Goal: Task Accomplishment & Management: Use online tool/utility

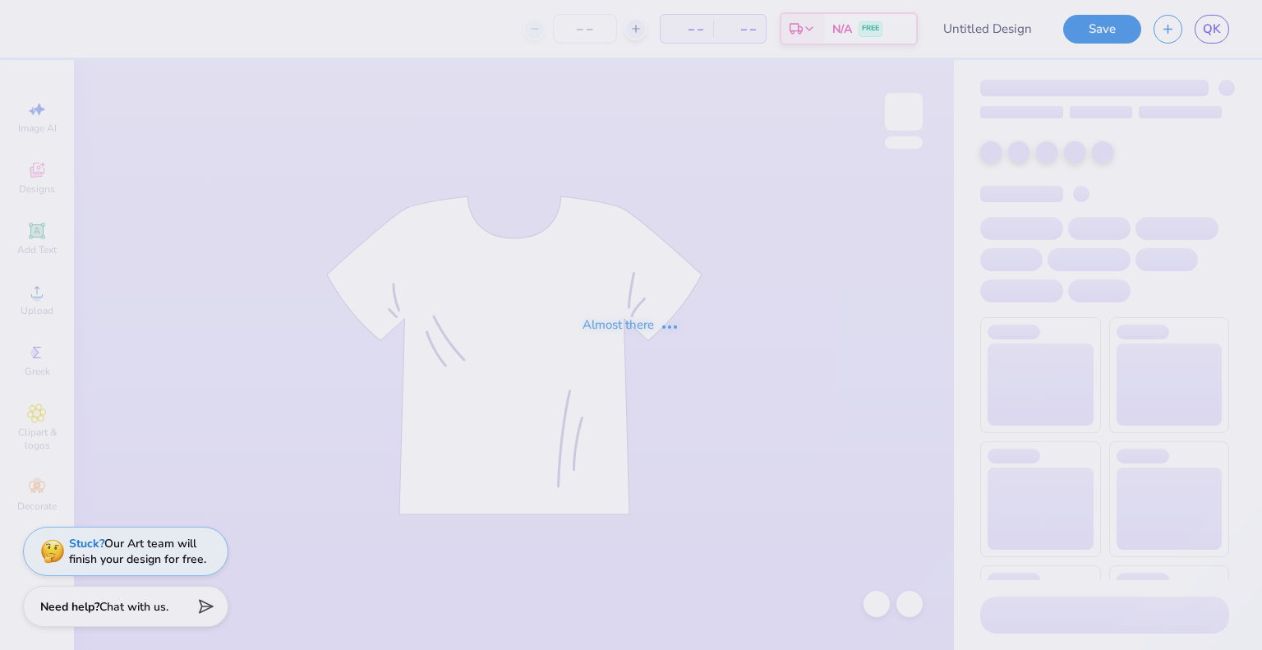
type input "[PERSON_NAME] : [US_STATE][GEOGRAPHIC_DATA]: [GEOGRAPHIC_DATA]"
type input "24"
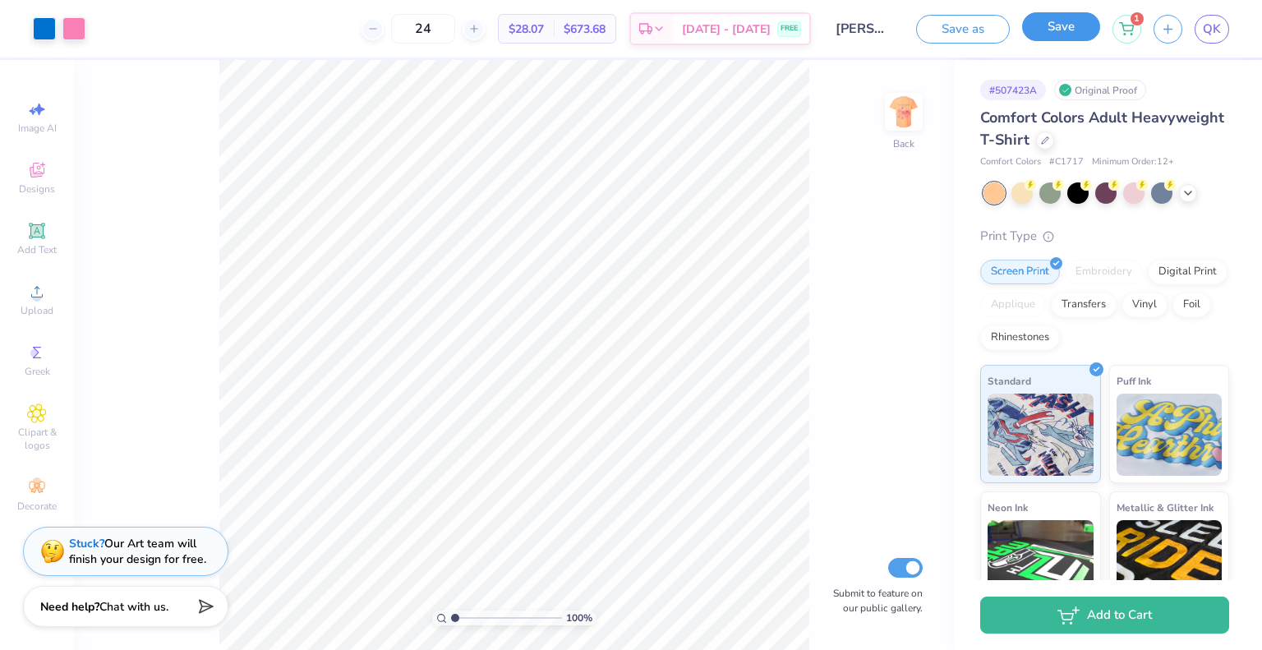
click at [1030, 30] on button "Save" at bounding box center [1061, 26] width 78 height 29
click at [1219, 27] on div "Art colors 24 $28.07 Per Item $673.68 Total Est. Delivery Aug 26 - 29 FREE Desi…" at bounding box center [631, 325] width 1262 height 650
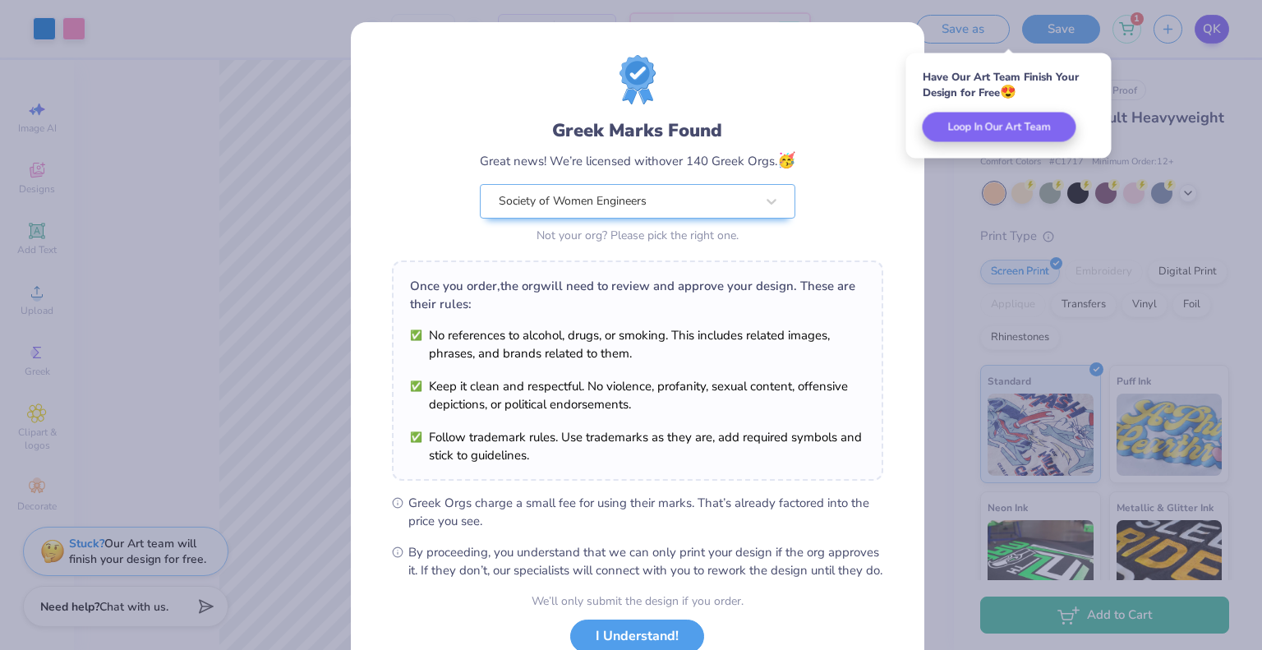
click at [1219, 27] on div "Greek Marks Found Great news! We’re licensed with over 140 Greek Orgs. 🥳 Societ…" at bounding box center [631, 325] width 1262 height 650
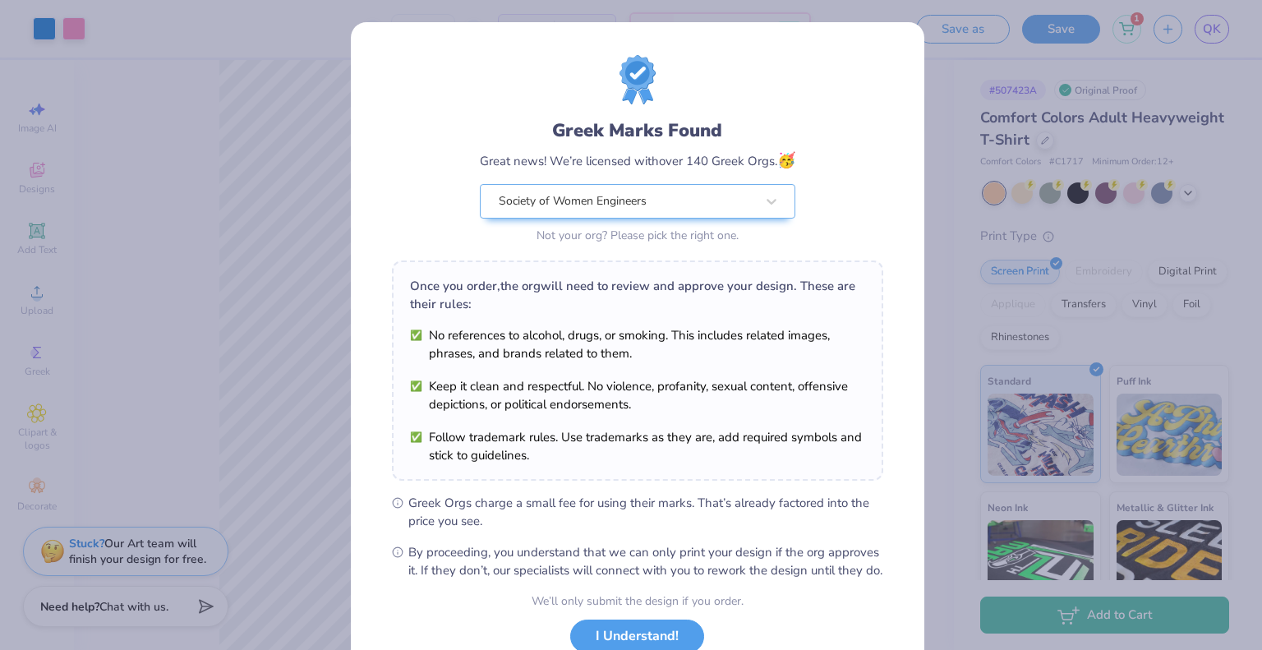
scroll to position [119, 0]
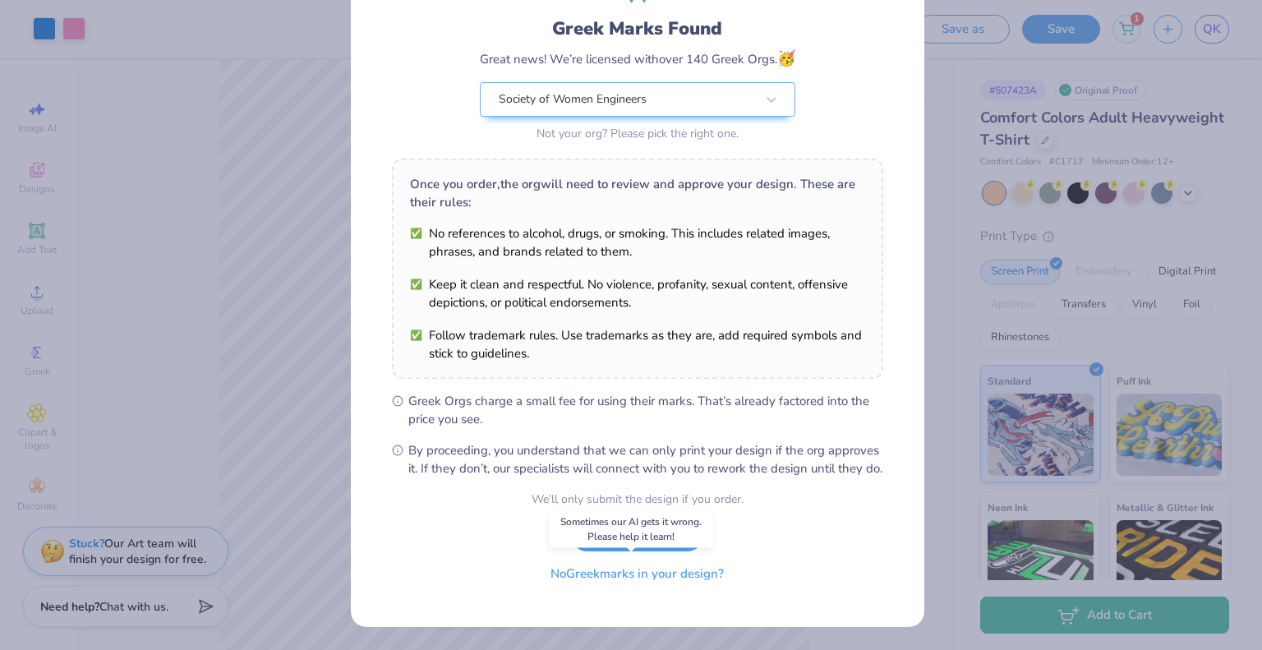
click at [597, 571] on button "No Greek marks in your design?" at bounding box center [637, 574] width 201 height 34
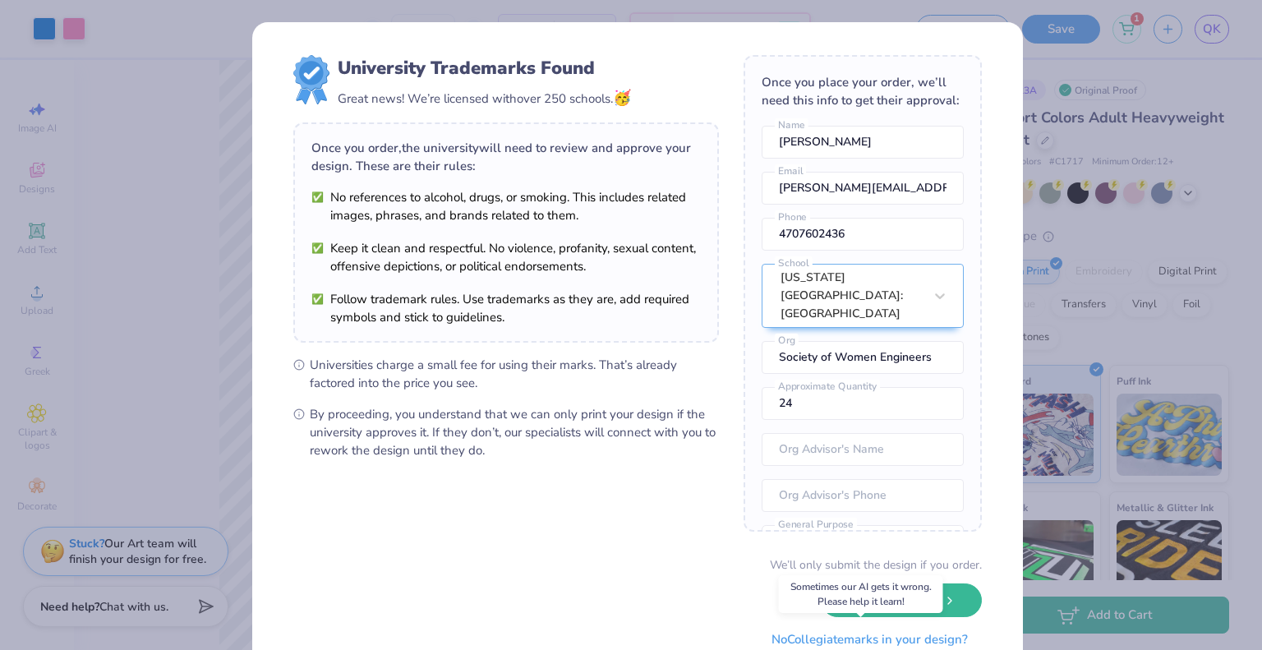
click at [818, 639] on button "No Collegiate marks in your design?" at bounding box center [870, 640] width 224 height 34
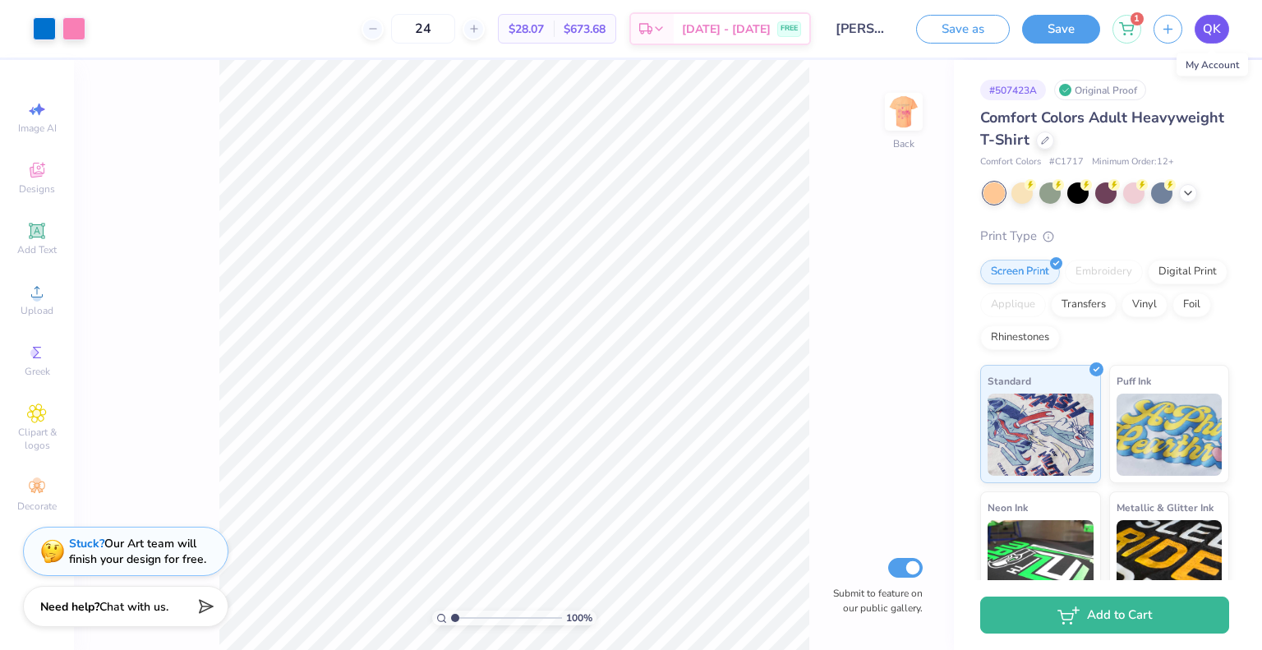
click at [1205, 25] on span "QK" at bounding box center [1212, 29] width 18 height 19
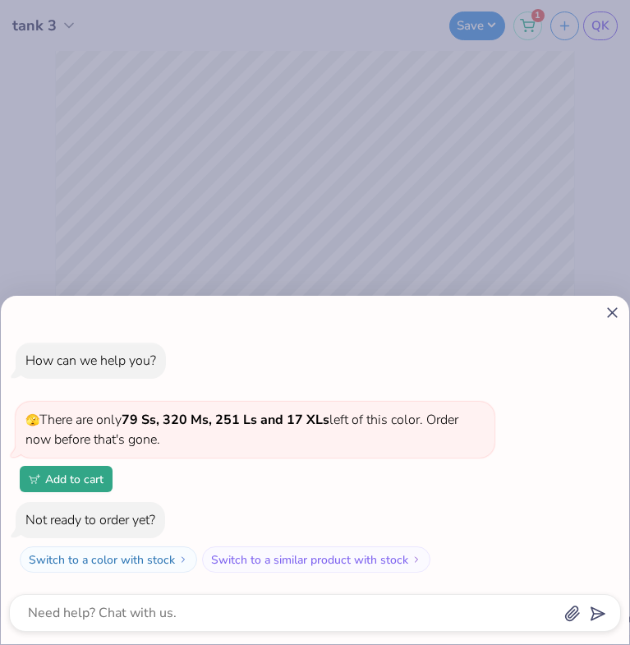
type textarea "x"
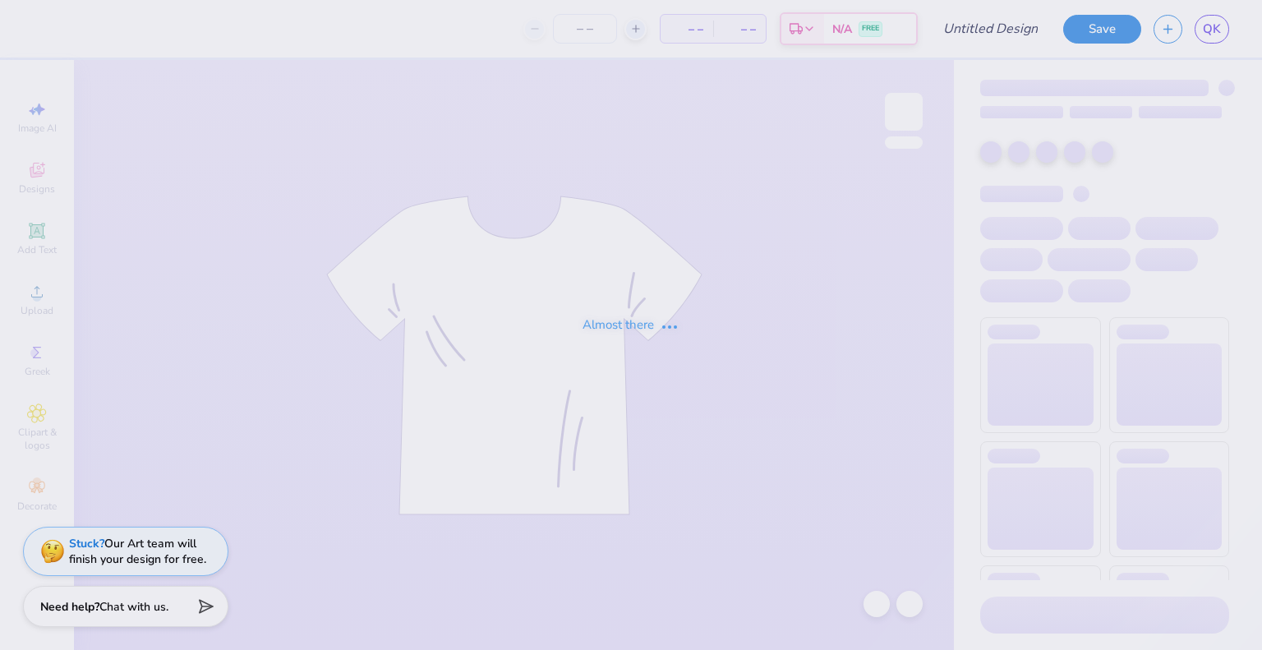
type input "[PERSON_NAME] : [US_STATE][GEOGRAPHIC_DATA]: [GEOGRAPHIC_DATA]"
type input "24"
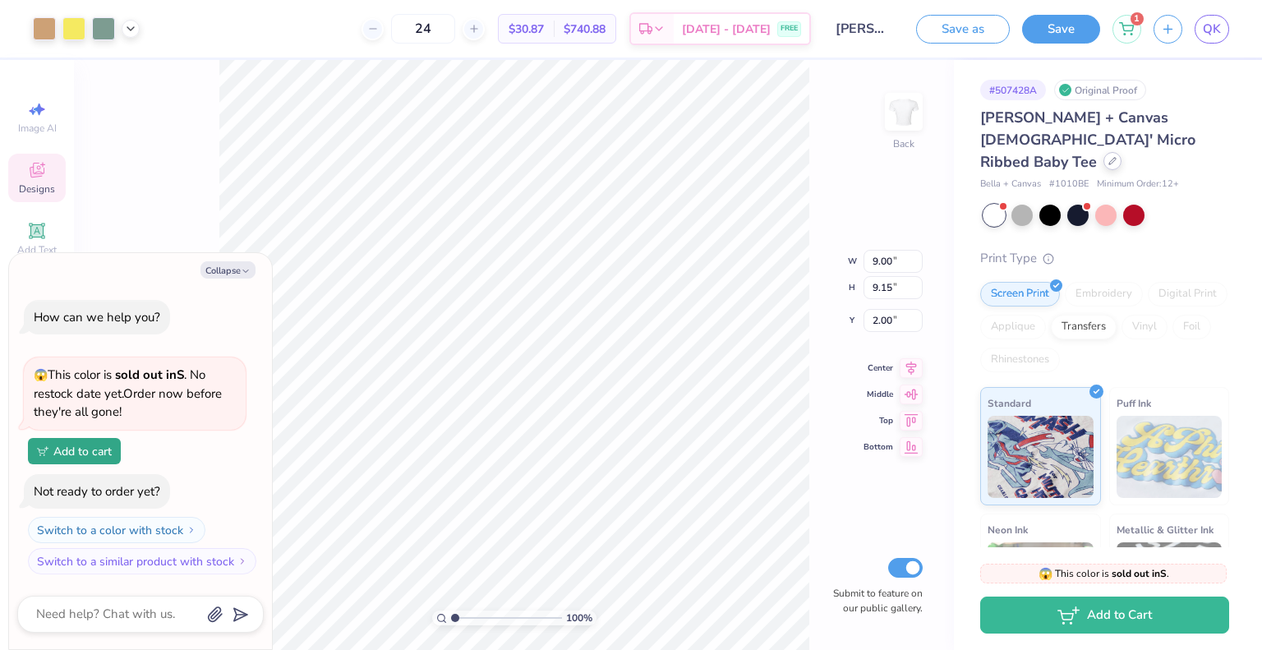
click at [1108, 157] on icon at bounding box center [1112, 161] width 8 height 8
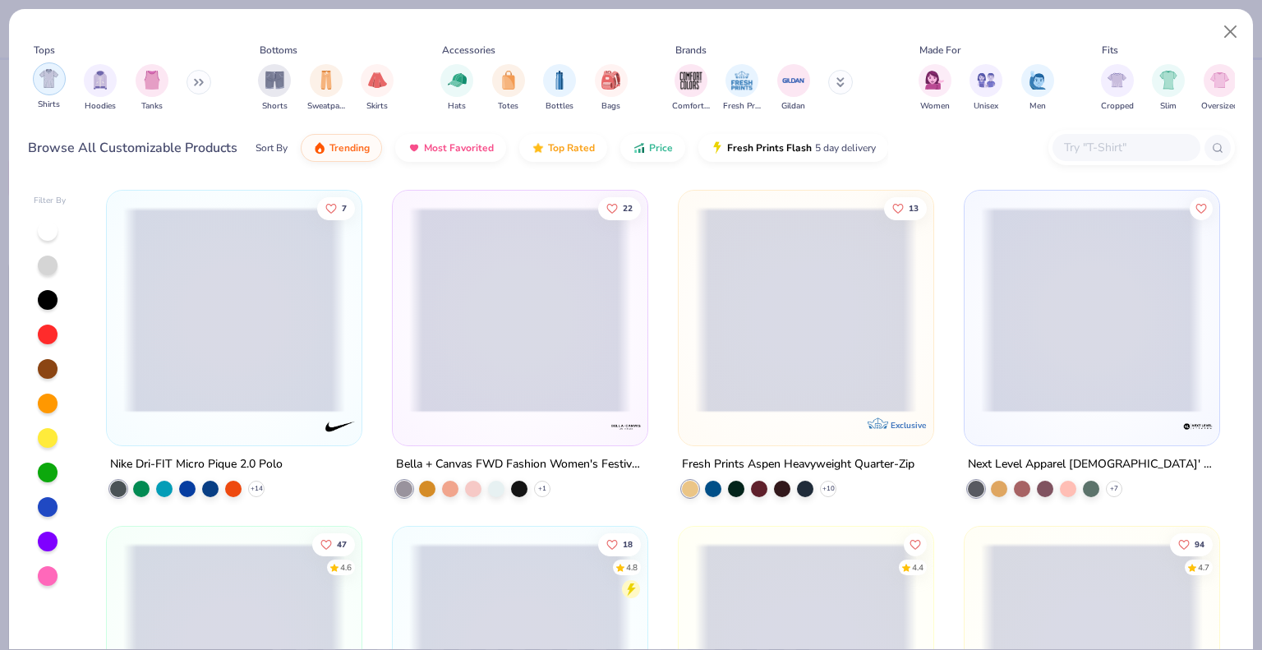
click at [43, 83] on img "filter for Shirts" at bounding box center [48, 78] width 19 height 19
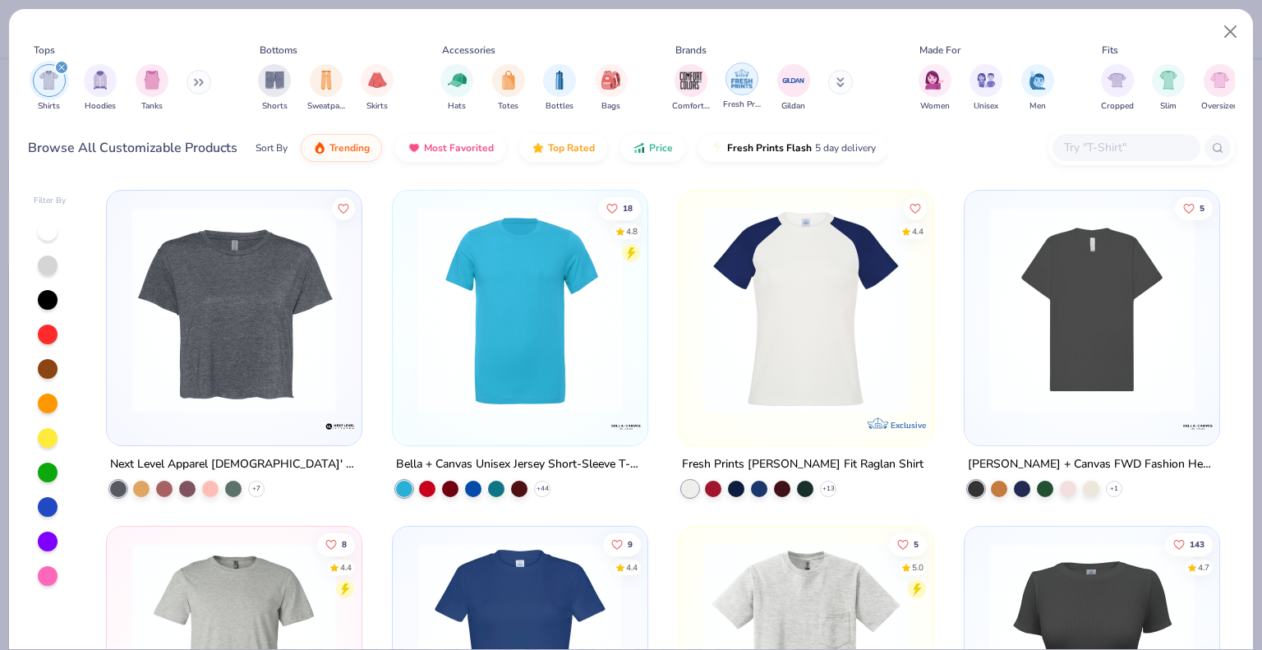
click at [740, 91] on div "filter for Fresh Prints" at bounding box center [742, 78] width 33 height 33
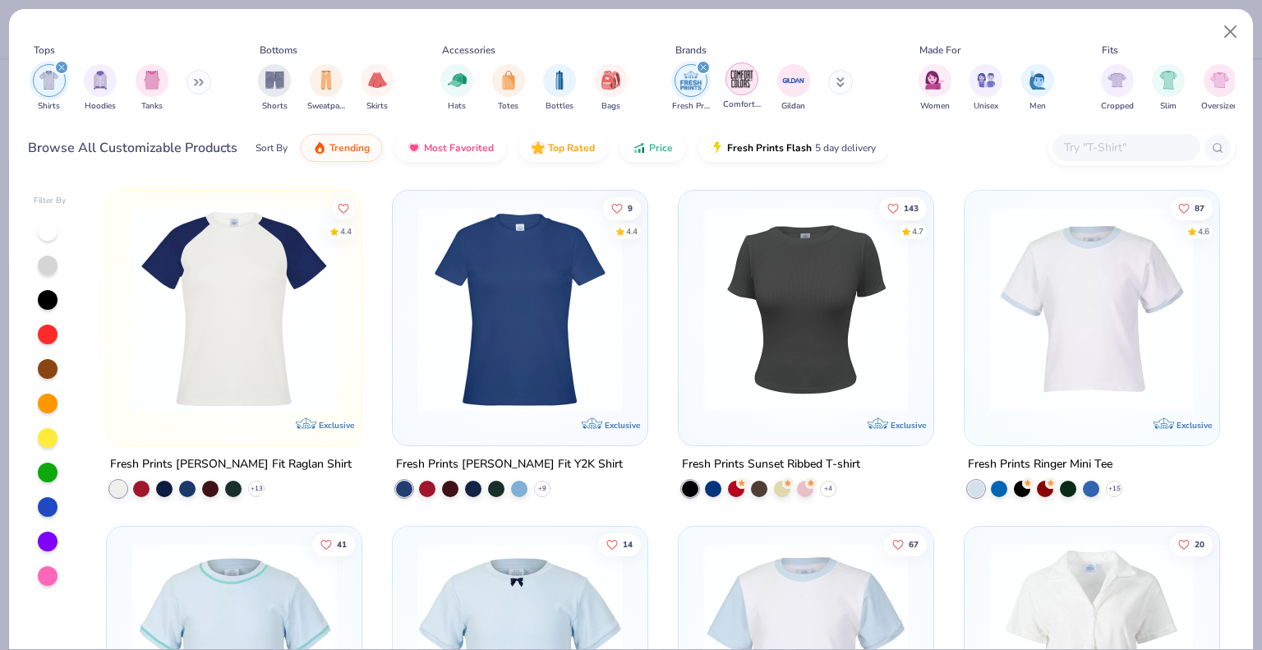
click at [749, 87] on img "filter for Comfort Colors" at bounding box center [742, 79] width 25 height 25
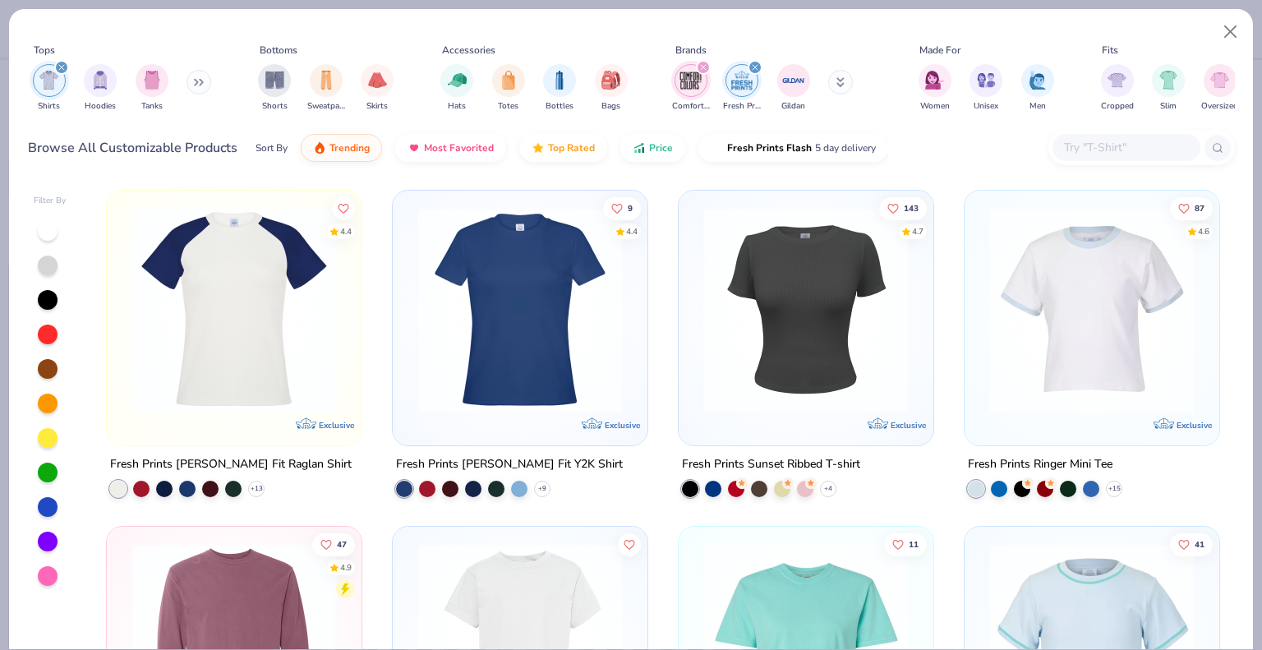
click at [684, 94] on div "filter for Comfort Colors" at bounding box center [691, 80] width 33 height 33
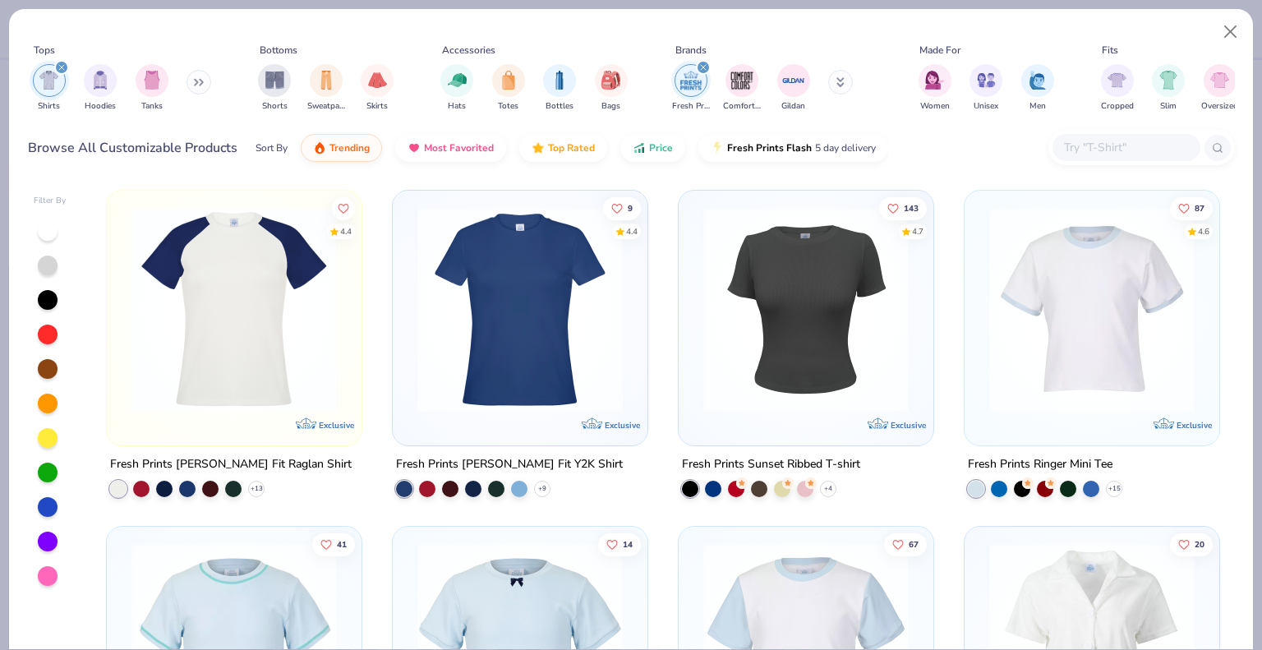
click at [684, 94] on div "filter for Fresh Prints" at bounding box center [691, 80] width 33 height 33
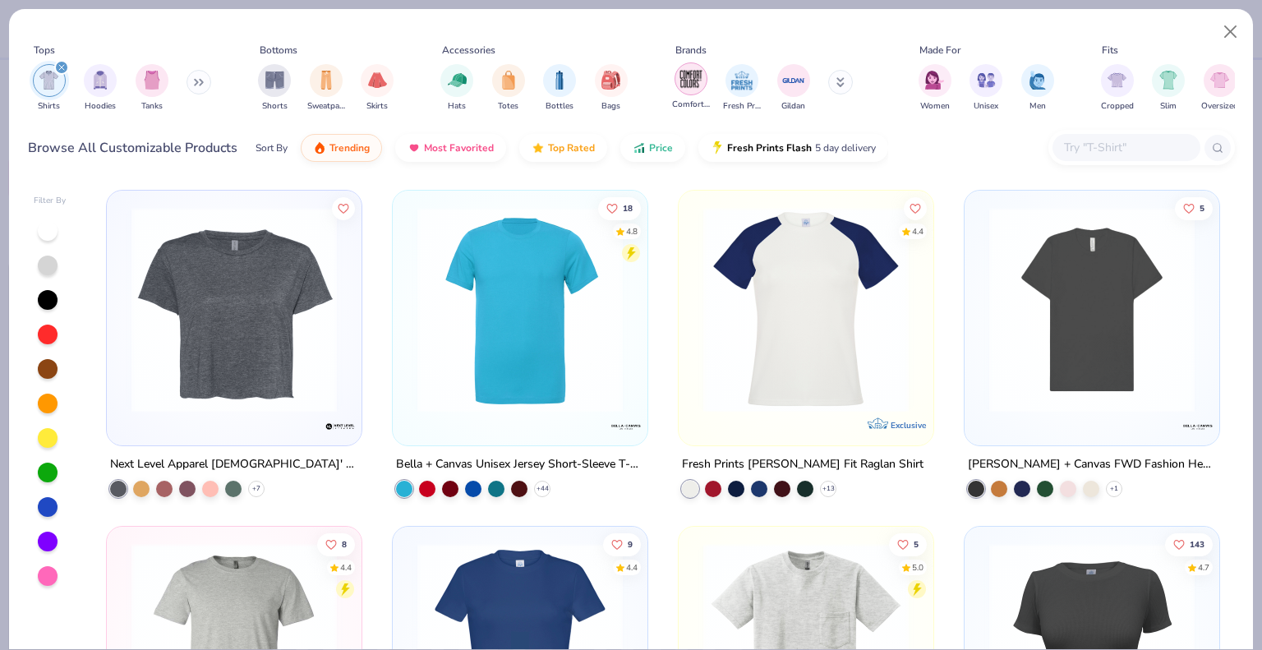
click at [685, 83] on img "filter for Comfort Colors" at bounding box center [691, 79] width 25 height 25
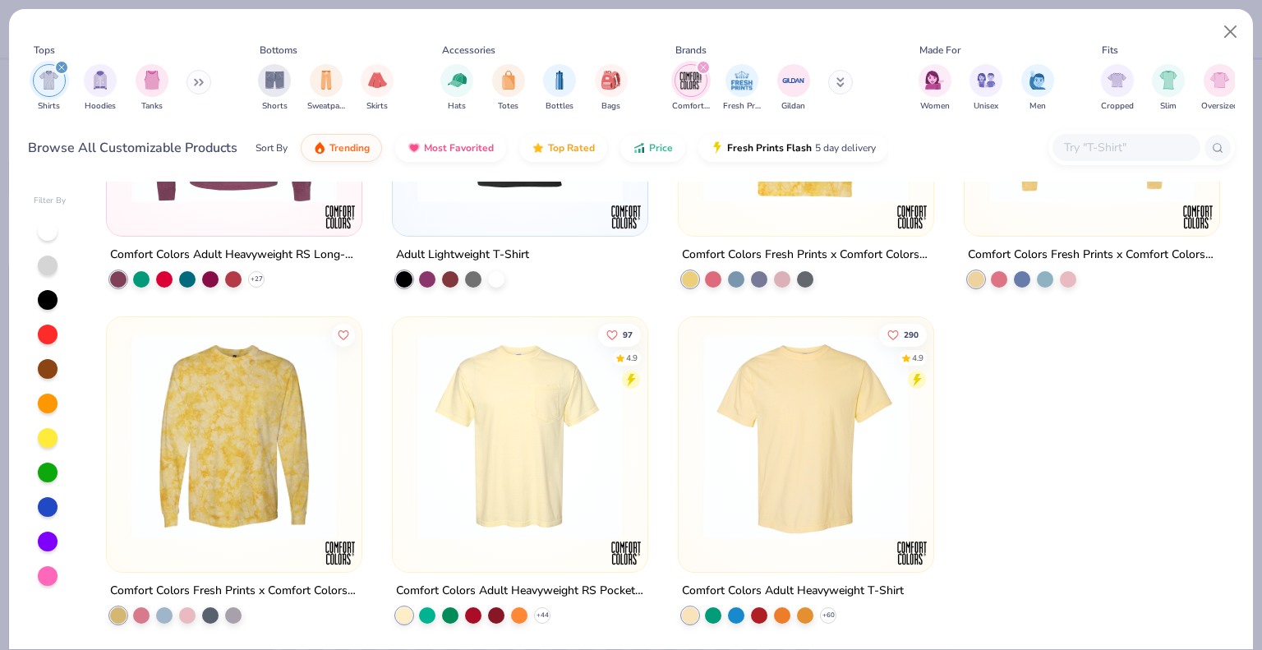
scroll to position [547, 0]
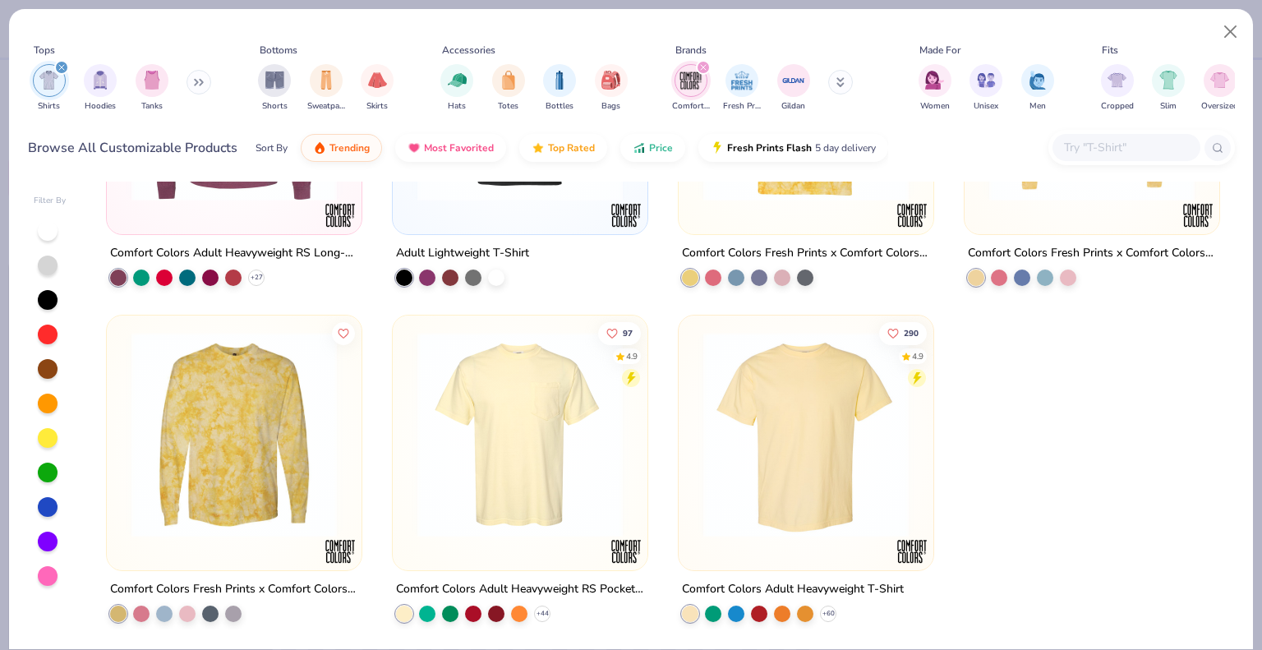
click at [774, 439] on img at bounding box center [806, 433] width 222 height 205
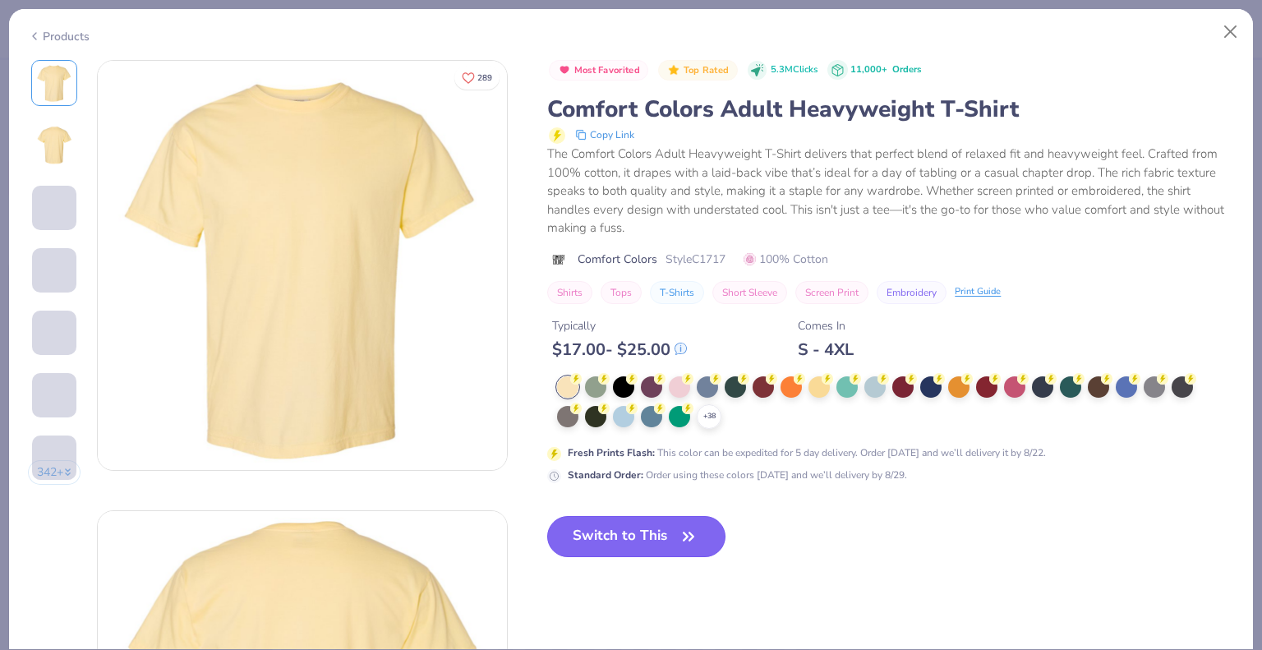
click at [668, 536] on button "Switch to This" at bounding box center [636, 536] width 178 height 41
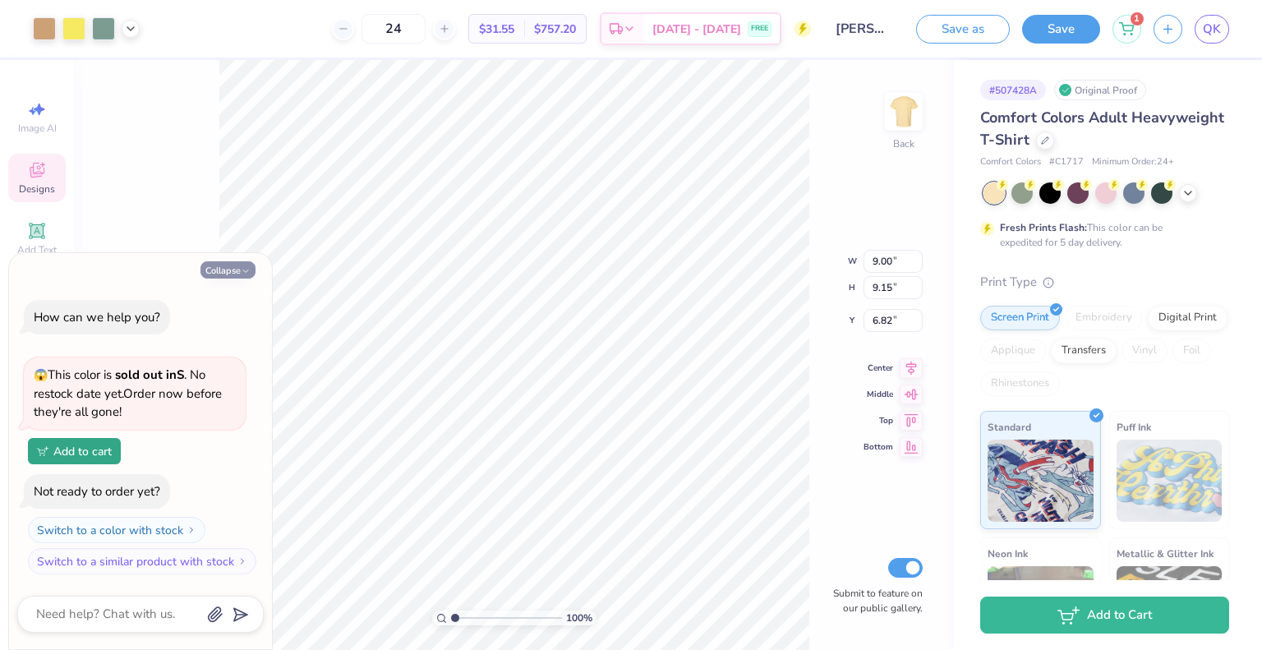
click at [214, 267] on button "Collapse" at bounding box center [227, 269] width 55 height 17
type textarea "x"
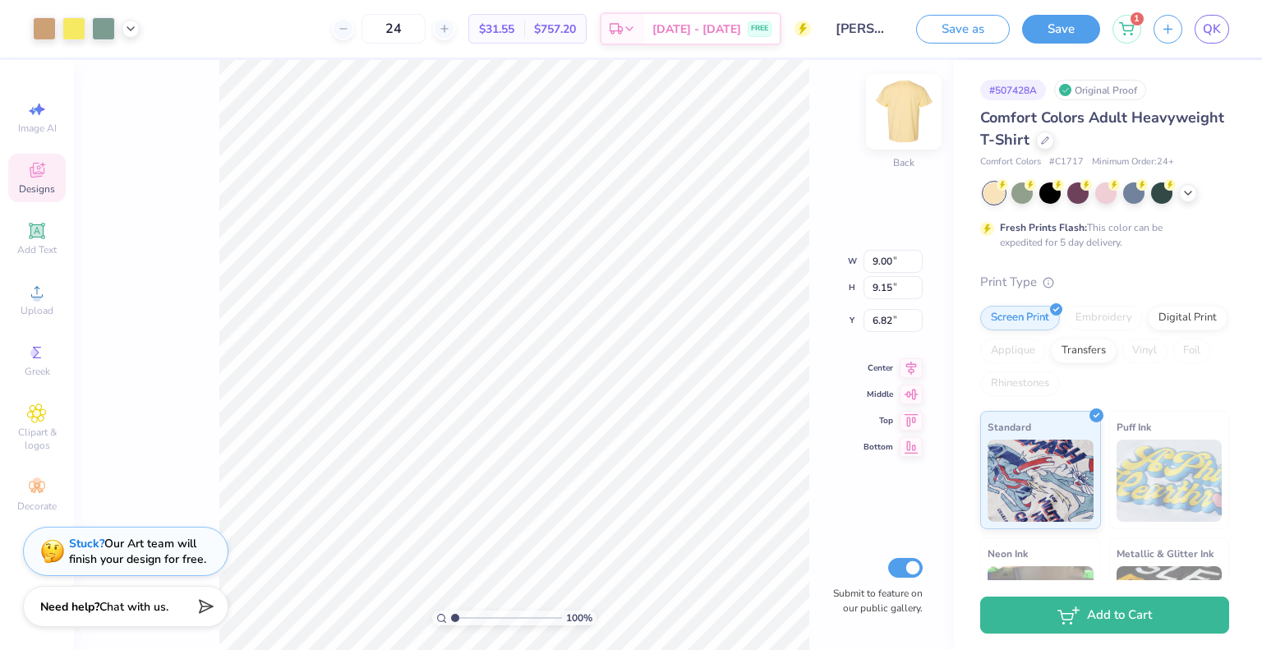
click at [892, 109] on img at bounding box center [904, 112] width 66 height 66
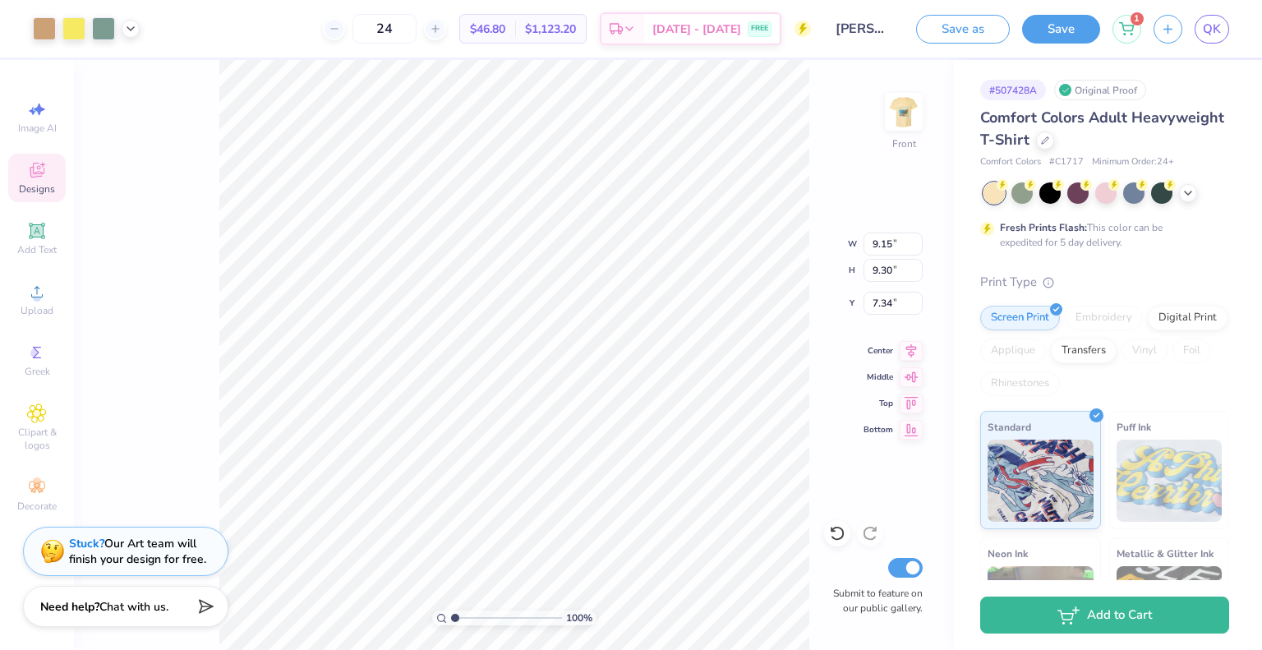
type input "4.97"
type input "11.72"
type input "11.92"
type input "5.29"
click at [1191, 191] on icon at bounding box center [1188, 191] width 13 height 13
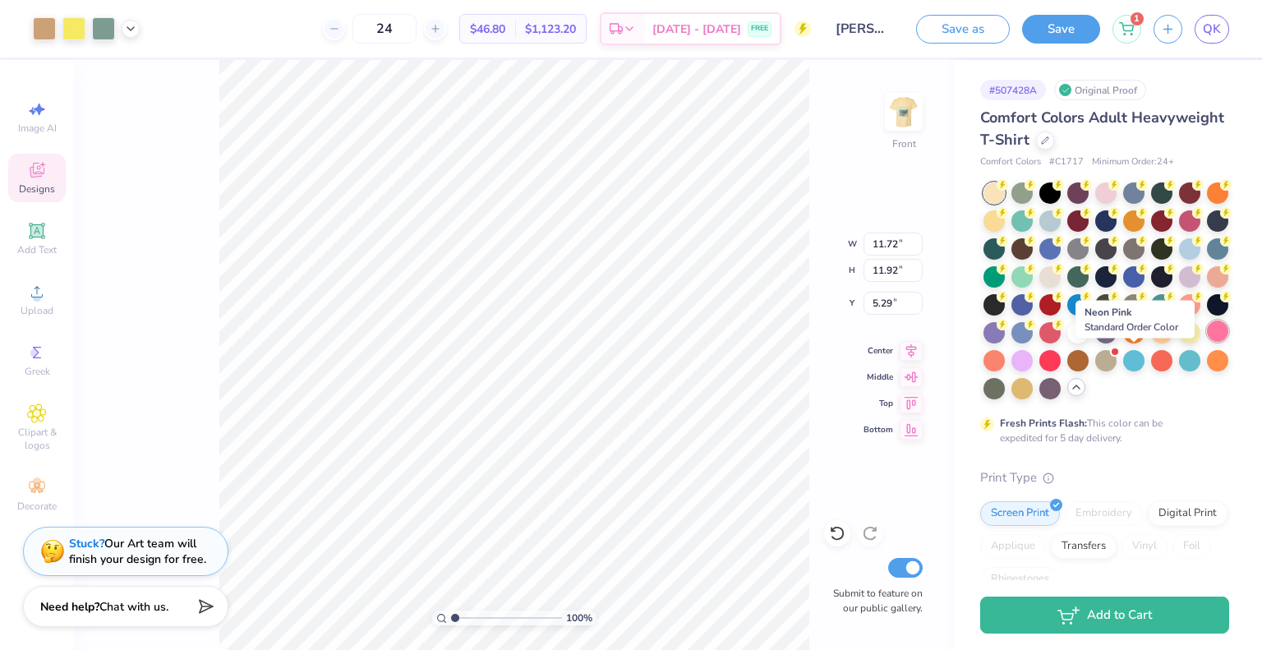
click at [1207, 342] on div at bounding box center [1217, 330] width 21 height 21
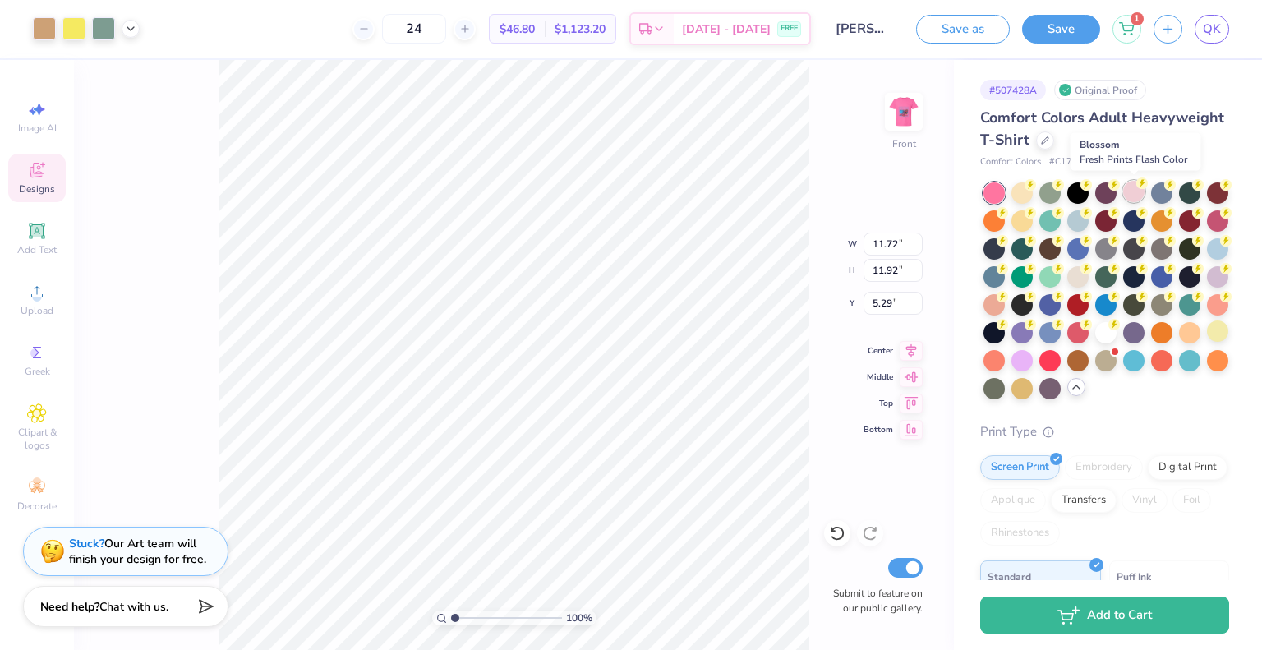
click at [1131, 201] on div at bounding box center [1133, 191] width 21 height 21
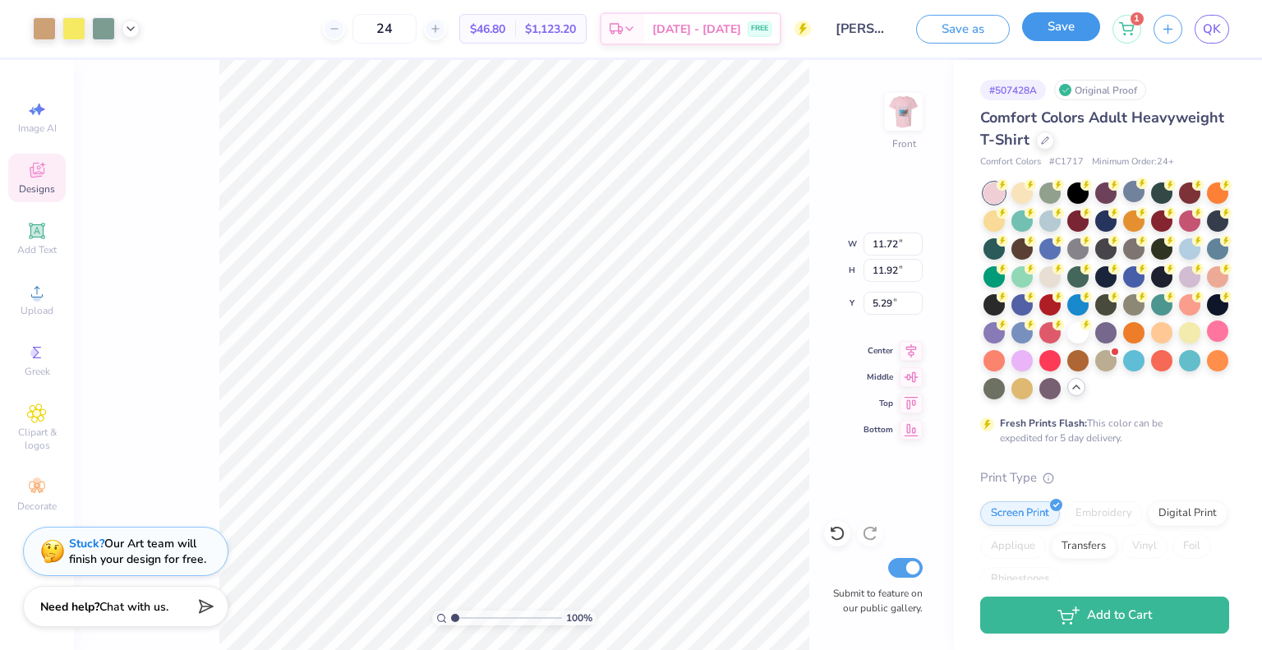
click at [1055, 28] on button "Save" at bounding box center [1061, 26] width 78 height 29
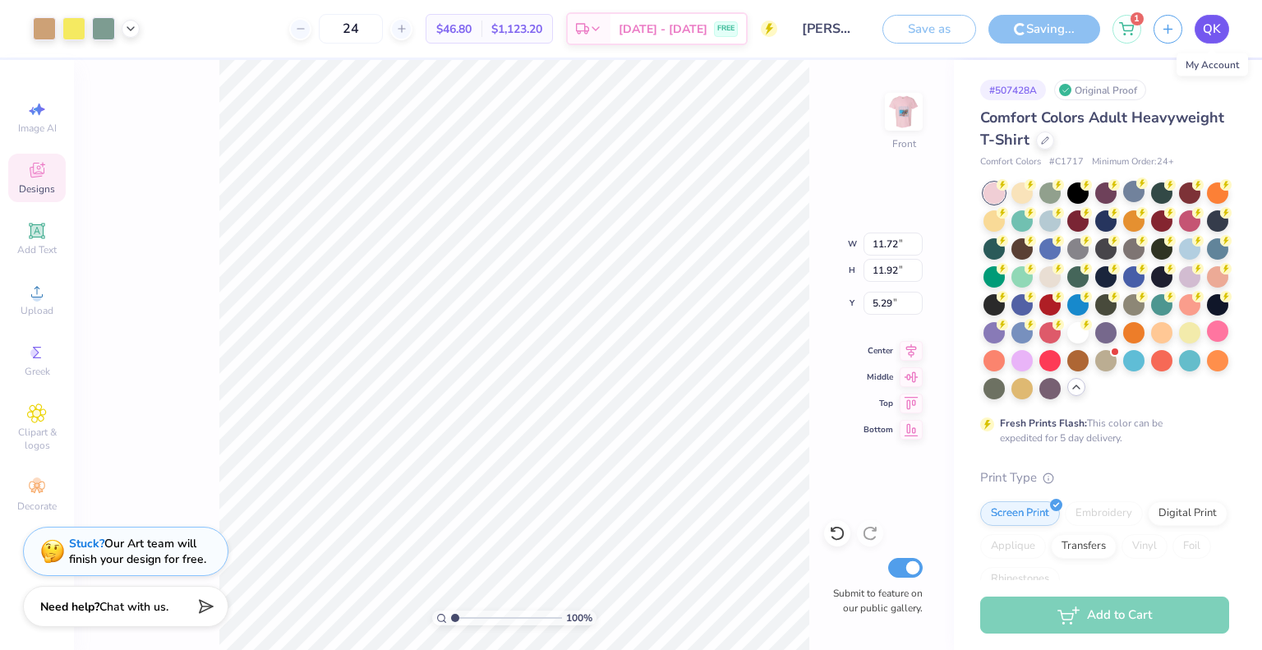
click at [1222, 27] on link "QK" at bounding box center [1212, 29] width 35 height 29
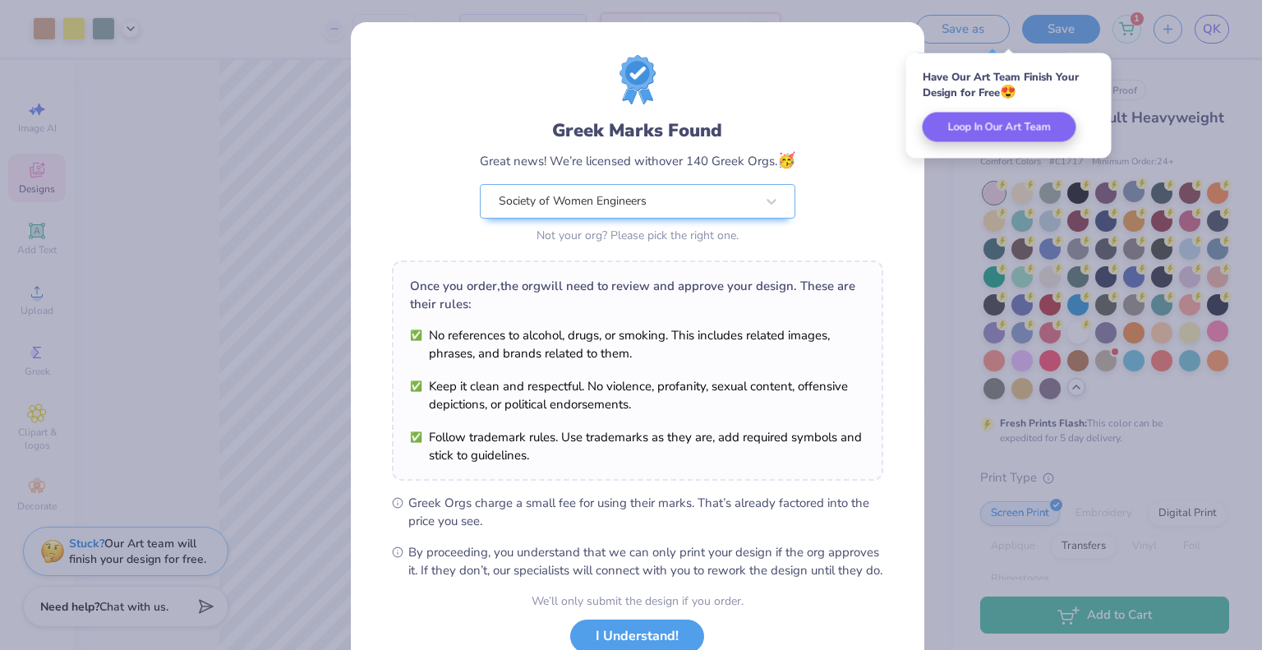
scroll to position [119, 0]
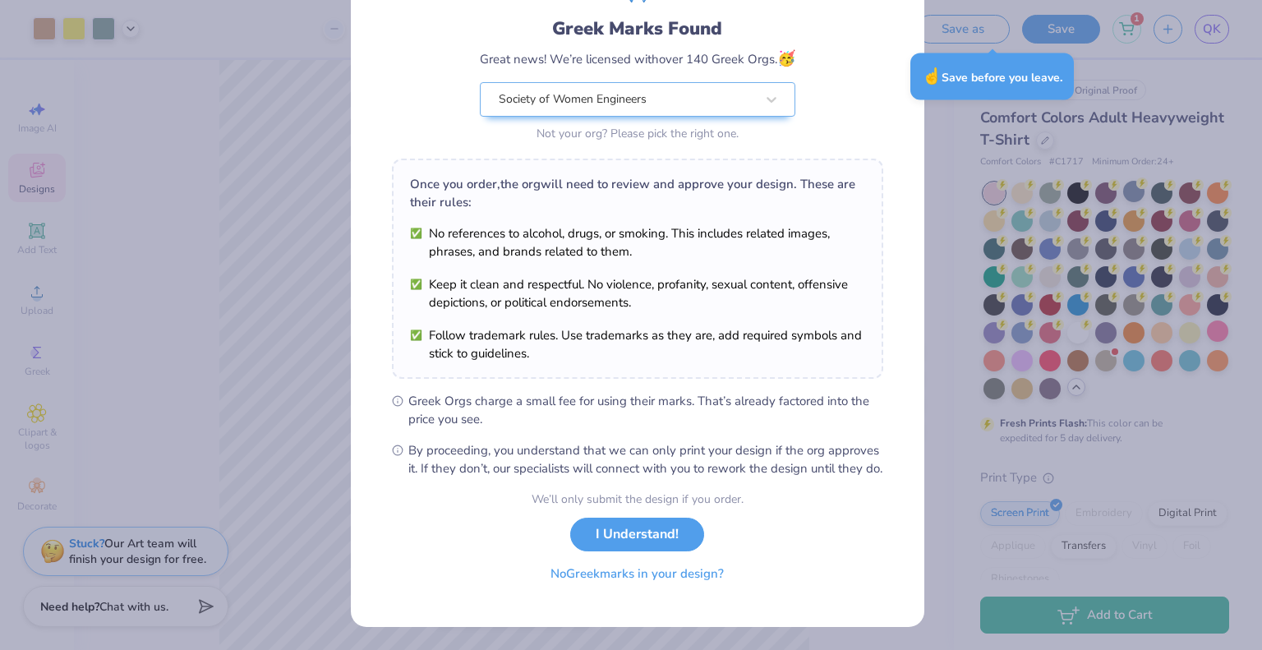
click at [615, 576] on button "No Greek marks in your design?" at bounding box center [637, 574] width 201 height 34
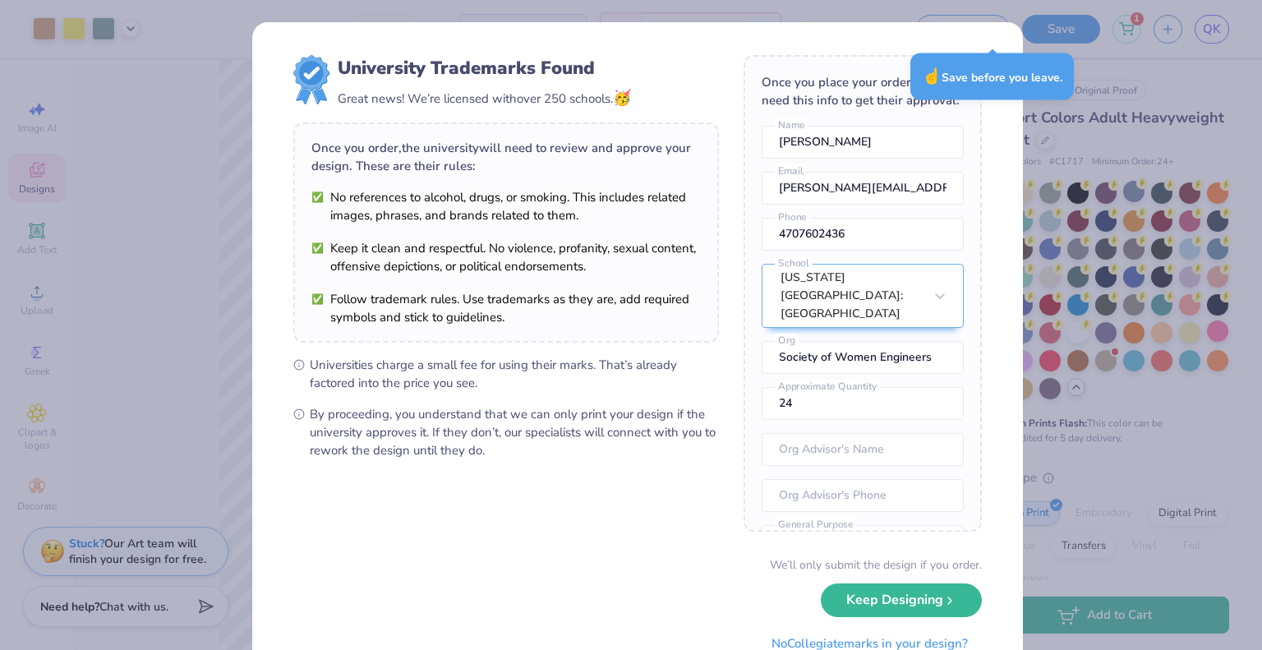
scroll to position [65, 0]
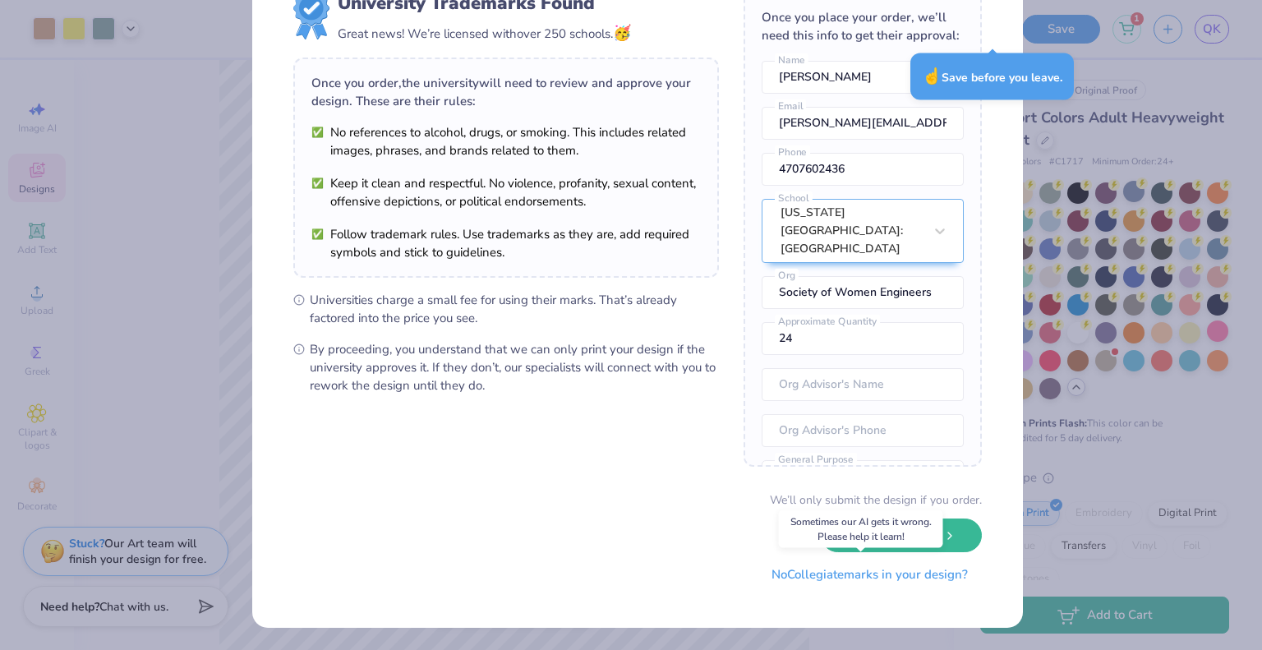
click at [772, 577] on button "No Collegiate marks in your design?" at bounding box center [870, 575] width 224 height 34
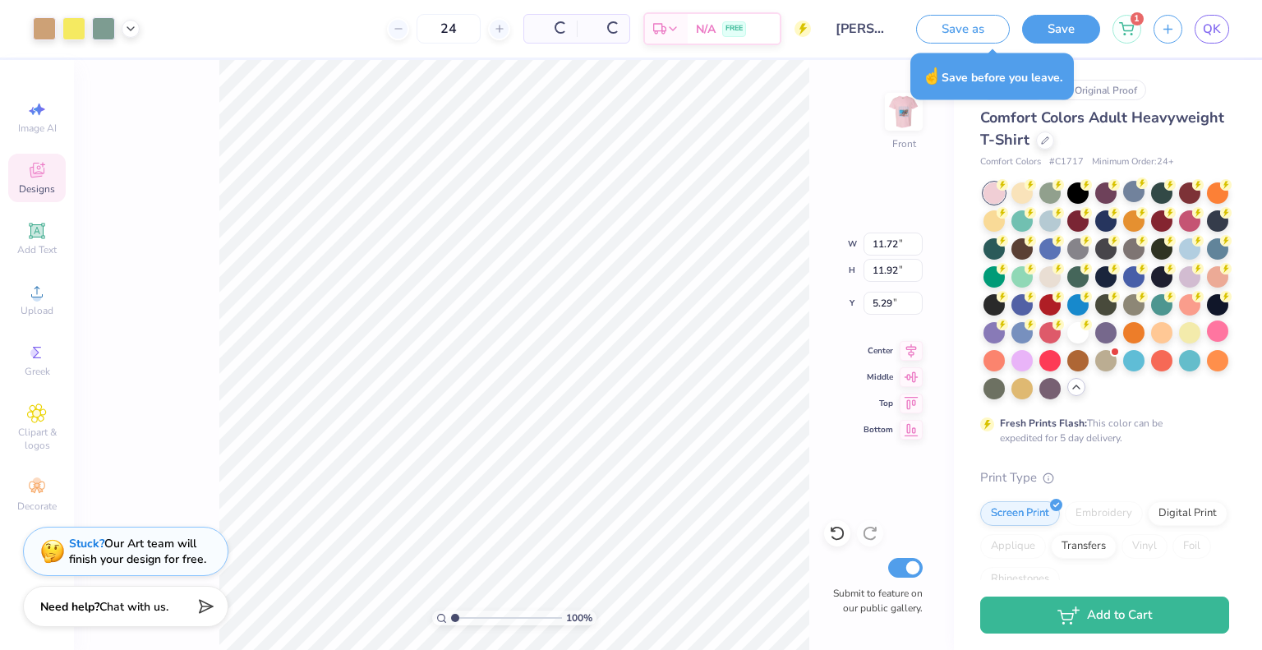
scroll to position [0, 0]
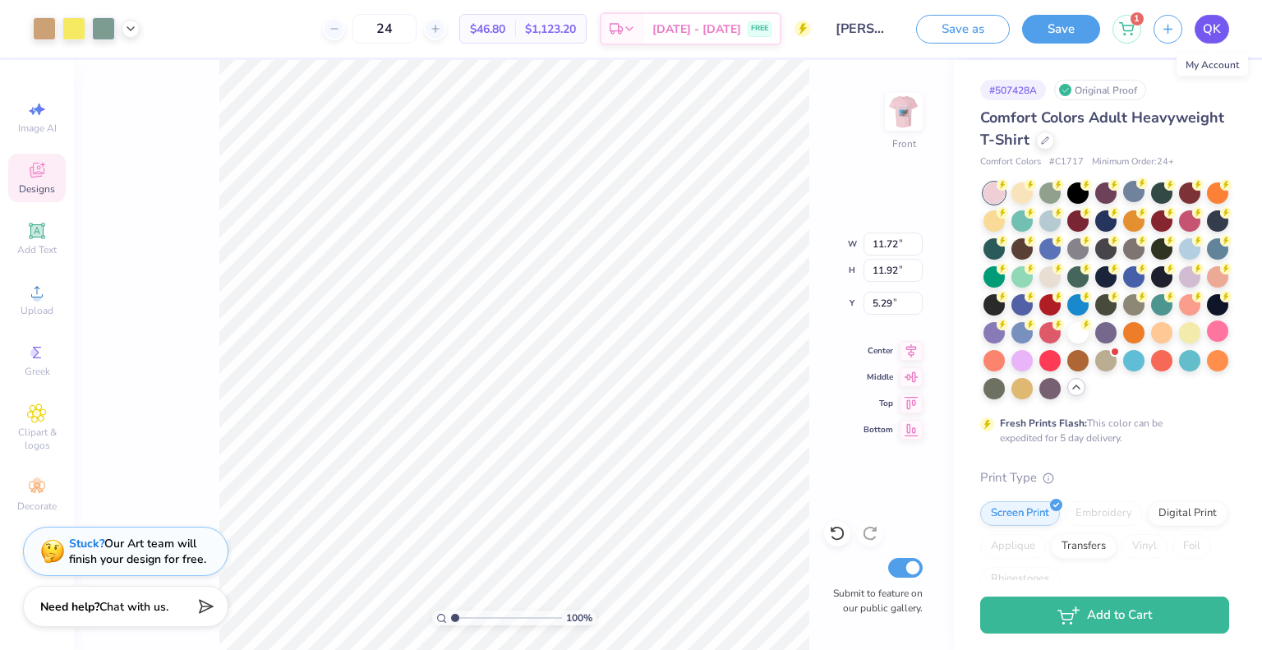
click at [1212, 30] on span "QK" at bounding box center [1212, 29] width 18 height 19
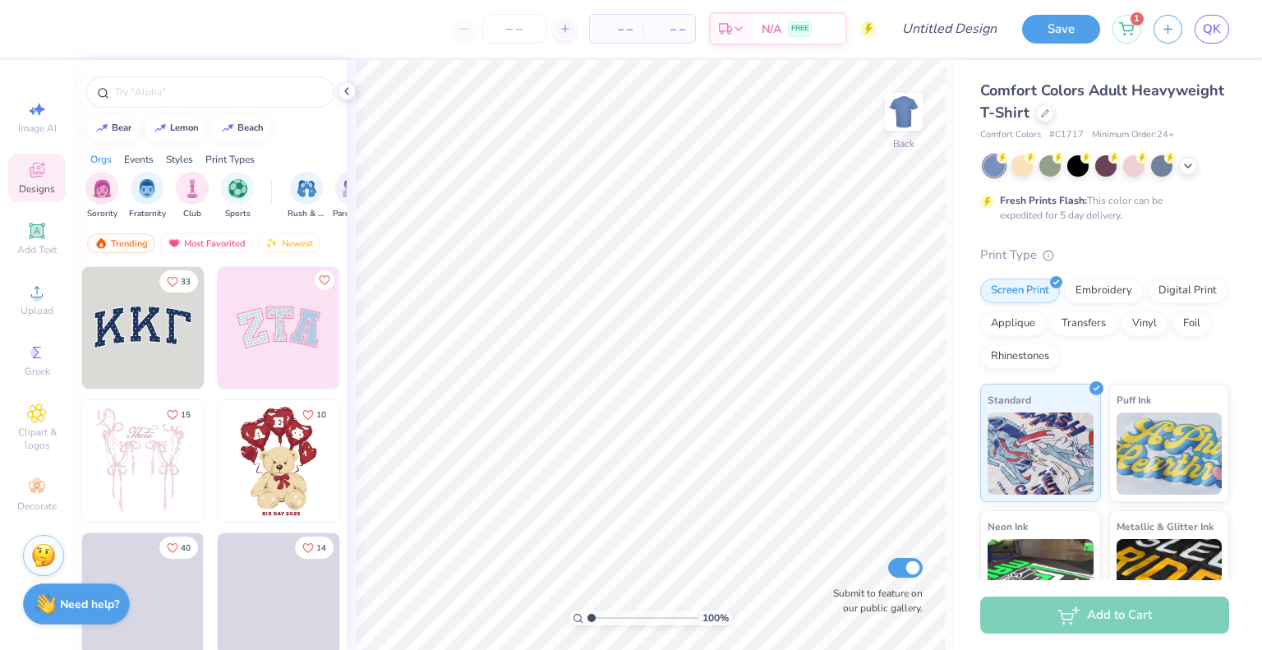
click at [71, 598] on strong "Need help?" at bounding box center [89, 605] width 59 height 16
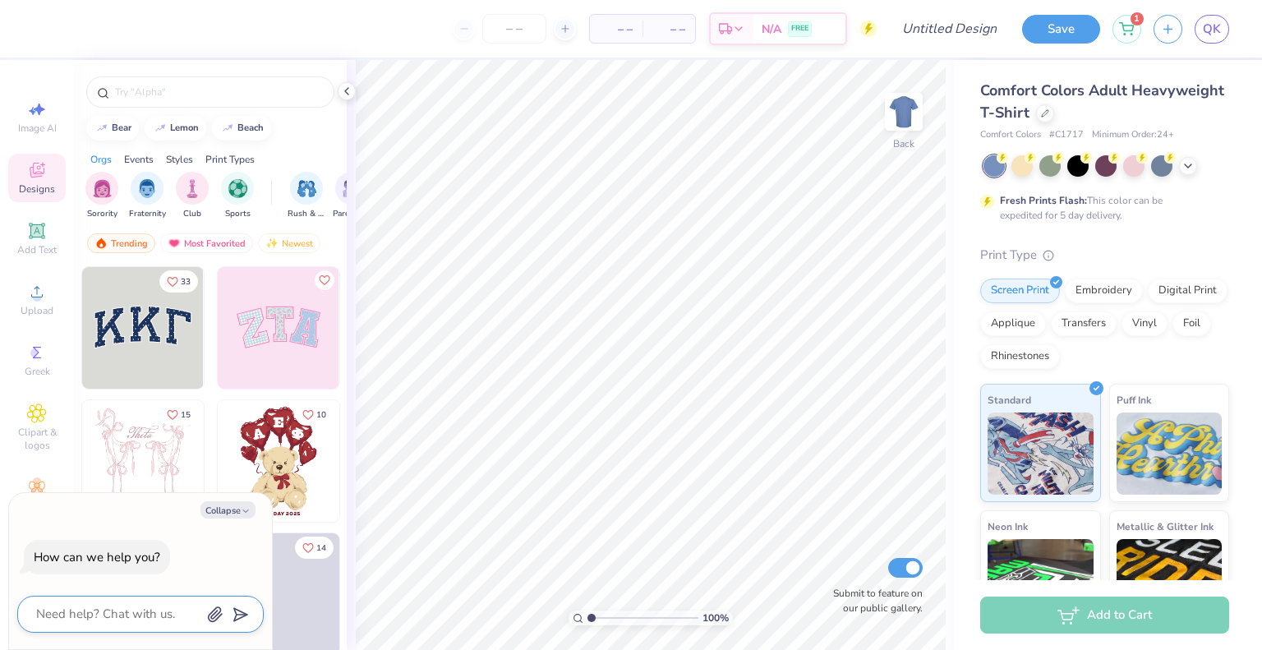
click at [100, 616] on textarea at bounding box center [118, 614] width 167 height 22
click at [211, 615] on icon "button" at bounding box center [215, 614] width 16 height 16
type textarea "x"
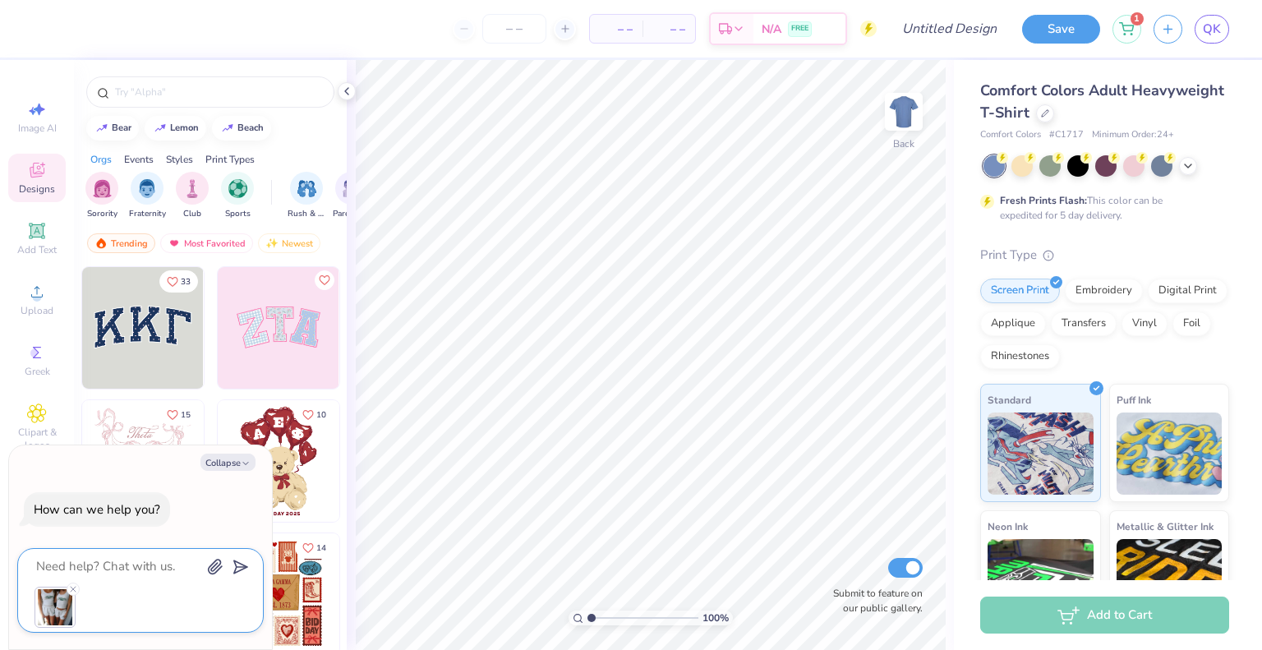
click at [131, 566] on textarea at bounding box center [118, 566] width 167 height 22
type textarea "c"
type textarea "x"
type textarea "ca"
type textarea "x"
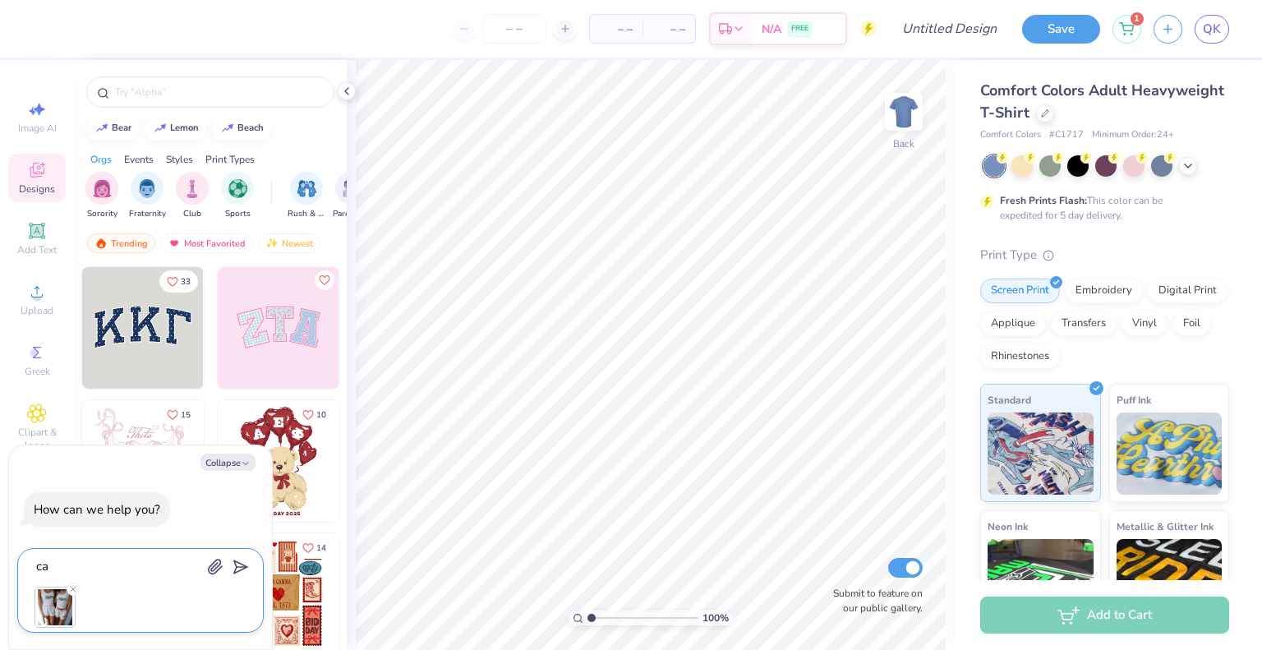
type textarea "can"
type textarea "x"
type textarea "can"
type textarea "x"
type textarea "can y"
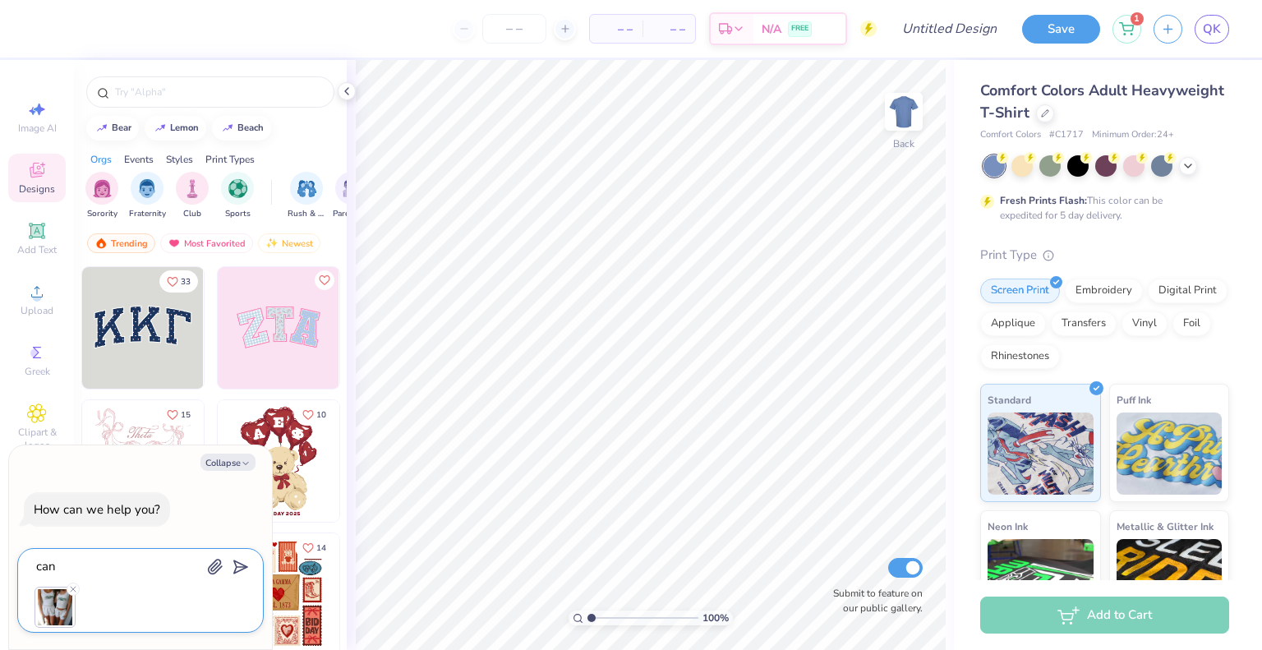
type textarea "x"
type textarea "can yo"
type textarea "x"
type textarea "can you"
type textarea "x"
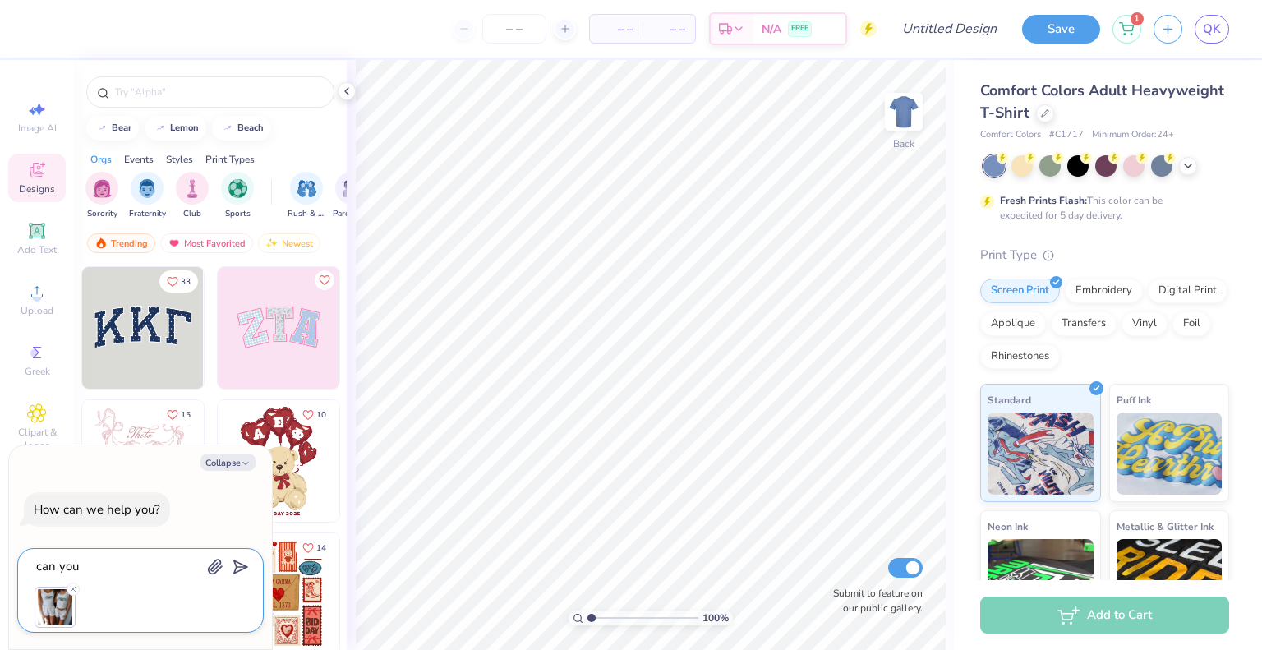
type textarea "can you"
type textarea "x"
type textarea "can you m"
type textarea "x"
type textarea "can you ma"
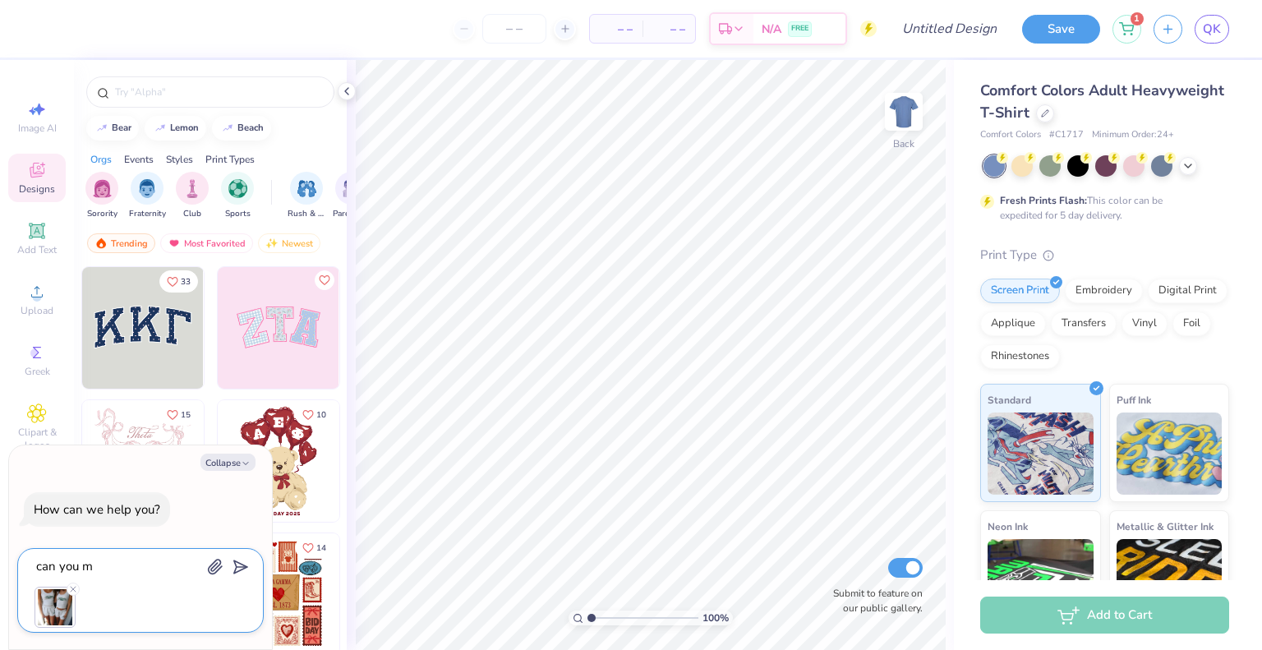
type textarea "x"
type textarea "can you mak"
type textarea "x"
type textarea "can you make"
type textarea "x"
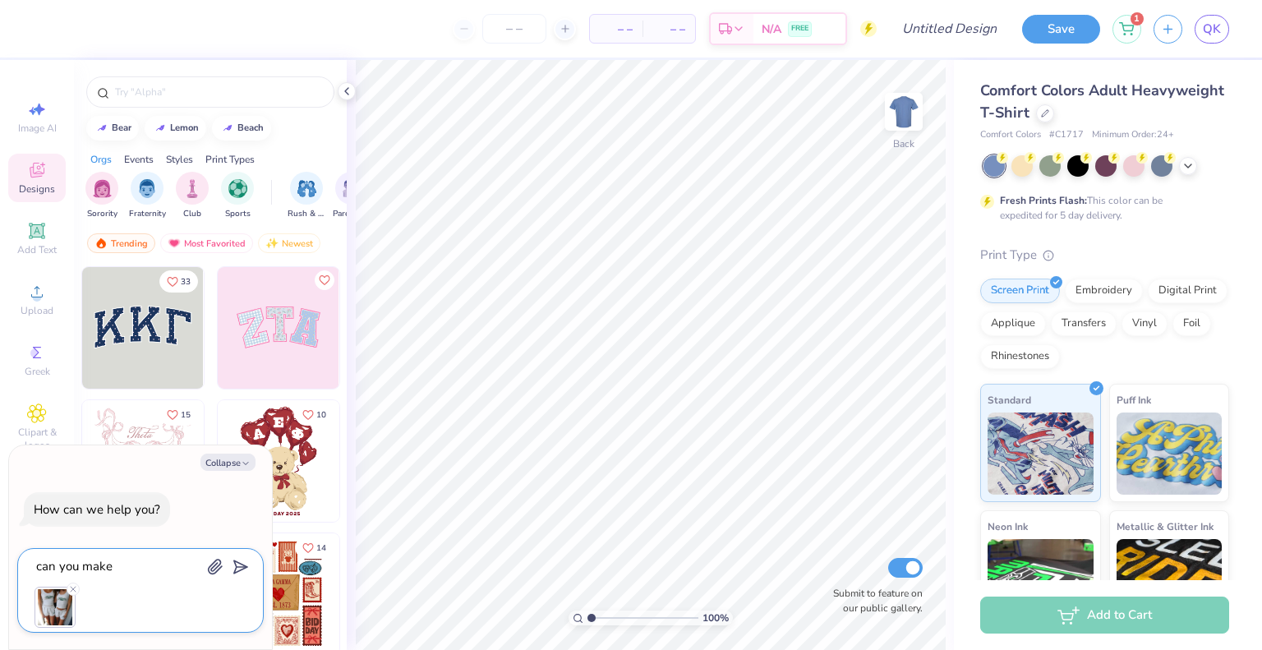
type textarea "can you make"
type textarea "x"
type textarea "can you make t"
type textarea "x"
type textarea "can you make th"
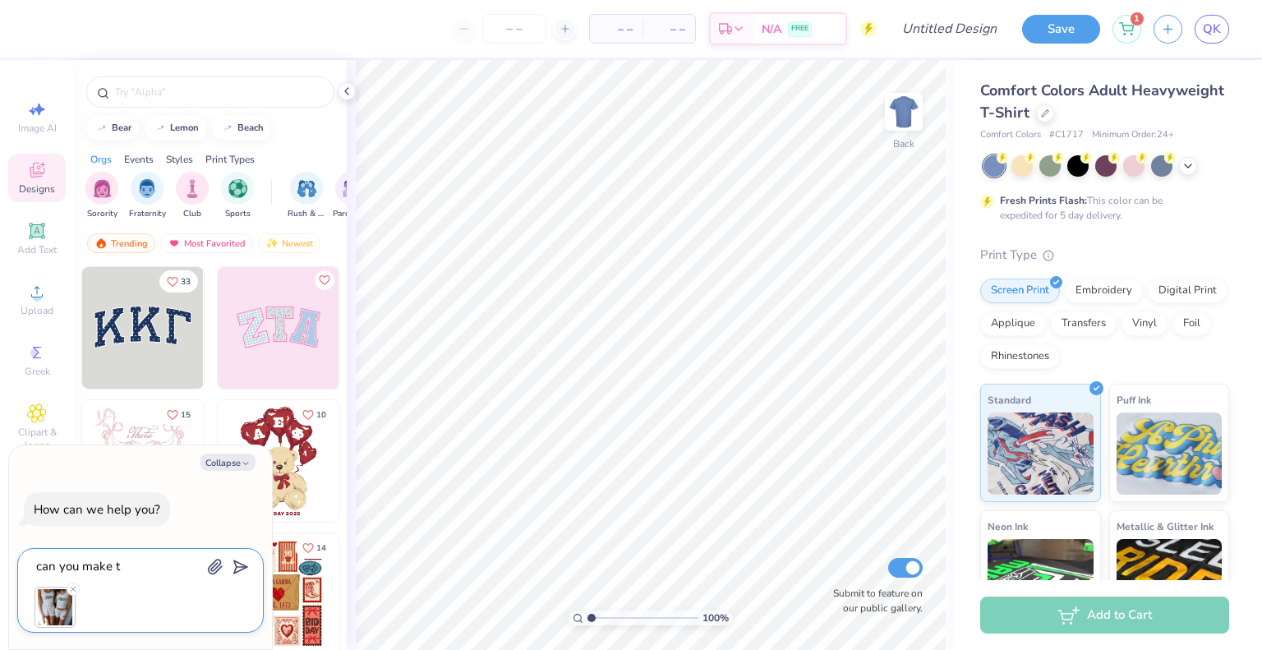
type textarea "x"
type textarea "can you make thi"
type textarea "x"
type textarea "can you make this"
type textarea "x"
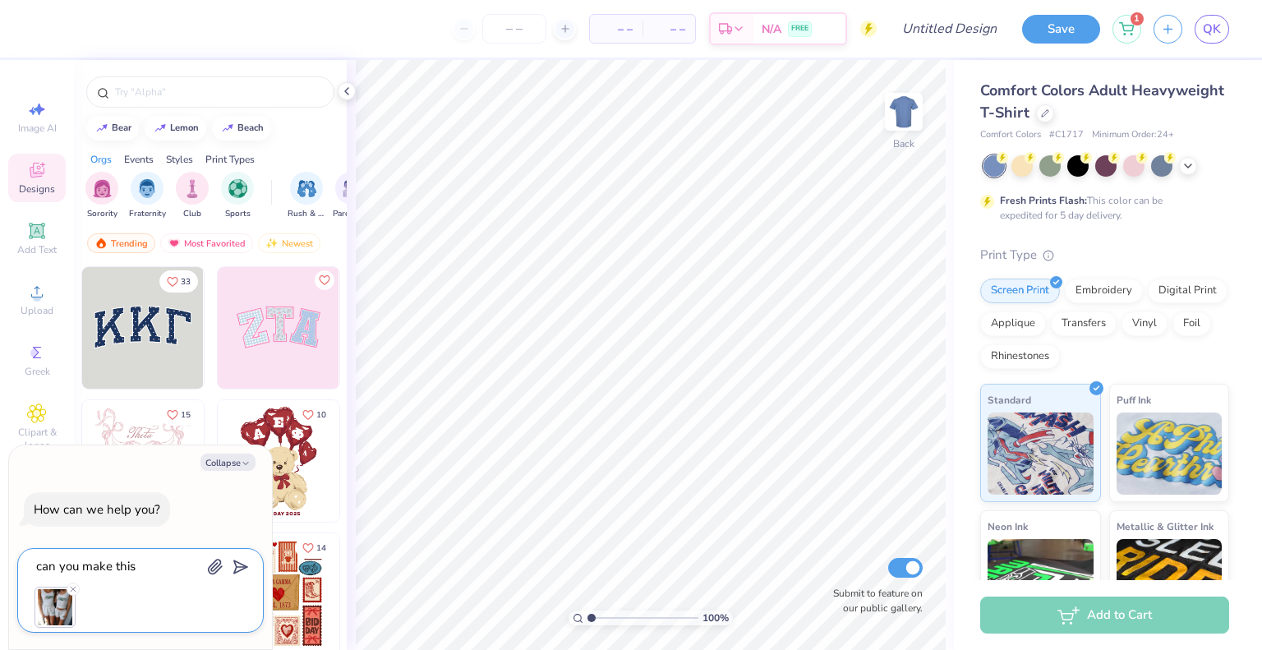
type textarea "can you make thisi"
type textarea "x"
type textarea "can you make thisin"
type textarea "x"
type textarea "can you make thisint"
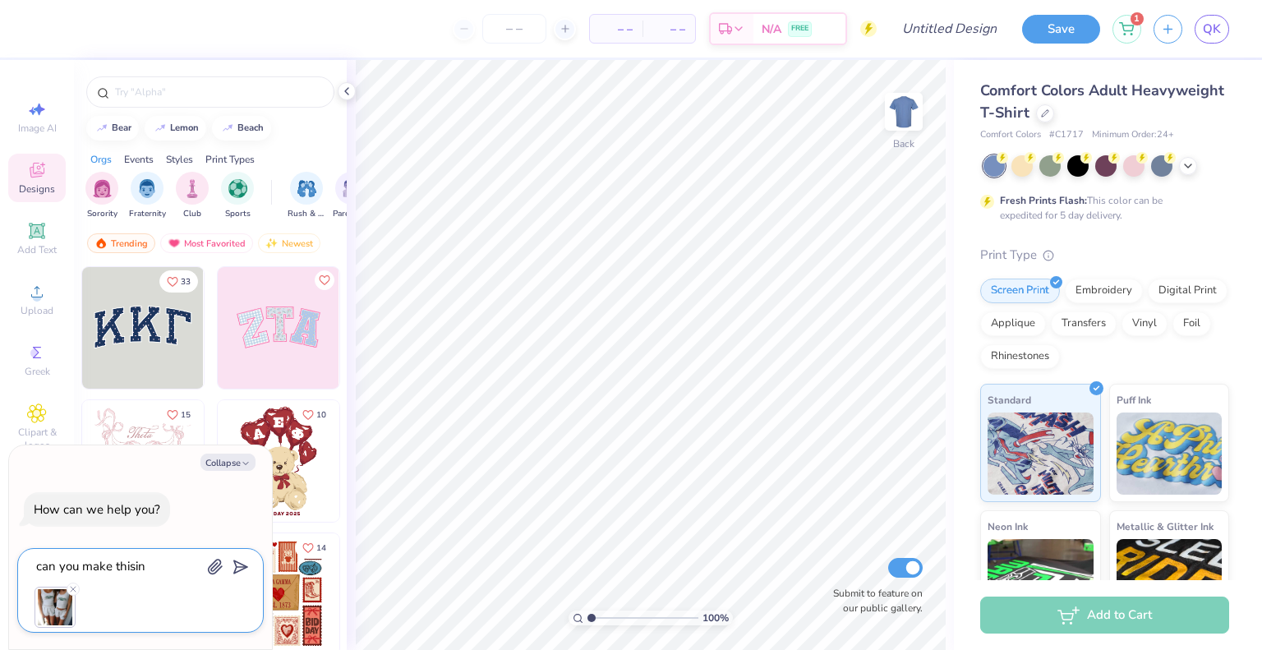
type textarea "x"
type textarea "can you make thisinto"
type textarea "x"
type textarea "can you make thisinto"
type textarea "x"
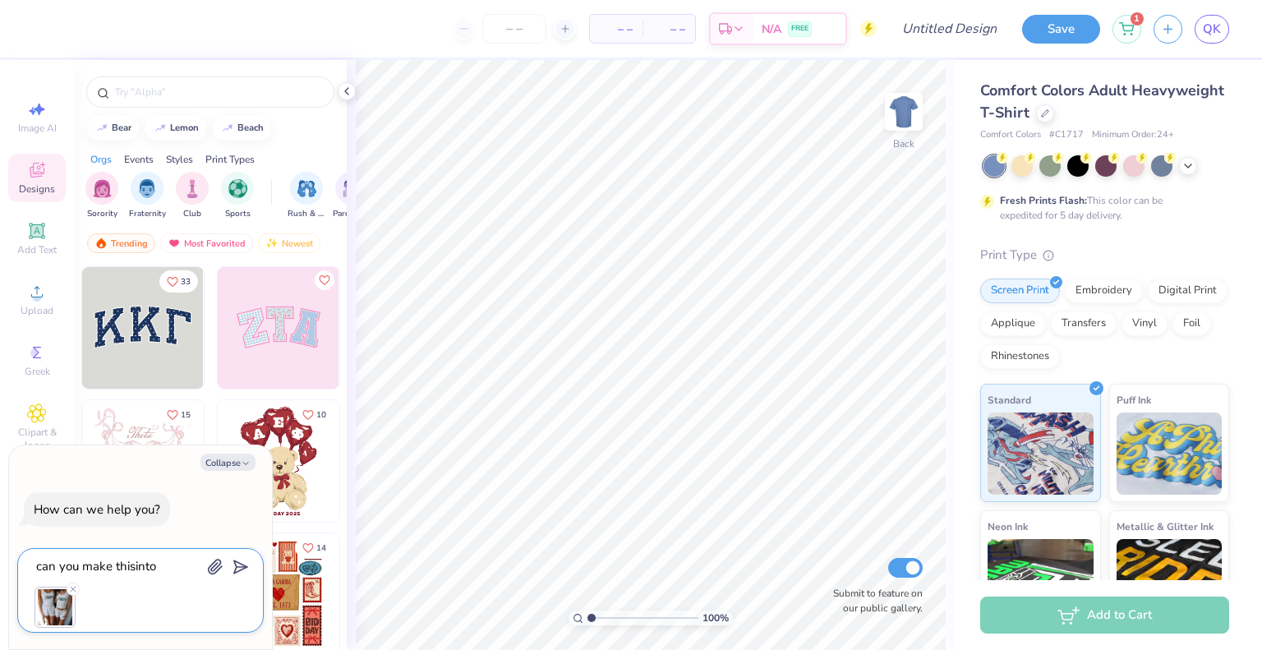
type textarea "can you make thisinto a"
type textarea "x"
type textarea "can you make thisinto a"
type textarea "x"
type textarea "can you make thisinto a s"
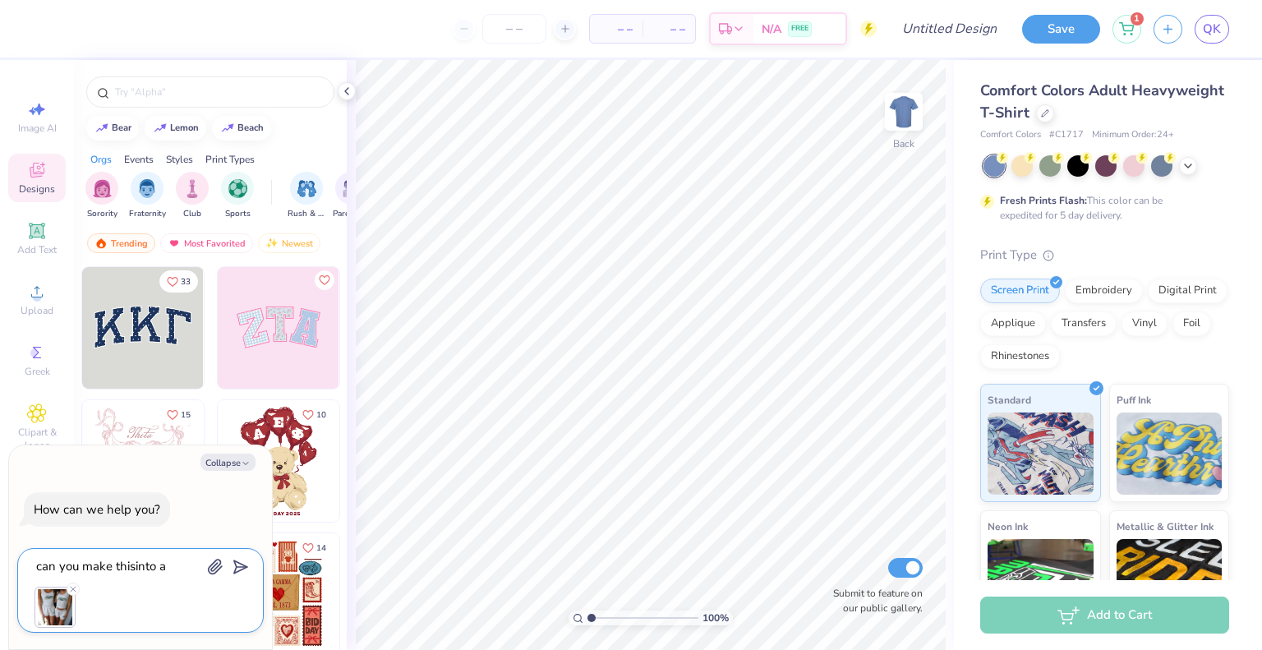
type textarea "x"
type textarea "can you make thisinto a so"
type textarea "x"
type textarea "can you make thisinto a soc"
type textarea "x"
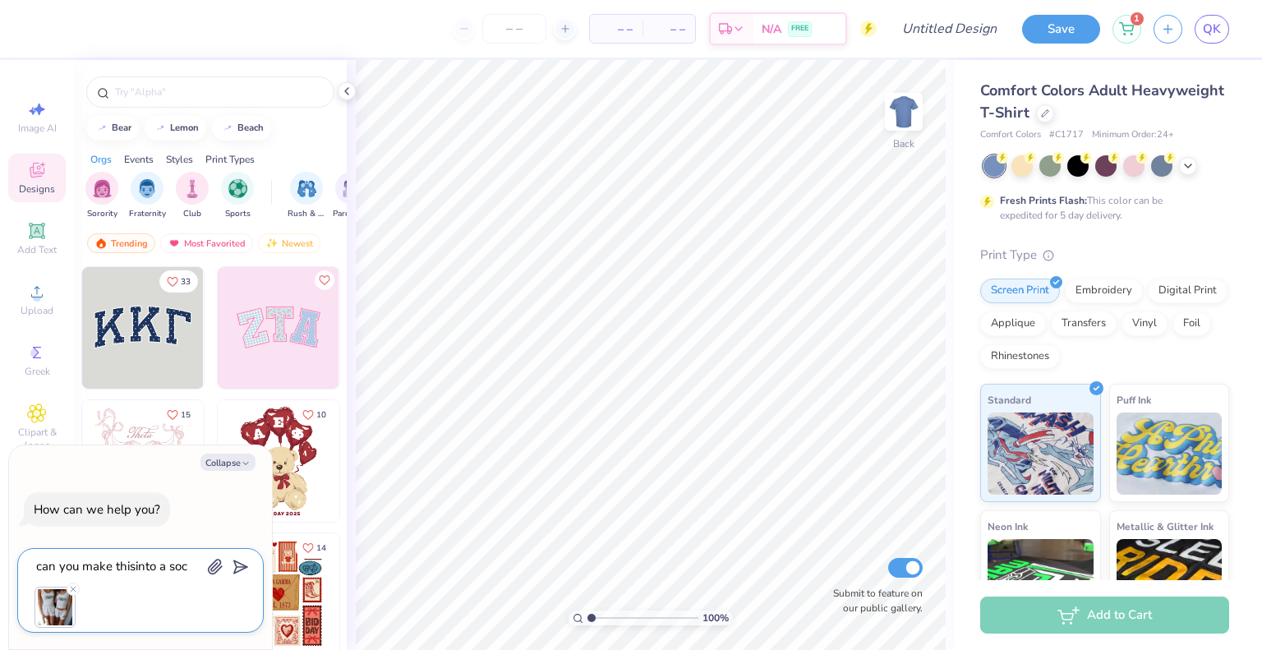
type textarea "can you make thisinto a soci"
type textarea "x"
type textarea "can you make thisinto a socie"
type textarea "x"
type textarea "can you make thisinto a societ"
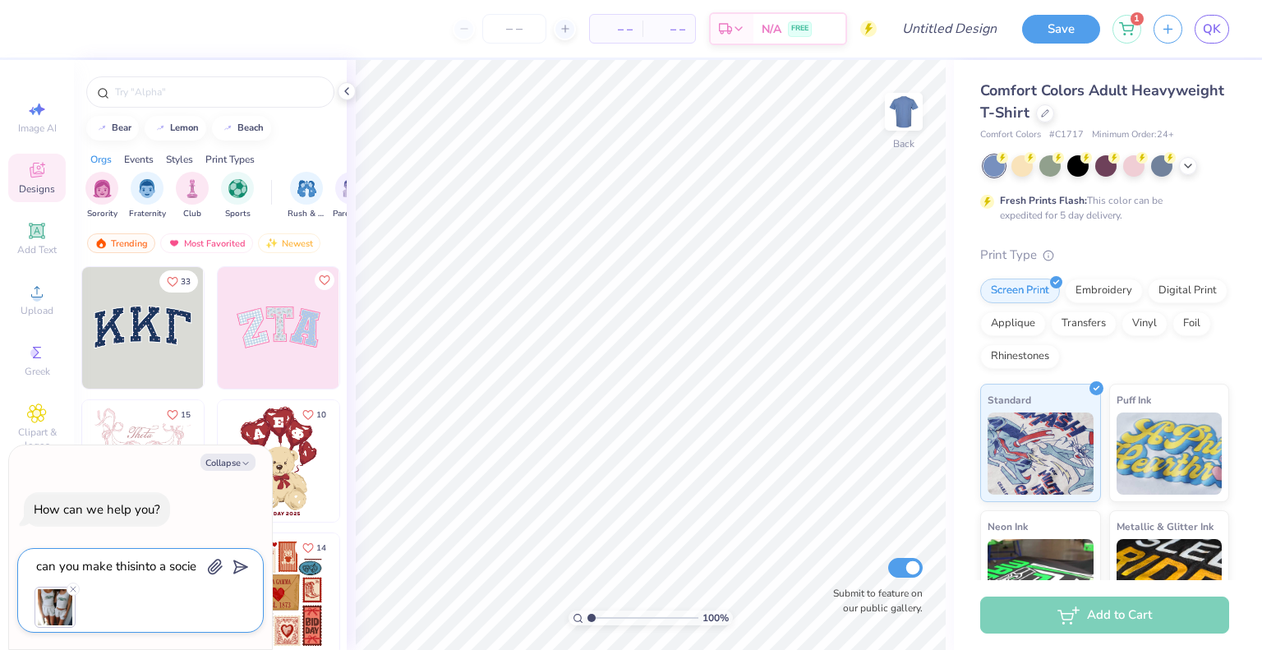
type textarea "x"
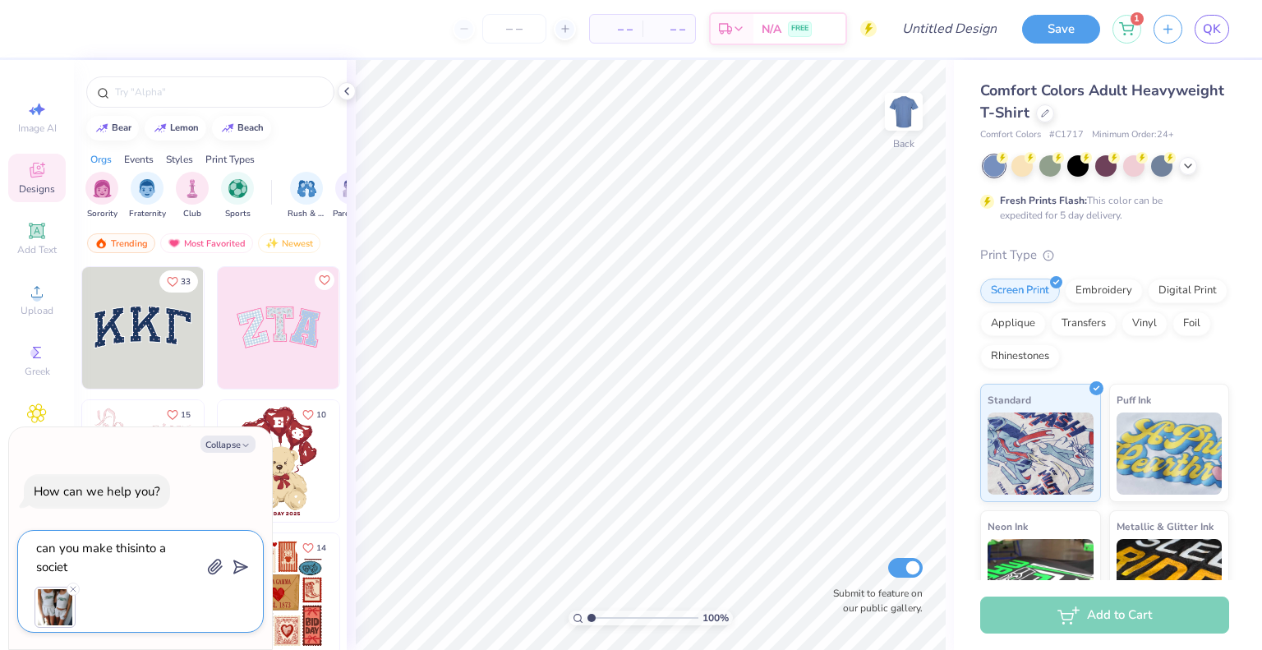
type textarea "can you make thisinto a society"
type textarea "x"
type textarea "can you make thisinto a society"
type textarea "x"
type textarea "can you make thisinto a society o"
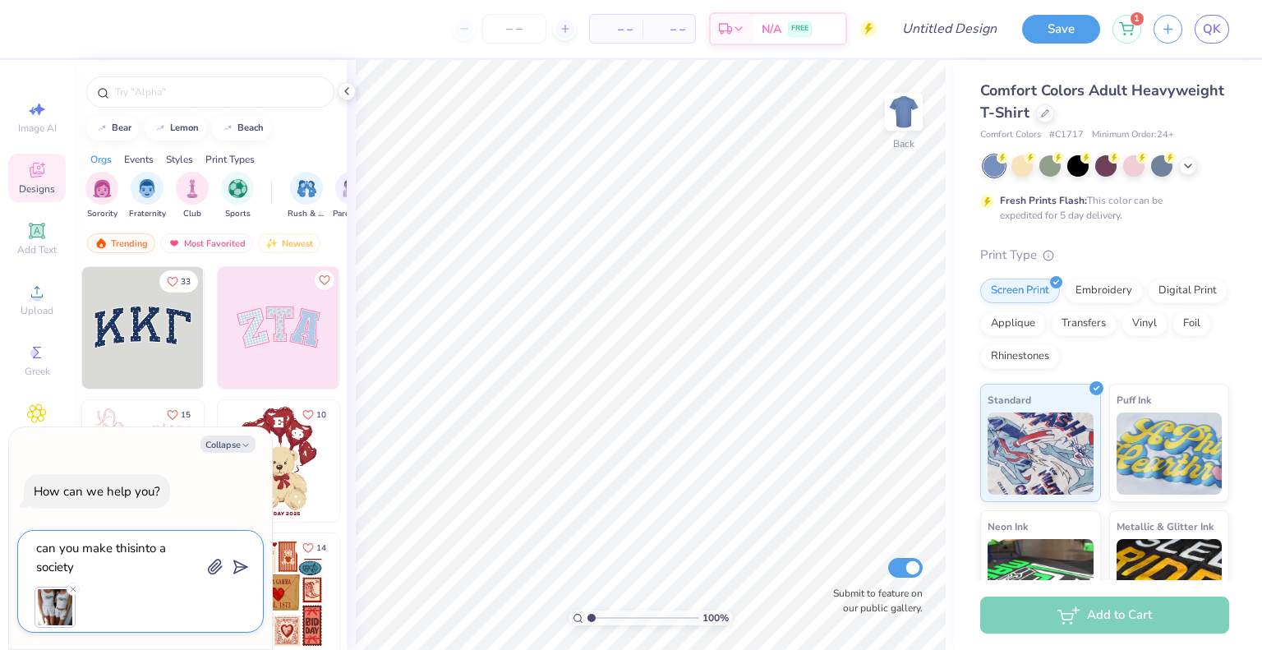
type textarea "x"
type textarea "can you make thisinto a society of"
type textarea "x"
type textarea "can you make thisinto a society of"
type textarea "x"
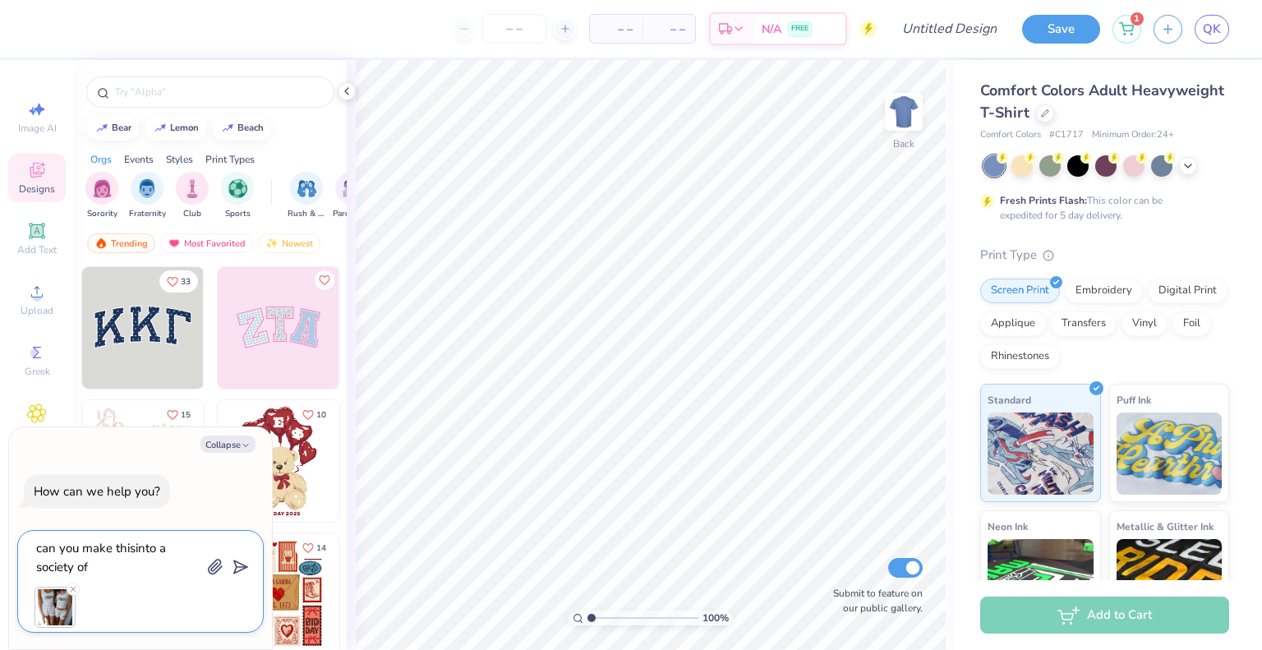
click at [134, 551] on textarea "can you make thisinto a society of" at bounding box center [118, 557] width 167 height 40
type textarea "can you make this into a society of"
type textarea "x"
click at [127, 569] on textarea "can you make this into a society of" at bounding box center [118, 557] width 167 height 40
type textarea "can you make this into a society of w"
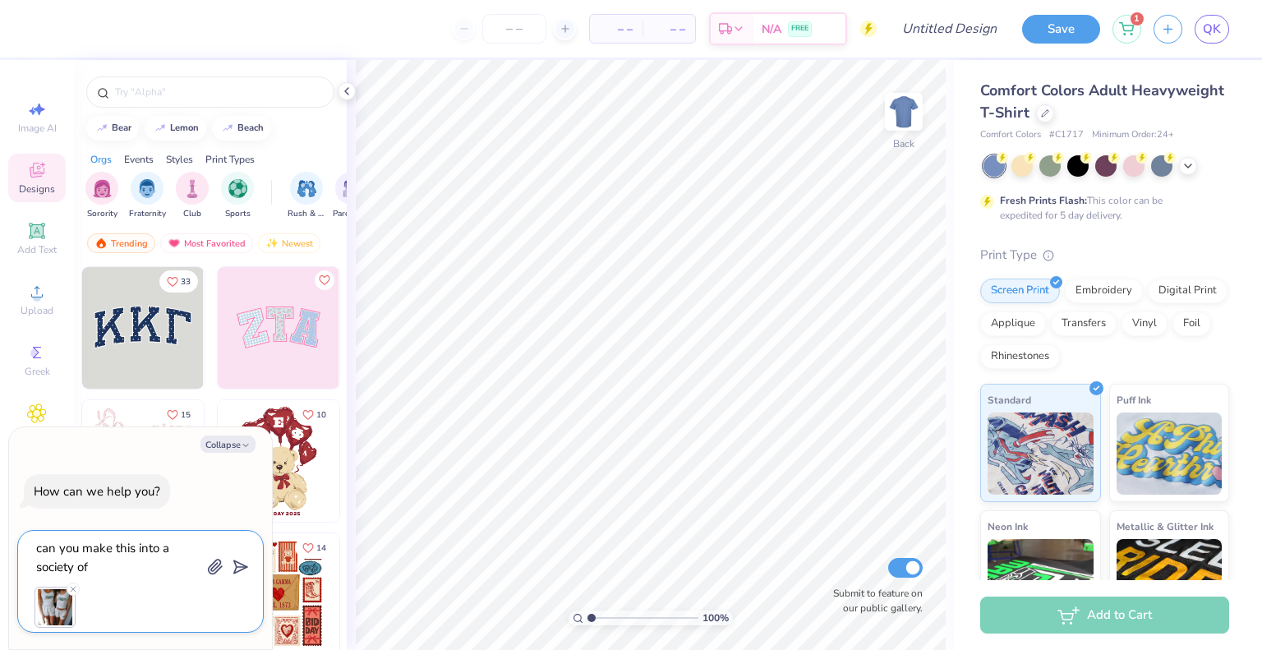
type textarea "x"
type textarea "can you make this into a society of wo"
type textarea "x"
type textarea "can you make this into a society of wom"
type textarea "x"
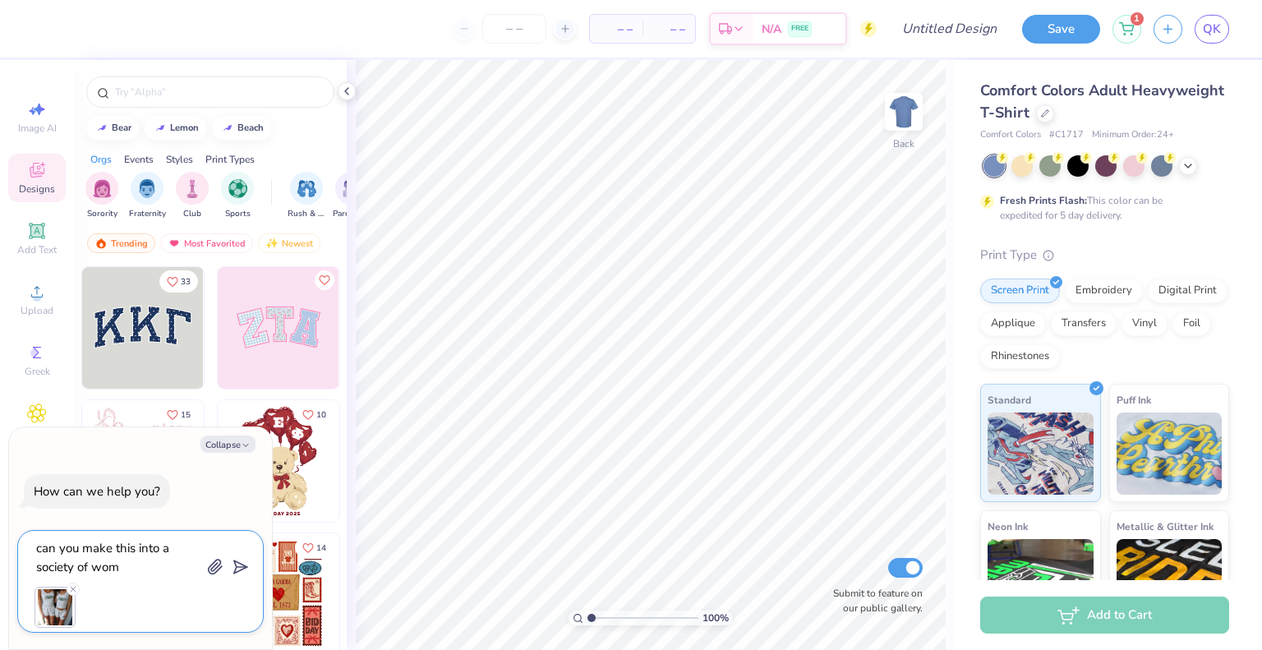
type textarea "can you make this into a society of wome"
type textarea "x"
type textarea "can you make this into a society of women"
type textarea "x"
type textarea "can you make this into a society of women"
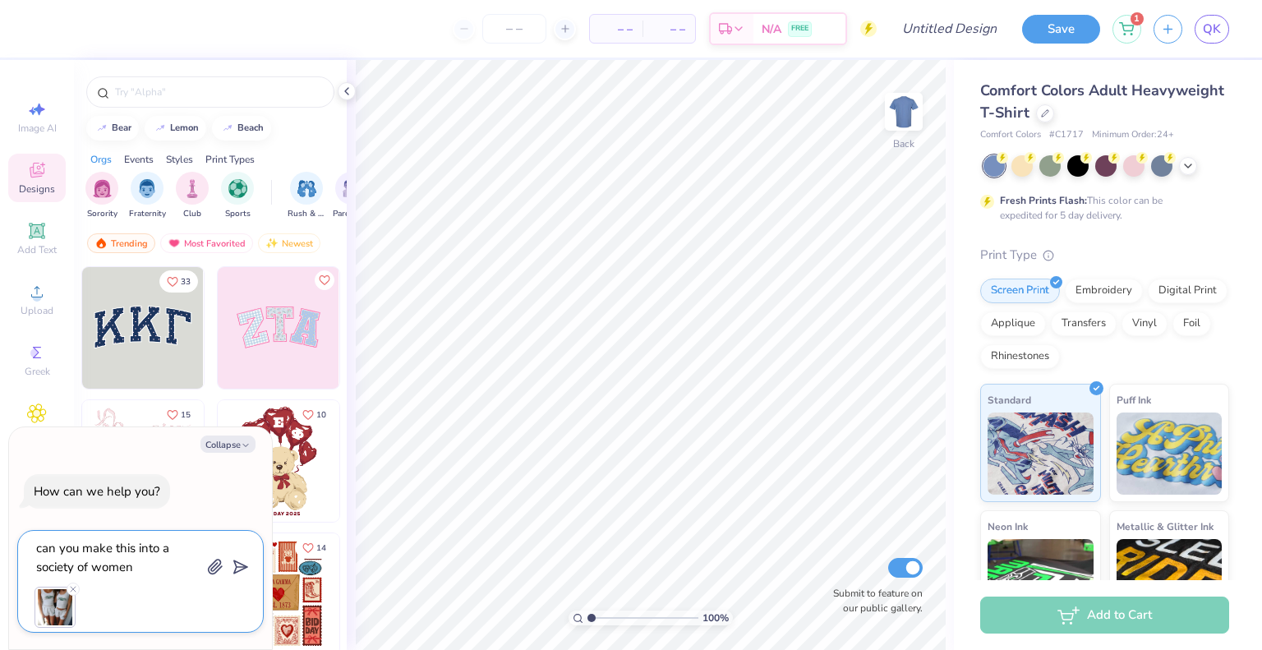
type textarea "x"
type textarea "can you make this into a society of women e"
type textarea "x"
type textarea "can you make this into a society of women en"
type textarea "x"
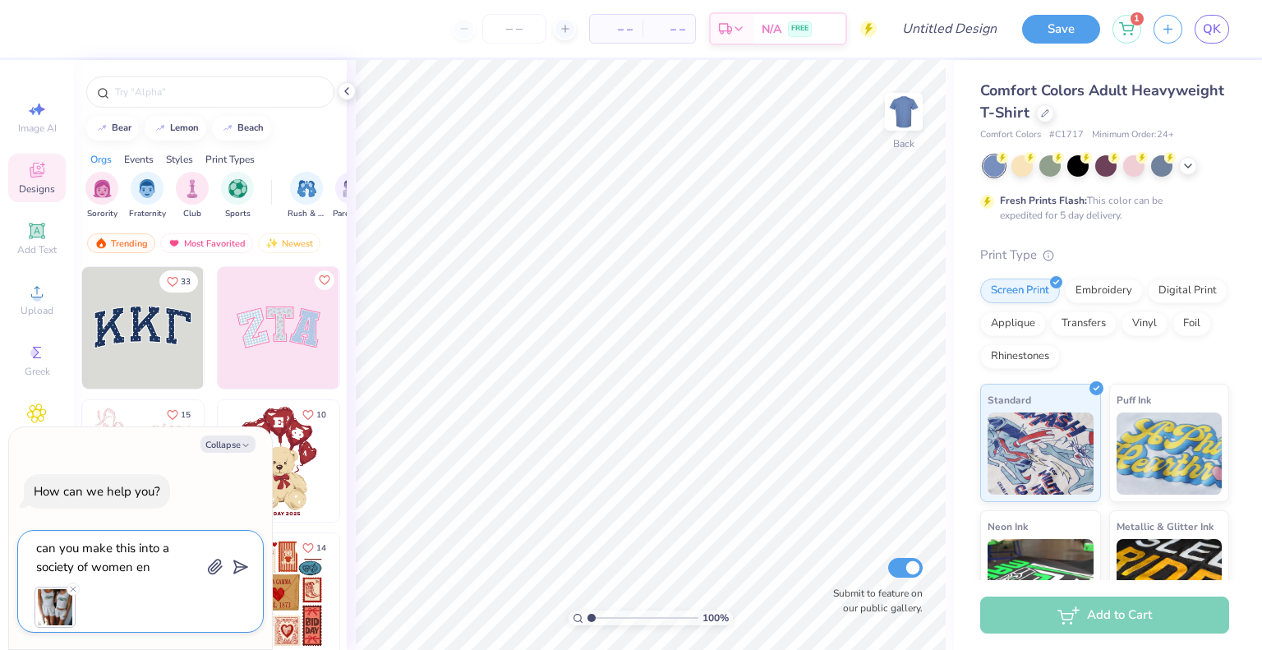
type textarea "can you make this into a society of women eng"
type textarea "x"
type textarea "can you make this into a society of women engi"
type textarea "x"
type textarea "can you make this into a society of women engin"
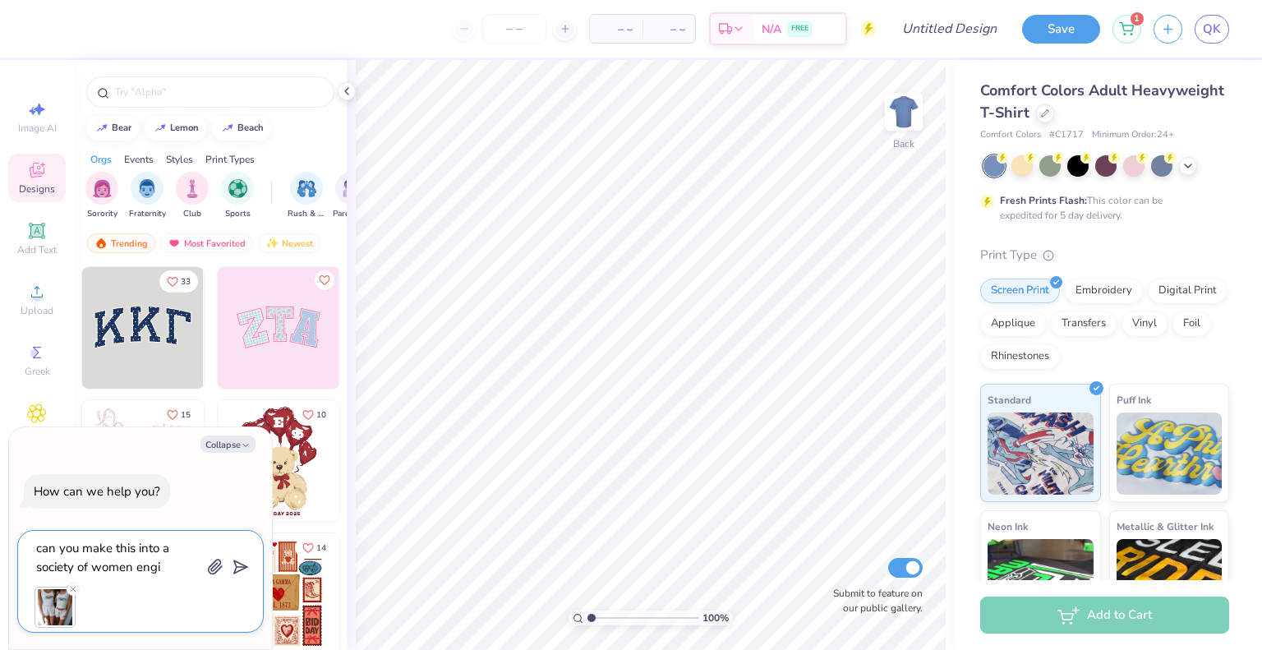
type textarea "x"
type textarea "can you make this into a society of women engine"
type textarea "x"
type textarea "can you make this into a society of women enginee"
type textarea "x"
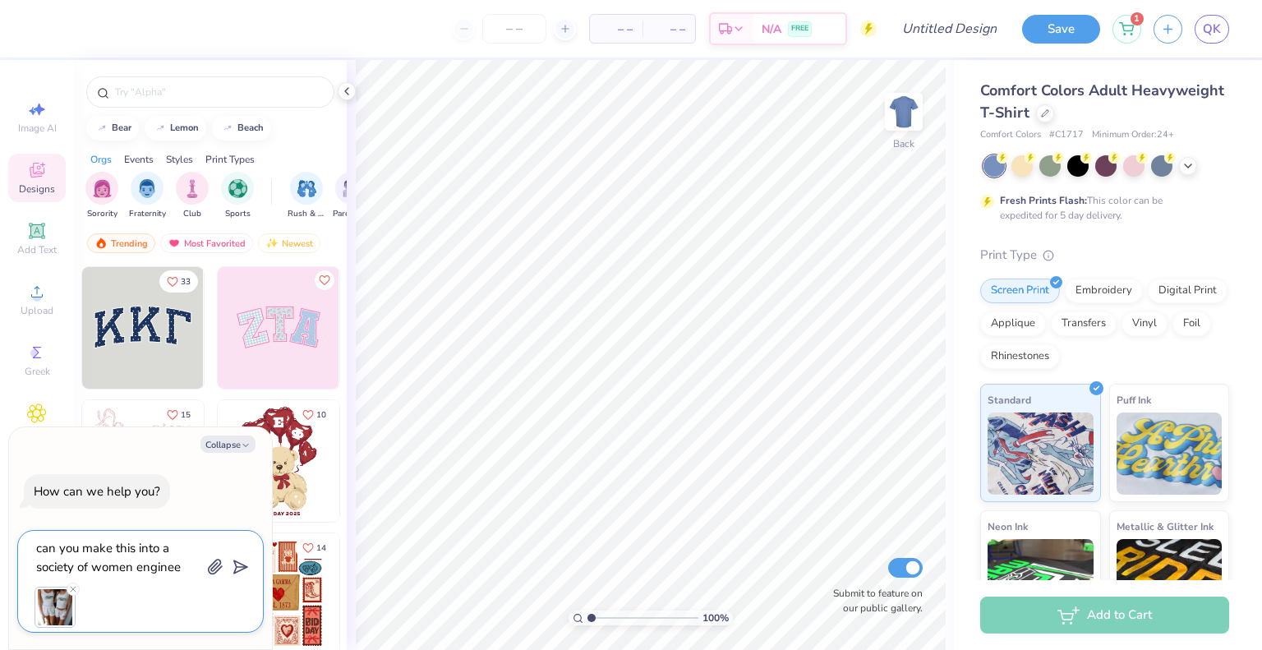
type textarea "can you make this into a society of women engineer"
type textarea "x"
type textarea "can you make this into a society of women engineers"
type textarea "x"
type textarea "can you make this into a society of women engineers"
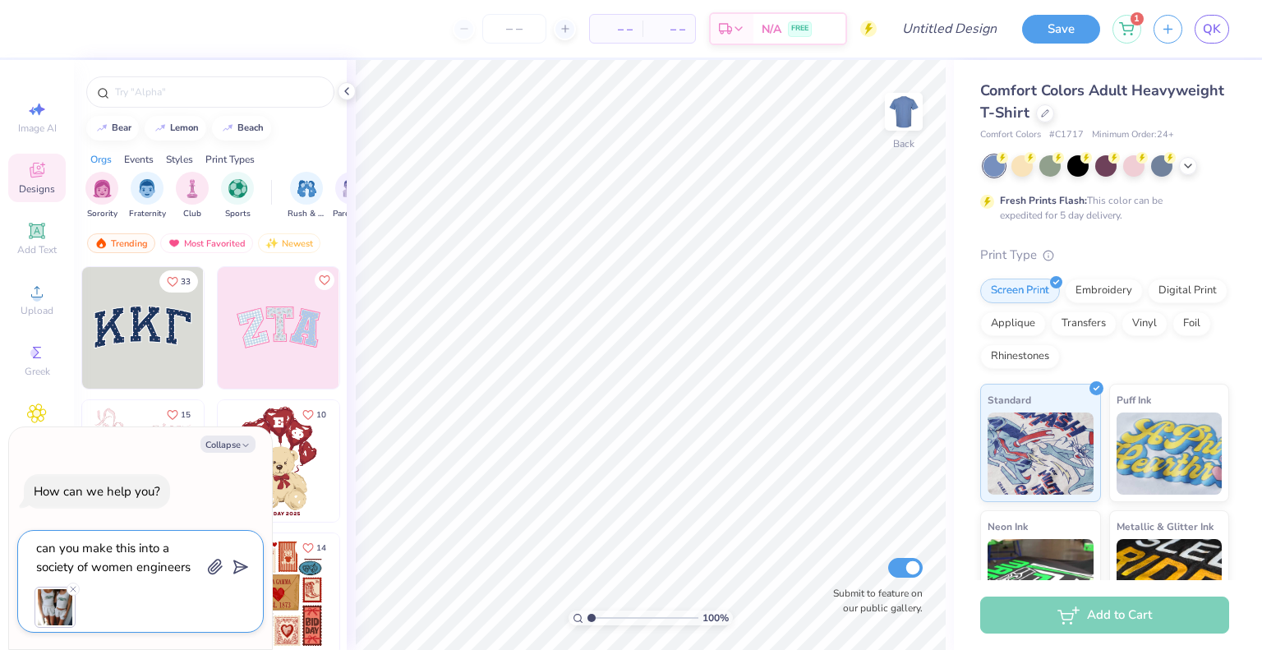
type textarea "x"
type textarea "can you make this into a society of women engineers s"
type textarea "x"
type textarea "can you make this into a society of women engineers sh"
type textarea "x"
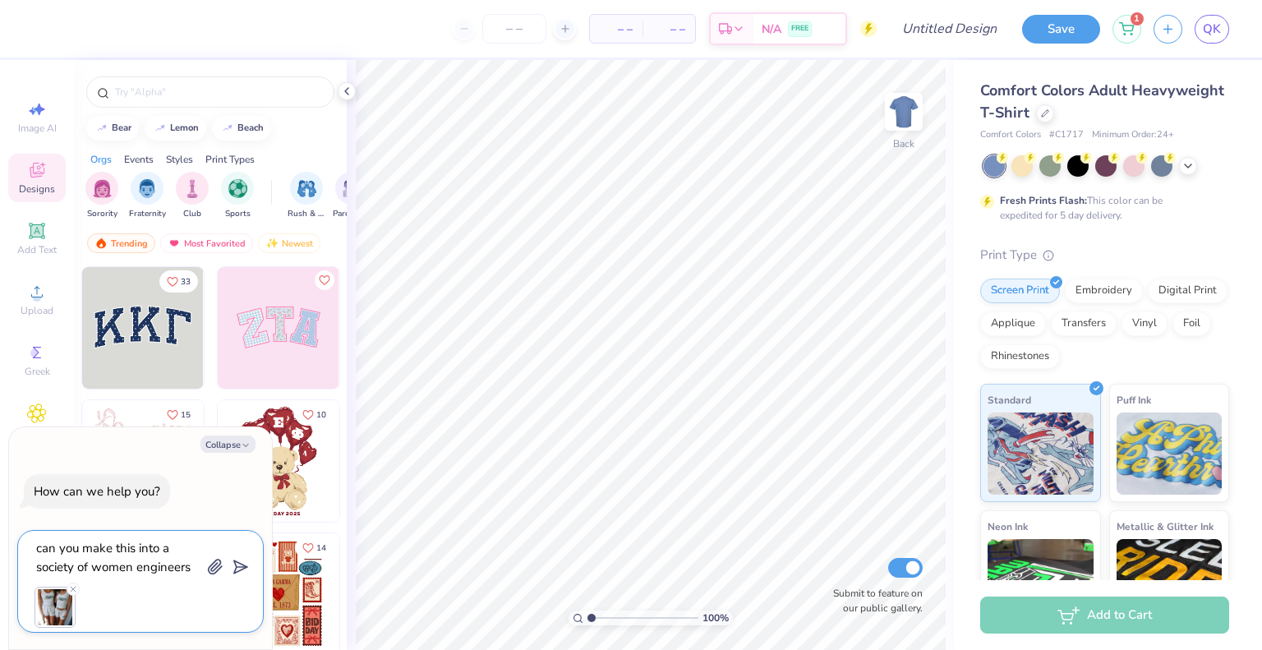
type textarea "can you make this into a society of women engineers shi"
type textarea "x"
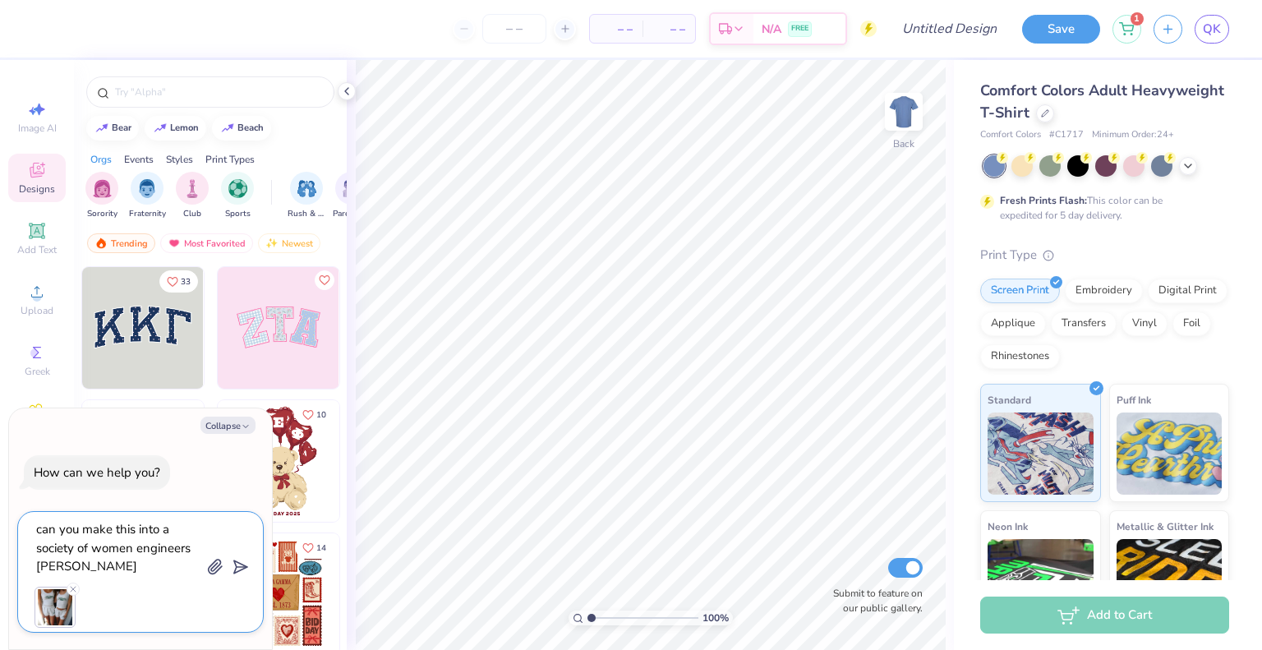
type textarea "can you make this into a society of women engineers shir"
type textarea "x"
type textarea "can you make this into a society of women engineers shirt"
type textarea "x"
type textarea "can you make this into a society of women engineers shirt?"
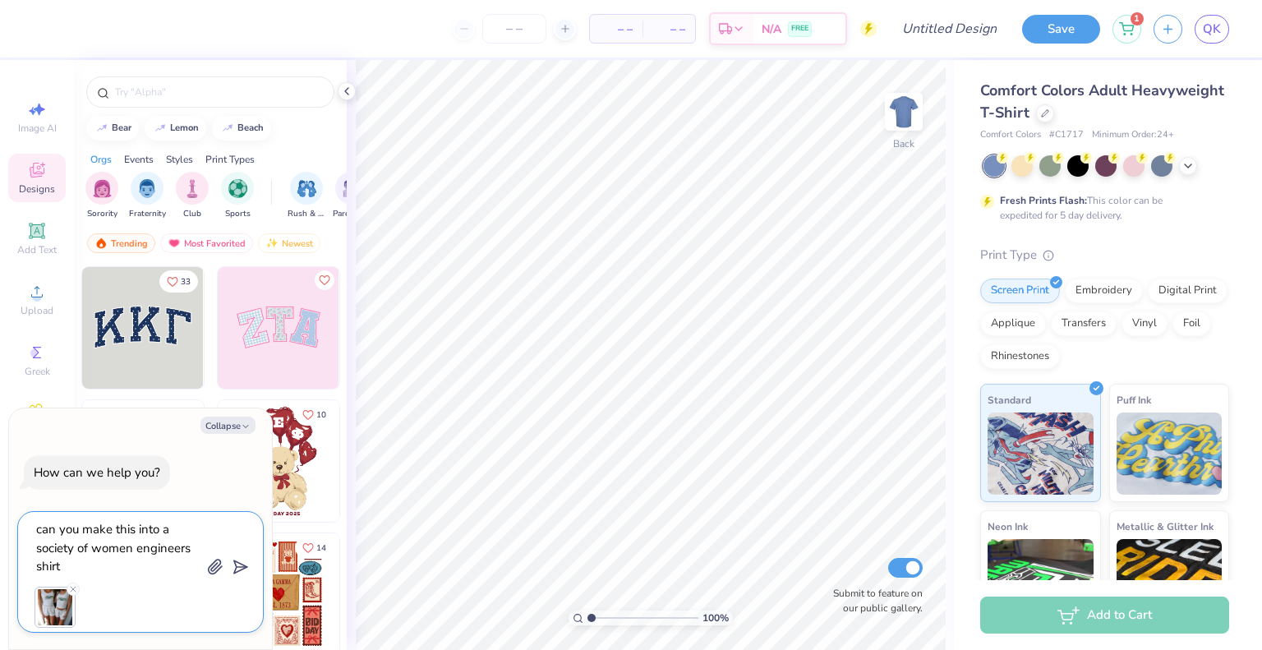
type textarea "x"
type textarea "can you make this into a society of women engineers shirt?"
click at [238, 569] on icon "submit" at bounding box center [237, 566] width 23 height 23
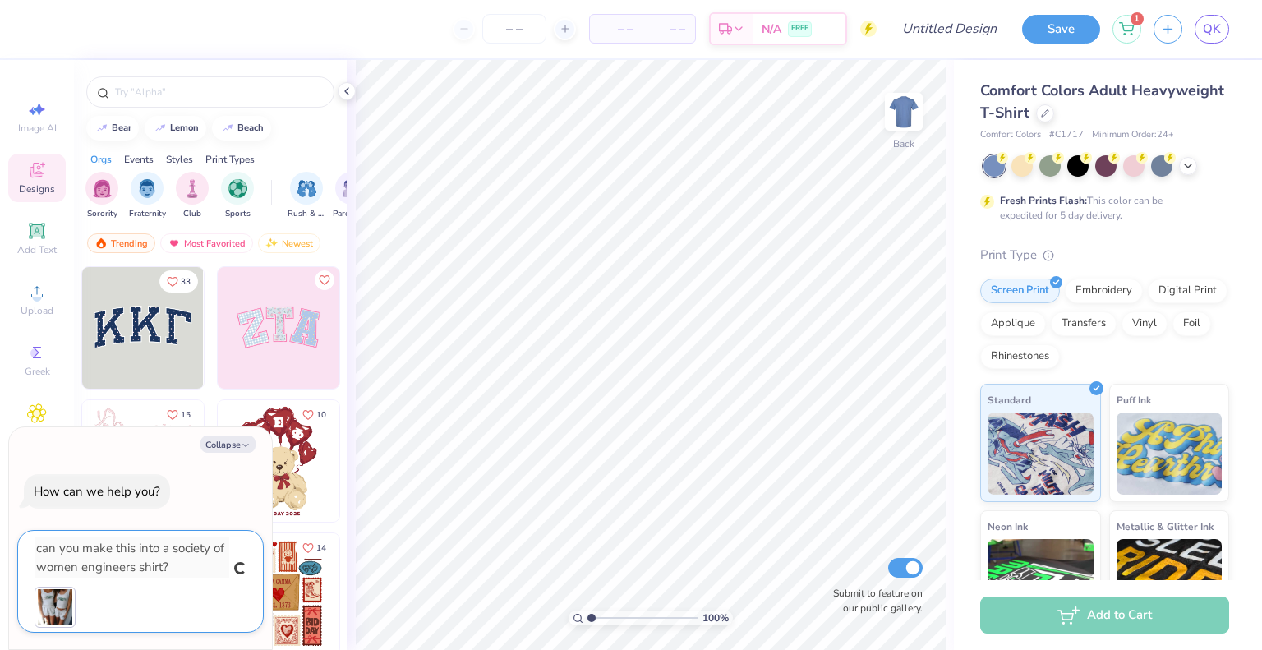
type textarea "x"
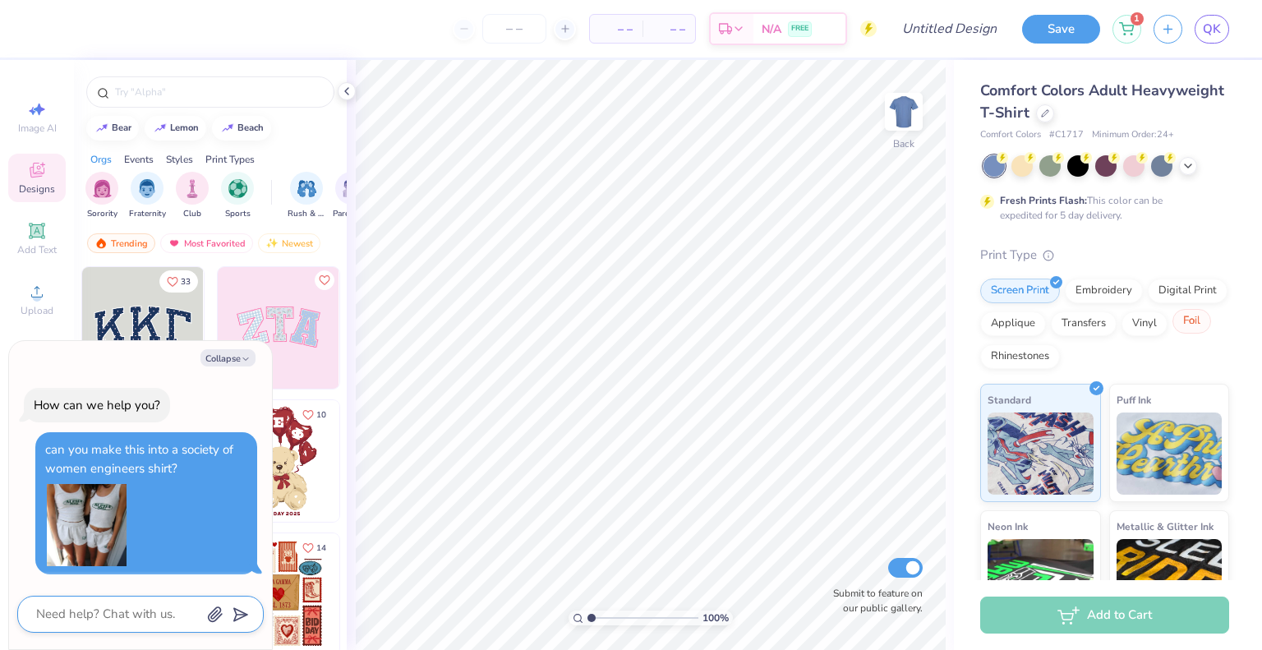
scroll to position [175, 0]
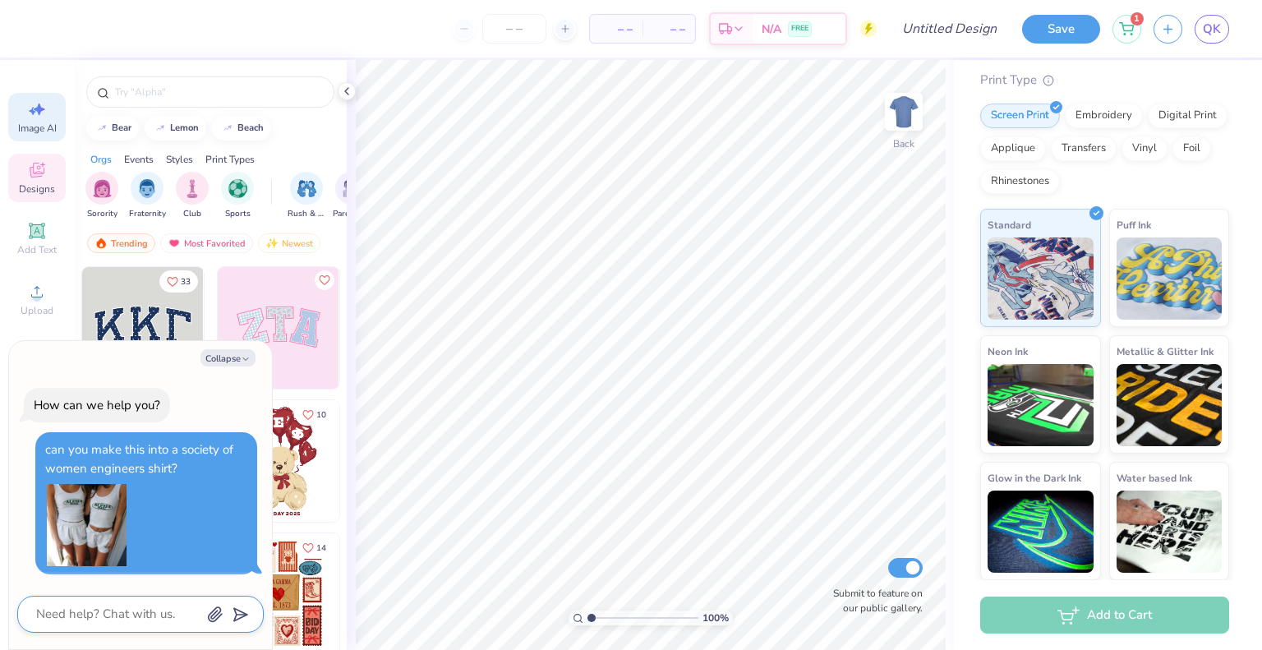
click at [48, 132] on span "Image AI" at bounding box center [37, 128] width 39 height 13
type textarea "x"
select select "4"
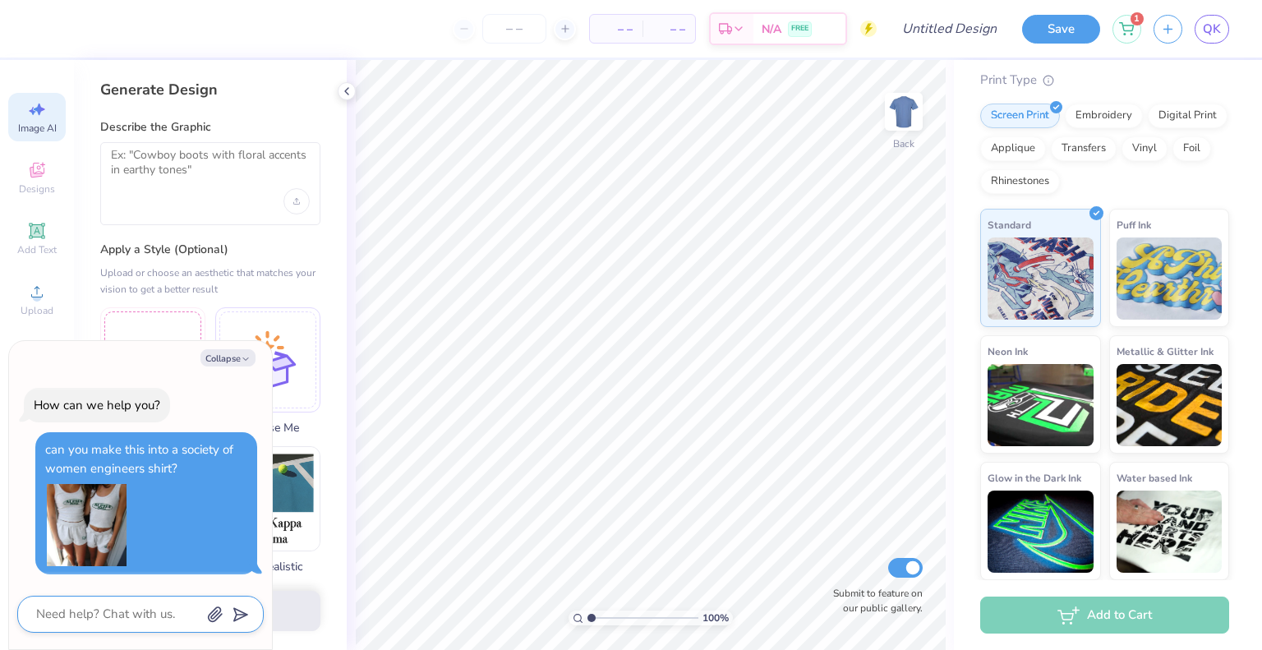
scroll to position [187, 0]
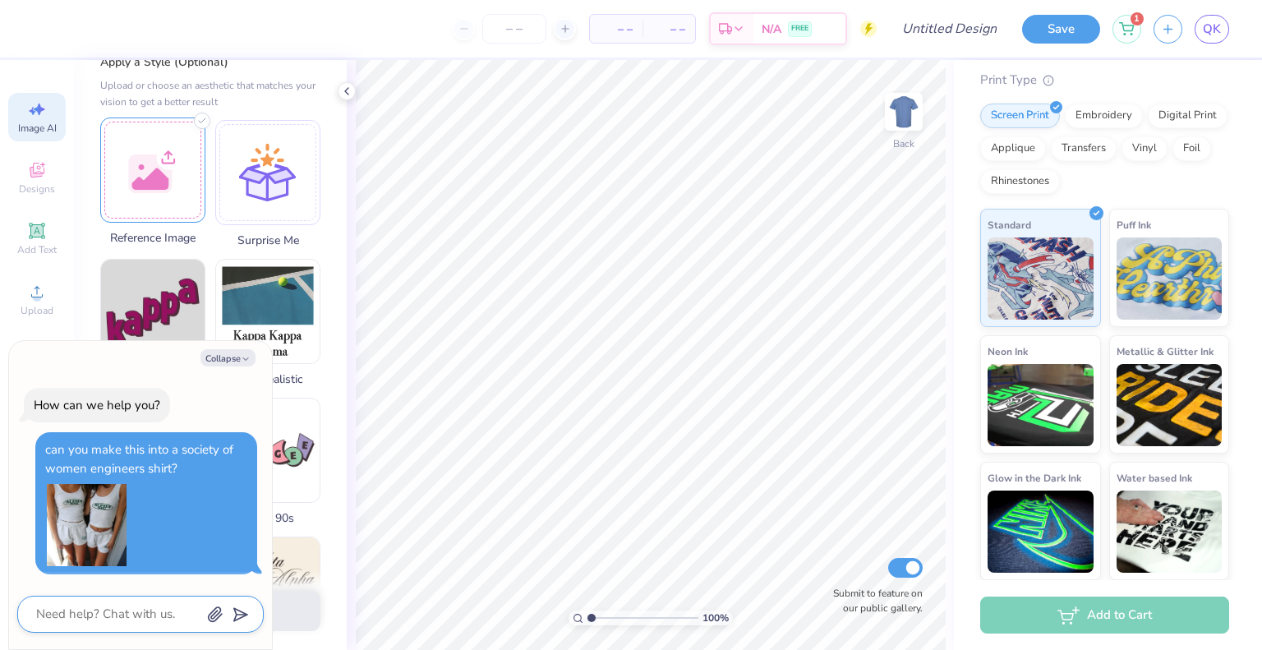
click at [148, 207] on div at bounding box center [152, 169] width 105 height 105
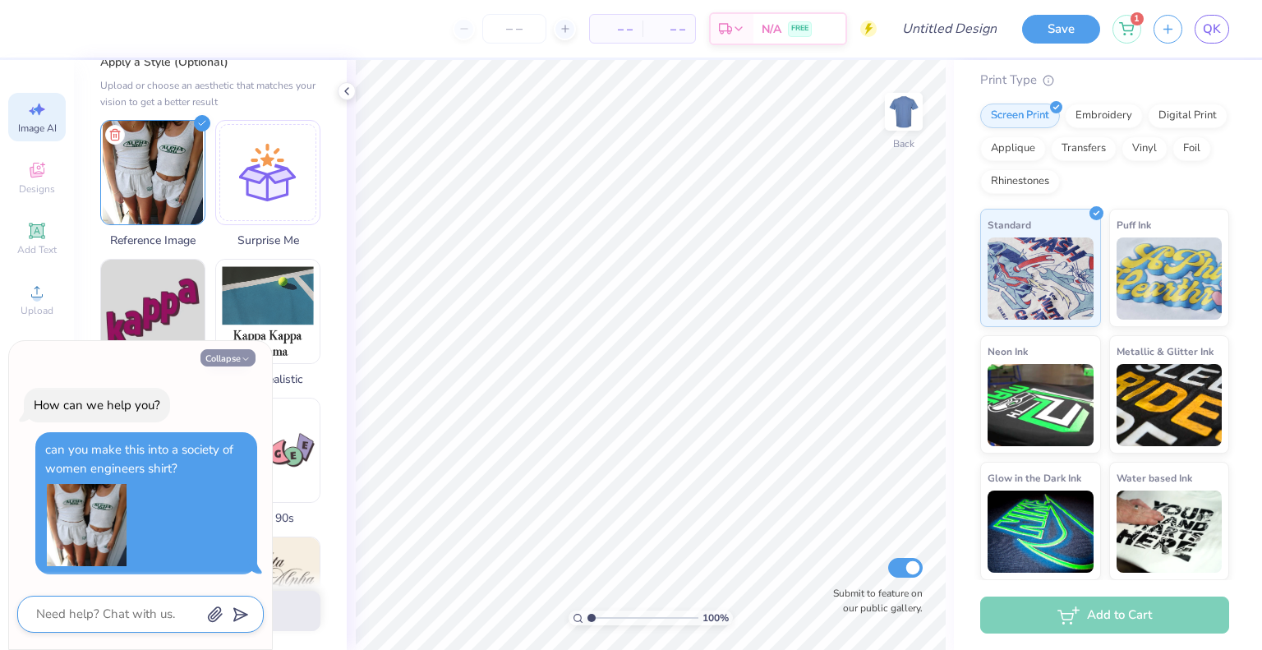
click at [218, 363] on button "Collapse" at bounding box center [227, 357] width 55 height 17
type textarea "x"
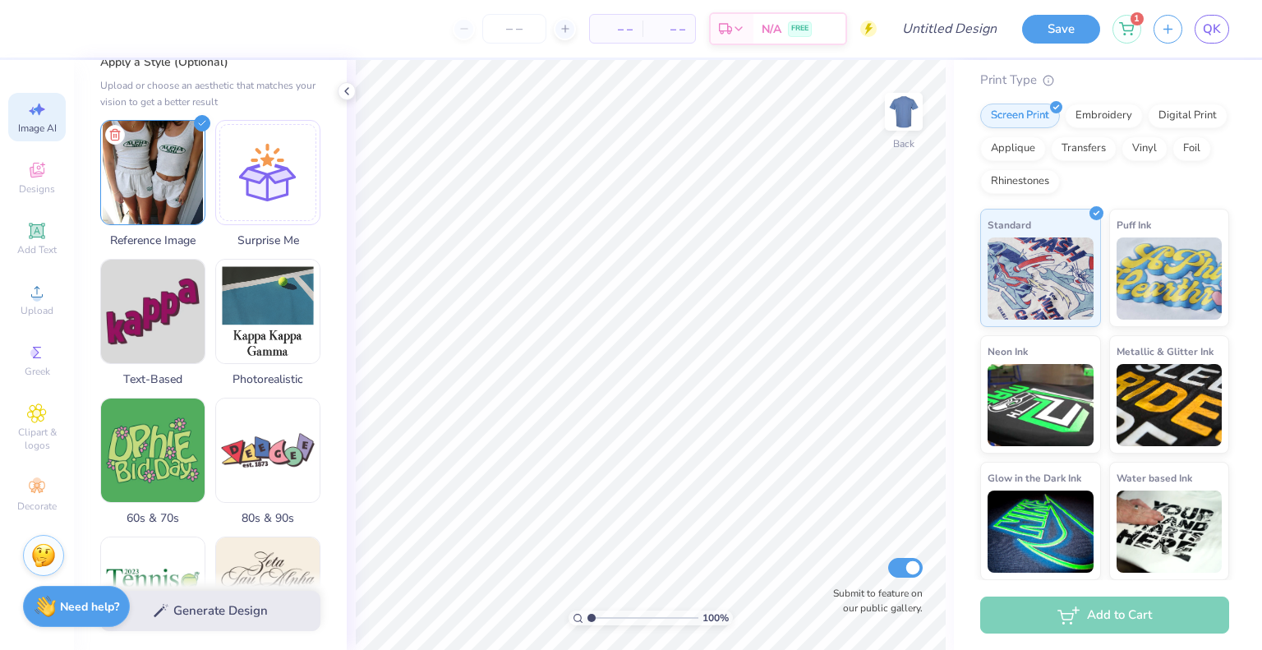
click at [188, 618] on div "Generate Design" at bounding box center [210, 611] width 273 height 80
click at [238, 169] on div at bounding box center [267, 169] width 105 height 105
click at [216, 610] on div "Generate Design" at bounding box center [210, 611] width 273 height 80
click at [173, 606] on div "Generate Design" at bounding box center [210, 611] width 273 height 80
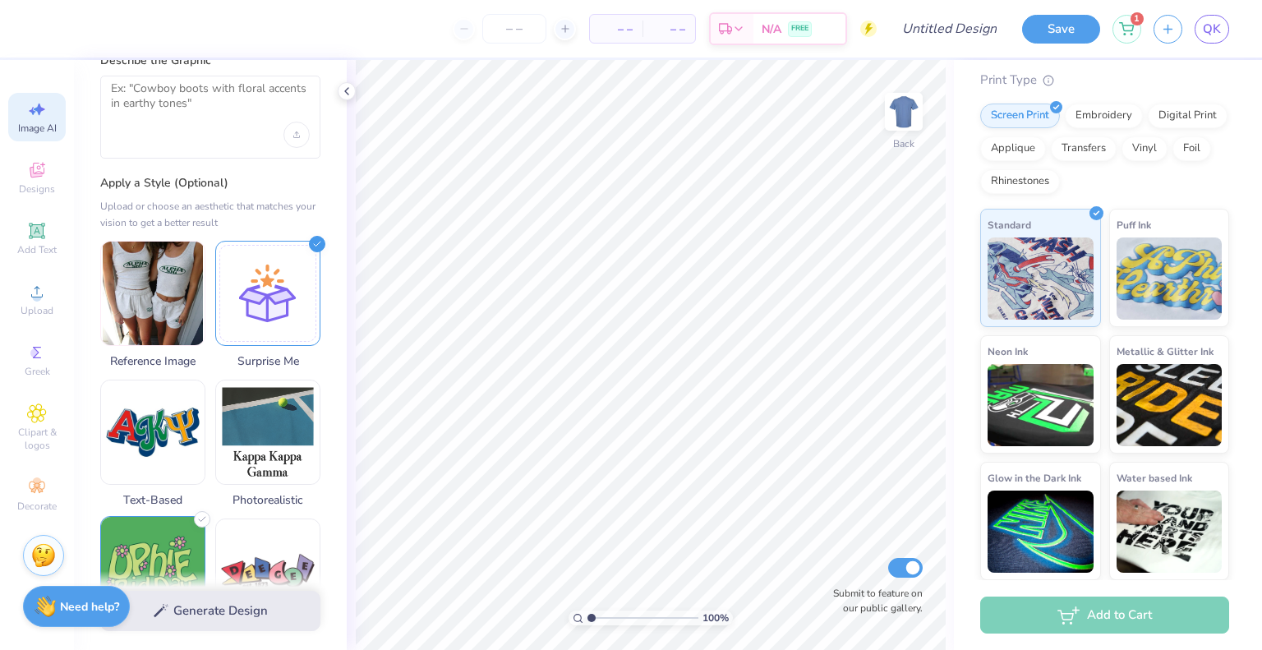
scroll to position [0, 0]
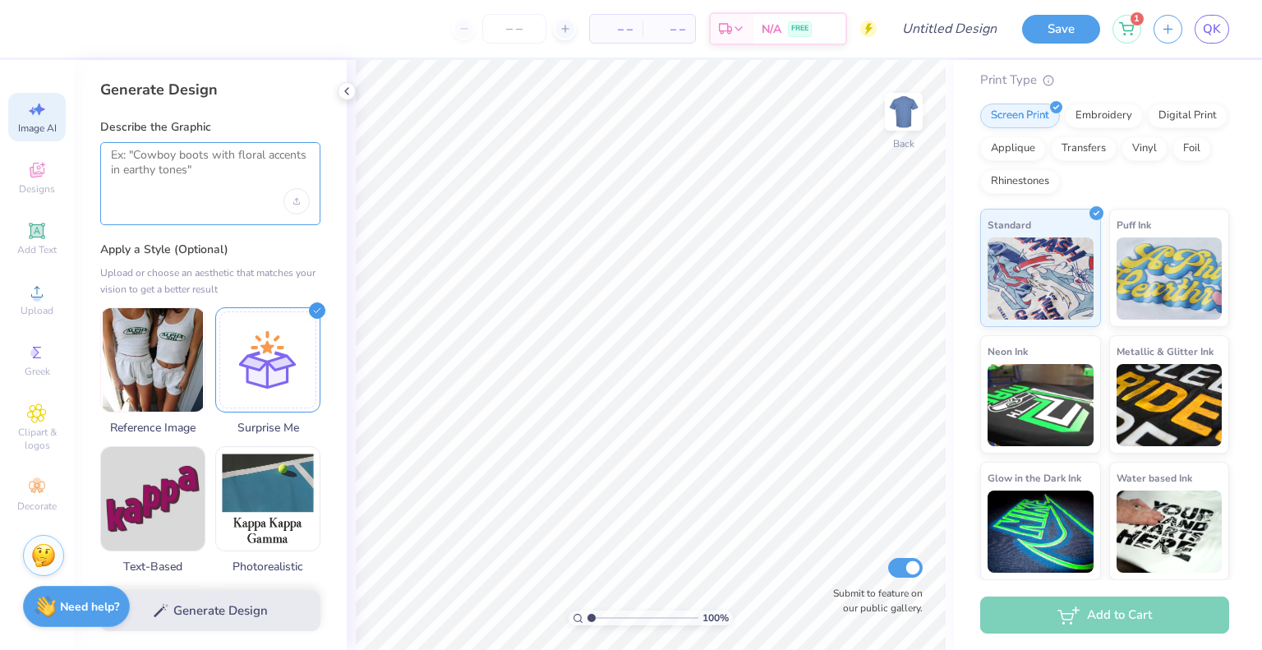
click at [181, 165] on textarea at bounding box center [210, 168] width 199 height 41
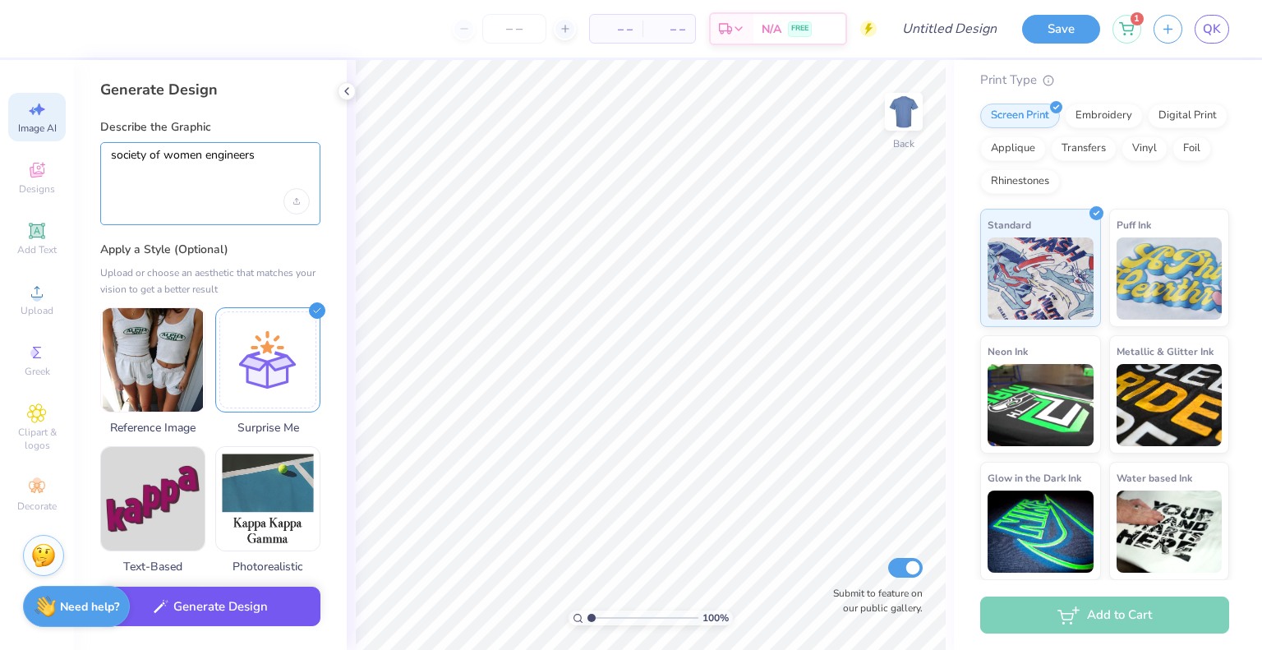
type textarea "society of women engineers"
click at [213, 615] on button "Generate Design" at bounding box center [210, 607] width 220 height 40
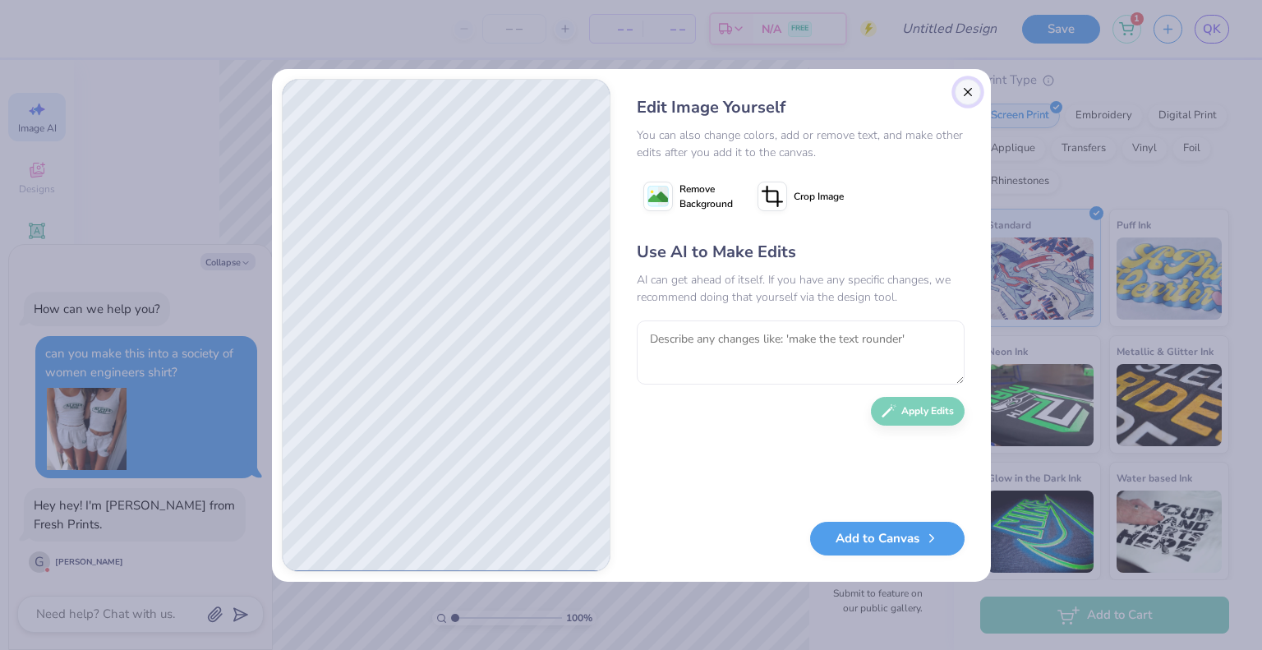
click at [965, 94] on button "Close" at bounding box center [968, 92] width 26 height 26
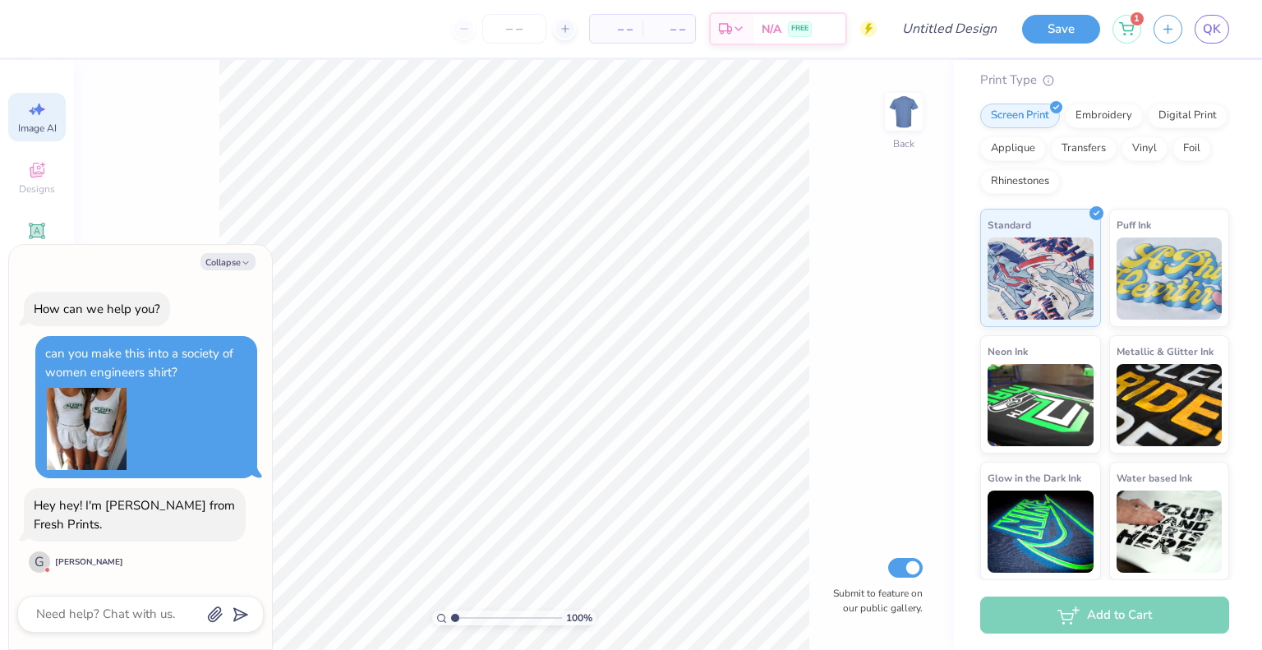
scroll to position [0, 37]
click at [226, 263] on button "Collapse" at bounding box center [227, 261] width 55 height 17
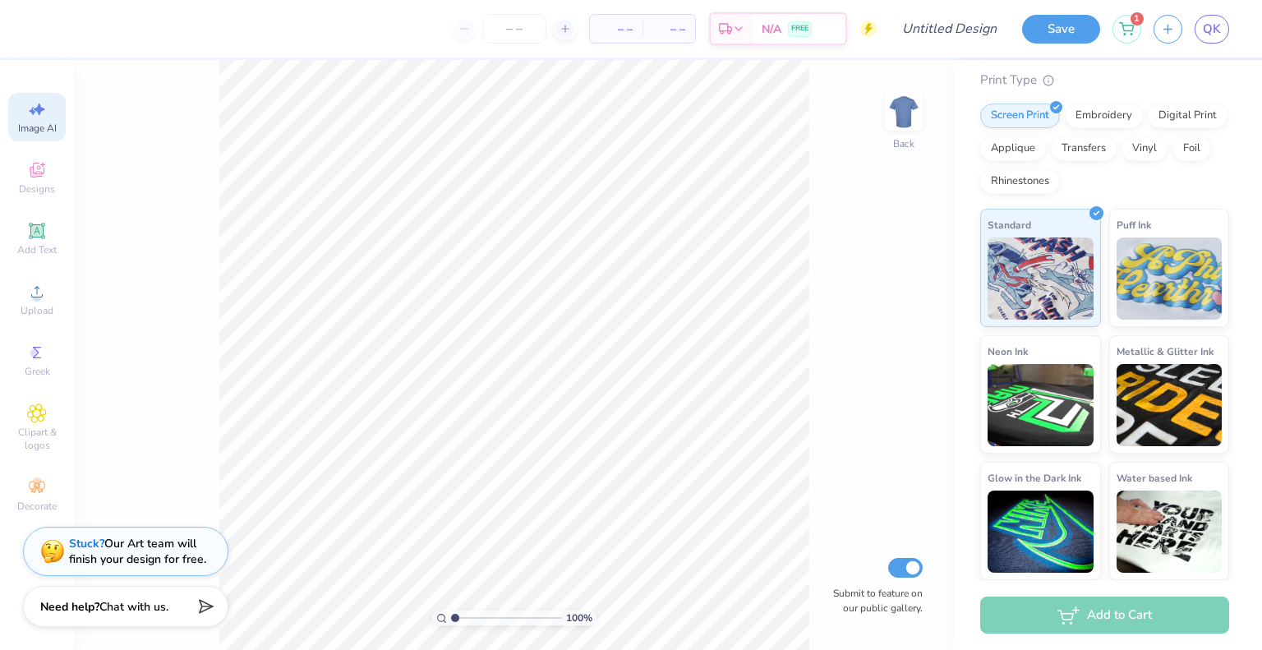
click at [16, 121] on div "Image AI" at bounding box center [37, 117] width 58 height 48
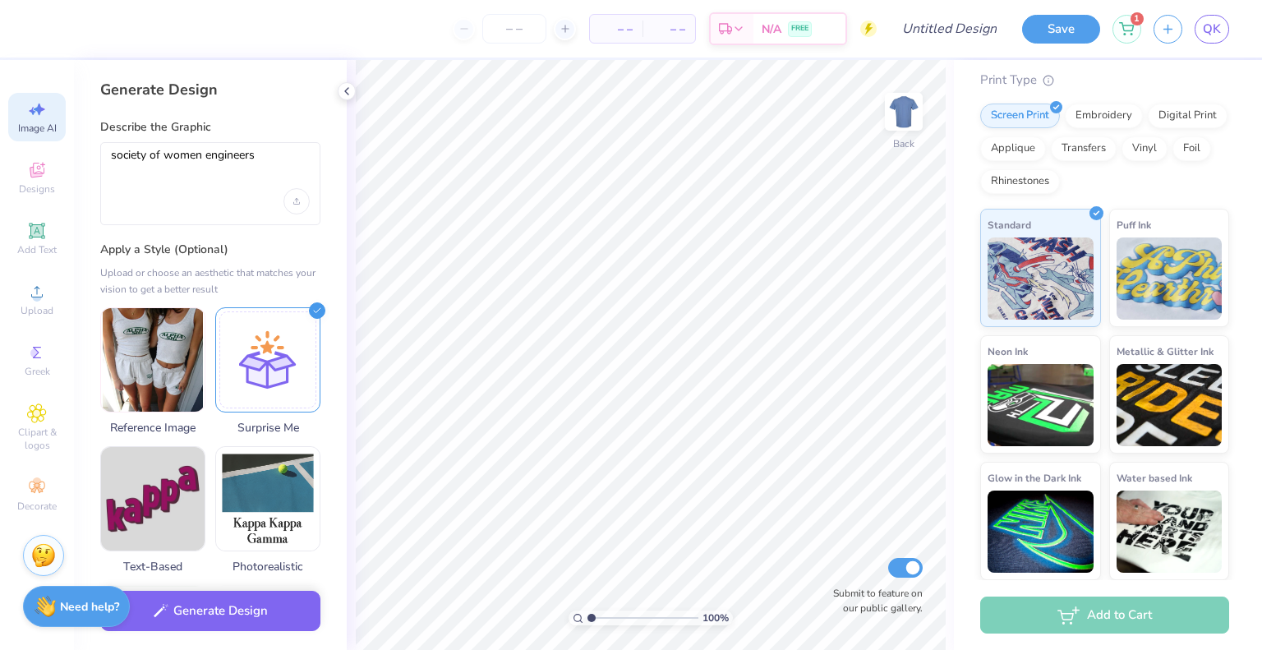
scroll to position [0, 0]
click at [150, 335] on img at bounding box center [153, 358] width 104 height 104
click at [208, 601] on button "Generate Design" at bounding box center [210, 607] width 220 height 40
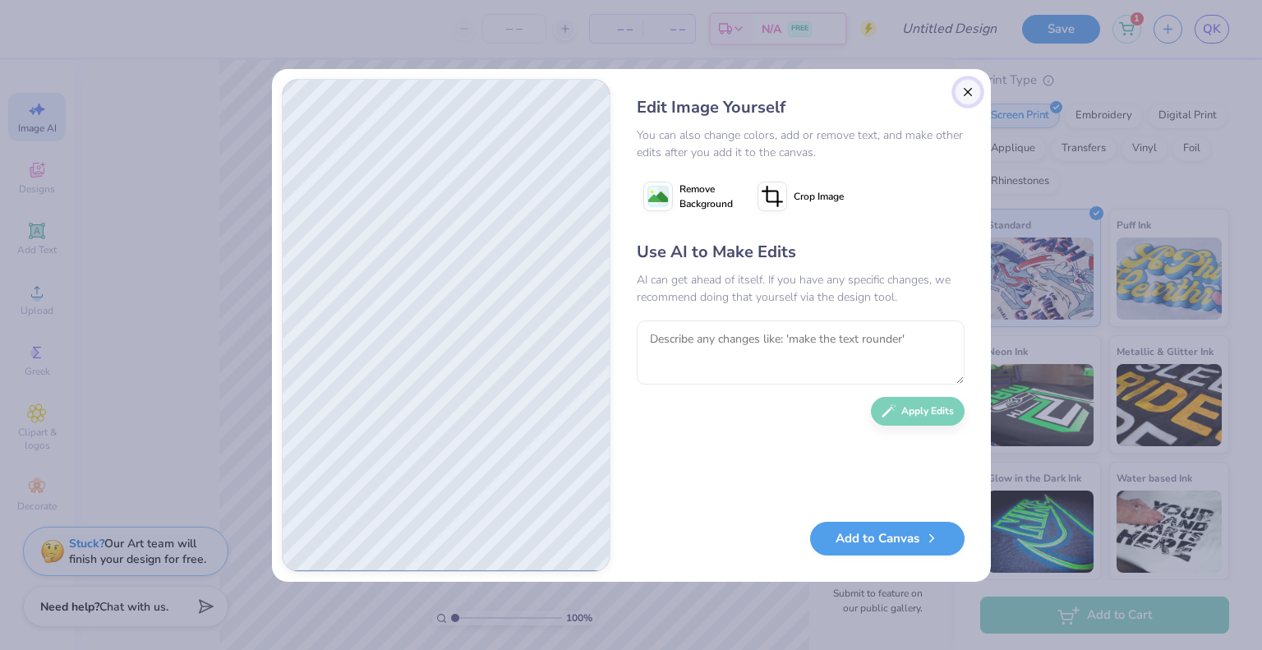
click at [969, 96] on button "Close" at bounding box center [968, 92] width 26 height 26
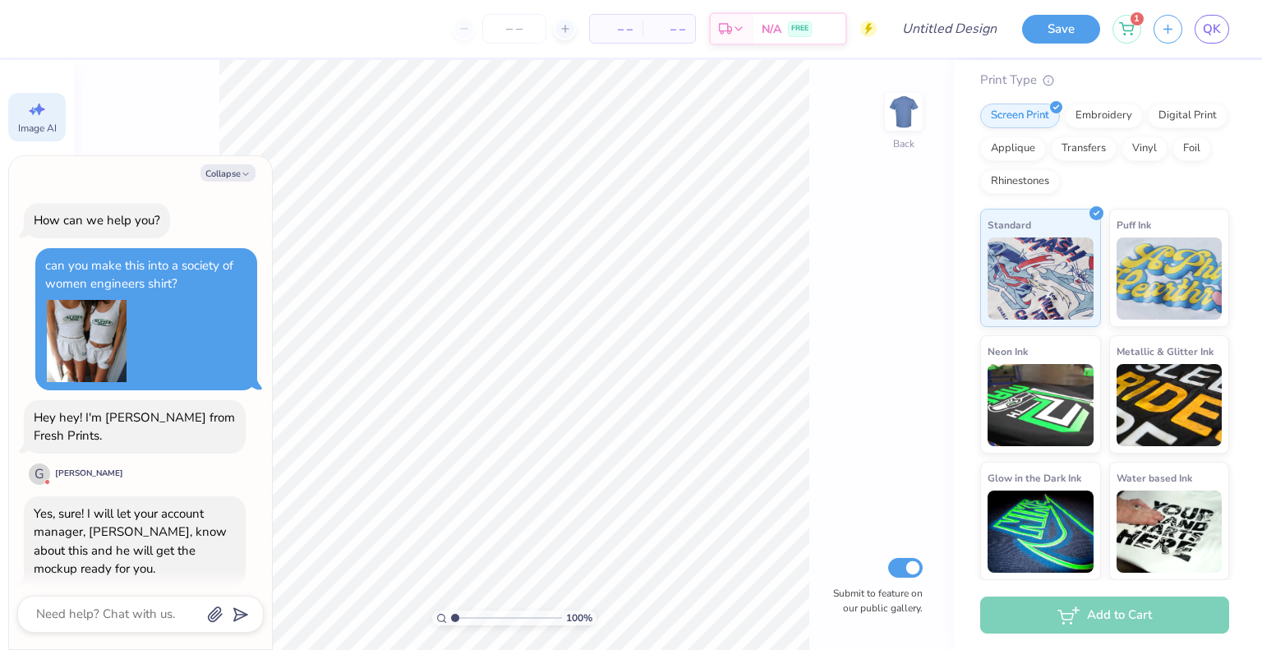
scroll to position [44, 0]
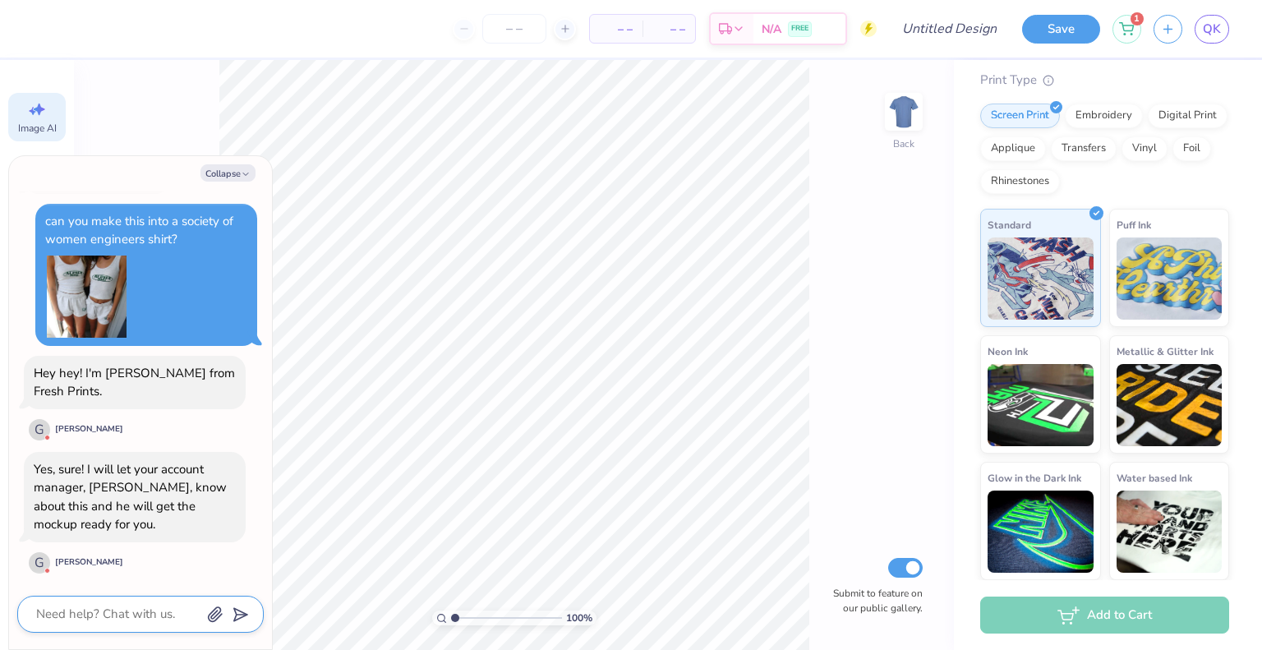
click at [119, 611] on textarea at bounding box center [118, 614] width 167 height 22
type textarea "x"
type textarea "g"
type textarea "x"
type textarea "gr"
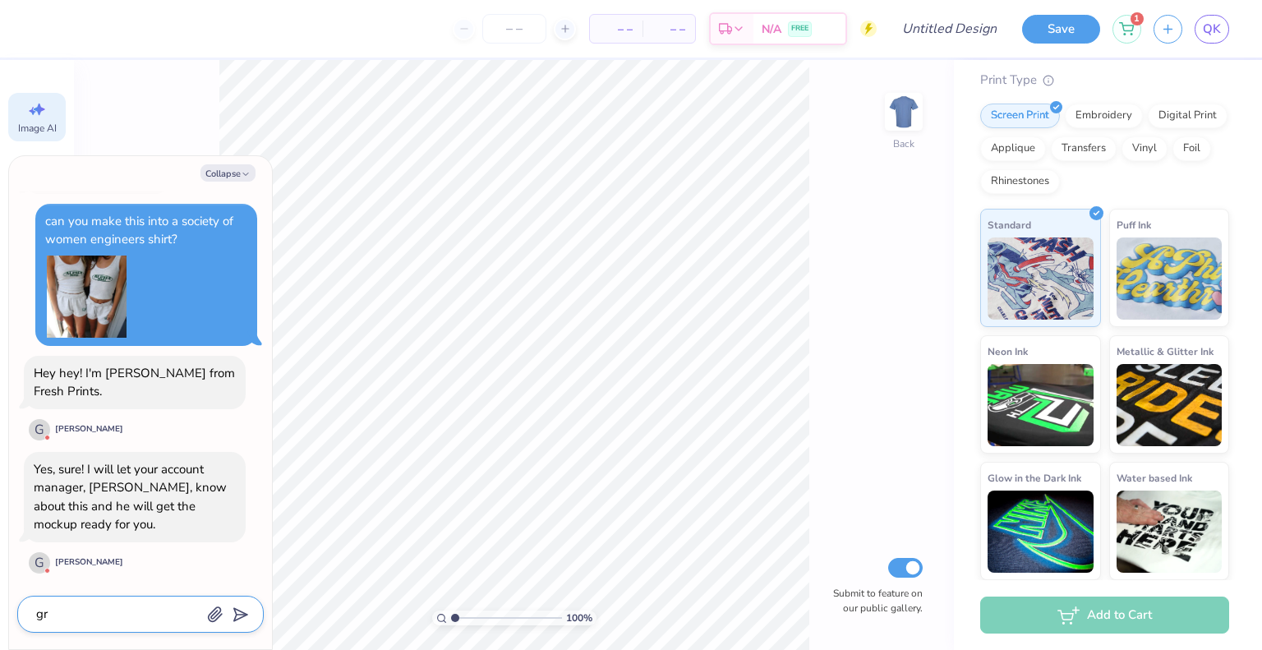
type textarea "x"
type textarea "gre"
type textarea "x"
type textarea "grea"
type textarea "x"
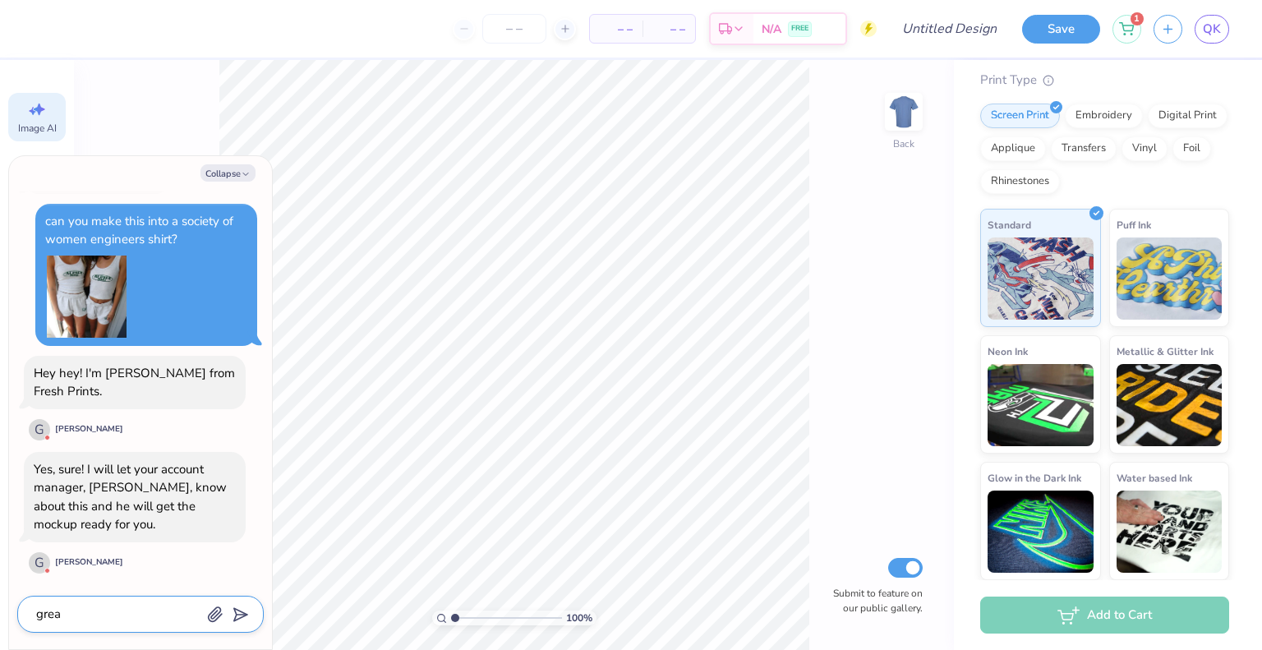
type textarea "grea"
type textarea "x"
type textarea "grea t"
type textarea "x"
type textarea "grea t"
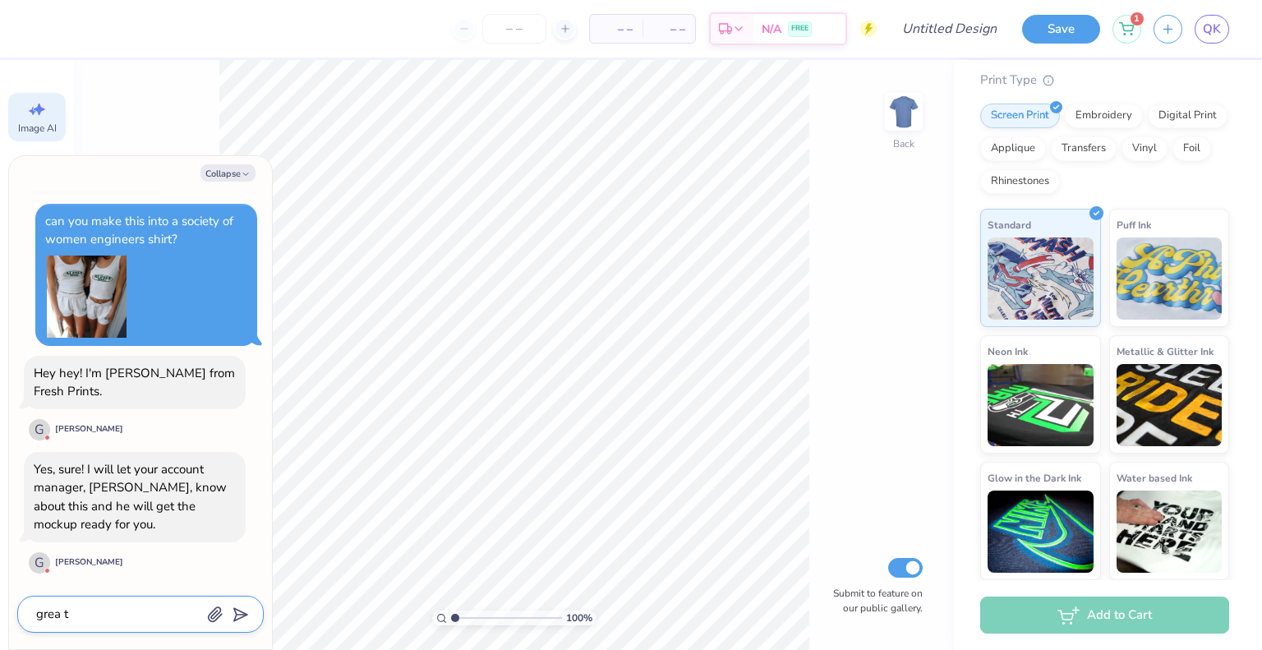
type textarea "x"
type textarea "grea t"
type textarea "x"
type textarea "grea"
type textarea "x"
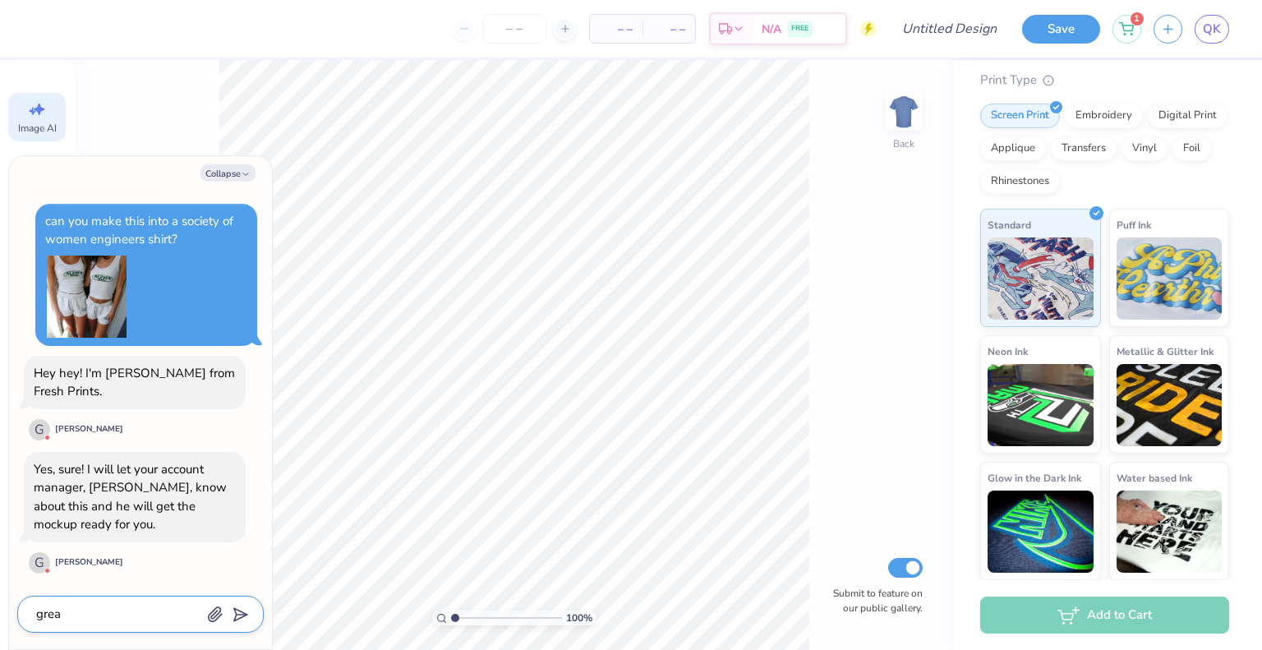
type textarea "grea"
type textarea "x"
type textarea "great"
type textarea "x"
type textarea "great t"
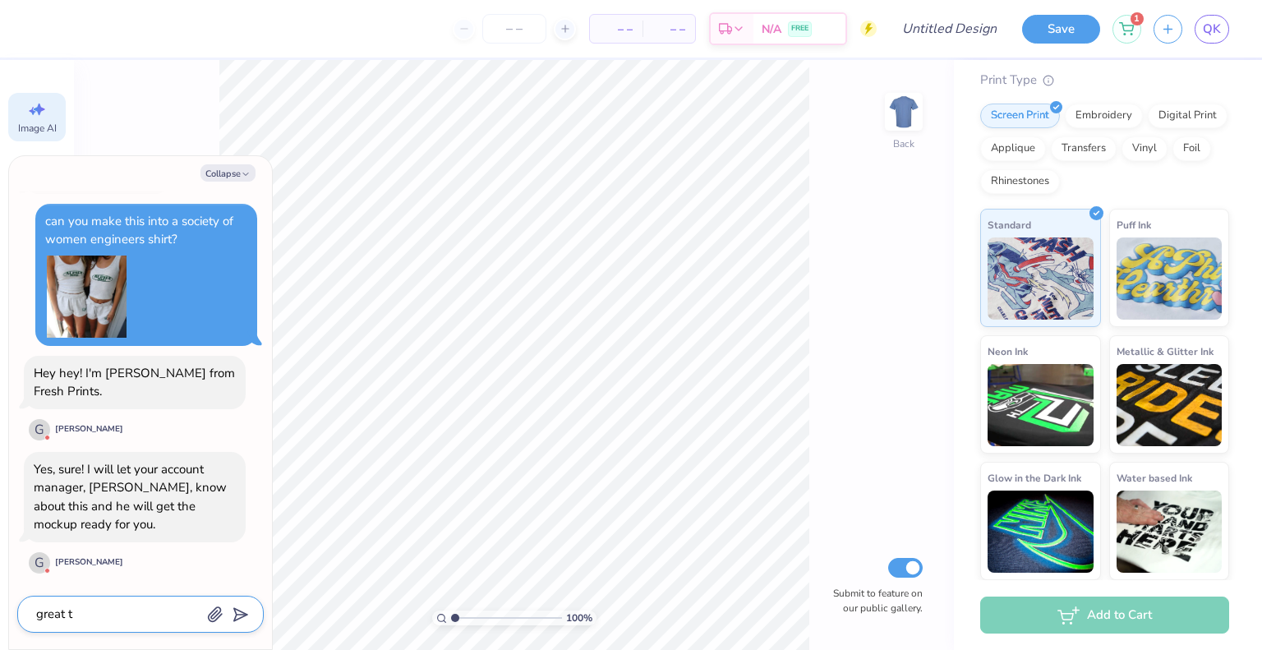
type textarea "x"
type textarea "great th"
type textarea "x"
type textarea "great tha"
type textarea "x"
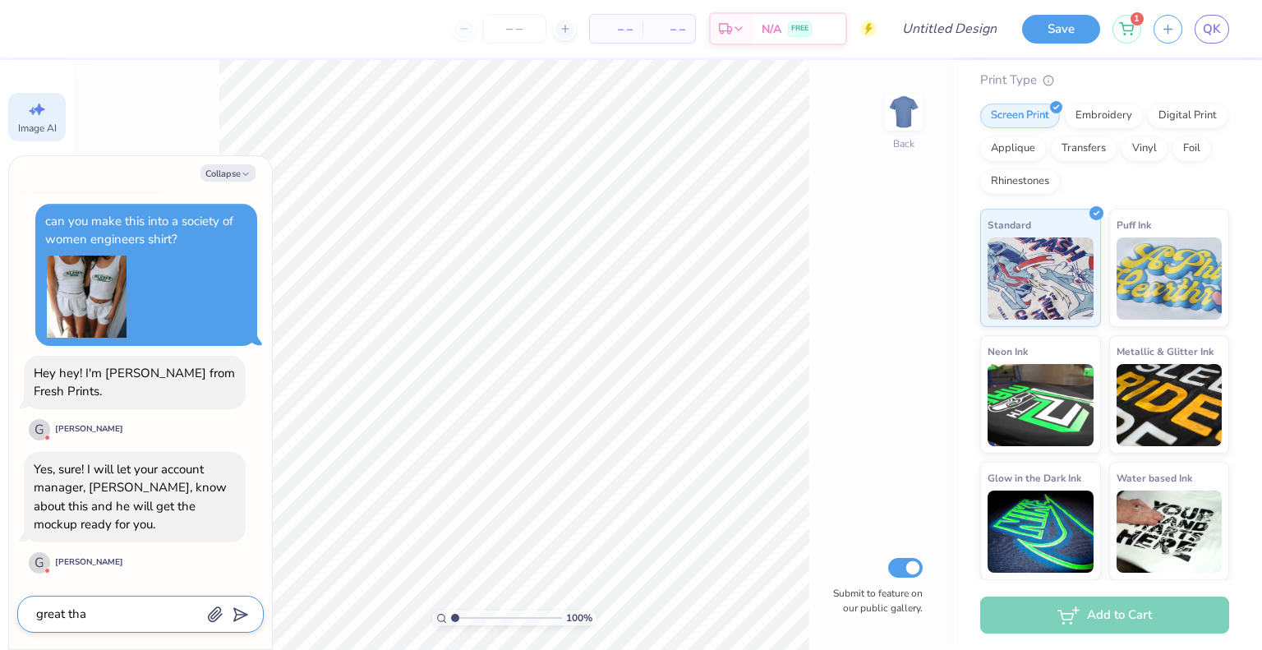
type textarea "great than"
type textarea "x"
type textarea "great thank"
type textarea "x"
type textarea "great thank"
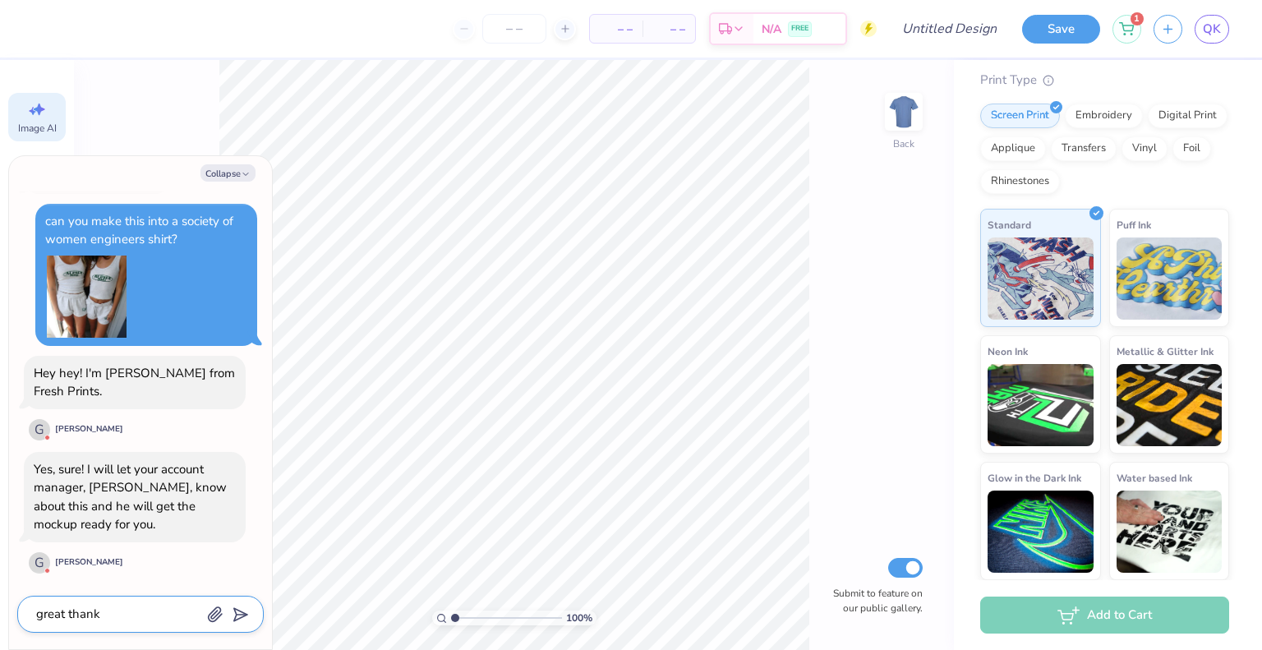
type textarea "x"
type textarea "great thank y"
type textarea "x"
type textarea "great thank yo"
type textarea "x"
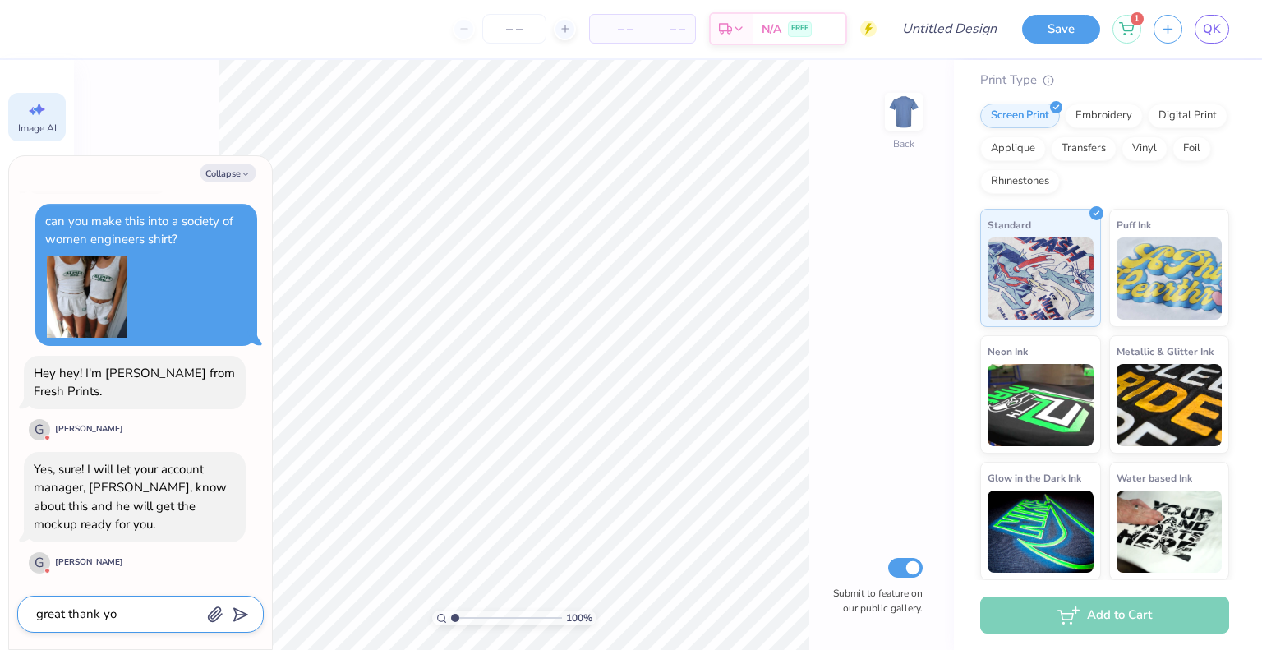
type textarea "great thank you"
type textarea "x"
type textarea "great thank you!"
type textarea "x"
type textarea "great thank you!"
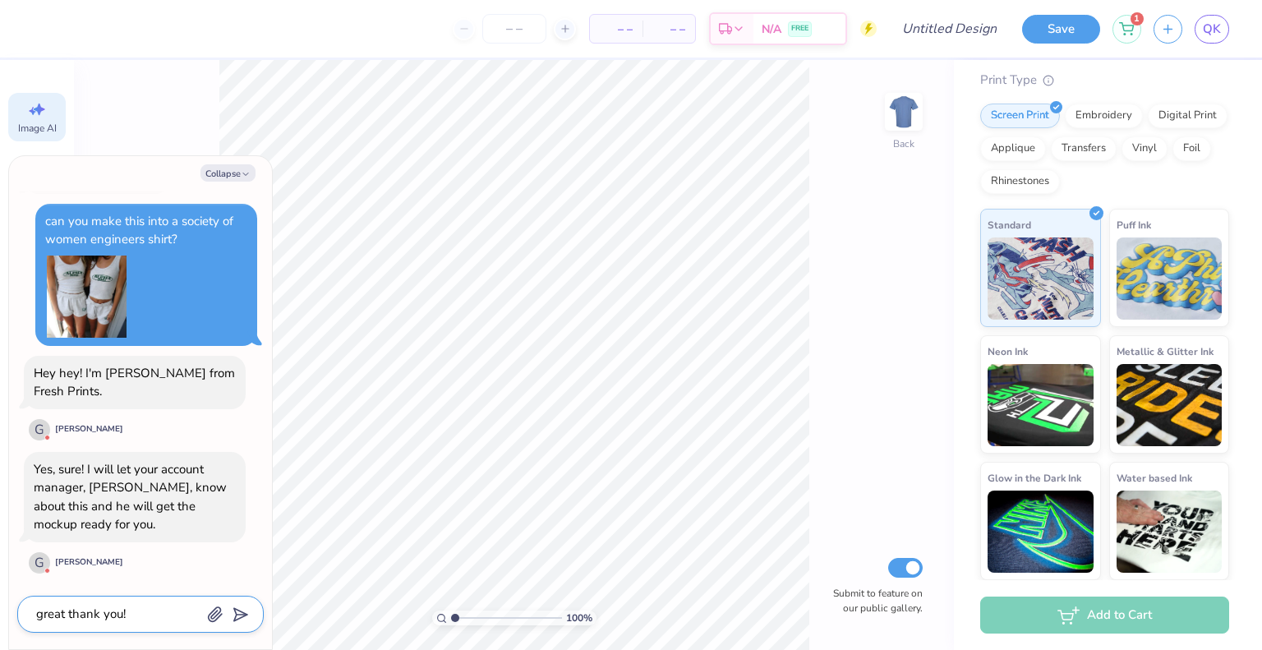
type textarea "x"
type textarea "great thank you! I"
type textarea "x"
type textarea "great thank you! I c"
type textarea "x"
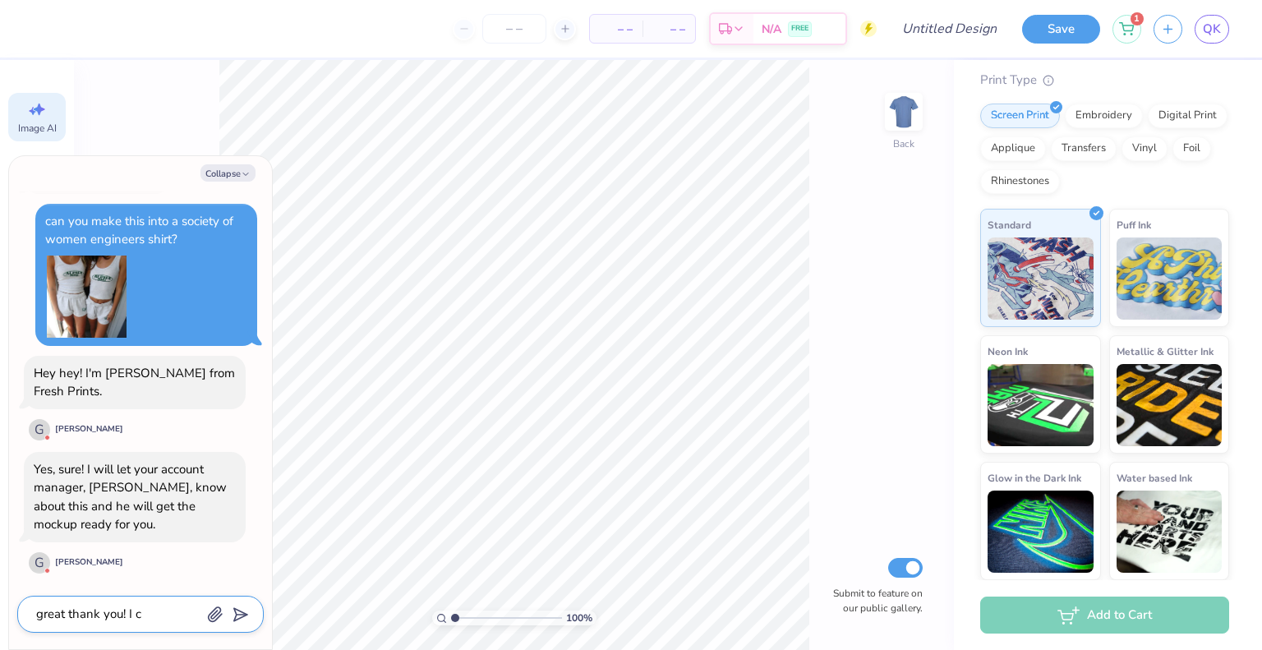
type textarea "great thank you! I ca"
type textarea "x"
type textarea "great thank you! I can"
type textarea "x"
type textarea "great thank you! I can"
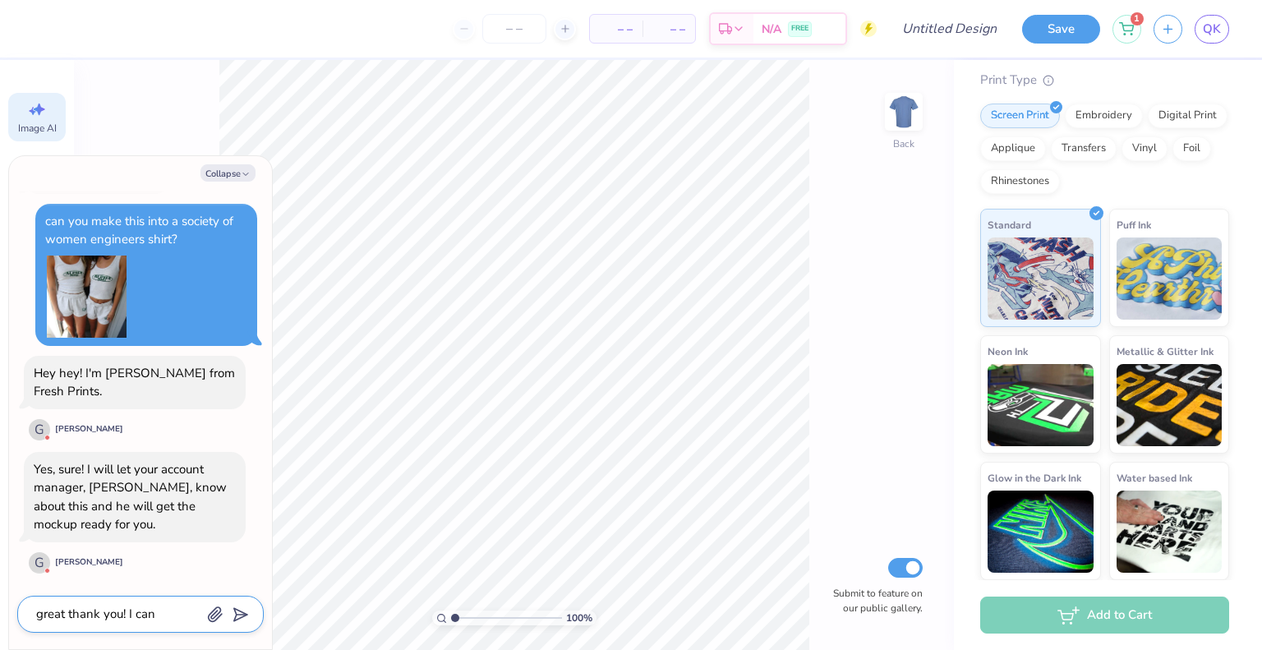
type textarea "x"
type textarea "great thank you! I can a"
type textarea "x"
type textarea "great thank you! I can al"
type textarea "x"
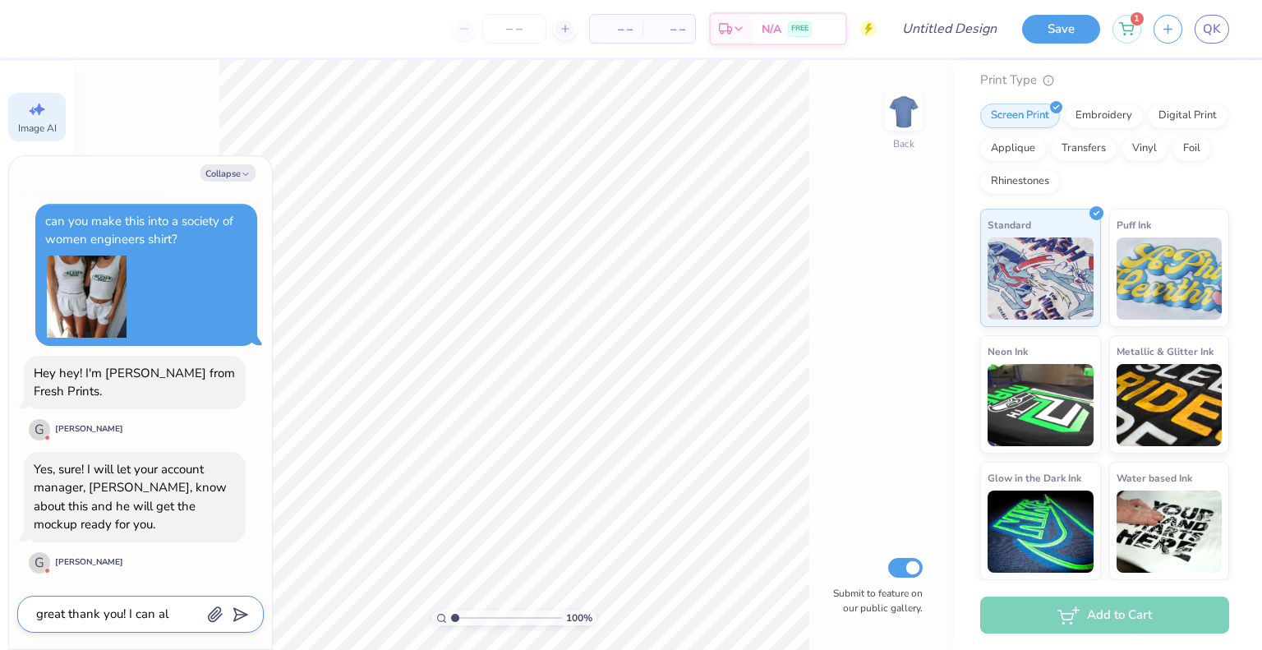
type textarea "great thank you! I can als"
type textarea "x"
type textarea "great thank you! I can also"
type textarea "x"
type textarea "great thank you! I can also"
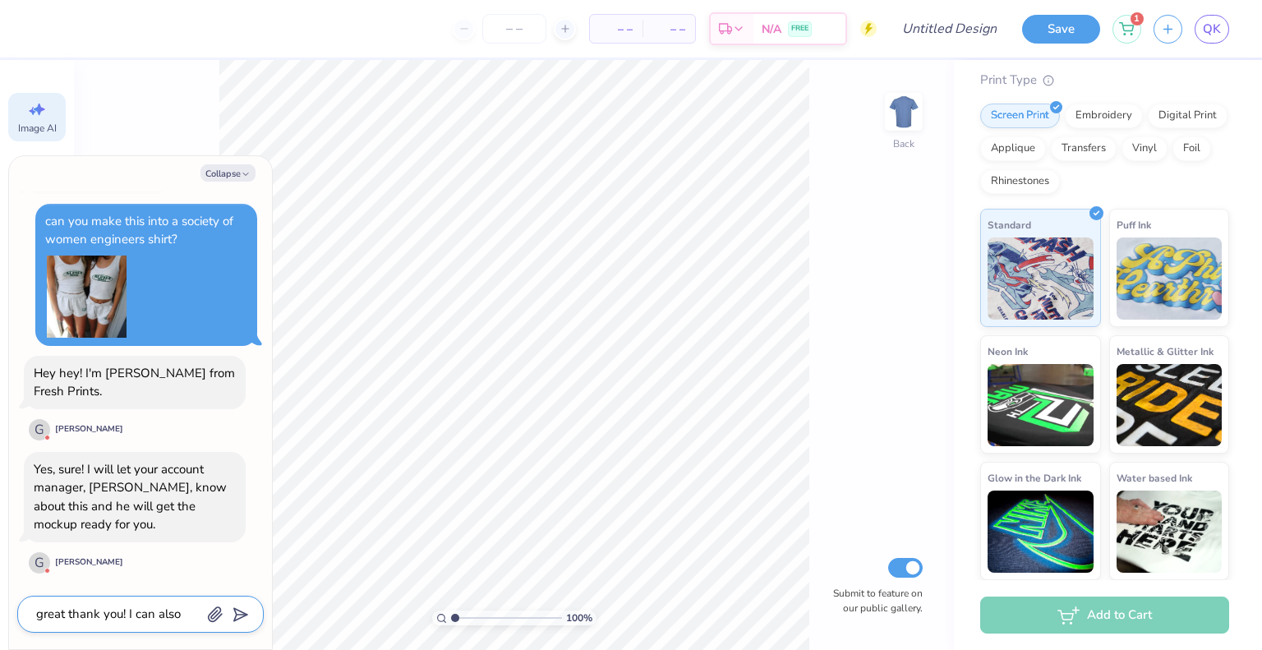
type textarea "x"
type textarea "great thank you! I can also w"
type textarea "x"
type textarea "great thank you! I can also wor"
type textarea "x"
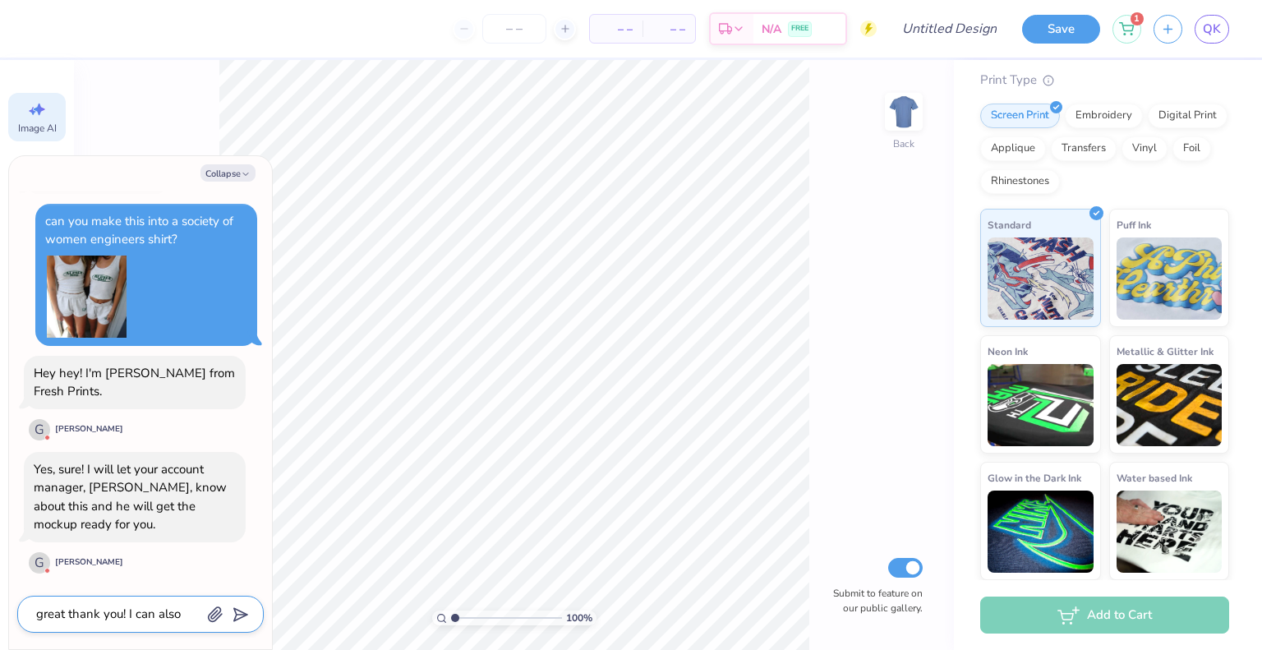
type textarea "great thank you! I can also work"
type textarea "x"
type textarea "great thank you! I can also work"
type textarea "x"
type textarea "great thank you! I can also work o"
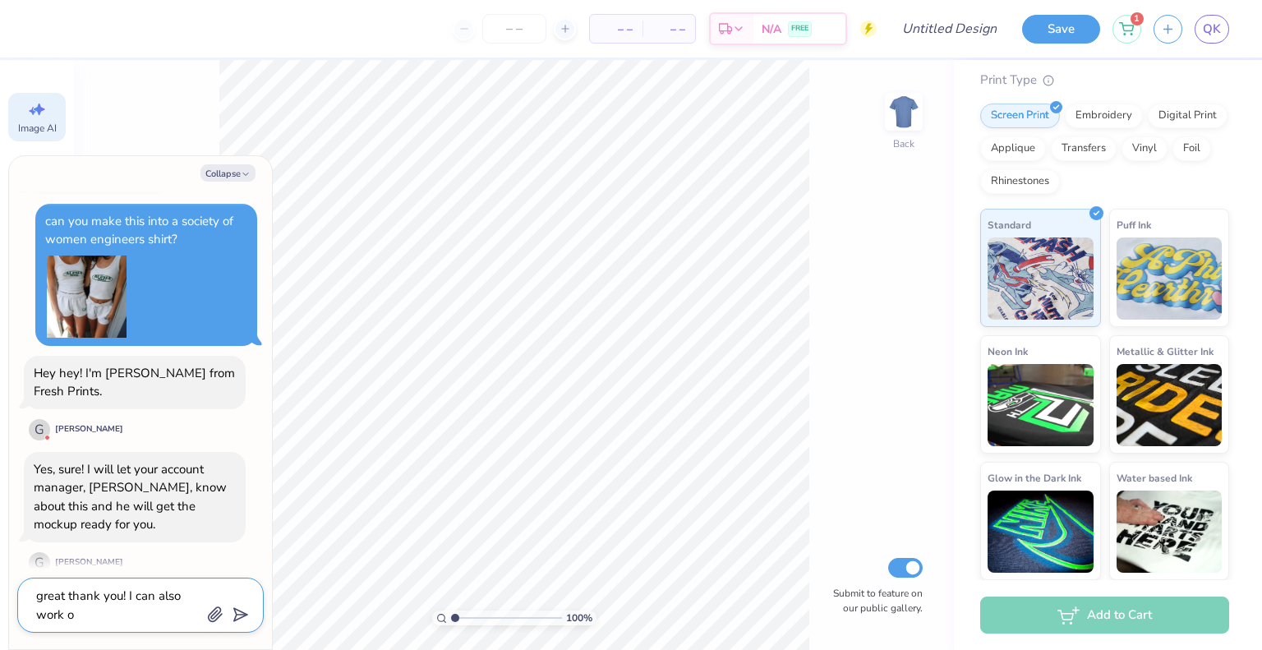
type textarea "x"
type textarea "great thank you! I can also work on"
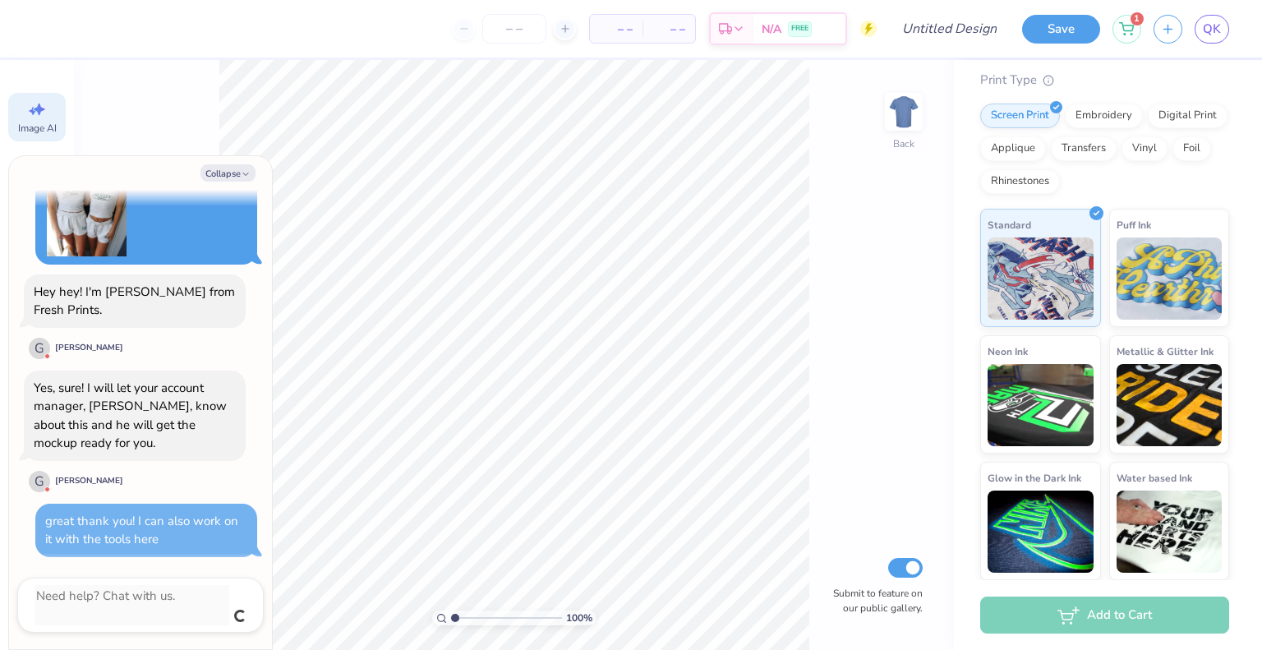
scroll to position [108, 0]
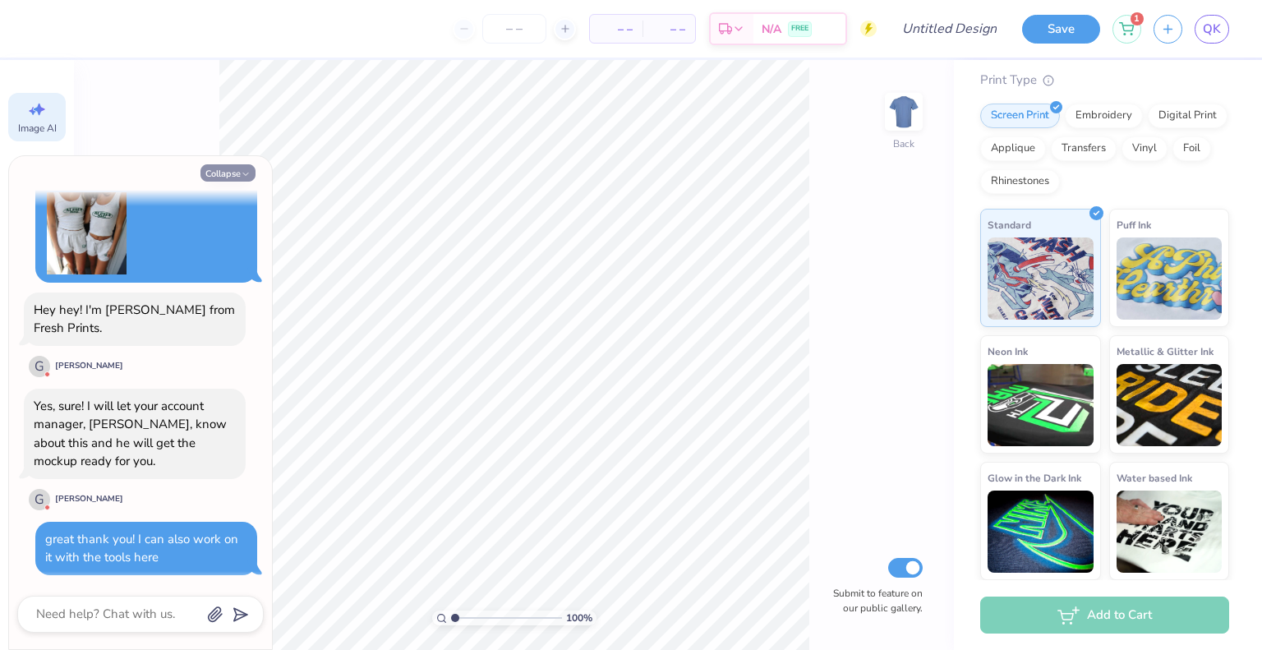
click at [217, 168] on button "Collapse" at bounding box center [227, 172] width 55 height 17
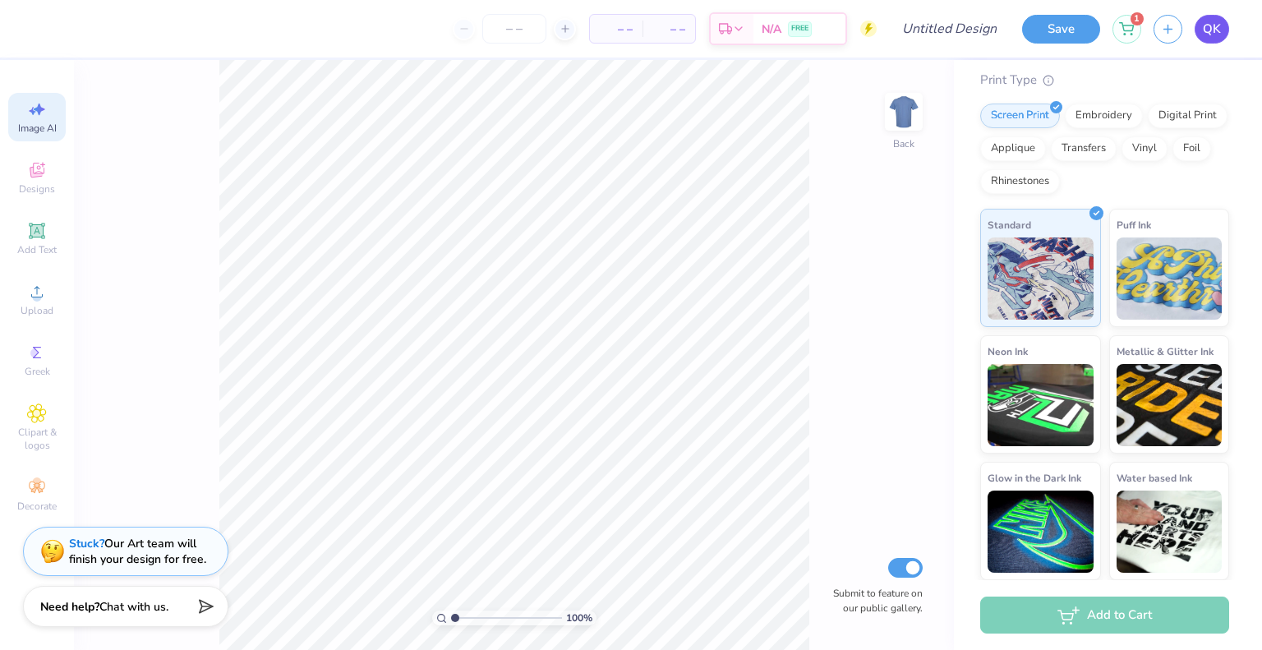
click at [1206, 31] on span "QK" at bounding box center [1212, 29] width 18 height 19
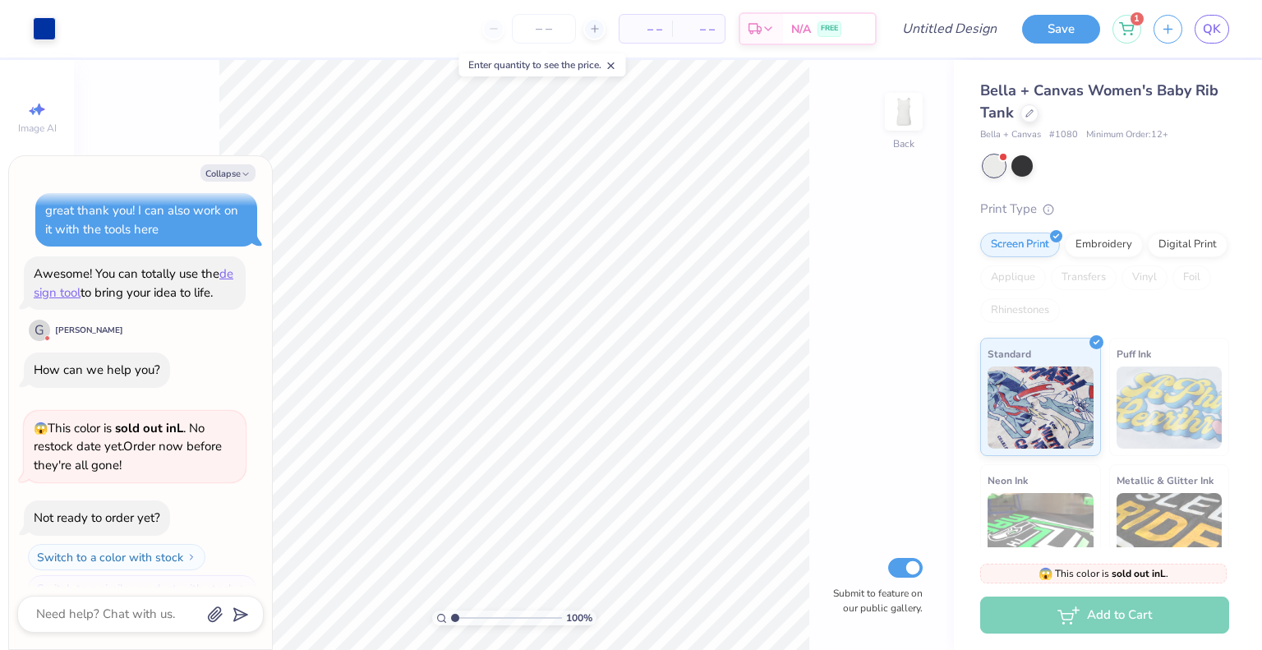
scroll to position [389, 0]
click at [63, 332] on div "[PERSON_NAME]" at bounding box center [89, 332] width 68 height 12
click at [233, 173] on button "Collapse" at bounding box center [227, 172] width 55 height 17
type textarea "x"
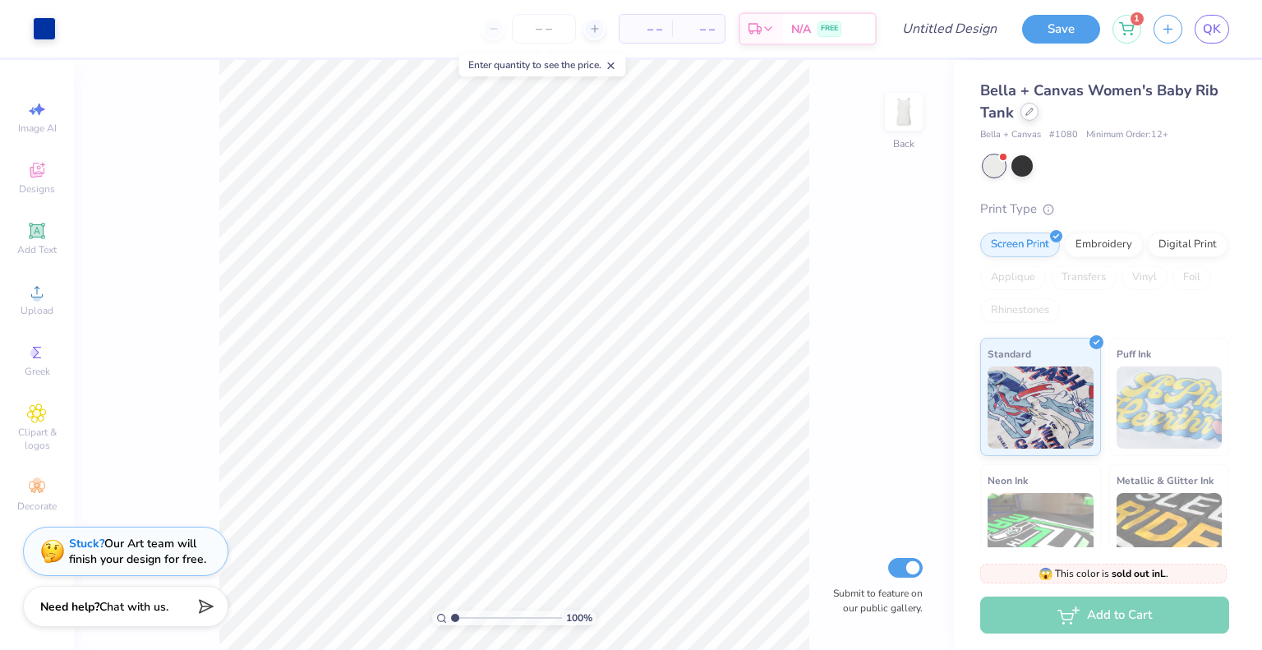
click at [1029, 117] on div at bounding box center [1030, 112] width 18 height 18
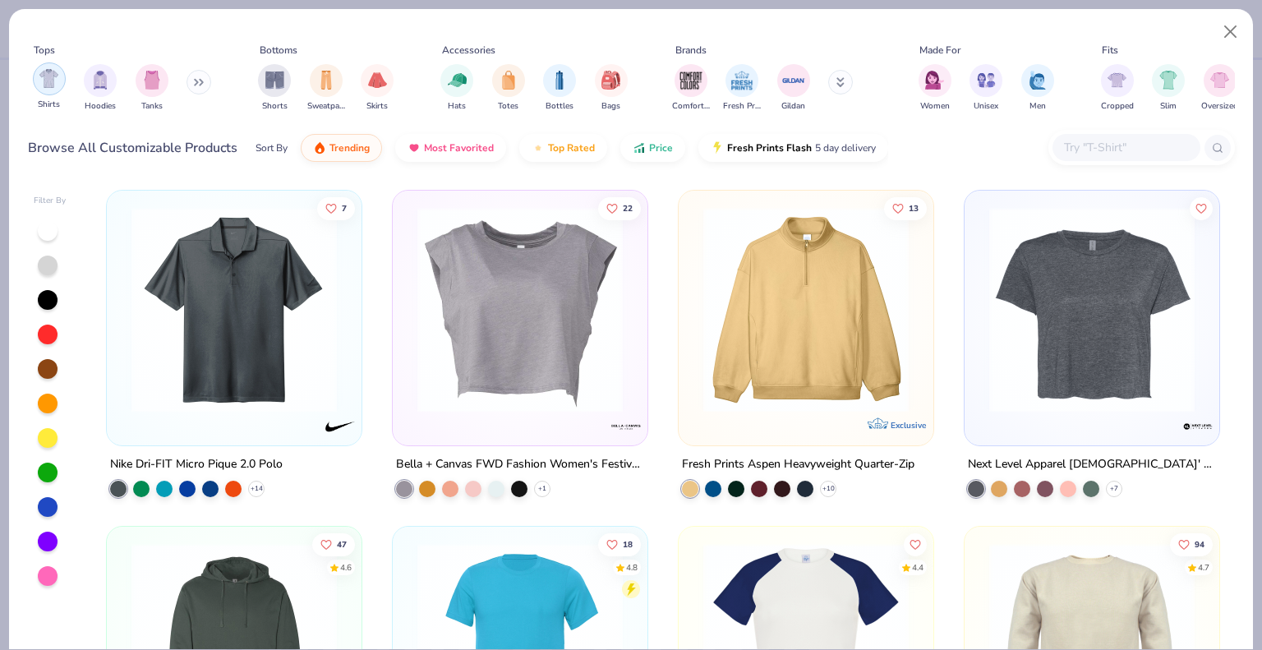
click at [38, 75] on div "filter for Shirts" at bounding box center [49, 78] width 33 height 33
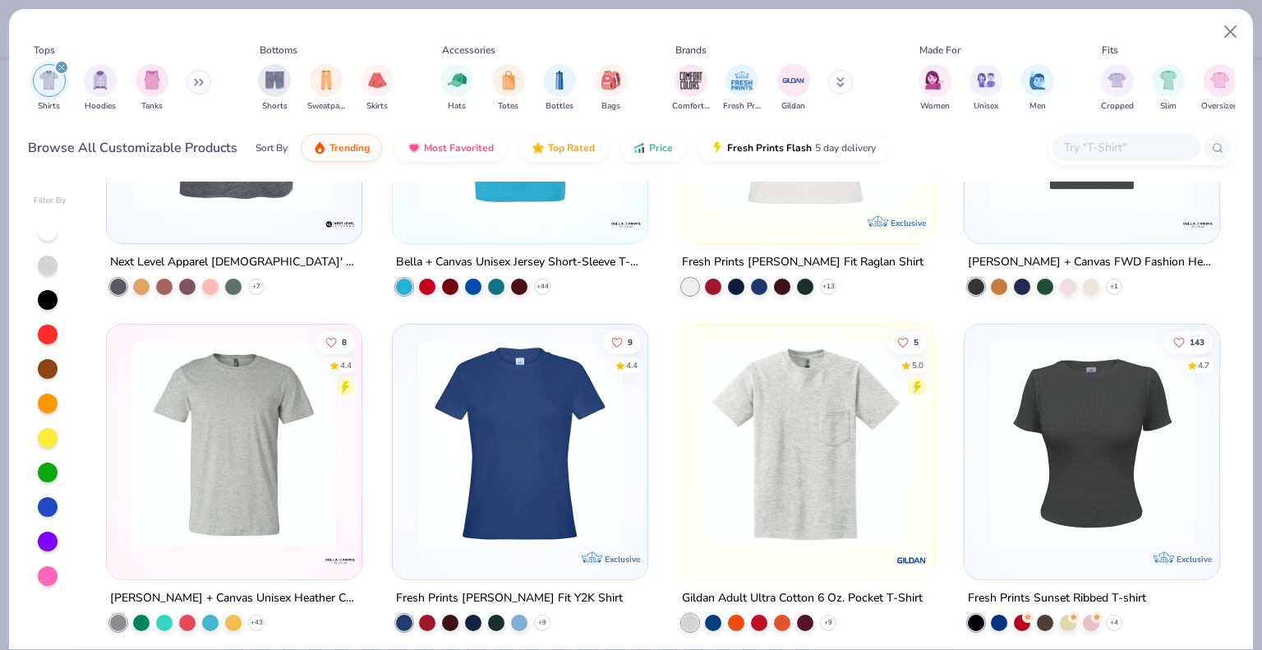
scroll to position [204, 0]
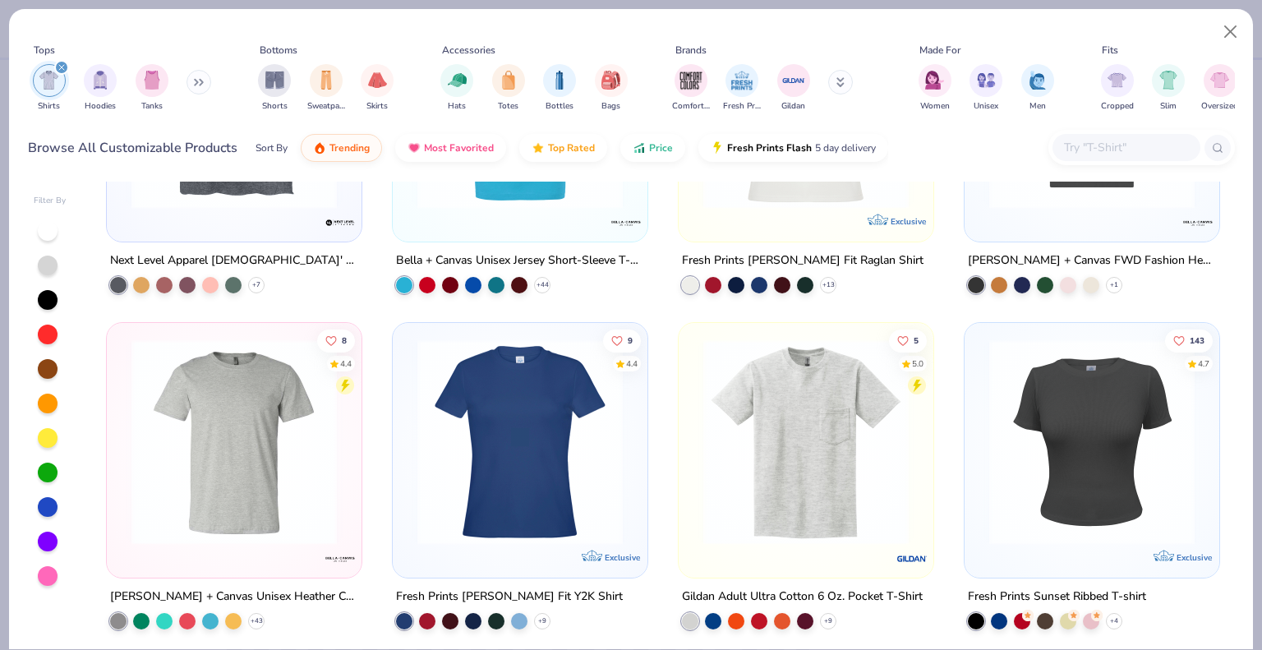
click at [841, 80] on button at bounding box center [840, 82] width 25 height 25
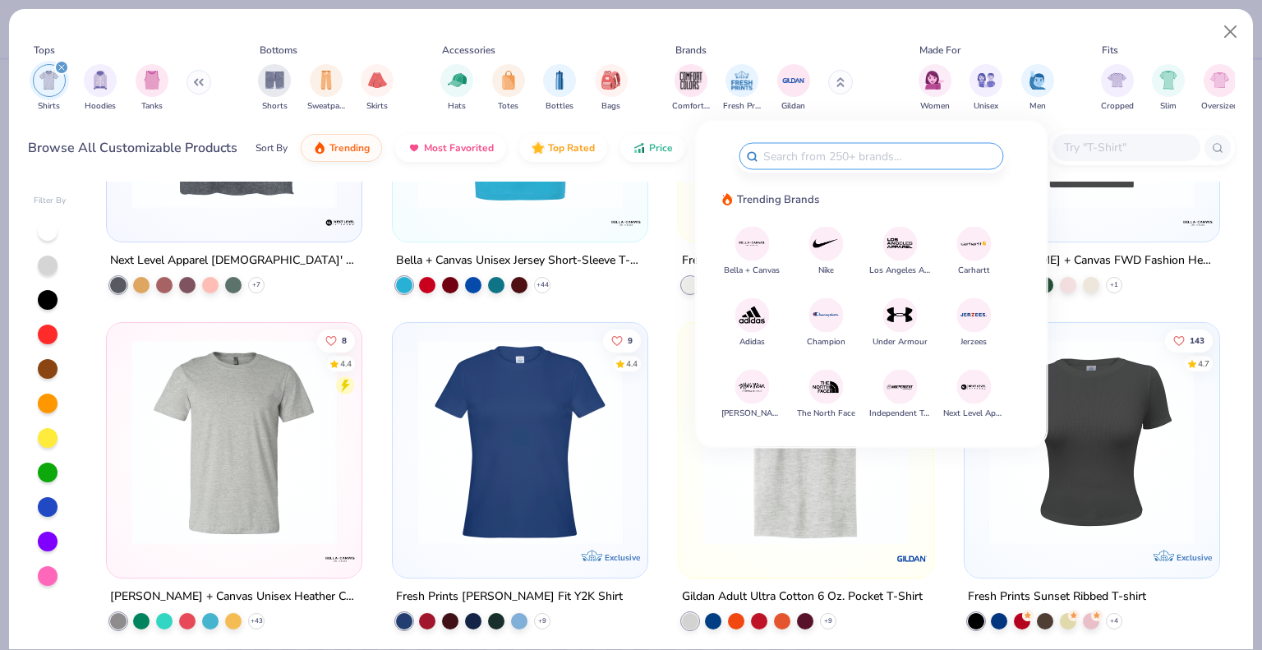
click at [841, 83] on icon at bounding box center [841, 84] width 6 height 2
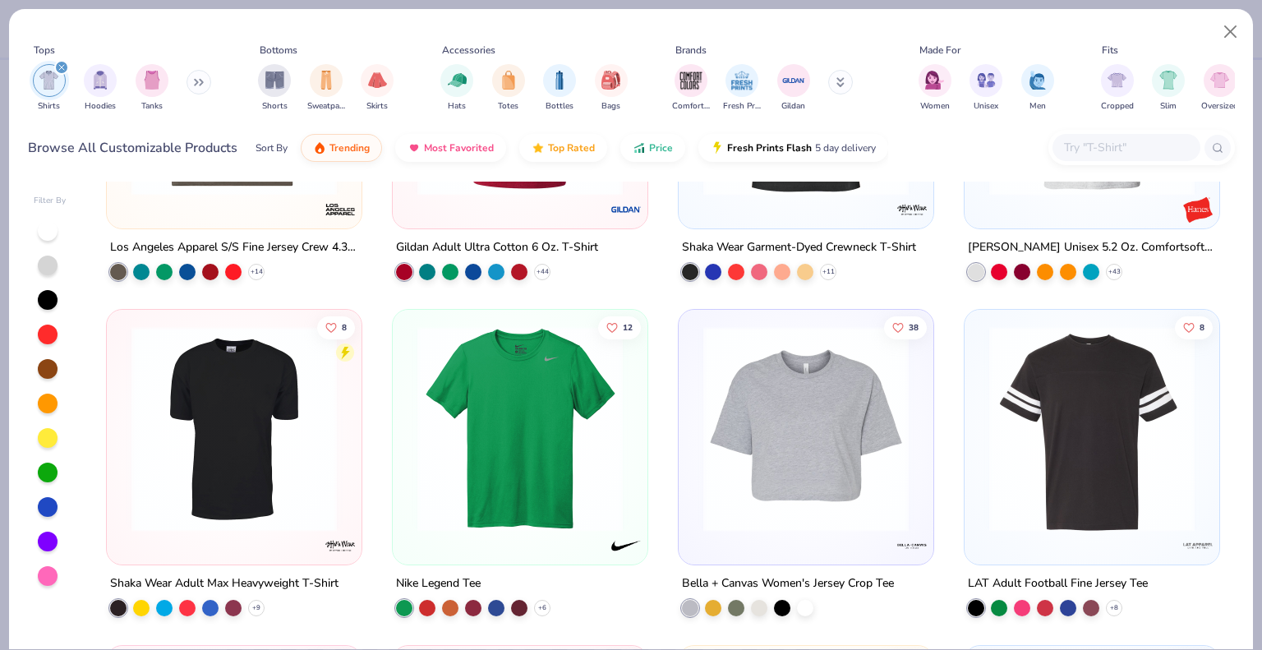
scroll to position [1225, 0]
click at [681, 79] on img "filter for Comfort Colors" at bounding box center [691, 79] width 25 height 25
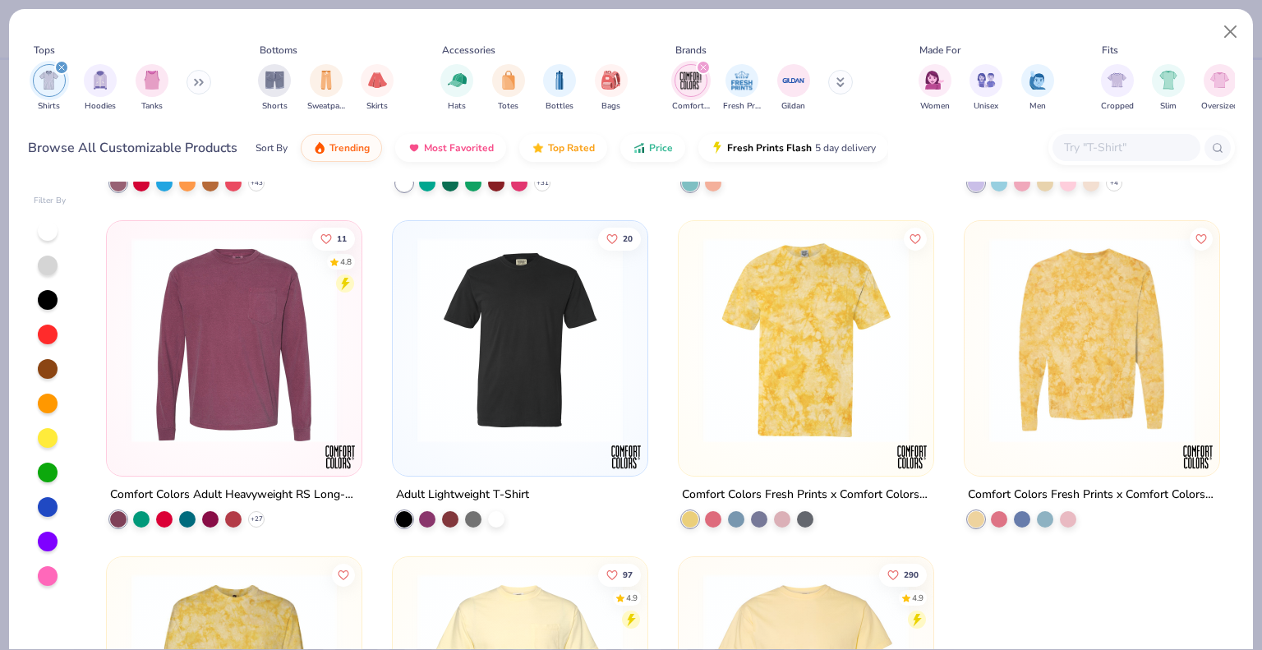
scroll to position [547, 0]
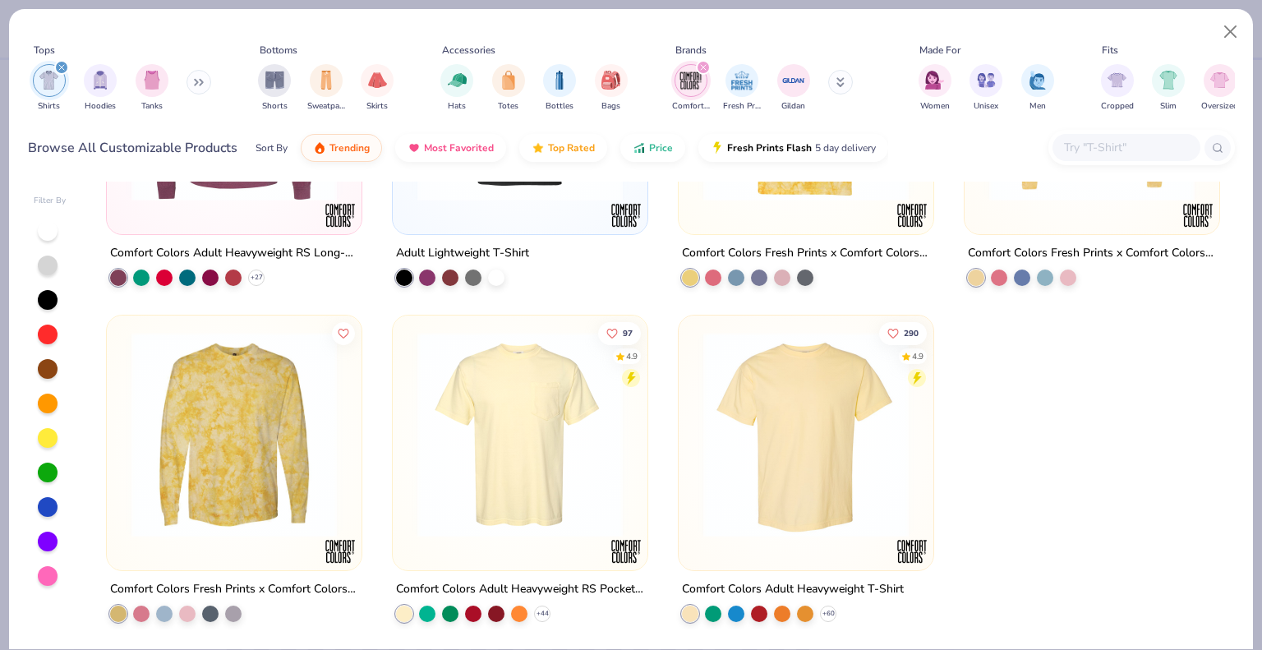
click at [855, 444] on img at bounding box center [806, 433] width 222 height 205
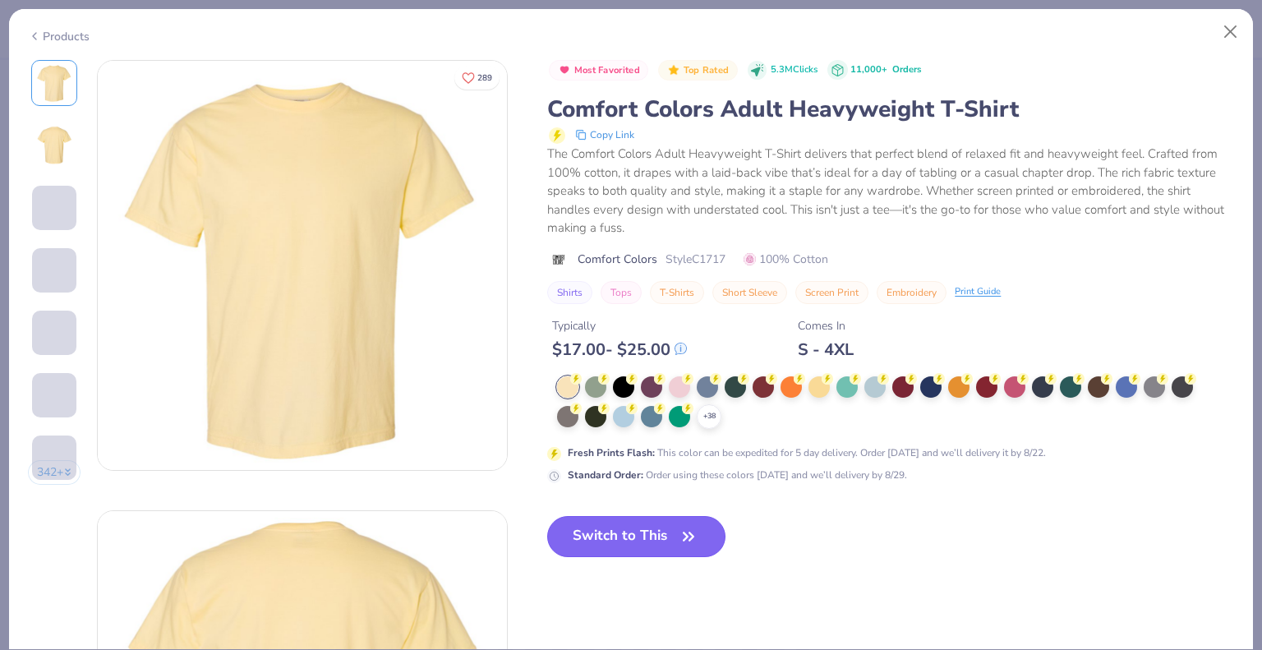
click at [615, 528] on button "Switch to This" at bounding box center [636, 536] width 178 height 41
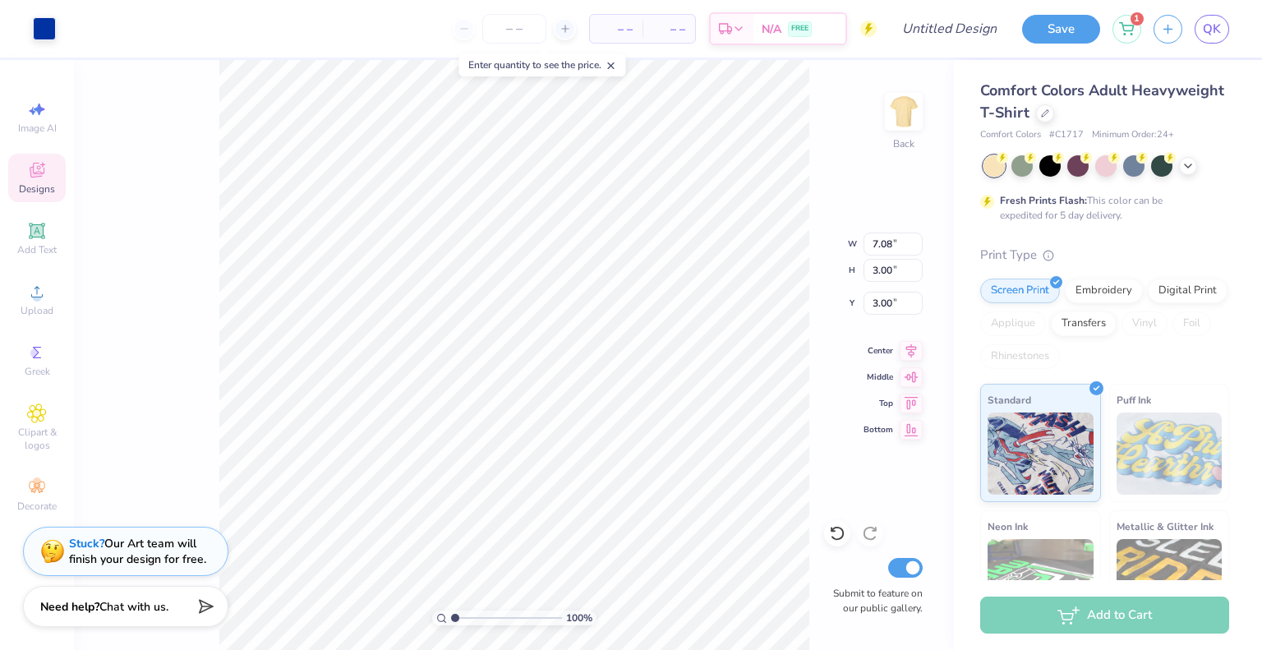
type input "3.00"
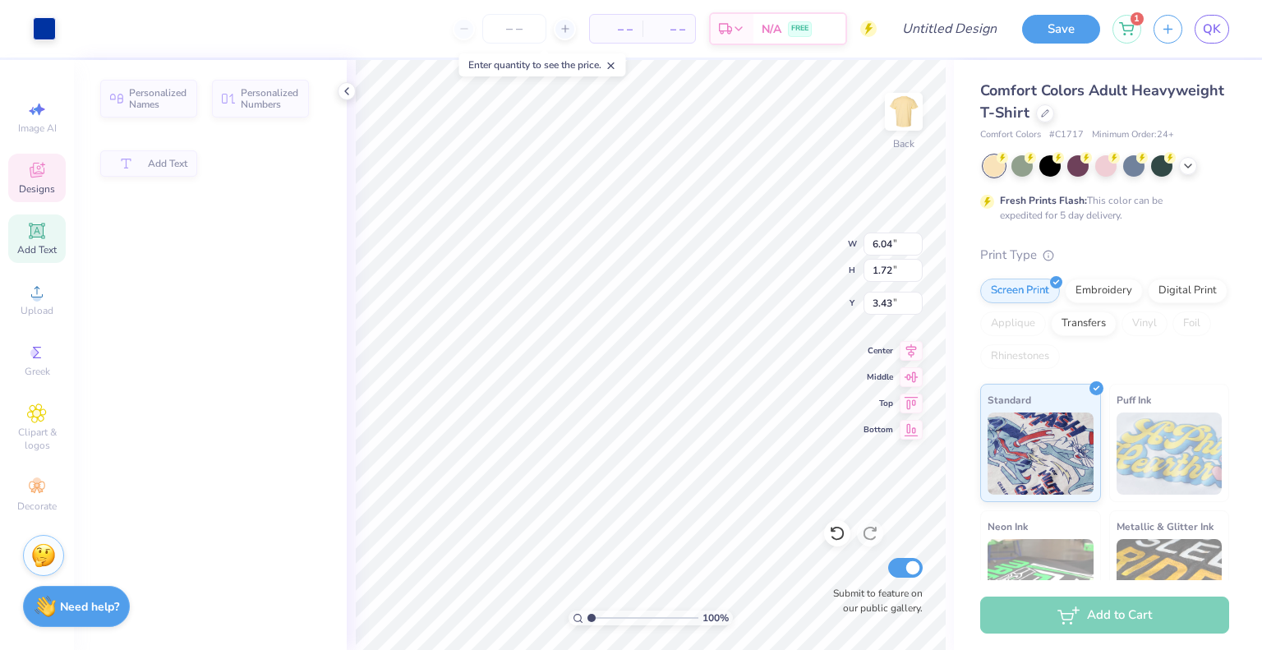
type input "6.04"
type input "1.72"
type input "3.43"
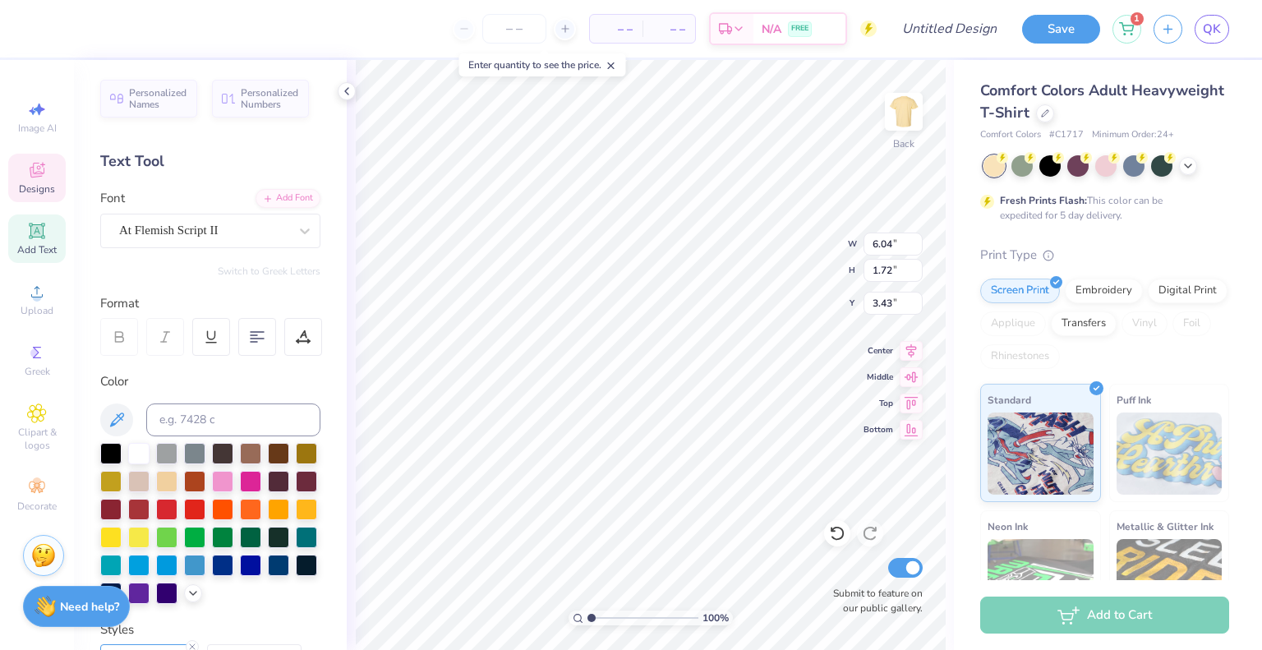
scroll to position [13, 2]
click at [150, 228] on div "At Flemish Script II" at bounding box center [203, 230] width 173 height 25
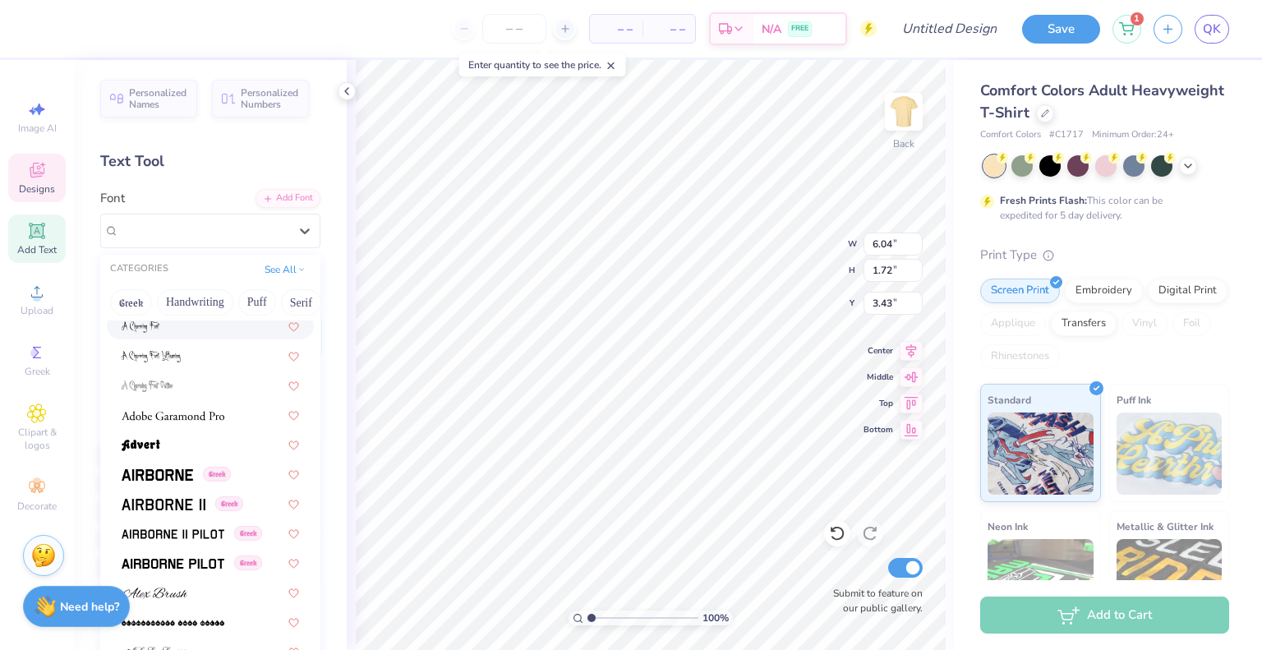
scroll to position [242, 0]
click at [174, 471] on img at bounding box center [157, 474] width 71 height 12
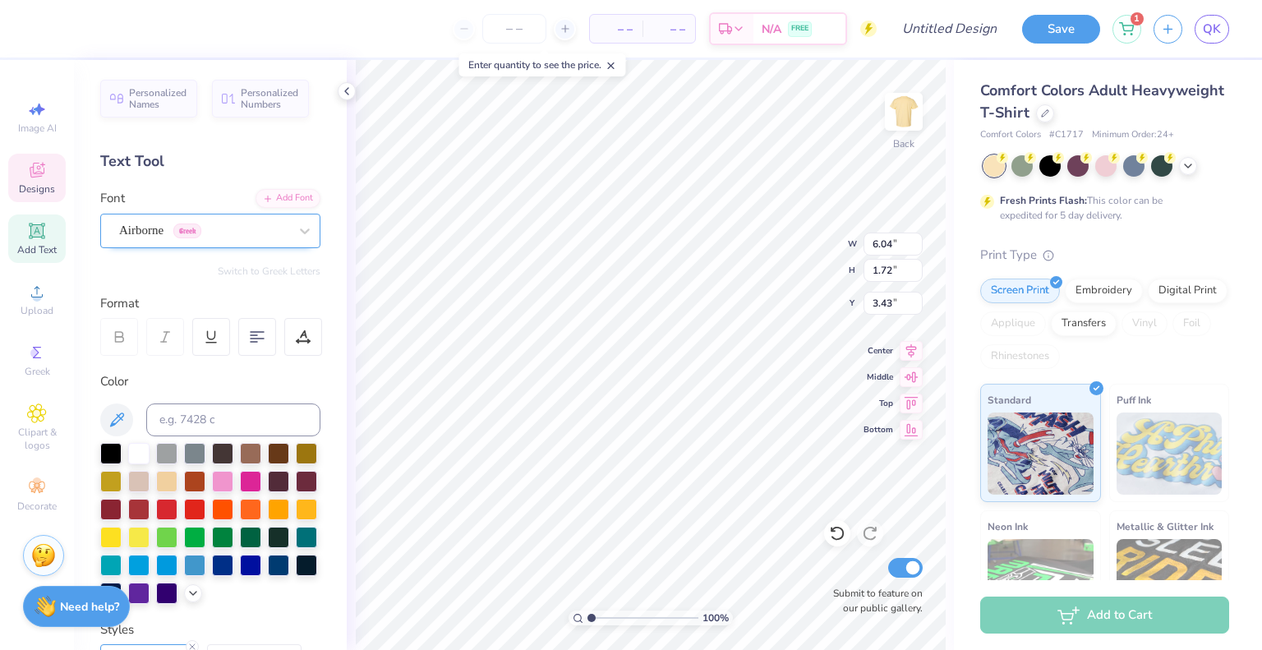
click at [155, 234] on div "Airborne Greek" at bounding box center [203, 230] width 173 height 25
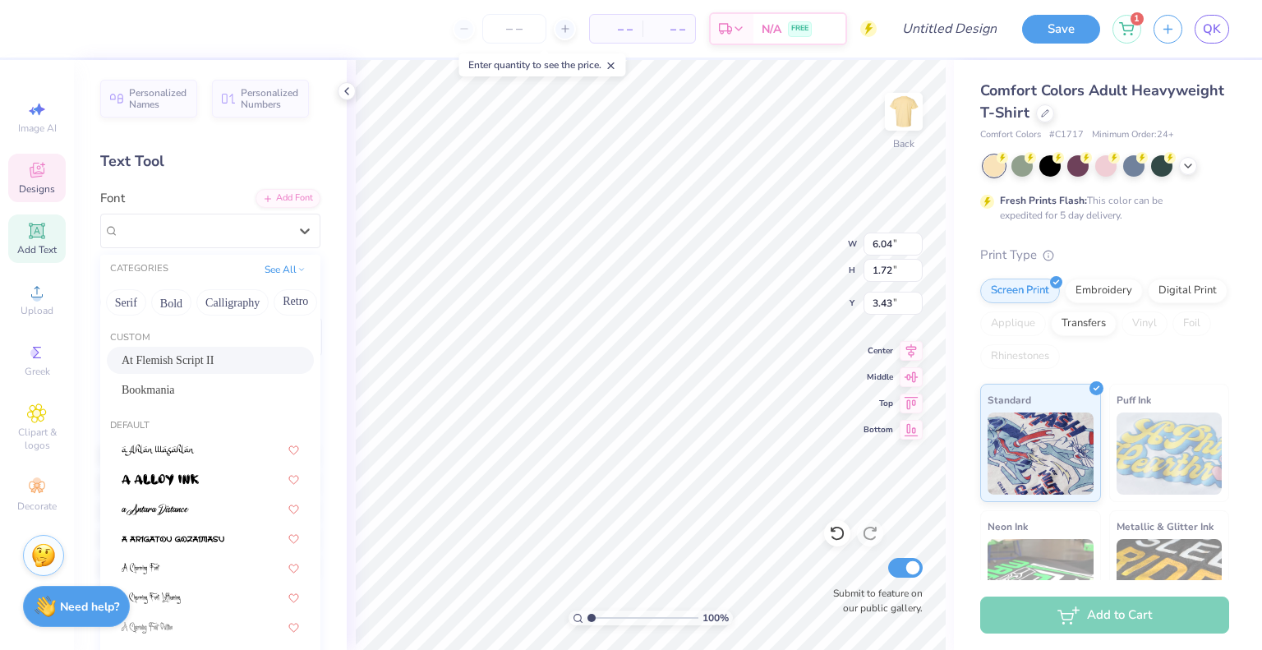
scroll to position [0, 176]
click at [128, 298] on button "Serif" at bounding box center [125, 302] width 40 height 26
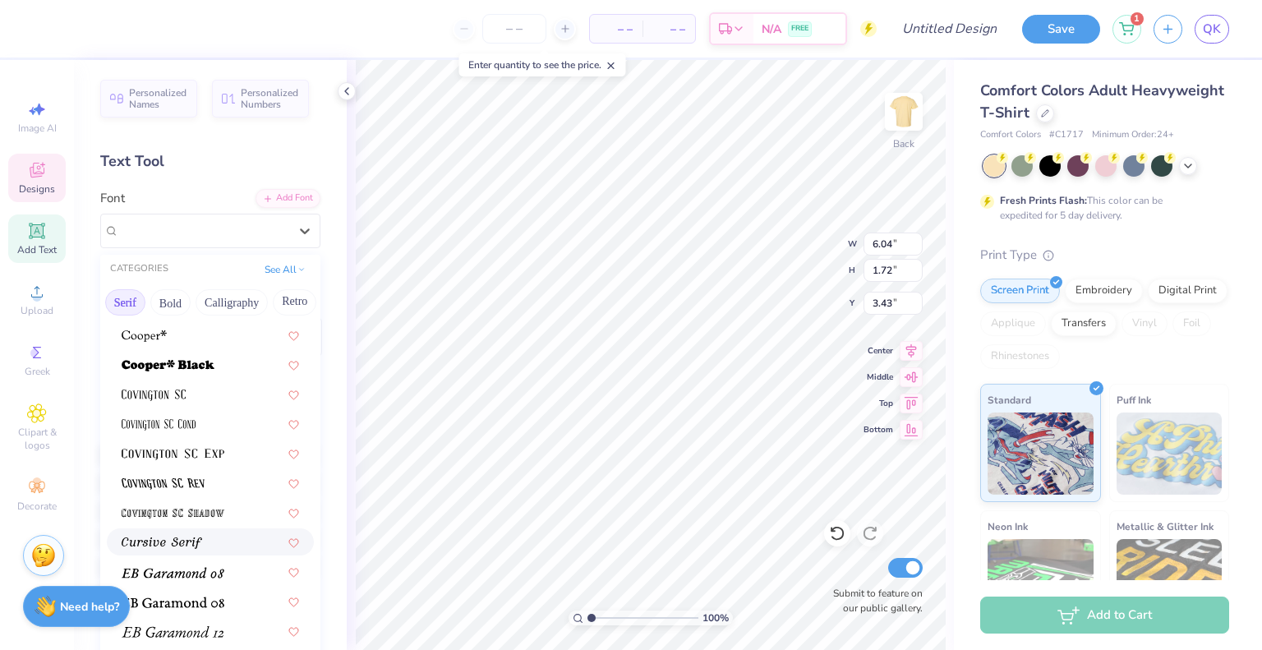
scroll to position [1182, 0]
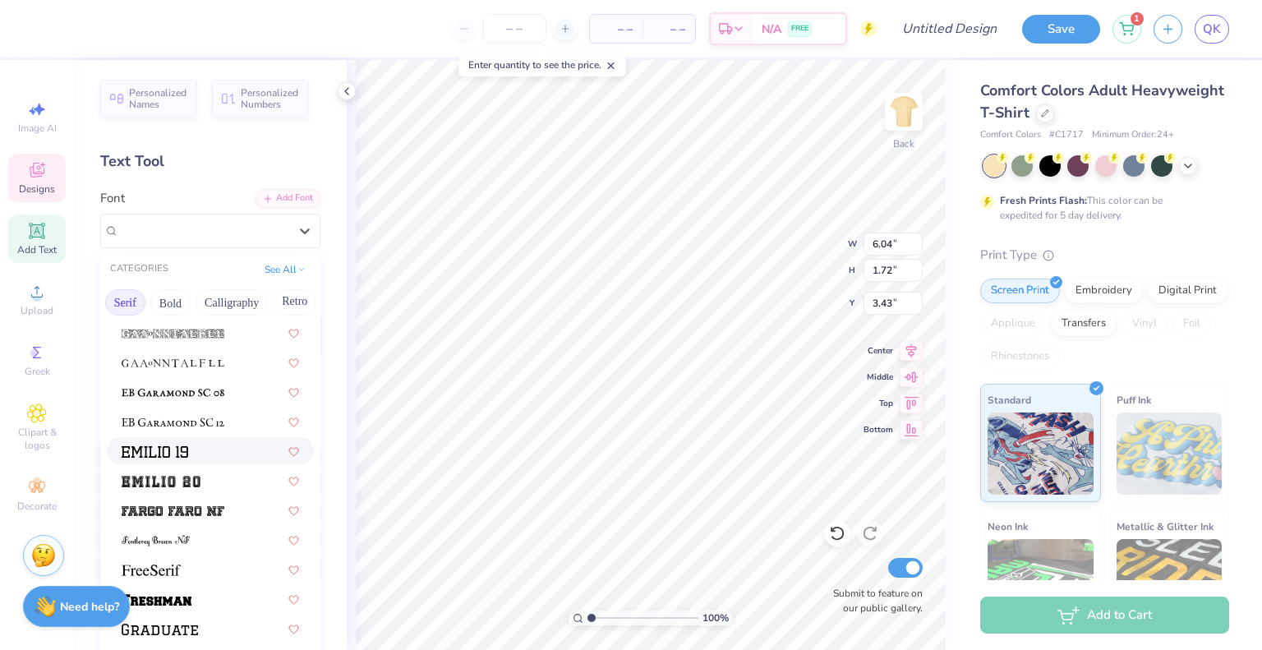
click at [167, 451] on img at bounding box center [155, 452] width 67 height 12
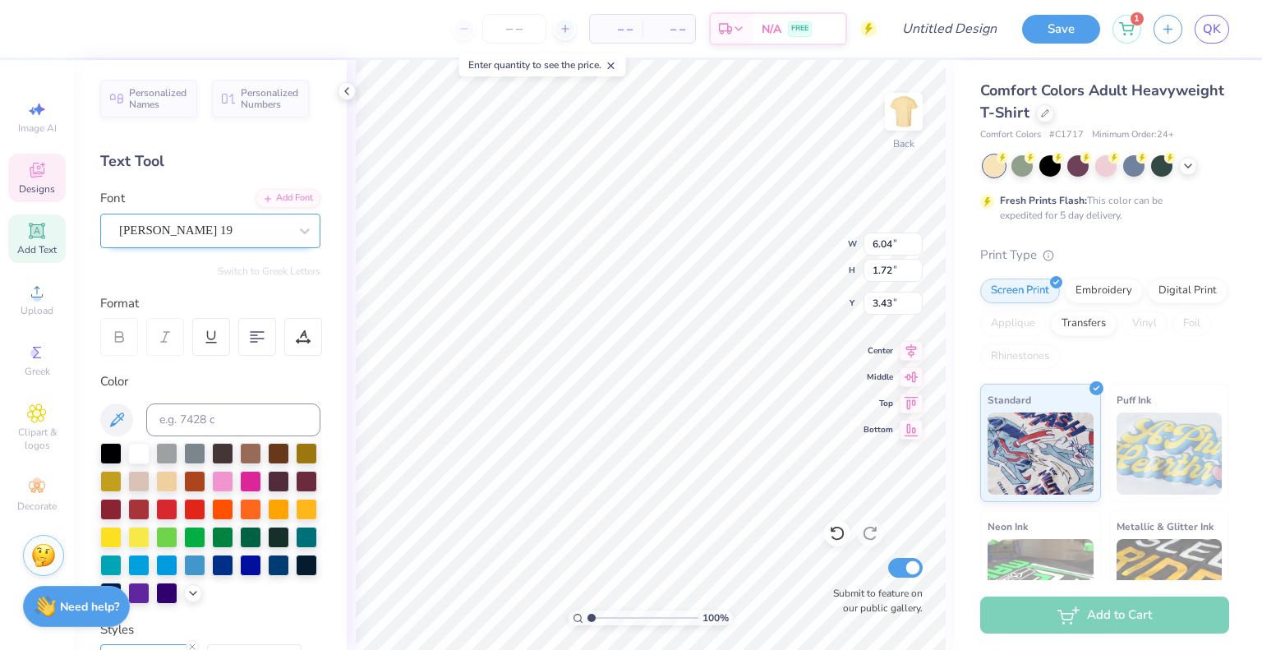
click at [154, 219] on div at bounding box center [203, 230] width 169 height 22
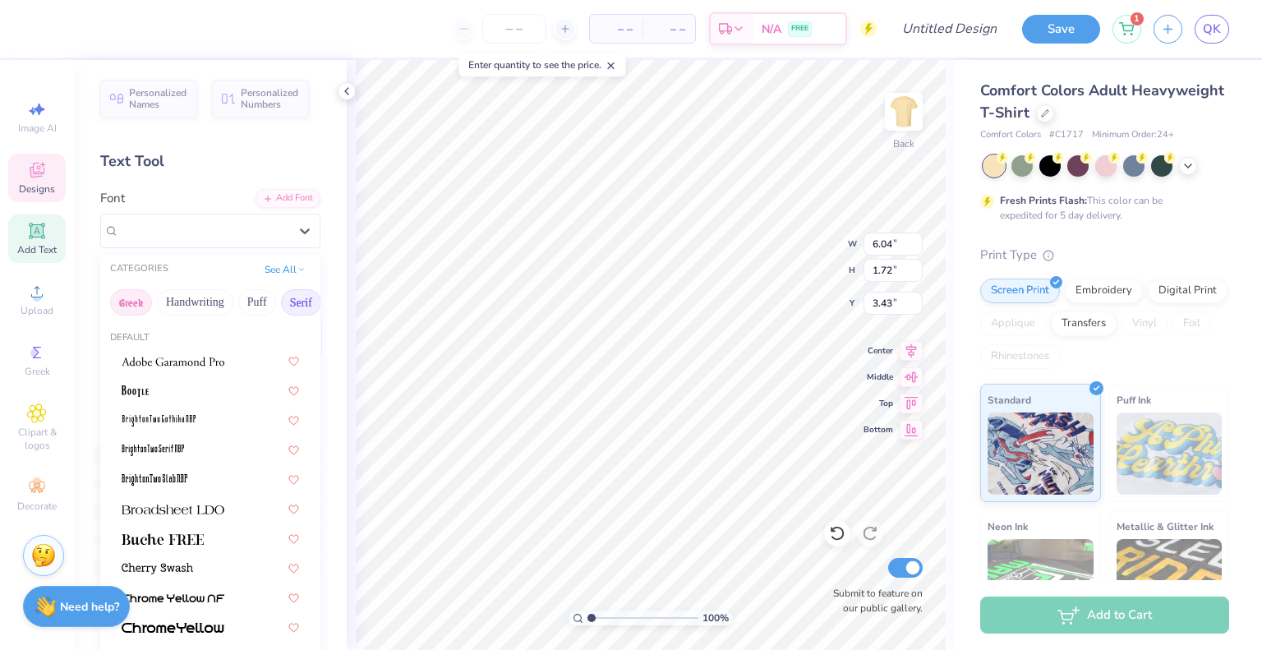
click at [110, 298] on button "Greek" at bounding box center [131, 302] width 42 height 26
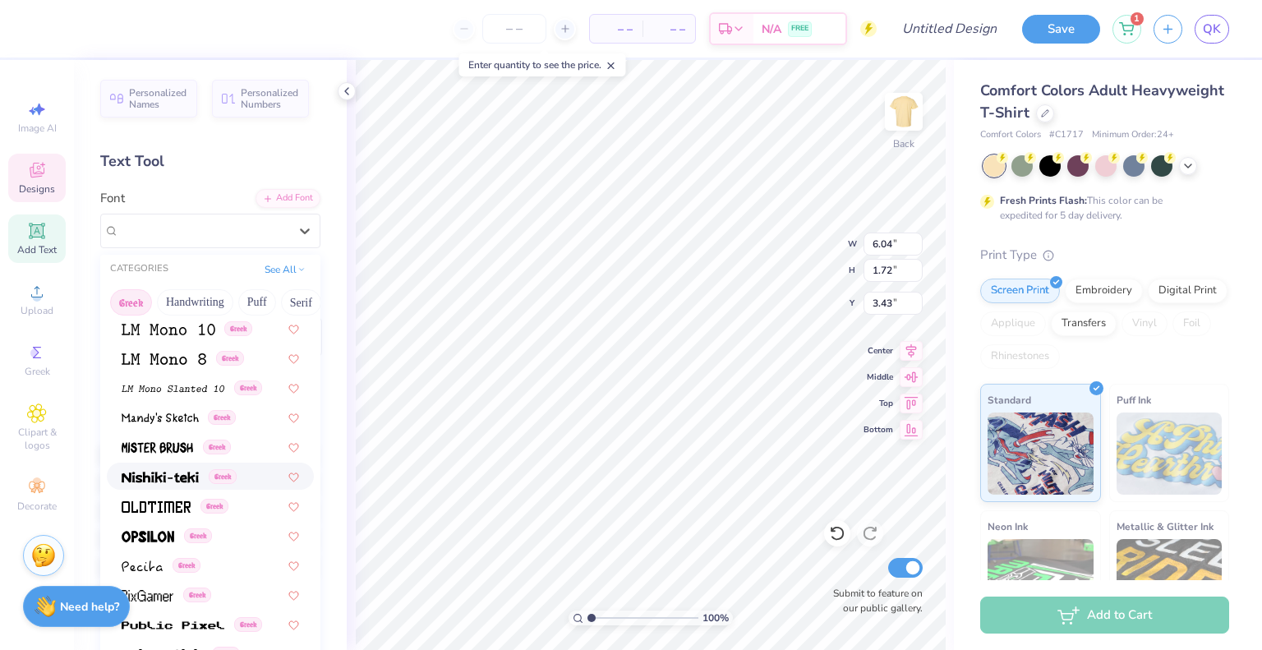
scroll to position [994, 0]
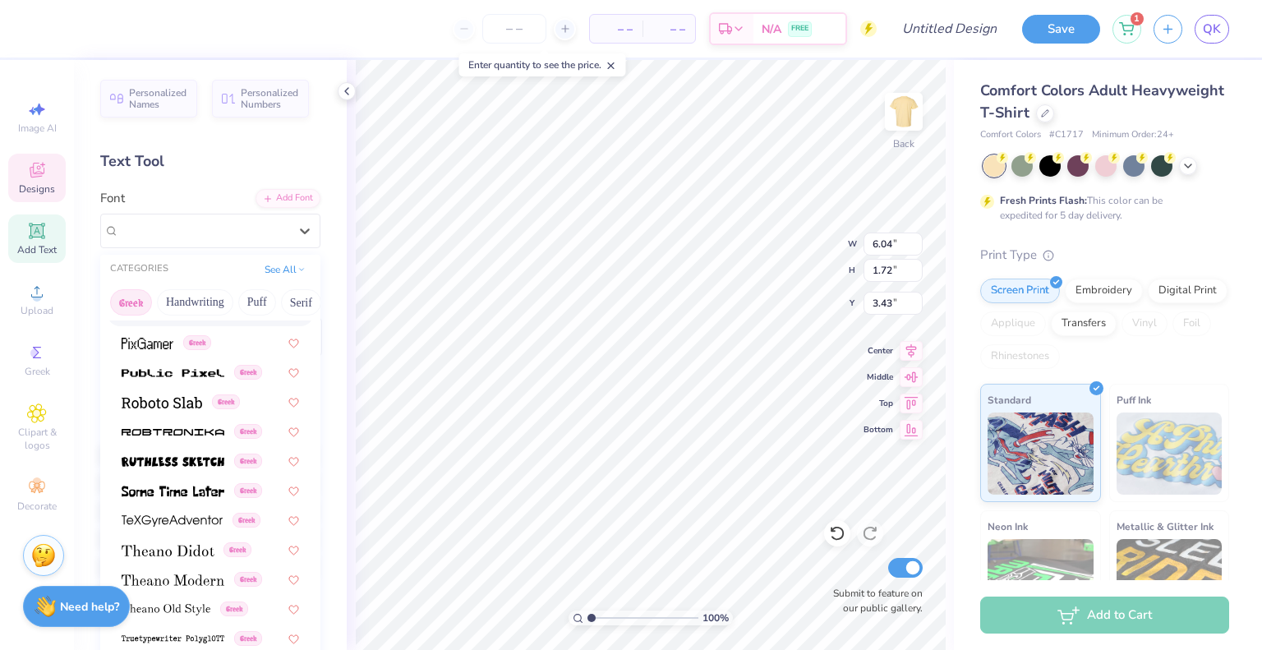
click at [184, 284] on div "Greek Handwriting Puff Serif Bold Calligraphy Retro Sans Serif Minimal Fantasy …" at bounding box center [210, 302] width 220 height 36
click at [187, 297] on button "Handwriting" at bounding box center [195, 302] width 76 height 26
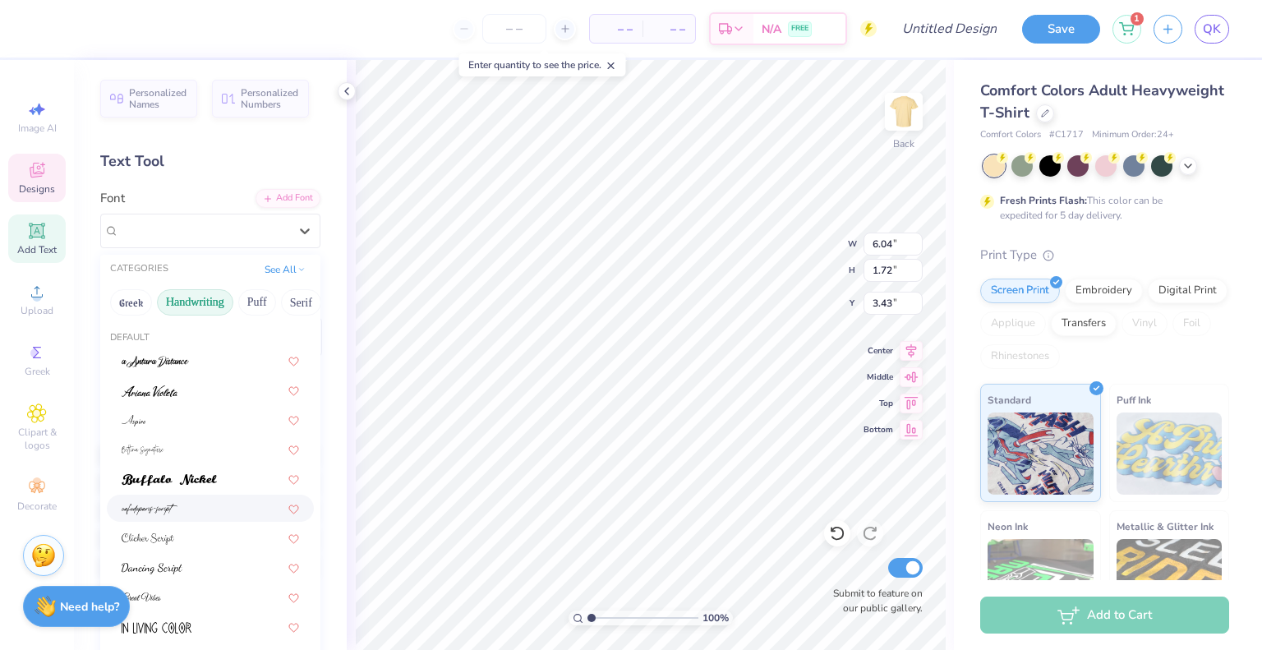
scroll to position [373, 0]
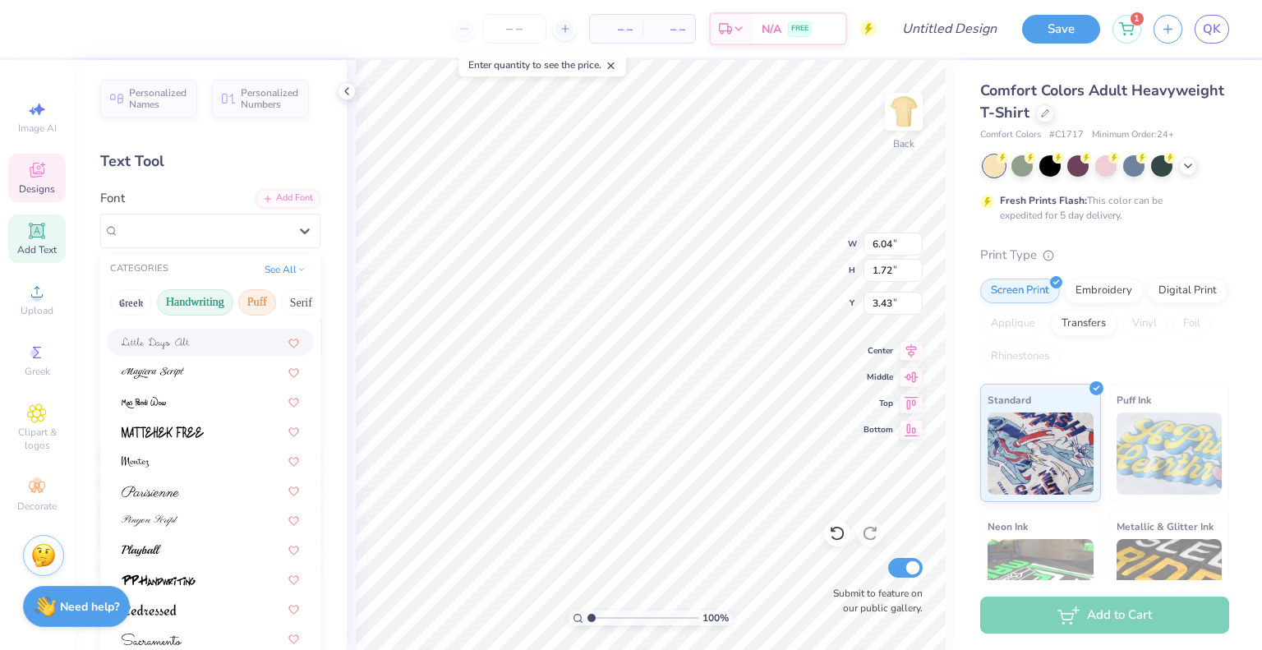
click at [251, 294] on button "Puff" at bounding box center [257, 302] width 38 height 26
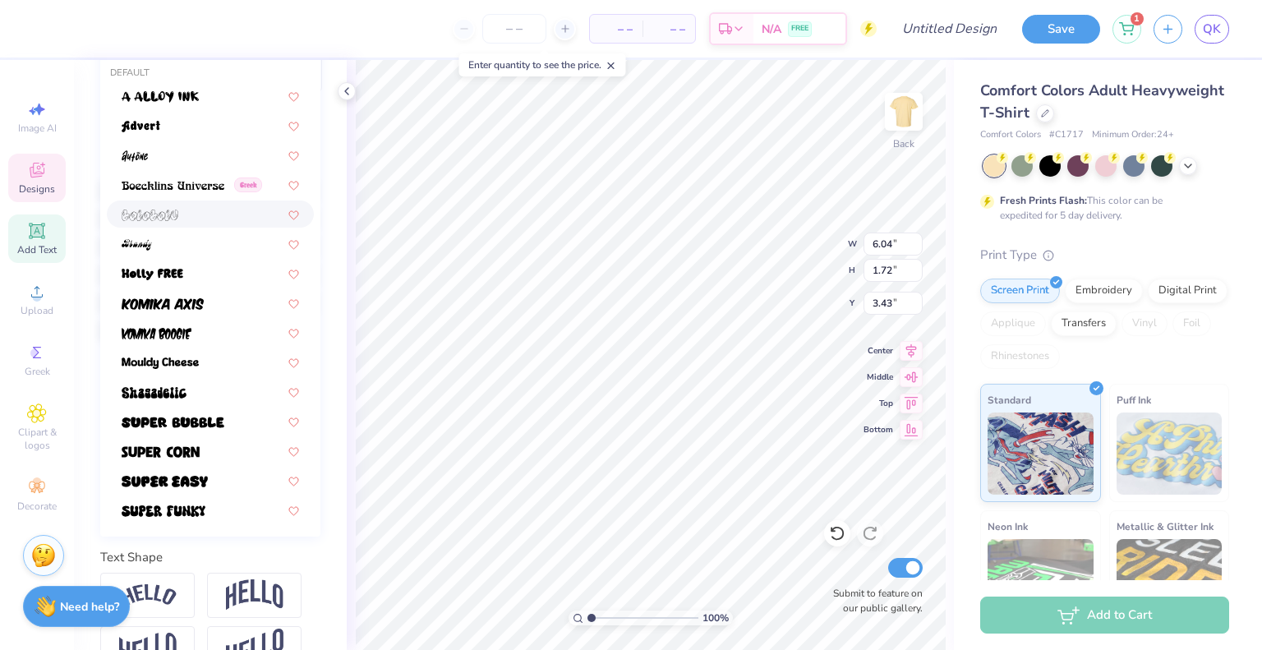
scroll to position [270, 0]
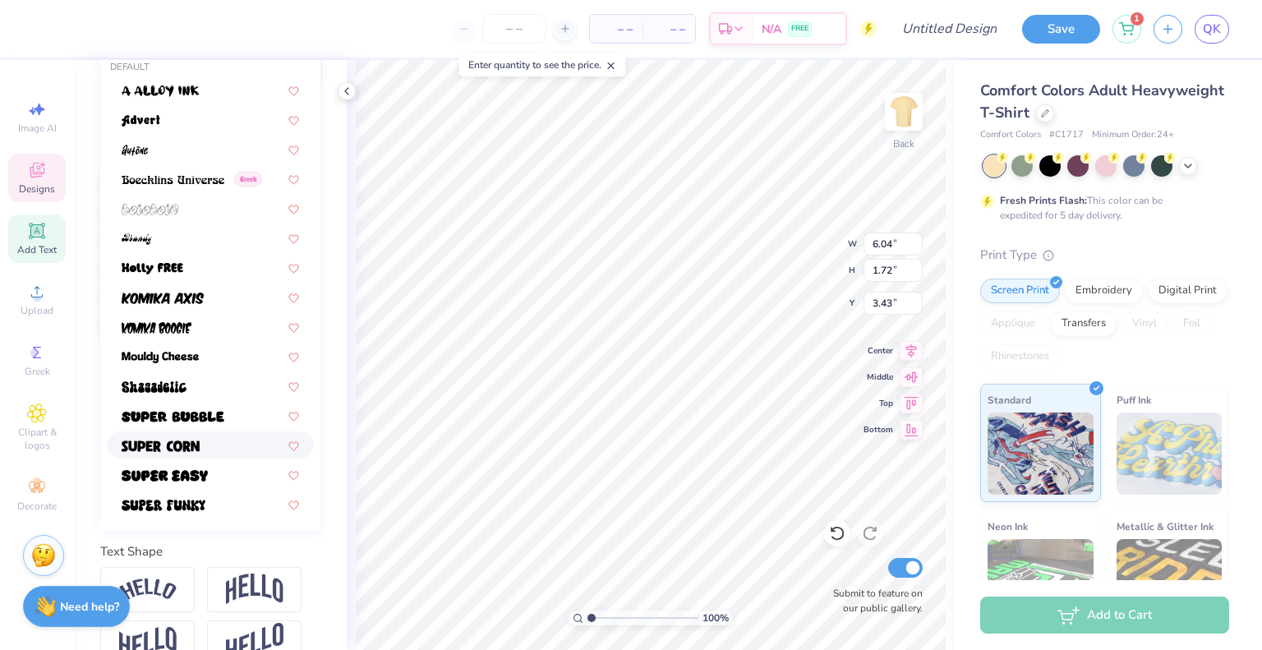
click at [186, 440] on img at bounding box center [161, 446] width 78 height 12
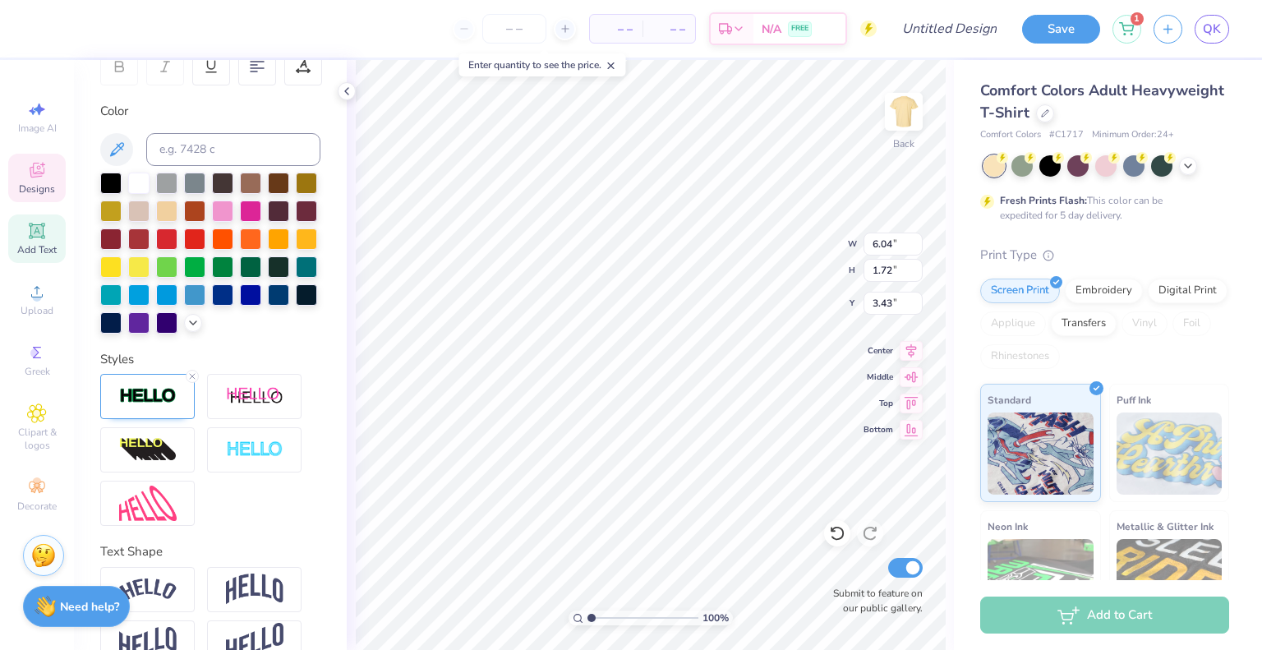
scroll to position [13, 2]
type textarea "Society of Women engineers"
type input "7.08"
type input "2.31"
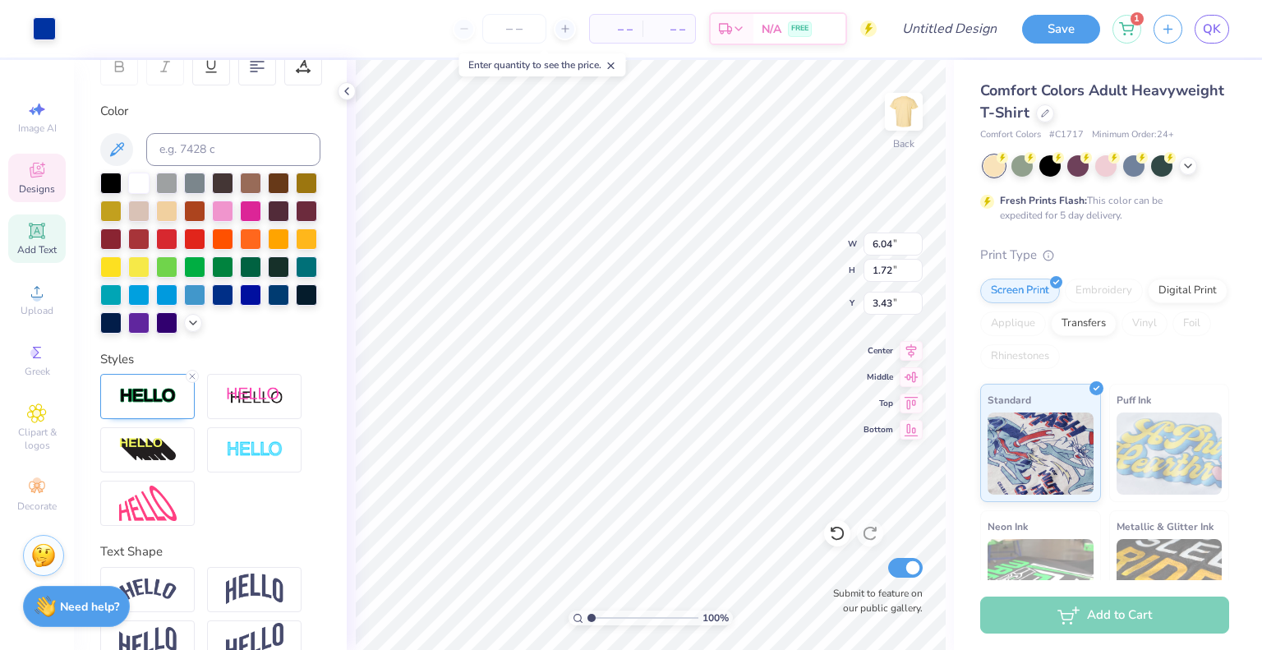
type input "3.00"
type input "12.62"
type input "3.13"
type input "2.78"
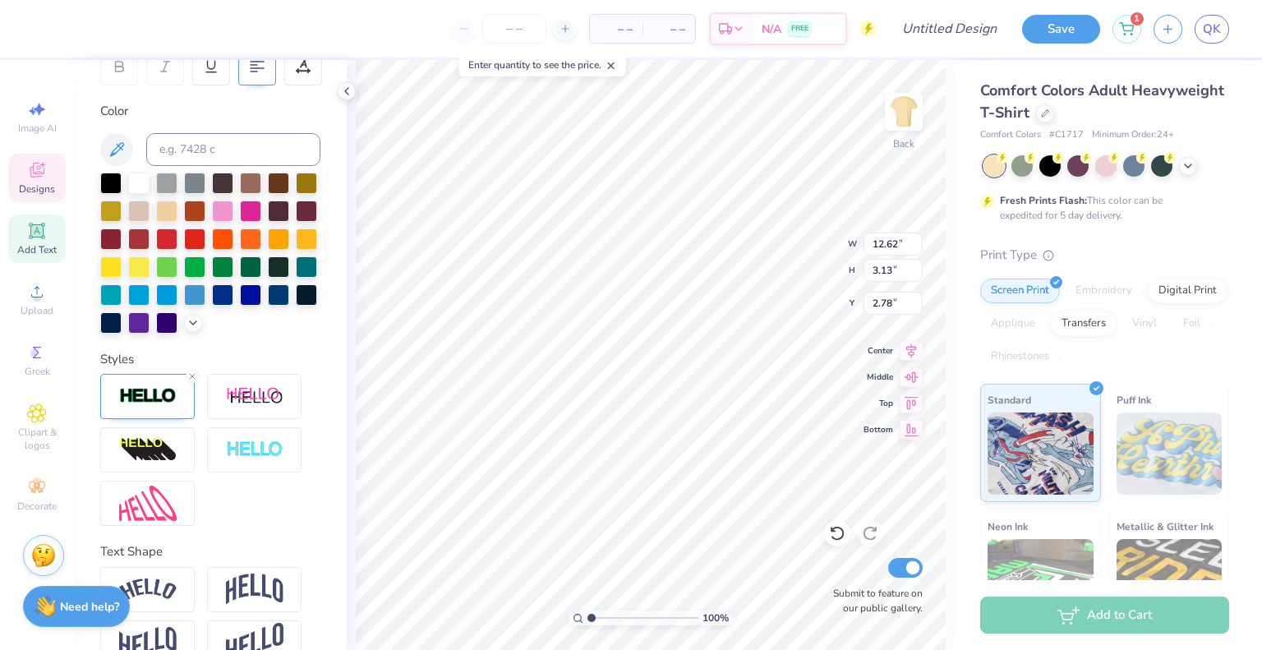
click at [252, 72] on icon at bounding box center [257, 66] width 15 height 15
type input "5.35"
type input "1.33"
type input "3.49"
type input "5.63"
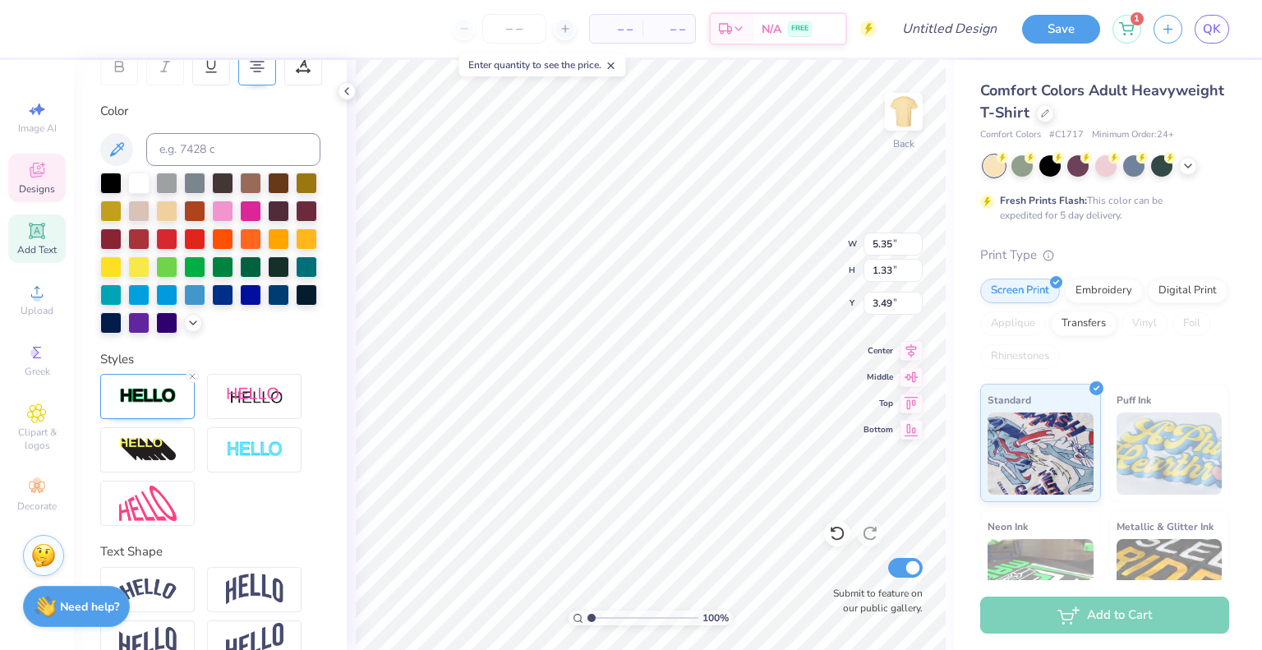
type input "1.40"
type input "3.51"
type input "5.76"
type input "1.43"
type textarea "SWE"
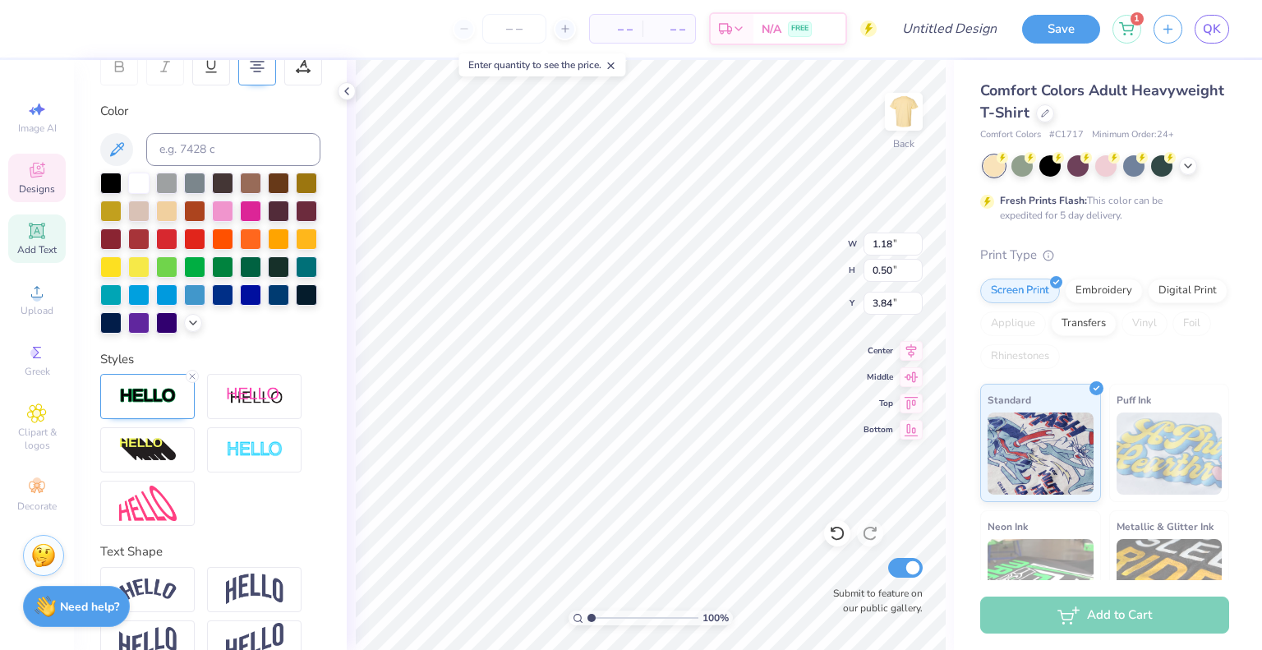
type input "4.55"
type input "1.92"
type input "3.00"
type input "4.55"
type input "1.92"
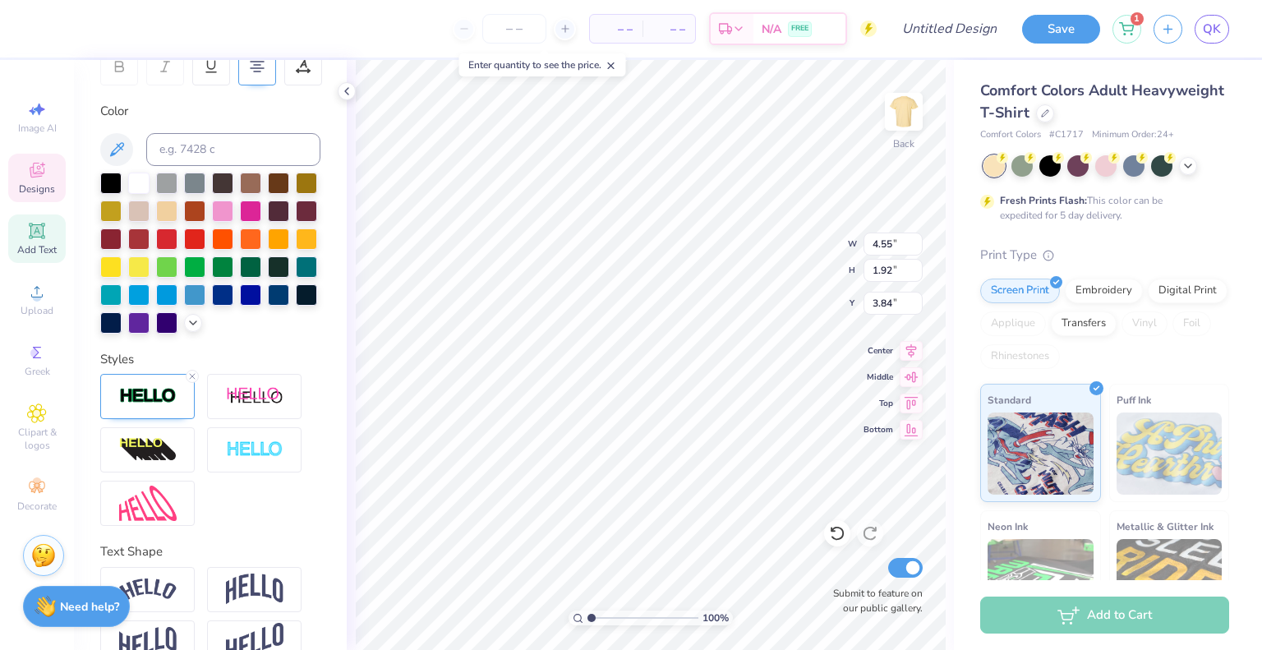
type input "3.40"
type input "4.42"
type input "1.86"
type input "3.25"
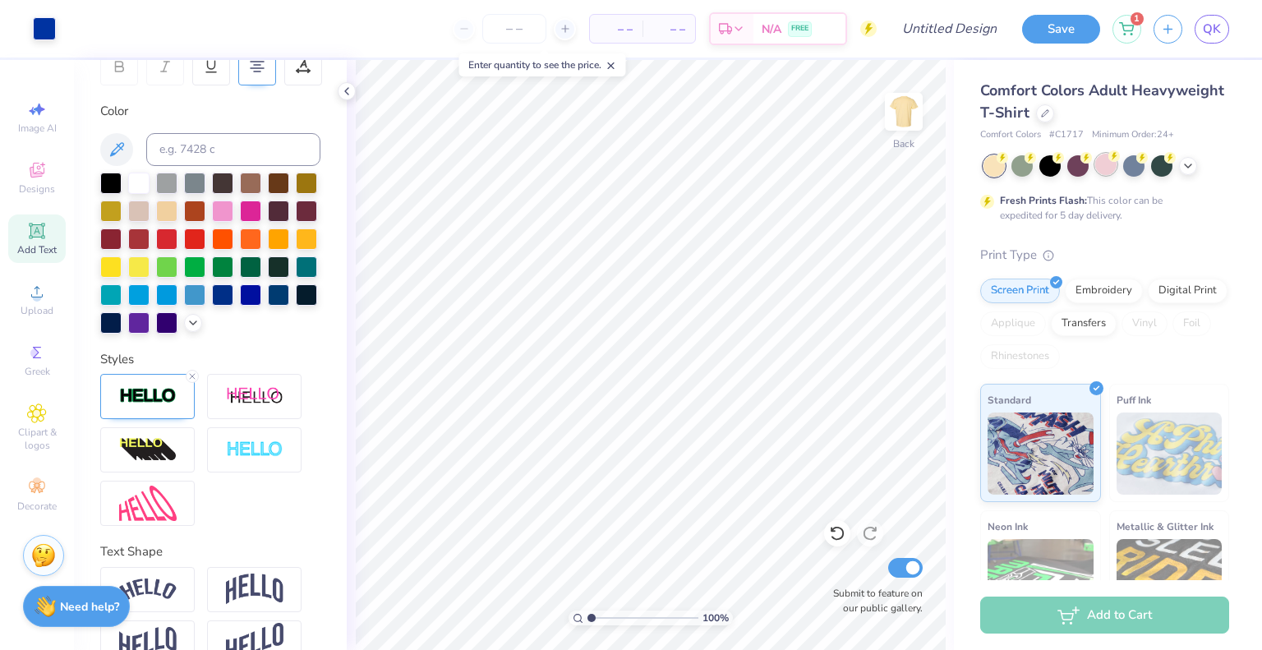
click at [1108, 165] on div at bounding box center [1105, 164] width 21 height 21
click at [942, 36] on input "Design Title" at bounding box center [969, 28] width 81 height 33
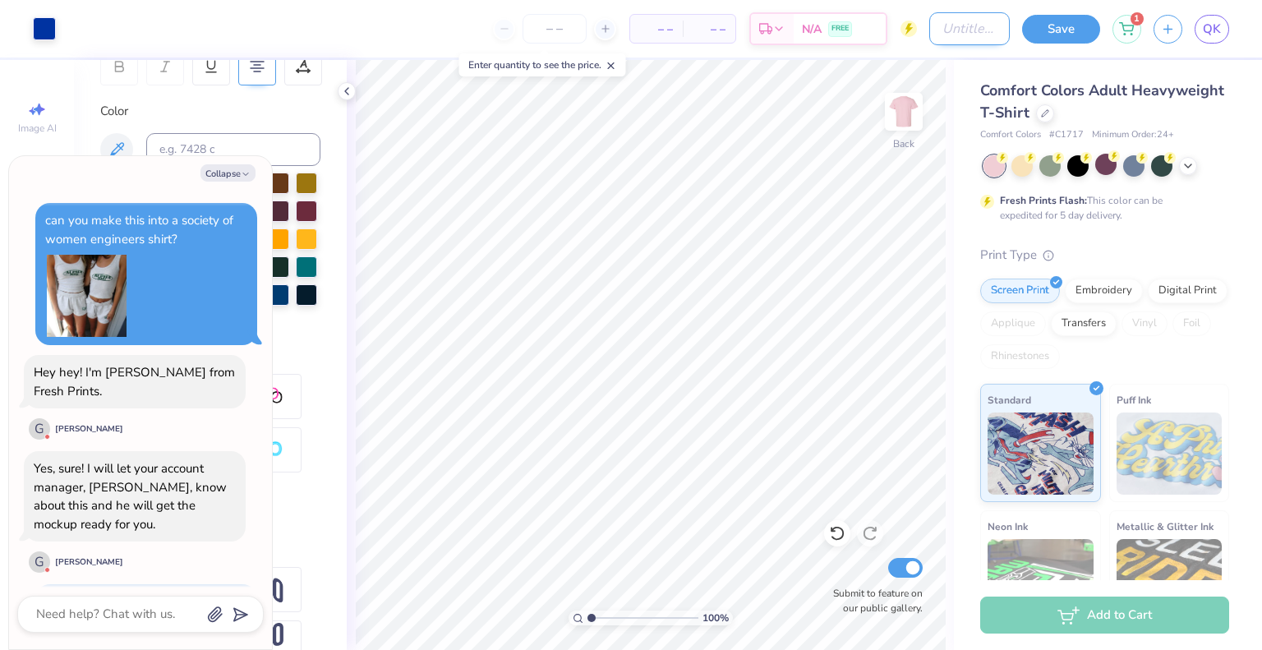
scroll to position [551, 0]
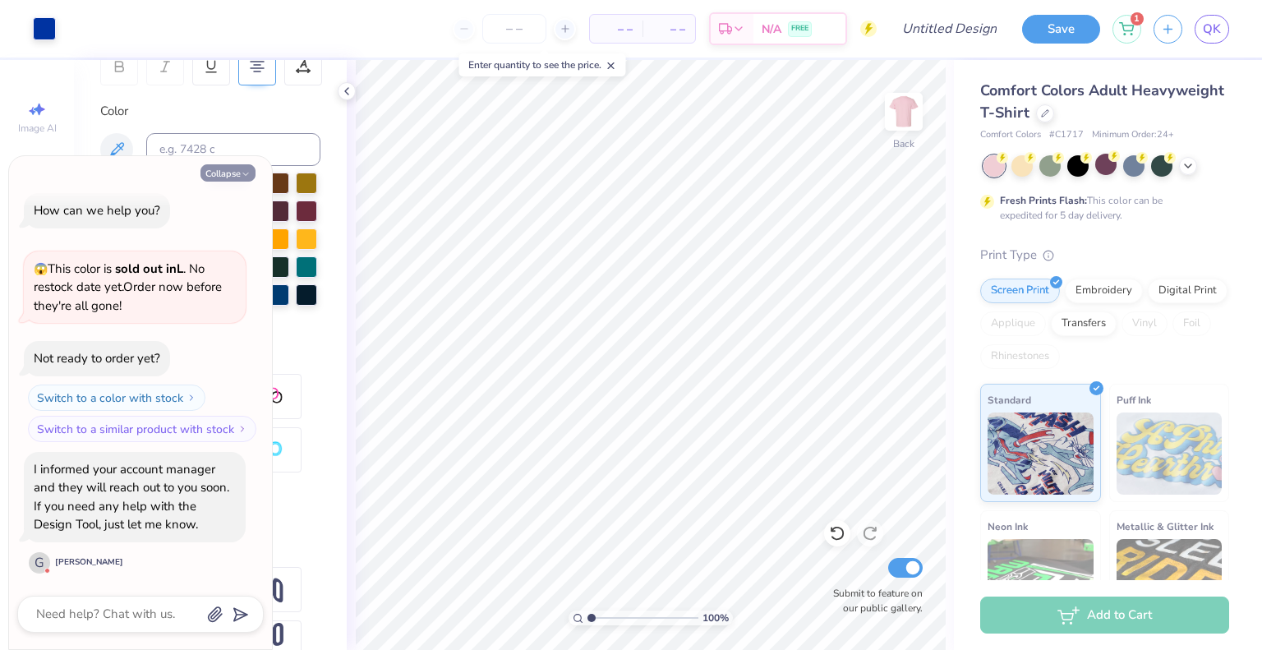
click at [223, 173] on button "Collapse" at bounding box center [227, 172] width 55 height 17
type textarea "x"
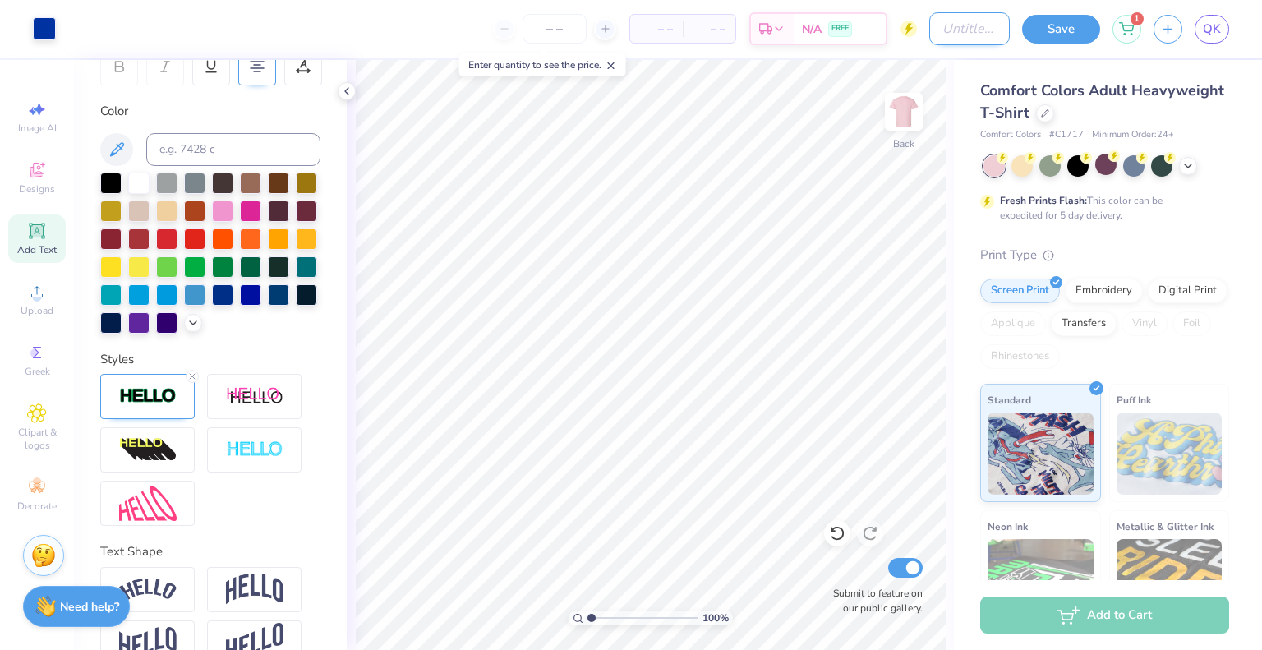
click at [933, 24] on input "Design Title" at bounding box center [969, 28] width 81 height 33
type input "shirt 3"
click at [1067, 31] on button "Save" at bounding box center [1061, 26] width 78 height 29
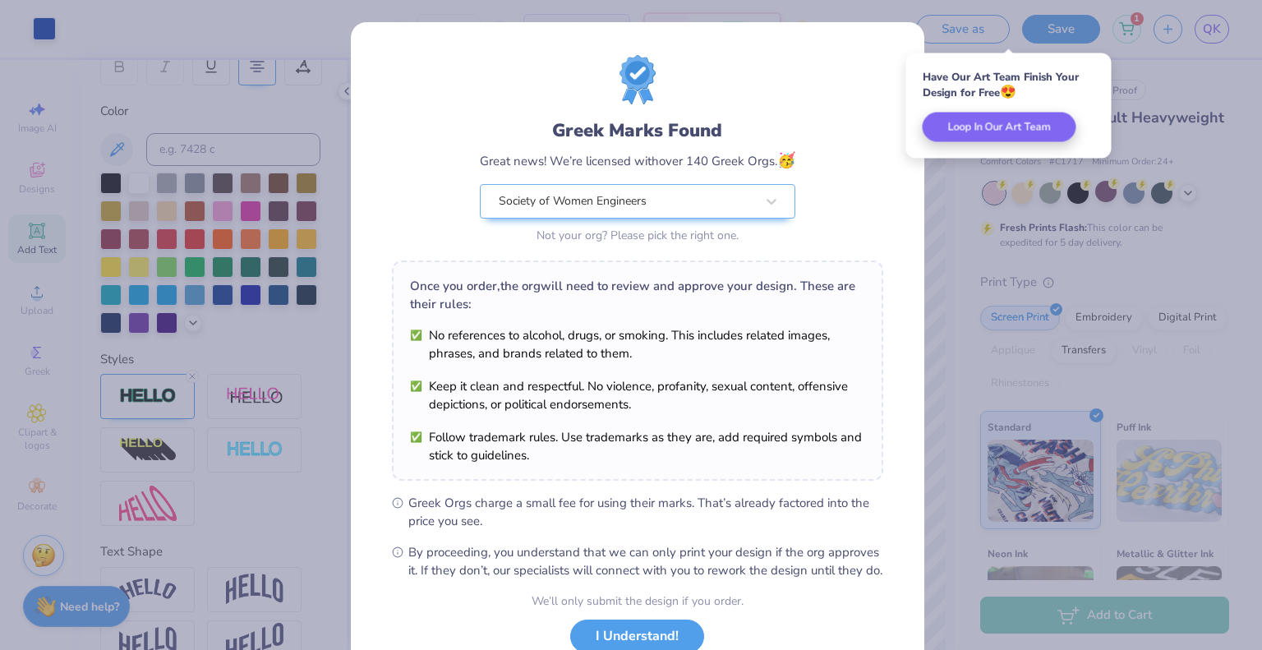
scroll to position [119, 0]
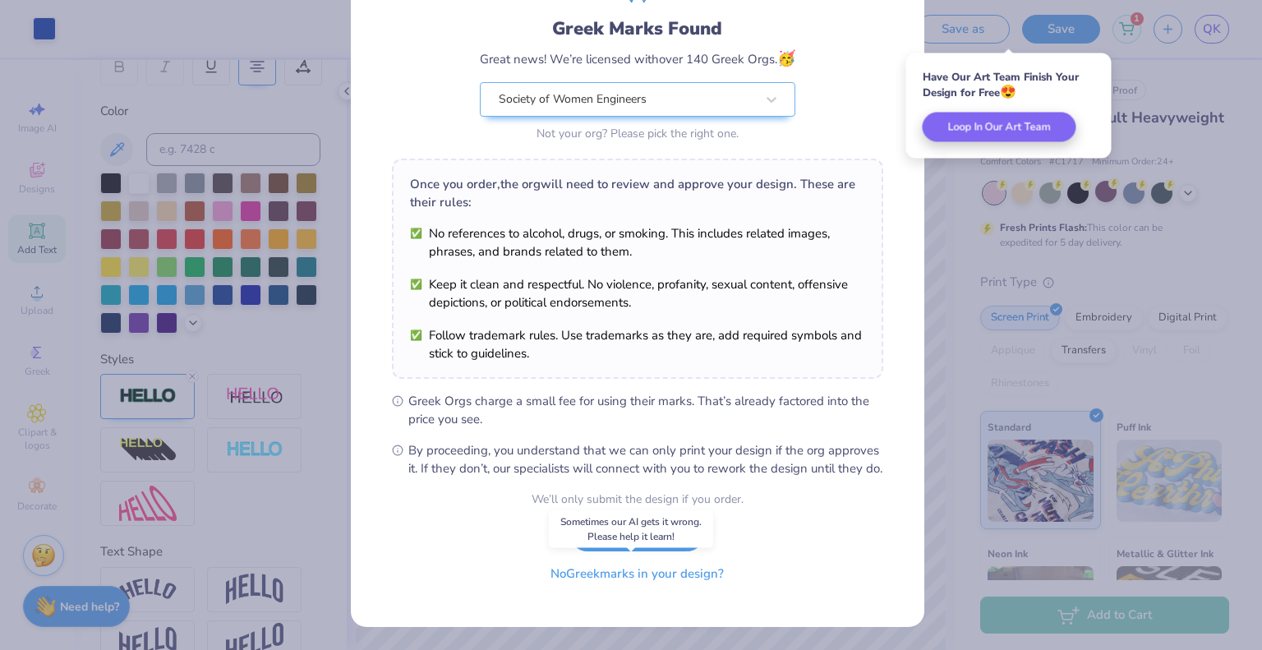
click at [648, 581] on button "No Greek marks in your design?" at bounding box center [637, 574] width 201 height 34
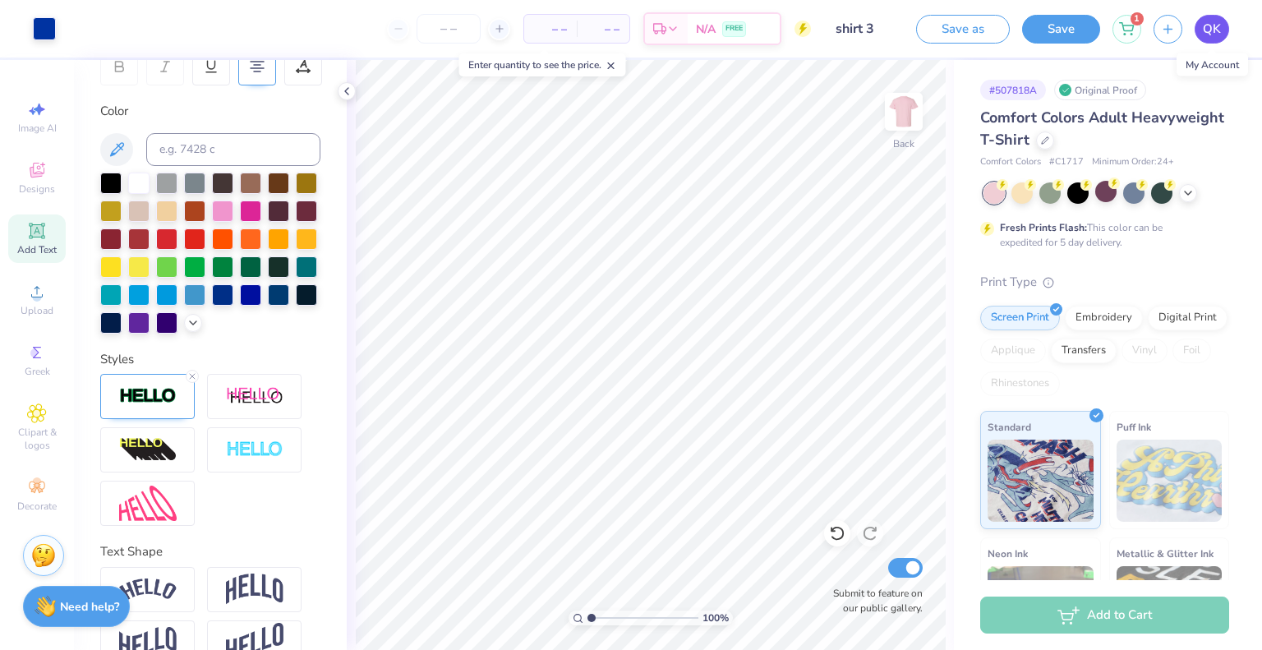
click at [1209, 23] on span "QK" at bounding box center [1212, 29] width 18 height 19
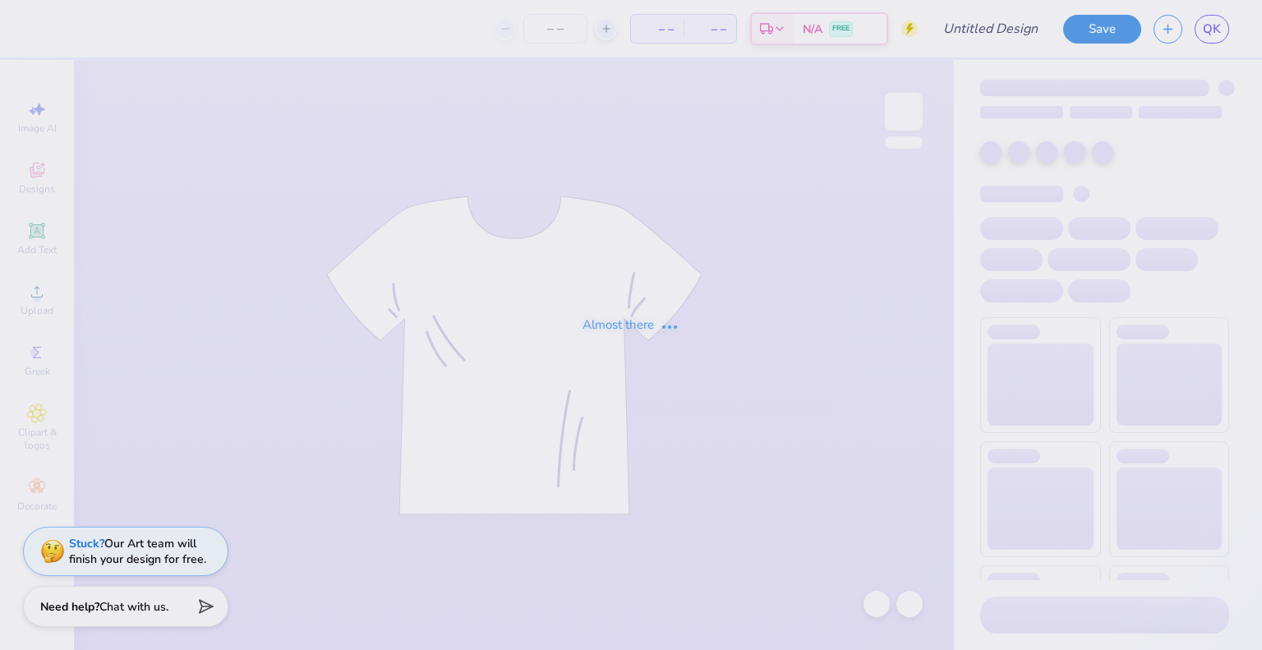
type input "[PERSON_NAME] : [US_STATE][GEOGRAPHIC_DATA]: [GEOGRAPHIC_DATA]"
type input "24"
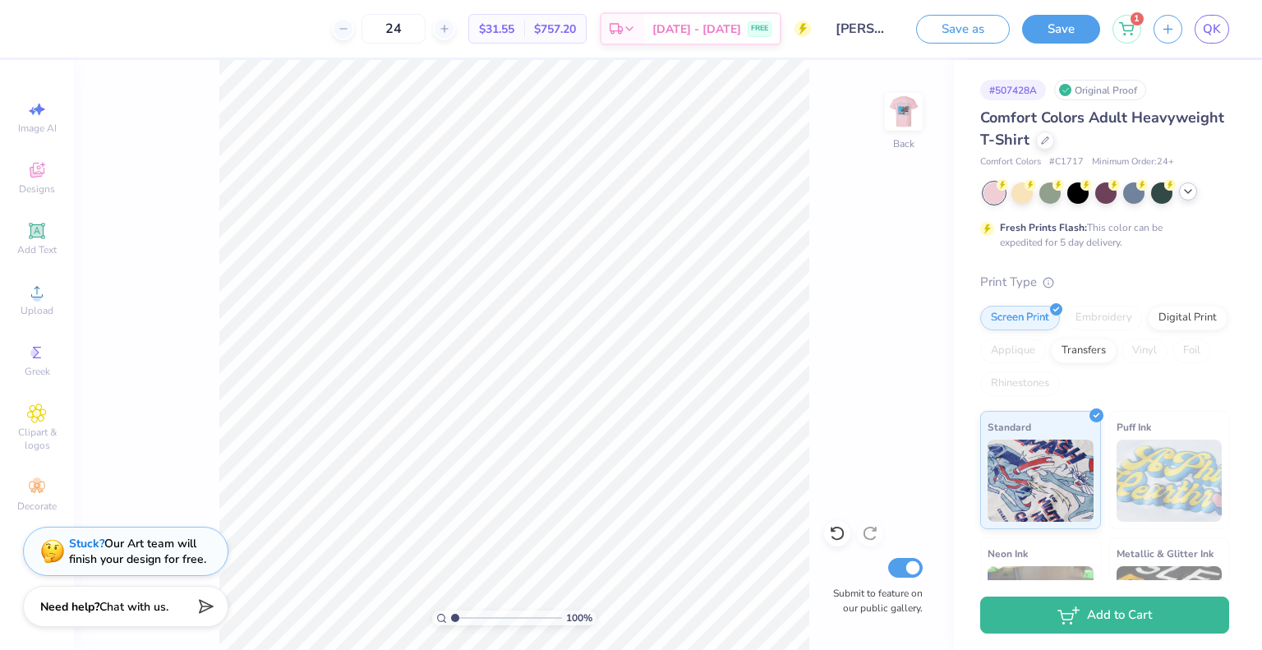
click at [1185, 191] on icon at bounding box center [1188, 191] width 13 height 13
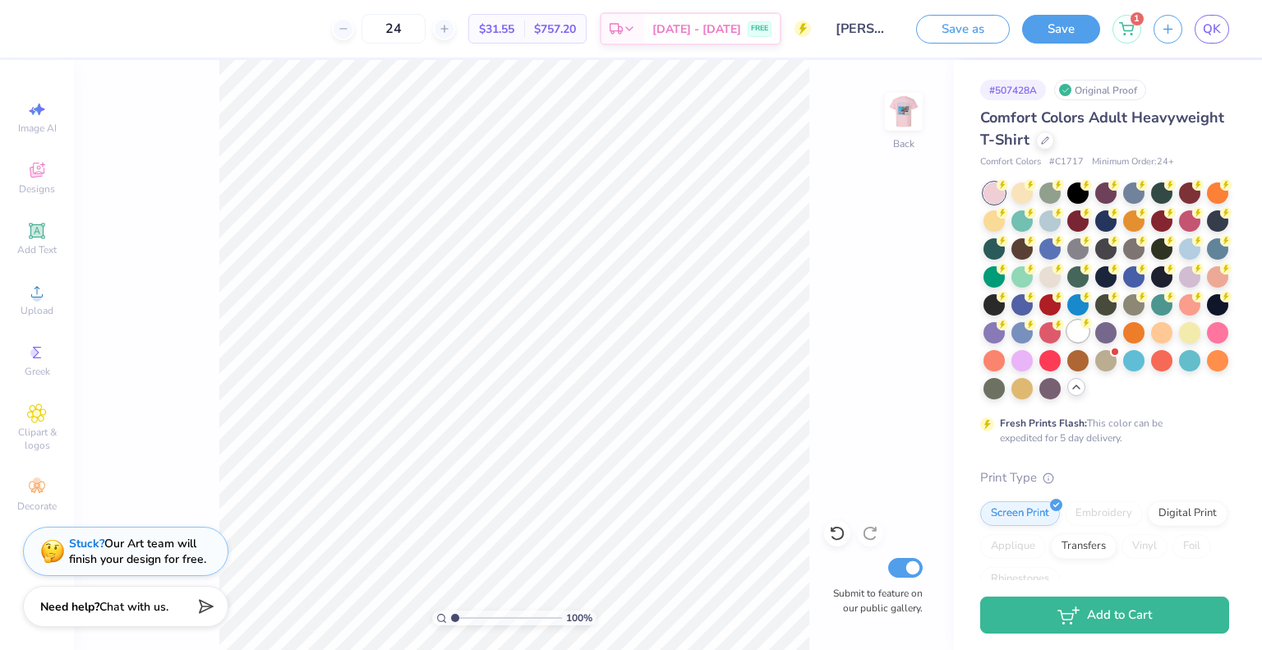
click at [1067, 342] on div at bounding box center [1077, 330] width 21 height 21
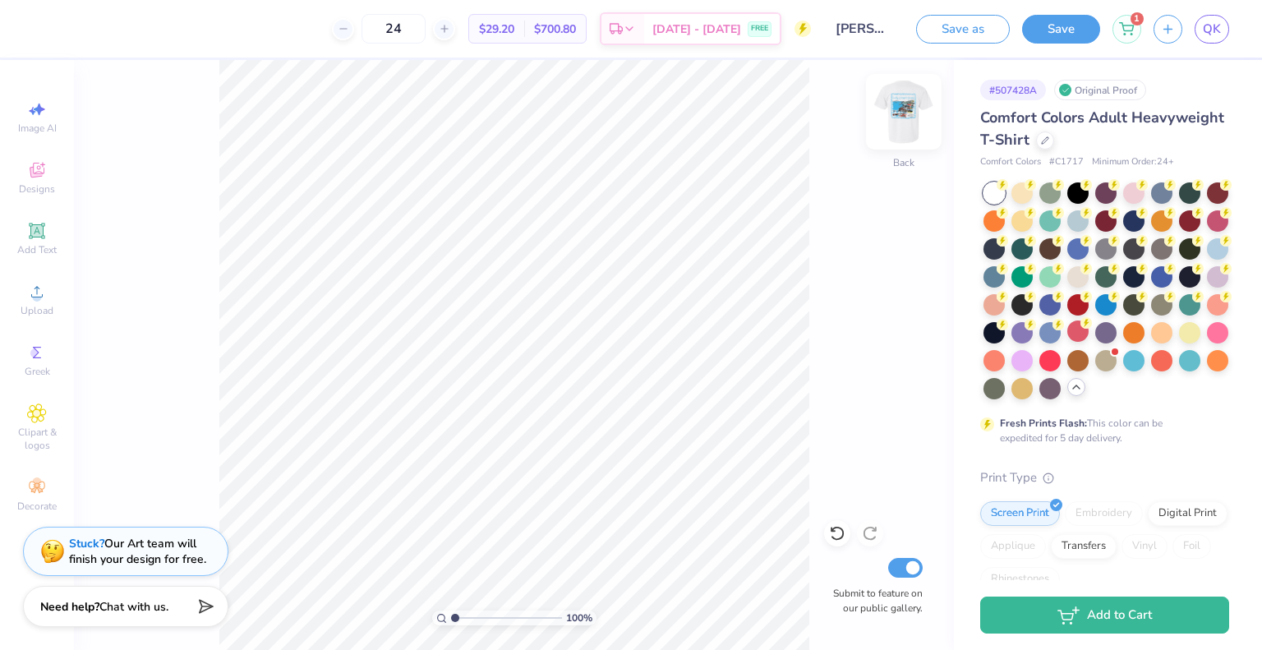
click at [887, 117] on img at bounding box center [904, 112] width 66 height 66
click at [887, 117] on img at bounding box center [903, 111] width 33 height 33
click at [16, 199] on div "Designs" at bounding box center [37, 178] width 58 height 48
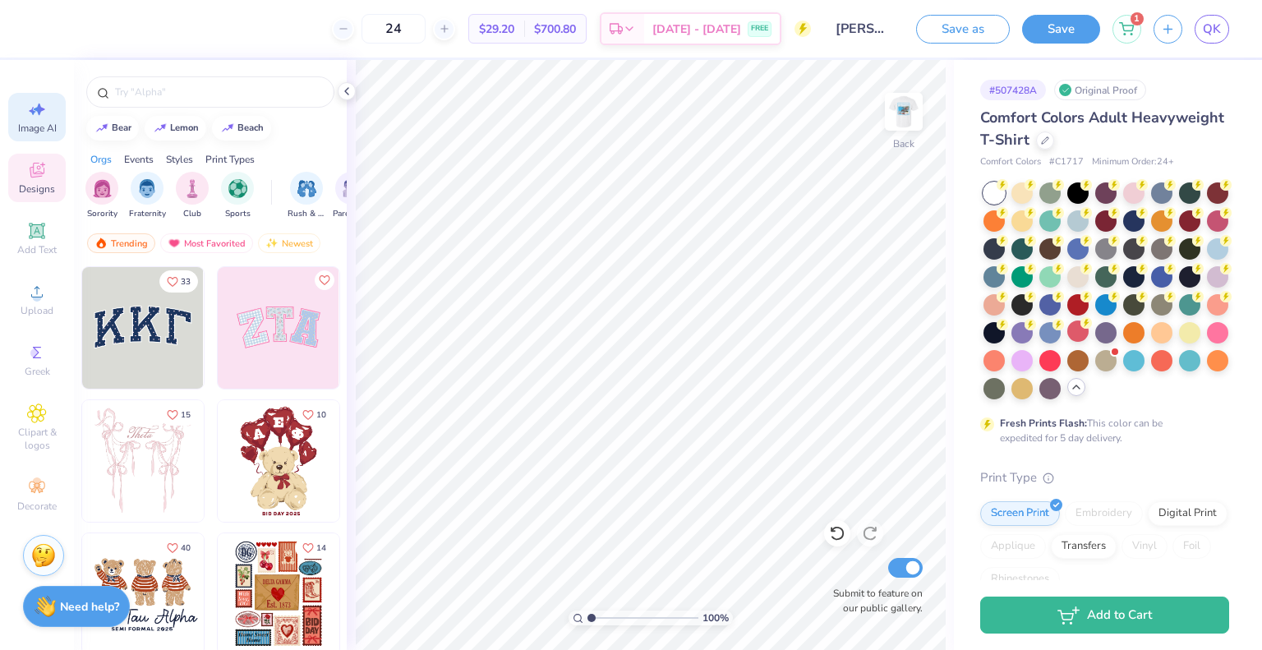
click at [30, 136] on div "Image AI" at bounding box center [37, 117] width 58 height 48
select select "4"
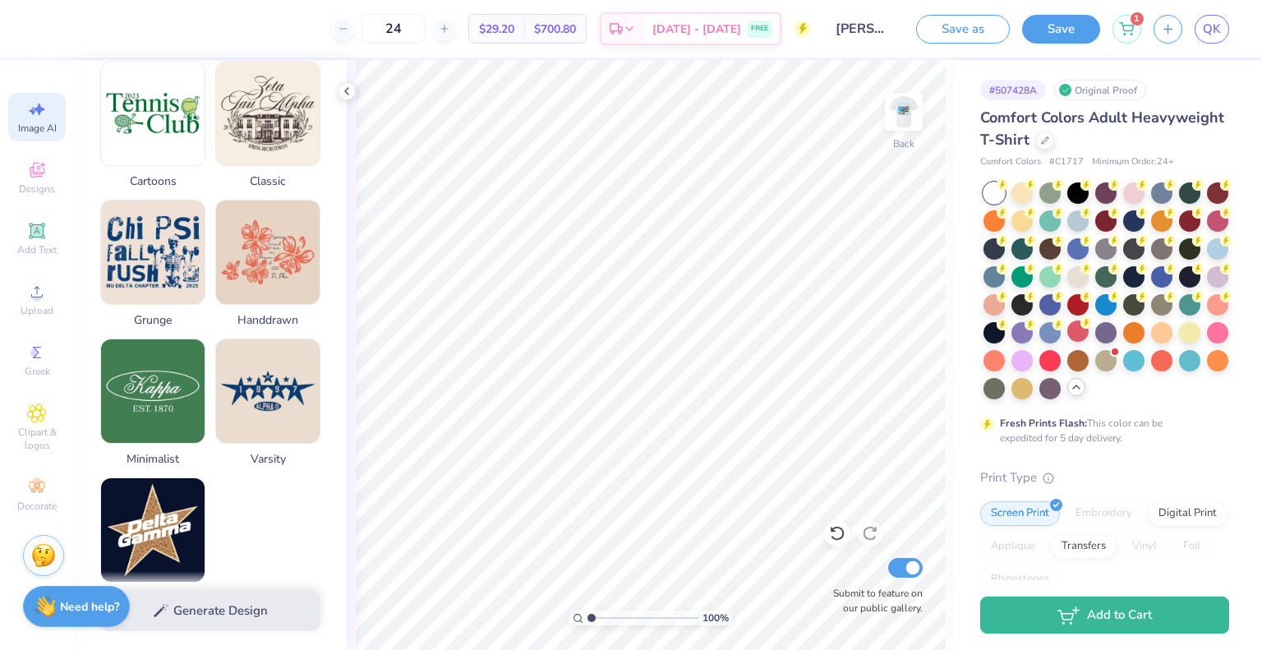
scroll to position [664, 0]
click at [249, 300] on img at bounding box center [268, 249] width 104 height 104
click at [1031, 37] on button "Save" at bounding box center [1061, 26] width 78 height 29
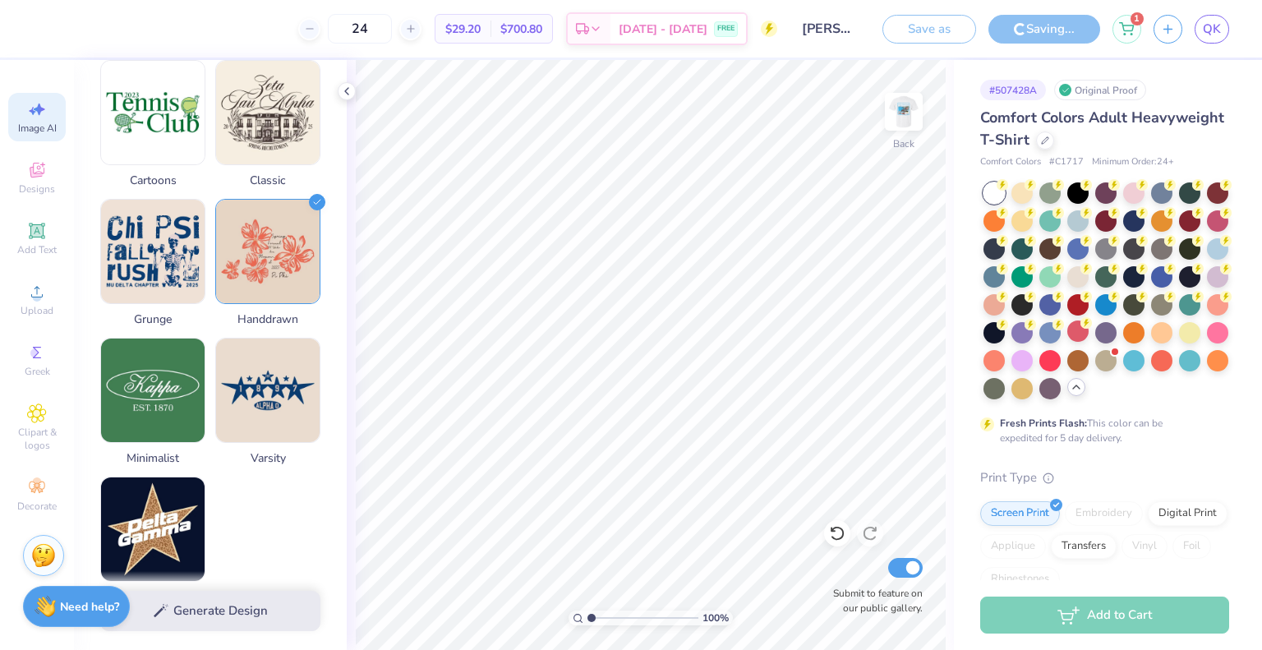
click at [833, 35] on input "[PERSON_NAME] : [US_STATE][GEOGRAPHIC_DATA]: [GEOGRAPHIC_DATA]" at bounding box center [830, 28] width 81 height 33
click at [820, 26] on input "[PERSON_NAME] : [US_STATE][GEOGRAPHIC_DATA]: [GEOGRAPHIC_DATA]" at bounding box center [830, 28] width 81 height 33
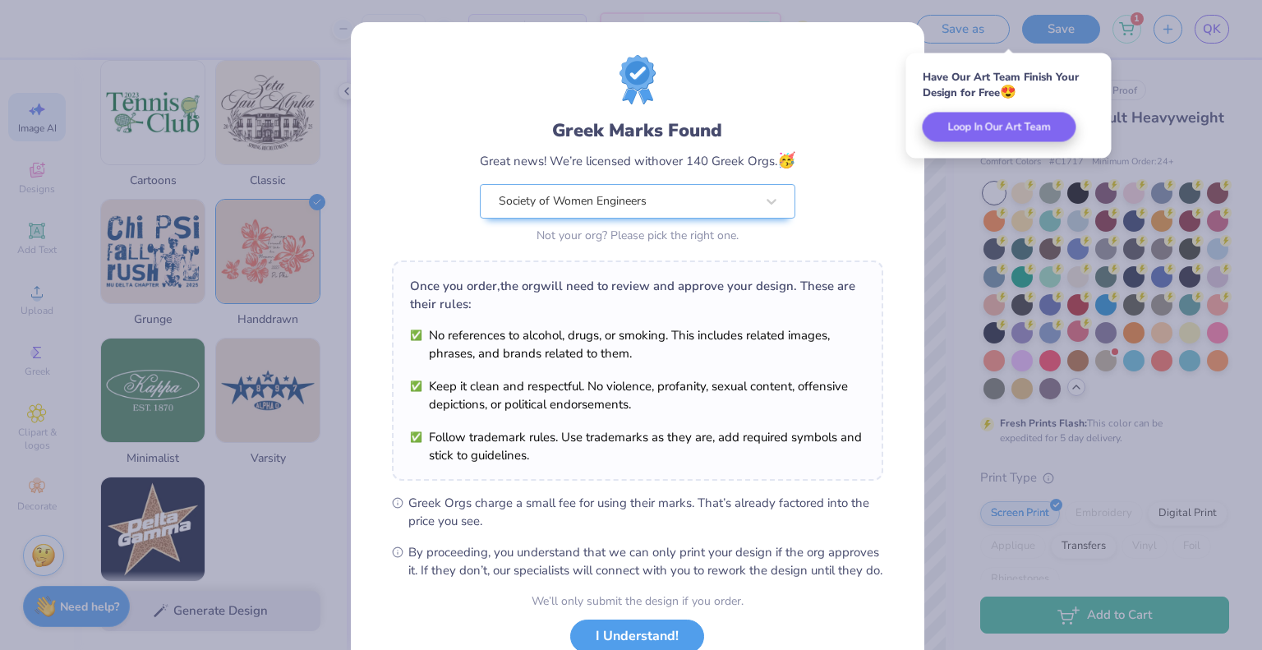
scroll to position [119, 0]
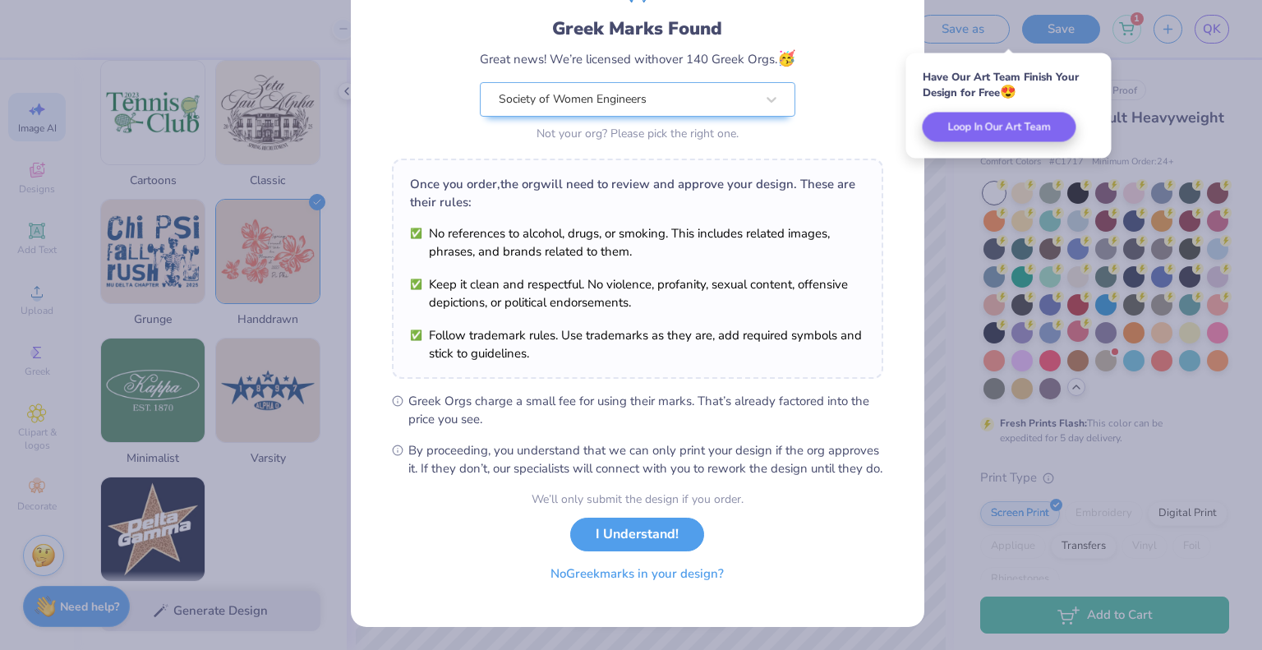
click at [666, 569] on button "No Greek marks in your design?" at bounding box center [637, 574] width 201 height 34
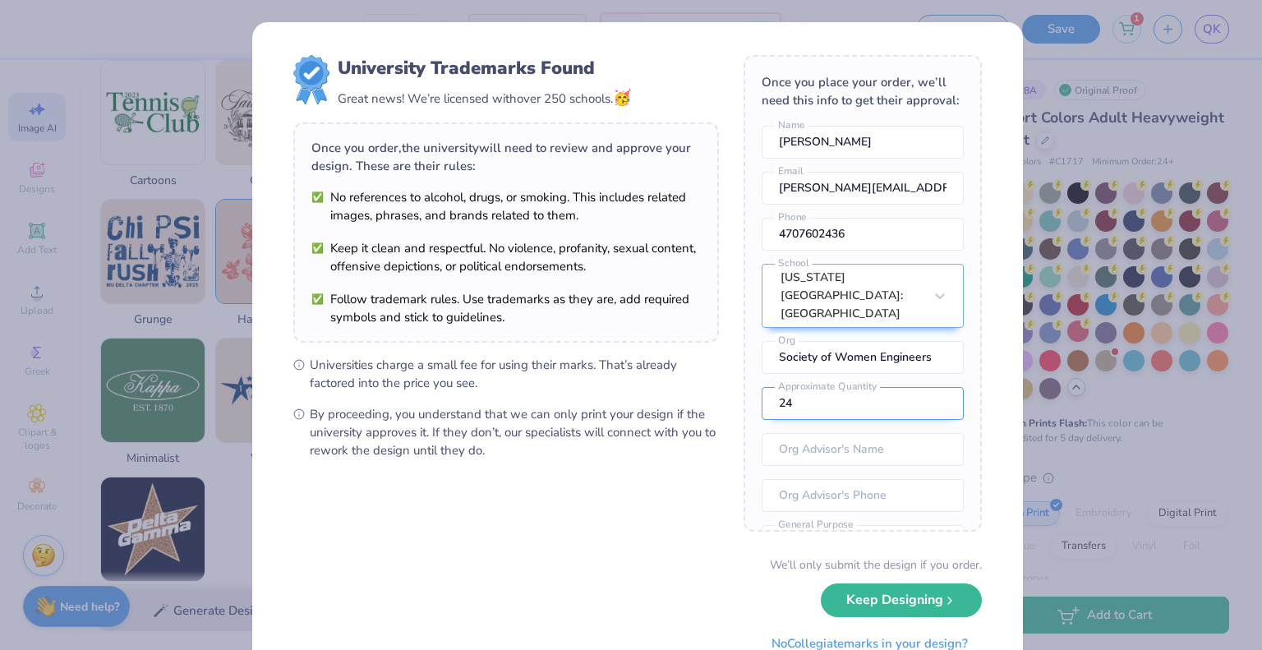
scroll to position [90, 0]
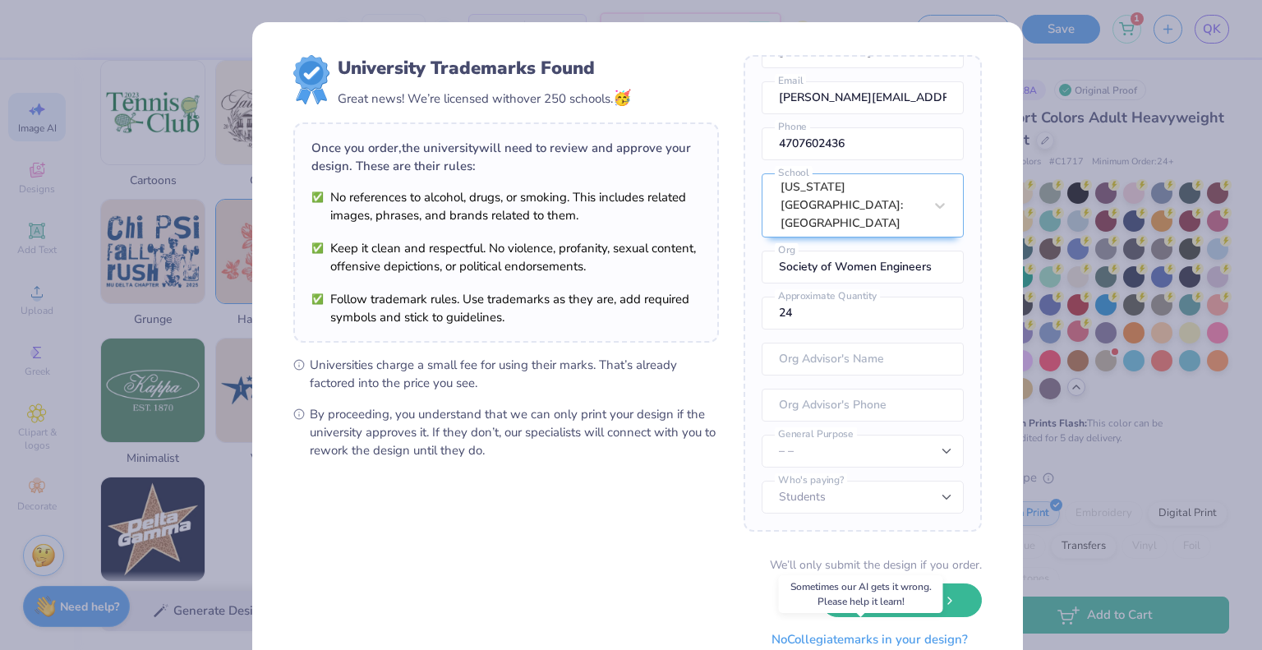
click at [781, 640] on button "No Collegiate marks in your design?" at bounding box center [870, 640] width 224 height 34
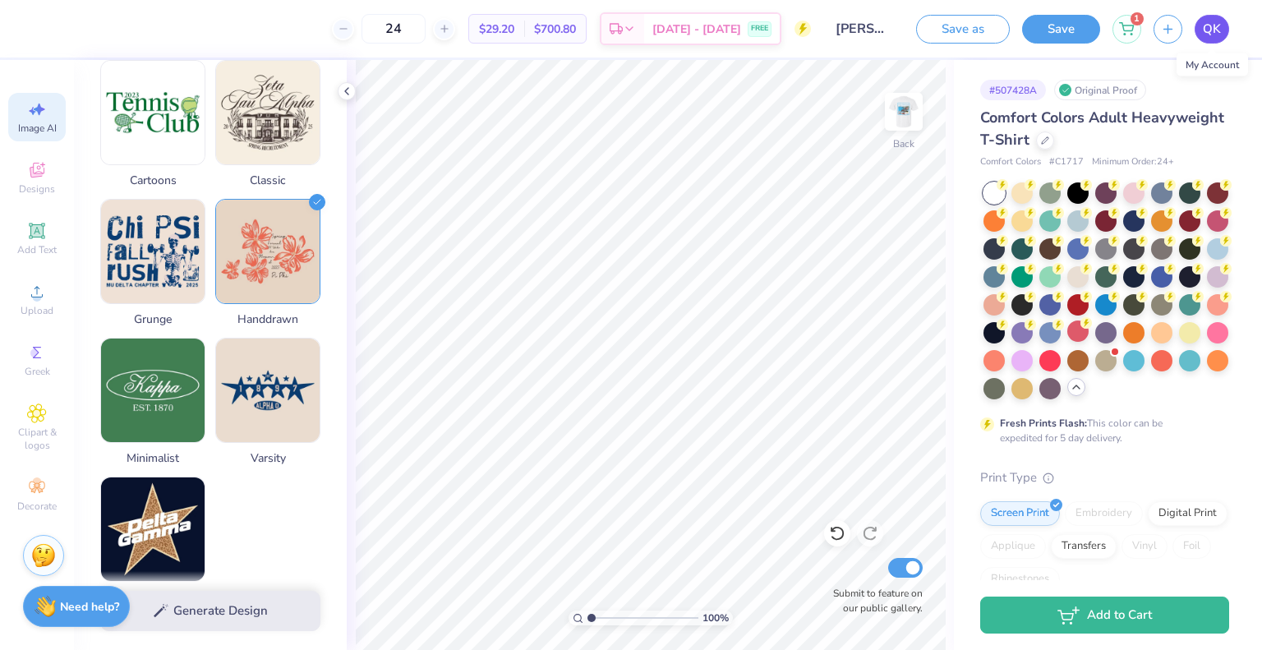
click at [1214, 31] on span "QK" at bounding box center [1212, 29] width 18 height 19
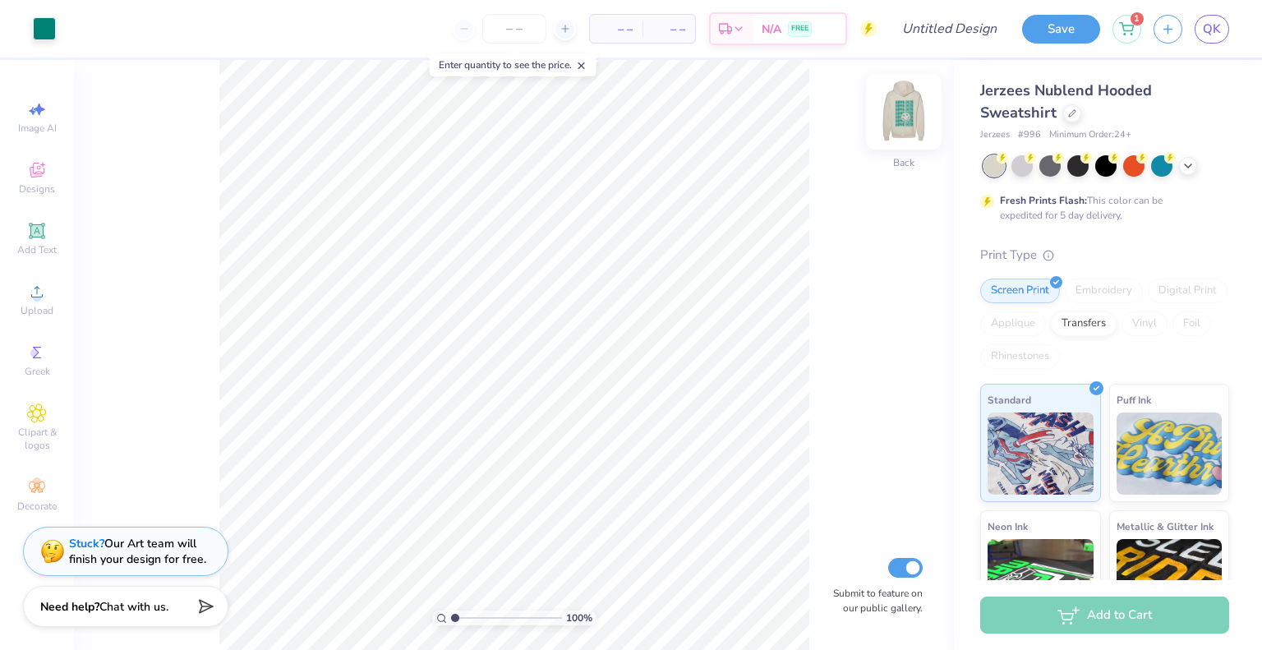
click at [892, 126] on img at bounding box center [904, 112] width 66 height 66
click at [1068, 112] on icon at bounding box center [1072, 112] width 8 height 8
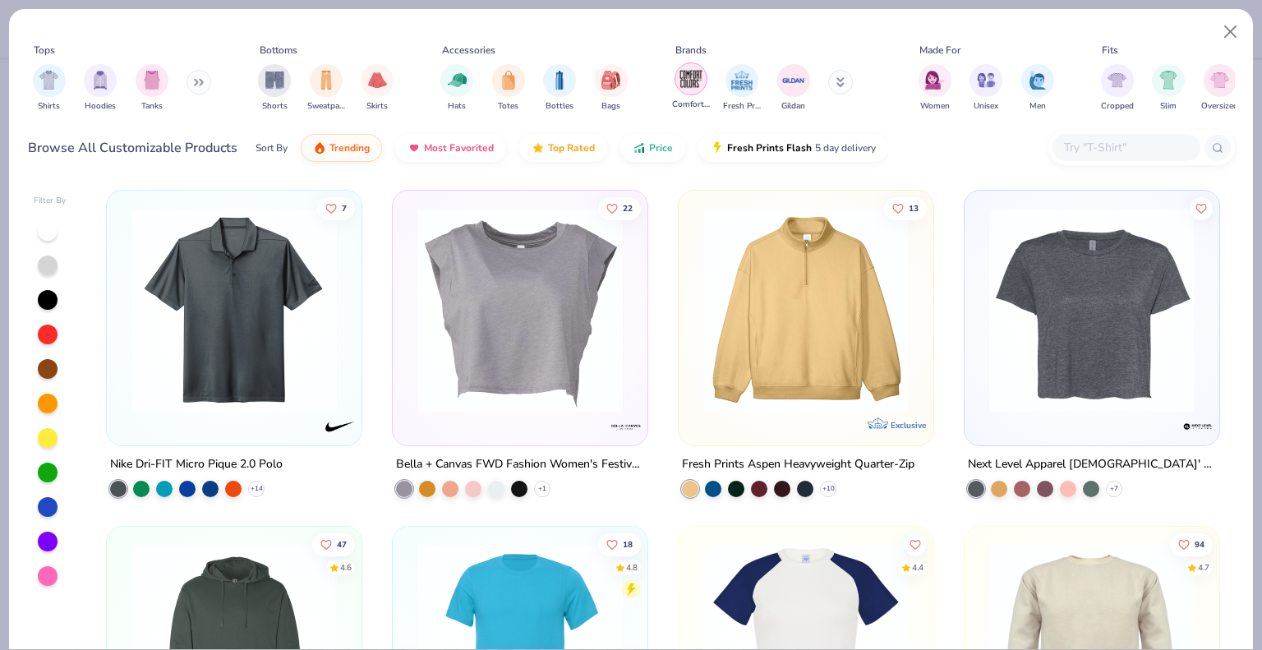
click at [686, 85] on img "filter for Comfort Colors" at bounding box center [691, 79] width 25 height 25
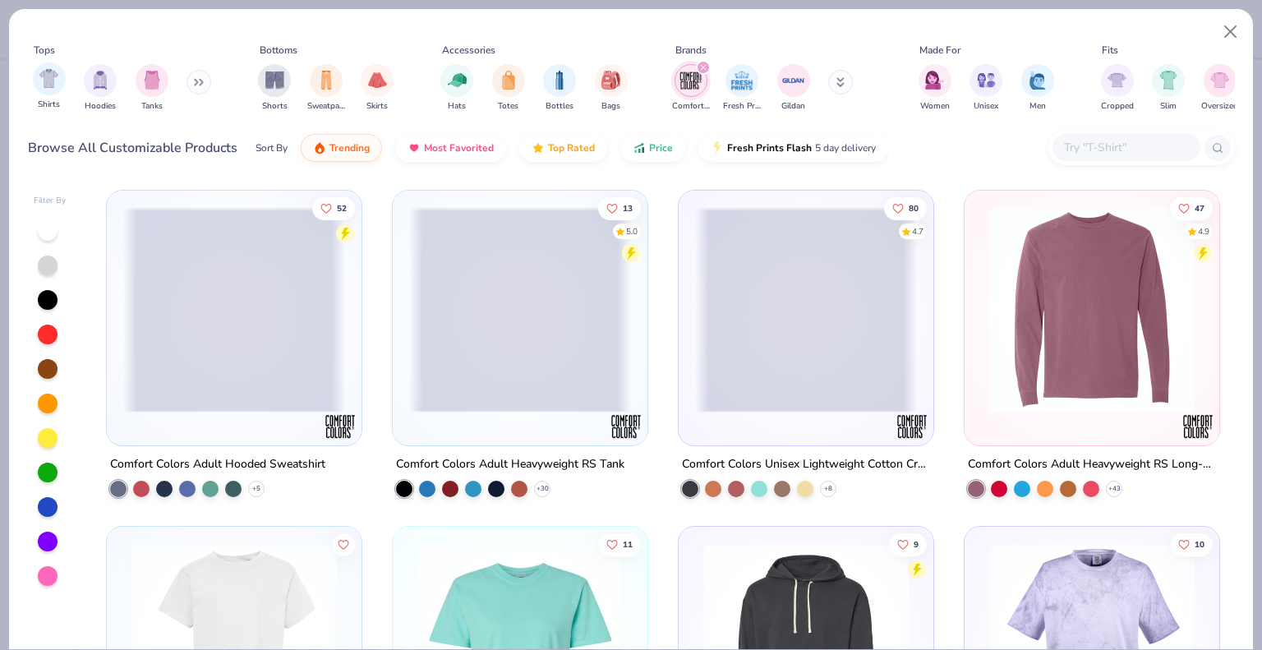
click at [33, 86] on div "Shirts" at bounding box center [49, 86] width 33 height 48
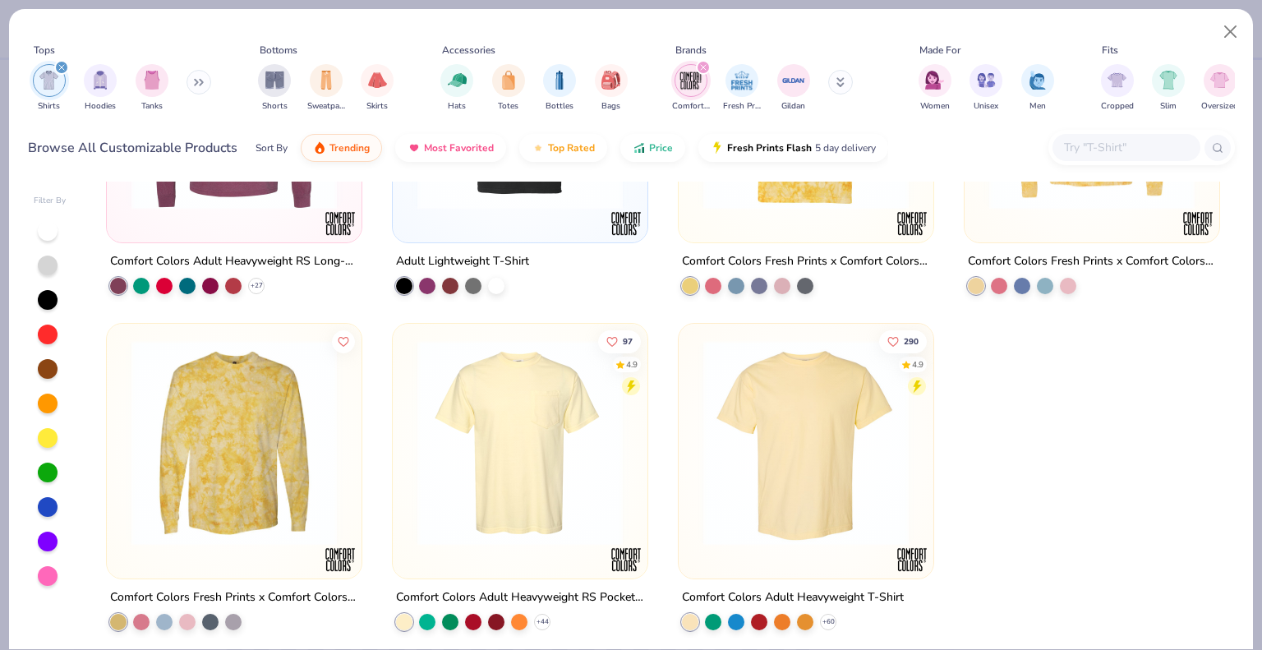
scroll to position [547, 0]
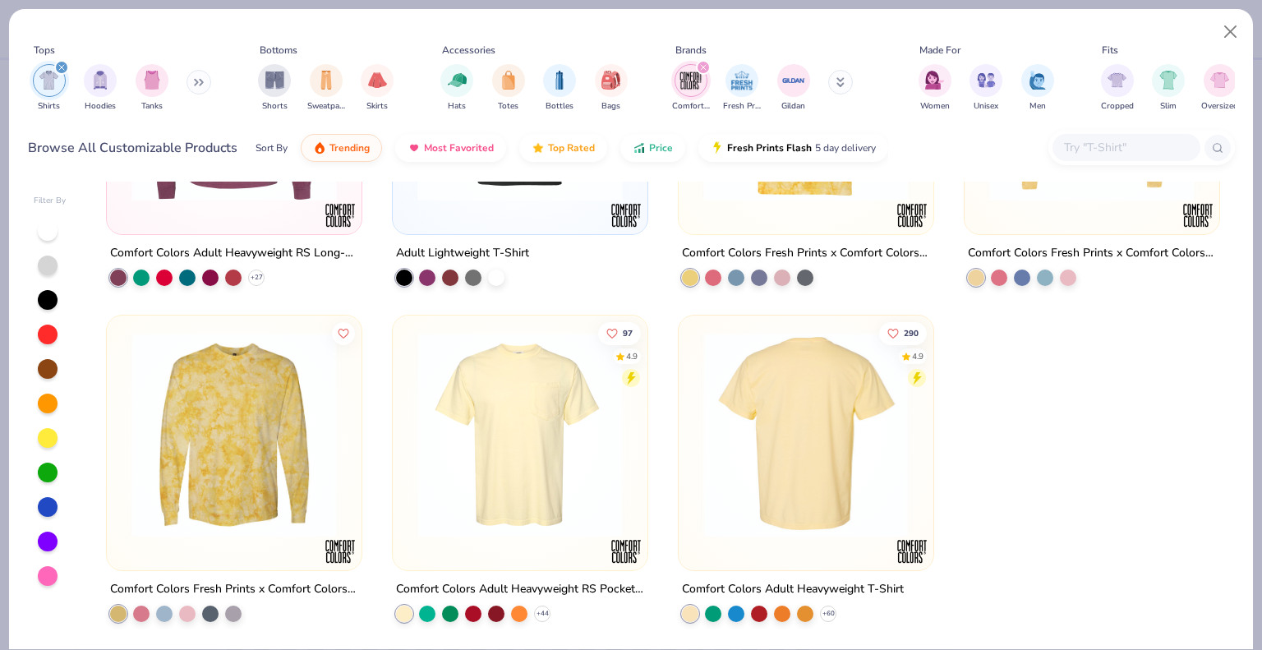
click at [741, 494] on img at bounding box center [806, 433] width 222 height 205
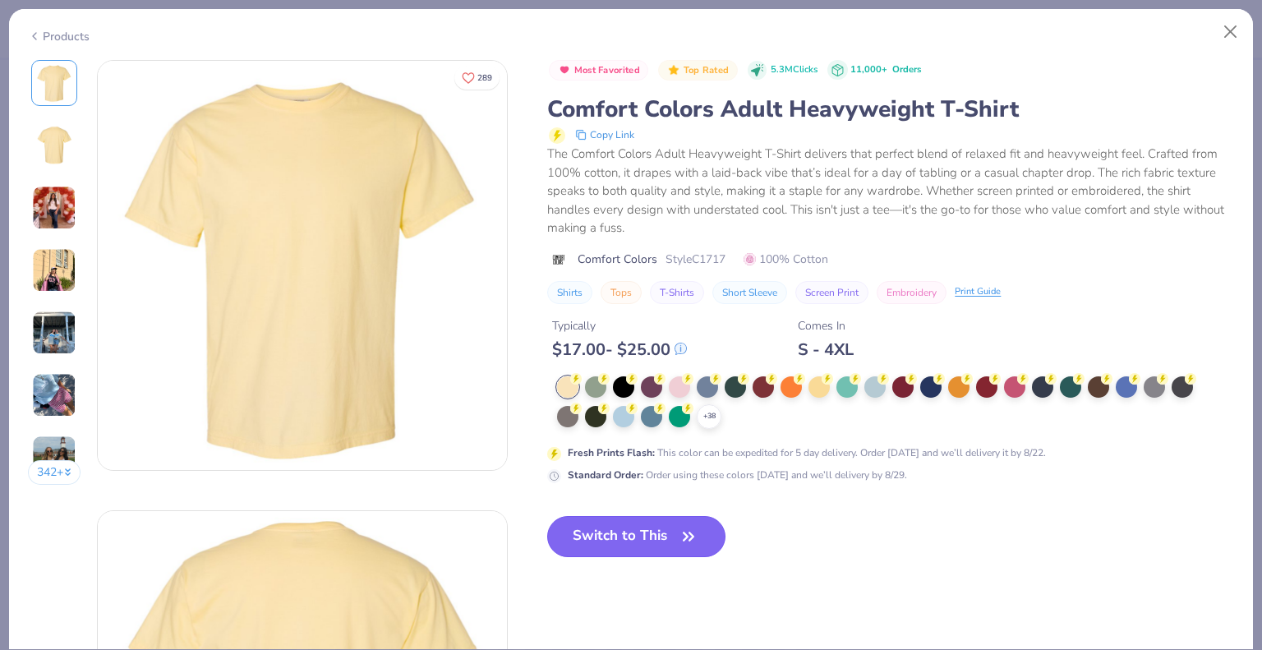
click at [666, 523] on button "Switch to This" at bounding box center [636, 536] width 178 height 41
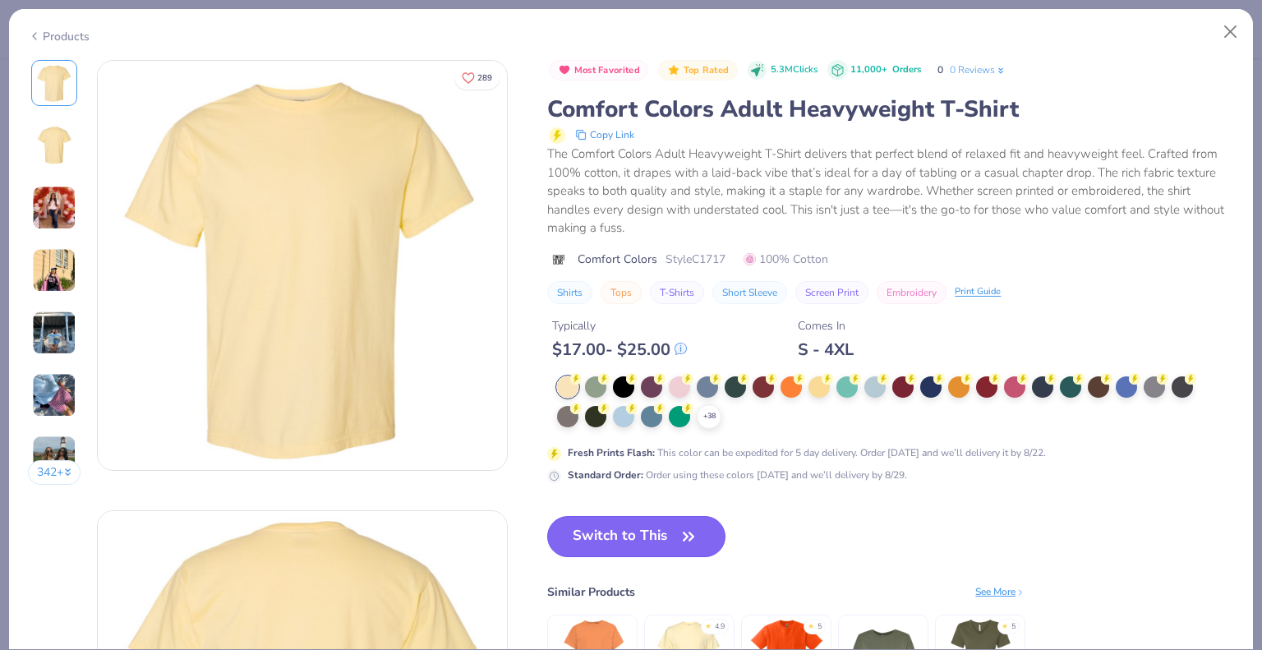
click at [666, 526] on button "Switch to This" at bounding box center [636, 536] width 178 height 41
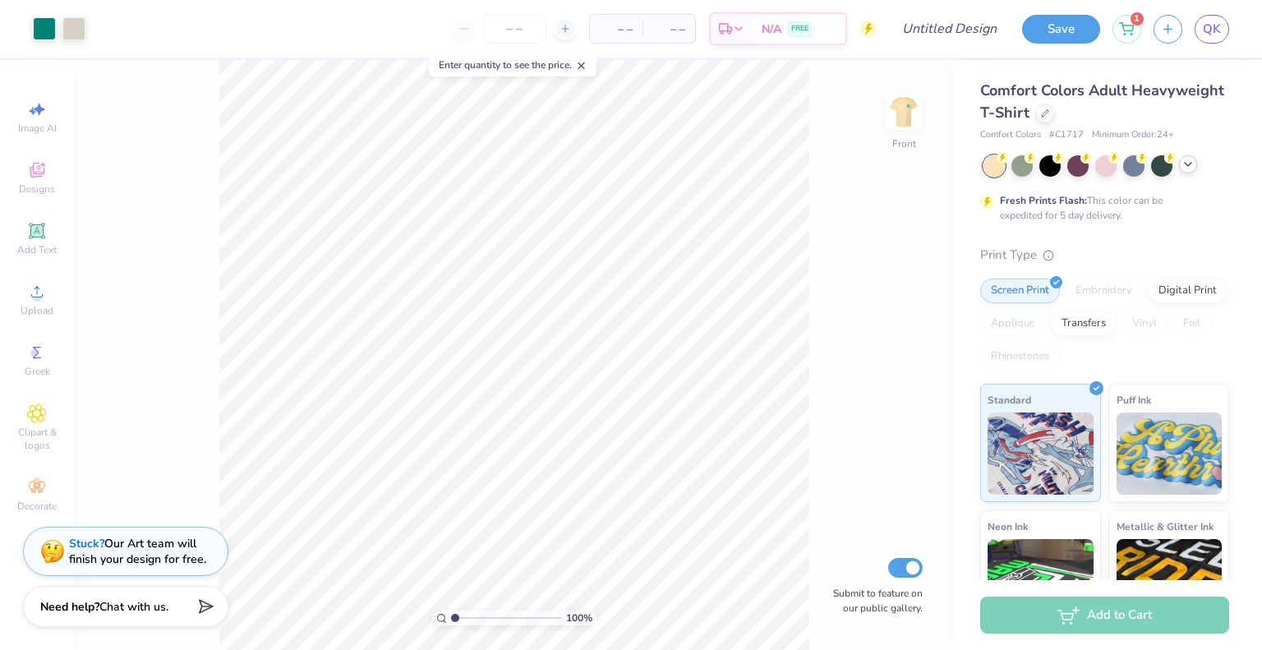
click at [1194, 166] on icon at bounding box center [1188, 164] width 13 height 13
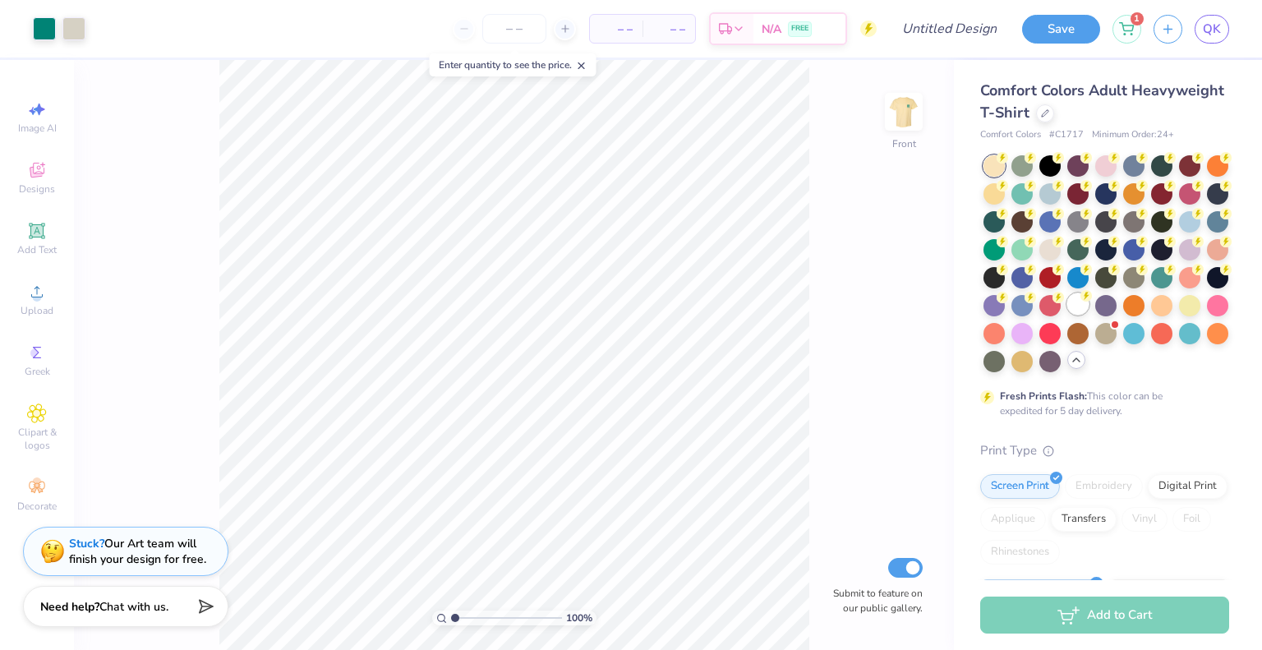
click at [1067, 315] on div at bounding box center [1077, 303] width 21 height 21
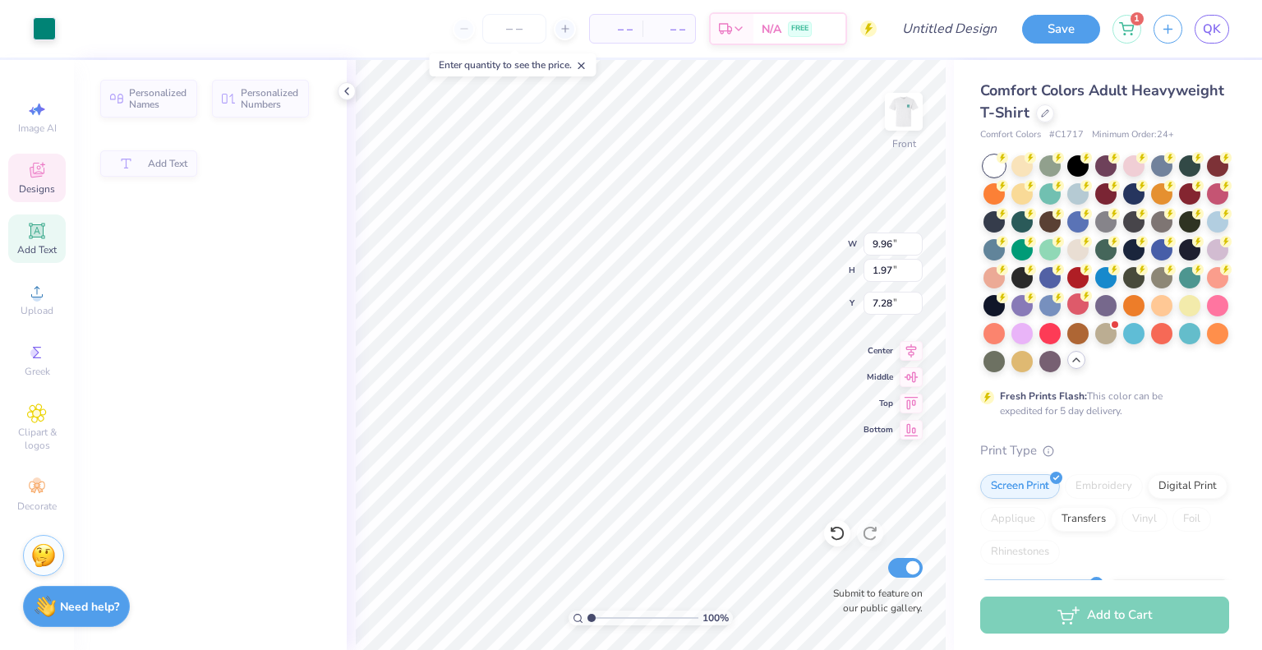
type input "1.97"
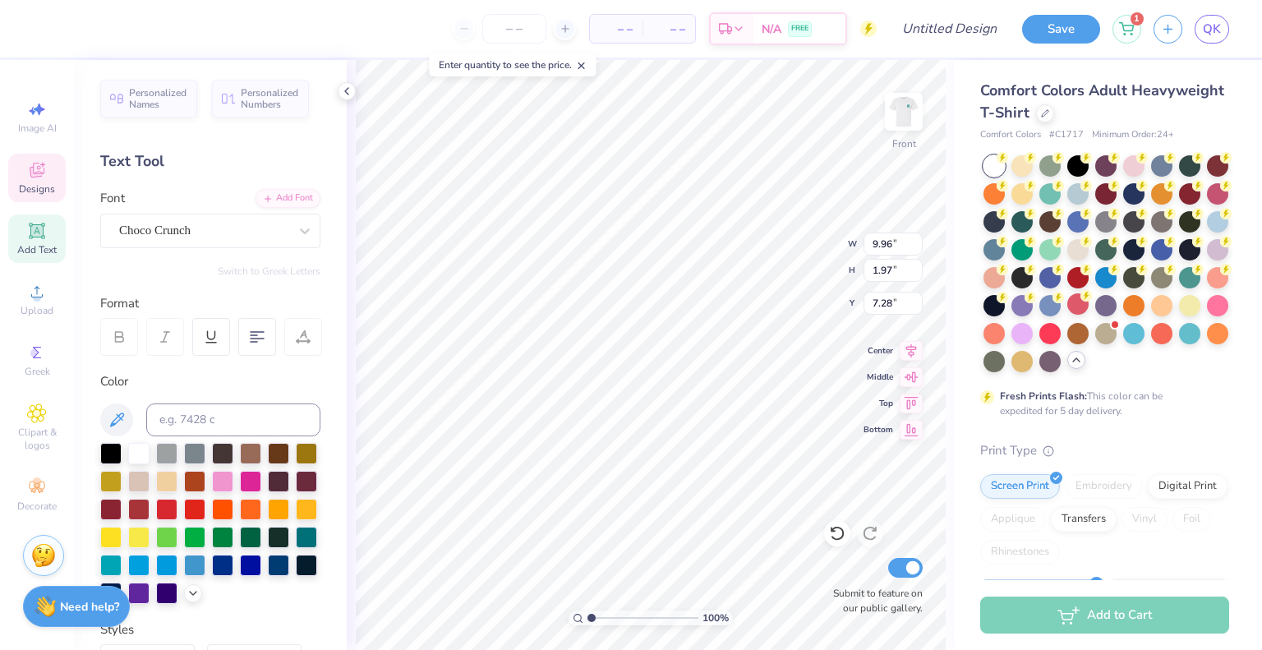
scroll to position [13, 11]
type textarea "Society of women en"
type input "10.02"
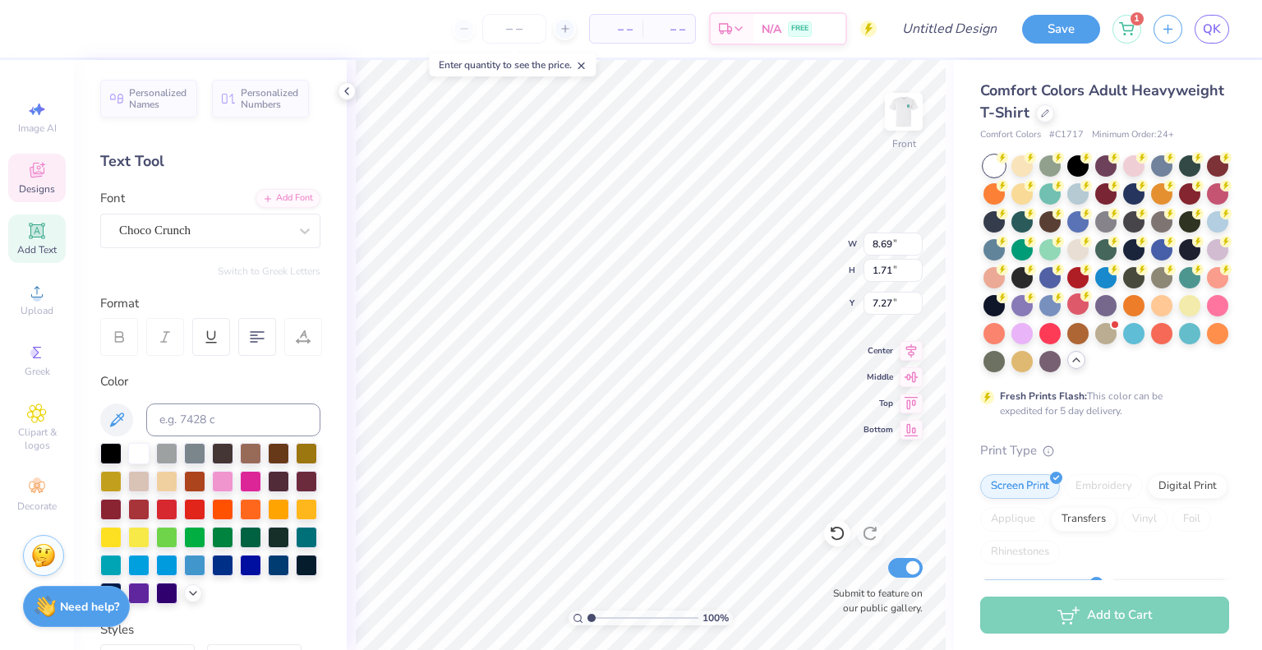
type input "8.69"
type input "1.71"
type input "7.27"
type textarea "Society of women engineers"
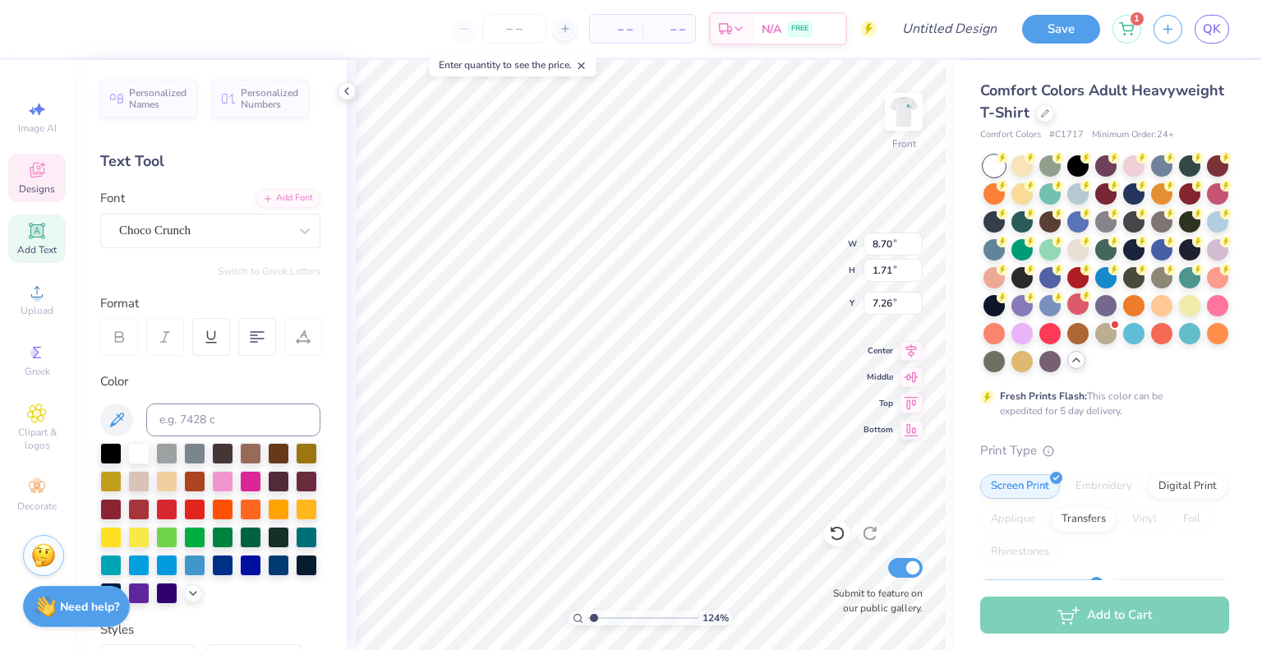
type input "1.24259633650132"
type input "9.18"
type input "1.80"
type input "7.27"
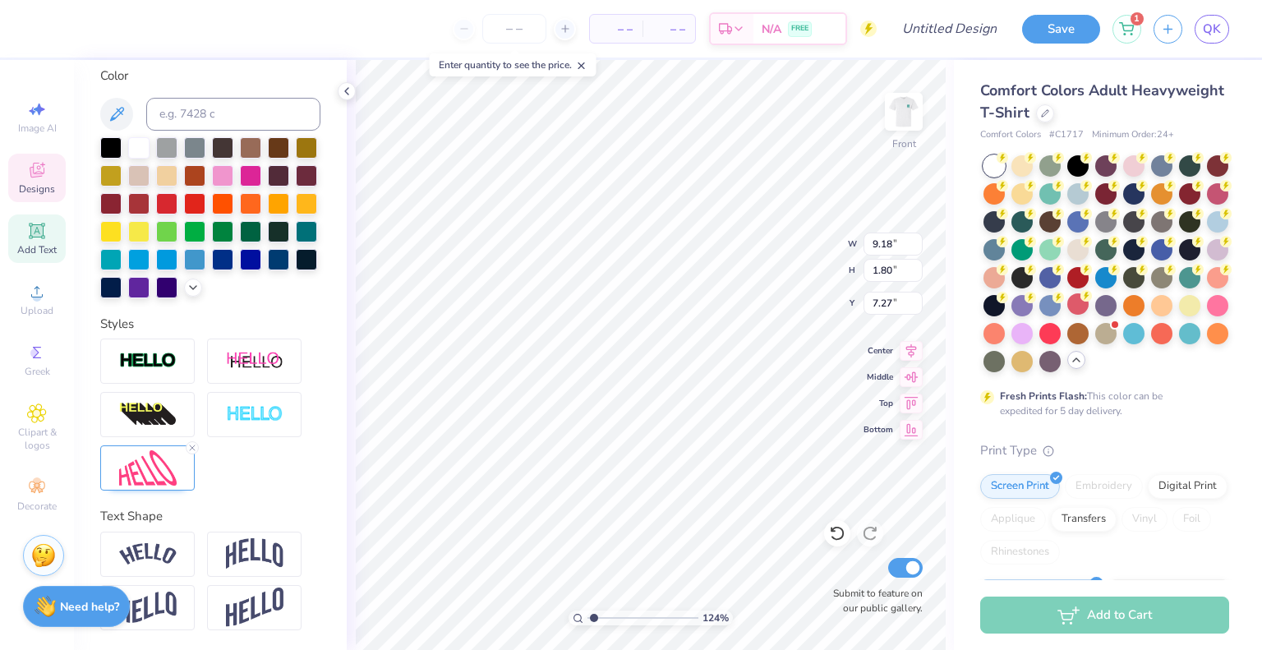
scroll to position [0, 0]
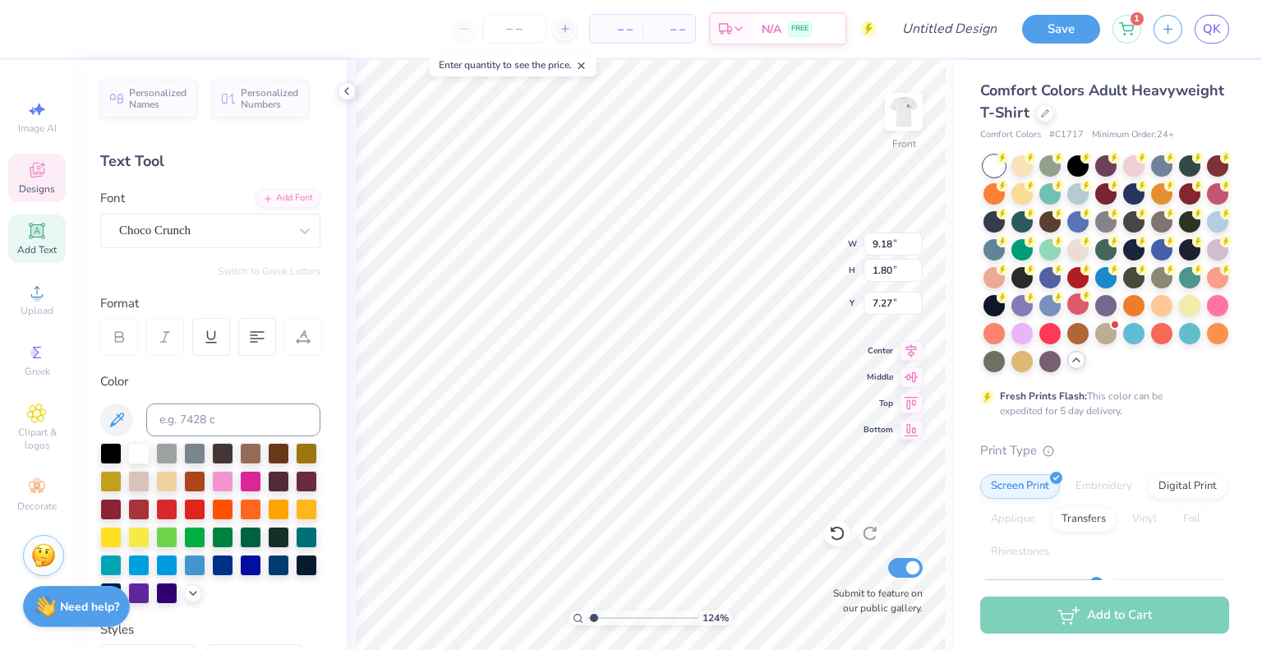
click at [298, 334] on icon at bounding box center [303, 336] width 15 height 15
type input "1.24259633650132"
type input "9.95"
type input "1.95"
type input "7.12"
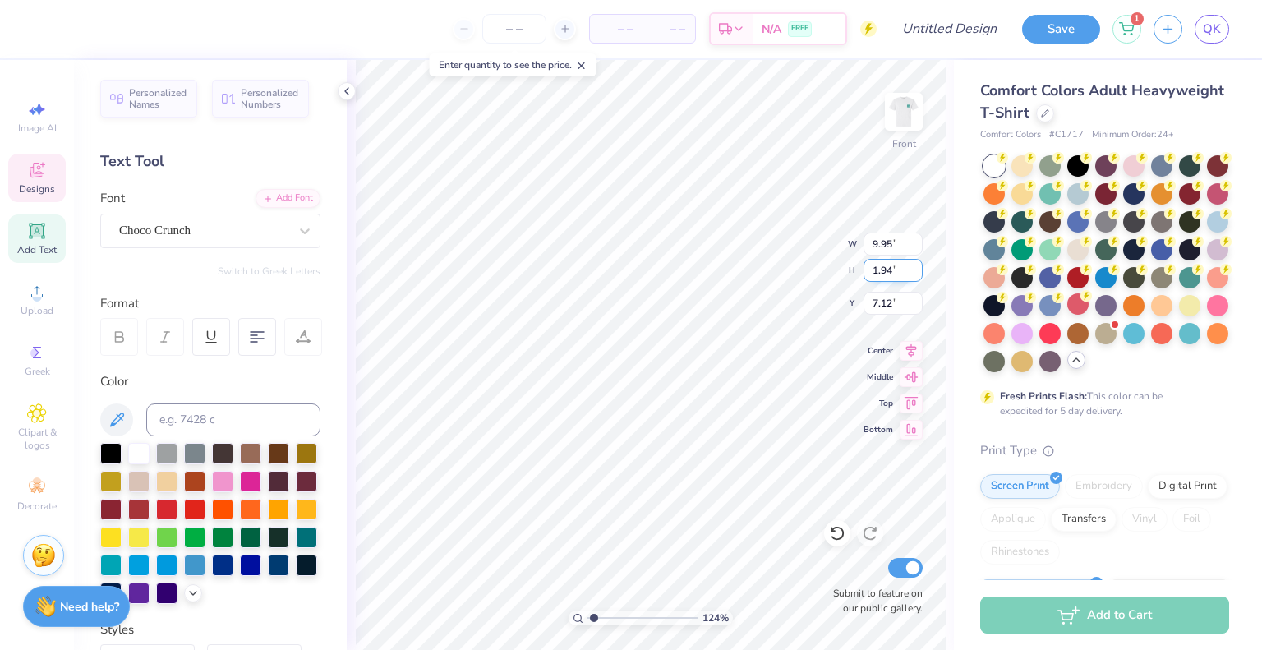
click at [916, 277] on input "1.94" at bounding box center [893, 270] width 59 height 23
click at [916, 277] on input "1.93" at bounding box center [893, 270] width 59 height 23
click at [916, 277] on input "1.92" at bounding box center [893, 270] width 59 height 23
click at [916, 277] on input "1.91" at bounding box center [893, 270] width 59 height 23
click at [916, 277] on input "1.9" at bounding box center [893, 270] width 59 height 23
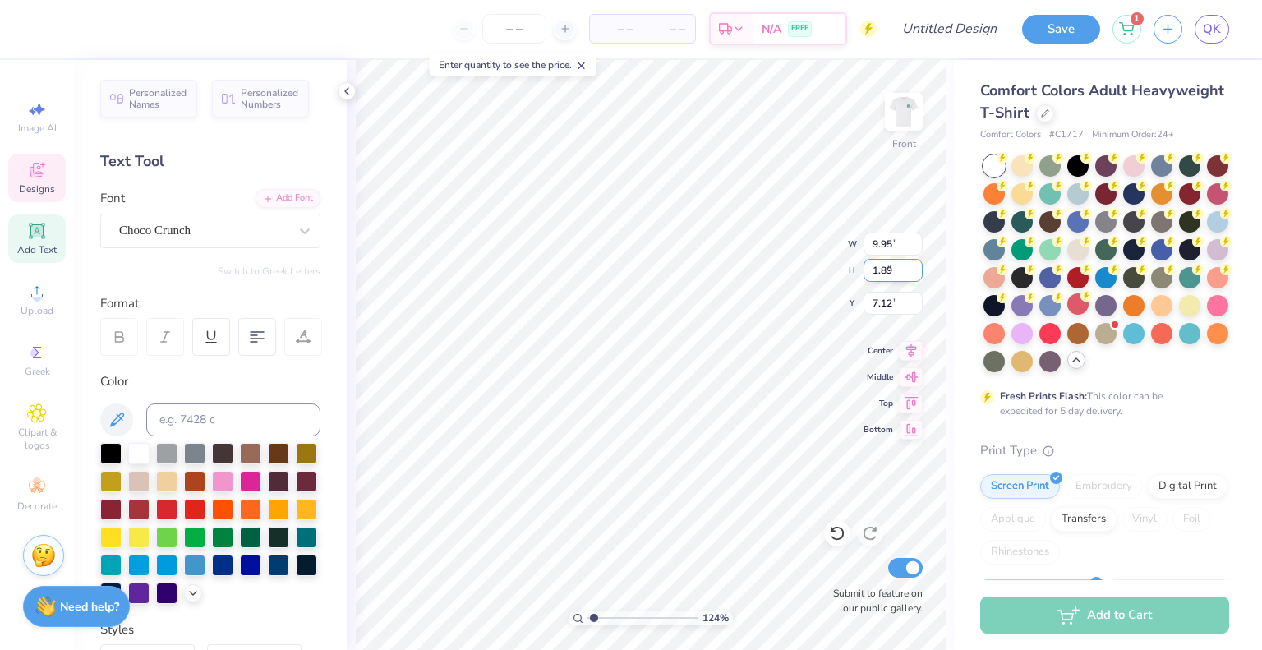
click at [916, 277] on input "1.89" at bounding box center [893, 270] width 59 height 23
click at [916, 277] on input "1.88" at bounding box center [893, 270] width 59 height 23
click at [916, 277] on input "1.87" at bounding box center [893, 270] width 59 height 23
click at [916, 277] on input "1.86" at bounding box center [893, 270] width 59 height 23
click at [916, 277] on input "1.85" at bounding box center [893, 270] width 59 height 23
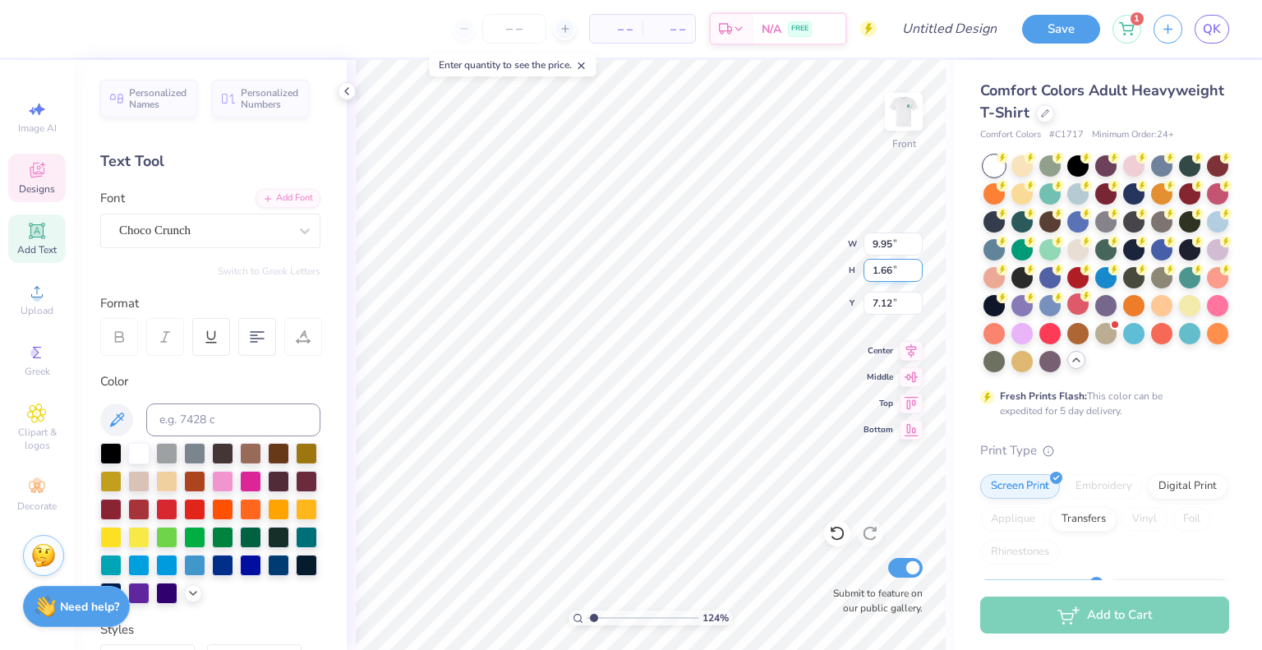
click at [916, 277] on input "1.66" at bounding box center [893, 270] width 59 height 23
type input "1.47"
click at [916, 277] on input "1.47" at bounding box center [893, 270] width 59 height 23
type input "1.24259633650132"
type input "7.05"
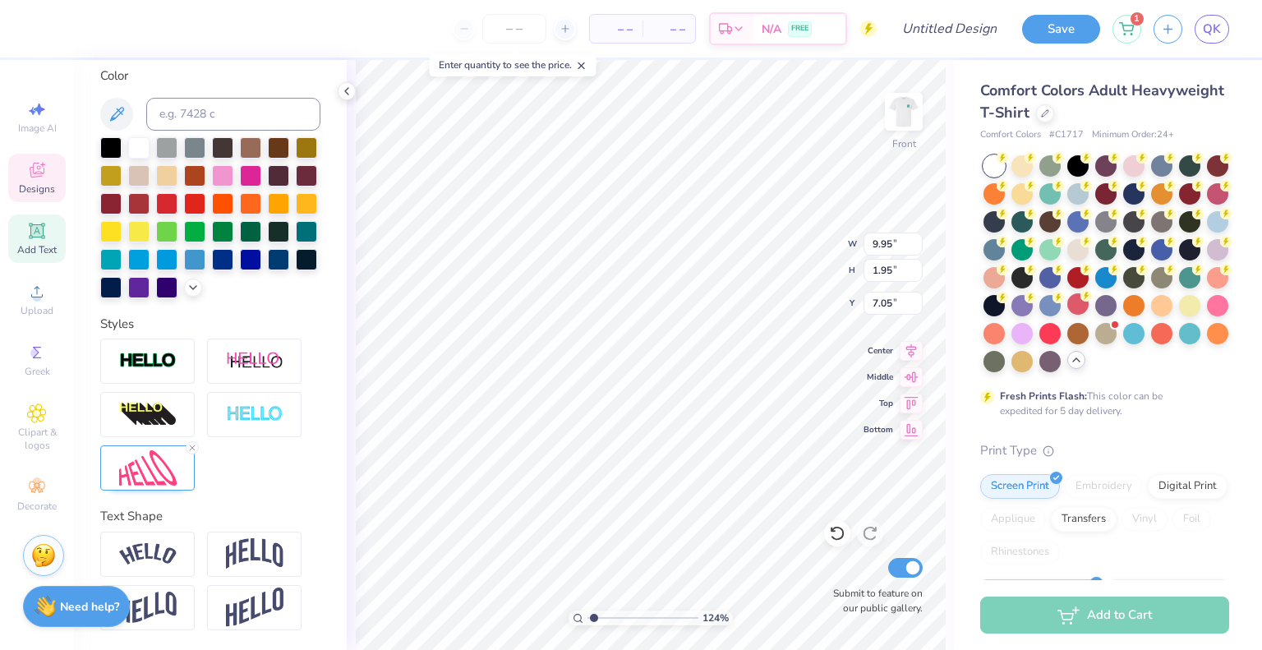
scroll to position [13, 1]
type input "1.24259633650132"
type input "9.96"
type input "1.97"
type input "9.37"
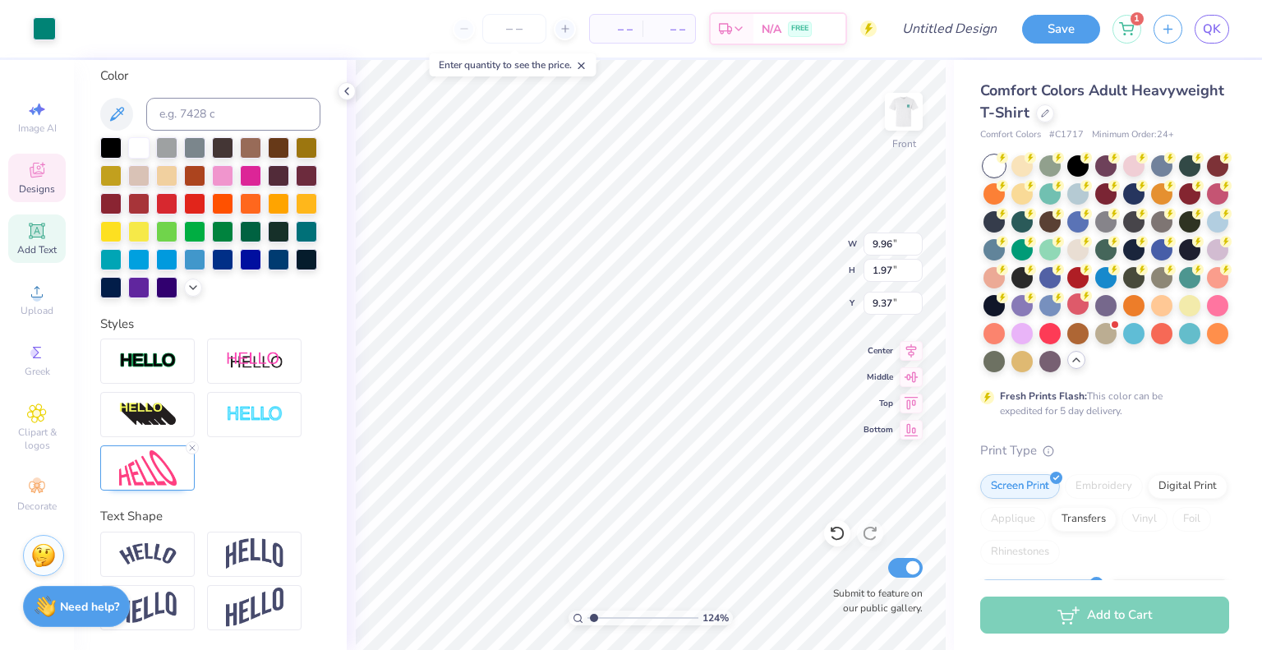
scroll to position [13, 2]
click at [910, 311] on div "124 % Front W 9.96 9.96 " H 1.97 1.97 " Y 9.37 9.37 " Center Middle Top Bottom …" at bounding box center [650, 355] width 607 height 590
type input "1.24259633650132"
type textarea "DELTA"
type input "1.24259633650132"
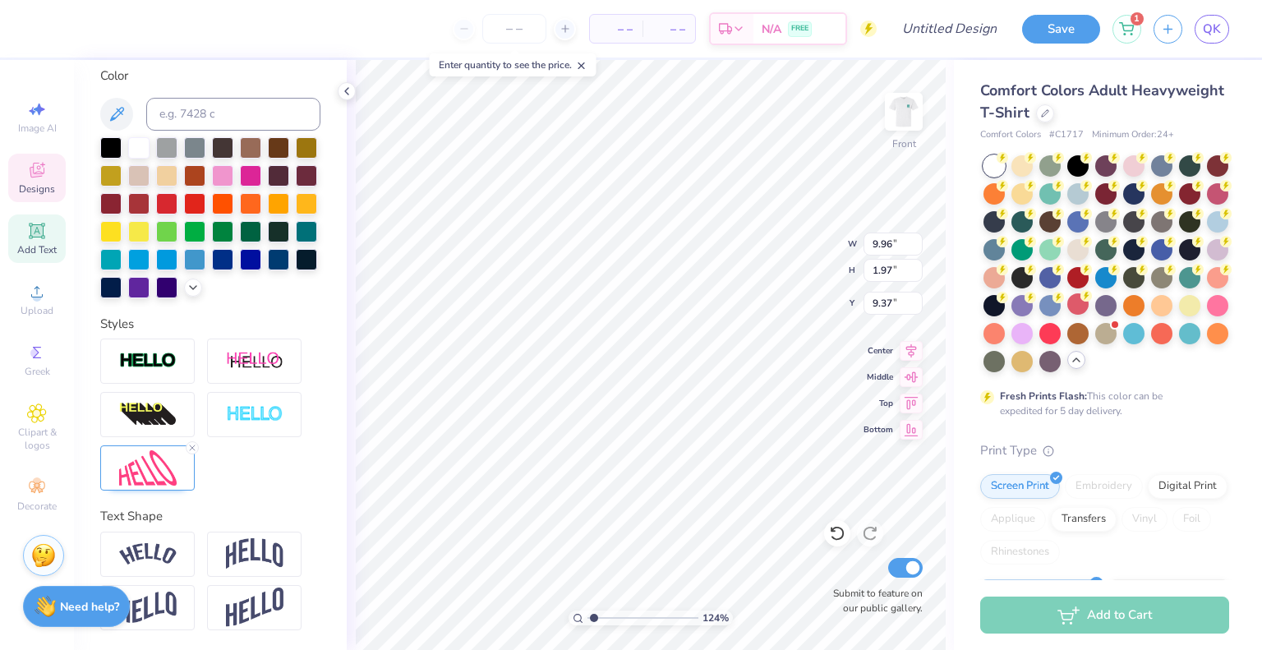
type textarea "DELTA"
type input "1.24259633650132"
type textarea "S"
type input "1.24259633650132"
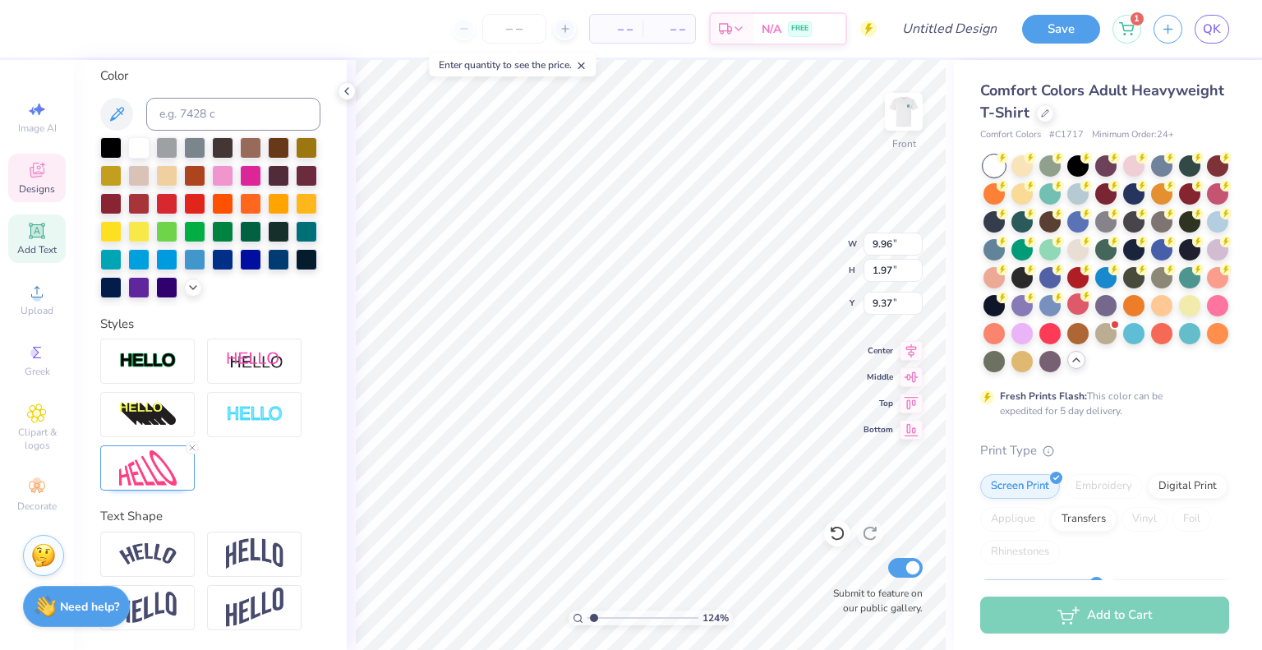
type textarea "SWE"
type input "1.24259633650132"
type textarea "SWE"
type input "1.24259633650132"
type textarea "SWE S"
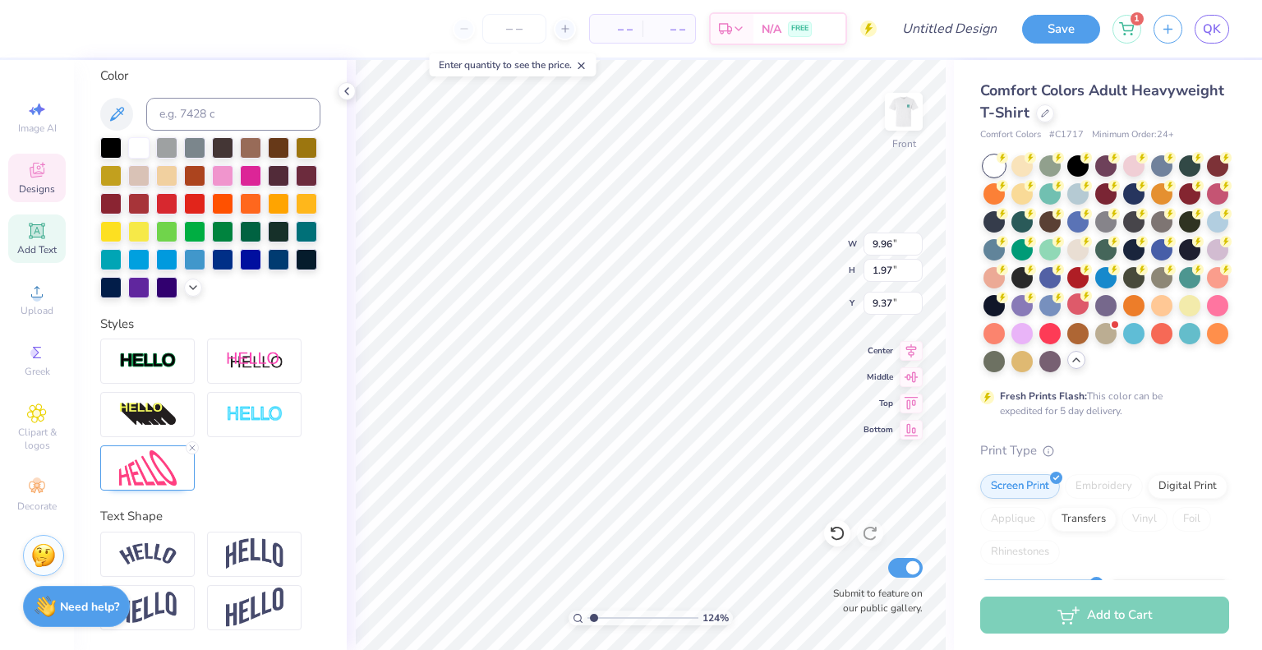
type input "1.24259633650132"
type textarea "SWE SWE"
type input "1.24259633650132"
type textarea "SWE SWE"
type input "1.24259633650132"
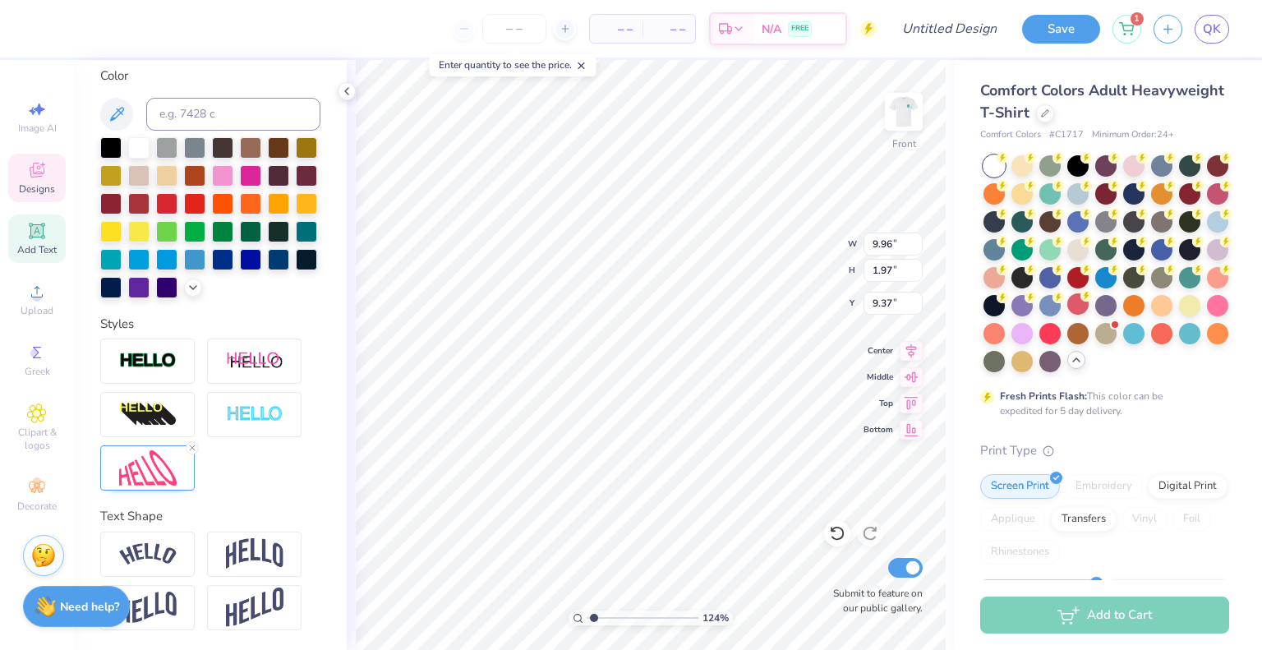
type textarea "SWE SWE S"
type input "1.24259633650132"
type textarea "SWE SWE SWE"
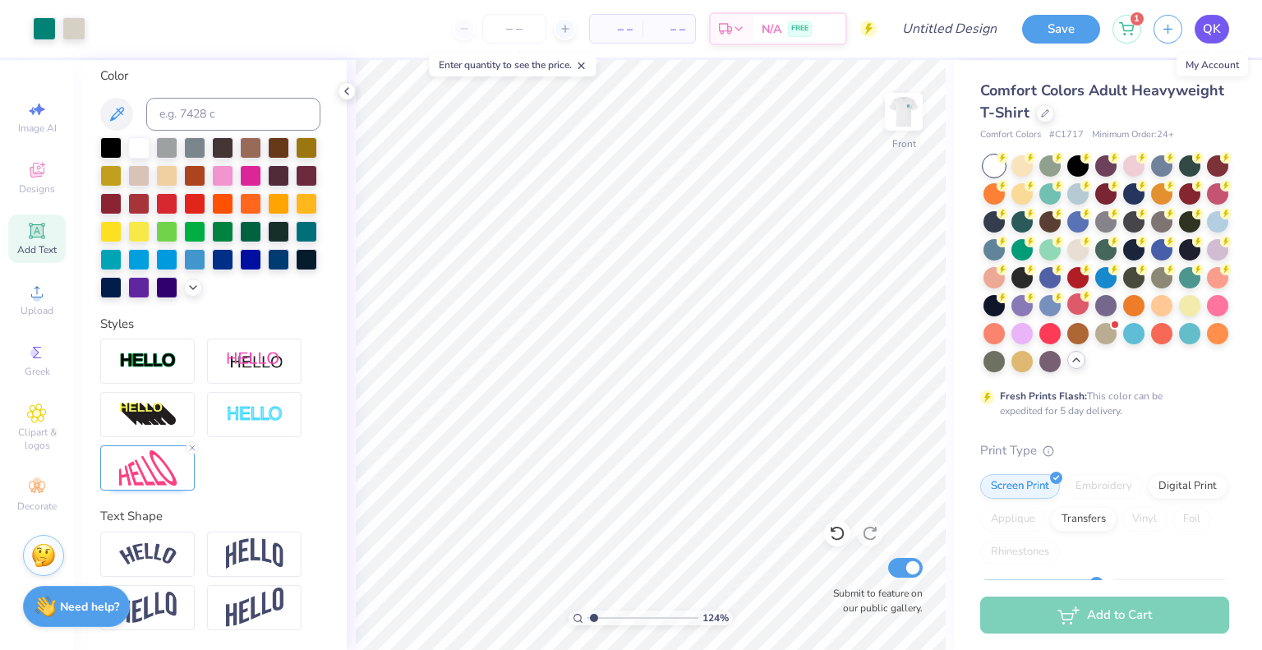
click at [1202, 35] on link "QK" at bounding box center [1212, 29] width 35 height 29
type input "1.24259633650132"
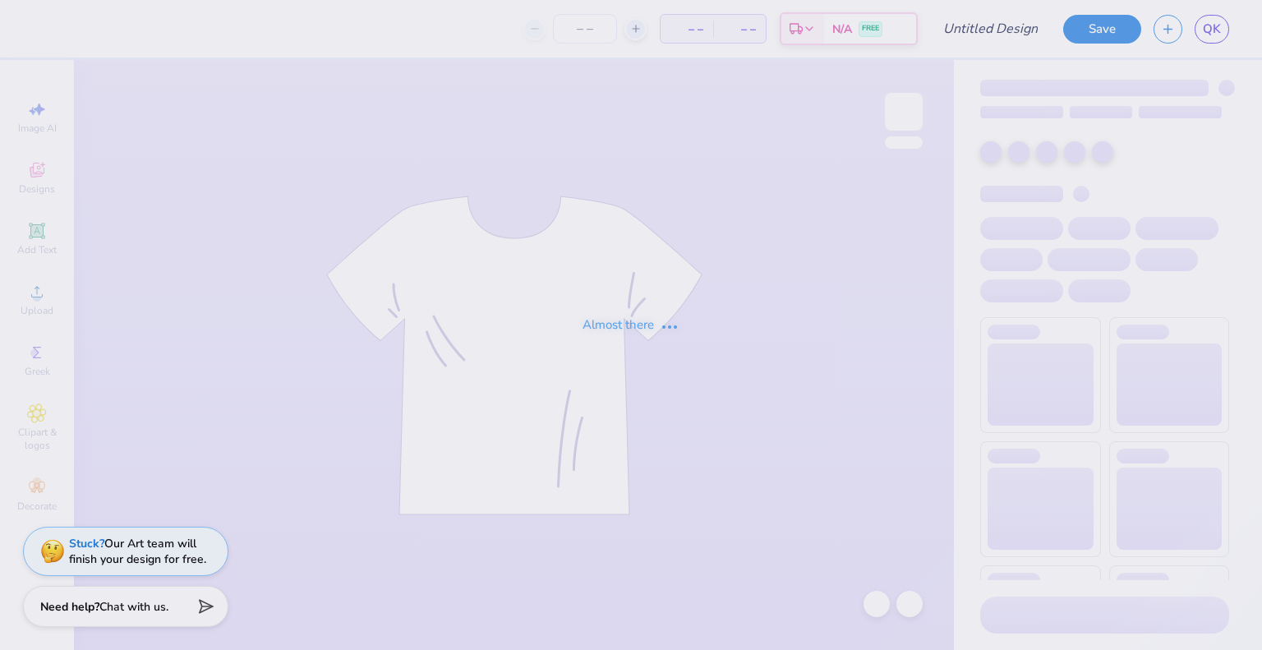
type input "hoodie 5"
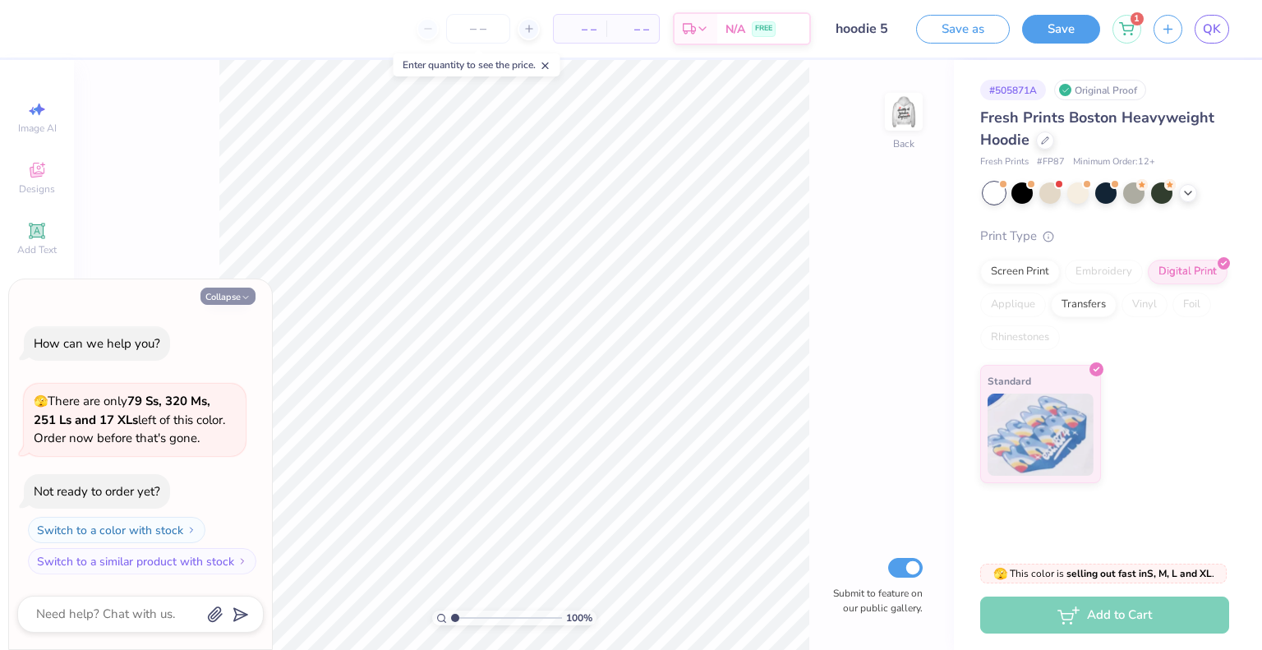
click at [236, 303] on button "Collapse" at bounding box center [227, 296] width 55 height 17
type textarea "x"
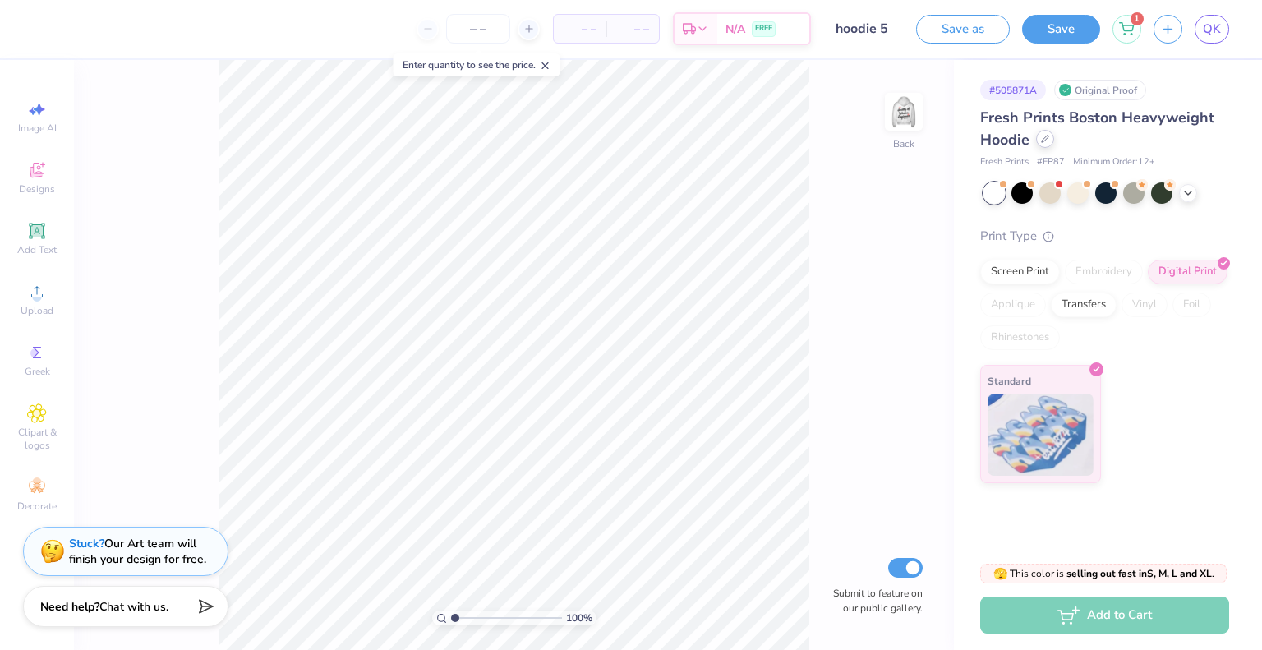
click at [1044, 141] on icon at bounding box center [1045, 139] width 8 height 8
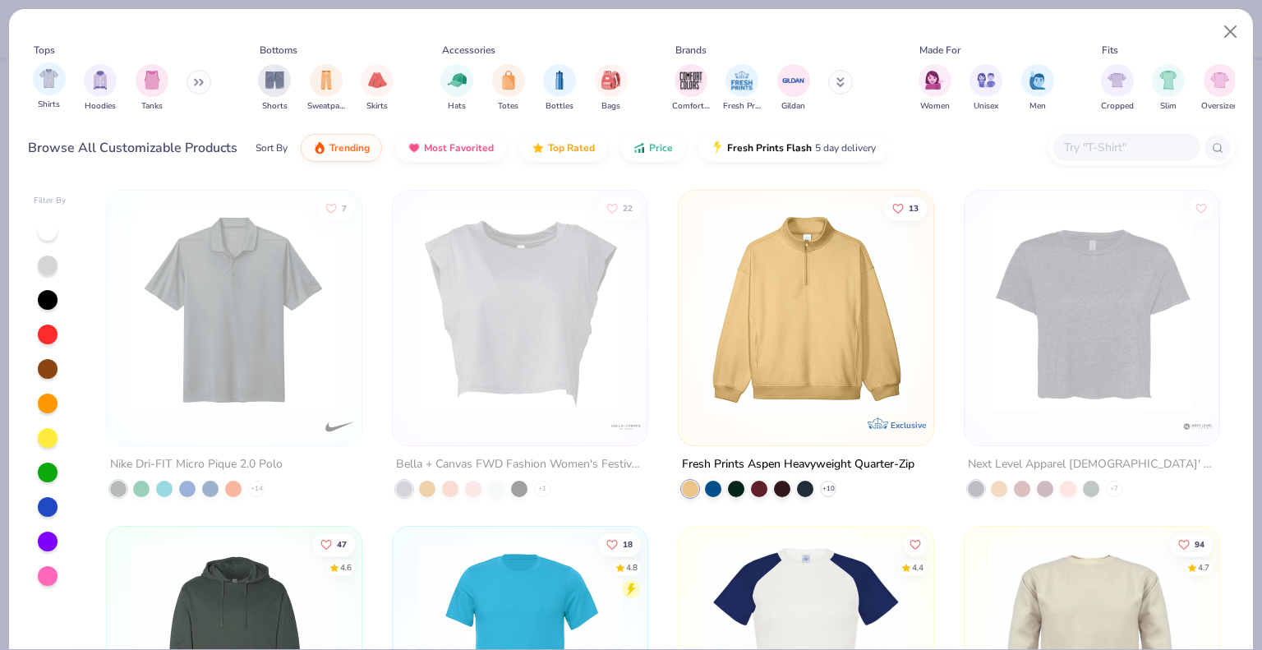
click at [39, 93] on div "Shirts" at bounding box center [49, 86] width 33 height 48
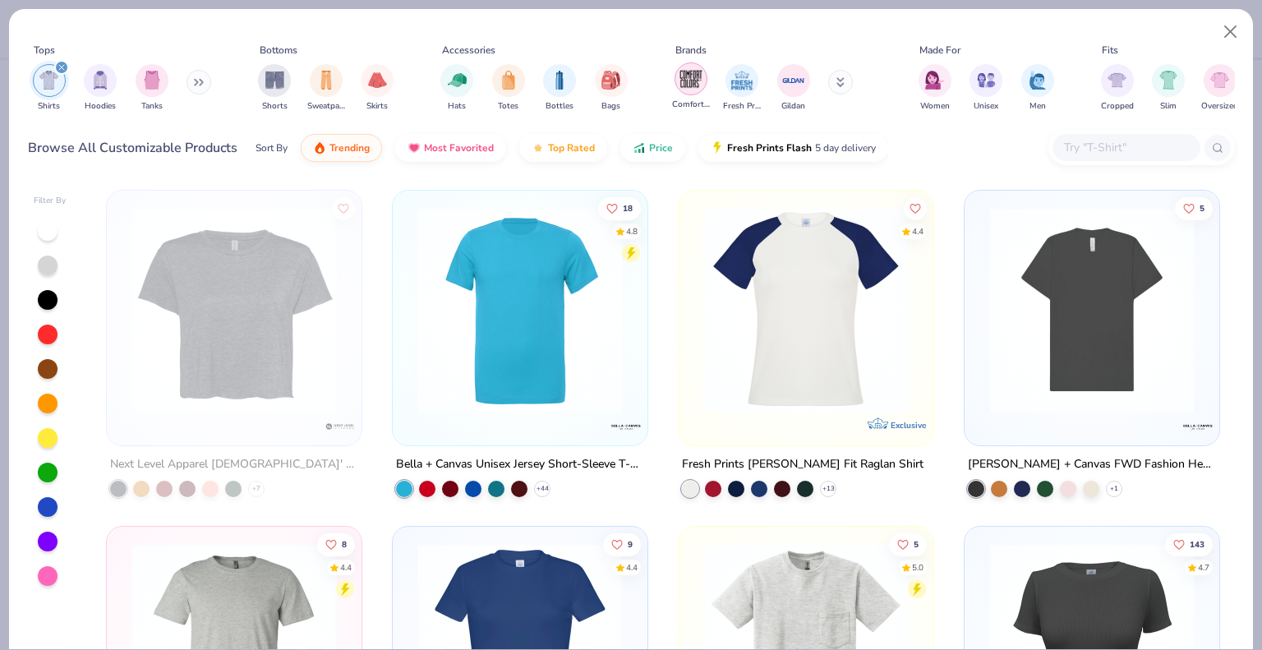
click at [701, 91] on div "Comfort Colors" at bounding box center [691, 86] width 38 height 48
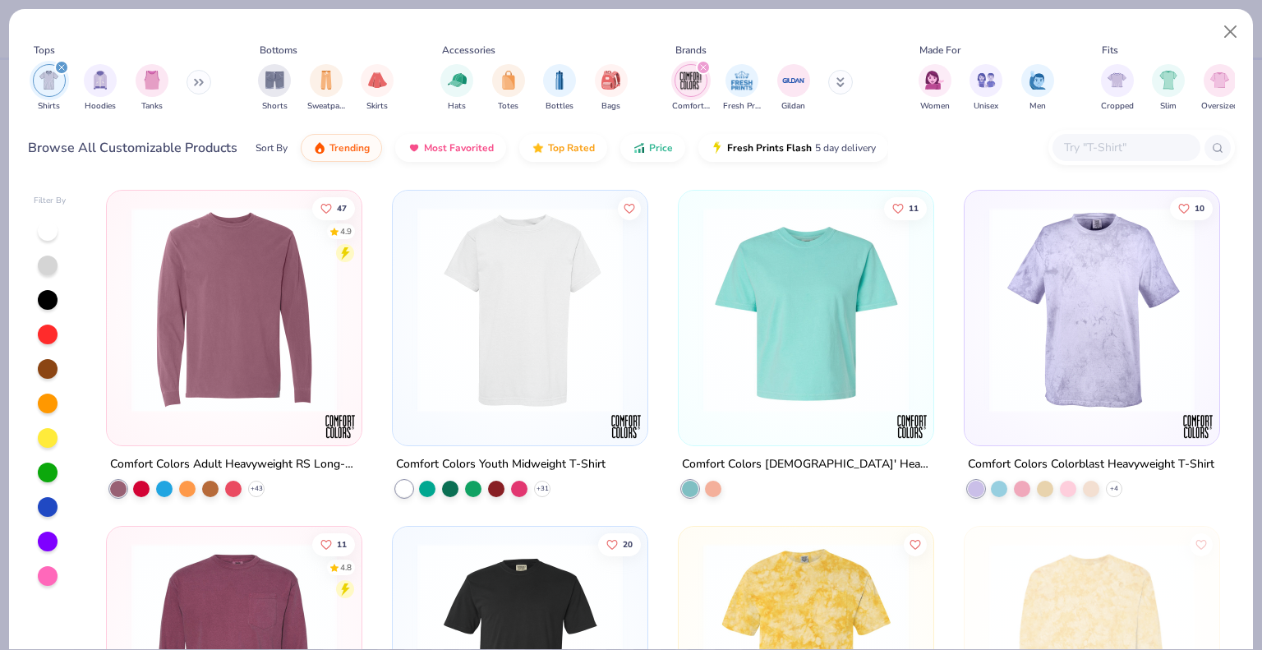
scroll to position [547, 0]
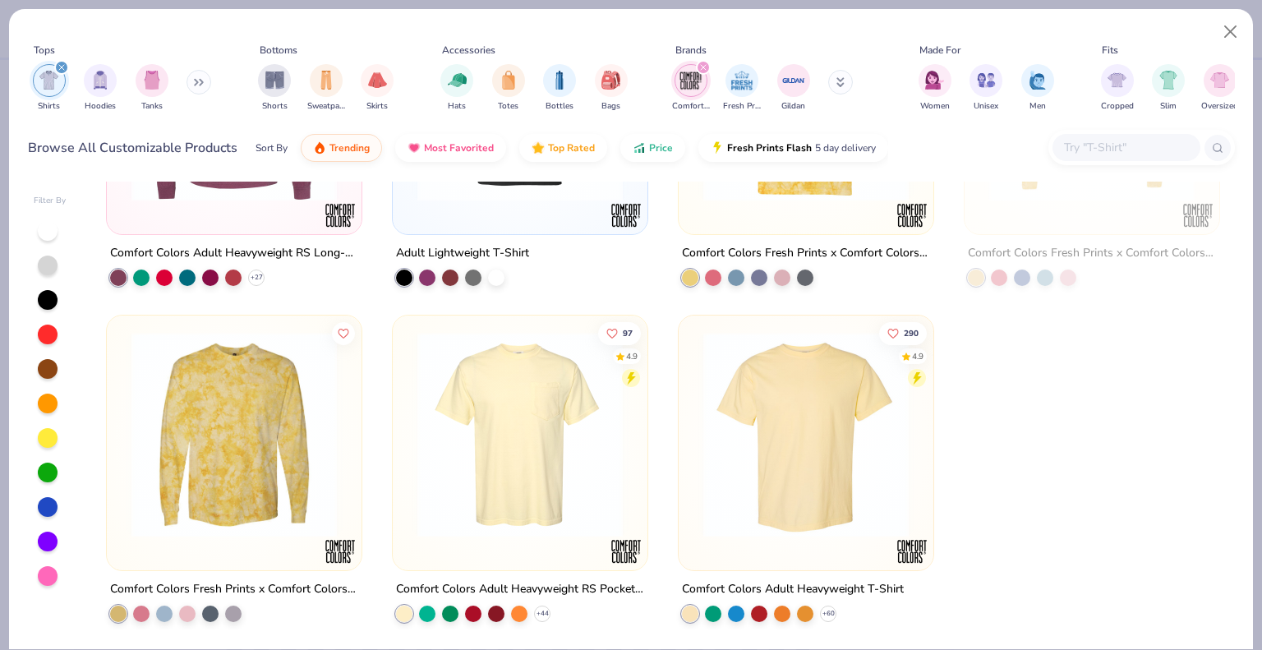
click at [776, 461] on img at bounding box center [806, 433] width 222 height 205
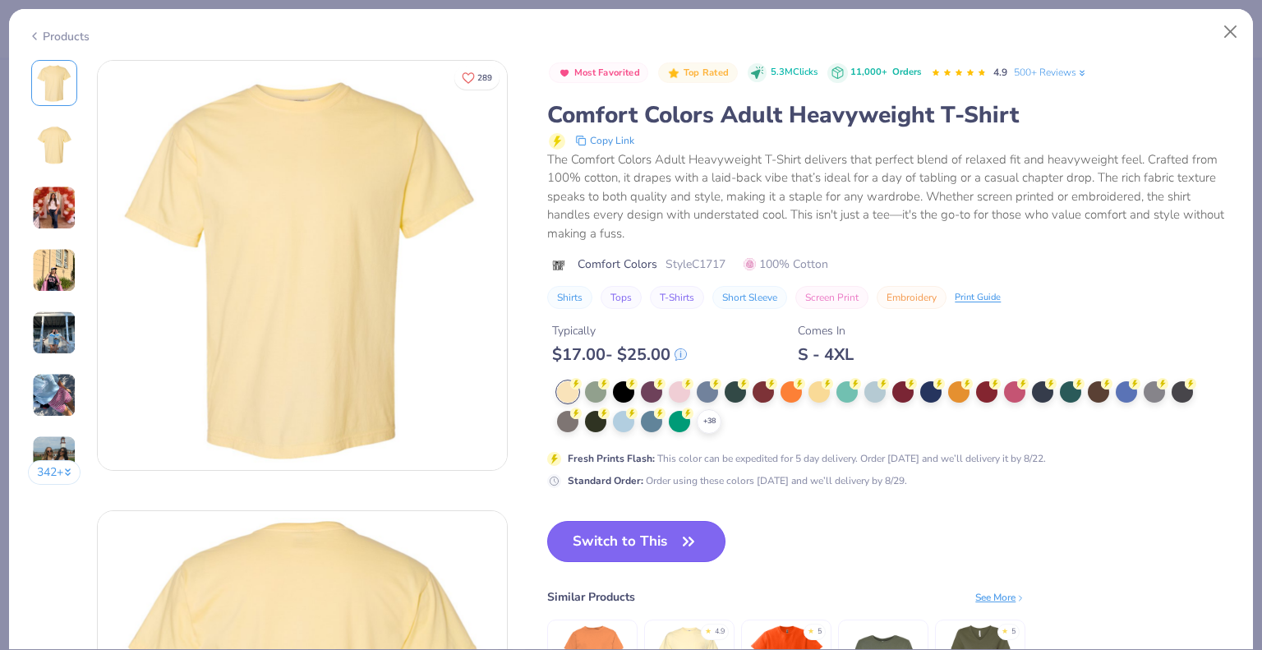
click at [649, 534] on button "Switch to This" at bounding box center [636, 541] width 178 height 41
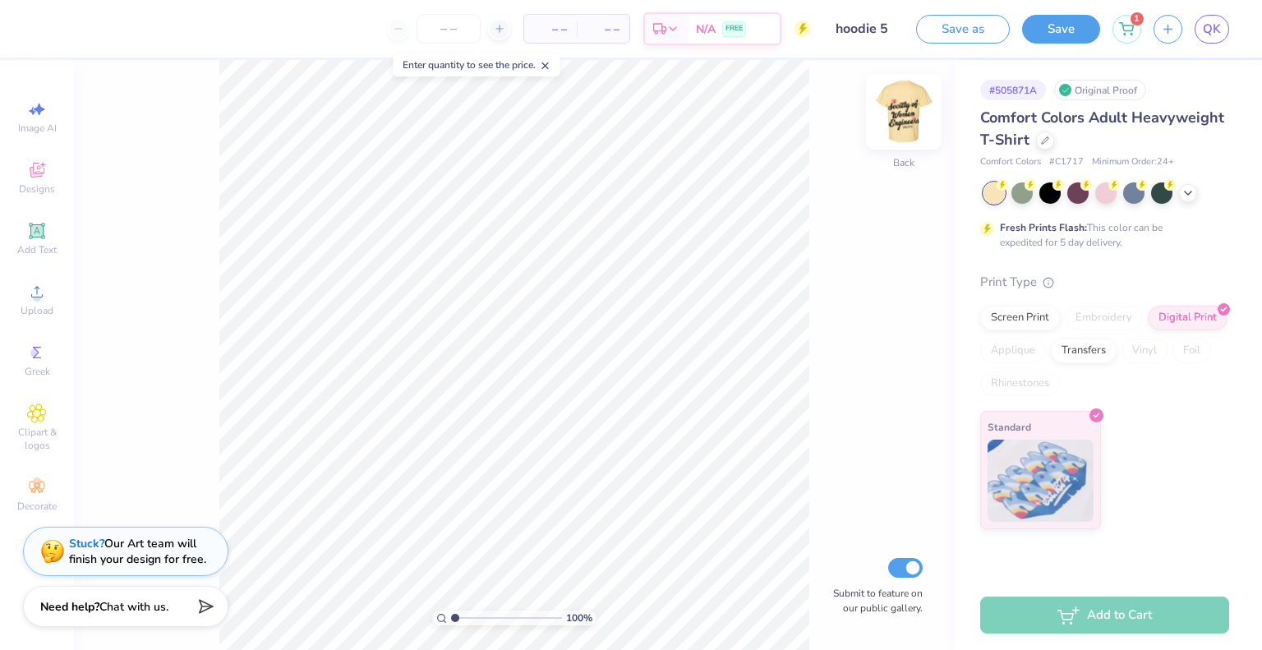
click at [892, 113] on img at bounding box center [904, 112] width 66 height 66
click at [1183, 191] on icon at bounding box center [1188, 191] width 13 height 13
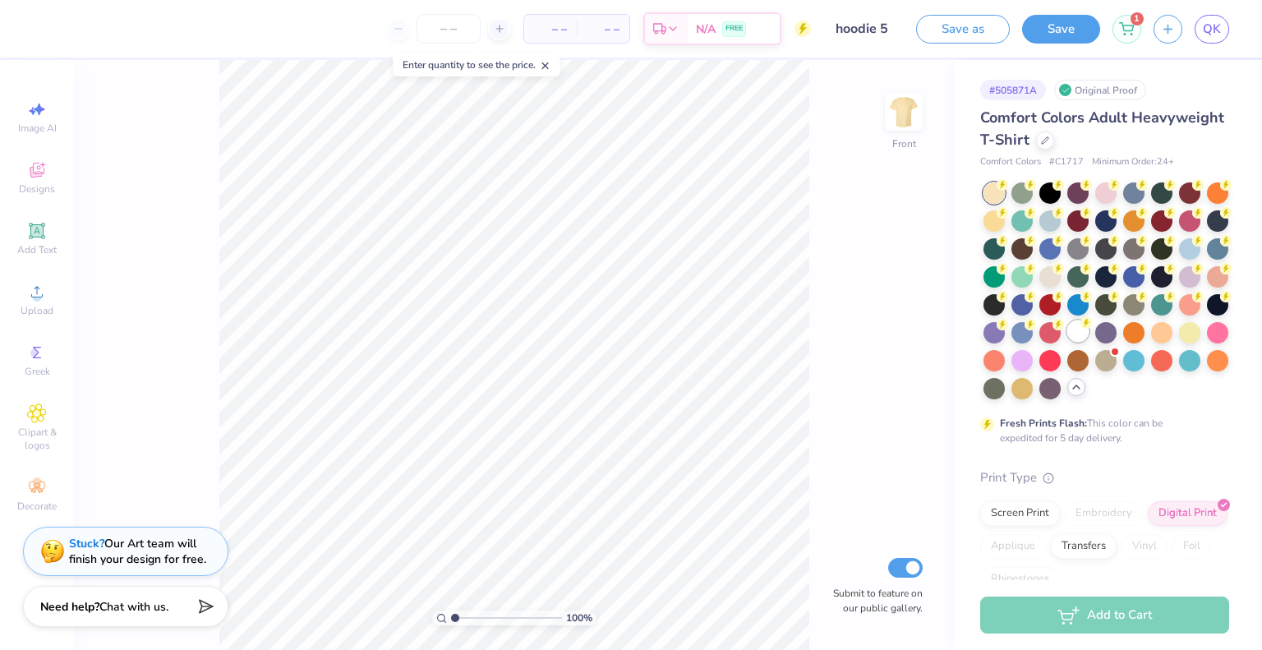
click at [1067, 342] on div at bounding box center [1077, 330] width 21 height 21
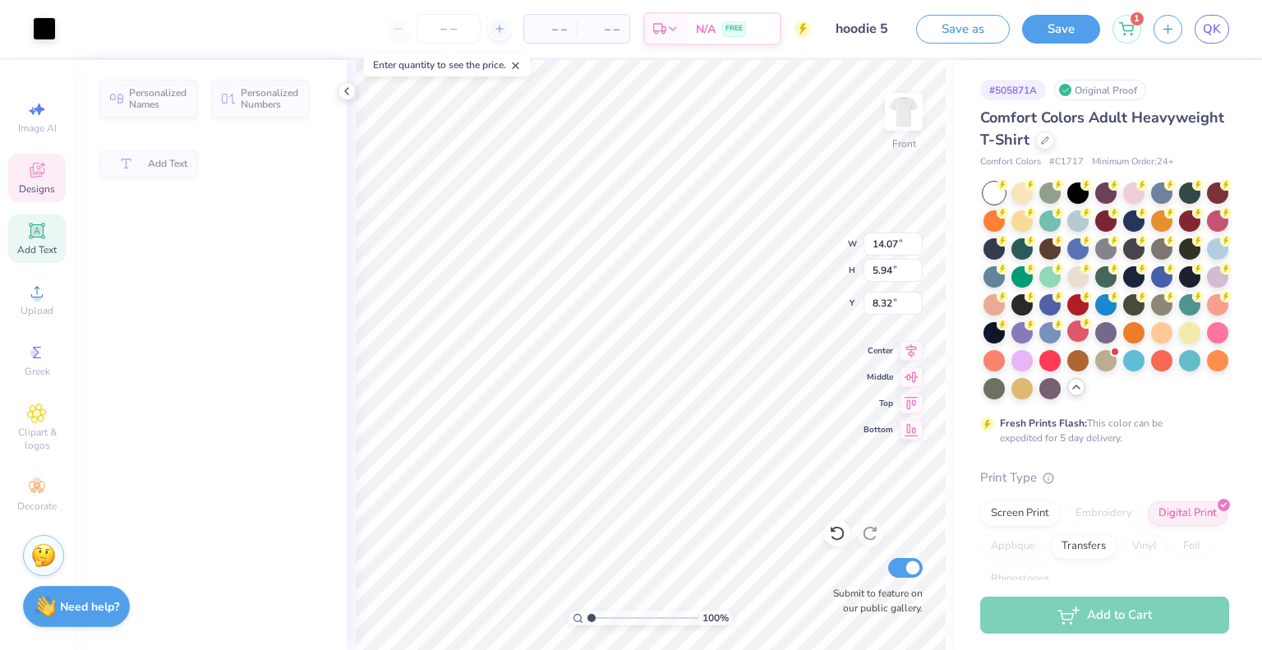
type input "14.07"
type input "5.94"
type input "8.32"
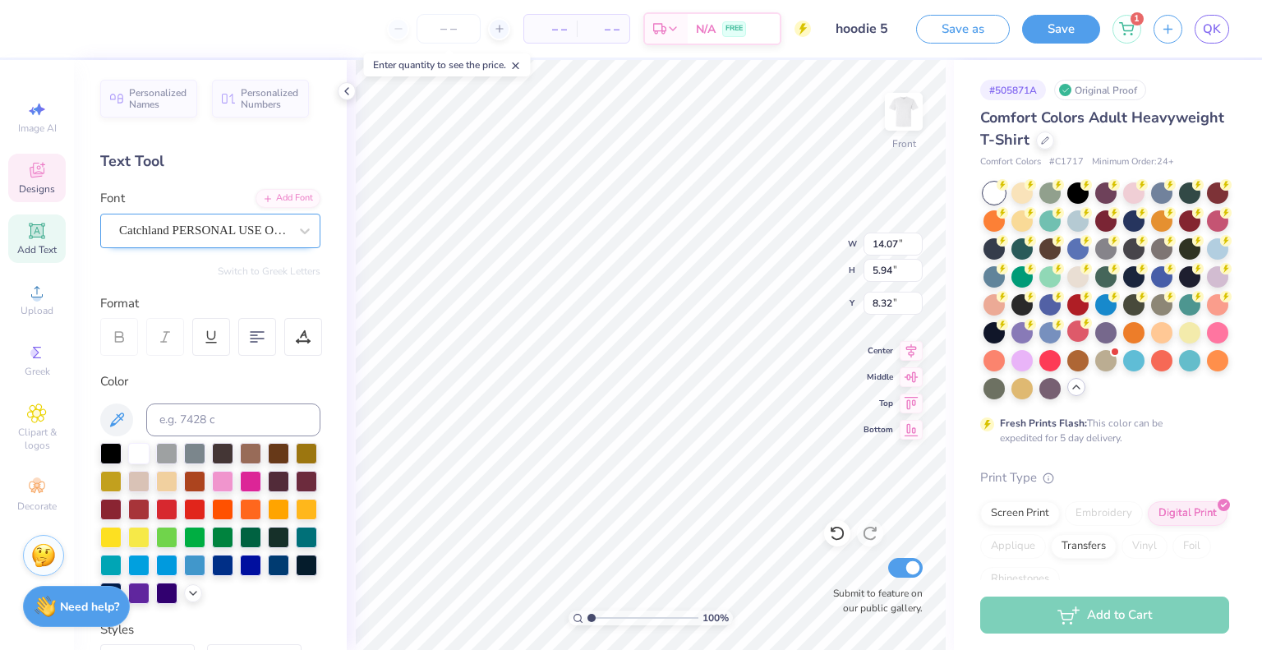
click at [218, 224] on div "Catchland PERSONAL USE ONLY PERSONAL USE ONLY" at bounding box center [203, 230] width 173 height 25
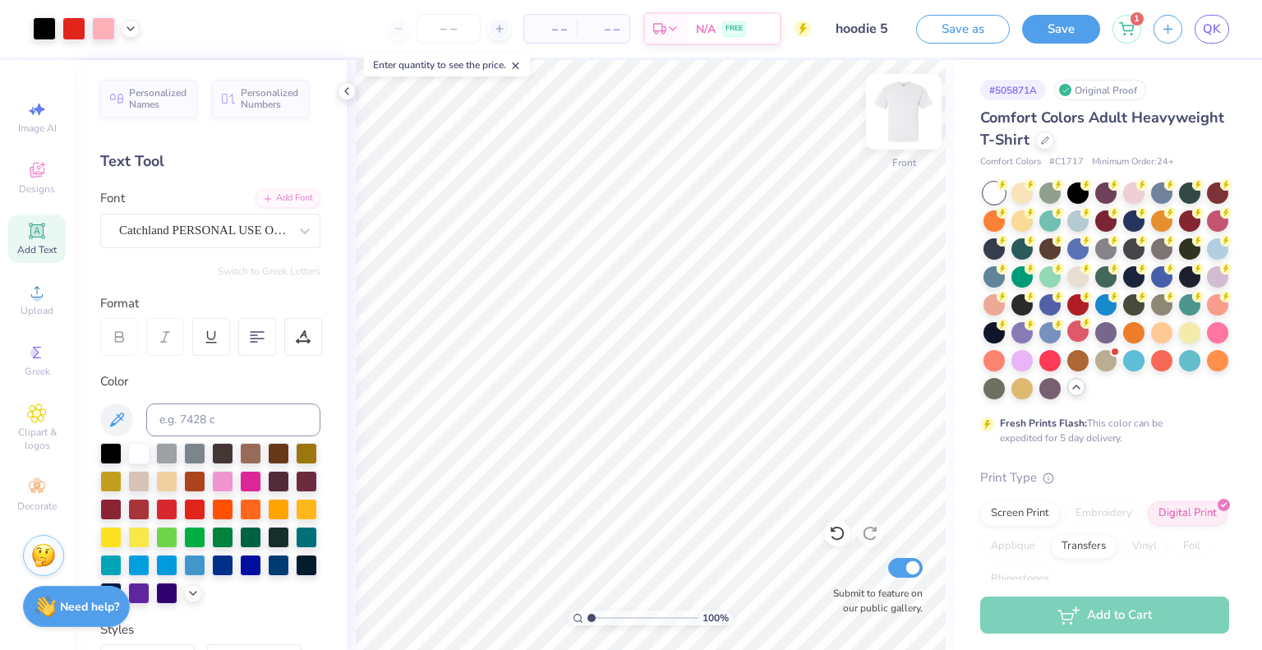
click at [903, 122] on img at bounding box center [904, 112] width 66 height 66
click at [28, 236] on icon at bounding box center [37, 231] width 20 height 20
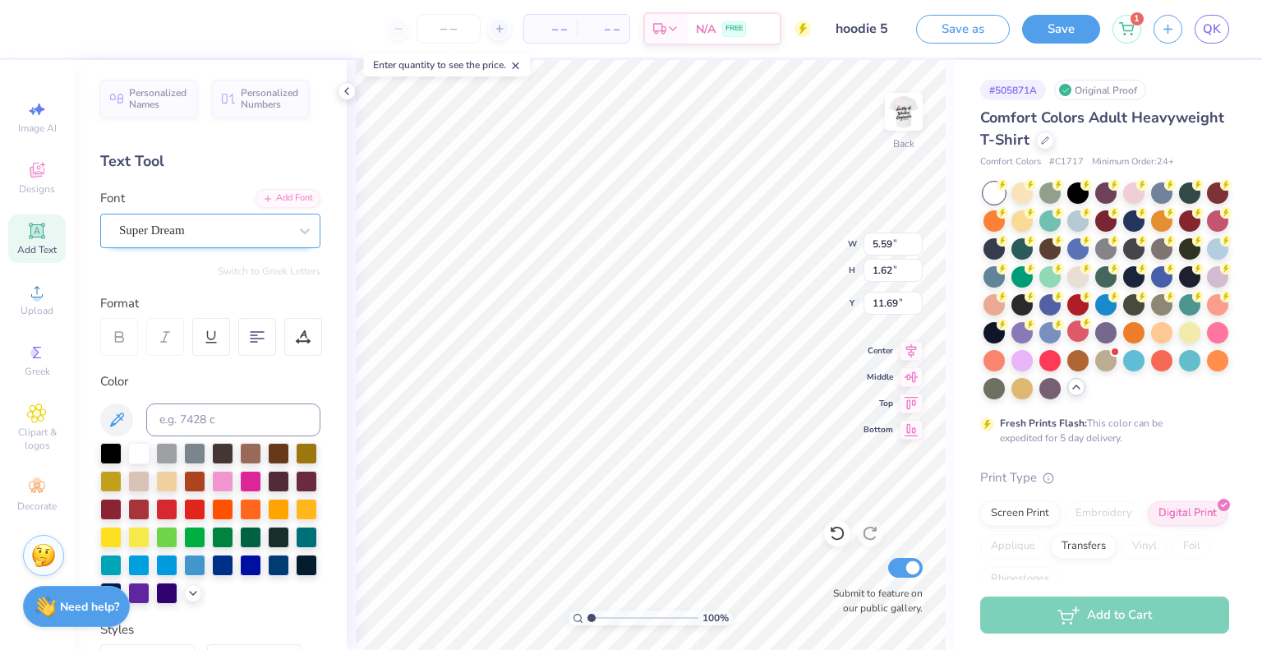
click at [150, 224] on div "Super Dream" at bounding box center [203, 230] width 173 height 25
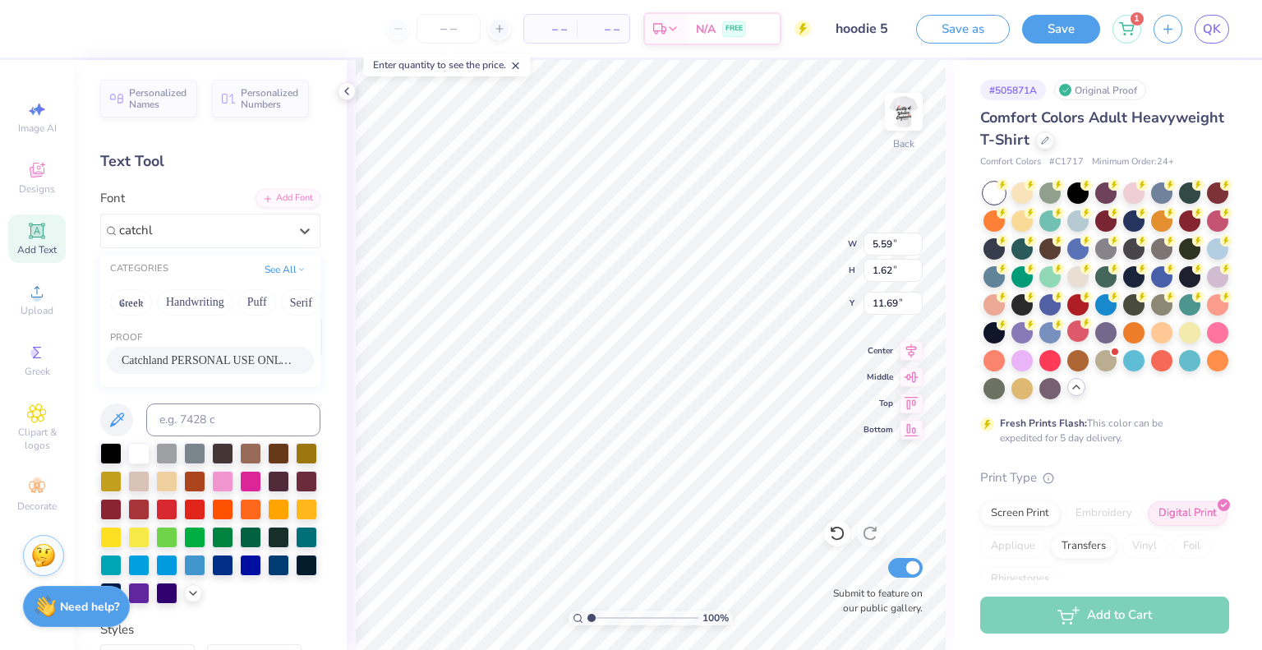
click at [161, 348] on div "Catchland PERSONAL USE ONLY PERSONAL USE ONLY" at bounding box center [210, 360] width 207 height 27
type input "catchl"
type input "9.00"
type input "3.27"
type input "10.86"
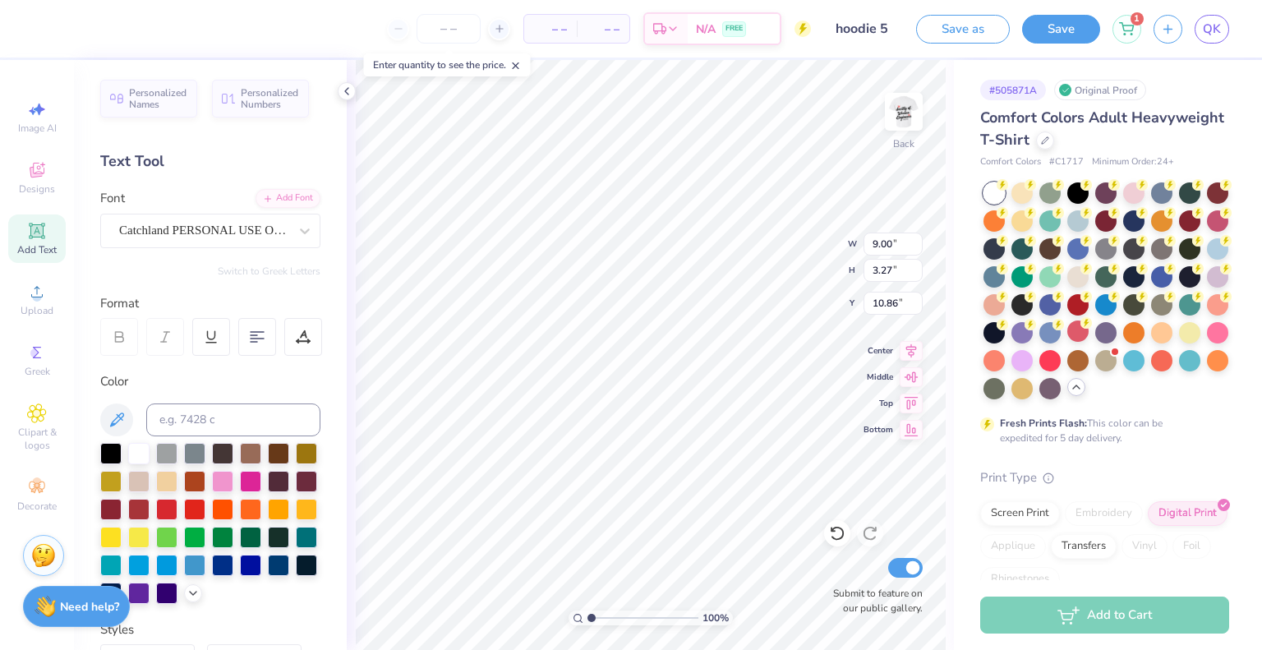
scroll to position [13, 2]
type textarea "SWE"
click at [108, 457] on div at bounding box center [110, 451] width 21 height 21
click at [720, 234] on div "– – Per Item – – Total Est. Delivery N/A FREE Design Title hoodie 5 Save as Sav…" at bounding box center [631, 325] width 1262 height 650
type input "2.88"
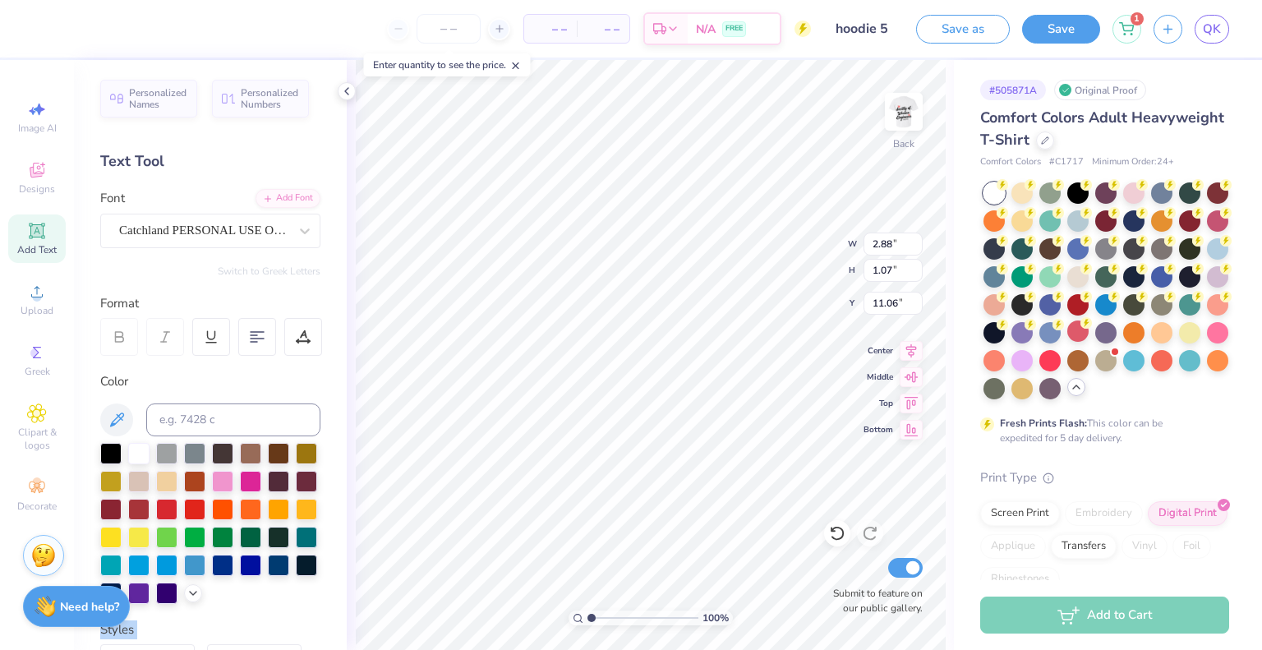
type input "1.07"
type input "3.00"
click at [903, 128] on img at bounding box center [904, 112] width 66 height 66
click at [1074, 24] on button "Save" at bounding box center [1061, 29] width 78 height 29
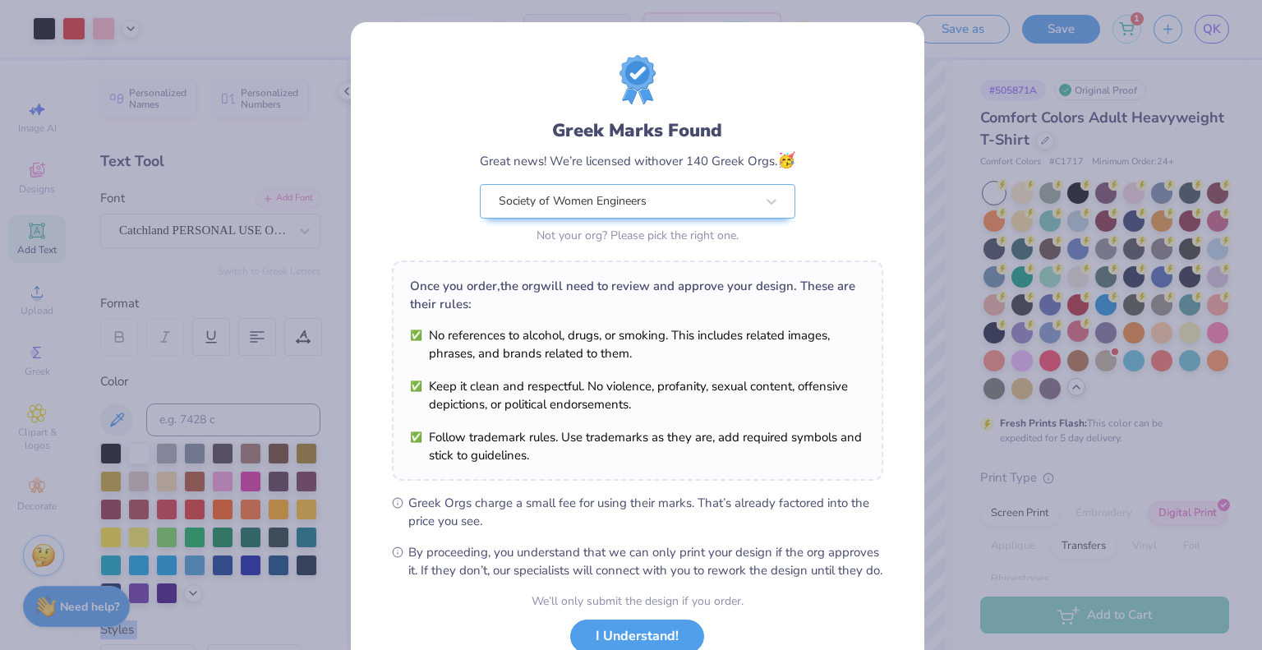
scroll to position [119, 0]
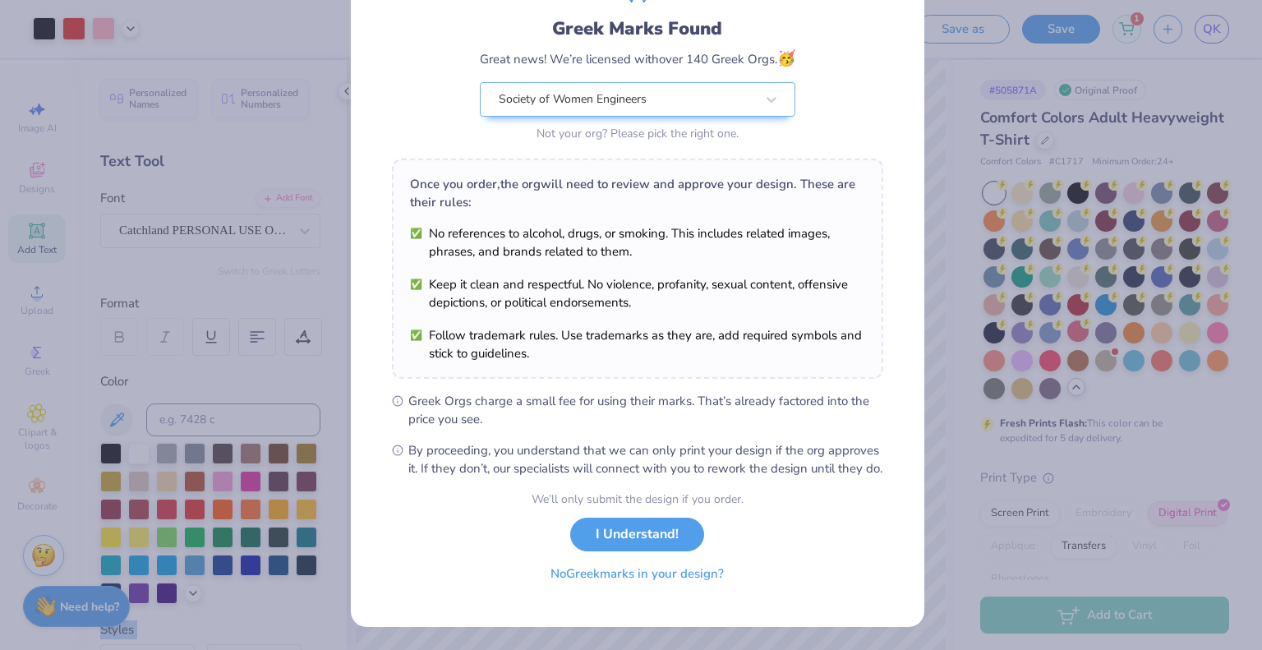
click at [546, 576] on button "No Greek marks in your design?" at bounding box center [637, 574] width 201 height 34
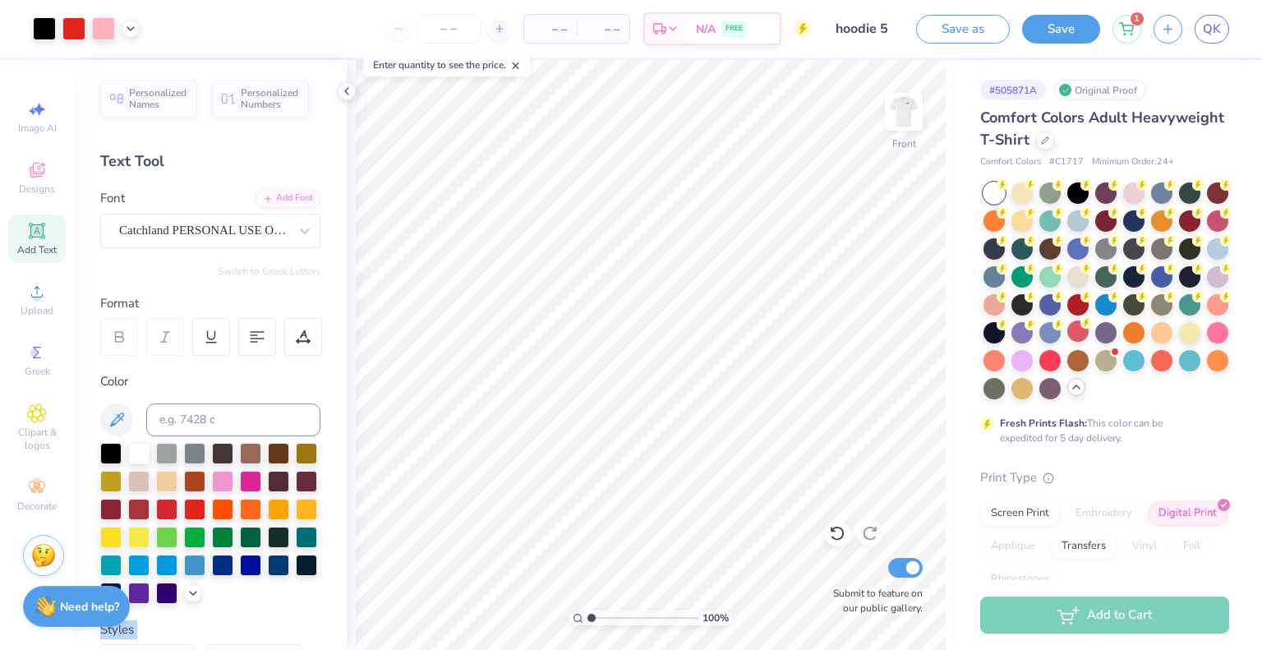
scroll to position [0, 0]
click at [1054, 143] on div at bounding box center [1045, 139] width 18 height 18
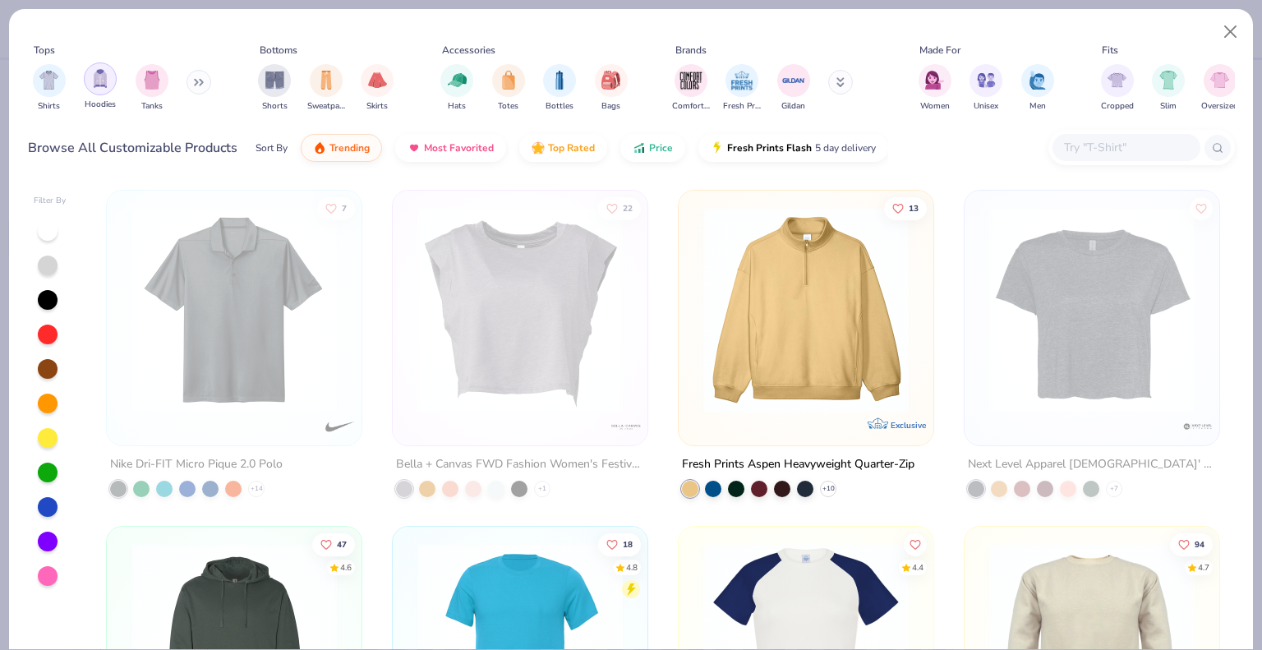
click at [98, 88] on div "filter for Hoodies" at bounding box center [100, 78] width 33 height 33
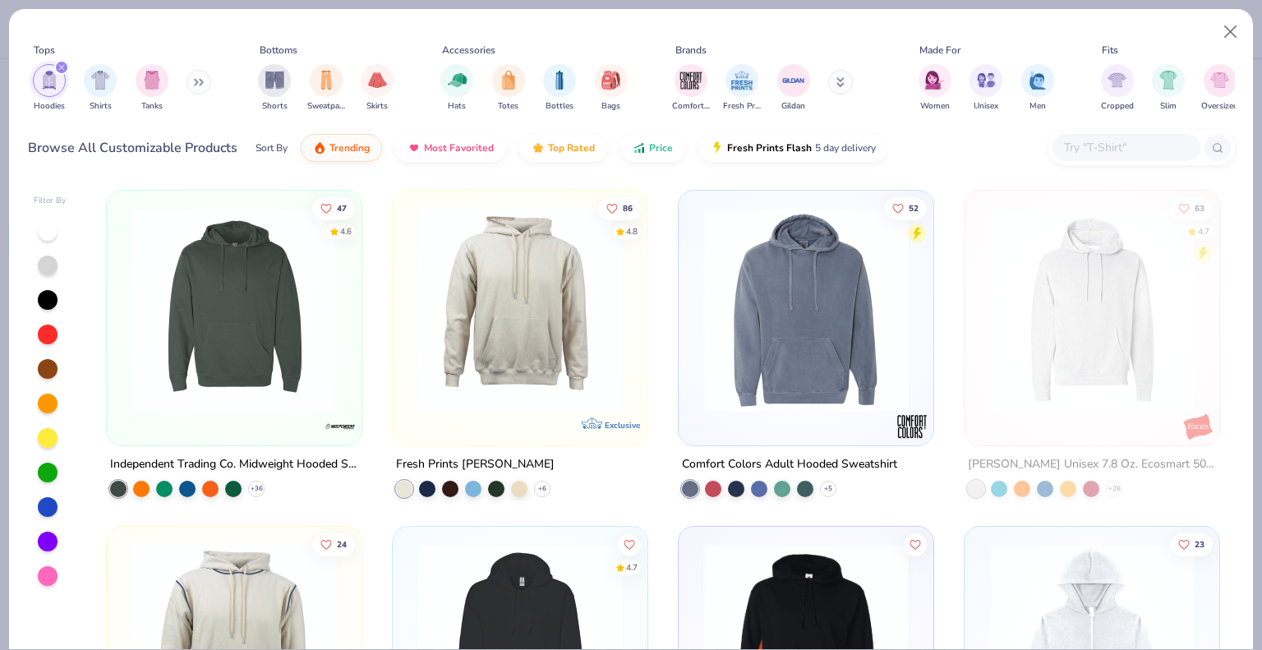
click at [728, 323] on img at bounding box center [806, 309] width 222 height 205
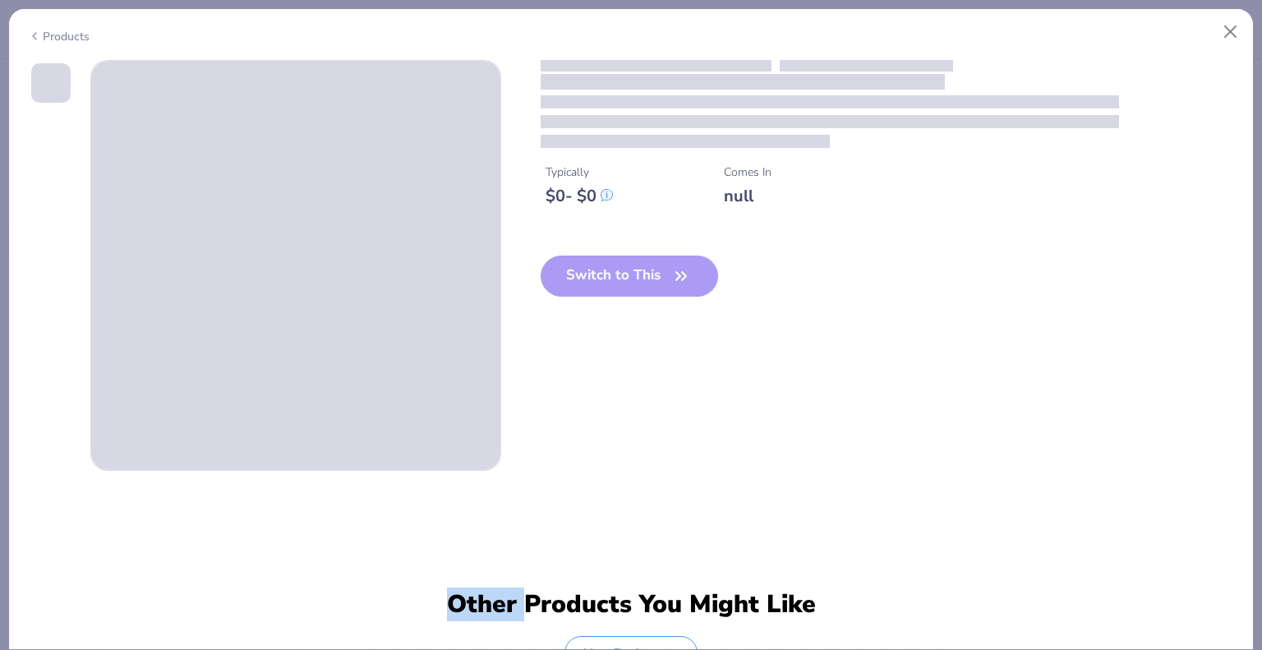
click at [728, 323] on div "Typically $ 0 - $ 0 Comes In null Switch to This" at bounding box center [631, 265] width 1207 height 411
click at [631, 276] on div "Switch to This" at bounding box center [630, 289] width 178 height 67
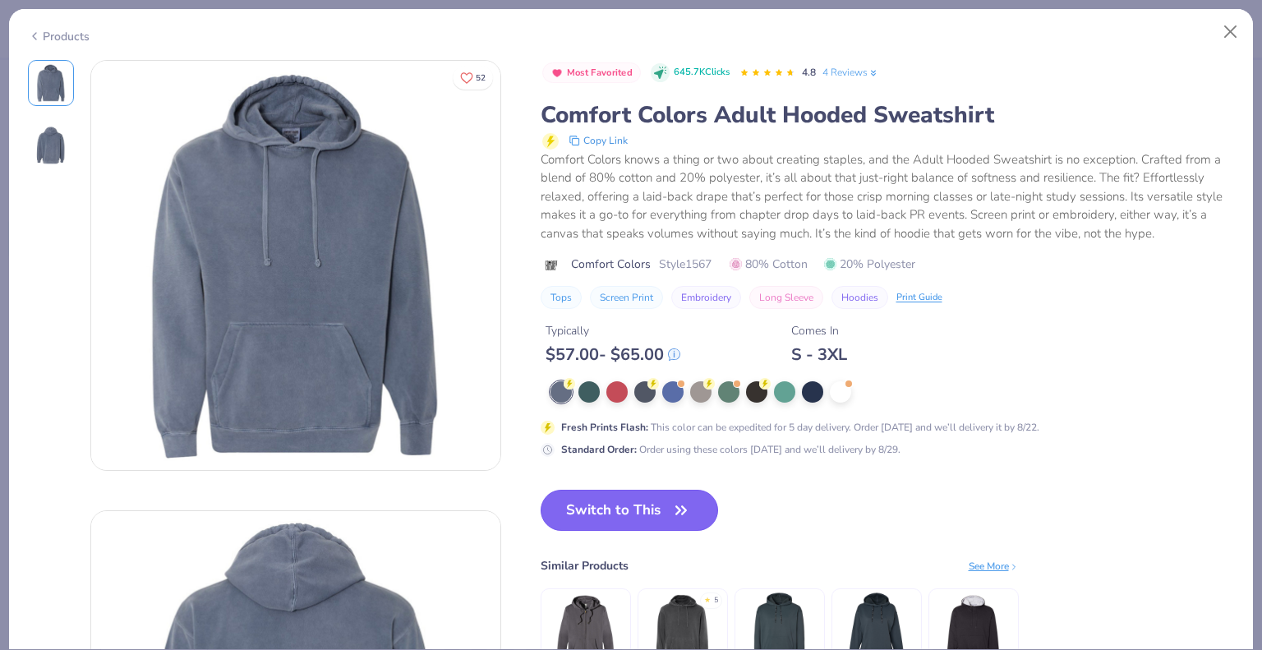
click at [614, 528] on button "Switch to This" at bounding box center [630, 510] width 178 height 41
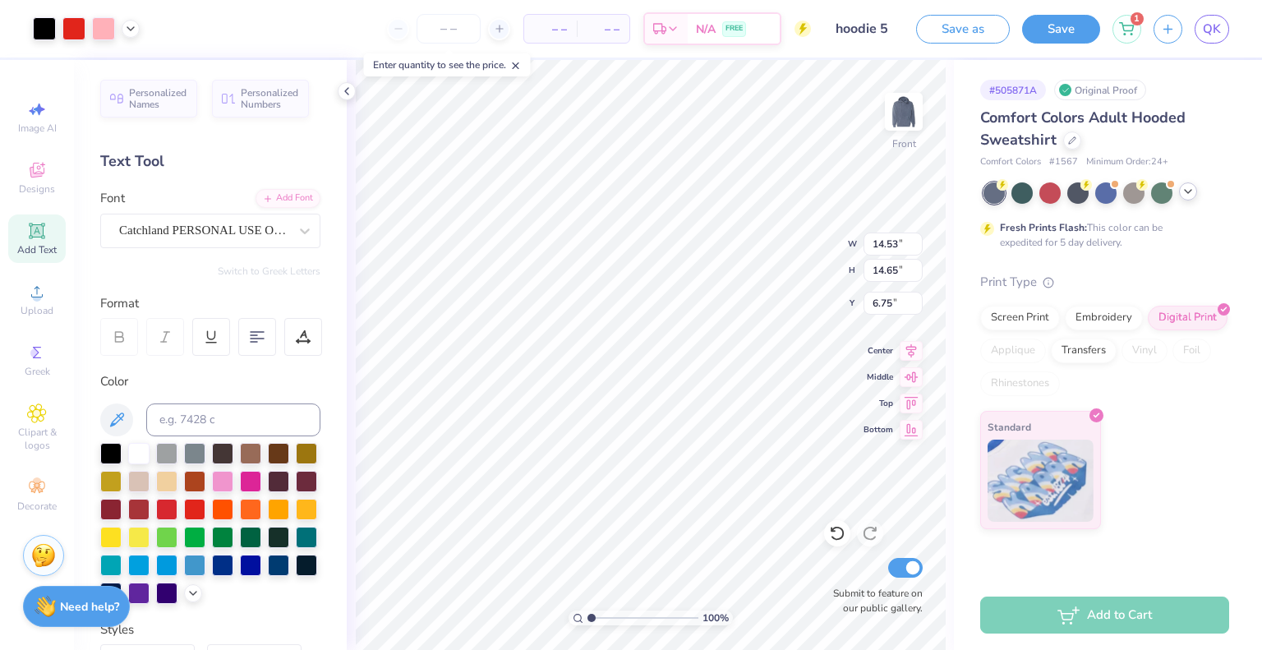
type input "9.72"
type input "9.80"
type input "6.95"
click at [1068, 144] on div at bounding box center [1072, 139] width 18 height 18
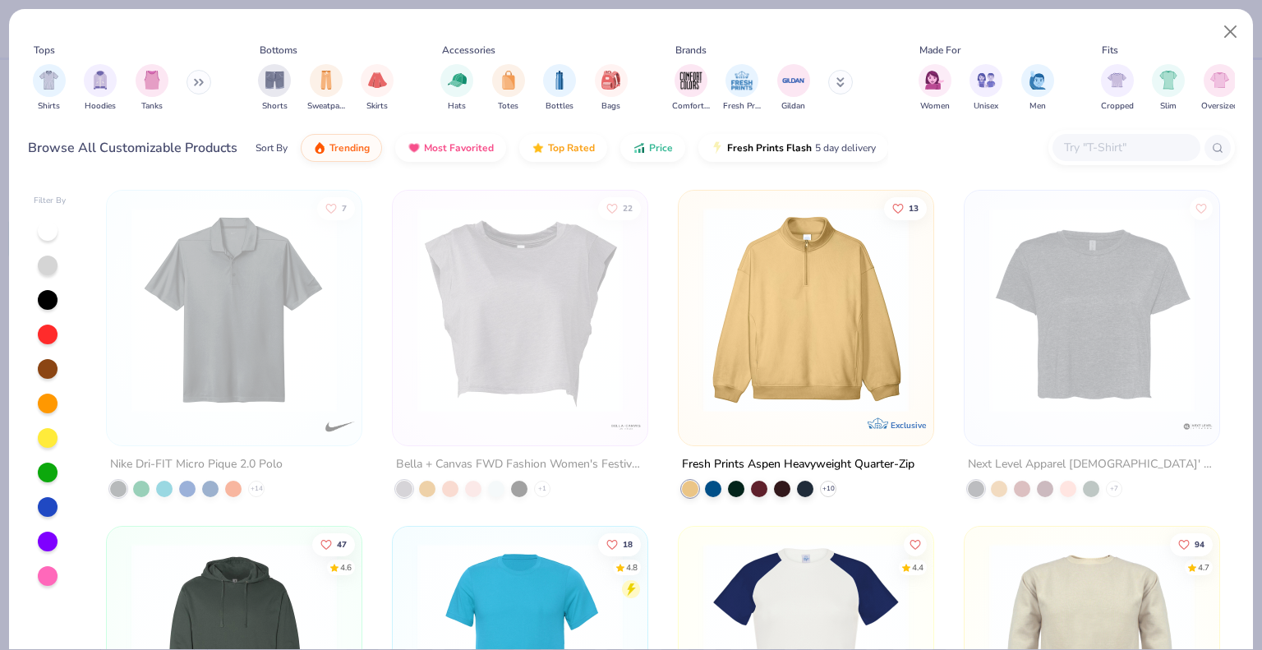
click at [682, 92] on div "filter for Comfort Colors" at bounding box center [691, 80] width 33 height 33
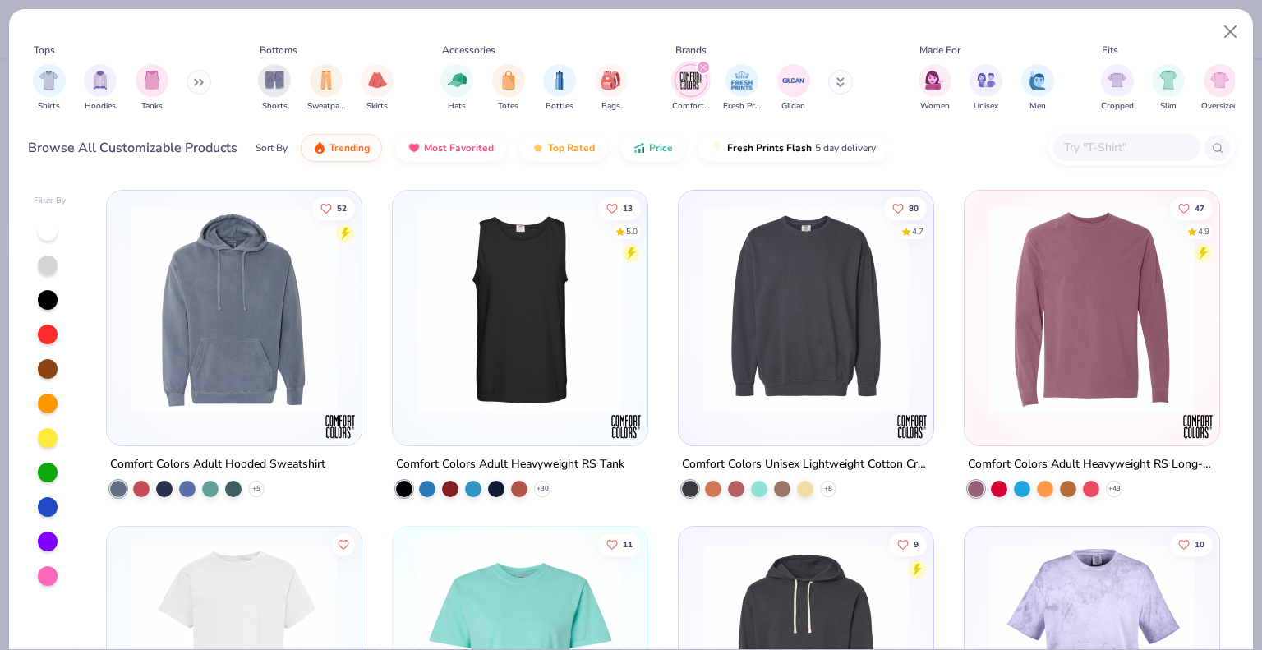
drag, startPoint x: 157, startPoint y: 90, endPoint x: 193, endPoint y: 97, distance: 36.7
click at [193, 97] on div "Shirts Hoodies Tanks" at bounding box center [122, 88] width 189 height 61
click at [44, 89] on div "filter for Shirts" at bounding box center [49, 78] width 33 height 33
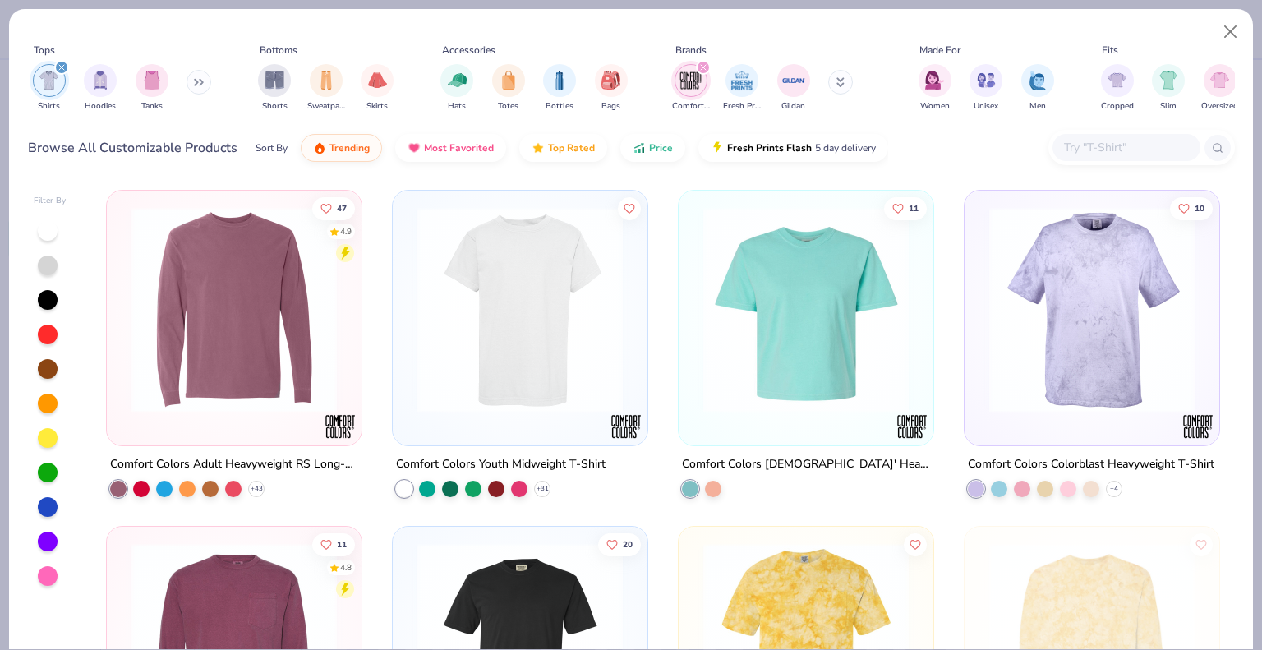
scroll to position [547, 0]
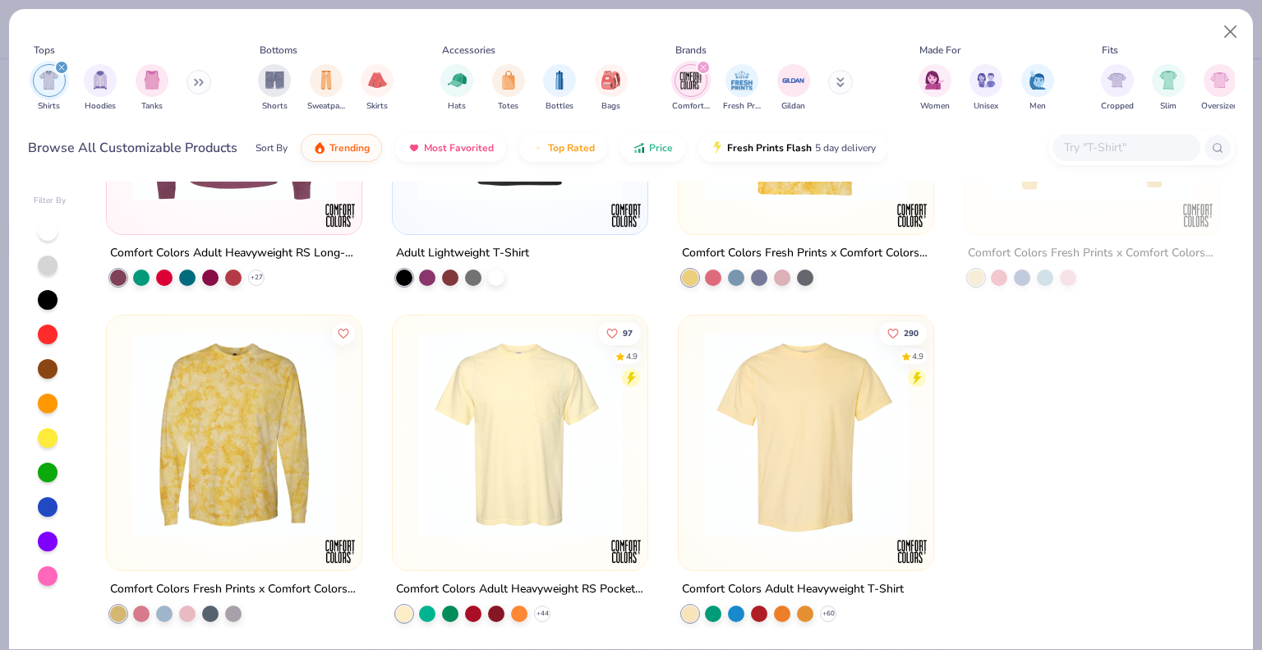
click at [763, 476] on img at bounding box center [806, 433] width 222 height 205
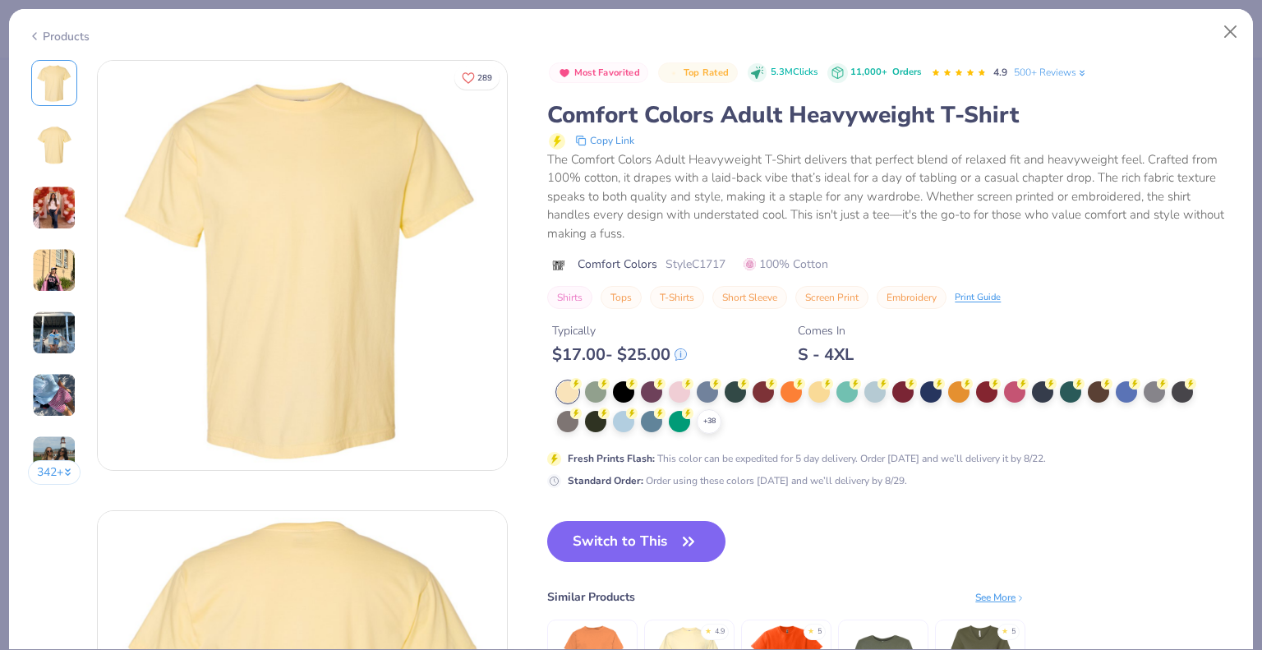
click at [696, 518] on div "Most Favorited Top Rated 5.3M Clicks 11,000+ Orders 4.9 500+ Reviews Comfort Co…" at bounding box center [890, 402] width 687 height 684
click at [680, 541] on icon "button" at bounding box center [688, 541] width 23 height 23
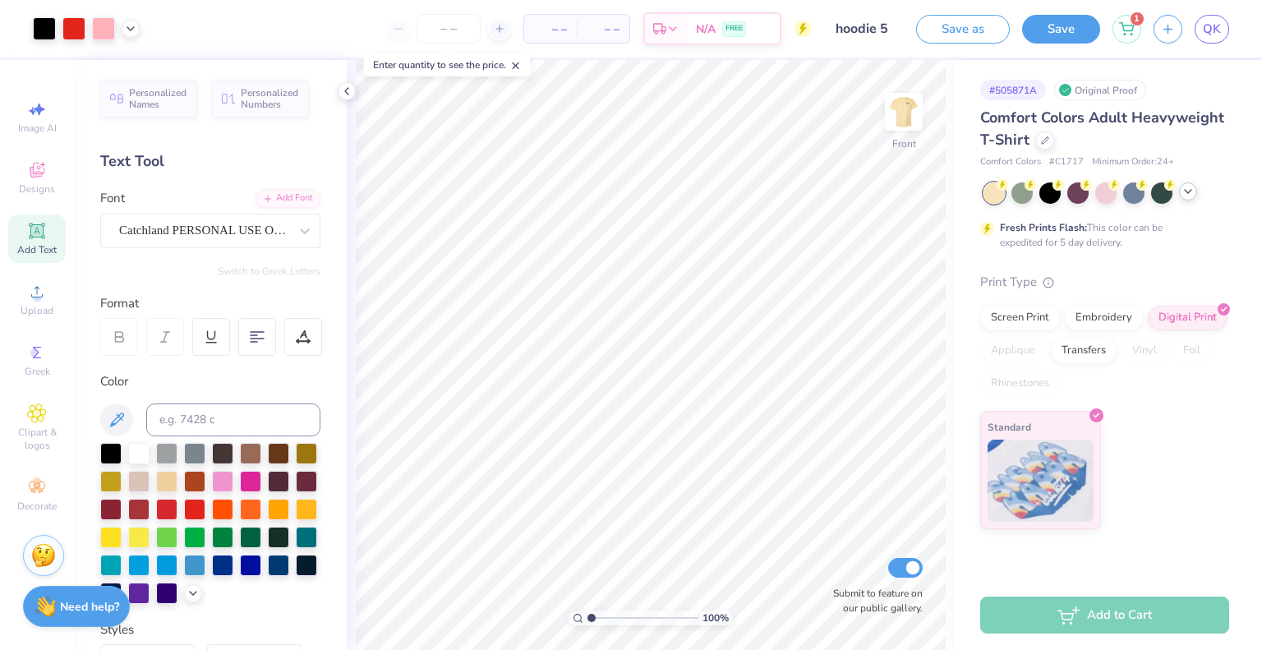
click at [1184, 198] on div at bounding box center [1188, 191] width 18 height 18
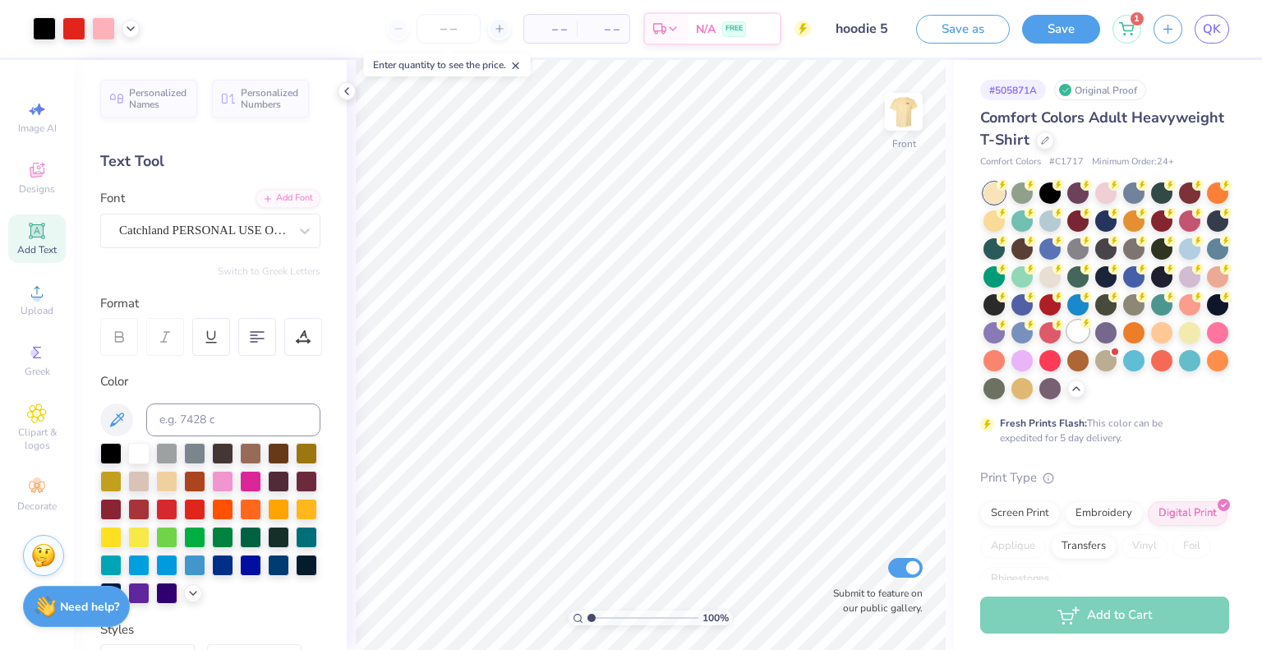
click at [1080, 329] on icon at bounding box center [1086, 323] width 12 height 12
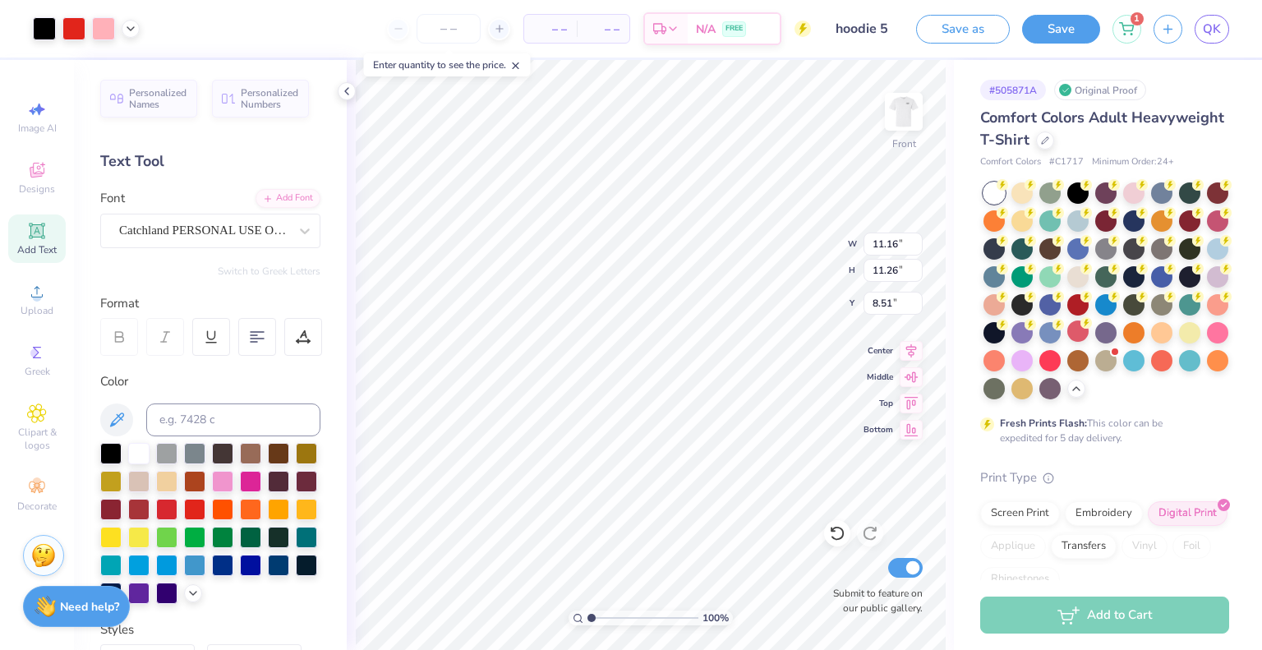
type input "11.16"
type input "11.26"
type input "12.58"
type input "12.68"
type input "4.42"
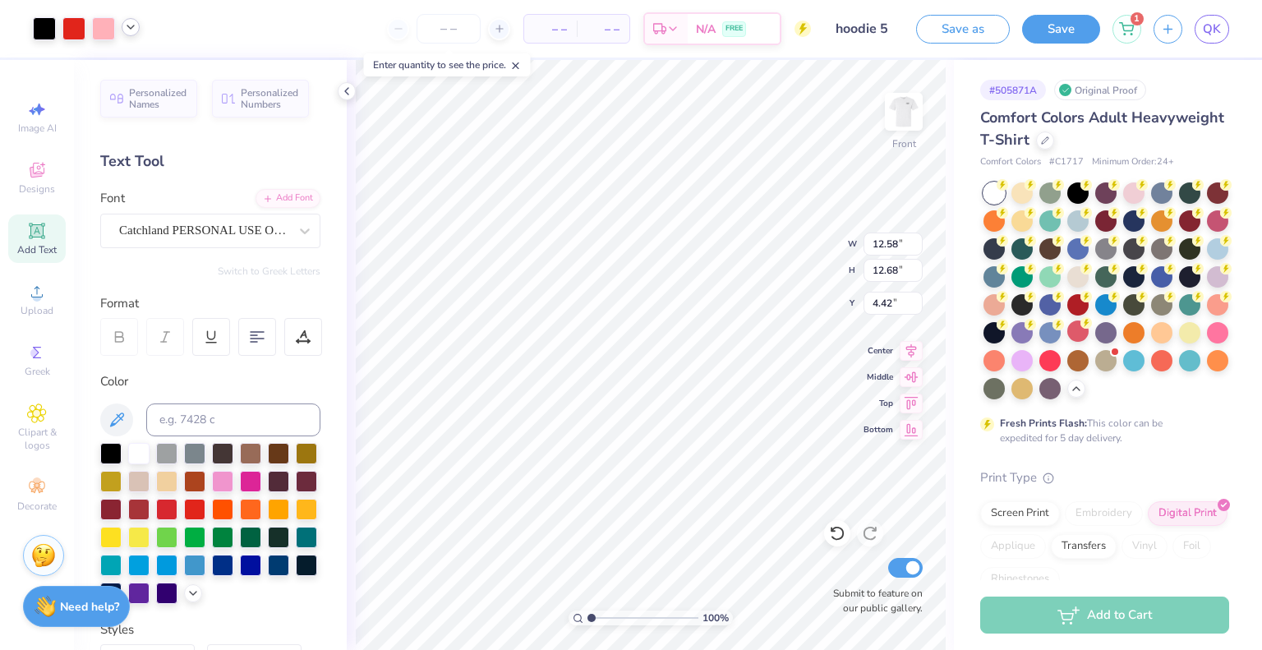
click at [127, 25] on icon at bounding box center [130, 27] width 13 height 13
click at [70, 29] on div at bounding box center [73, 27] width 23 height 23
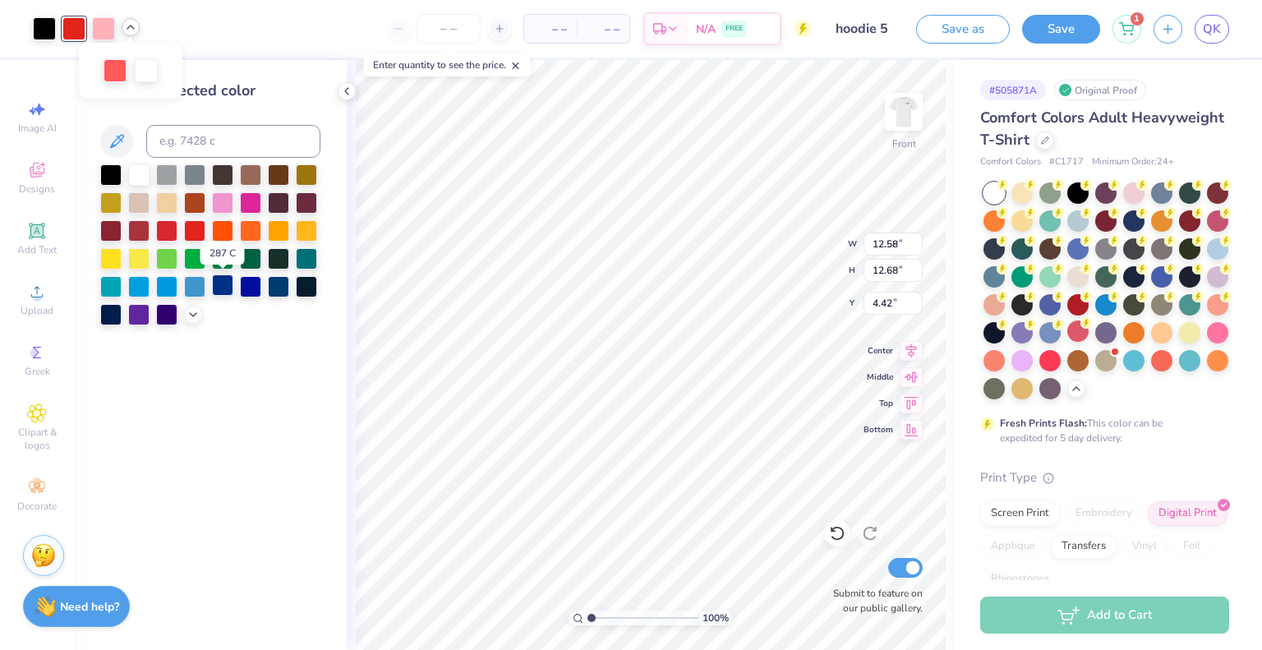
click at [218, 287] on div at bounding box center [222, 284] width 21 height 21
click at [111, 69] on div at bounding box center [115, 69] width 23 height 23
click at [165, 286] on div at bounding box center [166, 284] width 21 height 21
click at [108, 30] on div at bounding box center [103, 27] width 23 height 23
click at [183, 320] on div at bounding box center [210, 244] width 220 height 161
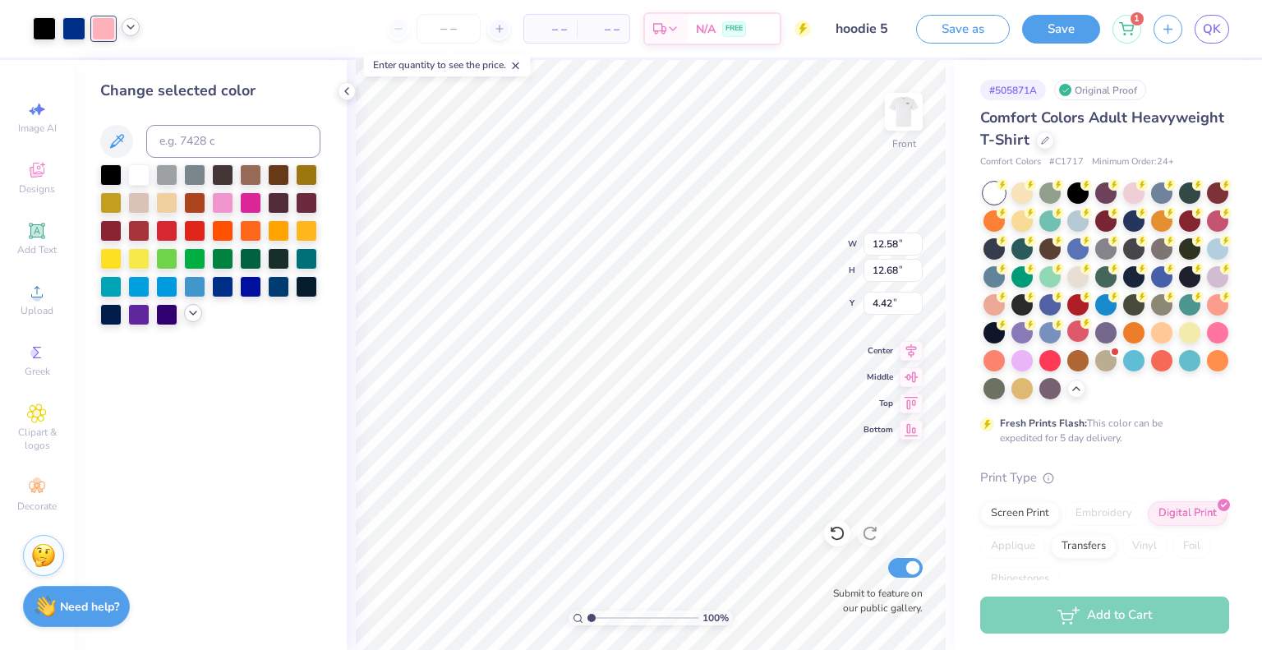
click at [190, 320] on div at bounding box center [193, 313] width 18 height 18
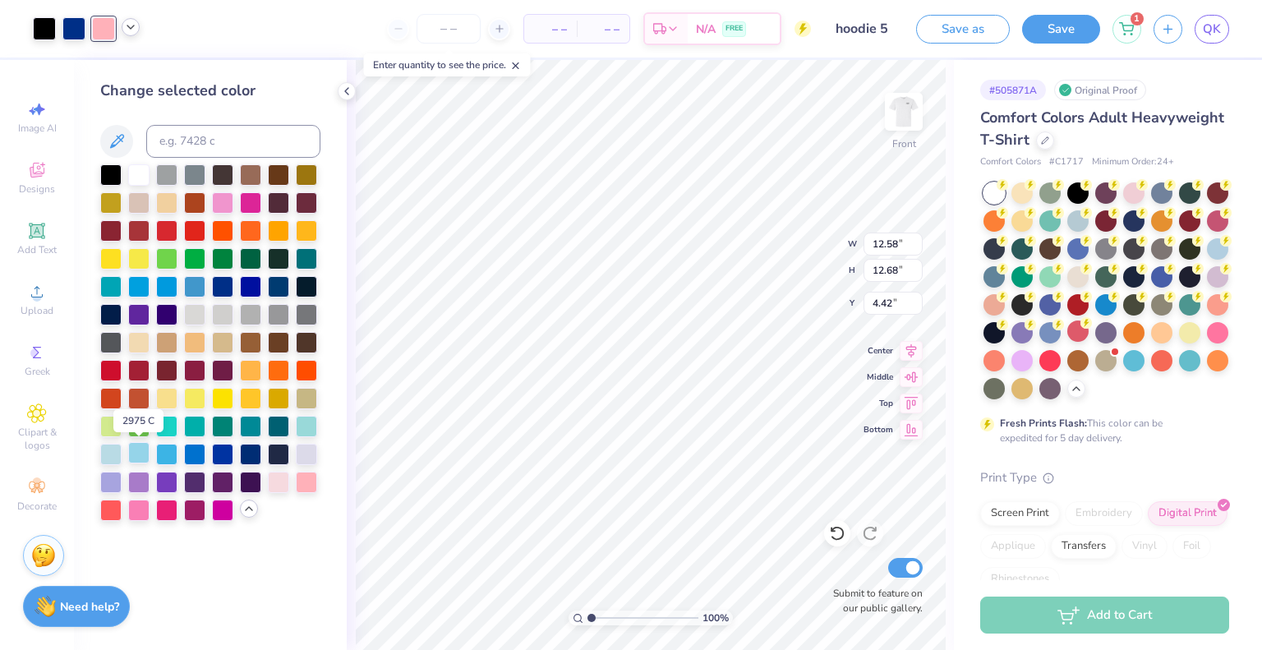
click at [138, 450] on div at bounding box center [138, 452] width 21 height 21
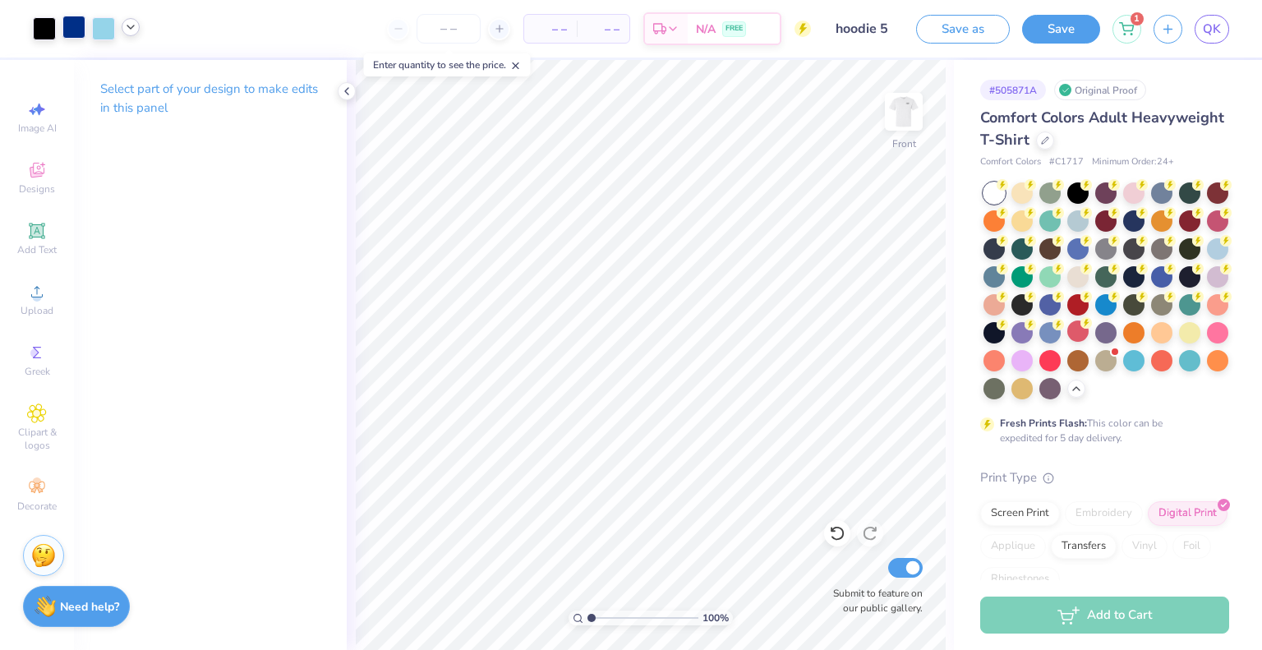
click at [66, 29] on div at bounding box center [73, 27] width 23 height 23
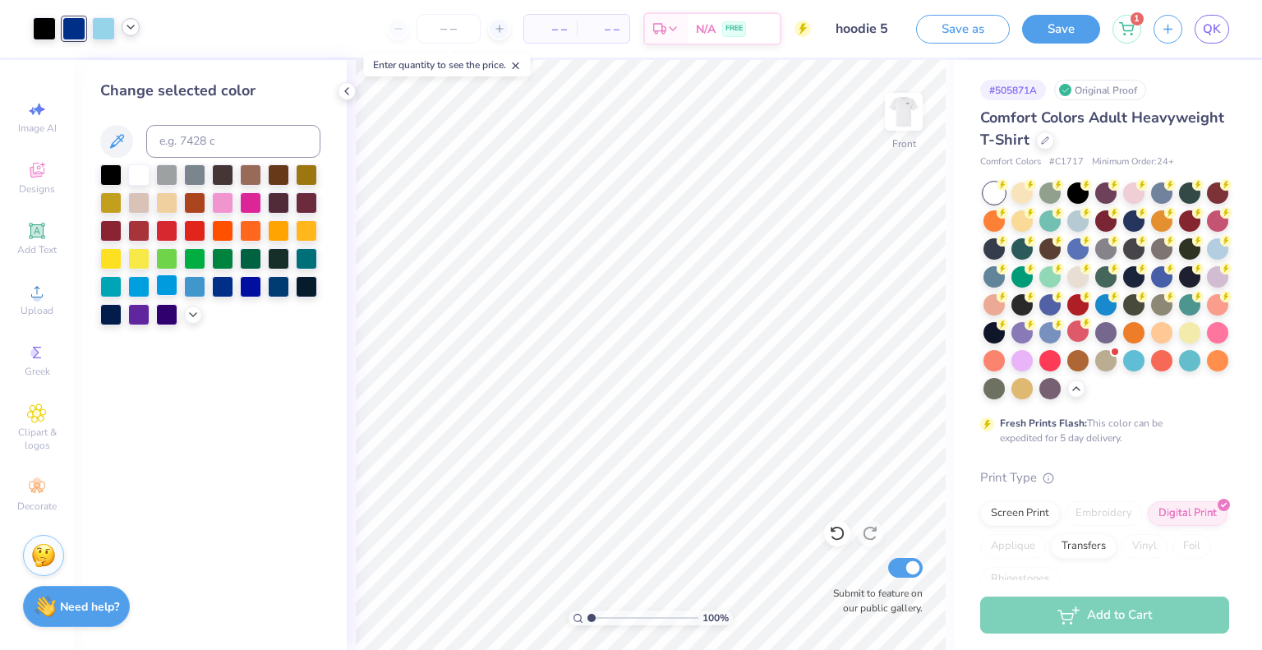
click at [163, 280] on div at bounding box center [166, 284] width 21 height 21
click at [251, 288] on div at bounding box center [250, 284] width 21 height 21
click at [217, 290] on div at bounding box center [222, 284] width 21 height 21
click at [199, 288] on div at bounding box center [194, 284] width 21 height 21
click at [134, 35] on div at bounding box center [131, 27] width 18 height 18
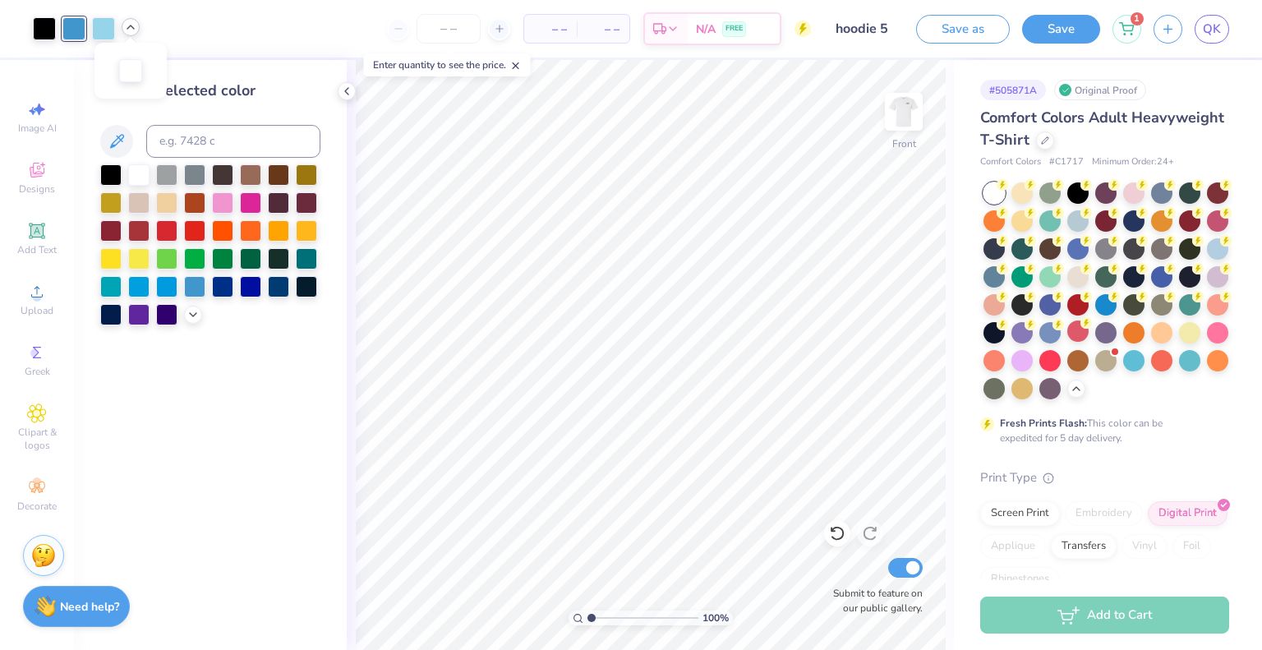
click at [134, 35] on div at bounding box center [131, 27] width 18 height 18
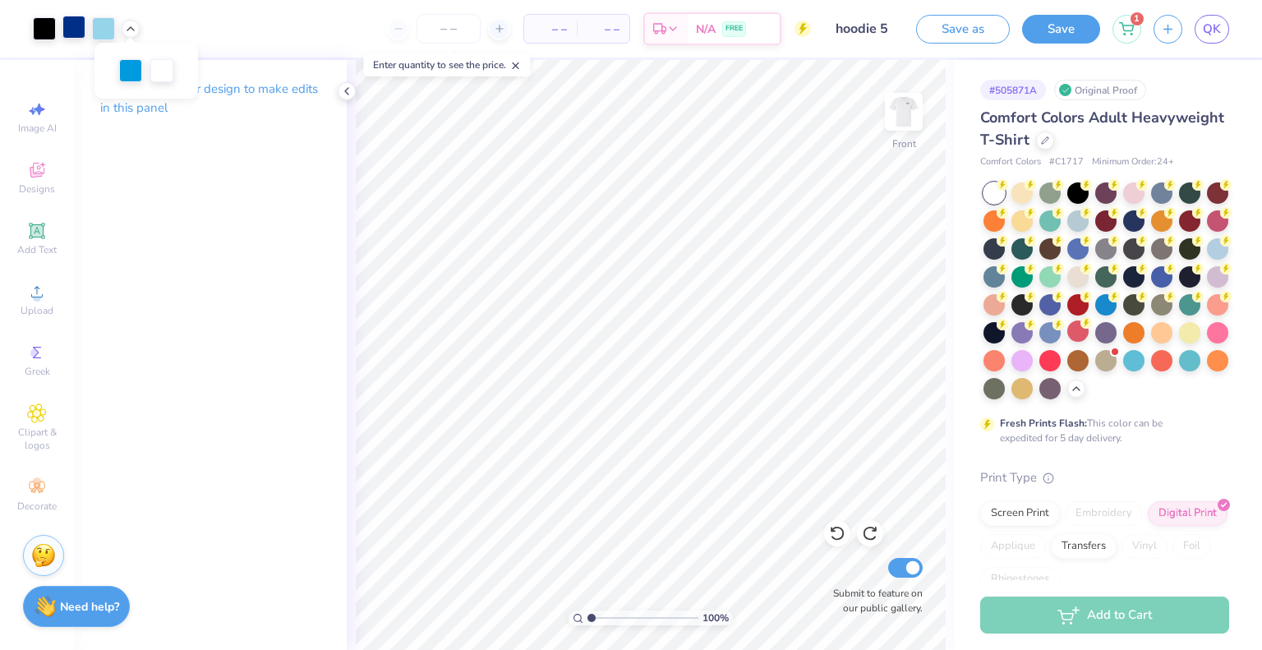
click at [74, 29] on div at bounding box center [73, 27] width 23 height 23
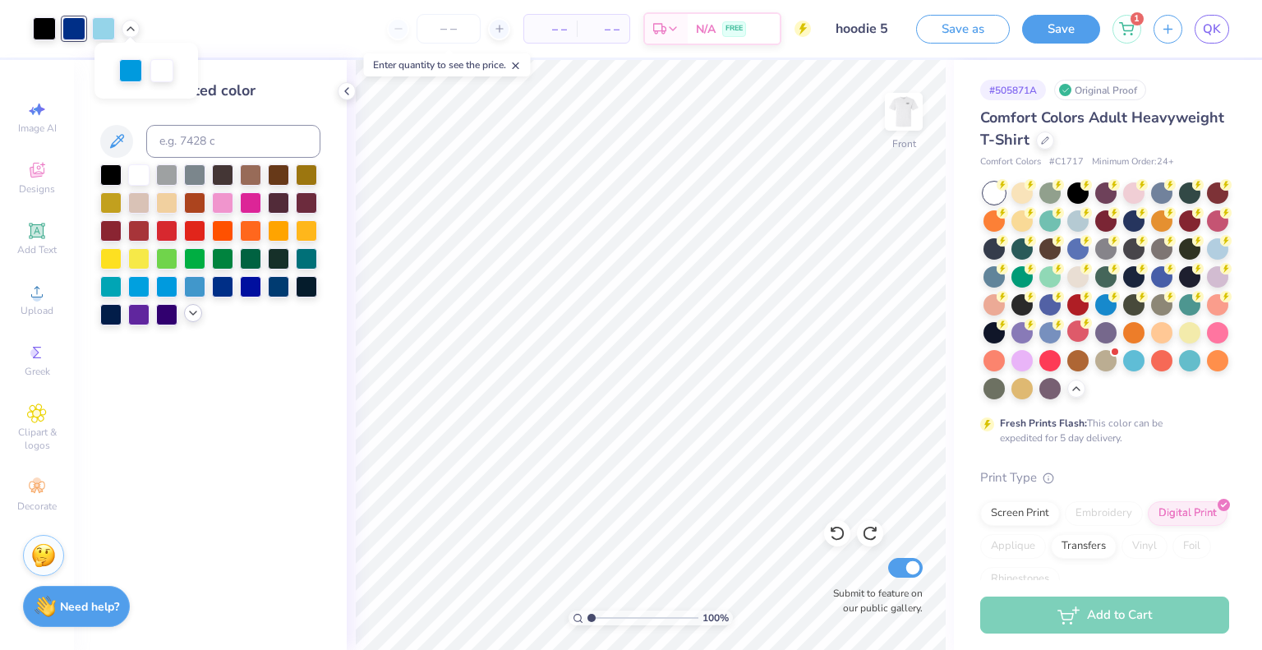
click at [192, 315] on icon at bounding box center [193, 312] width 13 height 13
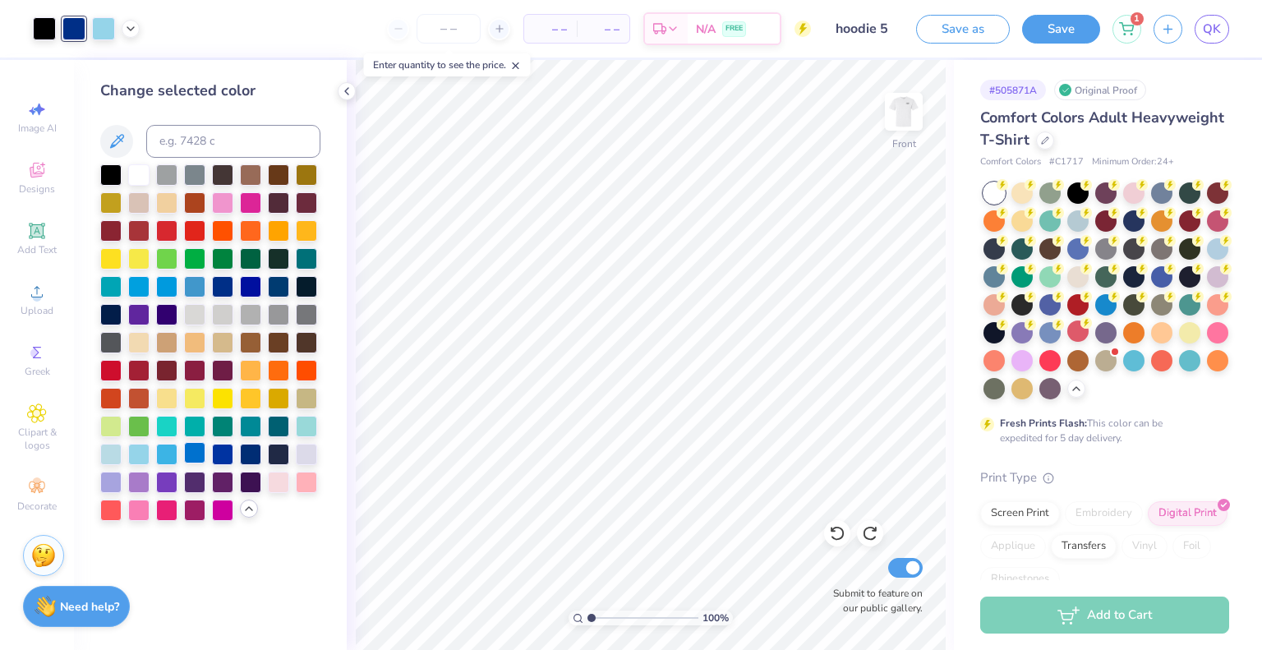
click at [191, 457] on div at bounding box center [194, 452] width 21 height 21
click at [907, 112] on img at bounding box center [904, 112] width 66 height 66
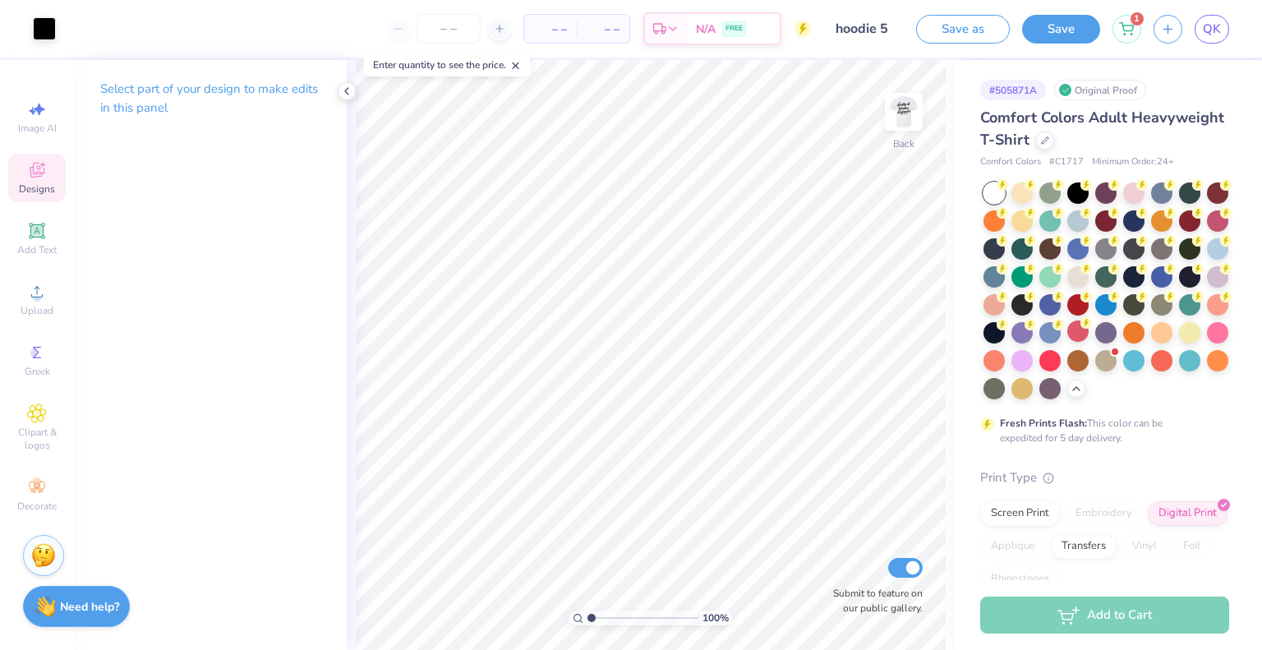
click at [49, 175] on div "Designs" at bounding box center [37, 178] width 58 height 48
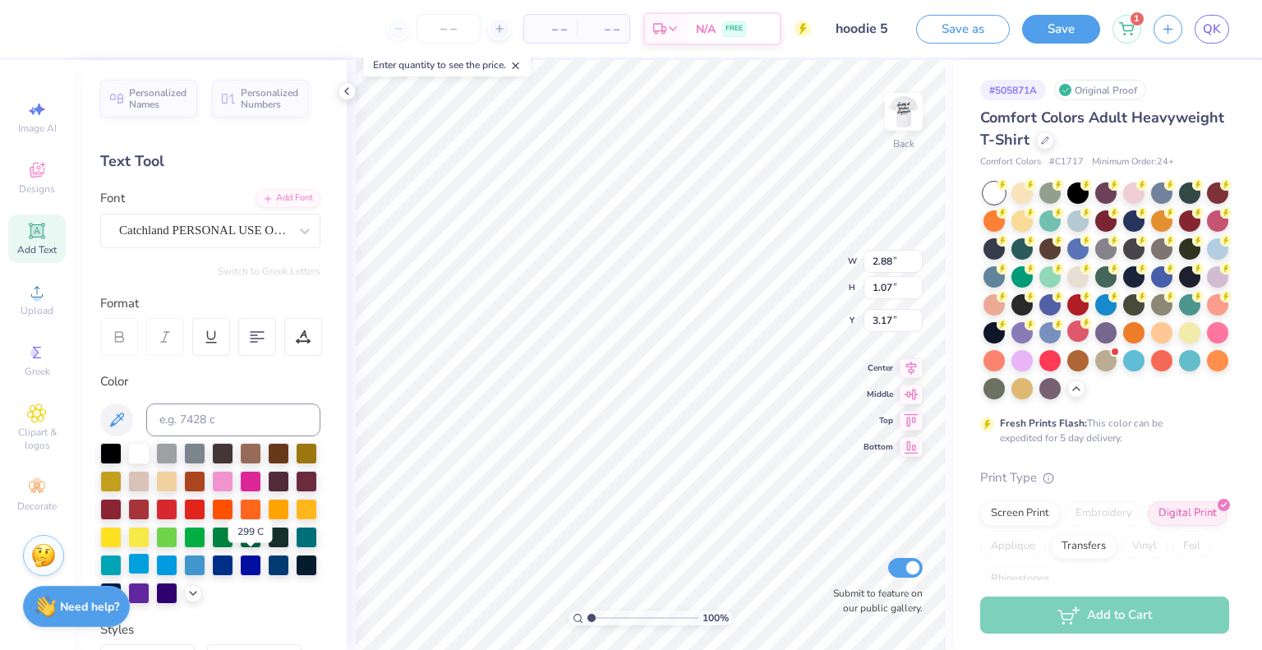
click at [150, 568] on div at bounding box center [138, 563] width 21 height 21
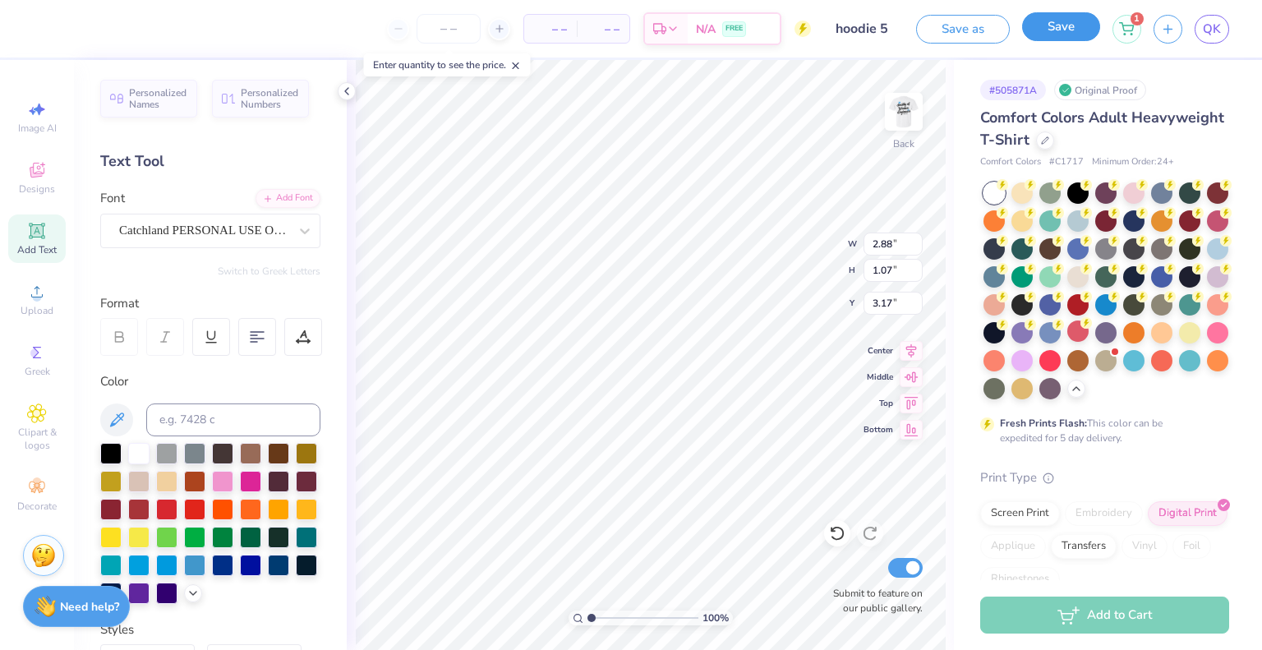
click at [1080, 31] on button "Save" at bounding box center [1061, 26] width 78 height 29
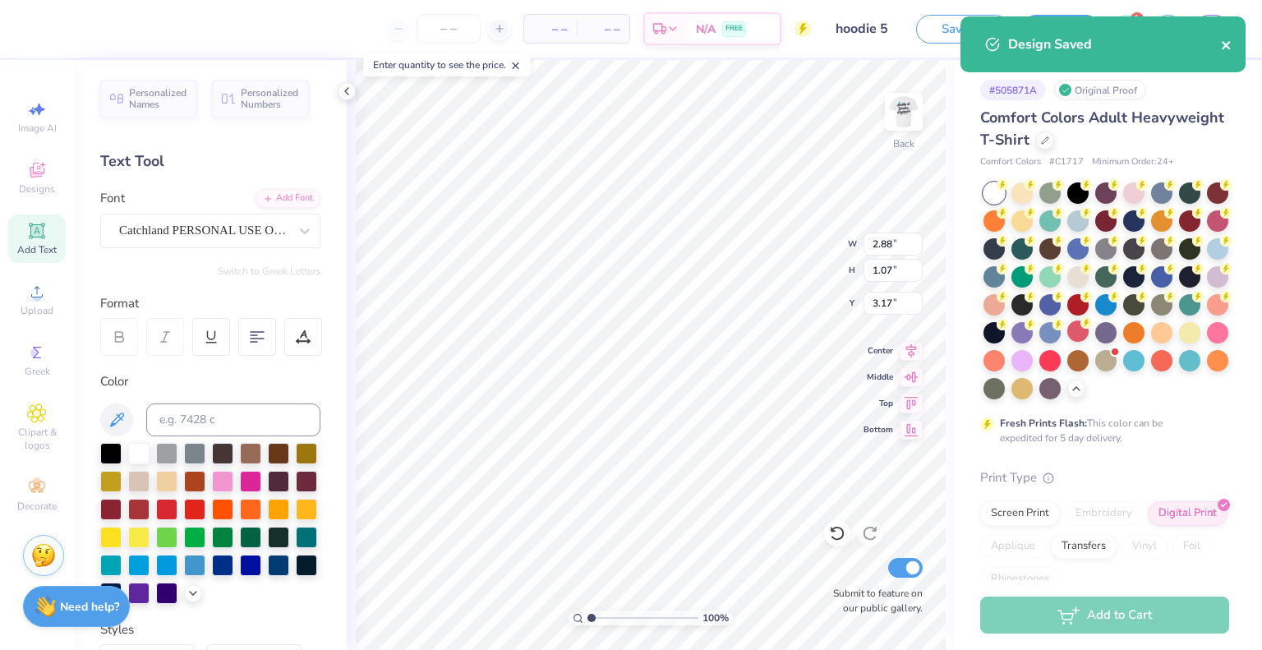
click at [1225, 39] on icon "close" at bounding box center [1227, 45] width 12 height 13
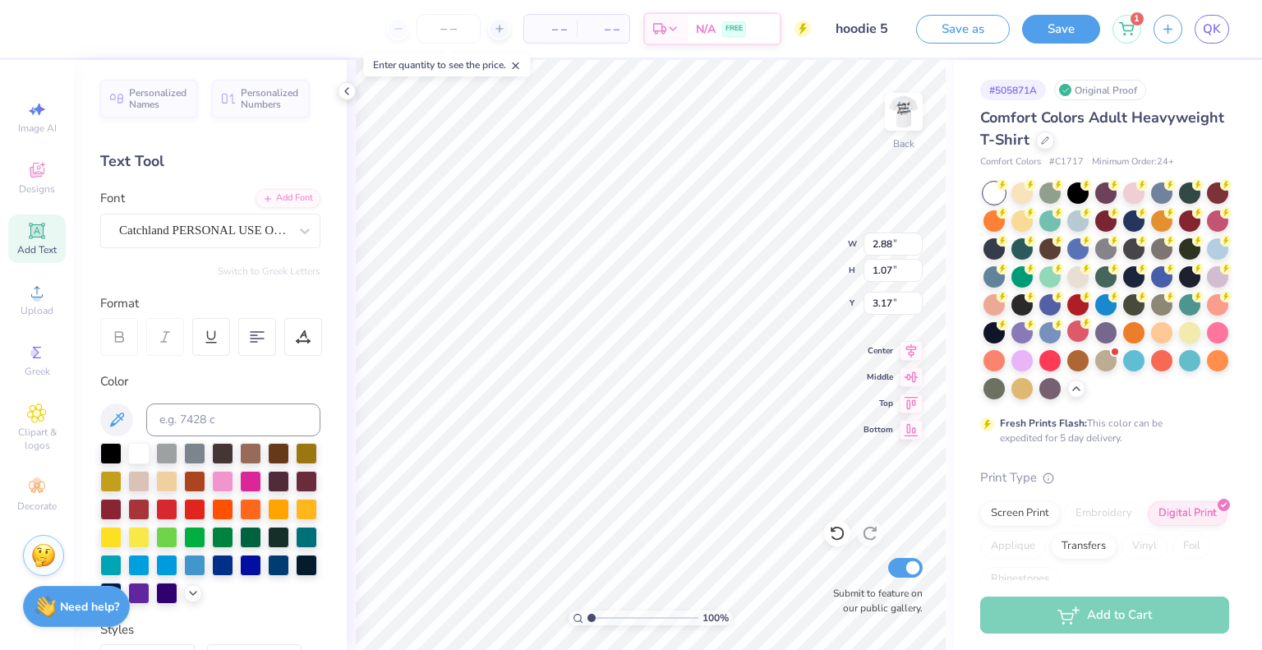
click at [1213, 19] on div "Design Saved" at bounding box center [1103, 50] width 292 height 75
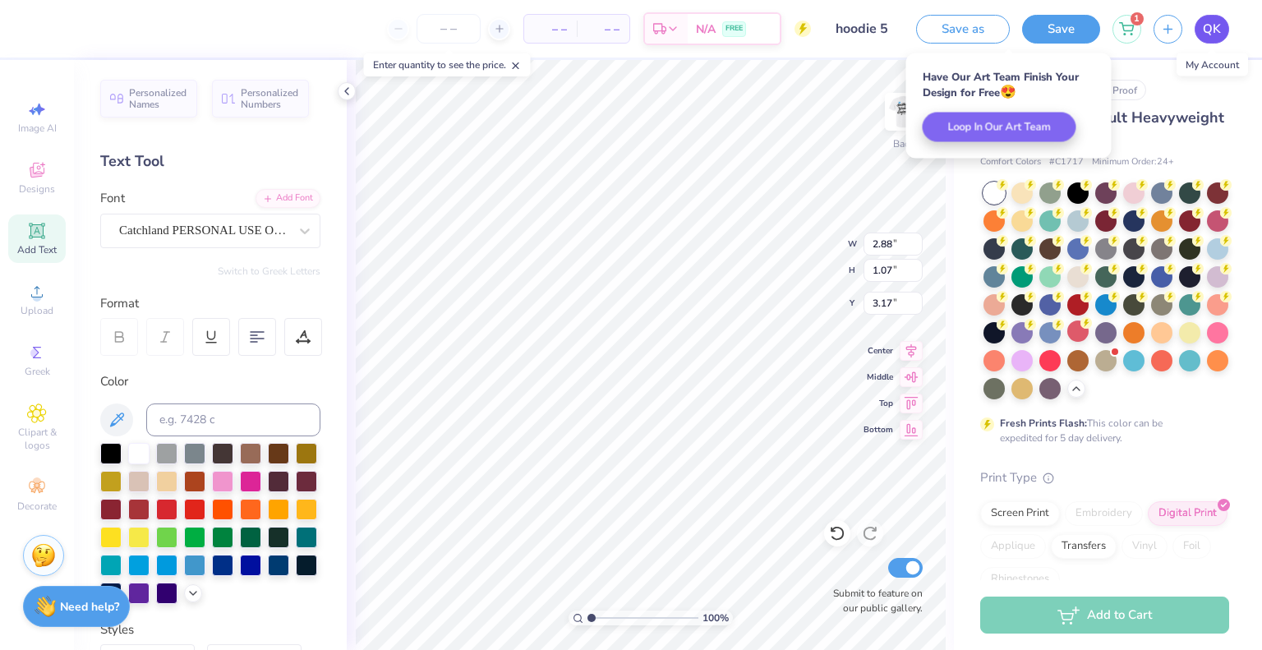
click at [1212, 22] on span "QK" at bounding box center [1212, 29] width 18 height 19
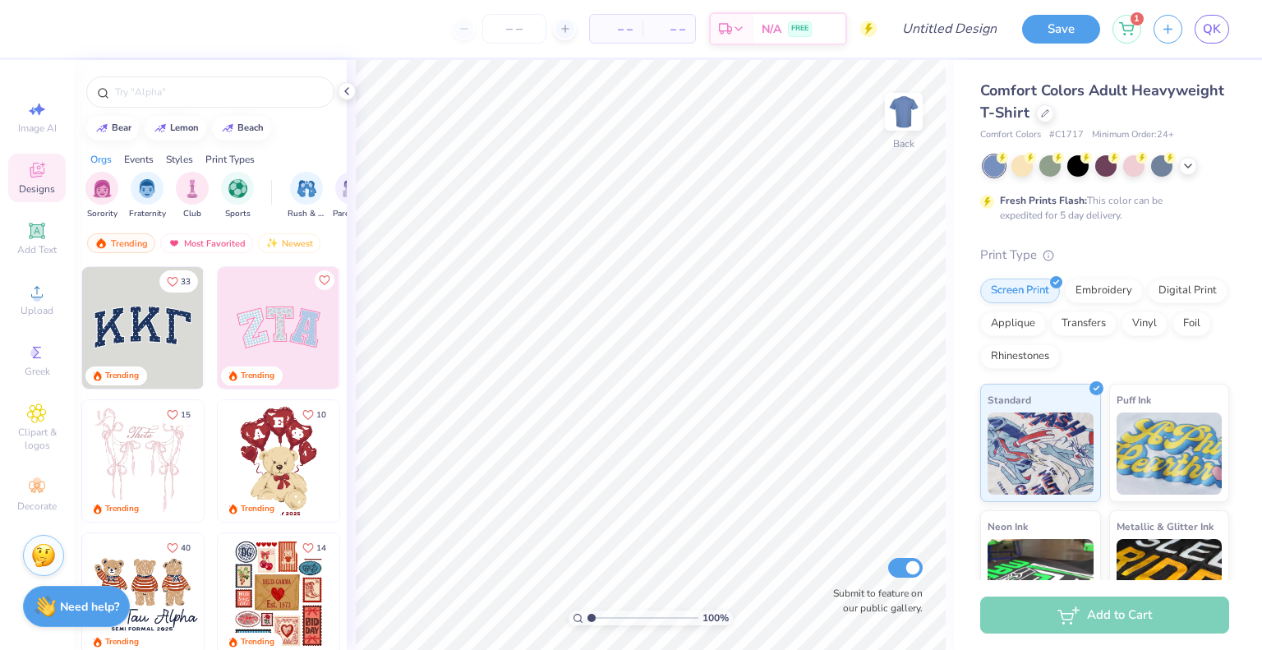
click at [296, 505] on div "Trending" at bounding box center [279, 511] width 122 height 22
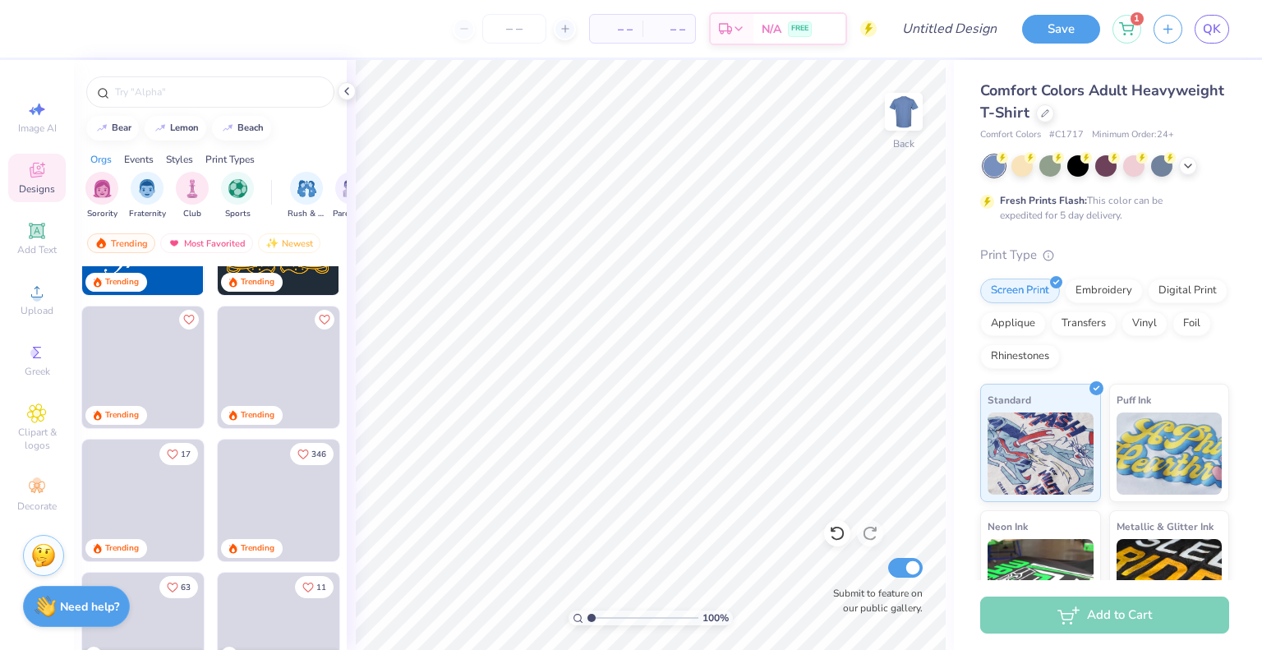
scroll to position [626, 0]
click at [284, 516] on span at bounding box center [279, 501] width 122 height 122
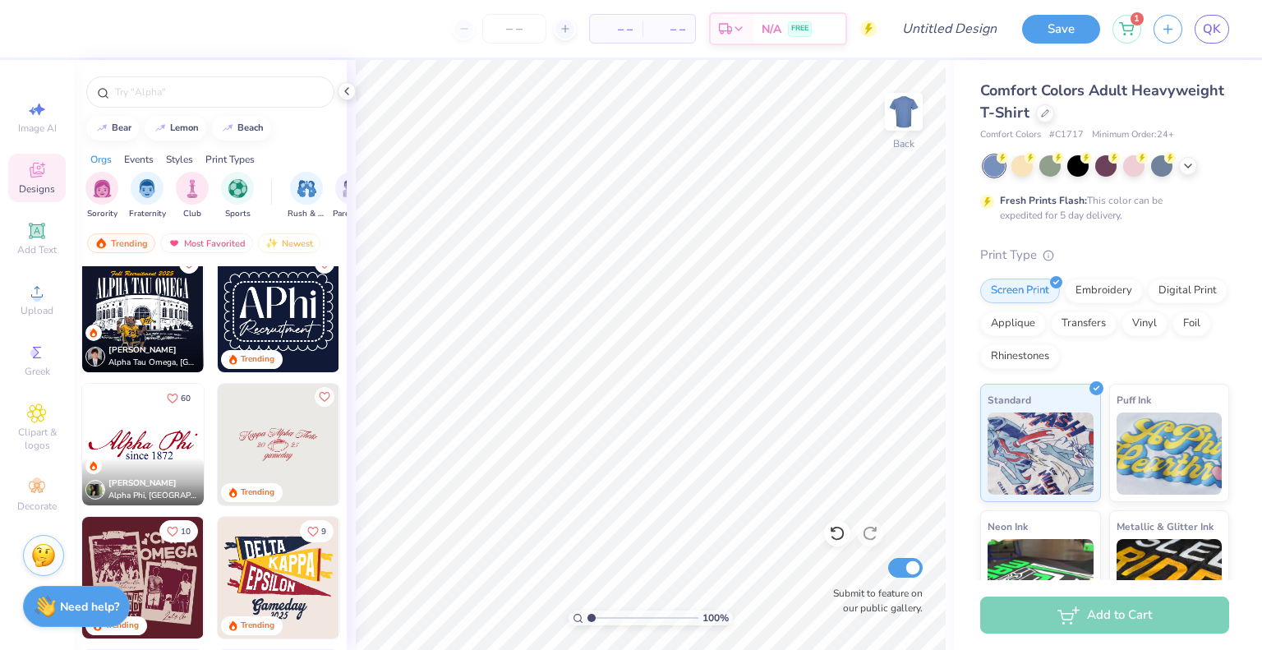
scroll to position [1350, 0]
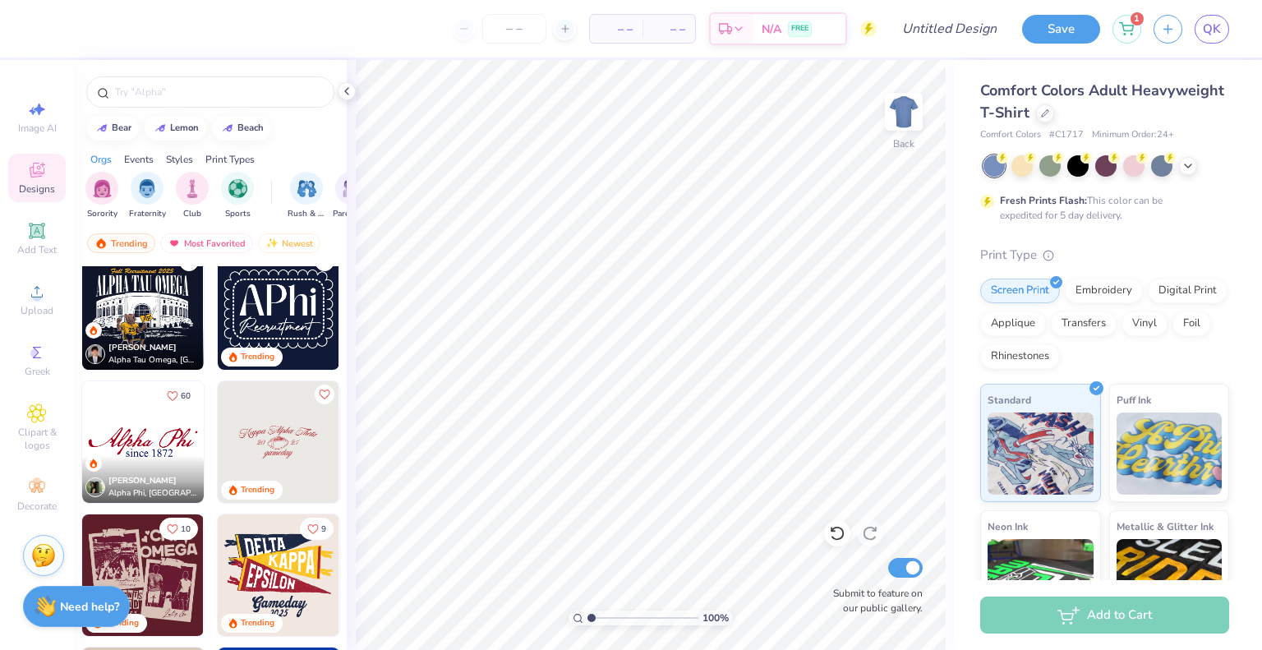
click at [253, 440] on img at bounding box center [279, 442] width 122 height 122
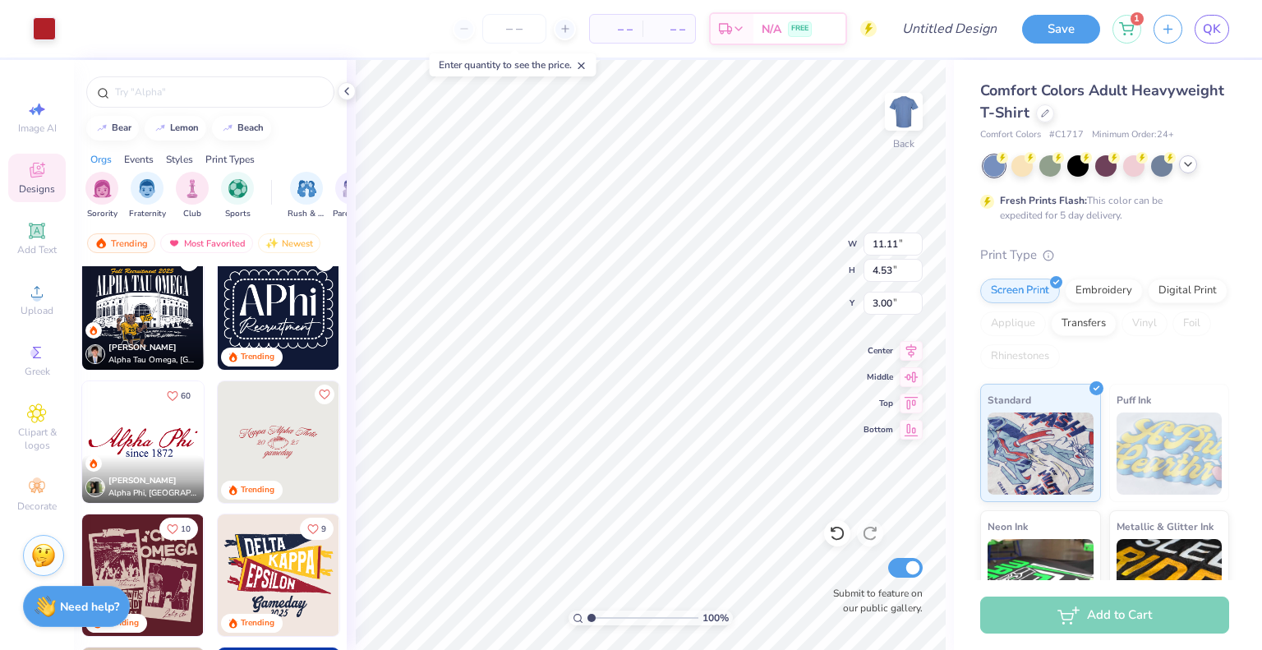
click at [1190, 167] on icon at bounding box center [1188, 164] width 13 height 13
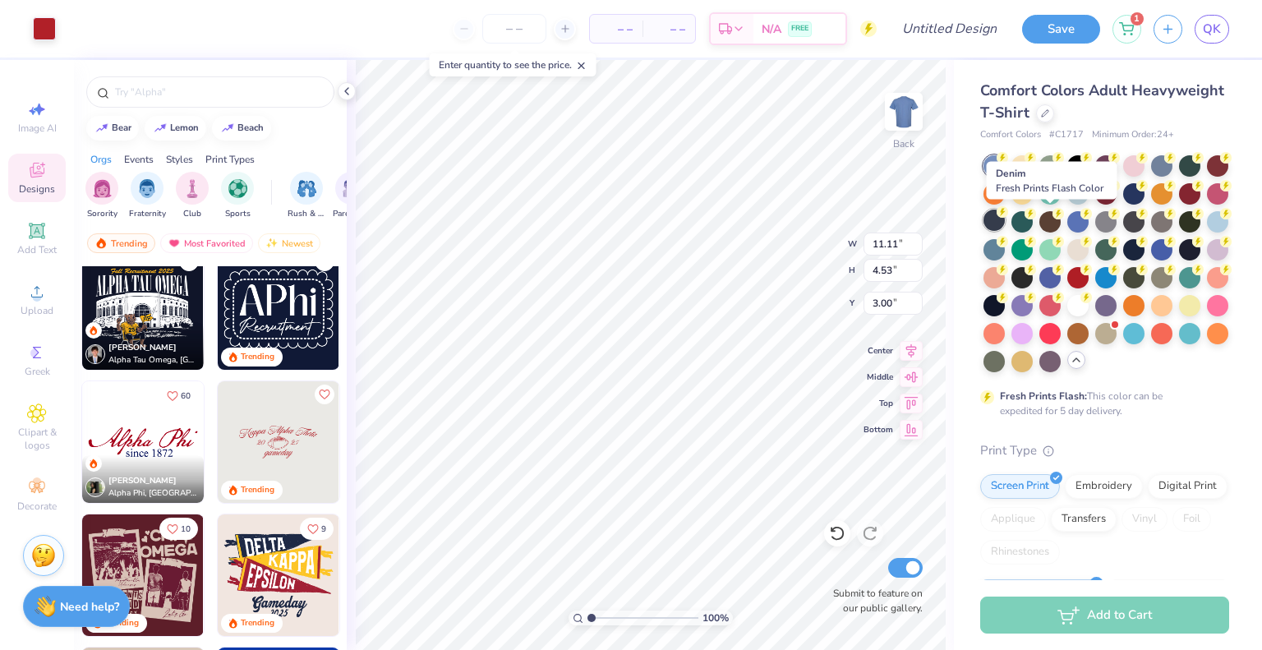
click at [1005, 223] on div at bounding box center [994, 220] width 21 height 21
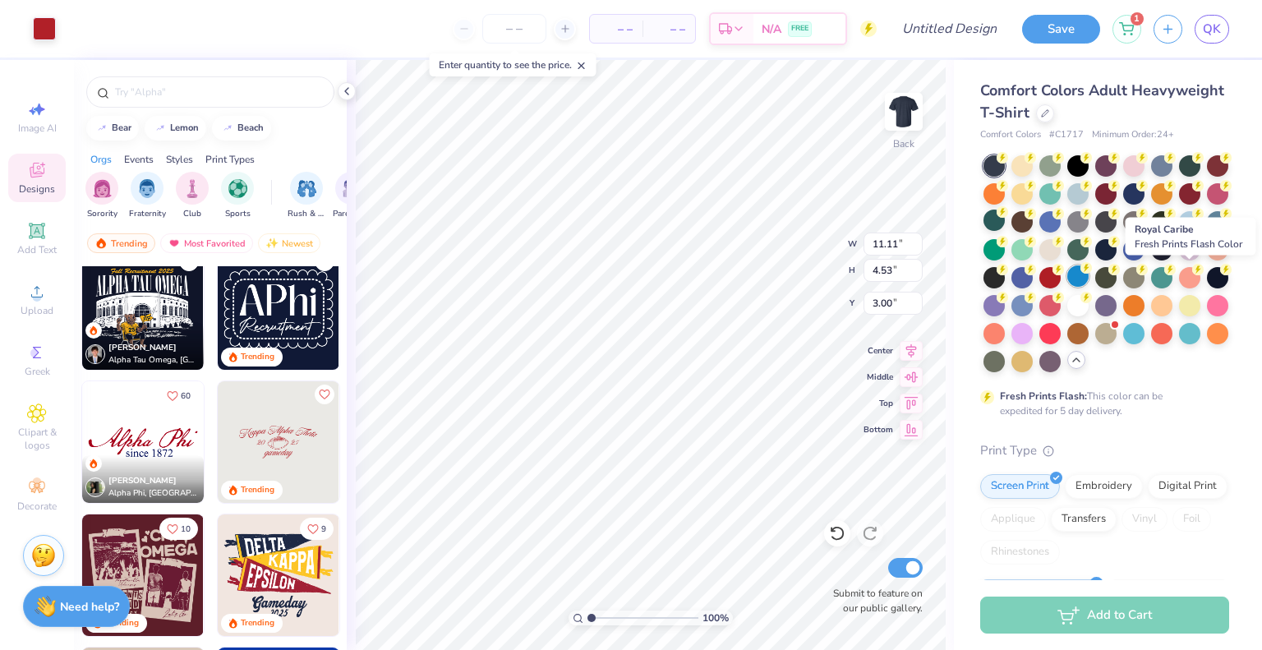
click at [1089, 270] on div at bounding box center [1077, 275] width 21 height 21
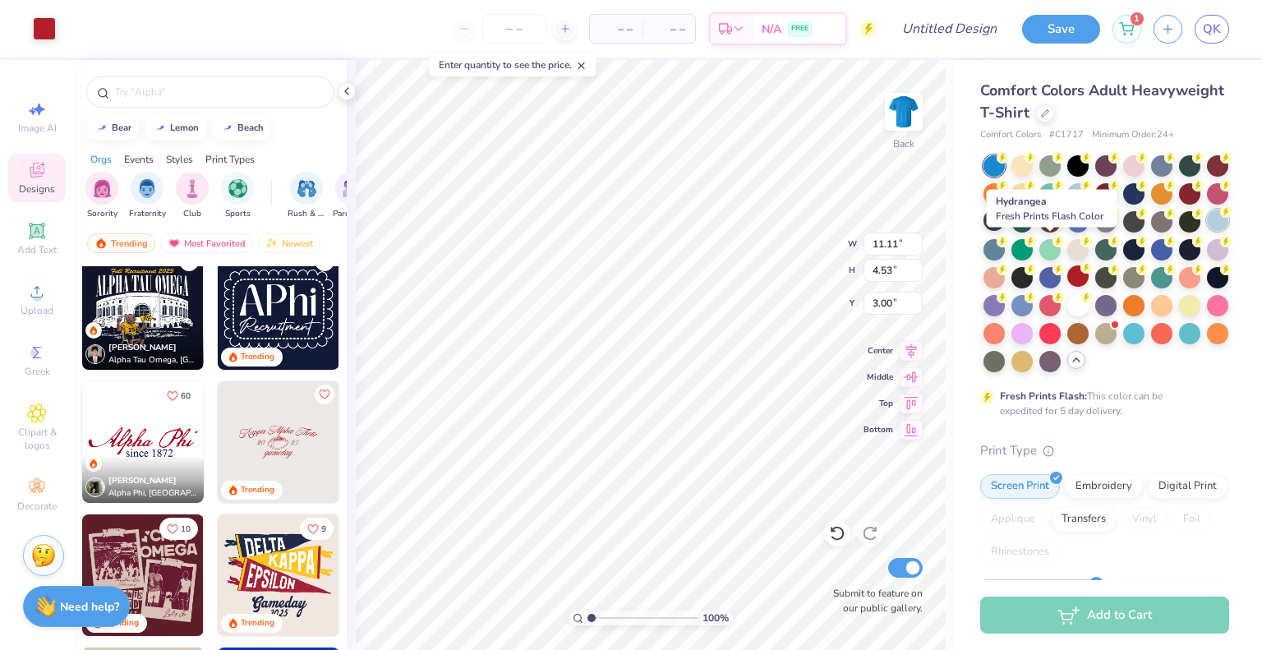
click at [1207, 231] on div at bounding box center [1217, 220] width 21 height 21
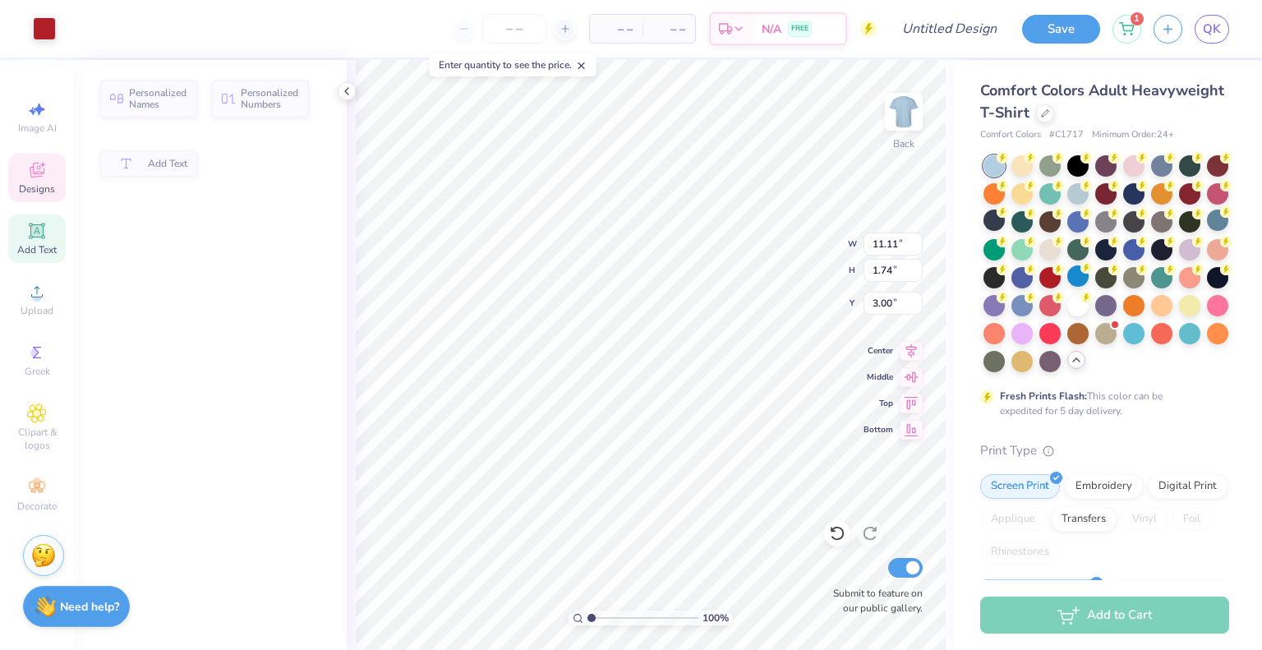
type input "1.74"
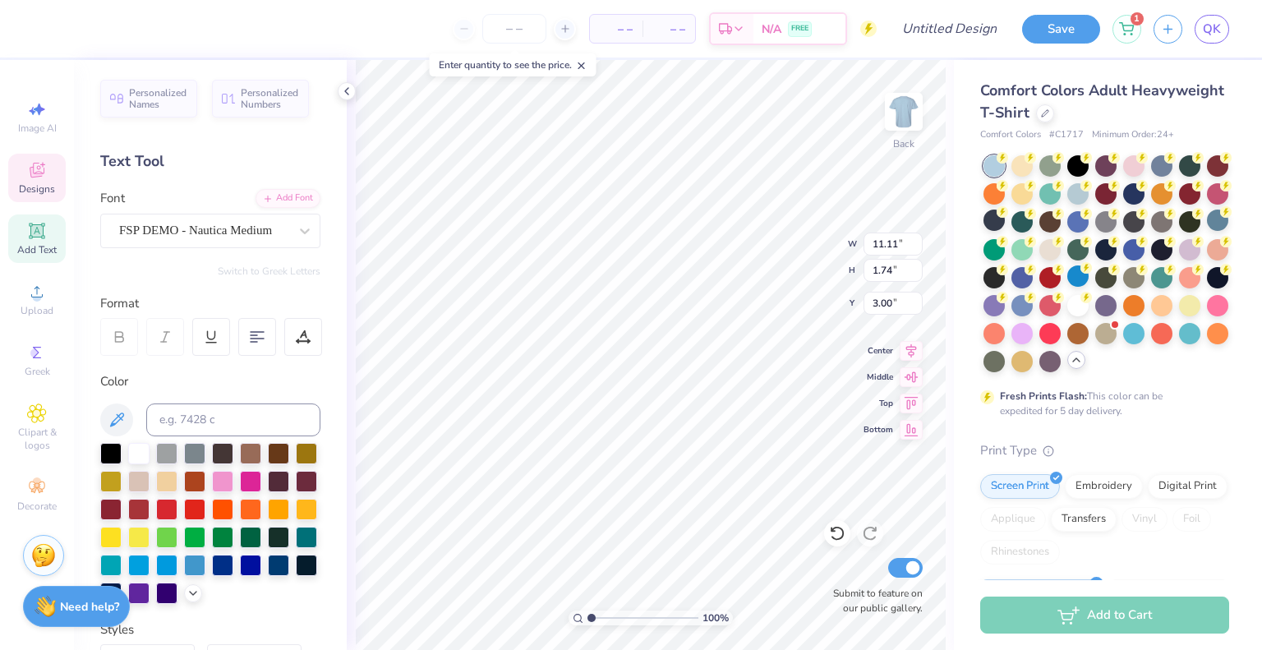
scroll to position [13, 11]
type textarea "Society of Women Engineers"
click at [910, 430] on icon at bounding box center [911, 427] width 23 height 20
click at [907, 422] on icon at bounding box center [912, 427] width 14 height 12
type input "13.82"
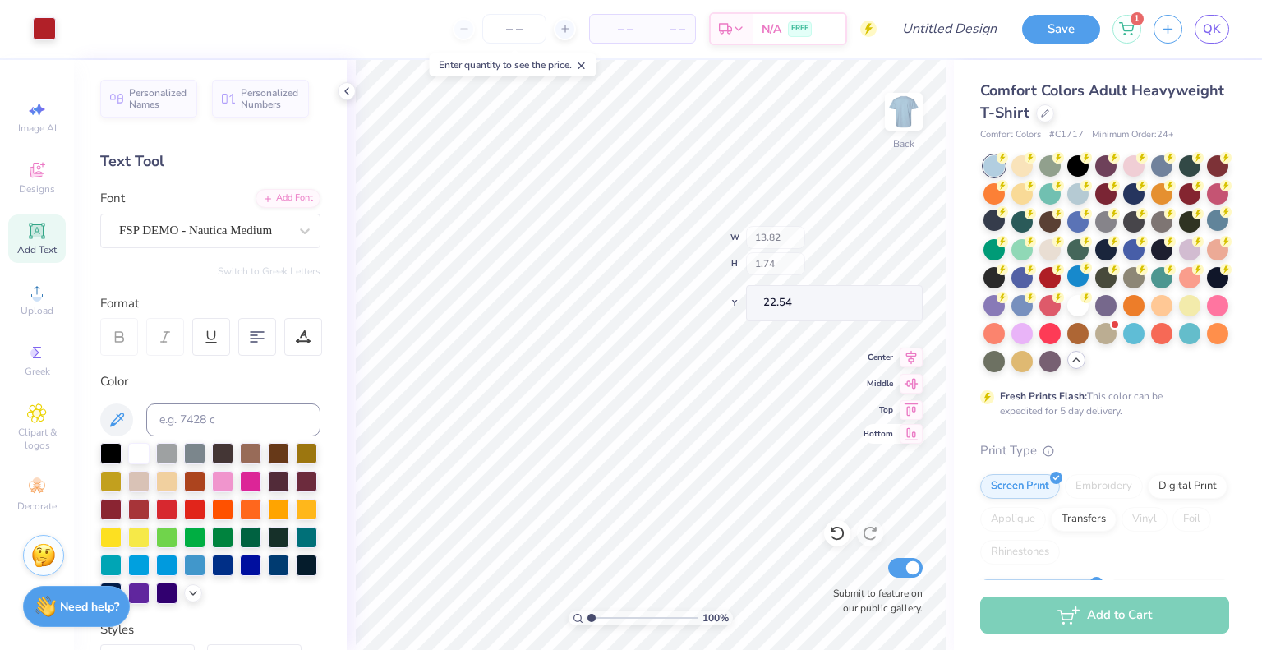
type input "1.96"
type input "22.54"
type input "3.88"
type input "1.26"
type input "6.27"
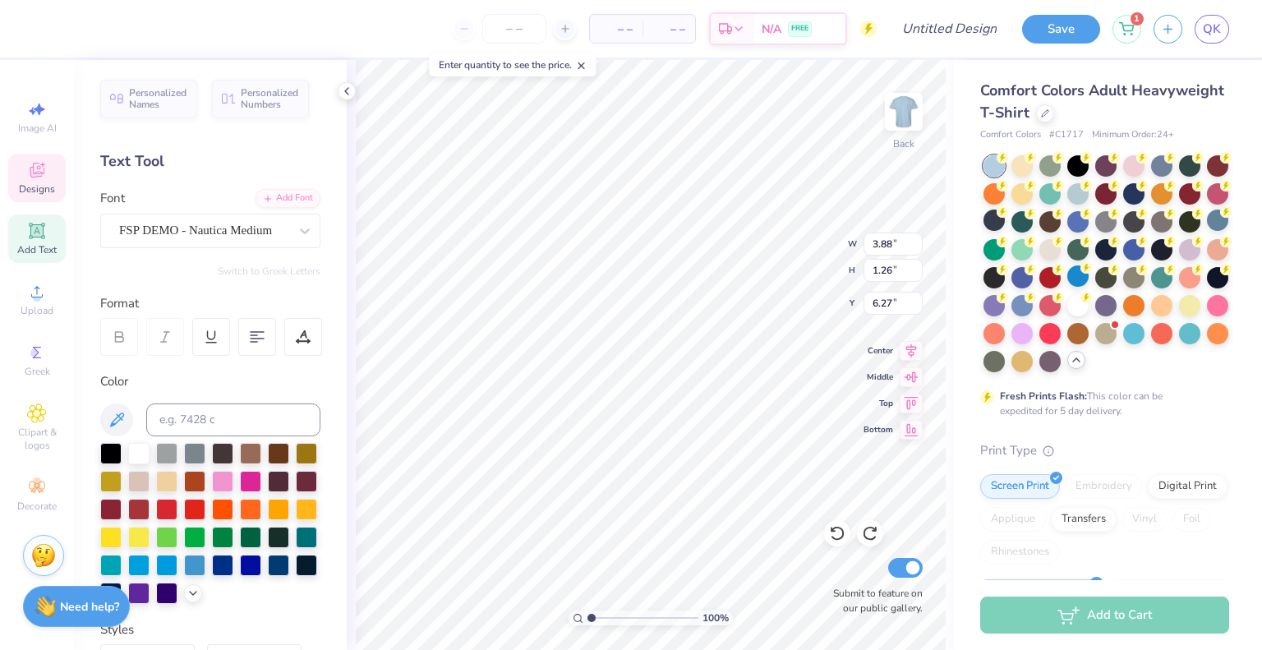
scroll to position [13, 2]
type textarea "Ohio State"
click at [41, 28] on div at bounding box center [44, 27] width 23 height 23
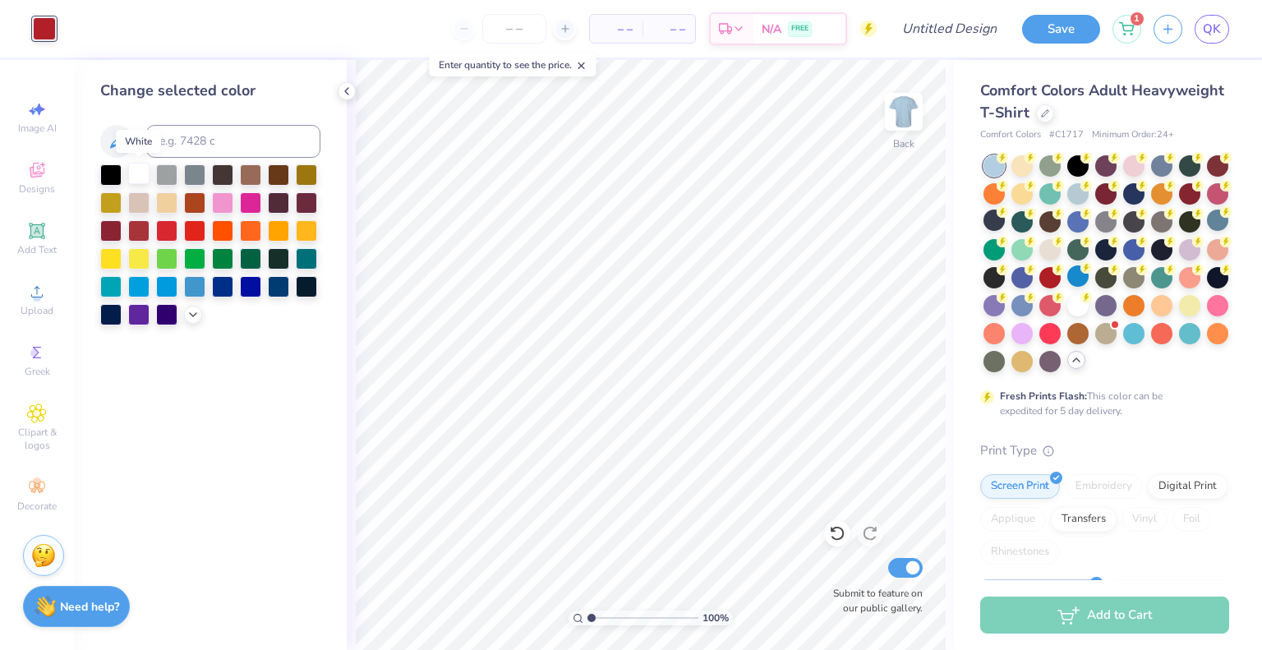
click at [136, 175] on div at bounding box center [138, 173] width 21 height 21
click at [30, 421] on icon at bounding box center [36, 413] width 19 height 20
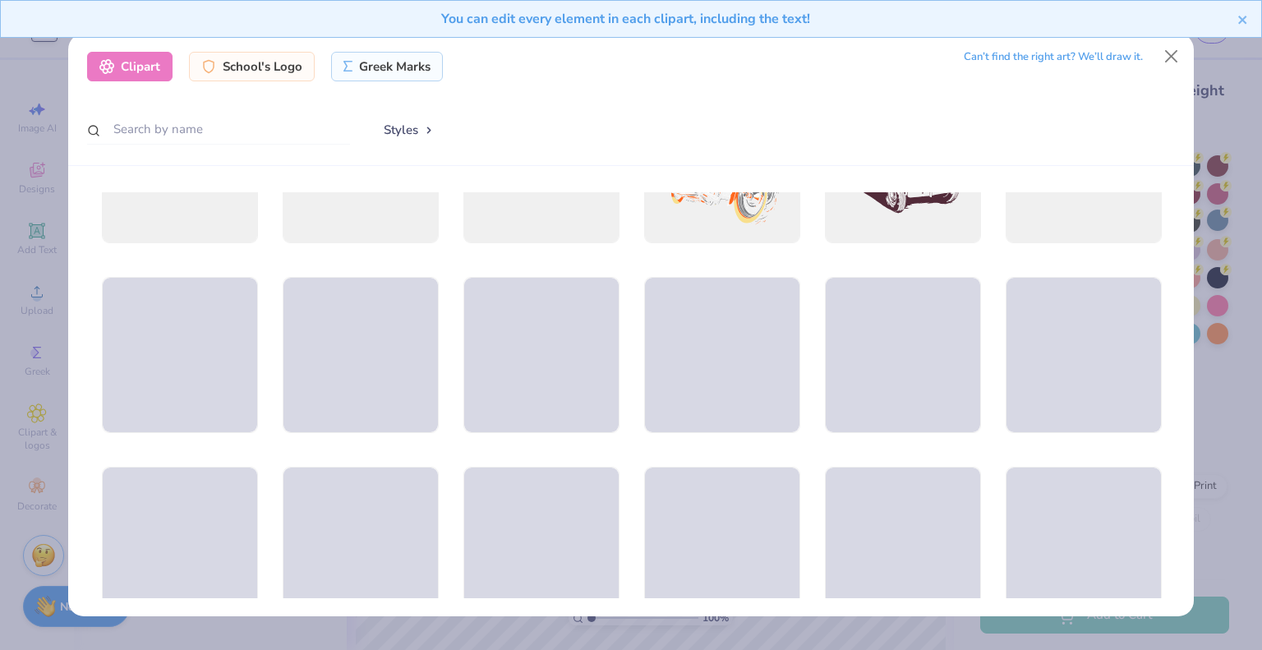
scroll to position [865, 0]
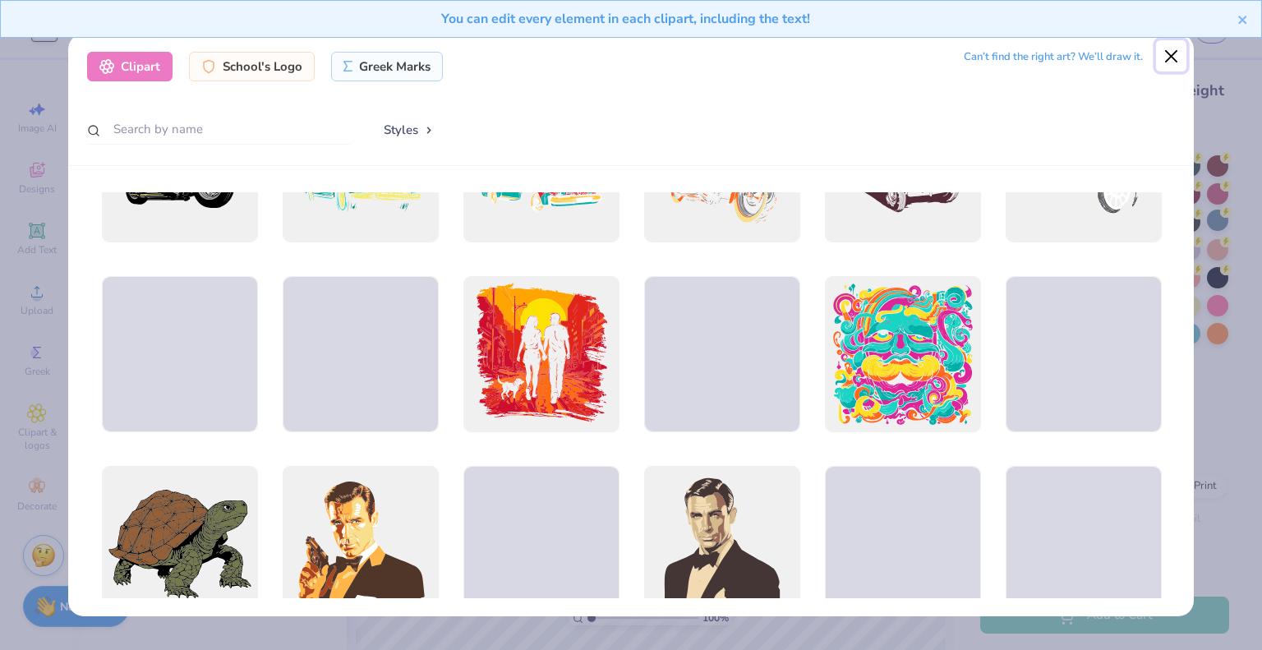
click at [1167, 56] on button "Close" at bounding box center [1171, 55] width 31 height 31
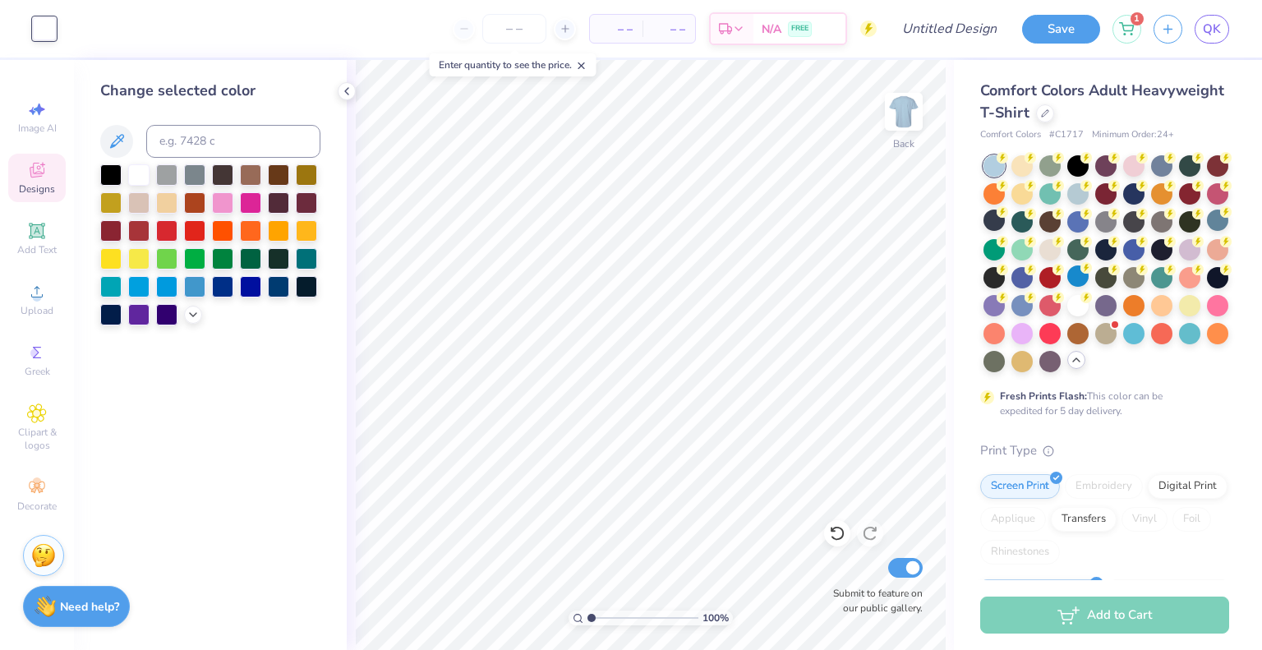
click at [31, 183] on span "Designs" at bounding box center [37, 188] width 36 height 13
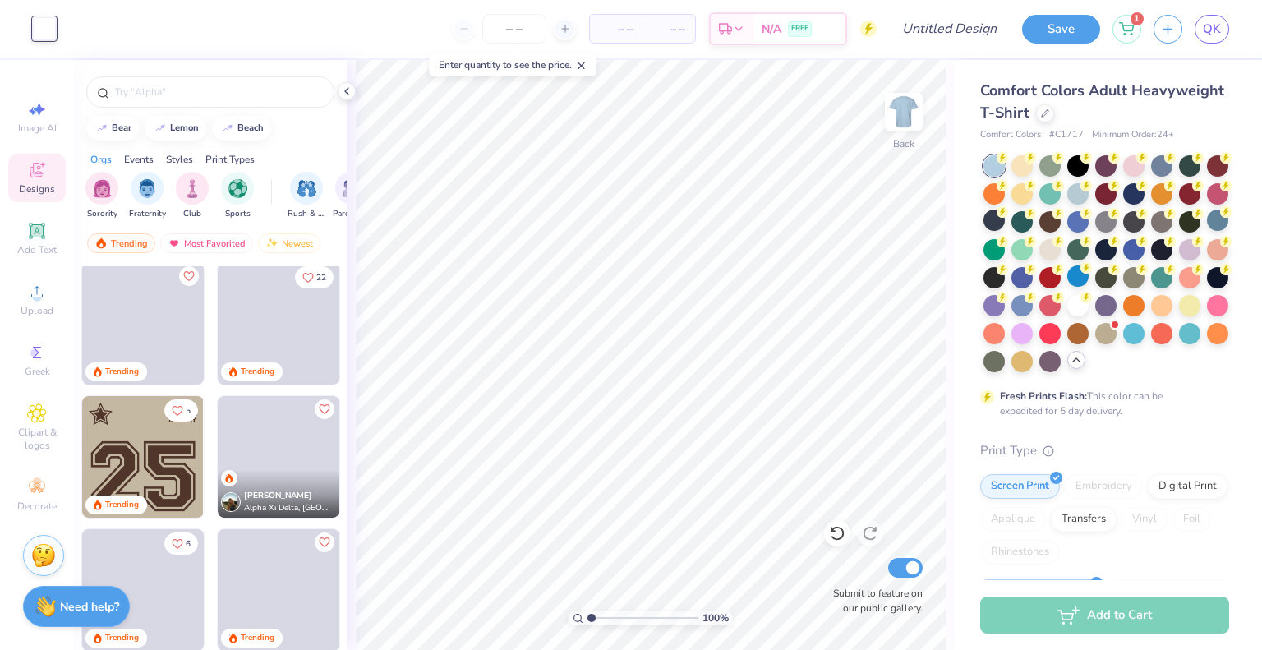
scroll to position [3599, 0]
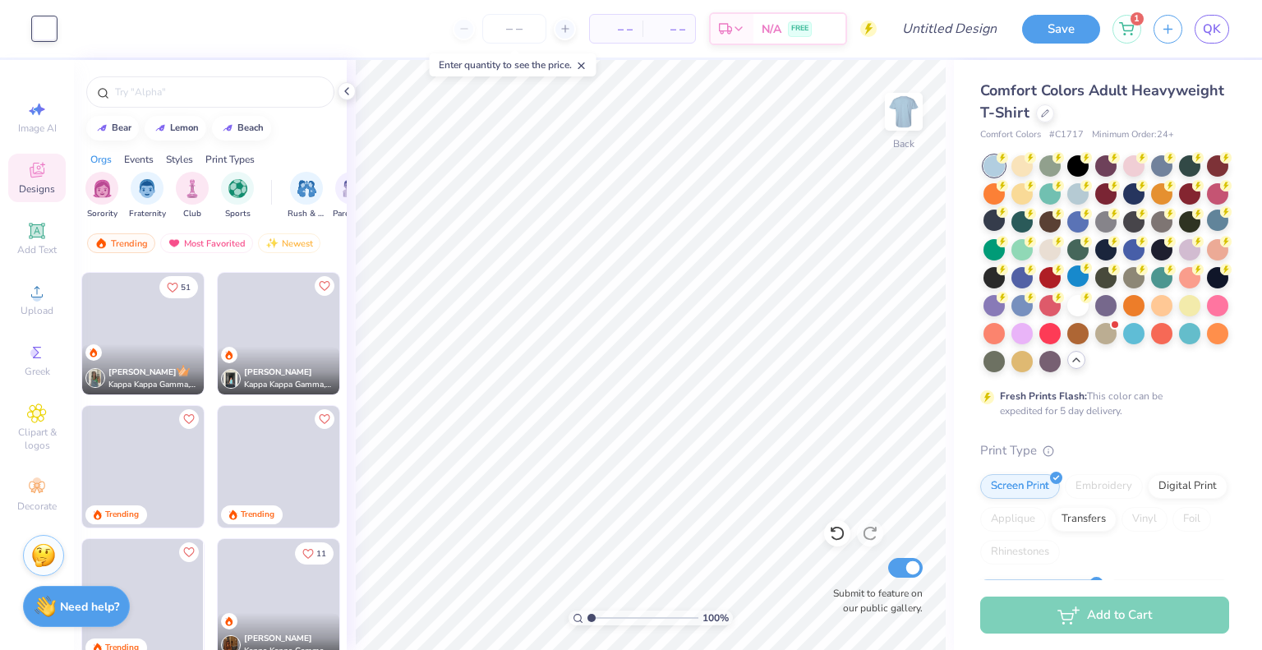
scroll to position [4256, 0]
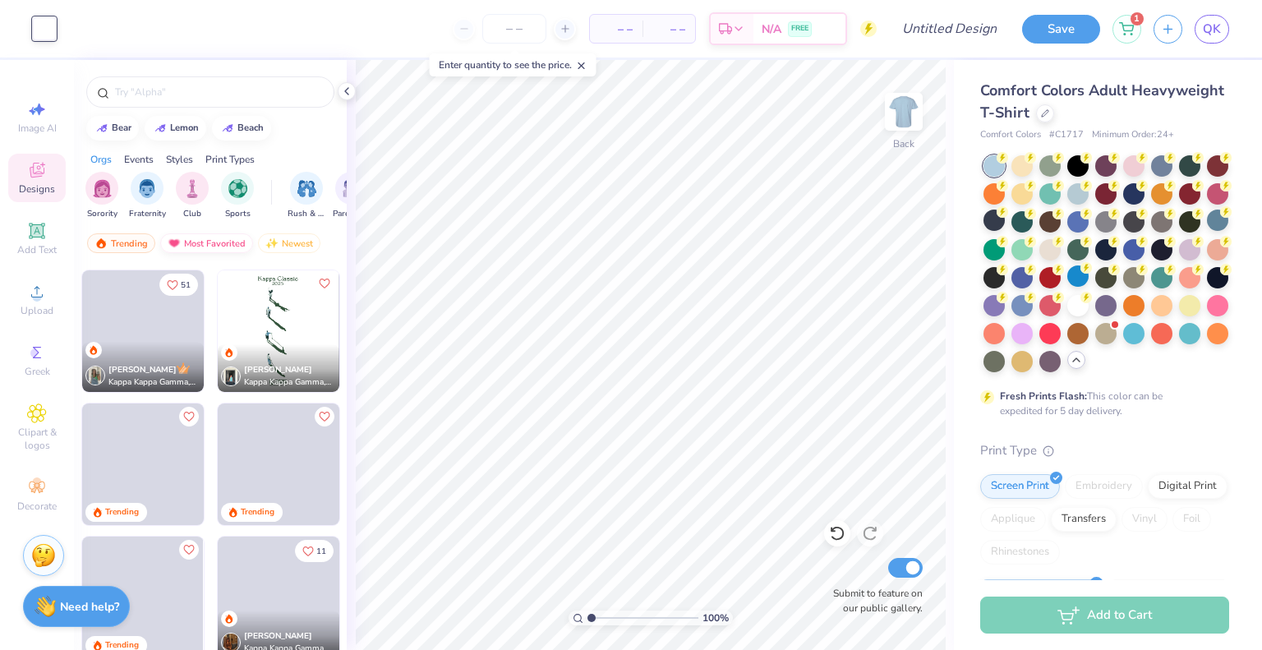
click at [214, 238] on div "Most Favorited" at bounding box center [206, 243] width 93 height 20
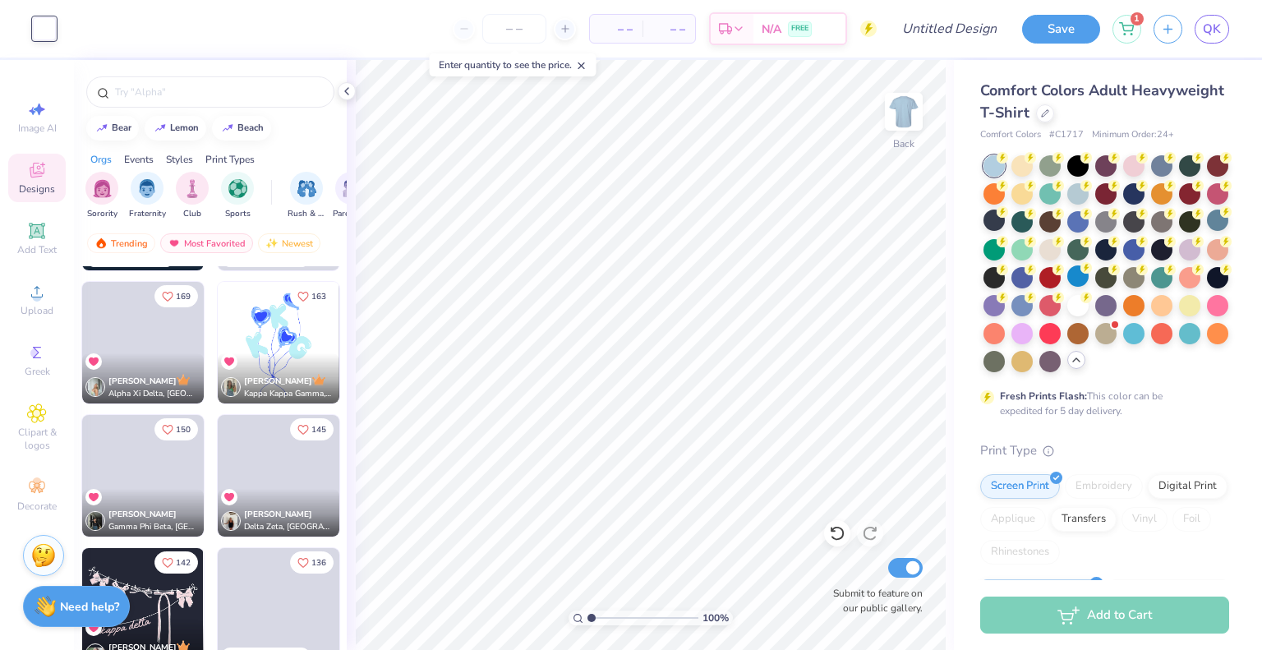
scroll to position [518, 0]
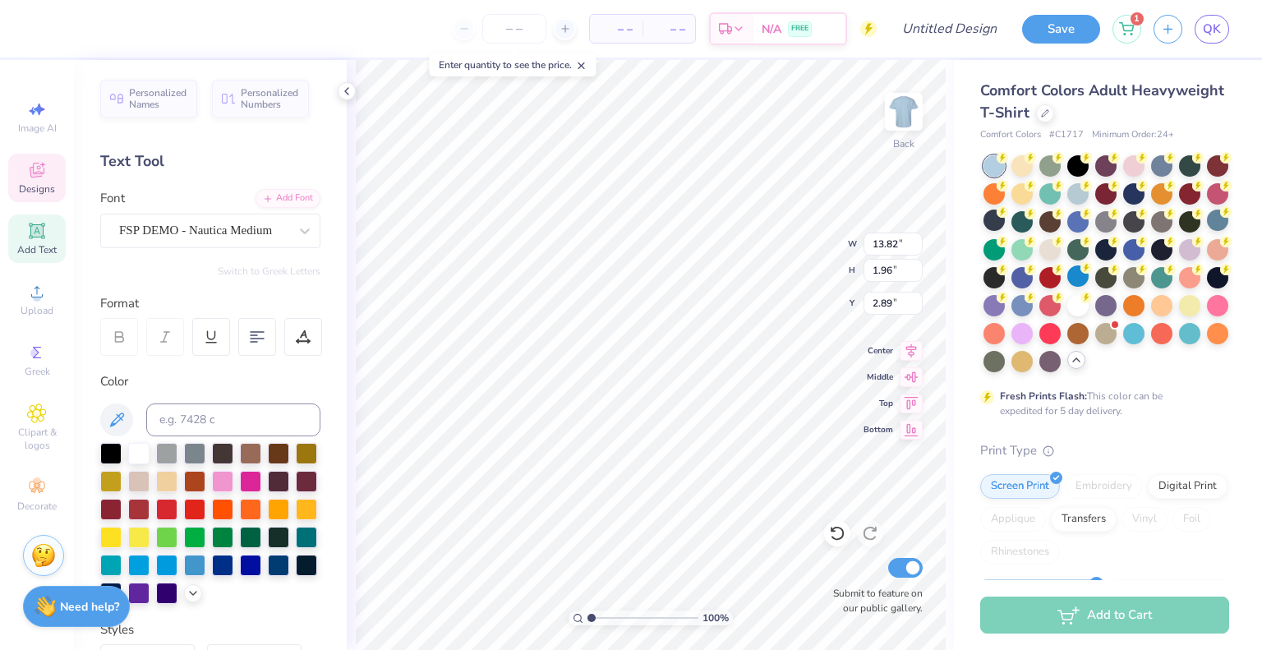
type input "1.91"
type input "2.88"
type input "2.03"
type input "2.91"
type input "1.91"
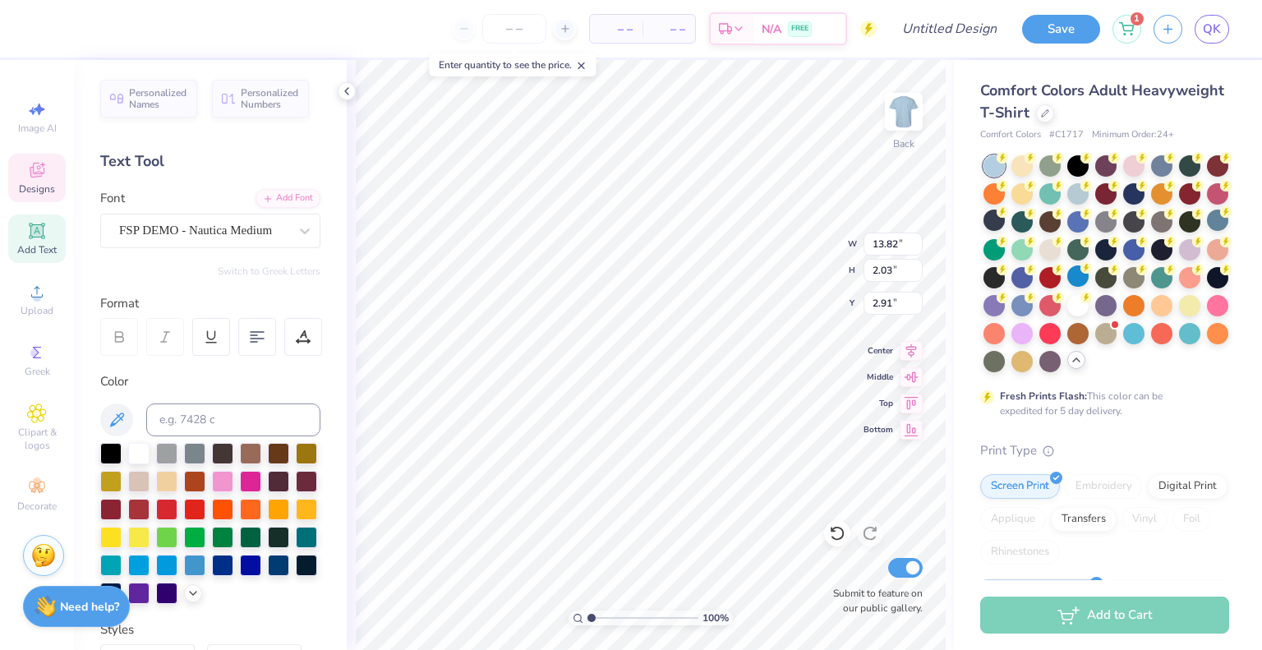
type input "2.88"
click at [34, 174] on icon at bounding box center [36, 172] width 13 height 11
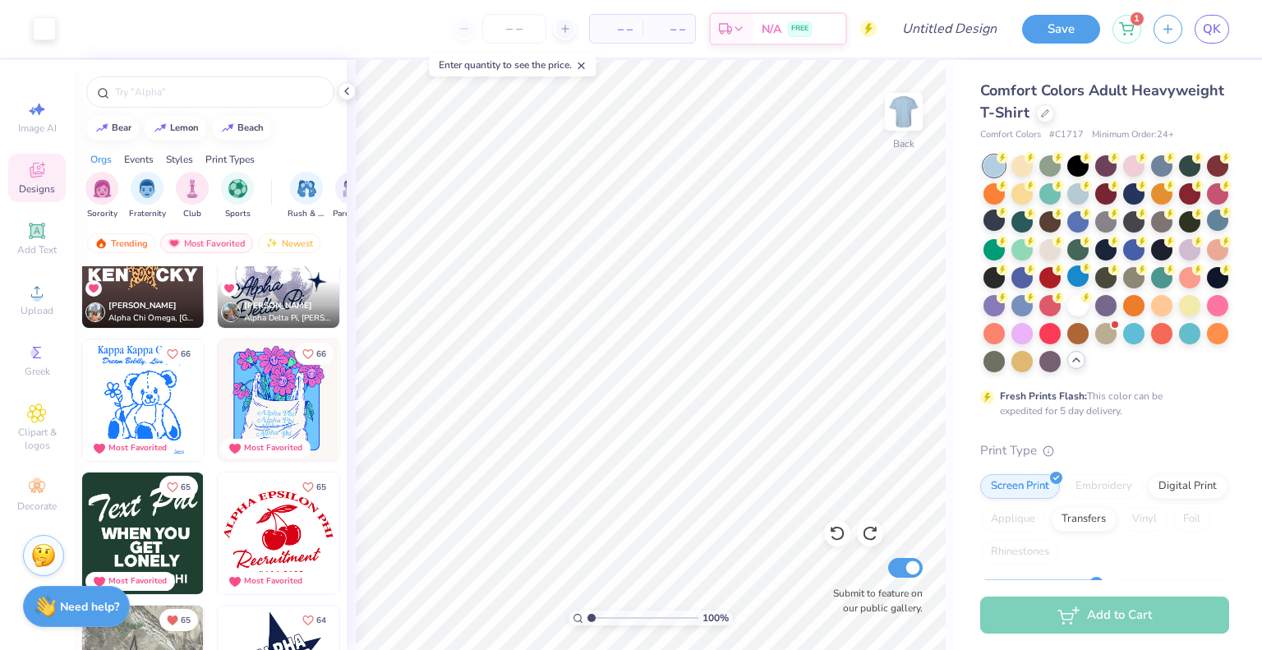
scroll to position [3657, 0]
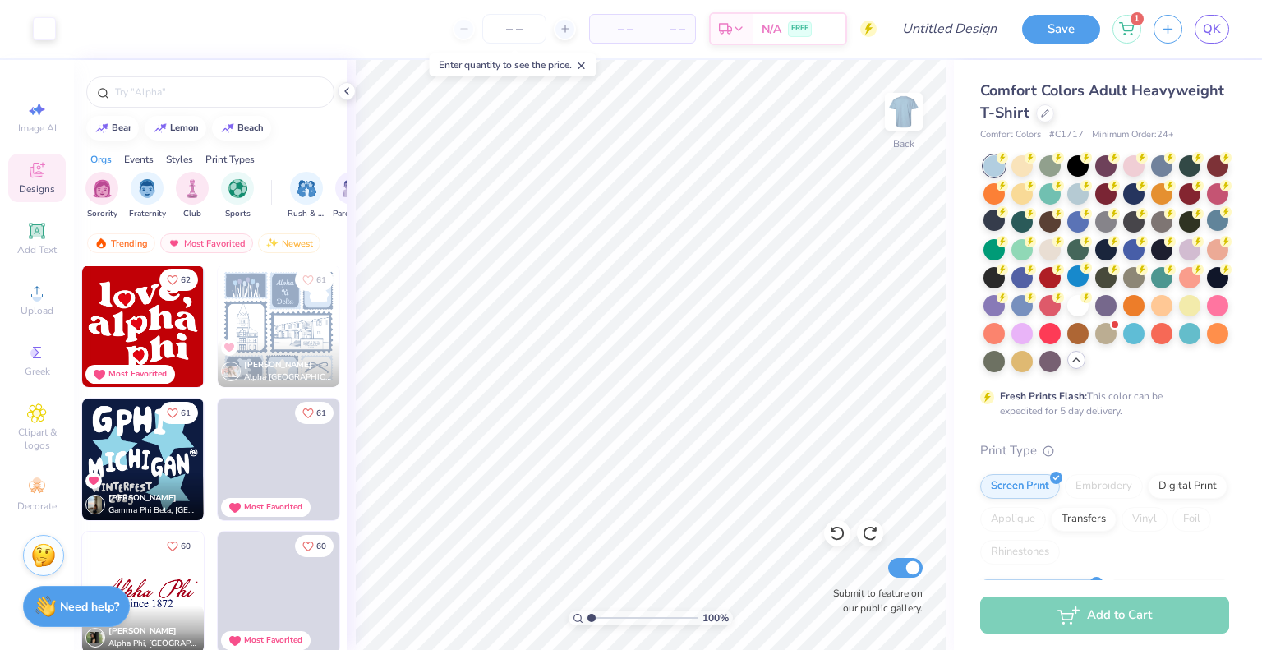
scroll to position [4262, 0]
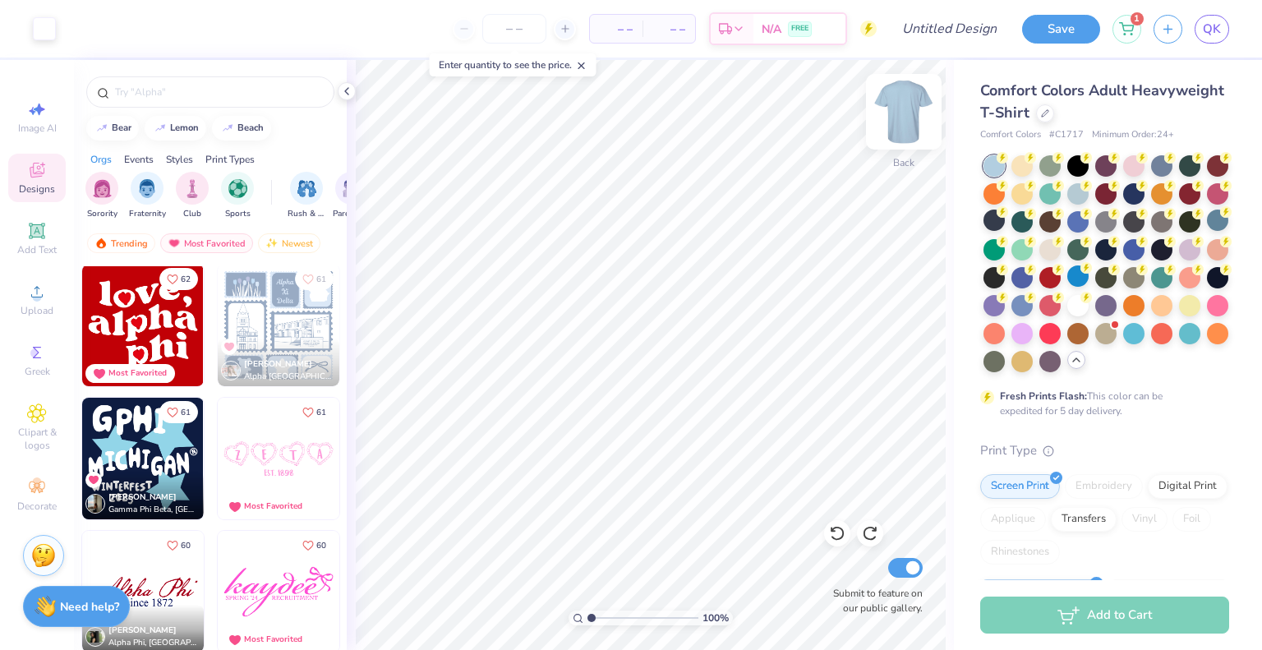
click at [904, 106] on img at bounding box center [904, 112] width 66 height 66
click at [260, 333] on img at bounding box center [279, 326] width 122 height 122
click at [241, 306] on img at bounding box center [279, 326] width 122 height 122
click at [1148, 496] on div "Digital Print" at bounding box center [1188, 484] width 80 height 25
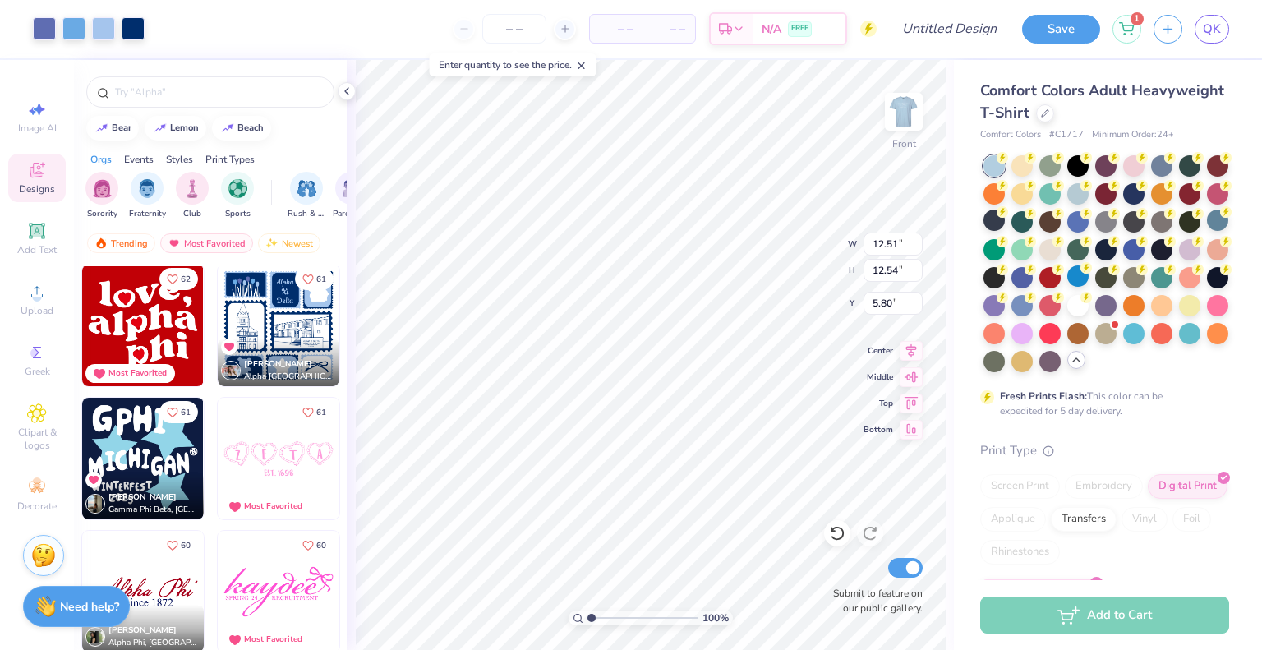
type input "5.80"
click at [895, 135] on img at bounding box center [904, 112] width 66 height 66
click at [895, 128] on img at bounding box center [903, 111] width 33 height 33
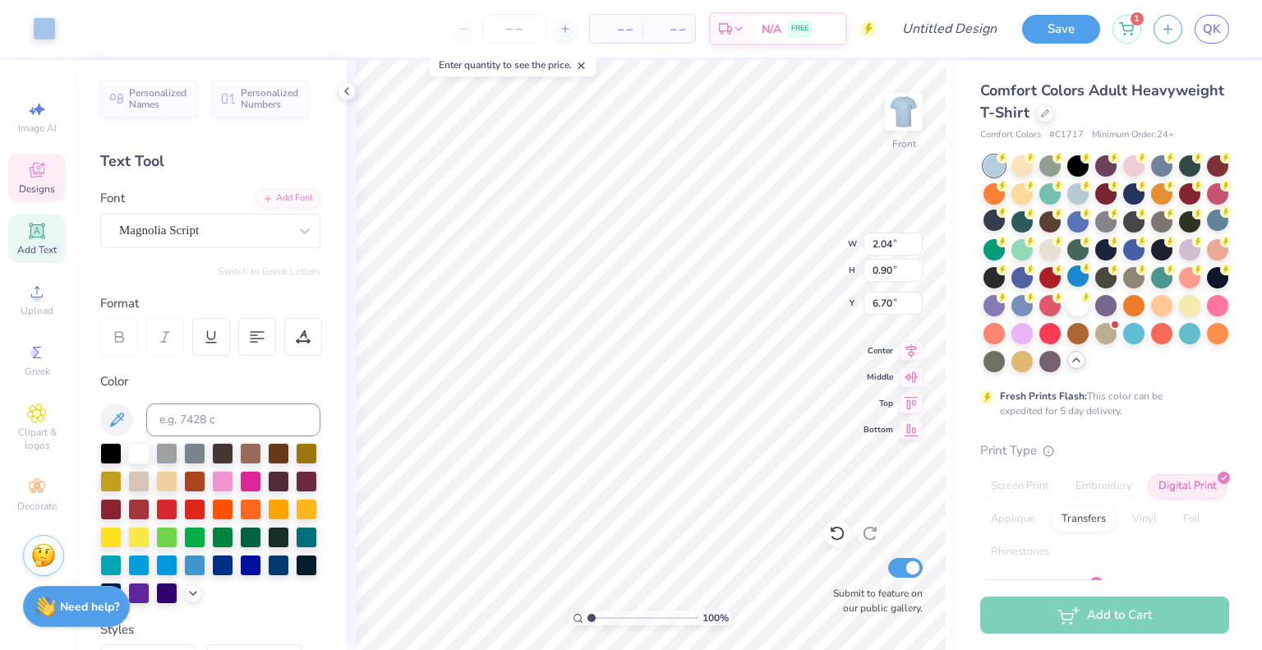
scroll to position [13, 2]
click at [895, 128] on img at bounding box center [904, 112] width 66 height 66
click at [888, 113] on img at bounding box center [903, 111] width 33 height 33
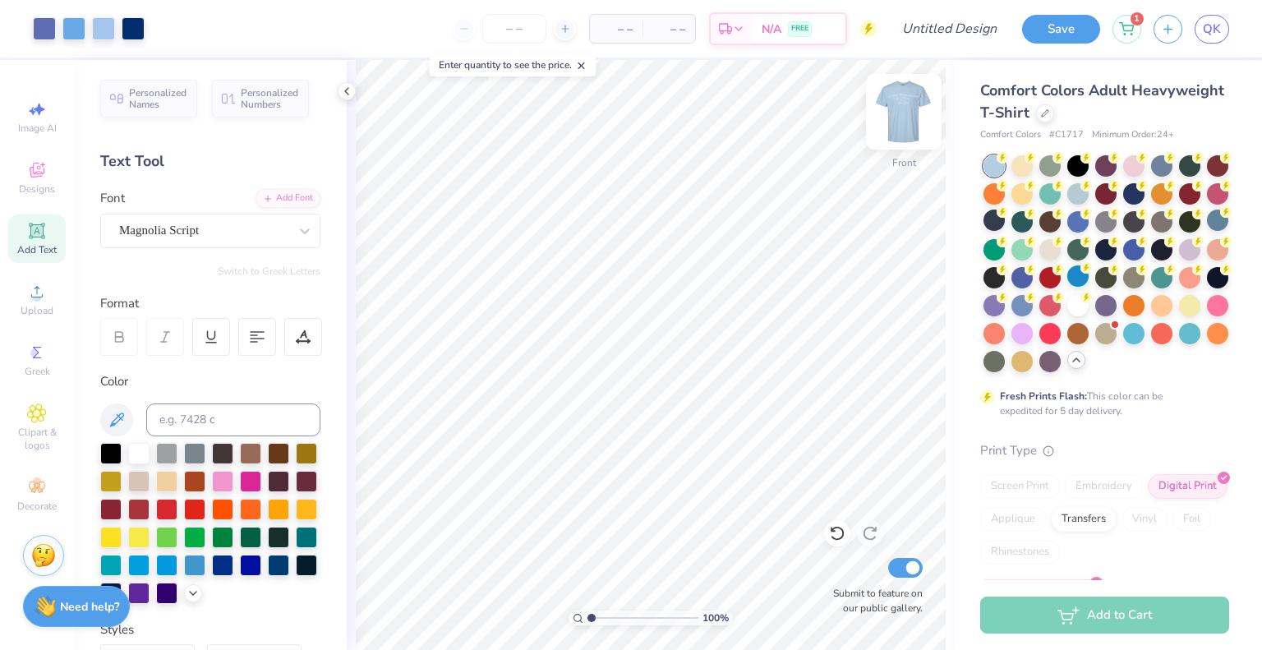
click at [908, 121] on img at bounding box center [904, 112] width 66 height 66
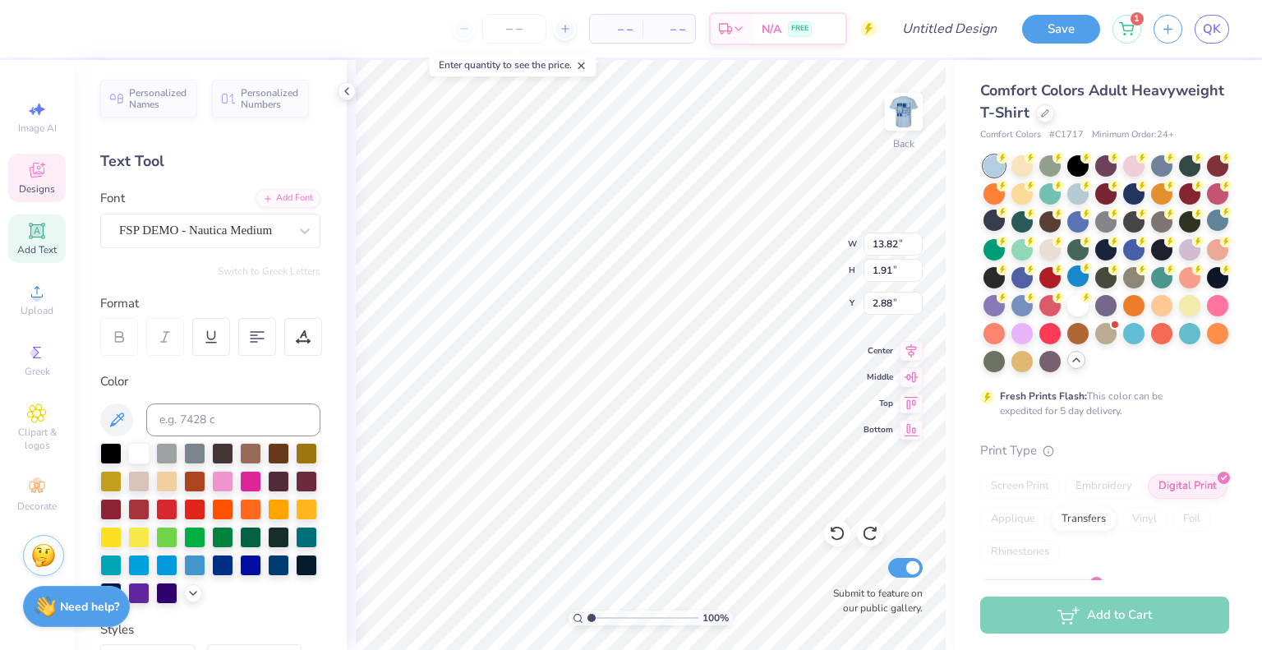
scroll to position [13, 6]
click at [188, 217] on div "FSP DEMO - Nautica Medium" at bounding box center [210, 231] width 220 height 35
click at [187, 360] on span "Magnolia Script" at bounding box center [159, 360] width 75 height 17
type input "magn"
click at [910, 126] on img at bounding box center [904, 112] width 66 height 66
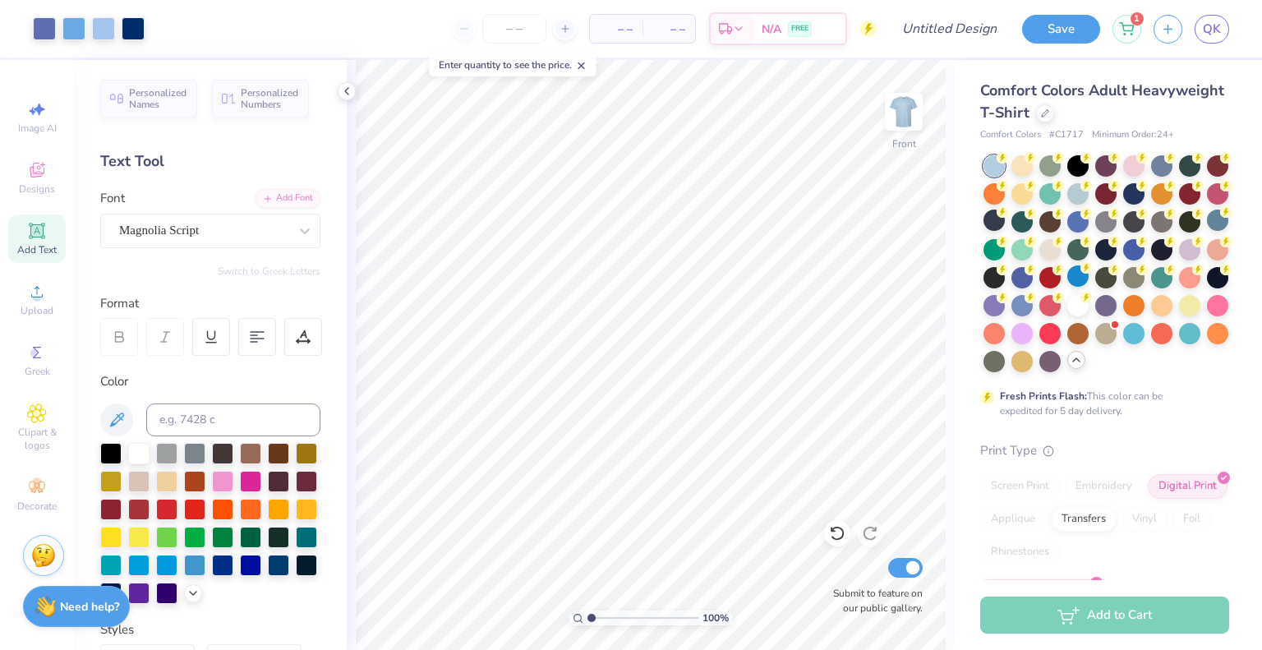
click at [586, 64] on icon at bounding box center [582, 66] width 12 height 12
click at [974, 30] on input "Design Title" at bounding box center [969, 28] width 81 height 33
type input "shirt 4"
click at [1042, 32] on button "Save" at bounding box center [1061, 26] width 78 height 29
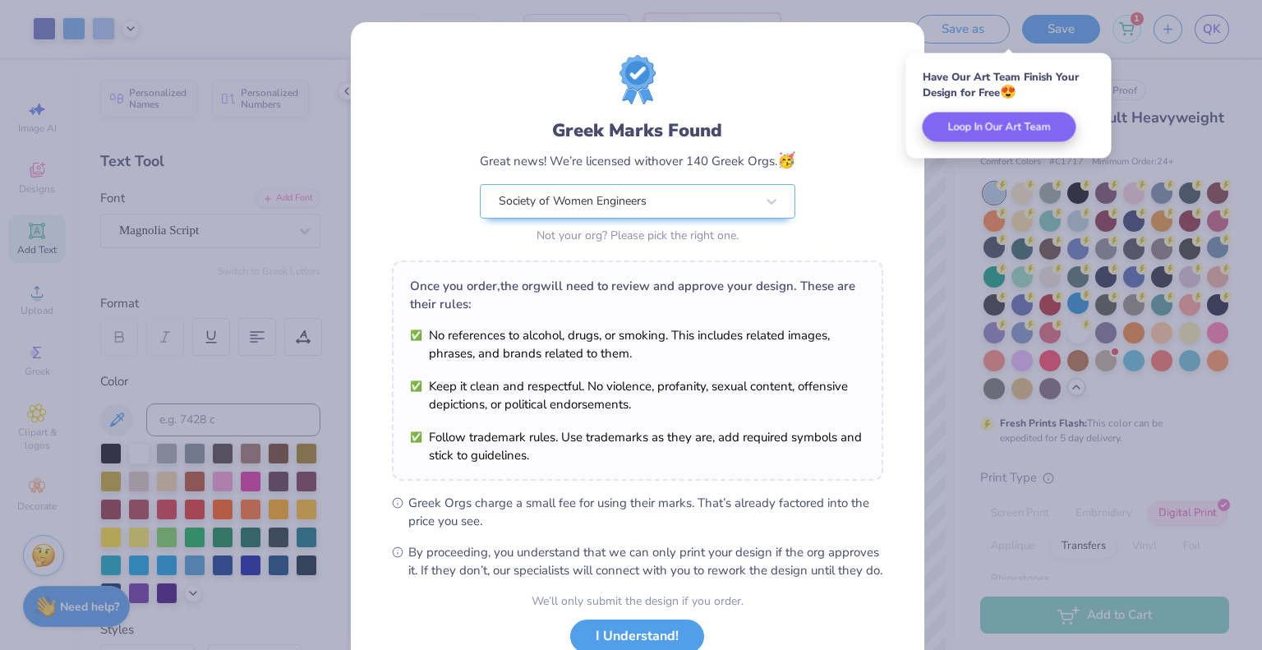
scroll to position [119, 0]
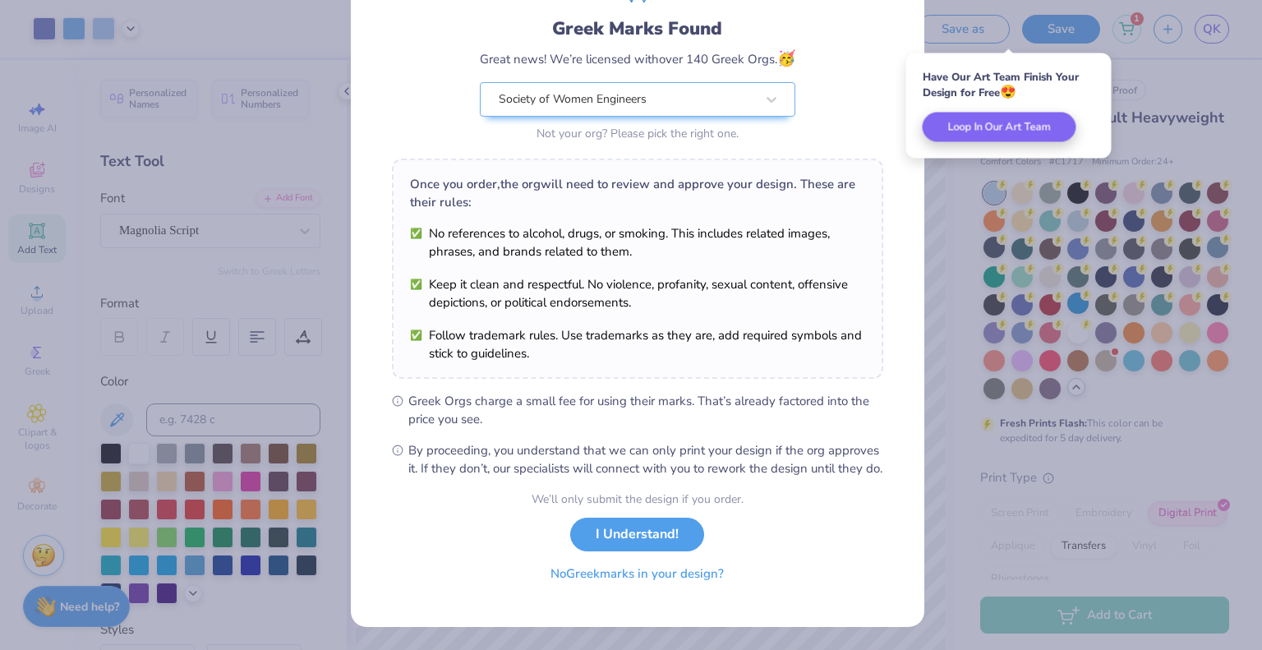
click at [698, 575] on button "No Greek marks in your design?" at bounding box center [637, 574] width 201 height 34
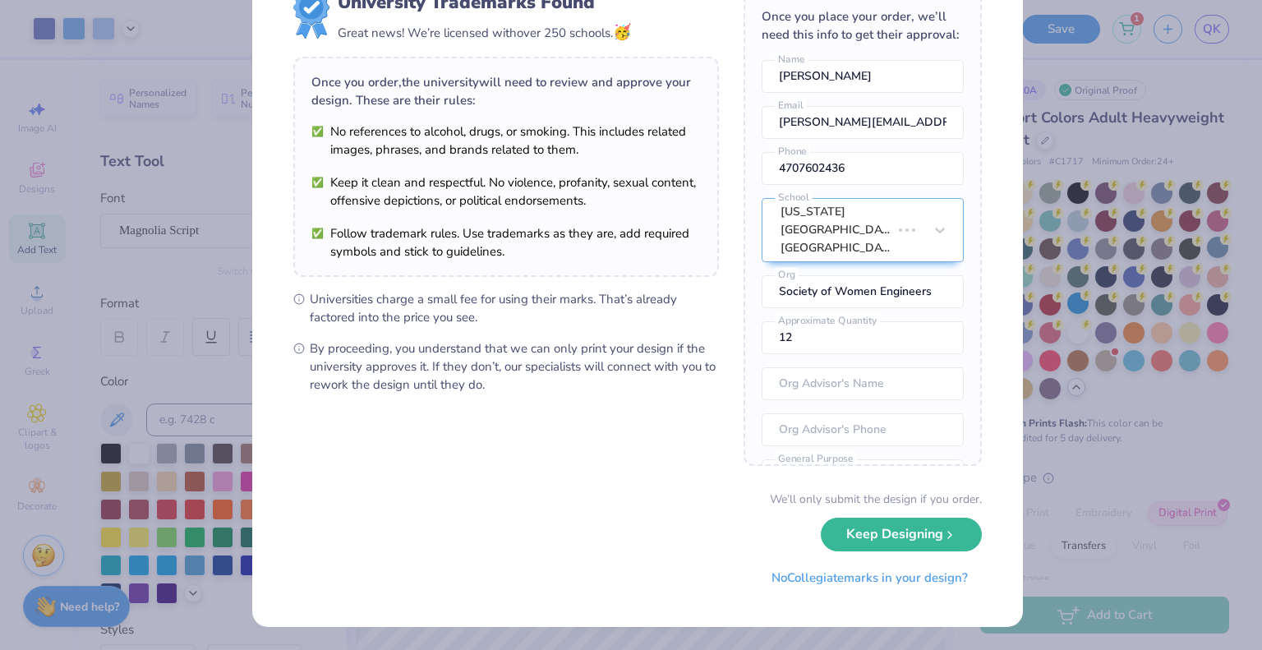
scroll to position [0, 0]
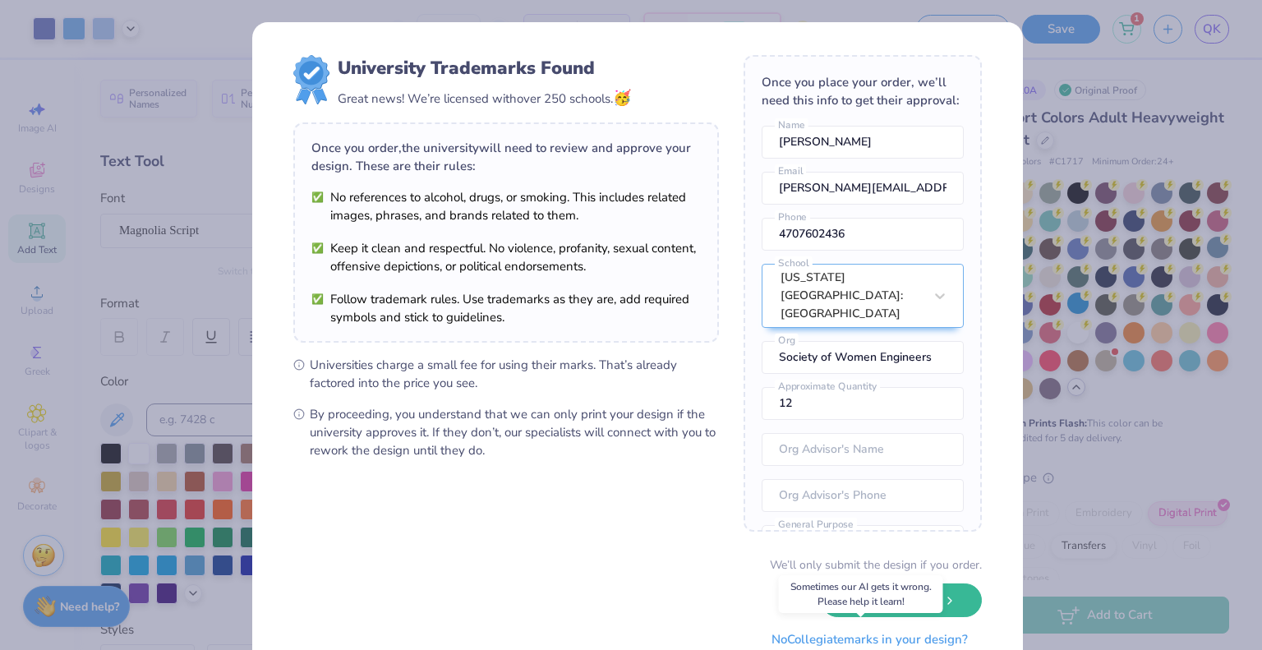
click at [886, 643] on button "No Collegiate marks in your design?" at bounding box center [870, 640] width 224 height 34
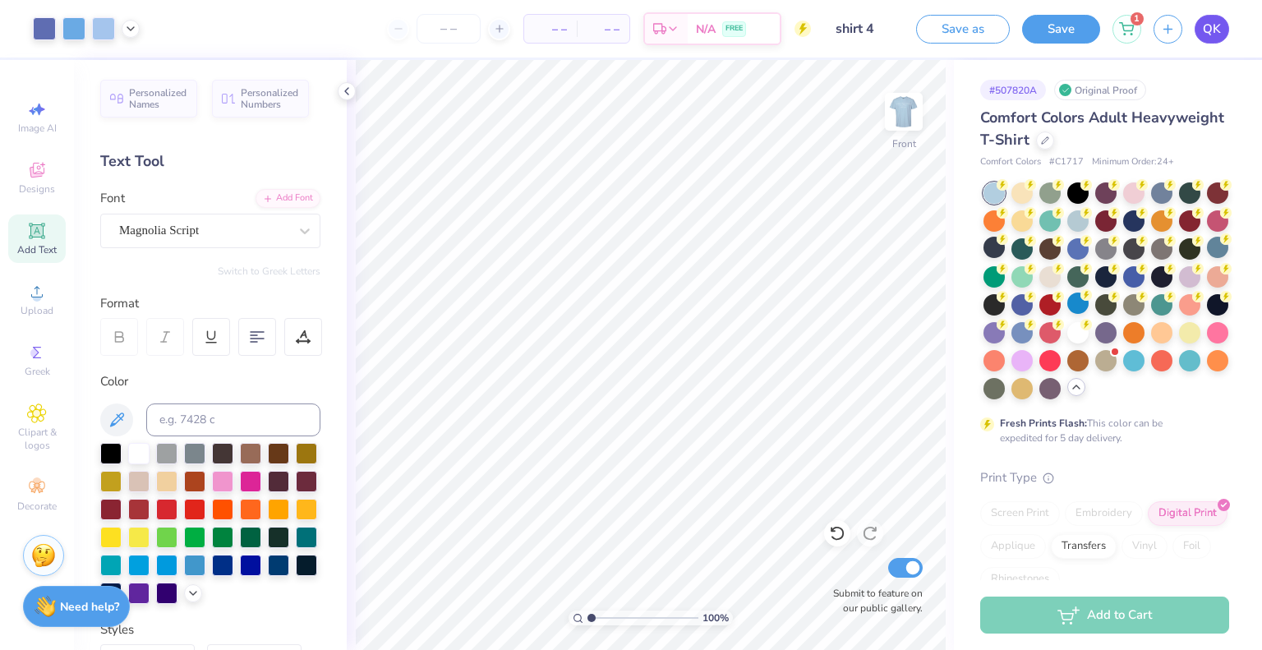
click at [1214, 25] on span "QK" at bounding box center [1212, 29] width 18 height 19
click at [1202, 31] on link "QK" at bounding box center [1212, 29] width 35 height 29
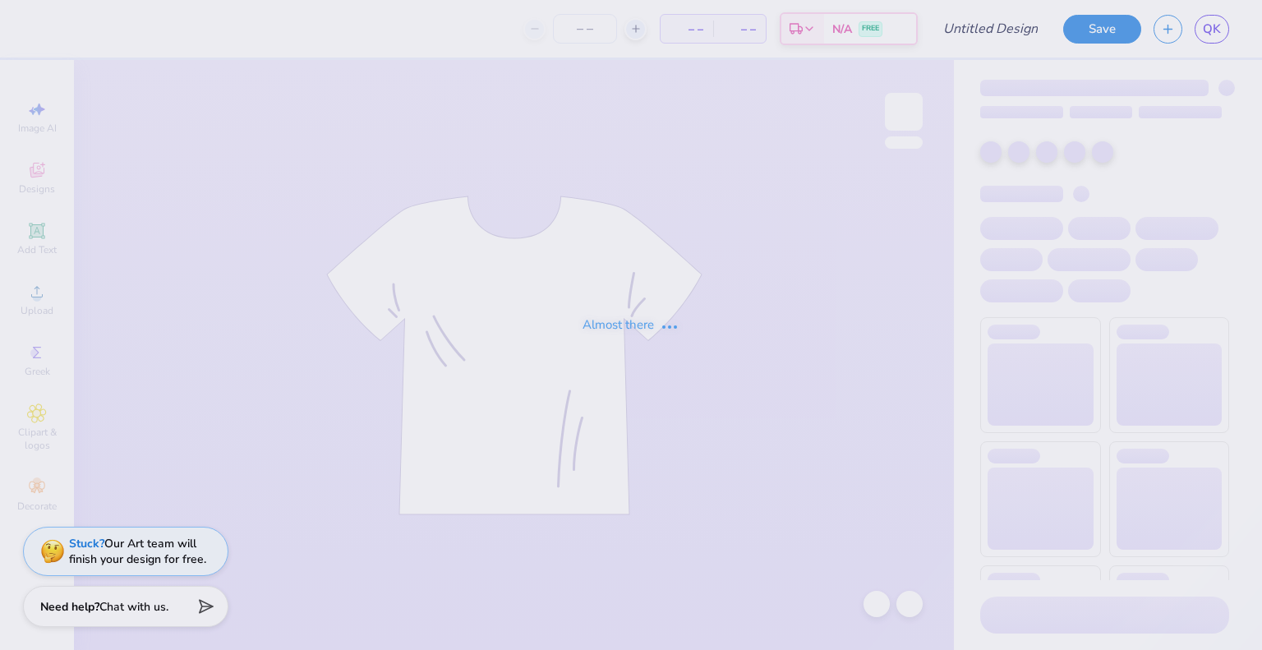
type input "hoodie"
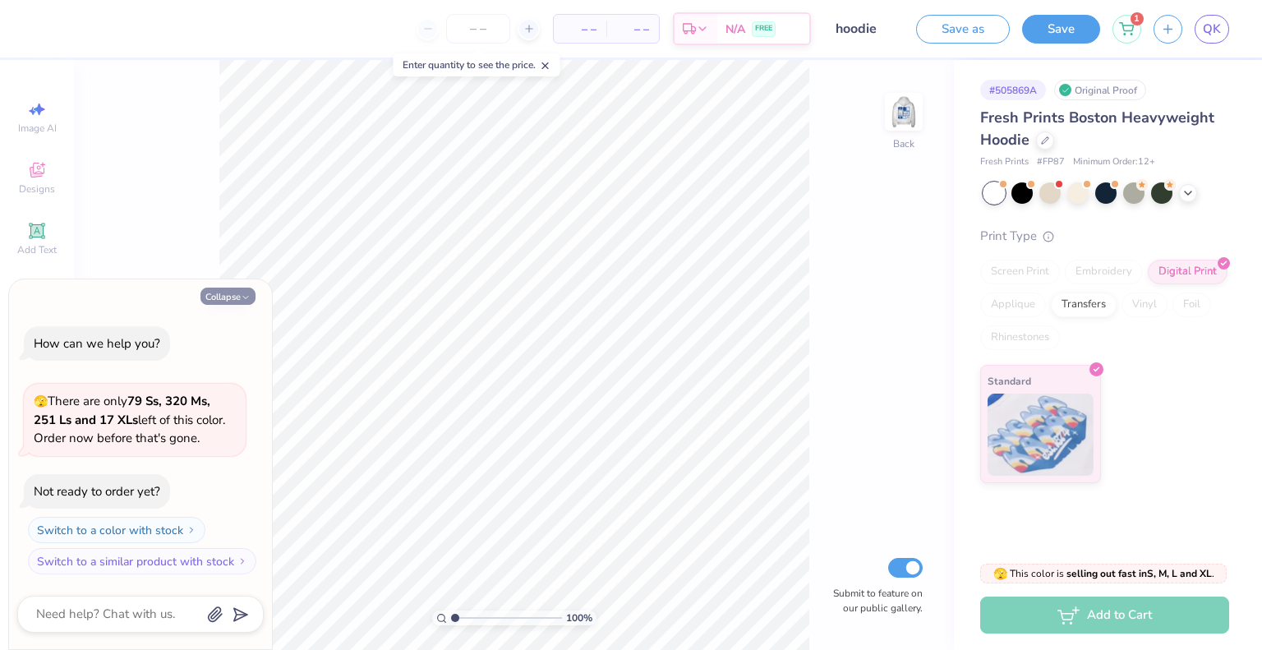
click at [218, 302] on button "Collapse" at bounding box center [227, 296] width 55 height 17
type textarea "x"
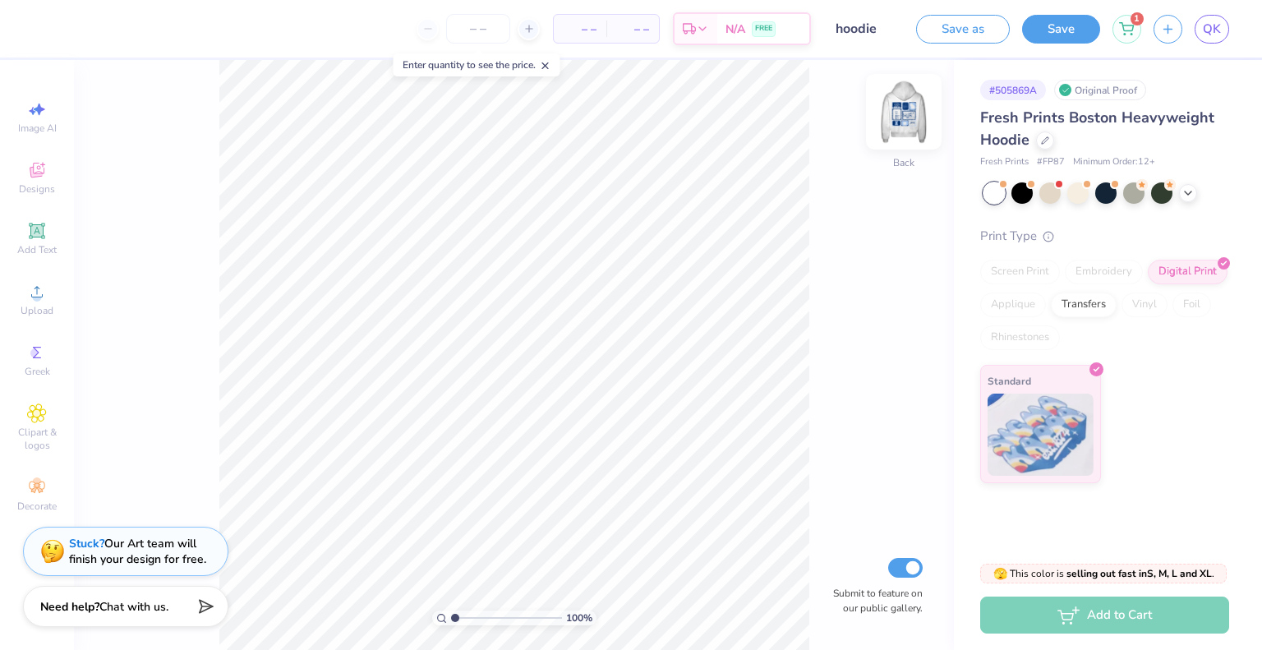
click at [902, 116] on img at bounding box center [904, 112] width 66 height 66
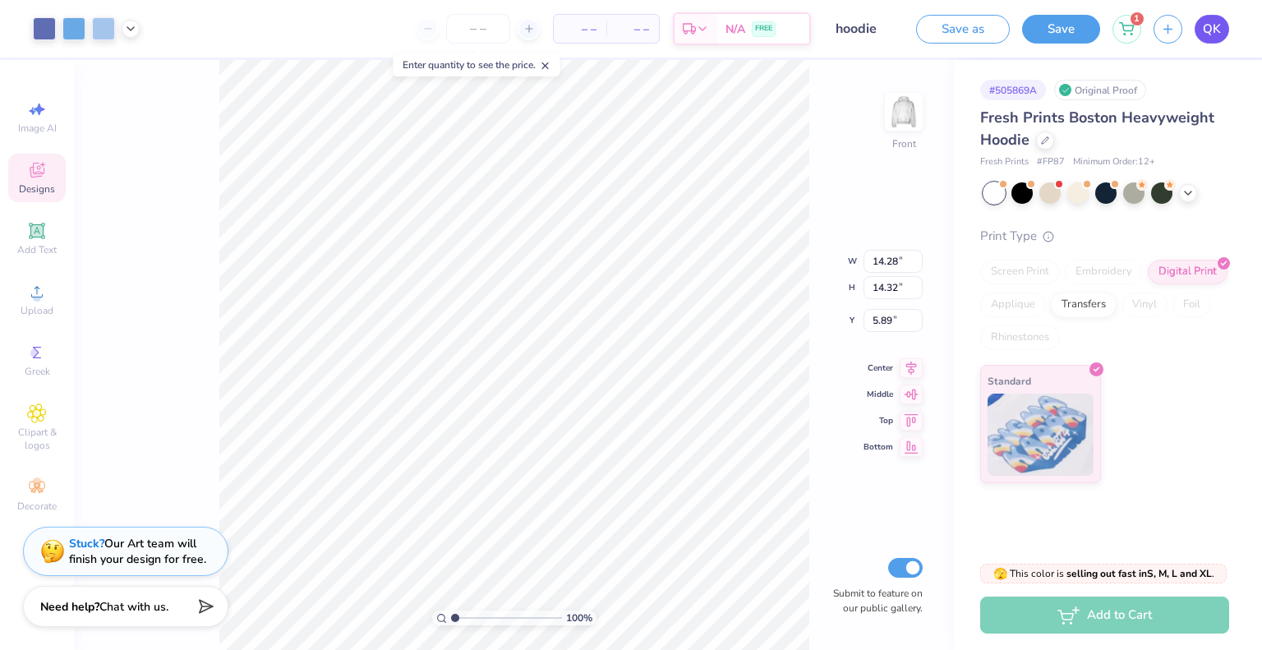
click at [1209, 34] on span "QK" at bounding box center [1212, 29] width 18 height 19
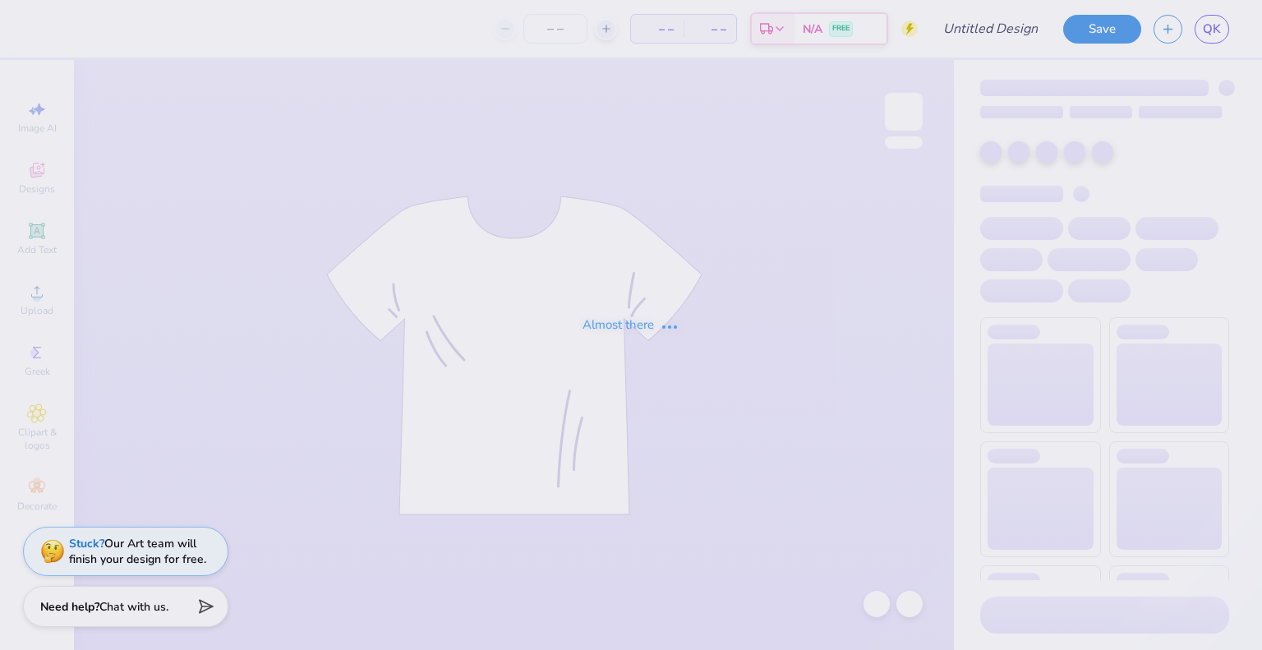
type input "shirt 4"
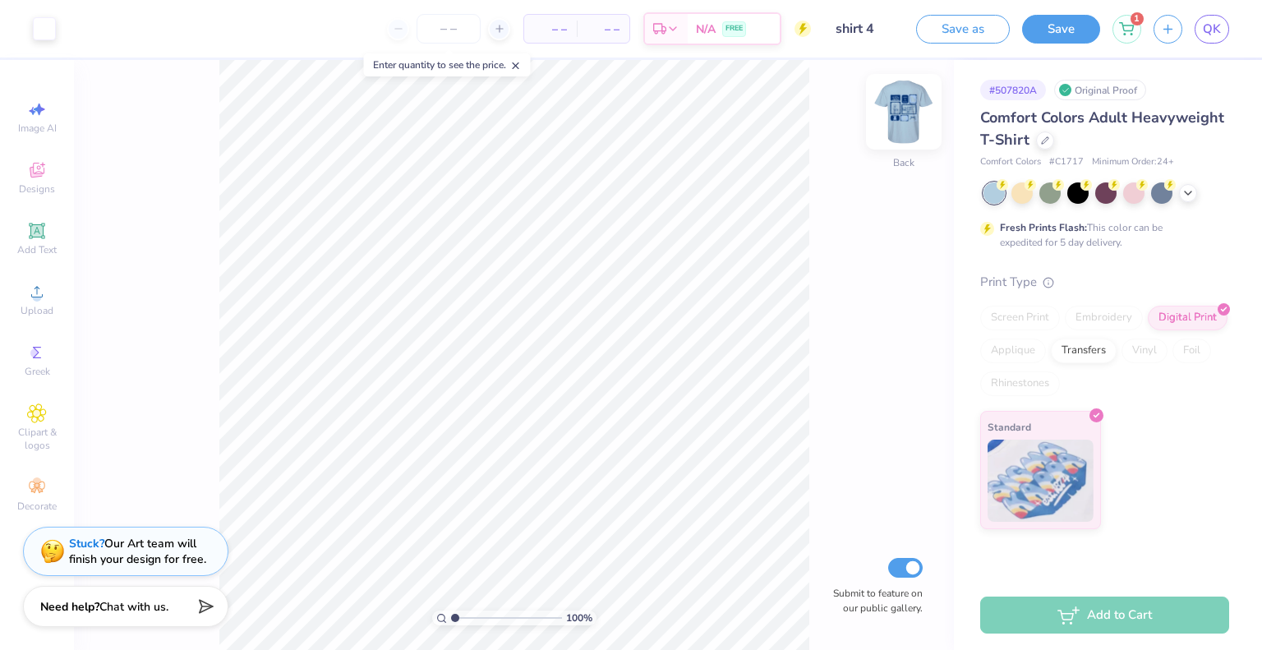
click at [893, 119] on img at bounding box center [904, 112] width 66 height 66
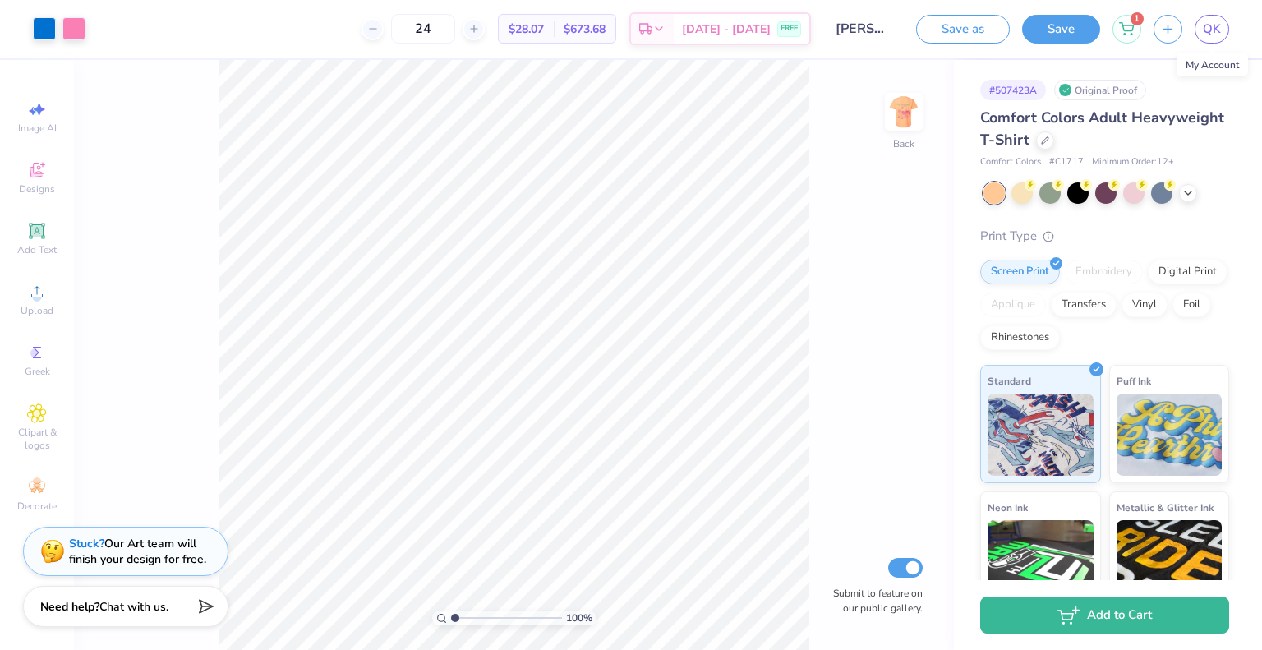
click at [1201, 41] on div "QK" at bounding box center [1212, 29] width 35 height 29
click at [1214, 39] on link "QK" at bounding box center [1212, 29] width 35 height 29
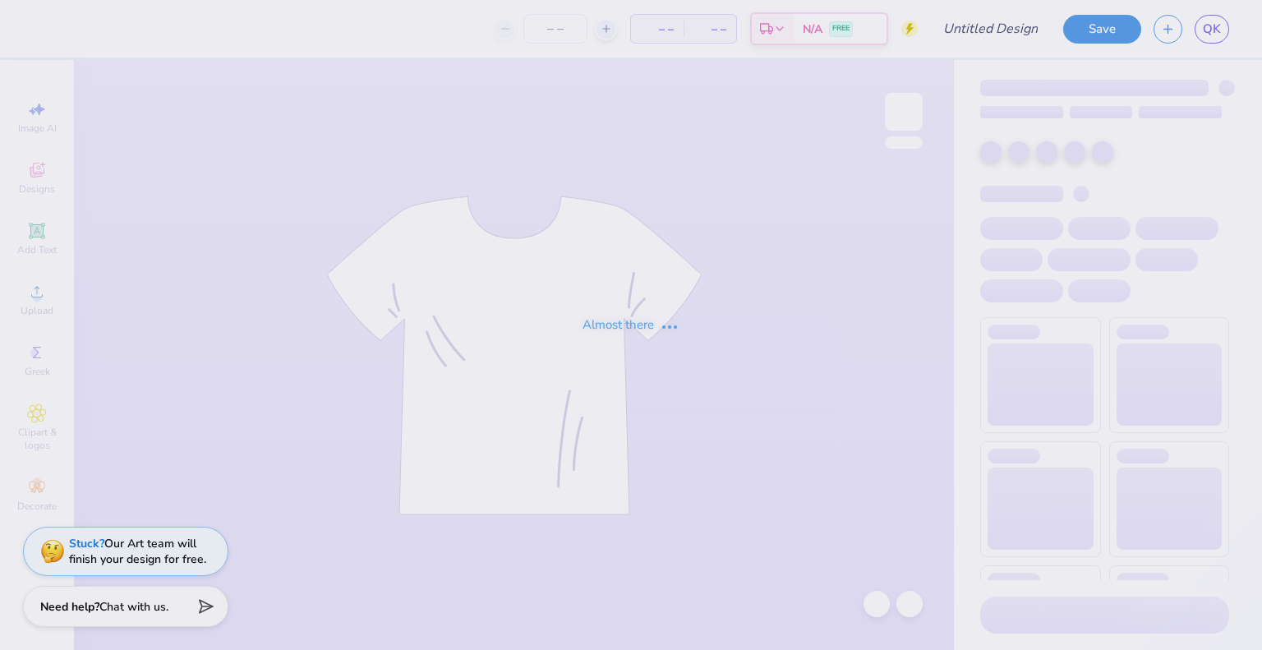
type input "hoodie"
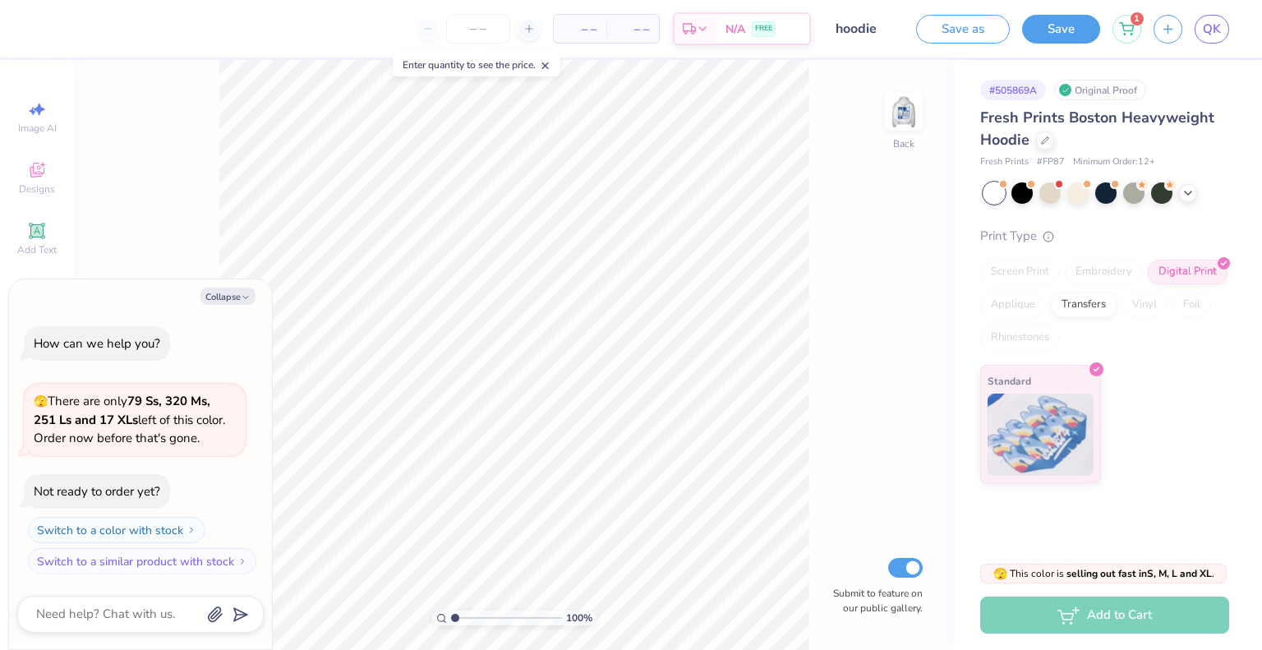
click at [223, 306] on div "Collapse How can we help you? 🫣 There are only 79 Ss, 320 Ms, 251 Ls and 17 XLs…" at bounding box center [140, 464] width 263 height 371
click at [223, 302] on button "Collapse" at bounding box center [227, 296] width 55 height 17
type textarea "x"
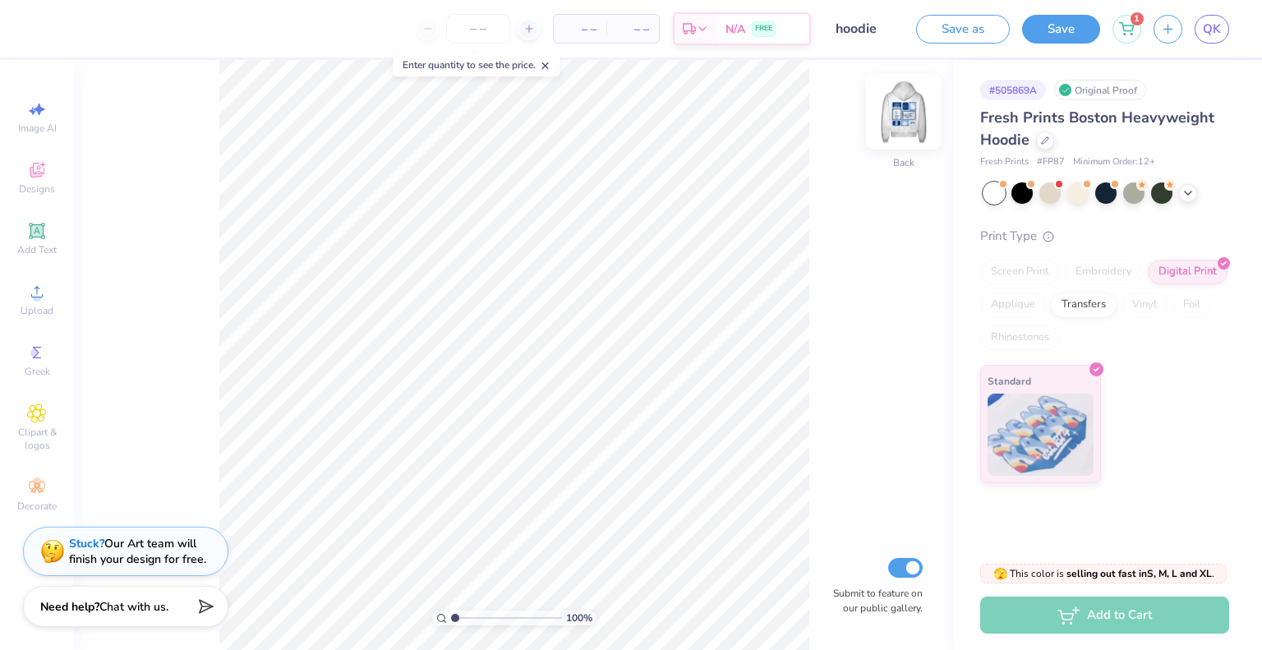
click at [896, 117] on img at bounding box center [904, 112] width 66 height 66
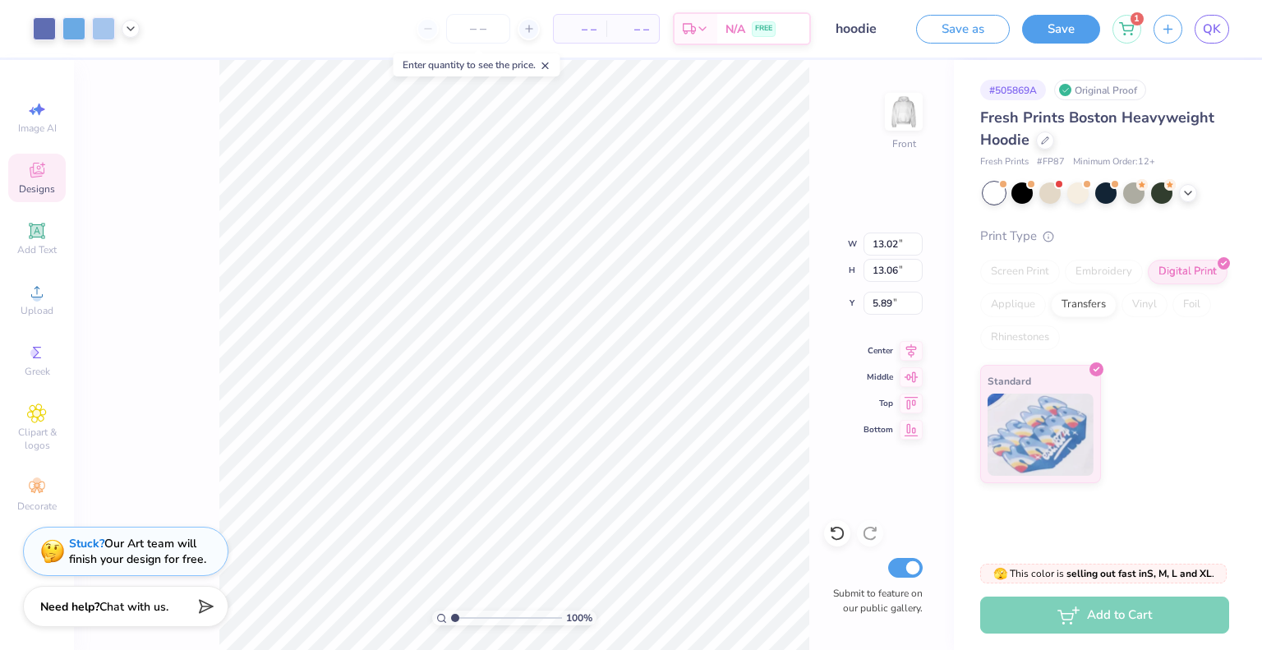
type input "13.02"
type input "13.06"
click at [556, 278] on li "Copy" at bounding box center [599, 277] width 129 height 32
click at [1205, 34] on span "QK" at bounding box center [1212, 29] width 18 height 19
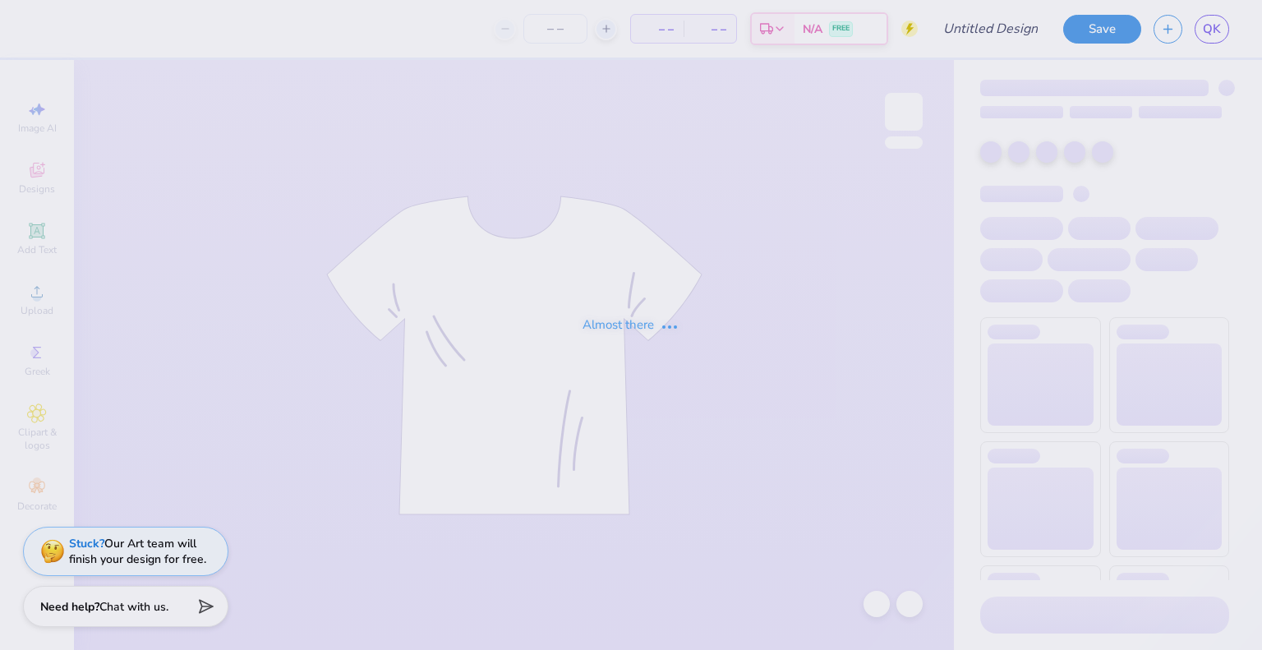
type input "shirt 4"
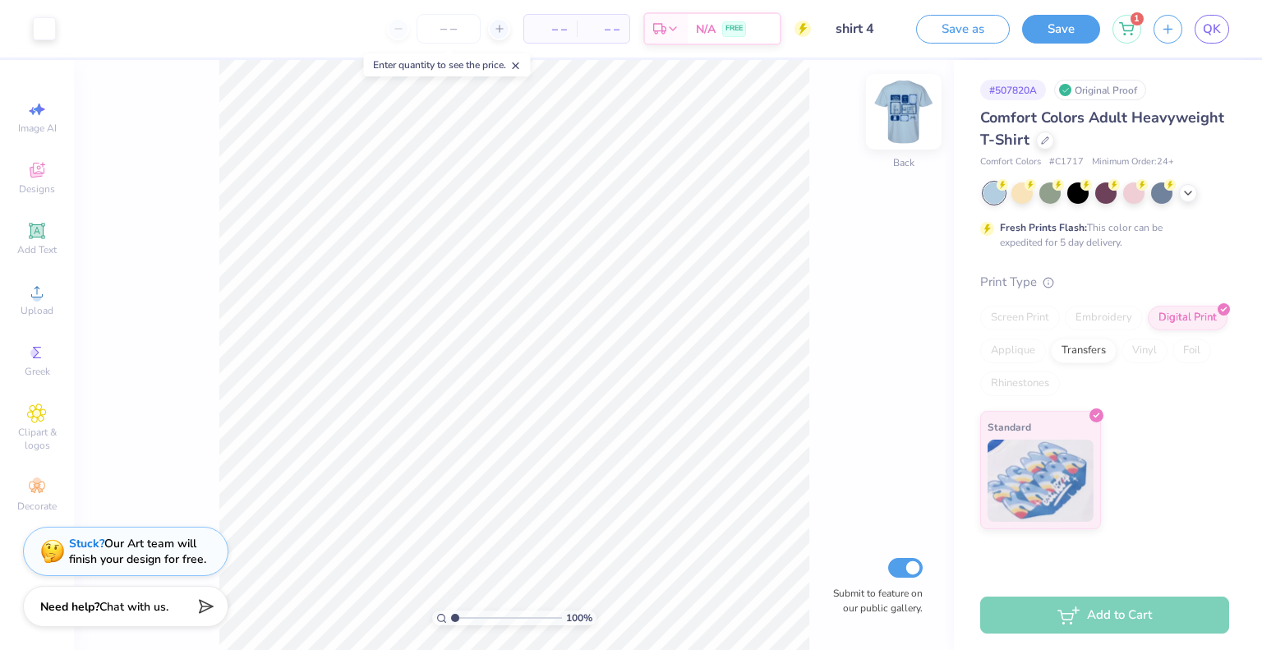
click at [903, 121] on img at bounding box center [904, 112] width 66 height 66
click at [1203, 37] on link "QK" at bounding box center [1212, 29] width 35 height 29
type input "1.1197526480185"
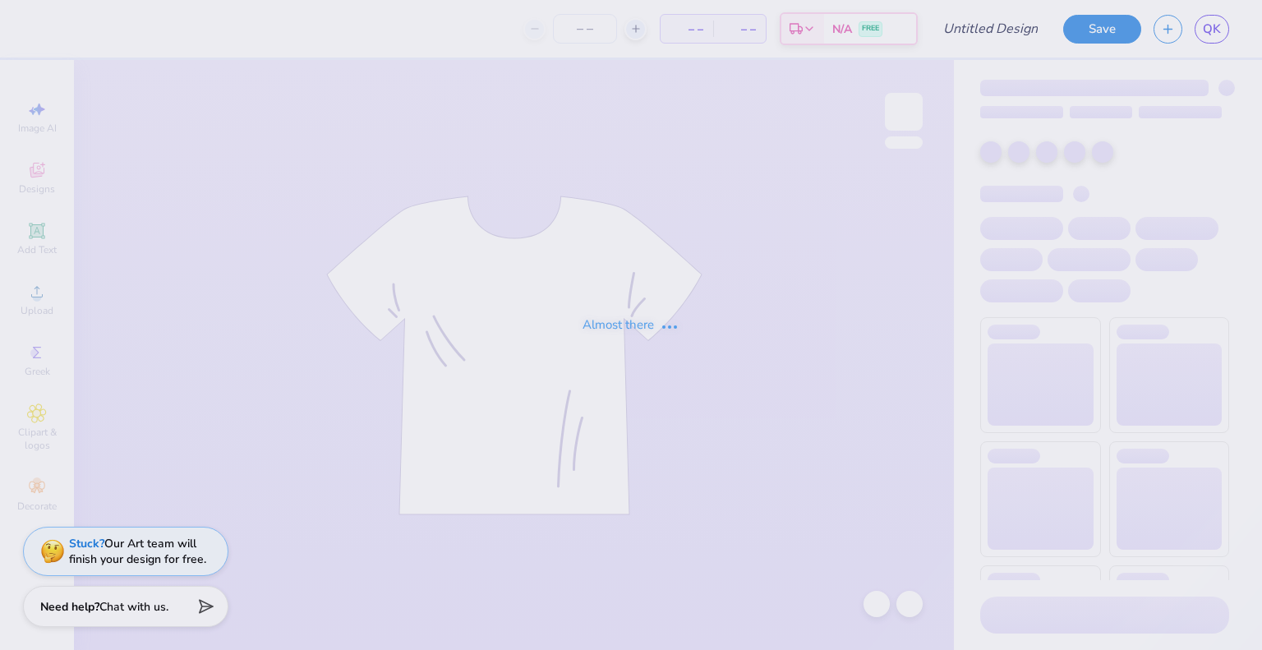
type input "hoodie"
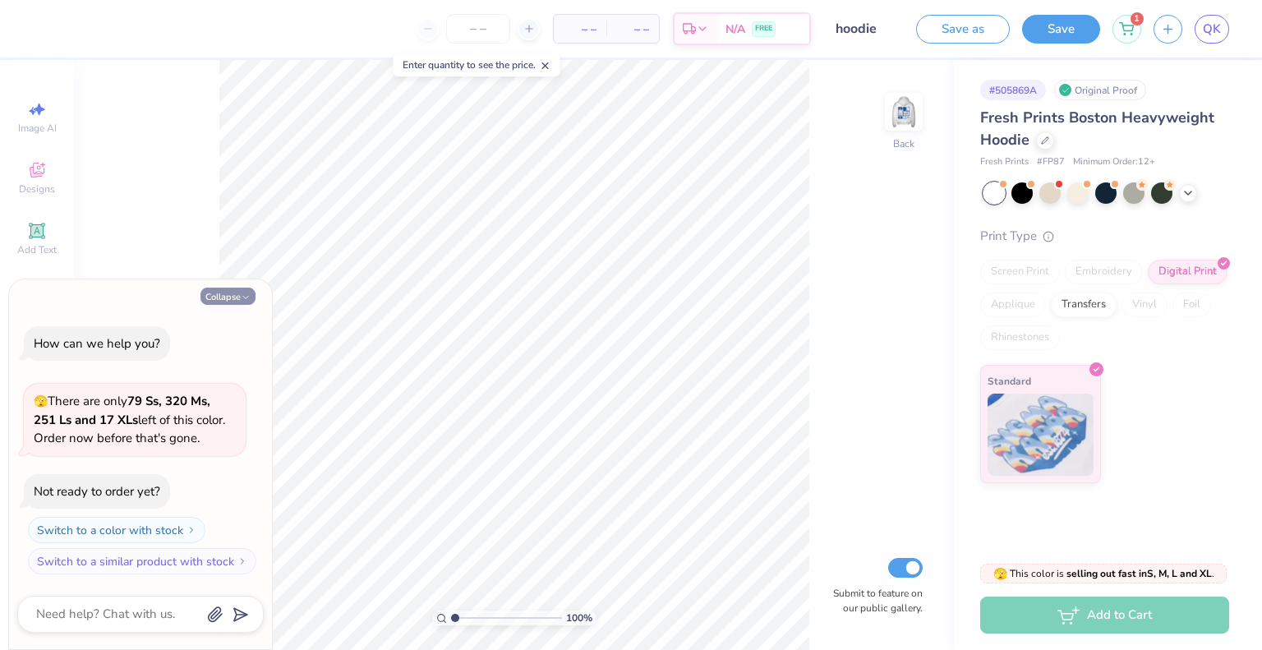
click at [225, 293] on button "Collapse" at bounding box center [227, 296] width 55 height 17
type textarea "x"
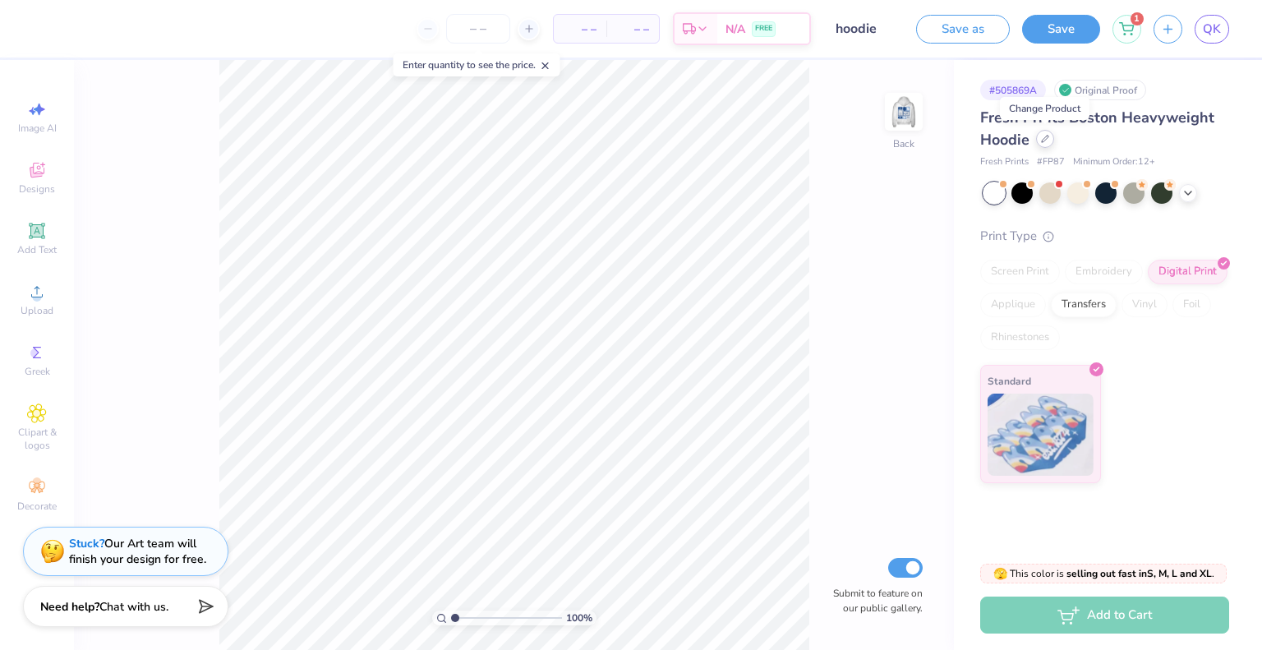
click at [1045, 145] on div at bounding box center [1045, 139] width 18 height 18
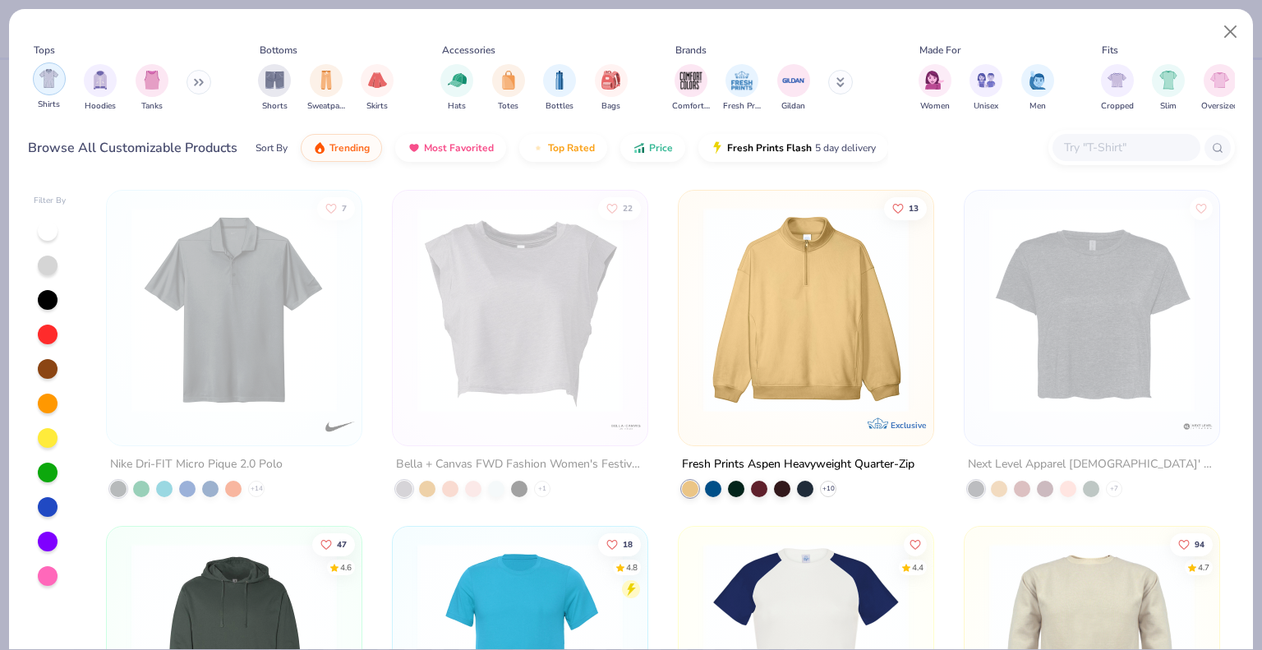
click at [45, 81] on img "filter for Shirts" at bounding box center [48, 78] width 19 height 19
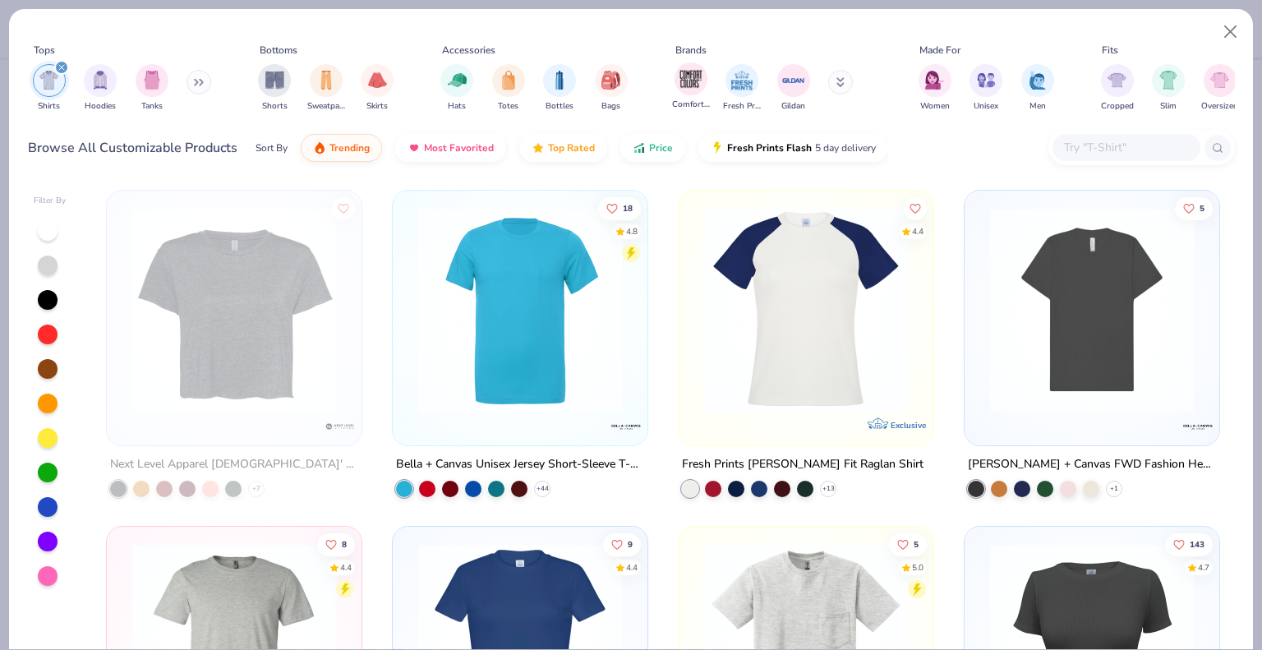
click at [704, 88] on div "Comfort Colors" at bounding box center [691, 86] width 38 height 48
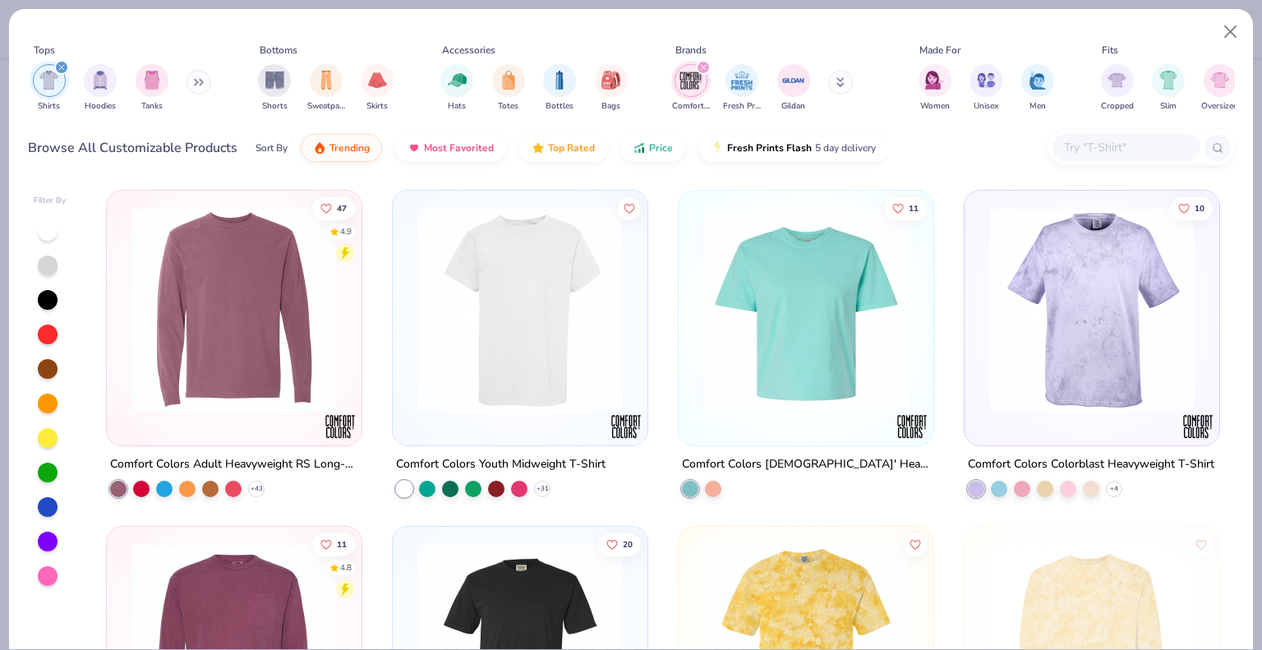
scroll to position [547, 0]
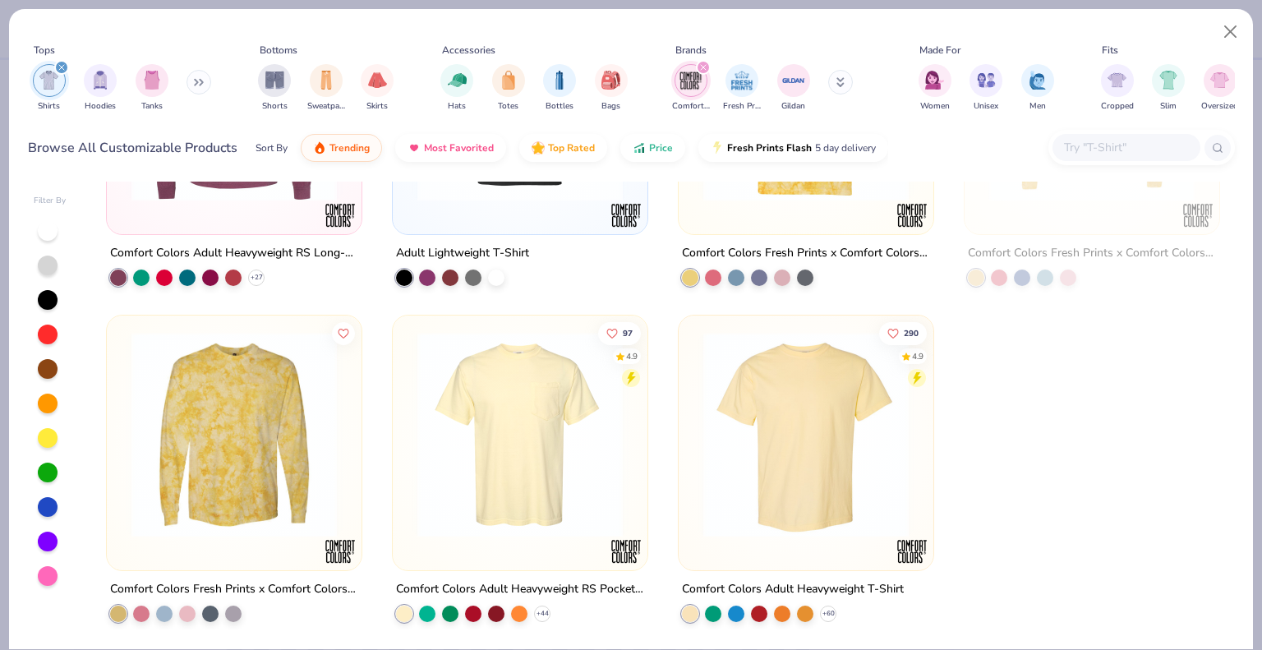
click at [803, 523] on img at bounding box center [806, 433] width 222 height 205
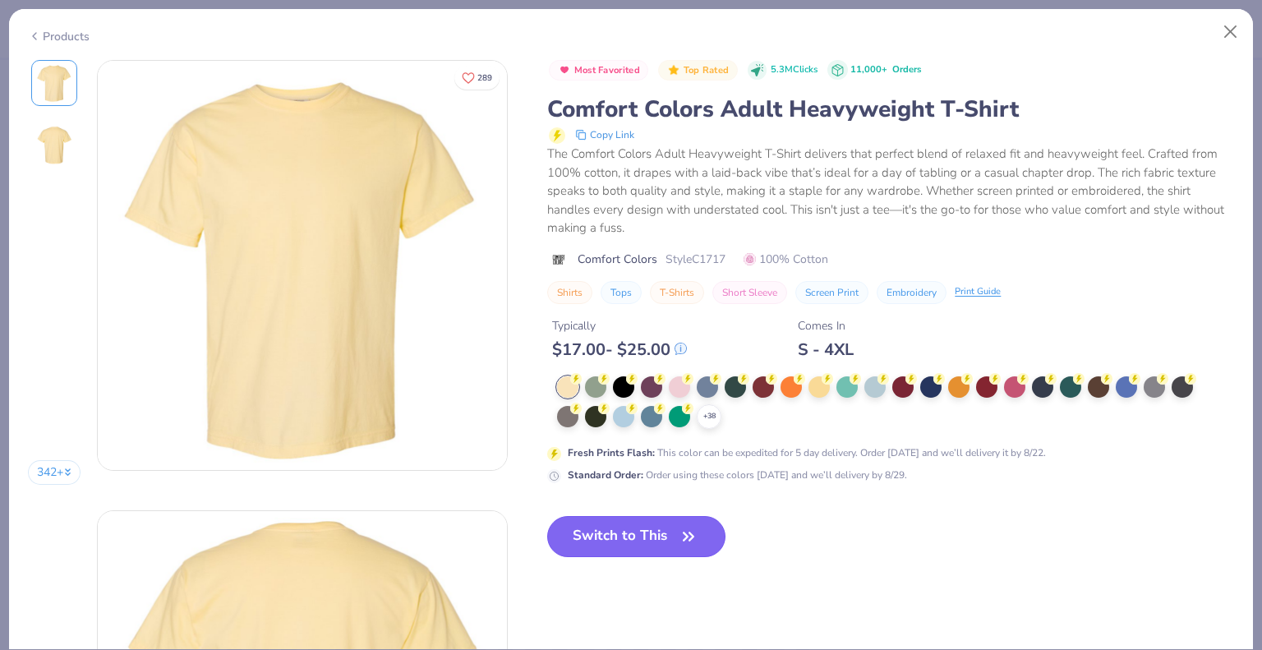
click at [693, 541] on button "Switch to This" at bounding box center [636, 536] width 178 height 41
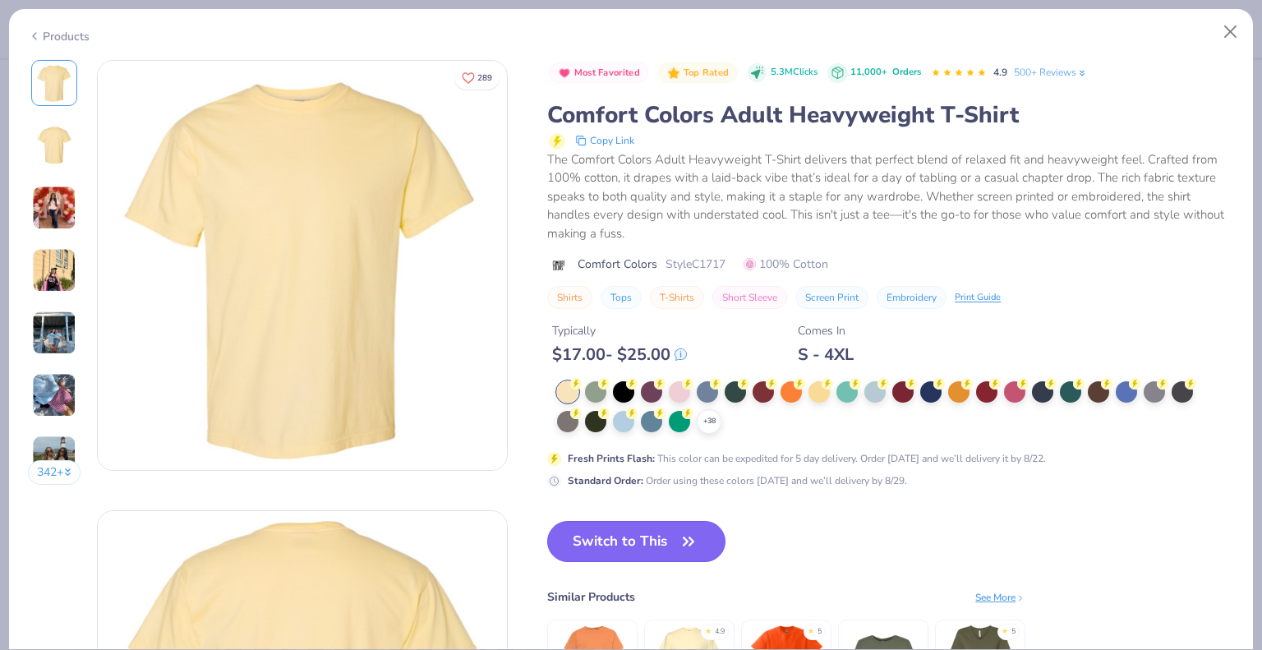
click at [606, 533] on button "Switch to This" at bounding box center [636, 541] width 178 height 41
click at [620, 546] on button "Switch to This" at bounding box center [636, 541] width 178 height 41
click at [829, 543] on div "Switch to This Similar Products See More ★ 4.9 ★ 5 ★ 5" at bounding box center [786, 632] width 478 height 222
click at [629, 549] on button "Switch to This" at bounding box center [636, 541] width 178 height 41
click at [771, 551] on div "Switch to This Similar Products See More ★ 4.9 ★ 5 ★ 5" at bounding box center [786, 632] width 478 height 222
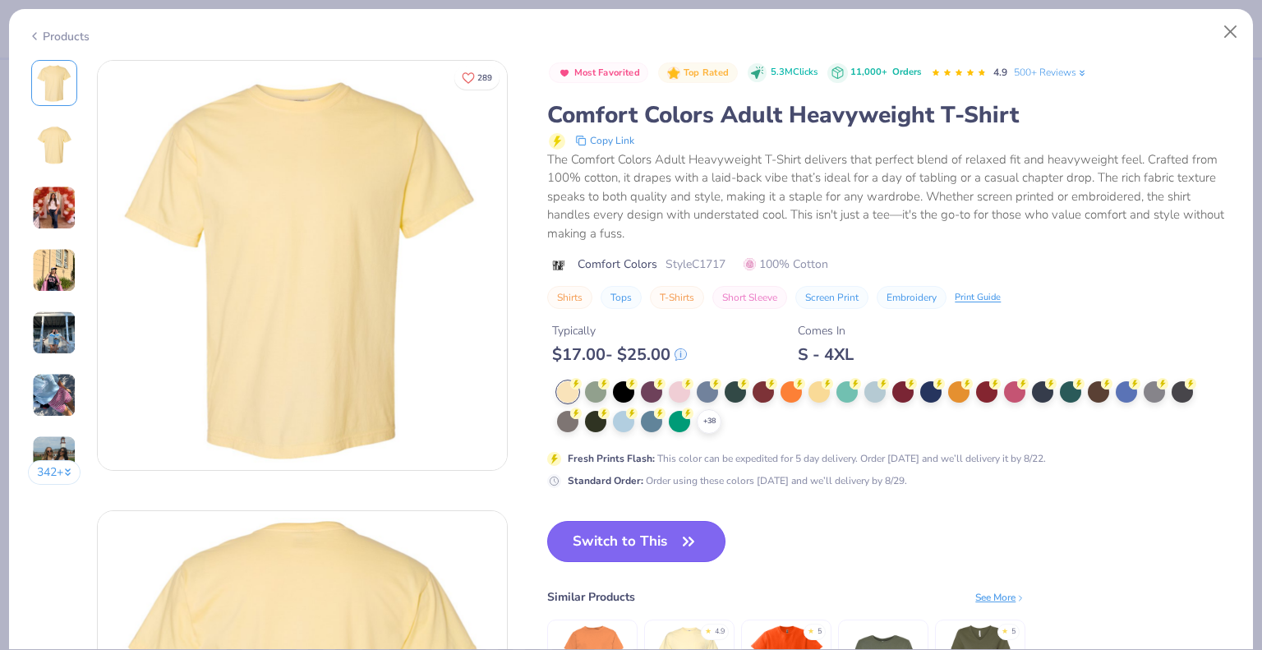
click at [612, 537] on button "Switch to This" at bounding box center [636, 541] width 178 height 41
click at [642, 532] on button "Switch to This" at bounding box center [636, 541] width 178 height 41
click at [1228, 35] on button "Close" at bounding box center [1230, 31] width 31 height 31
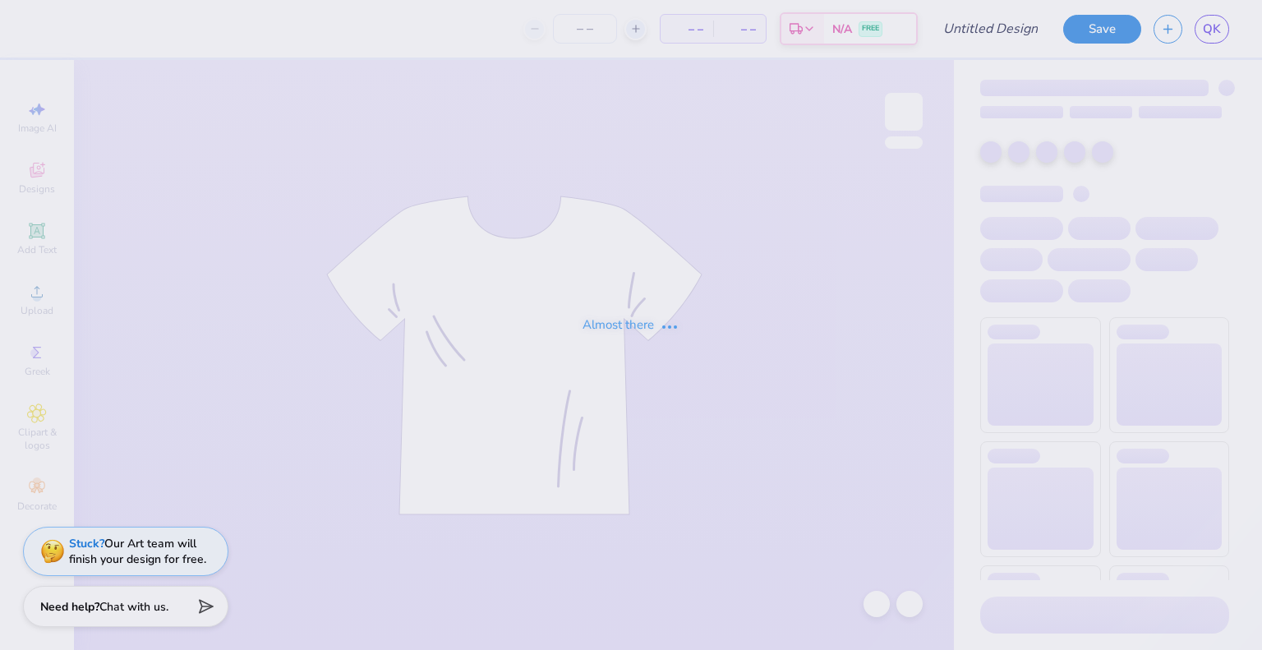
type input "hoodie"
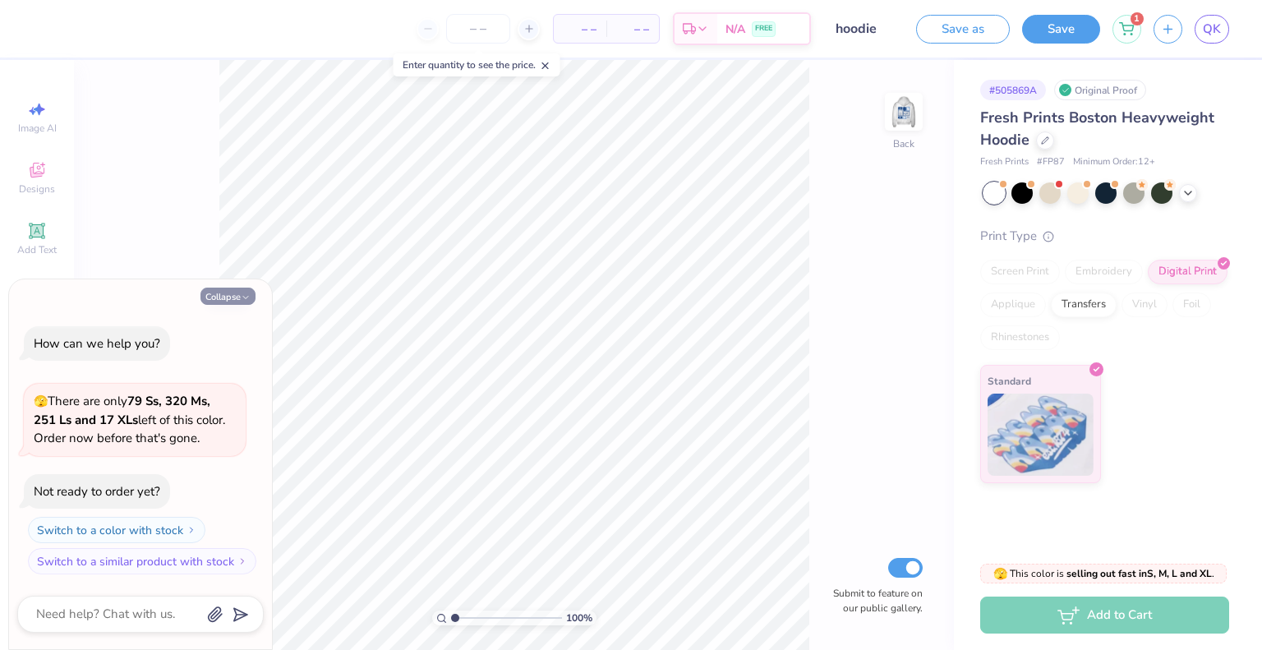
click at [237, 295] on button "Collapse" at bounding box center [227, 296] width 55 height 17
type textarea "x"
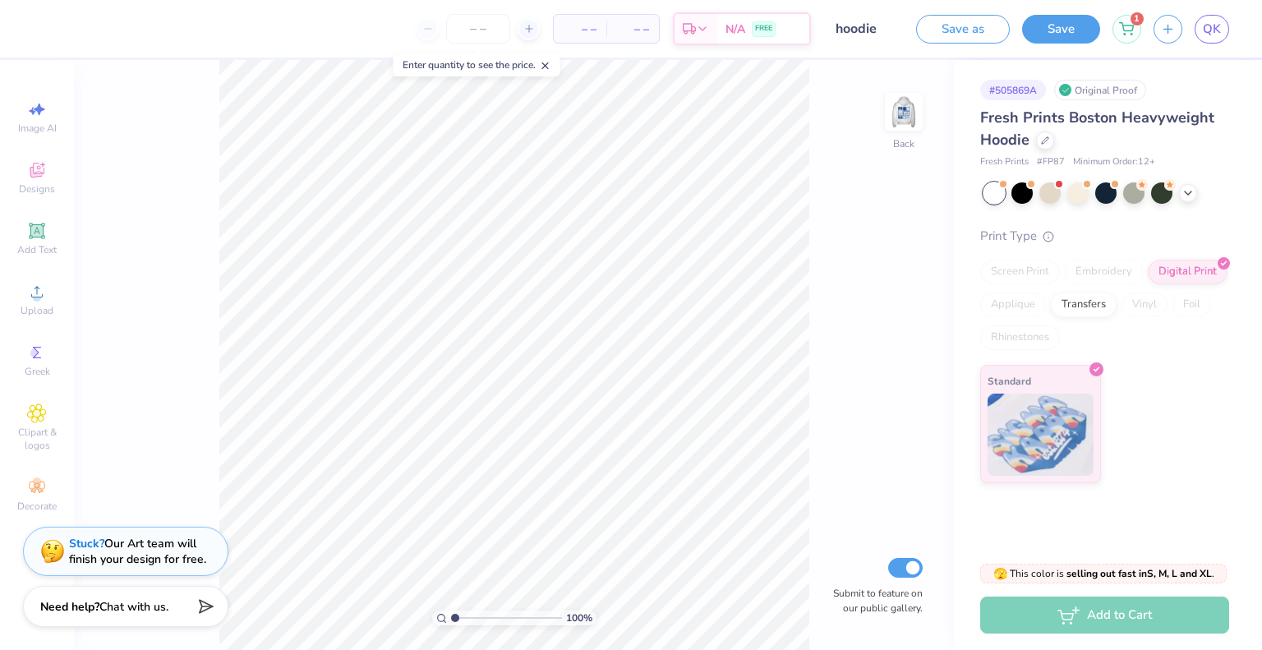
click at [1034, 145] on div "Fresh Prints Boston Heavyweight Hoodie" at bounding box center [1104, 129] width 249 height 44
click at [1043, 143] on div at bounding box center [1045, 139] width 18 height 18
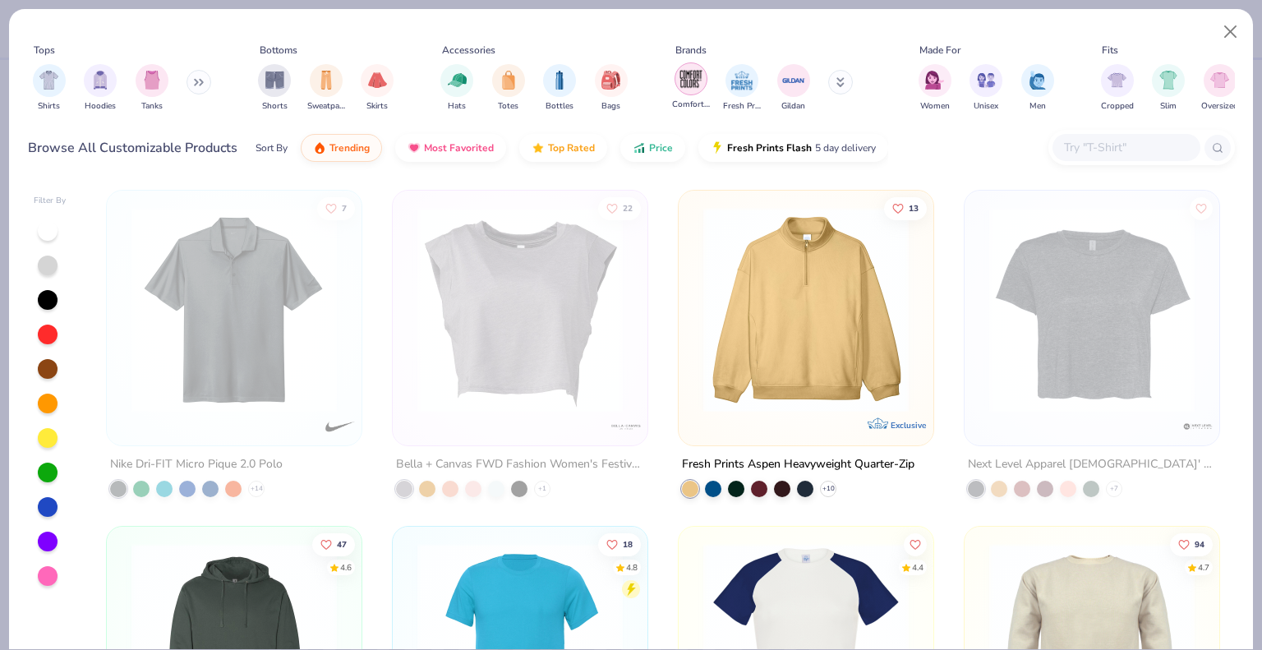
click at [689, 77] on img "filter for Comfort Colors" at bounding box center [691, 79] width 25 height 25
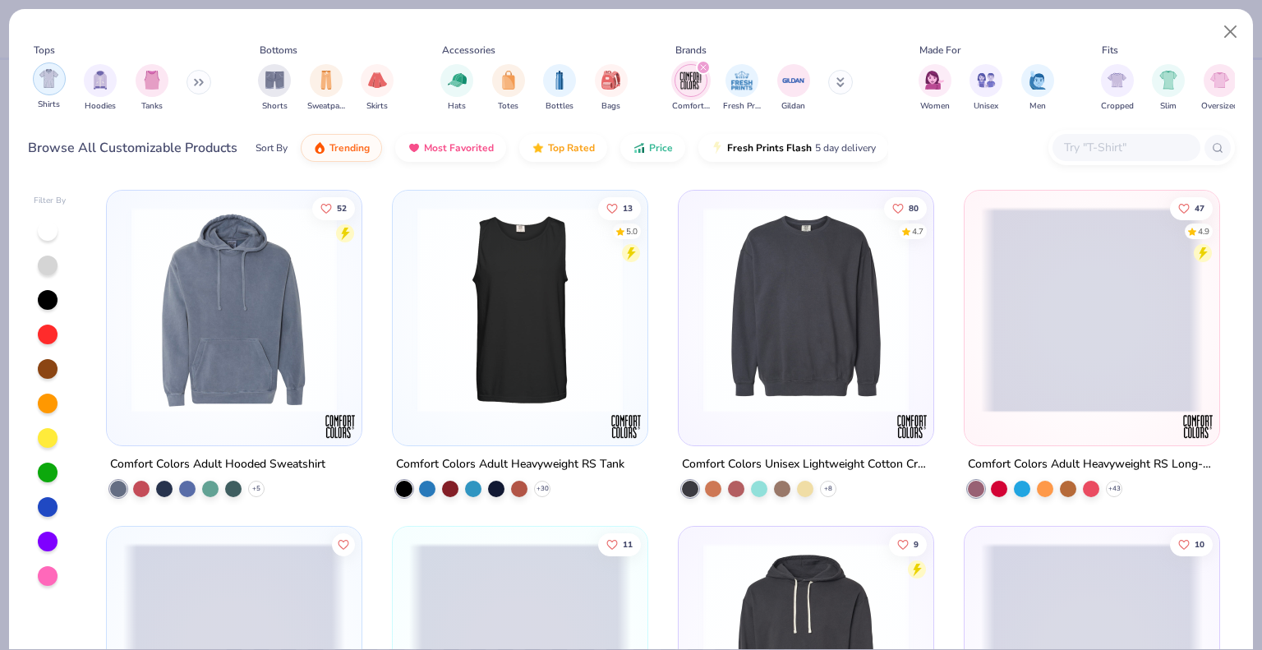
click at [48, 89] on div "filter for Shirts" at bounding box center [49, 78] width 33 height 33
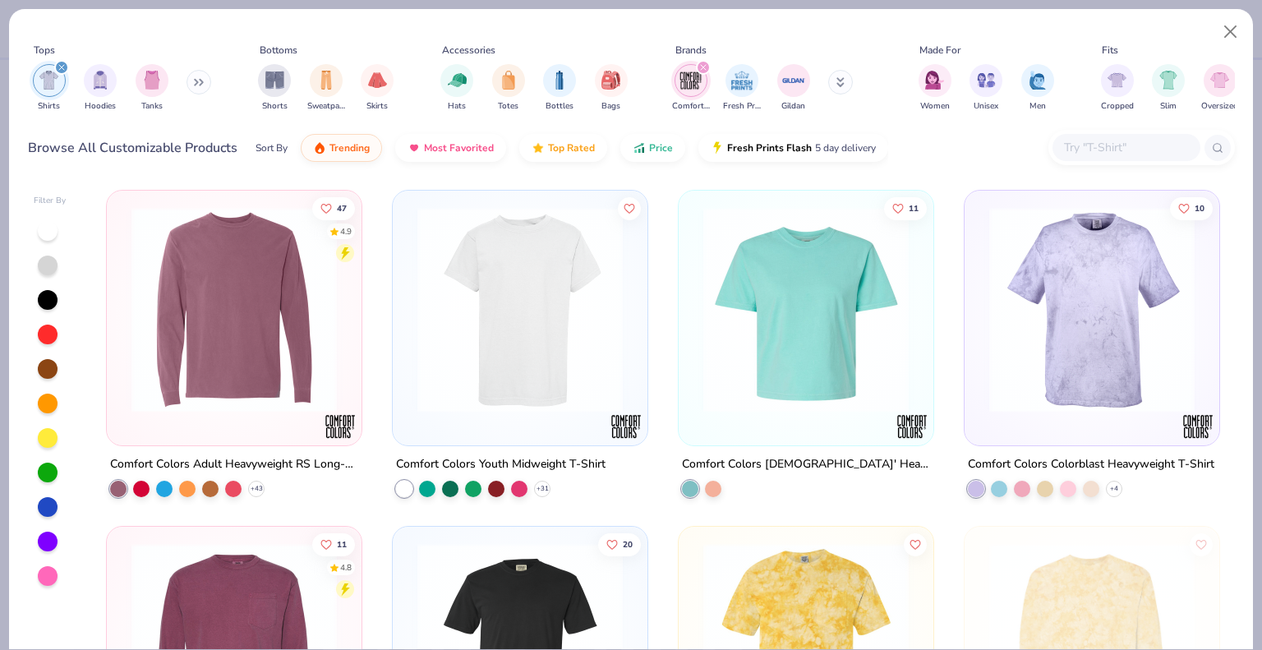
scroll to position [547, 0]
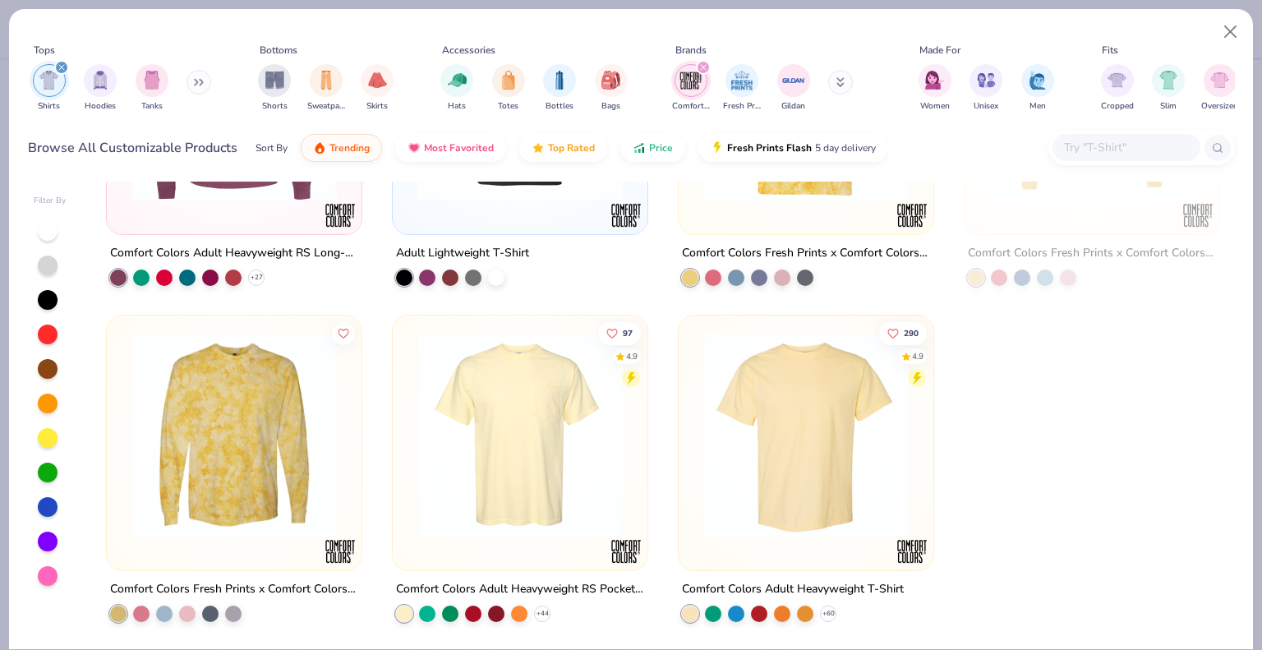
click at [766, 514] on img at bounding box center [806, 433] width 222 height 205
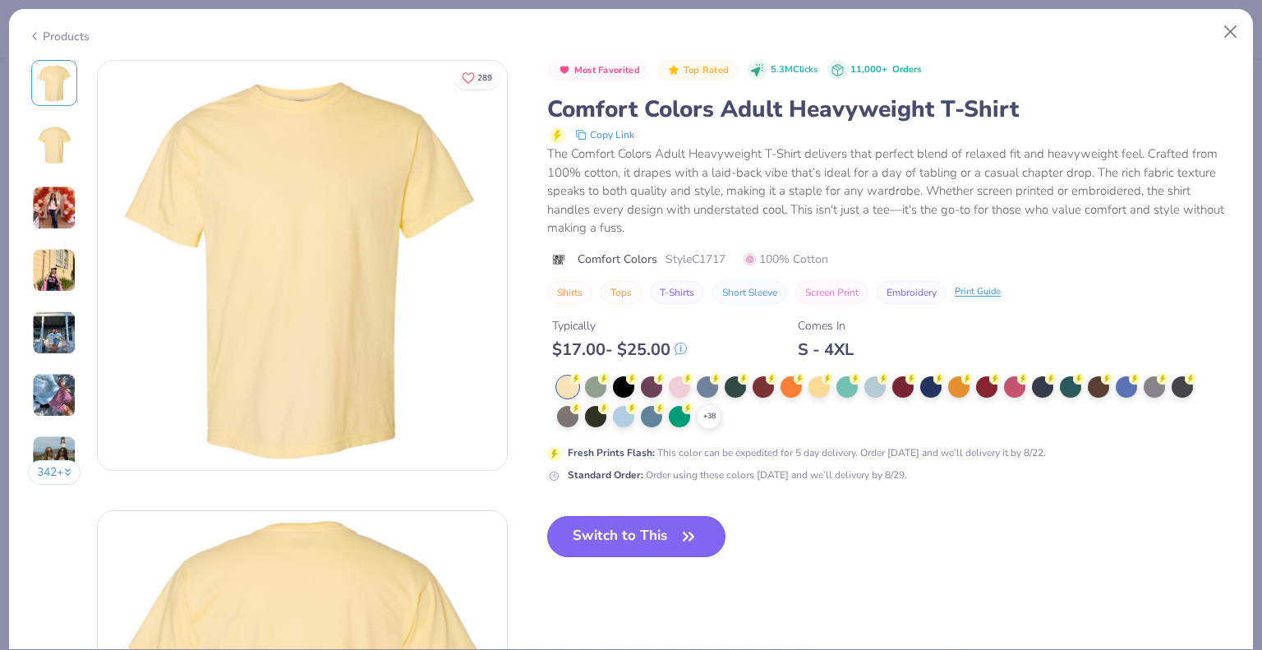
click at [668, 535] on button "Switch to This" at bounding box center [636, 536] width 178 height 41
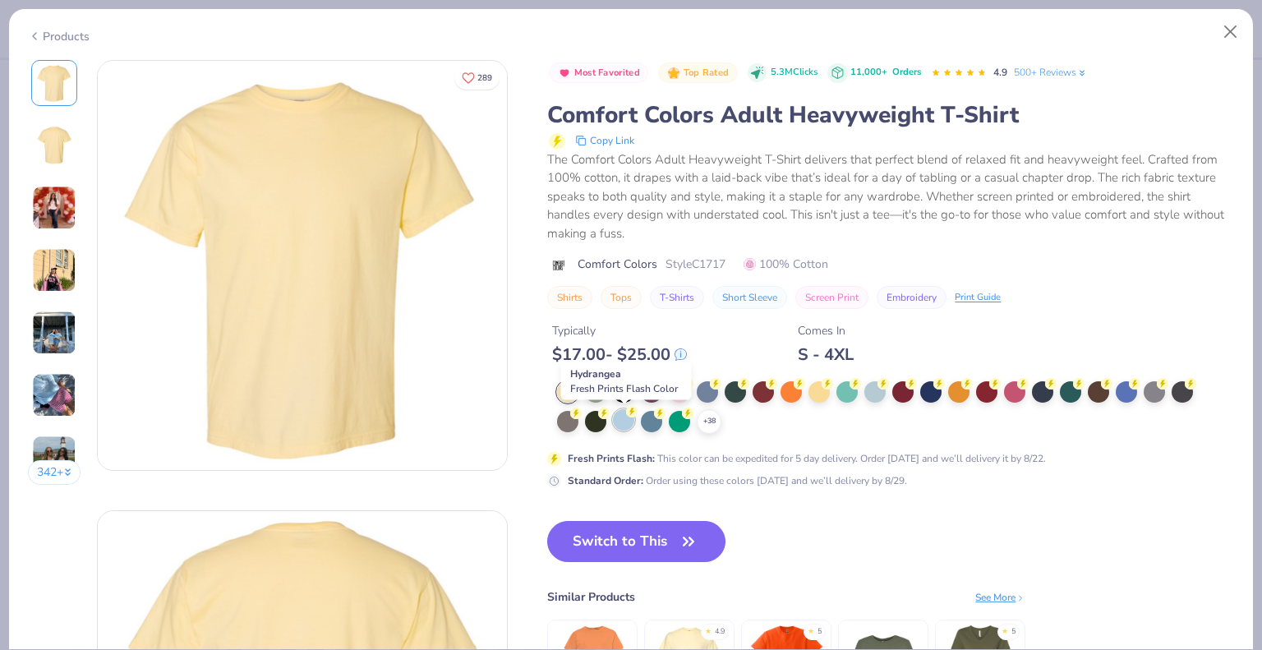
click at [624, 429] on div at bounding box center [623, 419] width 21 height 21
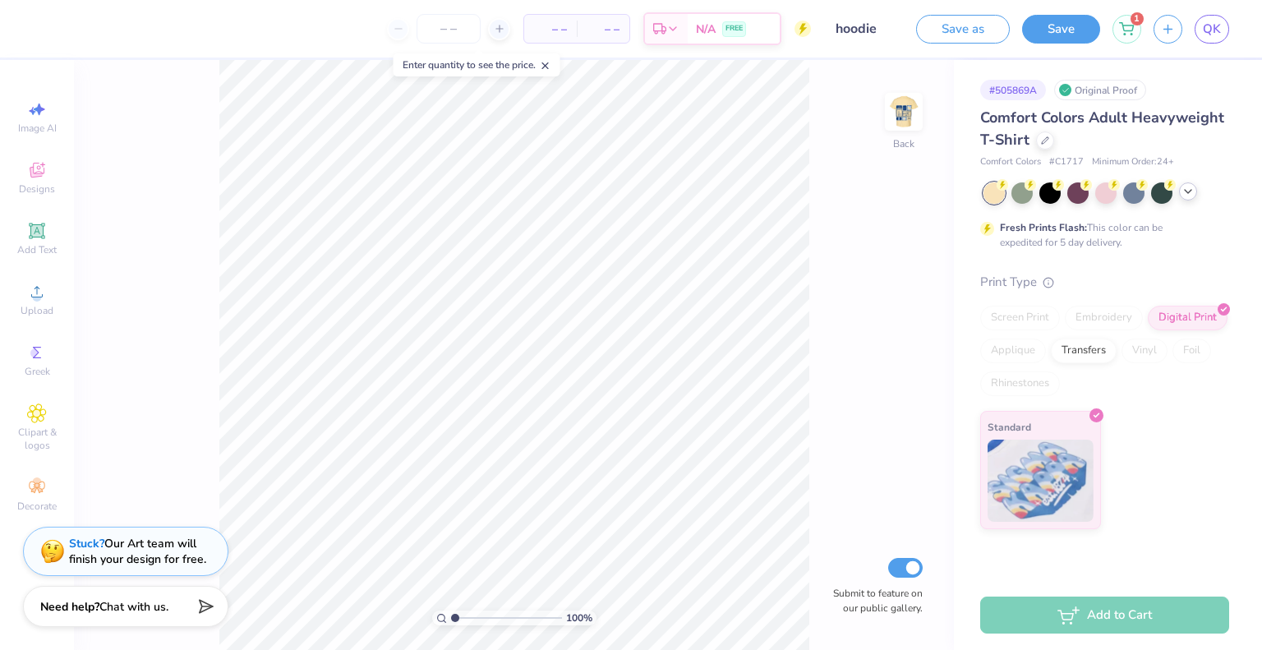
click at [1182, 184] on div at bounding box center [1188, 191] width 18 height 18
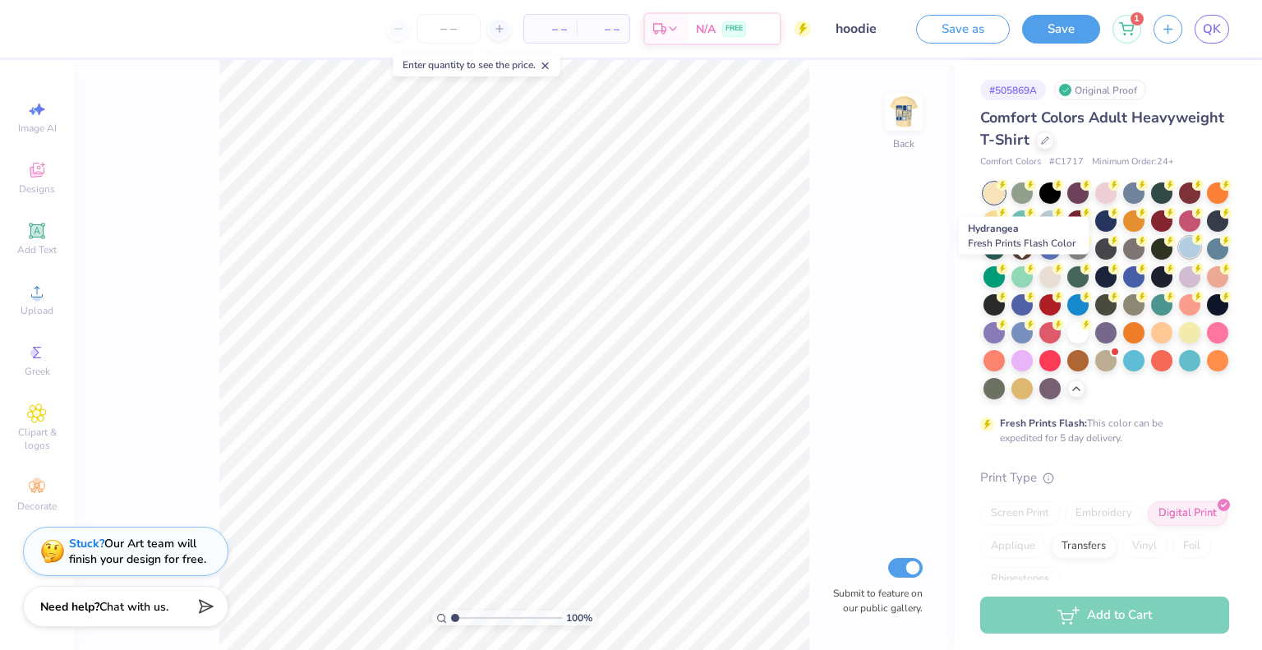
click at [1179, 258] on div at bounding box center [1189, 247] width 21 height 21
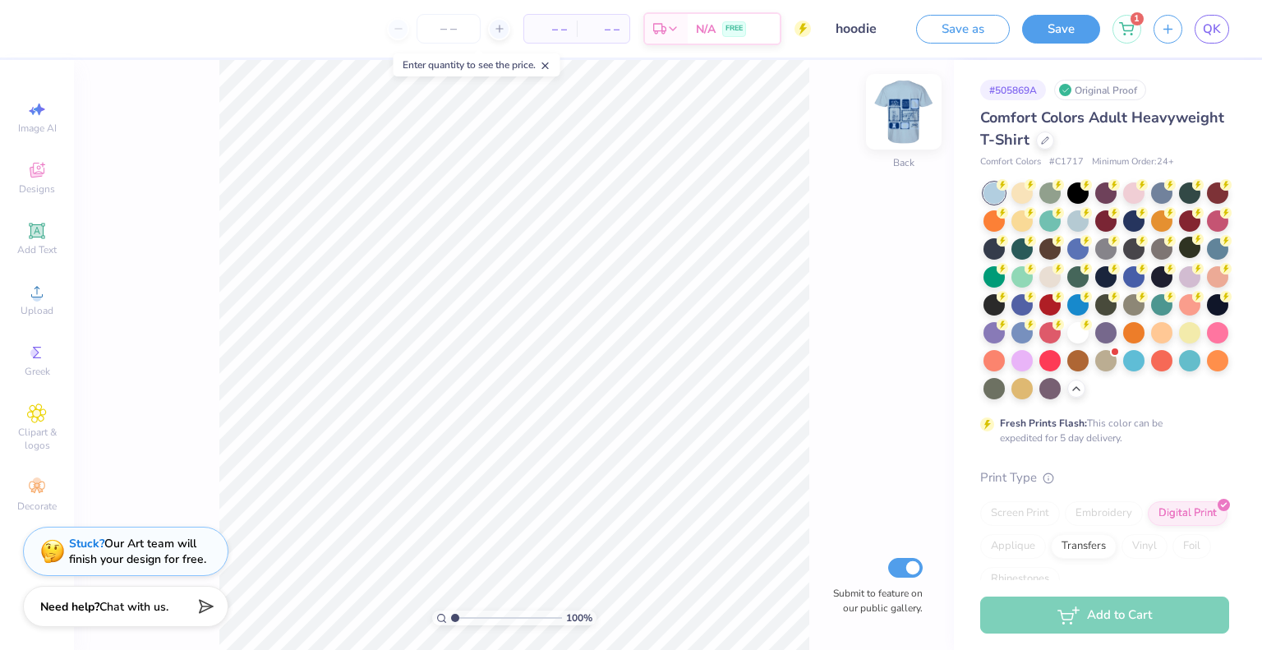
click at [897, 112] on img at bounding box center [904, 112] width 66 height 66
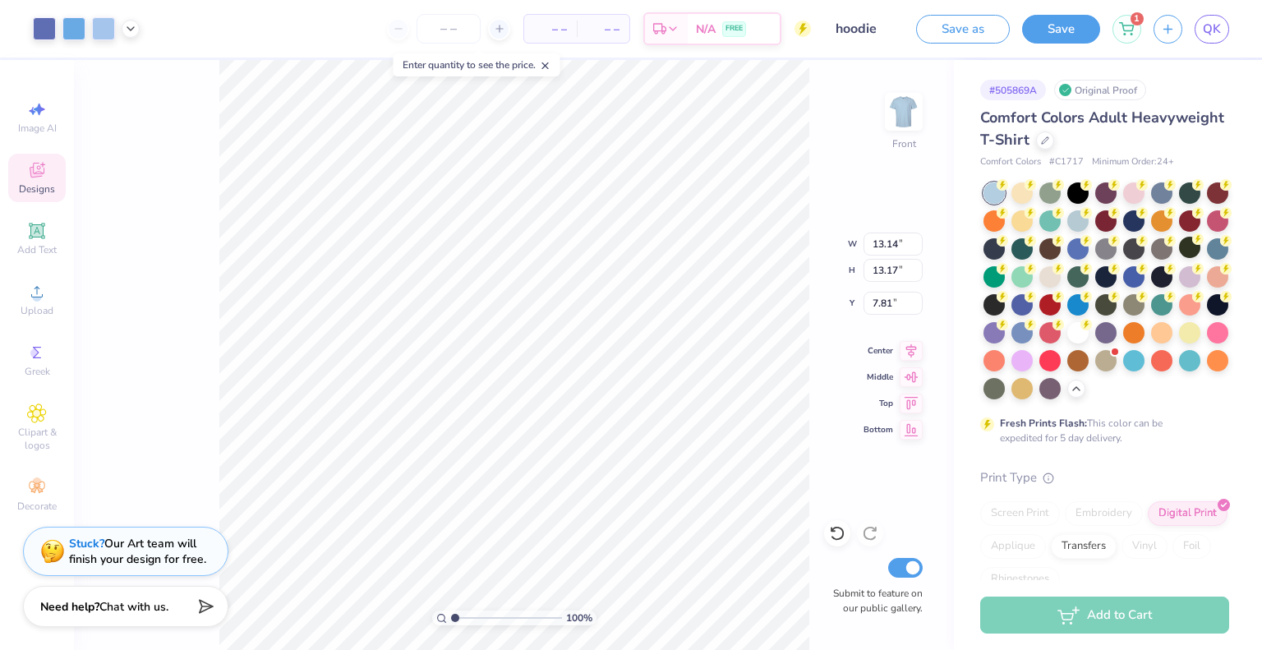
type input "13.14"
type input "13.17"
click at [894, 117] on img at bounding box center [904, 112] width 66 height 66
click at [30, 177] on icon at bounding box center [37, 170] width 20 height 20
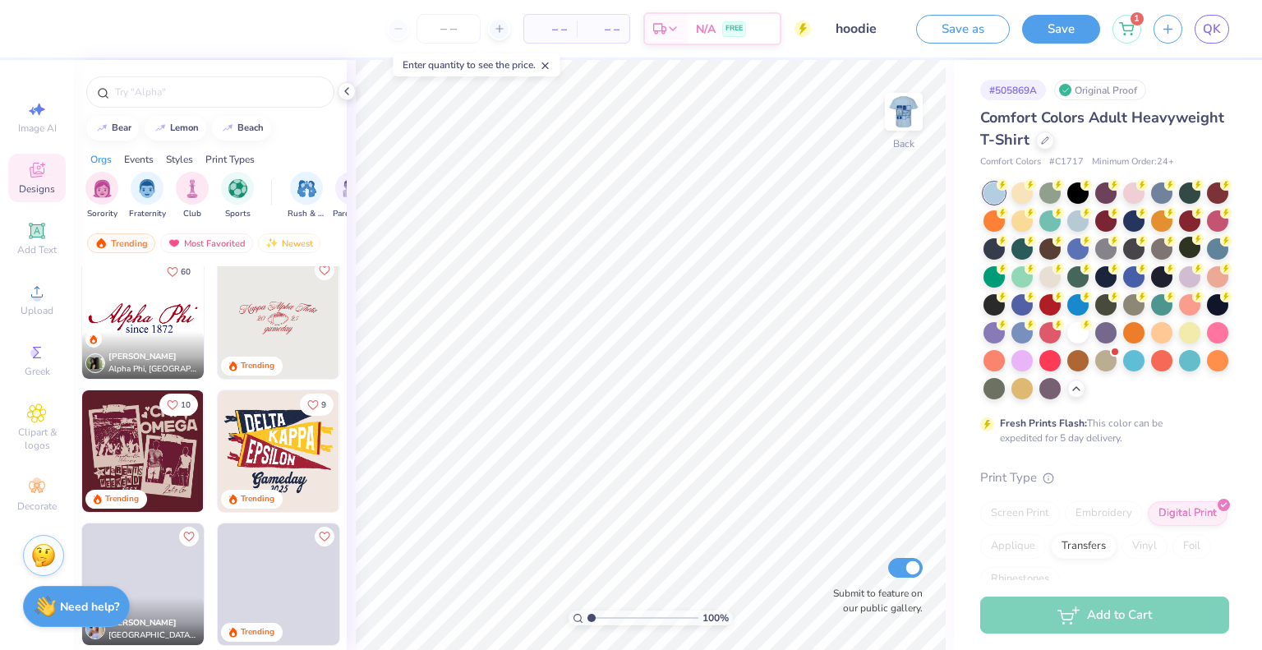
scroll to position [1475, 0]
click at [272, 288] on img at bounding box center [279, 317] width 122 height 122
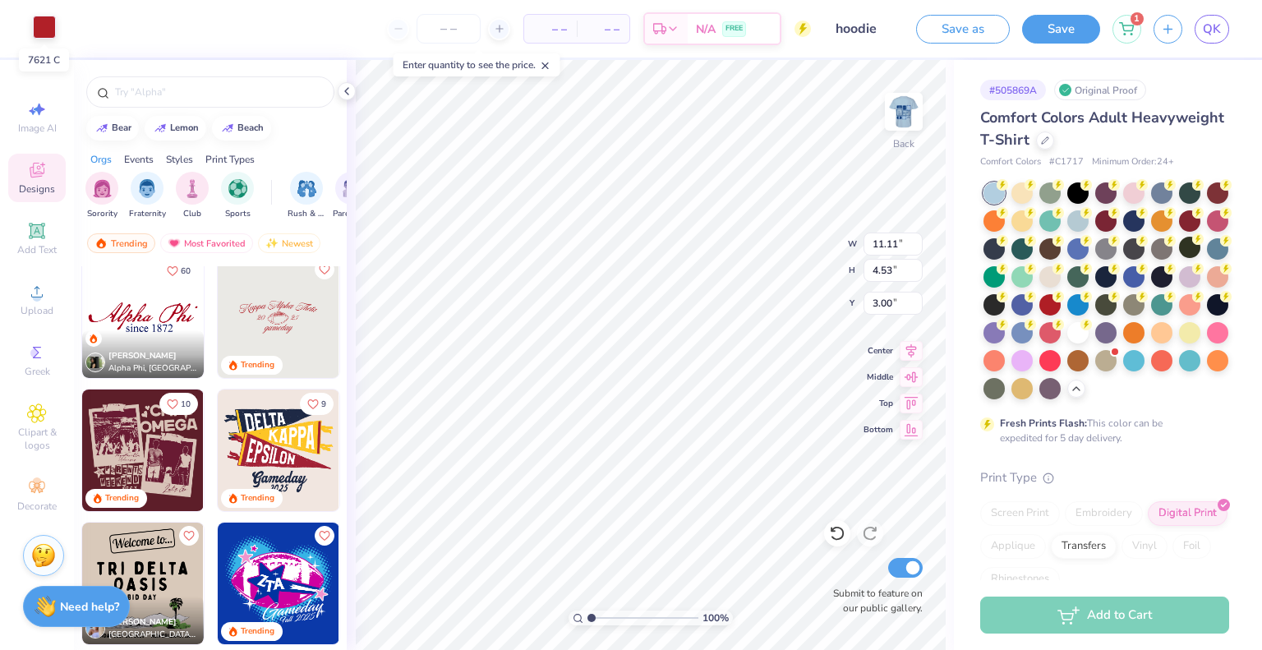
click at [41, 30] on div at bounding box center [44, 27] width 23 height 23
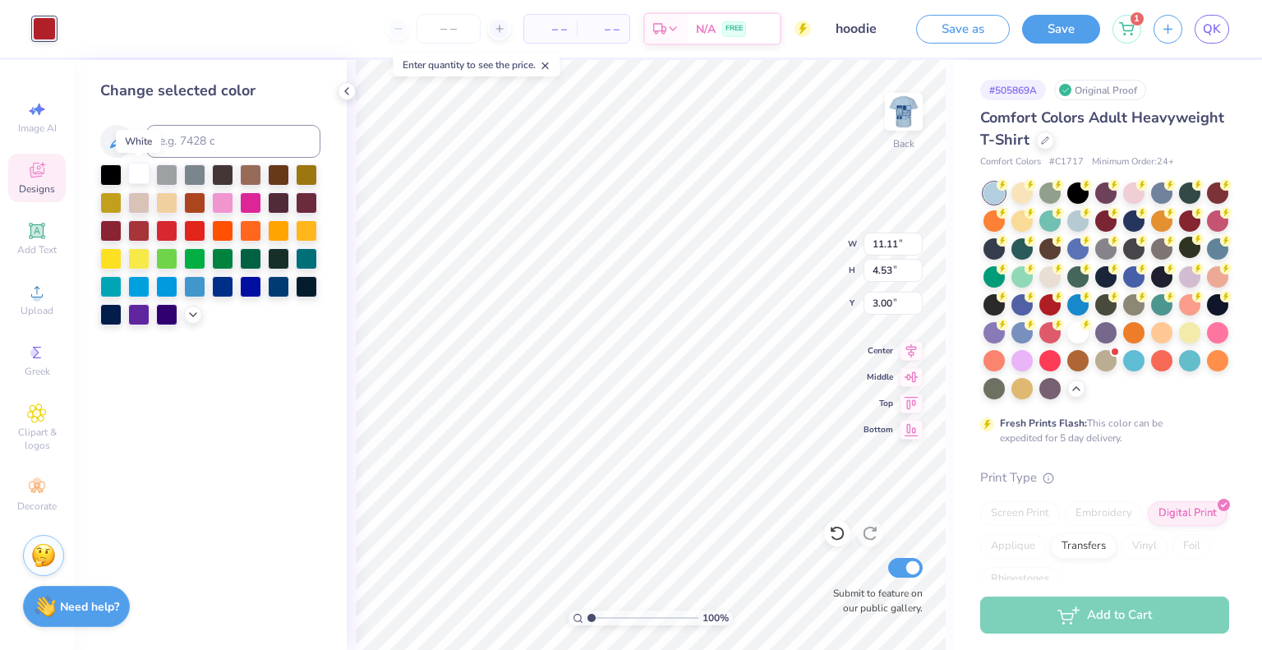
click at [141, 176] on div at bounding box center [138, 173] width 21 height 21
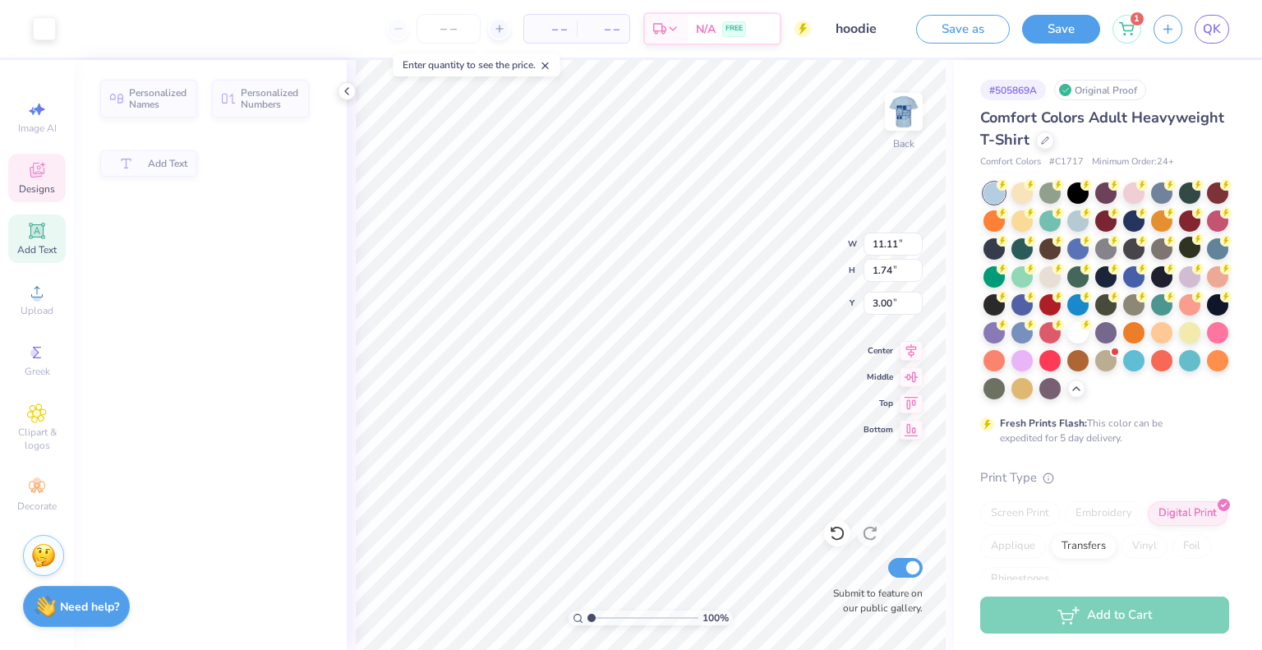
type input "1.74"
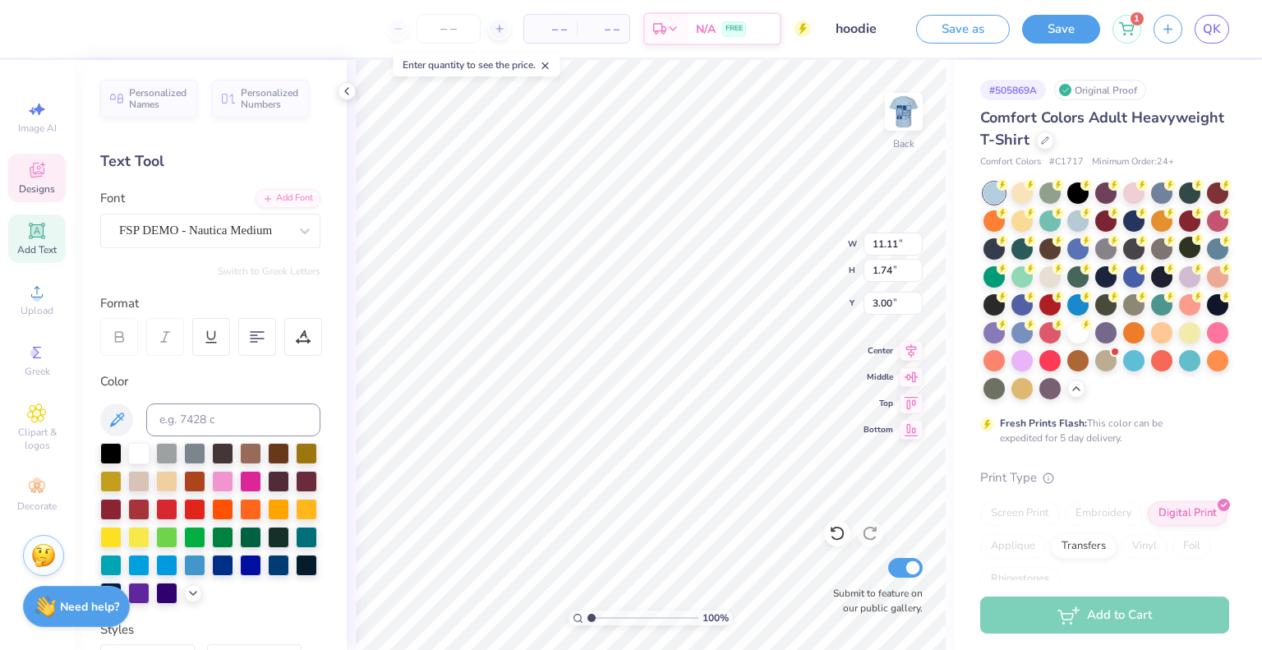
scroll to position [13, 5]
type textarea "Society of Women Engineers"
type input "3.88"
type input "1.26"
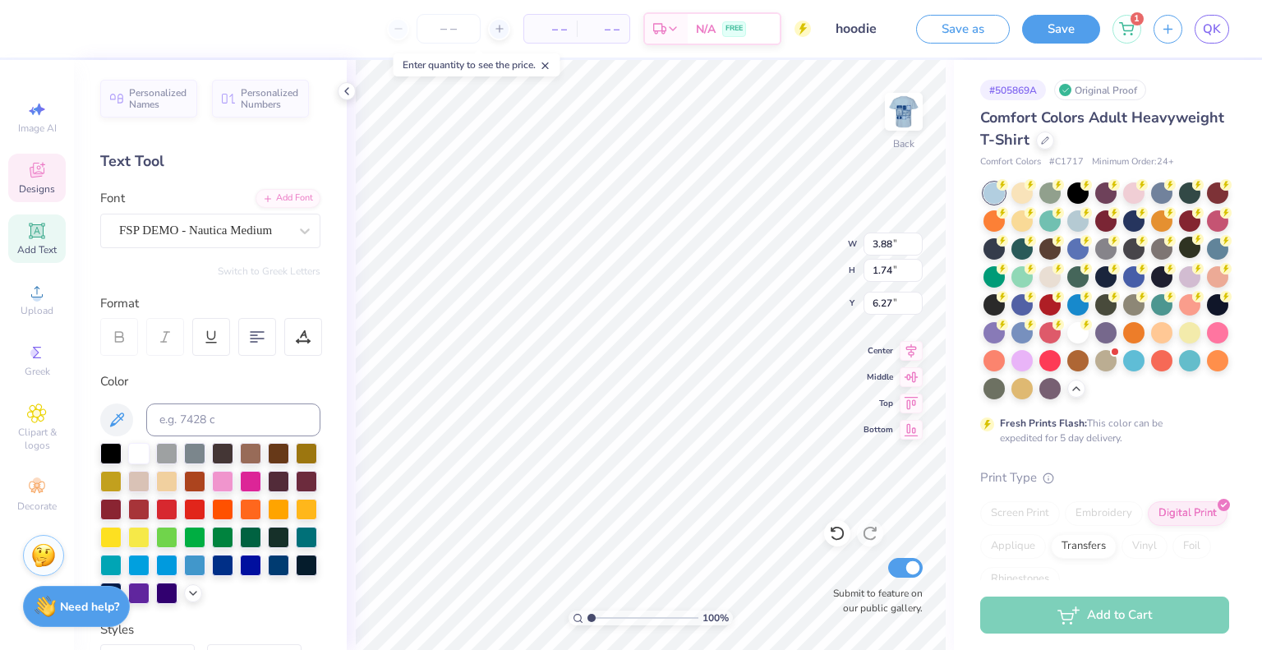
type input "6.27"
type textarea "[US_STATE] State"
click at [900, 120] on img at bounding box center [904, 112] width 66 height 66
type input "5.14"
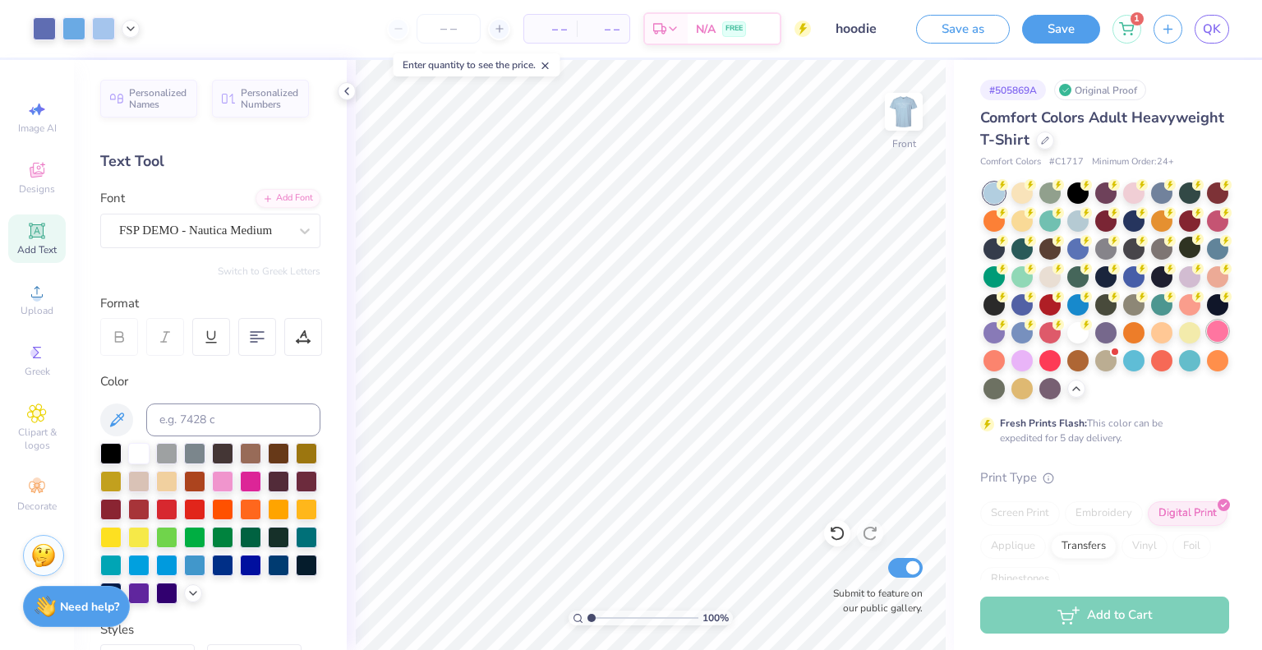
click at [1207, 342] on div at bounding box center [1217, 330] width 21 height 21
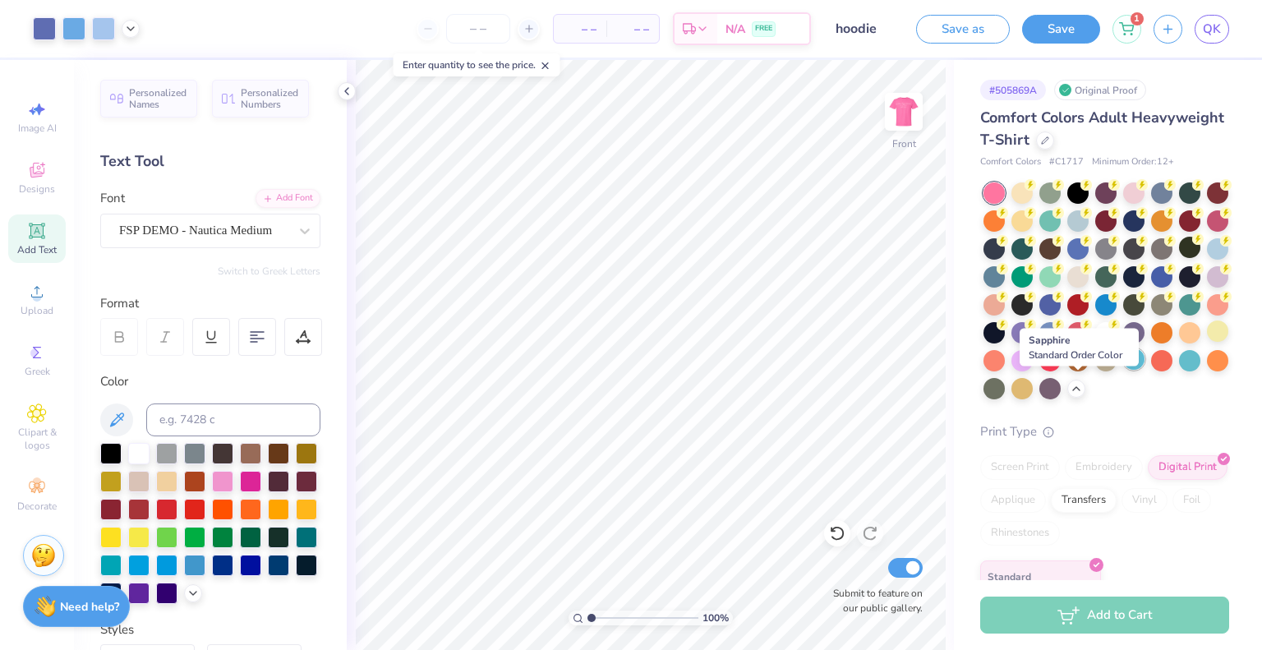
click at [1123, 370] on div at bounding box center [1133, 358] width 21 height 21
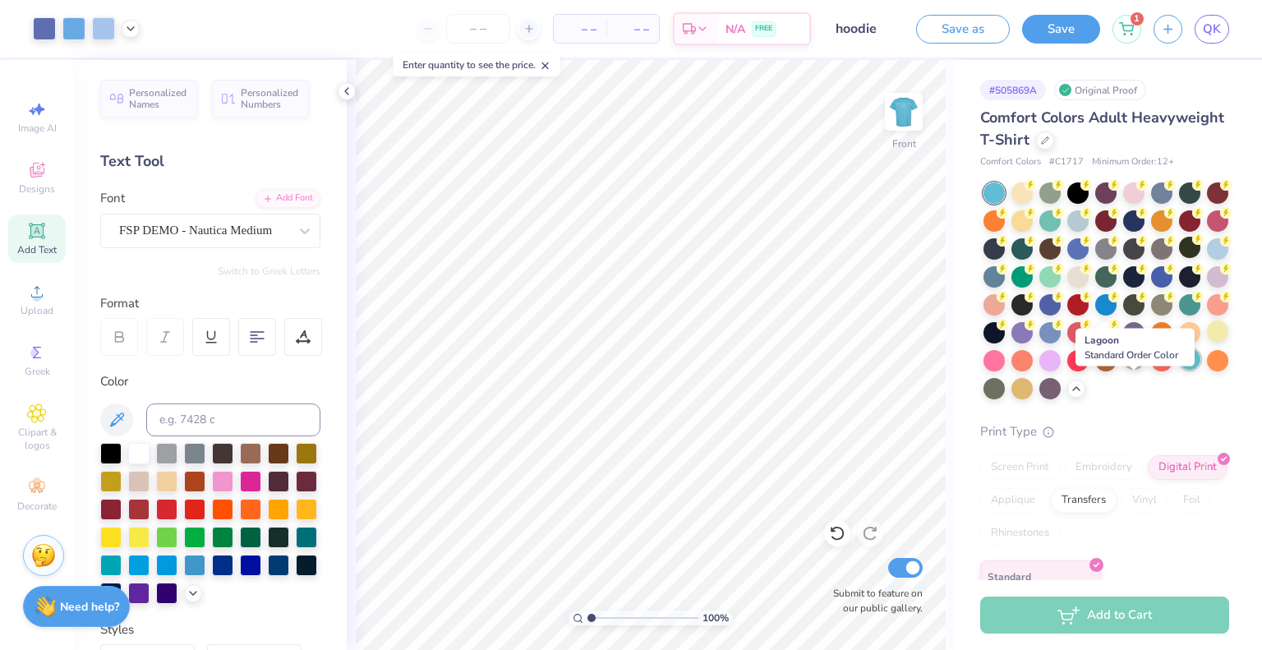
click at [1179, 370] on div at bounding box center [1189, 358] width 21 height 21
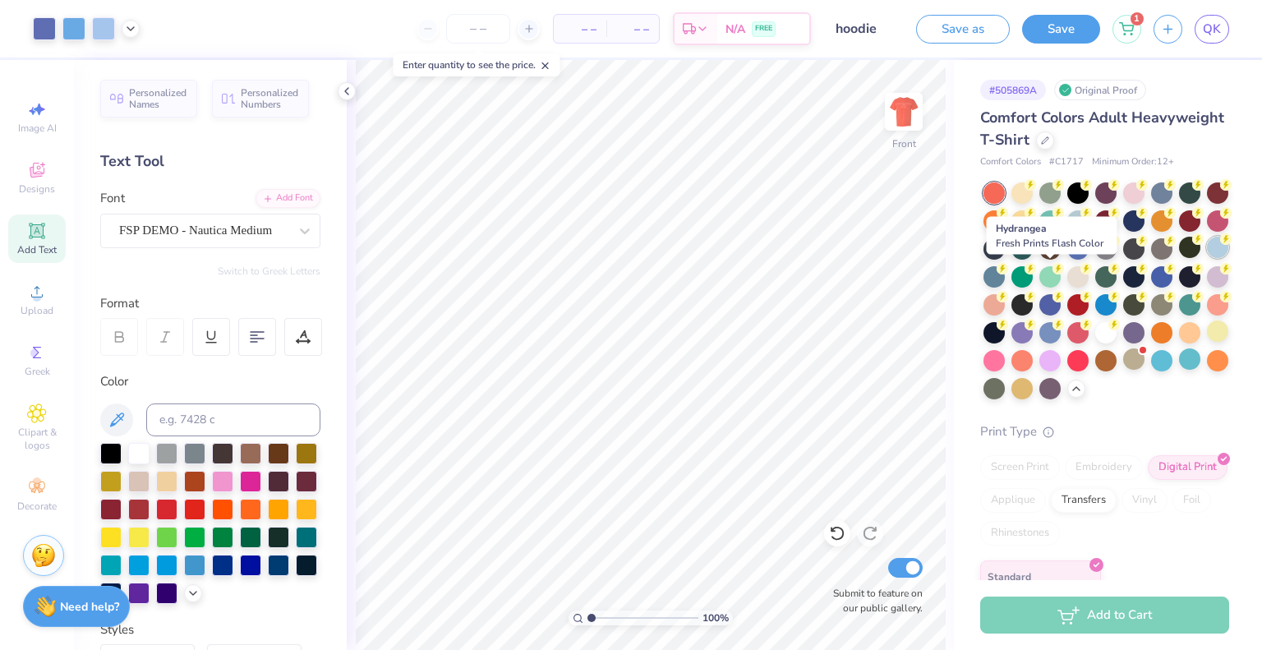
click at [1207, 258] on div at bounding box center [1217, 247] width 21 height 21
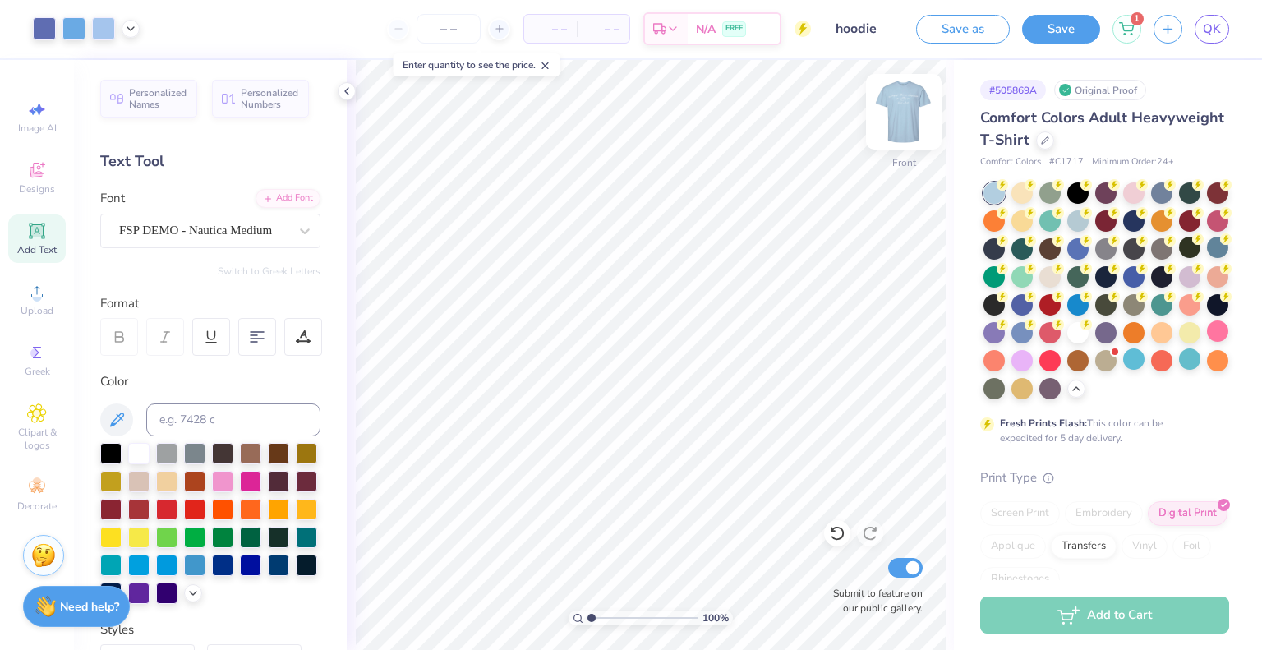
click at [902, 141] on img at bounding box center [904, 112] width 66 height 66
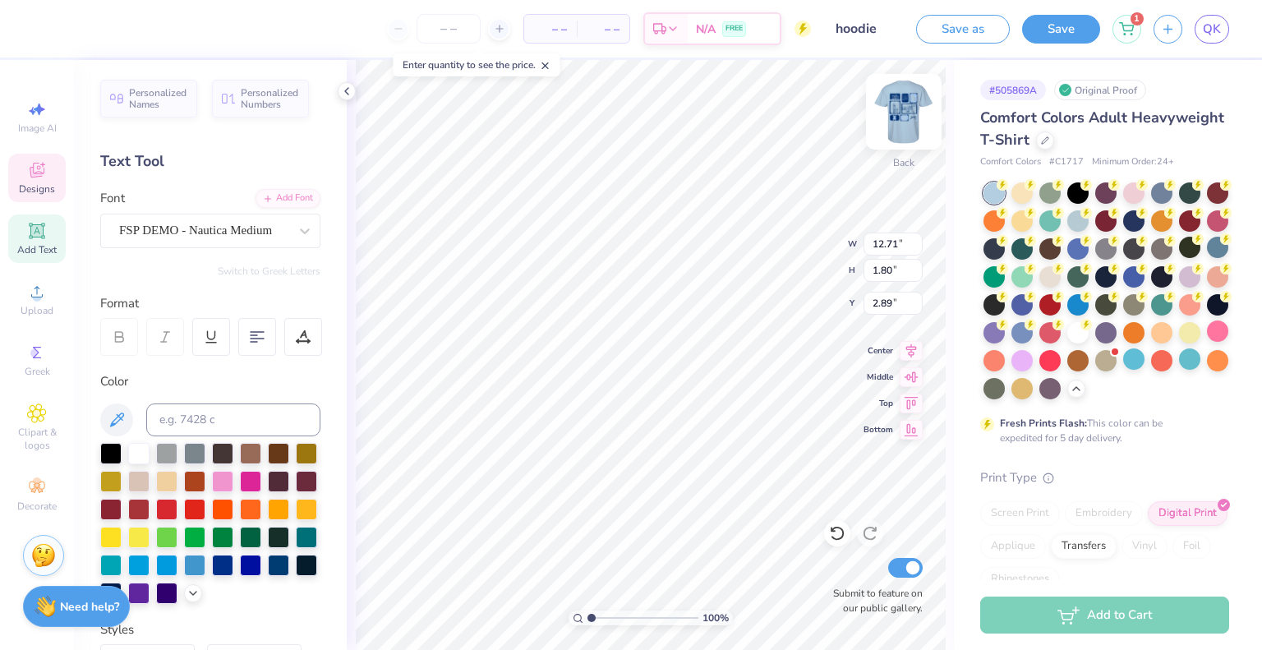
type input "12.71"
type input "1.80"
type input "2.75"
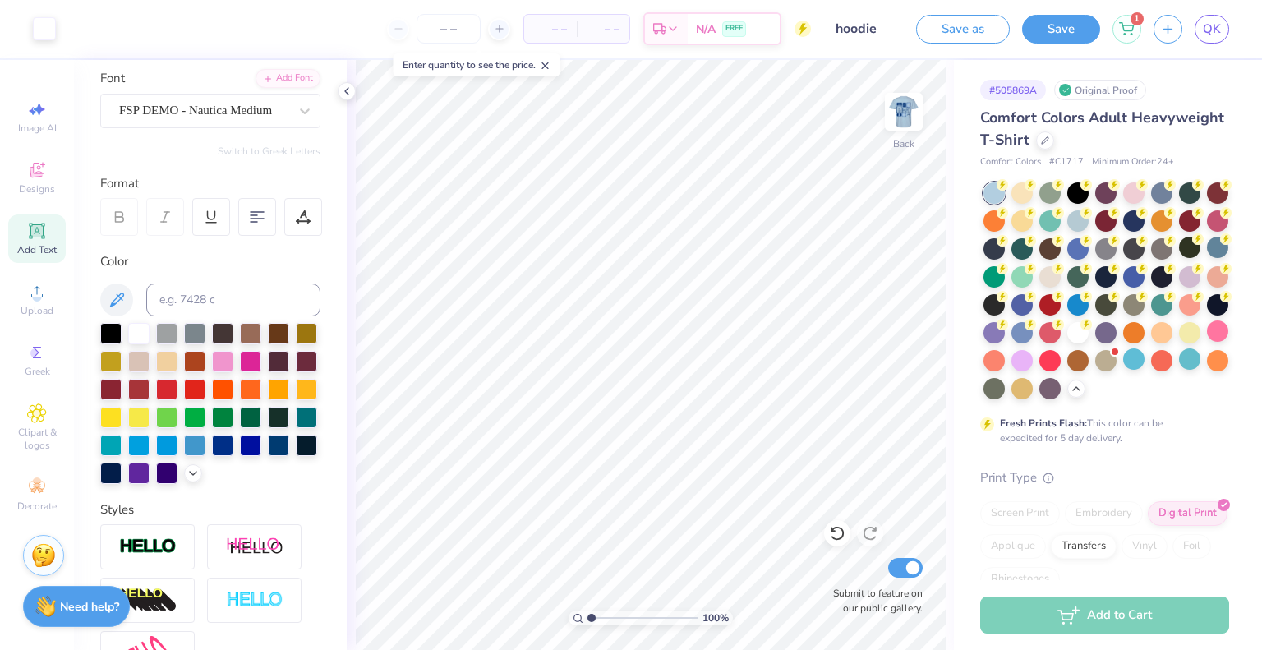
scroll to position [333, 0]
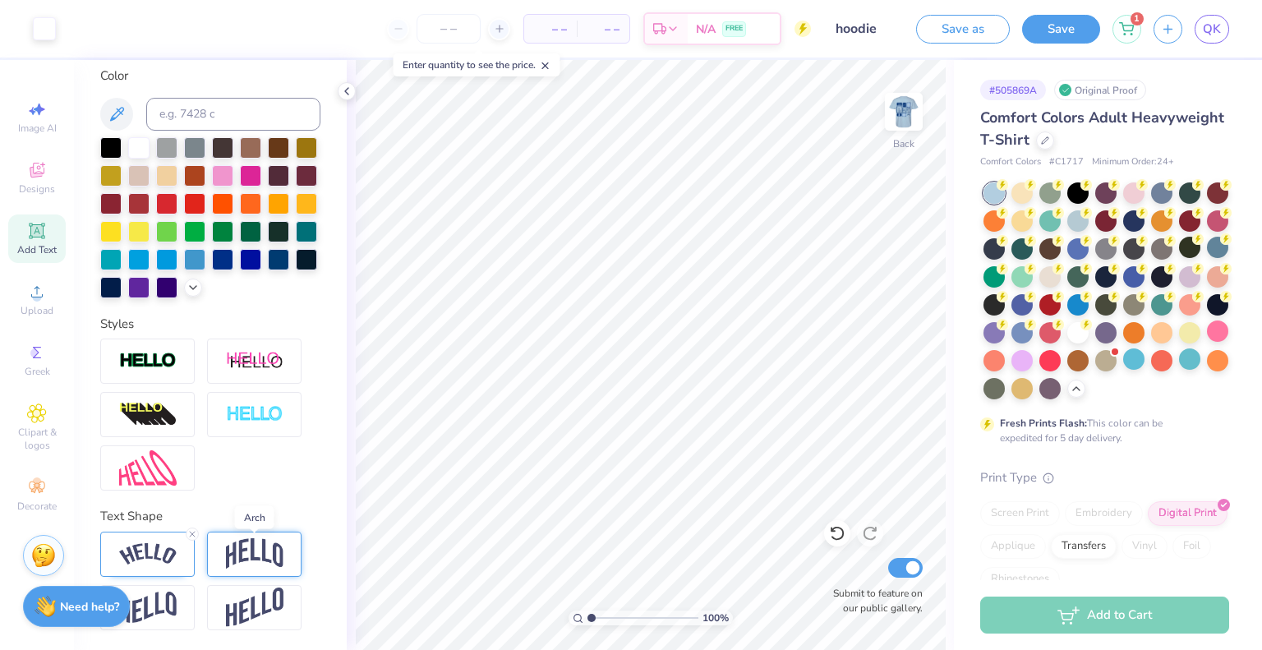
click at [235, 552] on img at bounding box center [255, 553] width 58 height 31
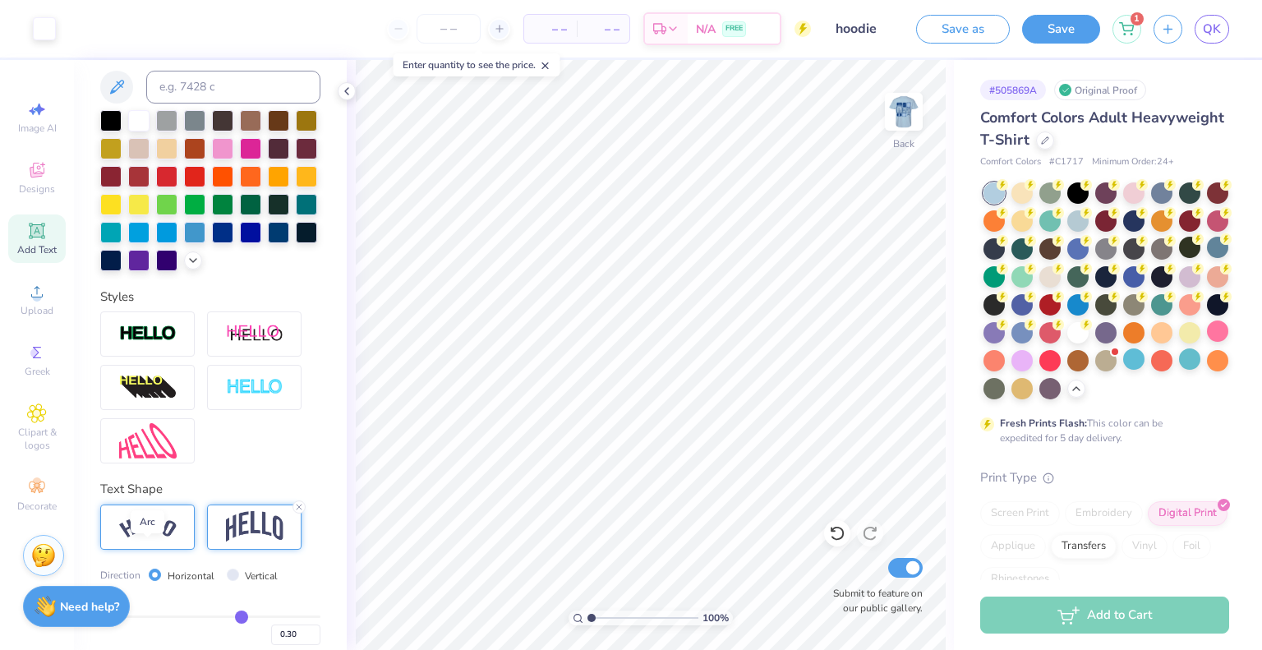
scroll to position [429, 0]
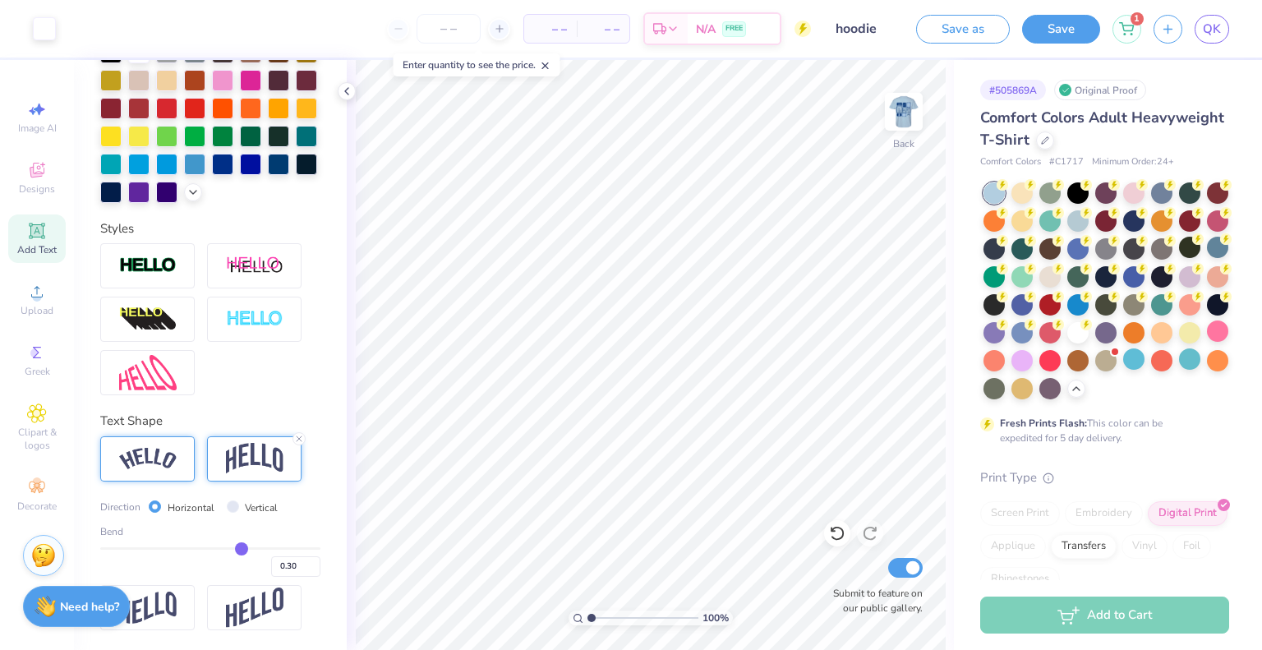
click at [152, 464] on img at bounding box center [148, 459] width 58 height 22
type input "0.36"
type input "0.38"
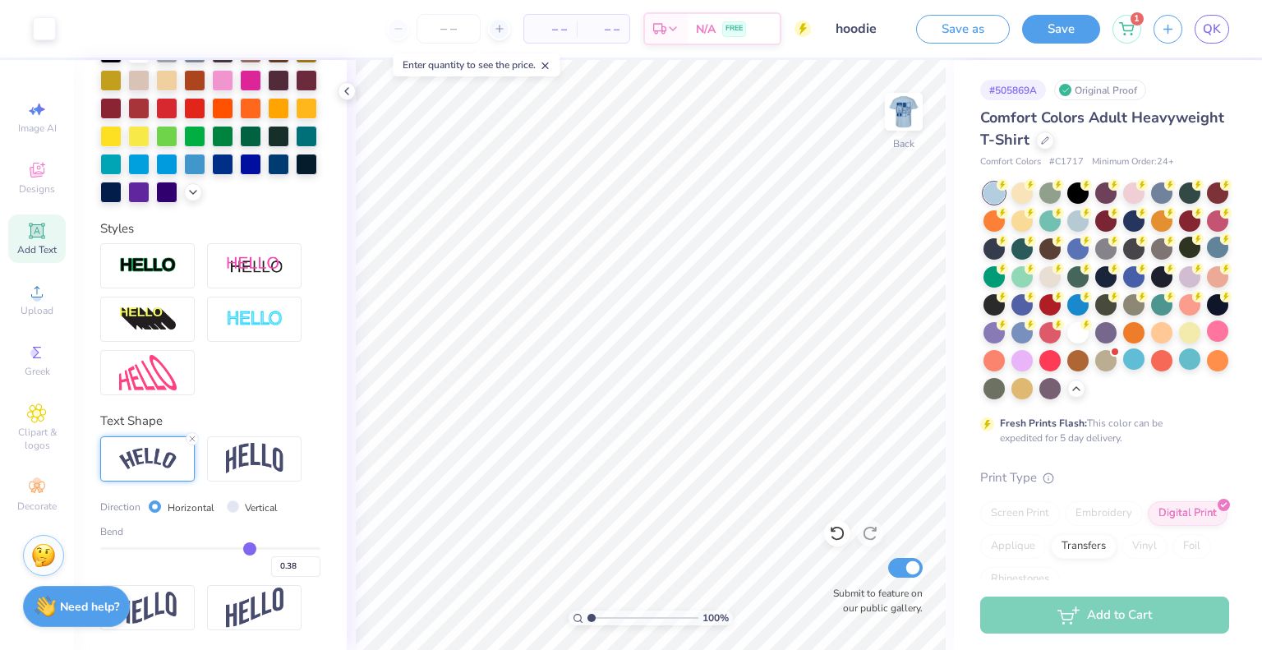
type input "0.41"
type input "0.42"
type input "0.43"
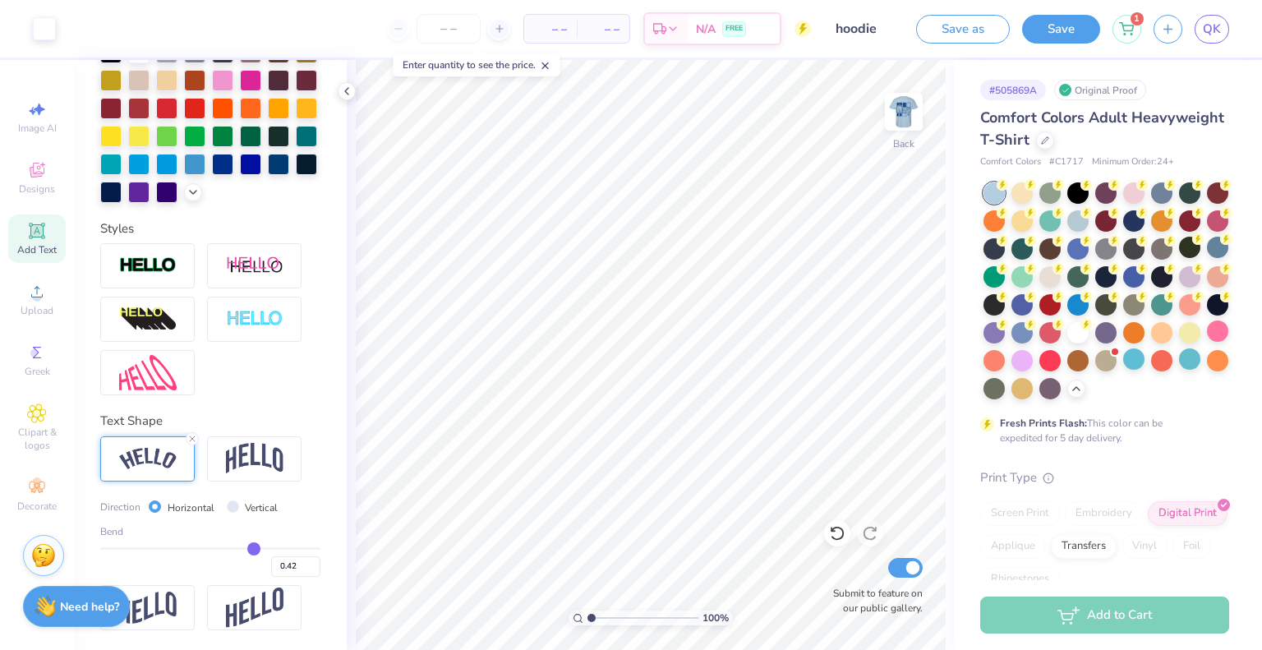
type input "0.43"
type input "0.44"
type input "0.45"
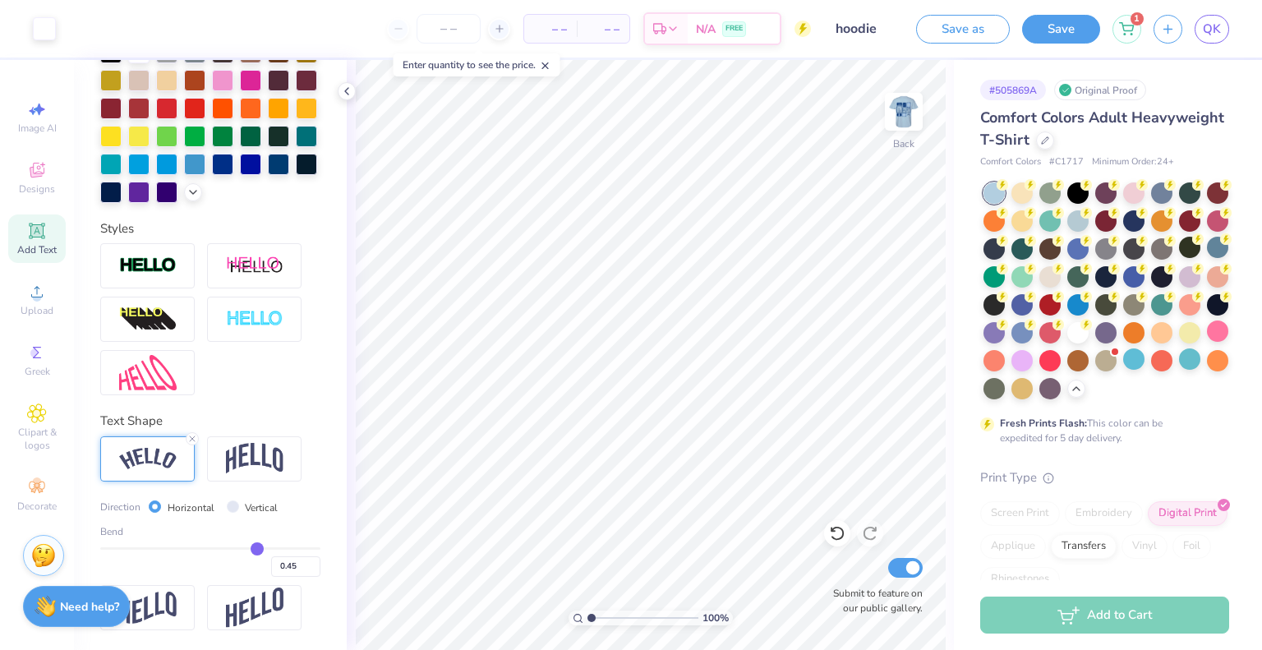
type input "0.46"
type input "0.47"
type input "0.48"
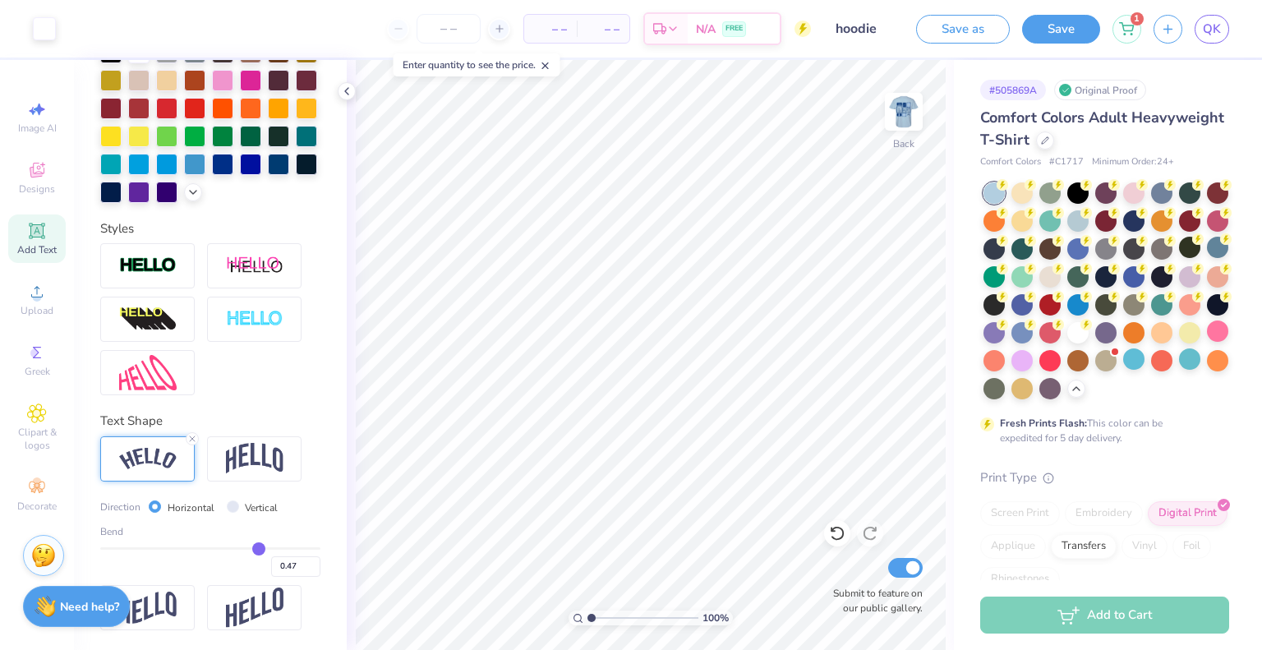
type input "0.48"
type input "0.49"
type input "0.5"
type input "0.50"
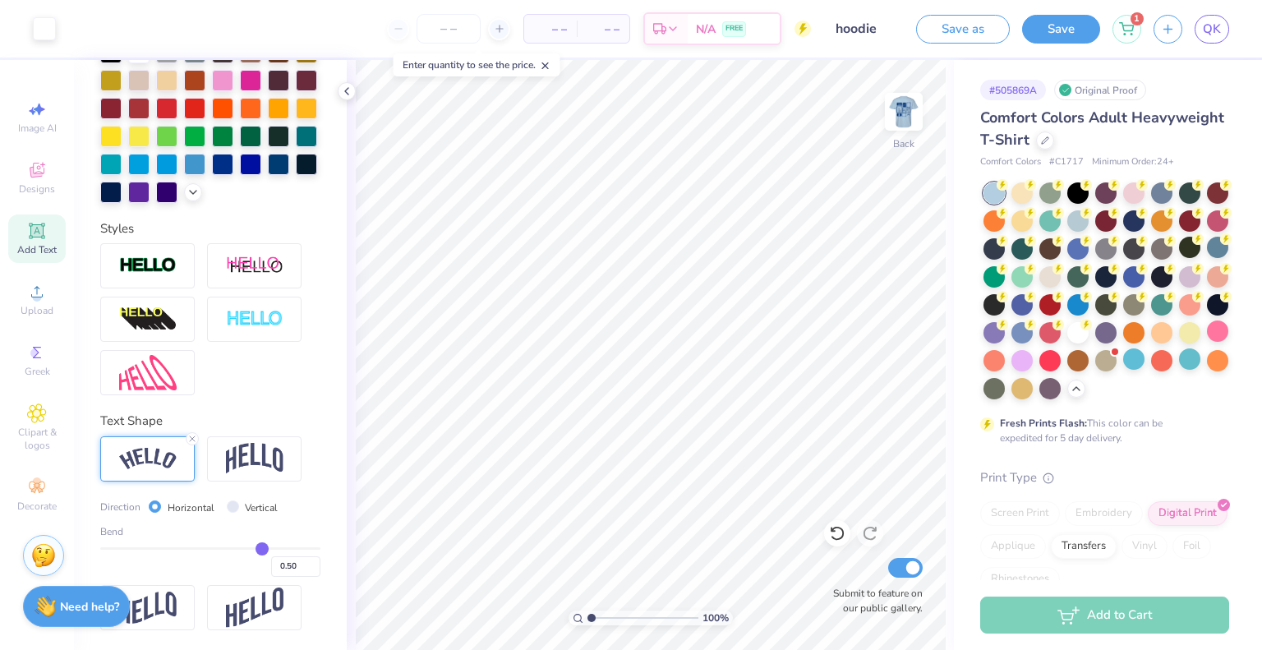
type input "0.51"
type input "0.52"
type input "0.53"
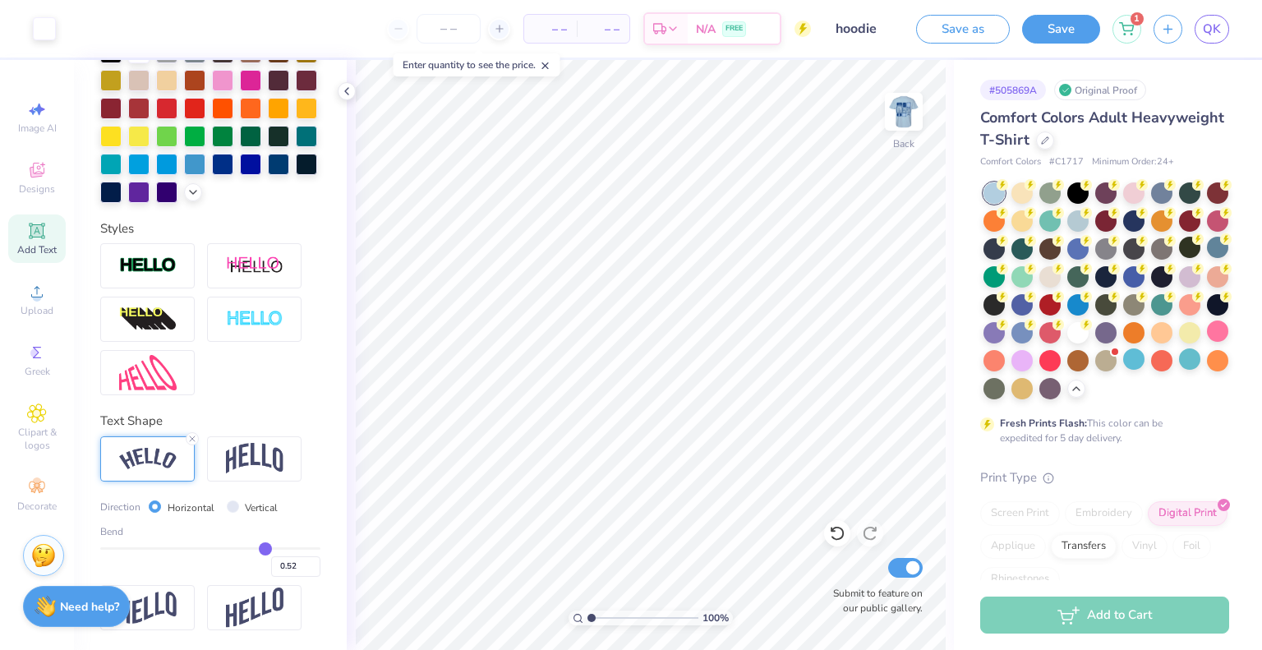
type input "0.53"
type input "0.54"
type input "0.55"
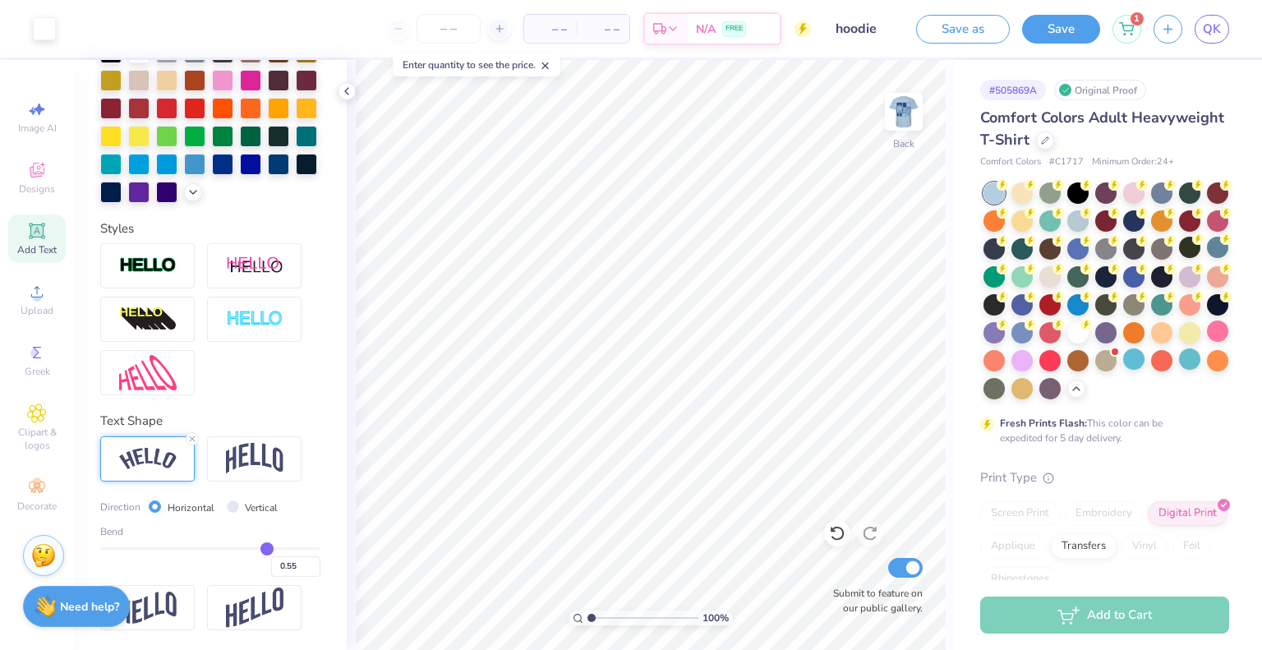
type input "0.56"
type input "0.57"
type input "0.58"
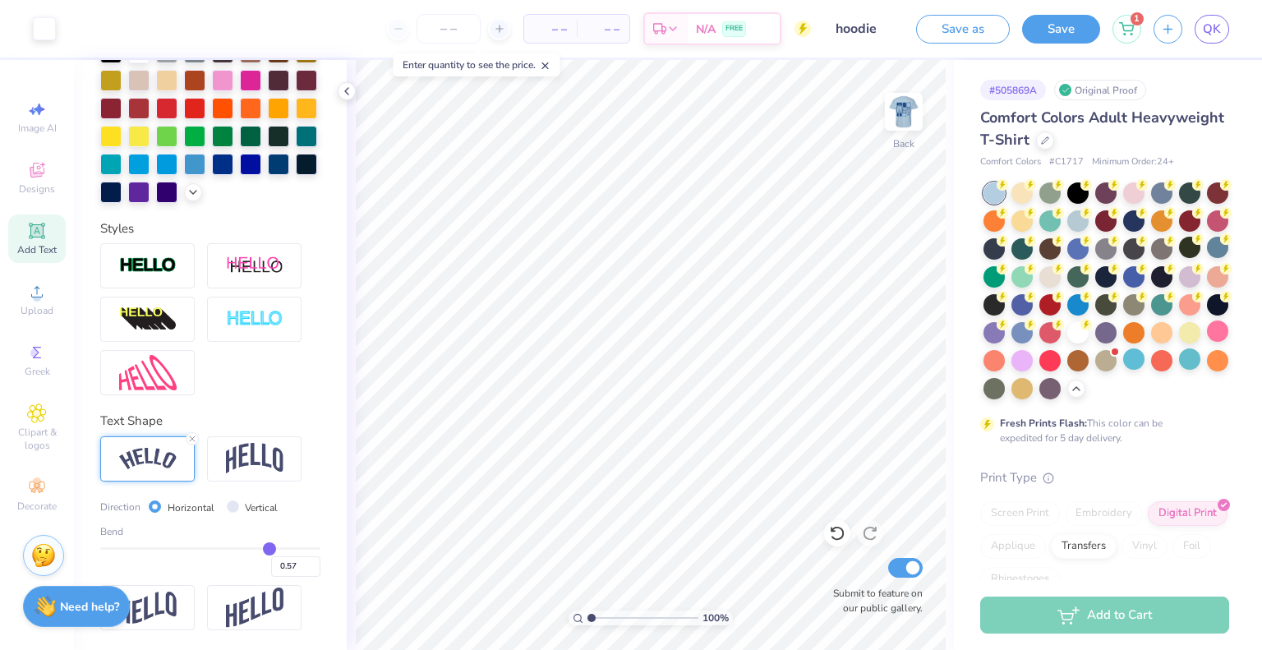
type input "0.58"
drag, startPoint x: 238, startPoint y: 548, endPoint x: 260, endPoint y: 551, distance: 22.3
click at [260, 550] on input "range" at bounding box center [210, 548] width 220 height 2
type input "0.54"
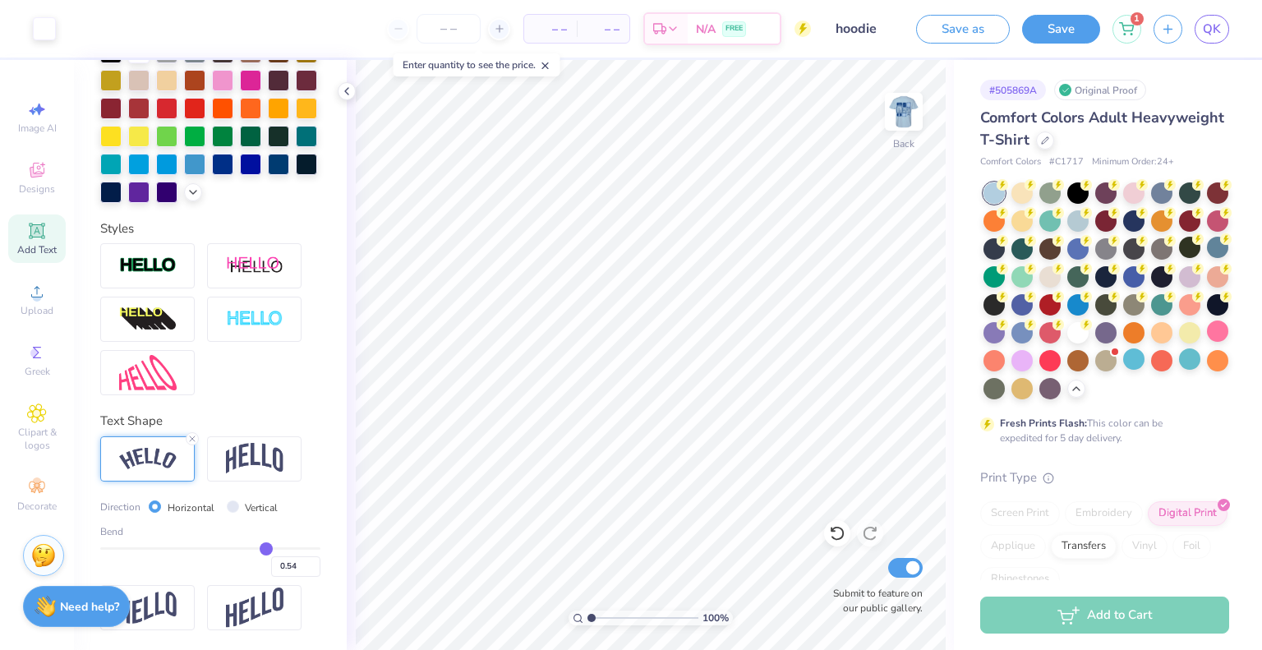
type input "0.53"
type input "0.52"
type input "0.51"
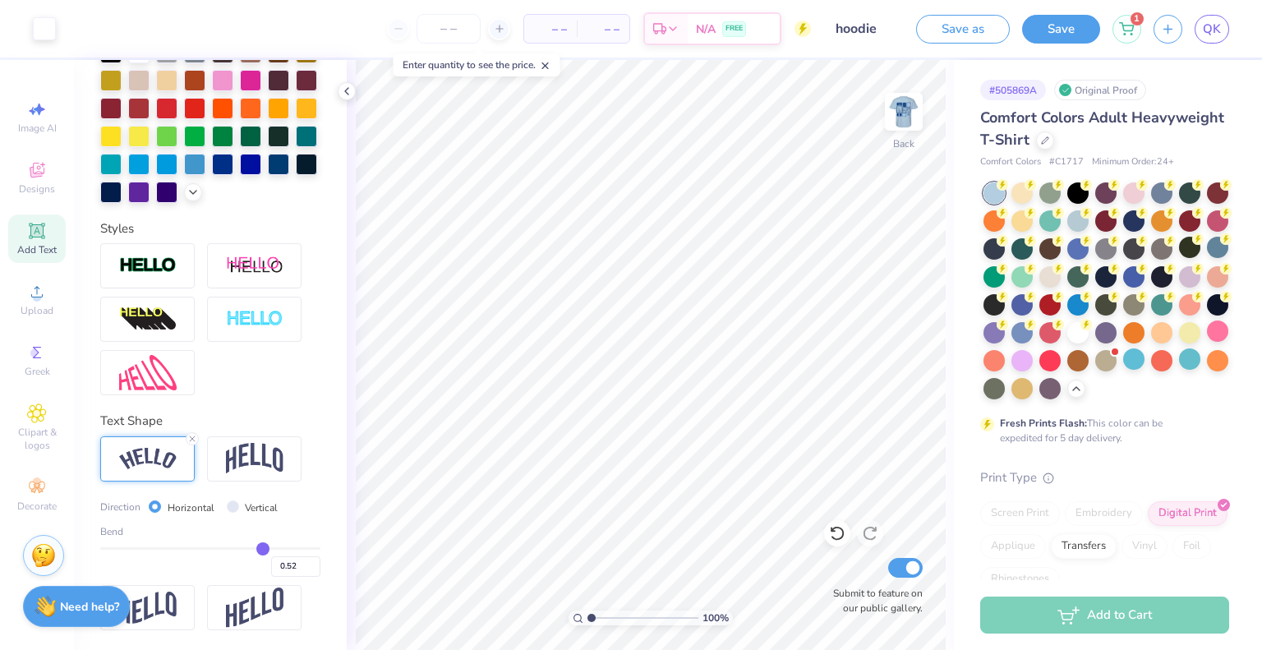
type input "0.51"
type input "0.5"
type input "0.50"
type input "0.49"
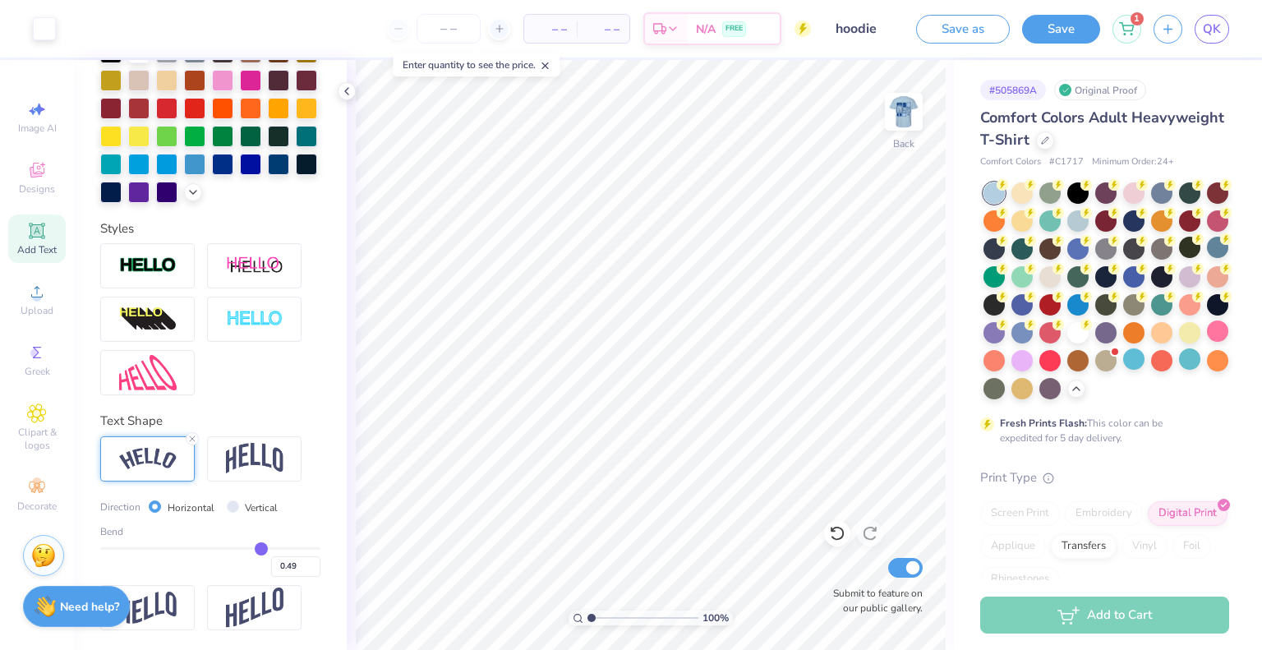
type input "0.47"
type input "0.46"
type input "0.45"
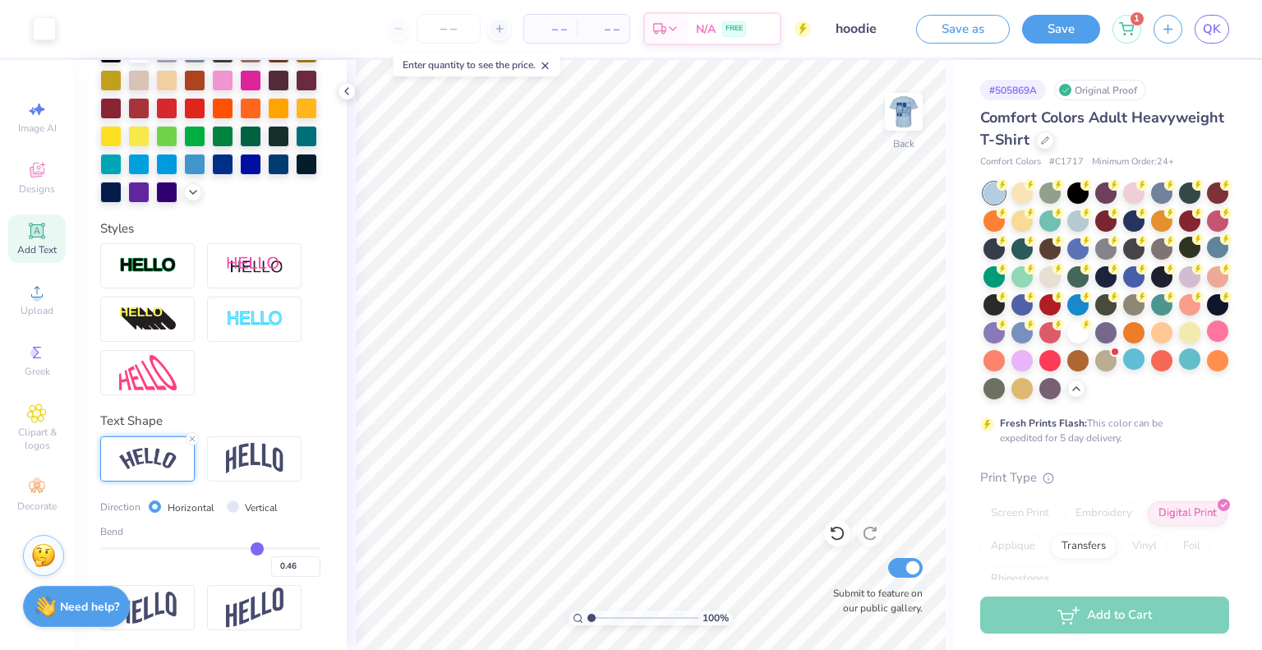
type input "0.45"
type input "0.44"
type input "0.43"
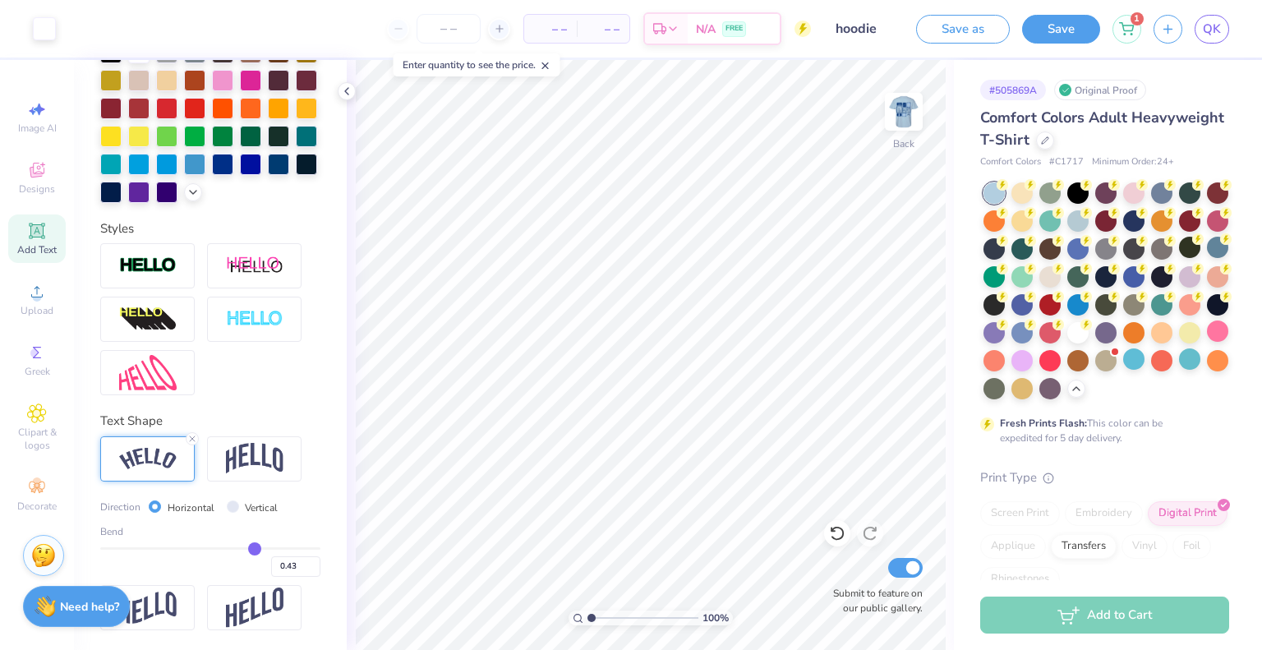
drag, startPoint x: 257, startPoint y: 549, endPoint x: 246, endPoint y: 549, distance: 11.5
type input "0.43"
click at [246, 549] on input "range" at bounding box center [210, 548] width 220 height 2
type input "5.01"
type input "1.33"
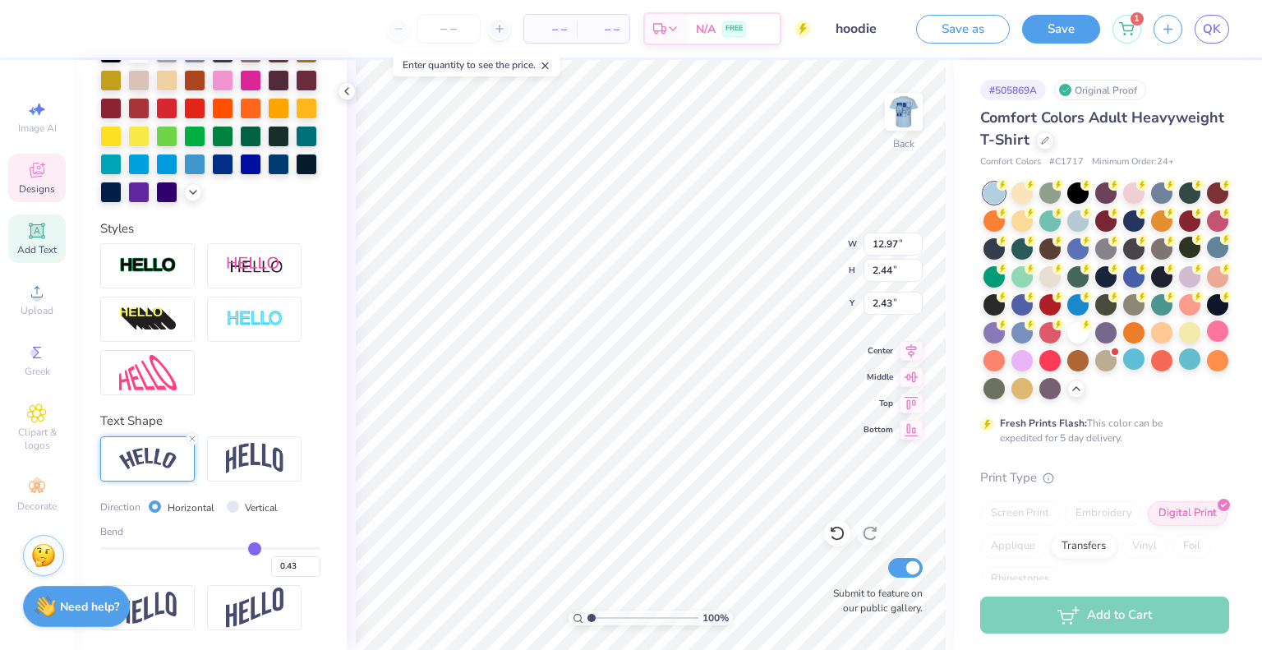
type input "6.43"
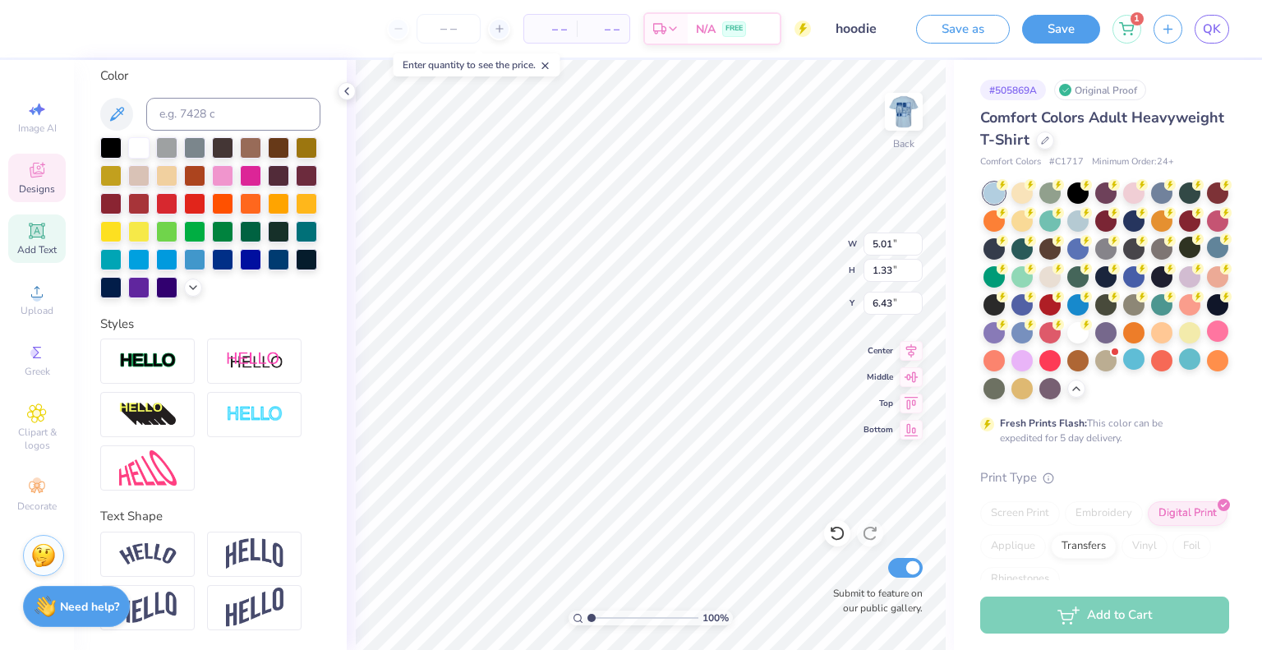
scroll to position [333, 0]
click at [44, 442] on span "Clipart & logos" at bounding box center [37, 439] width 58 height 26
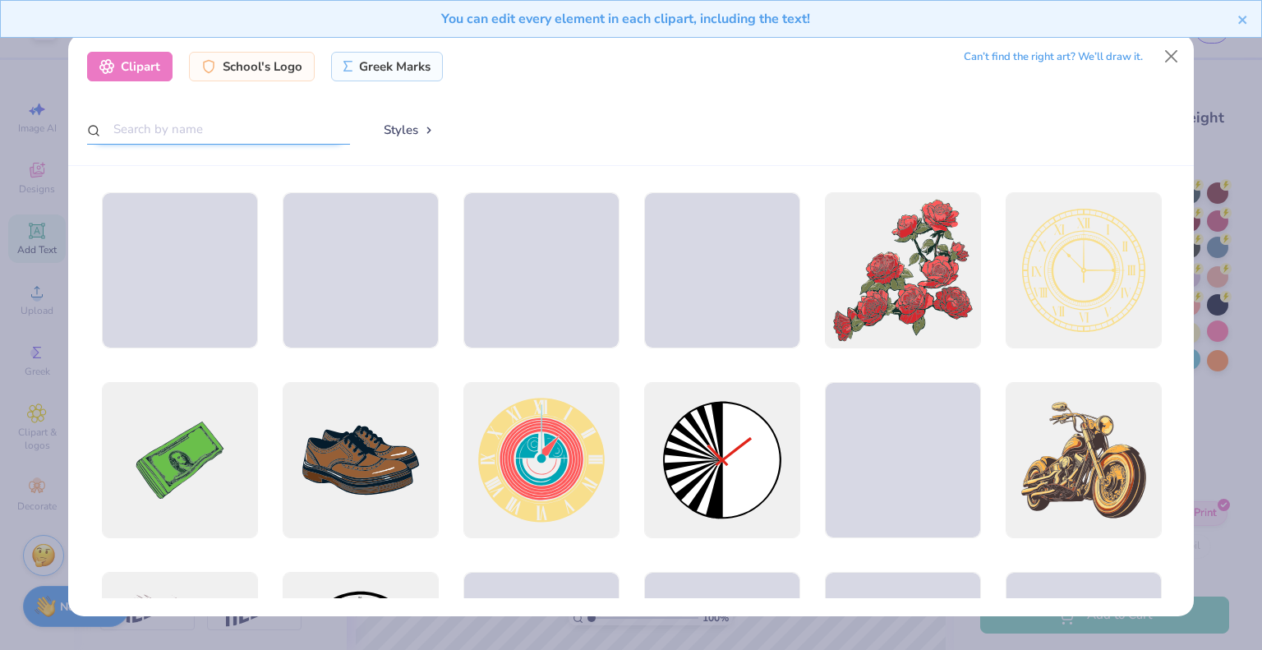
click at [175, 131] on input "text" at bounding box center [218, 129] width 263 height 30
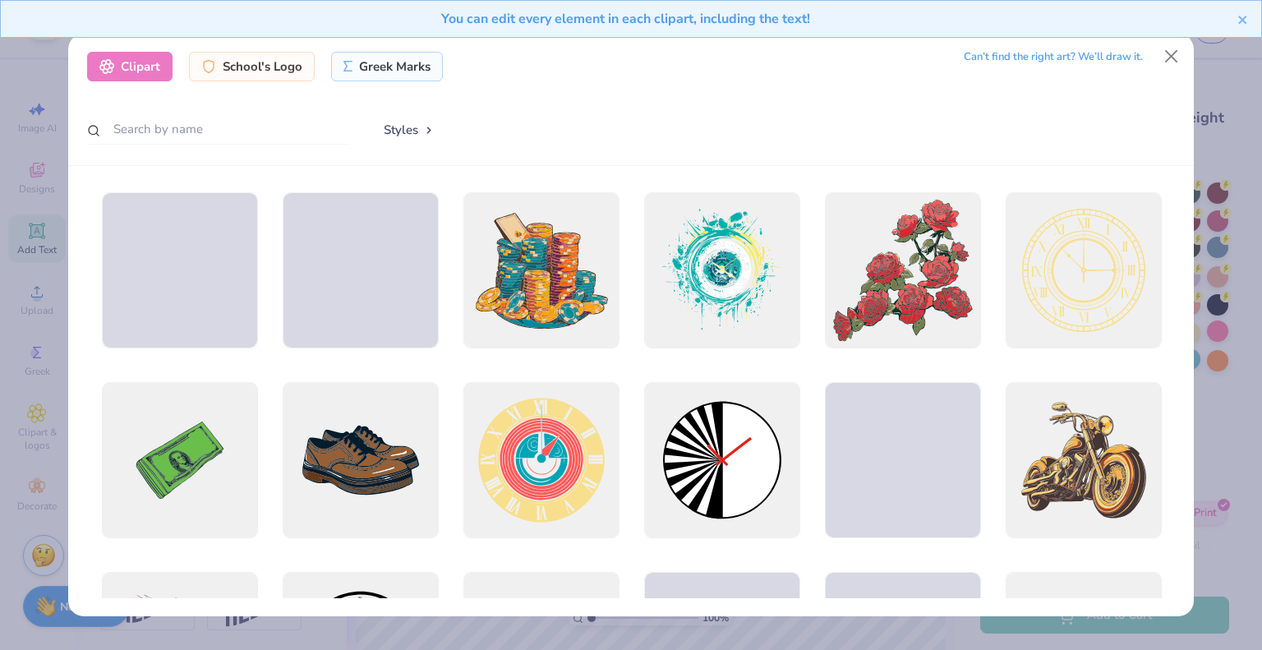
click at [414, 130] on button "Styles" at bounding box center [408, 129] width 85 height 31
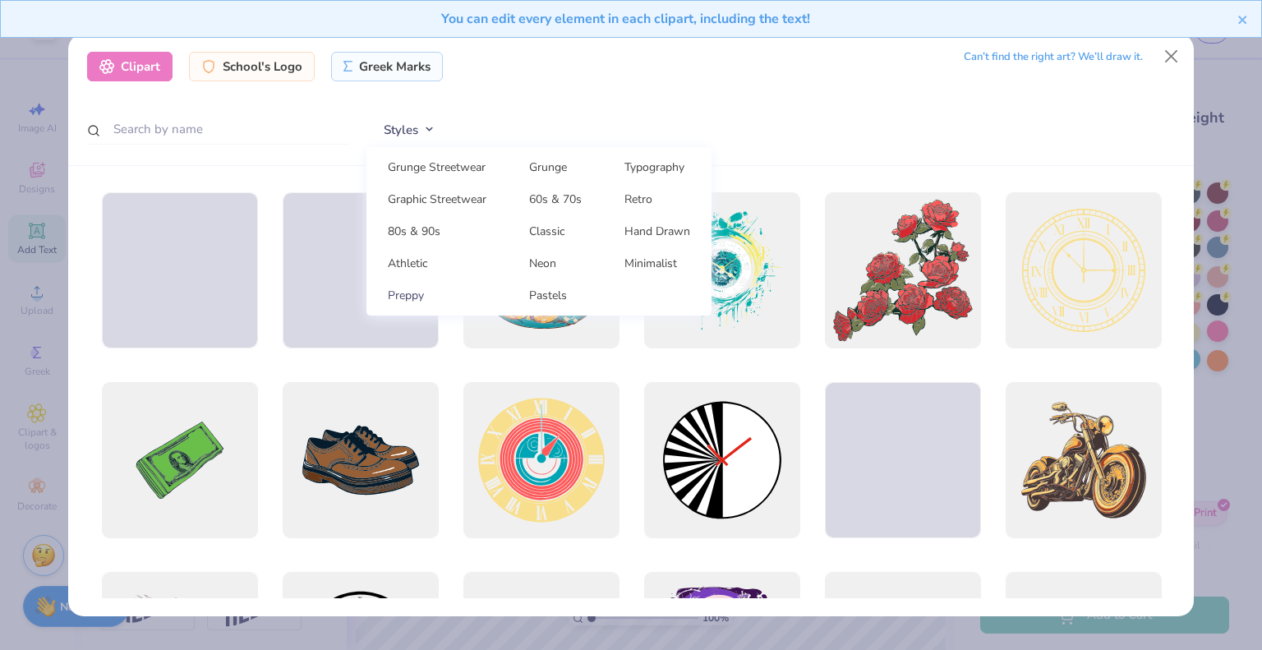
click at [417, 296] on link "Preppy" at bounding box center [437, 295] width 128 height 27
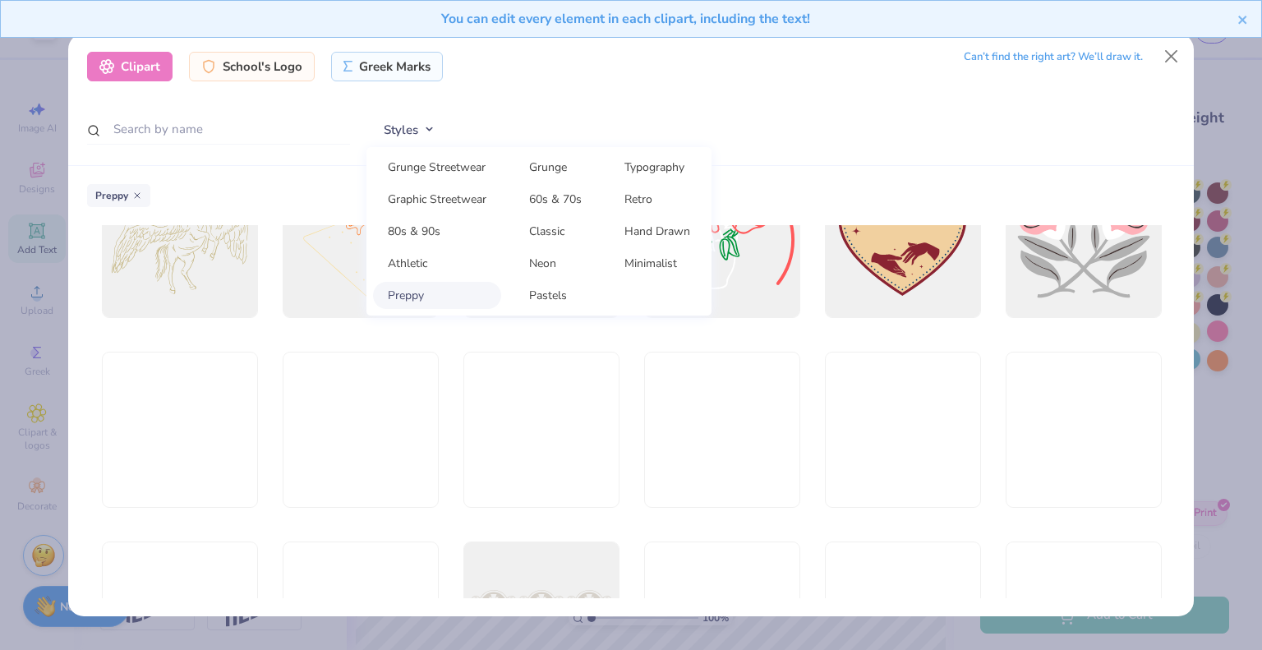
scroll to position [4240, 0]
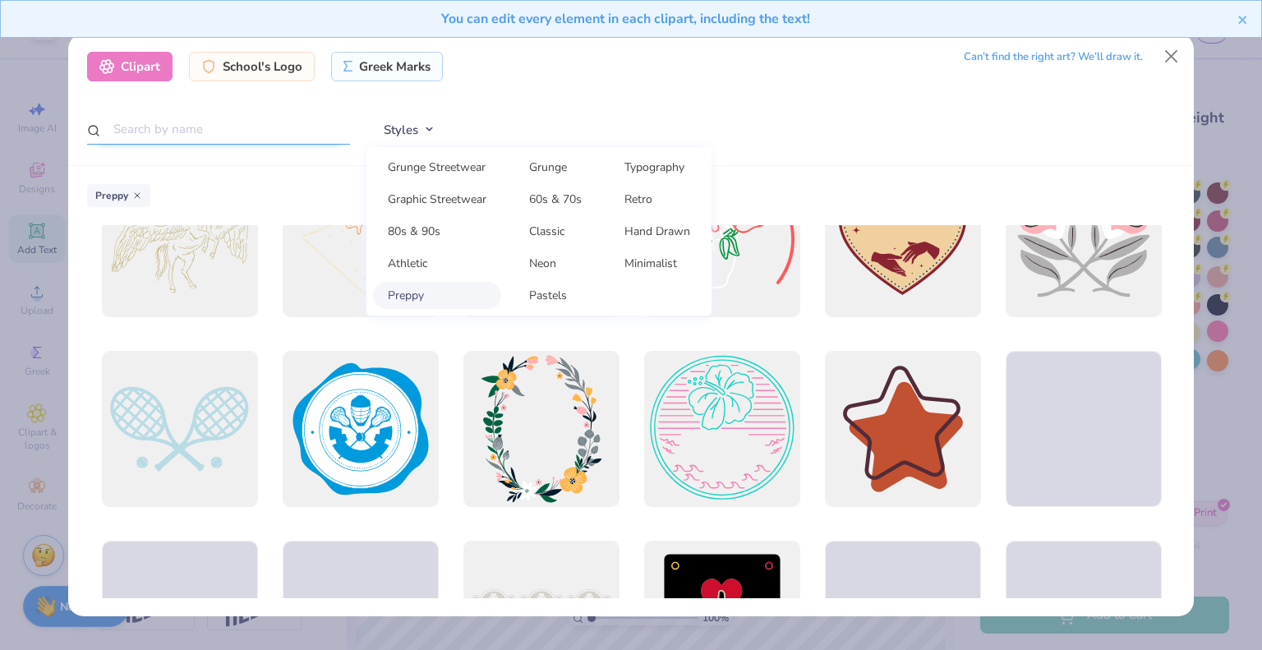
click at [224, 133] on input "text" at bounding box center [218, 129] width 263 height 30
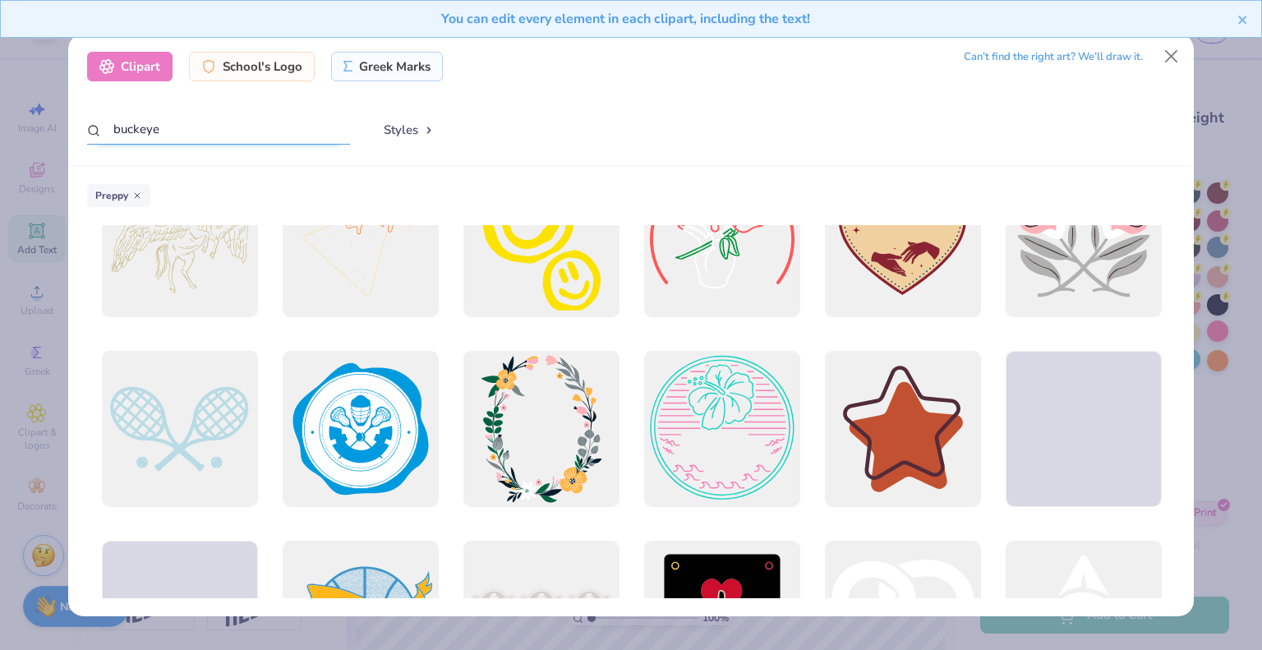
type input "buckeye"
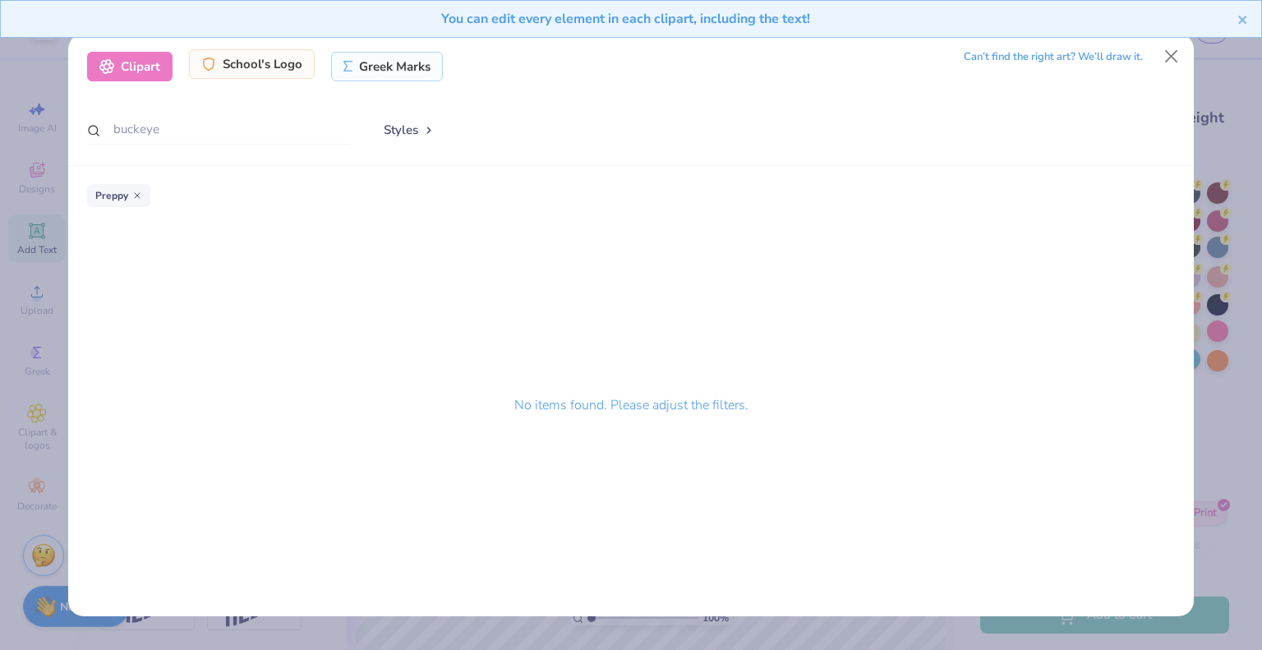
click at [242, 65] on div "School's Logo" at bounding box center [252, 64] width 126 height 30
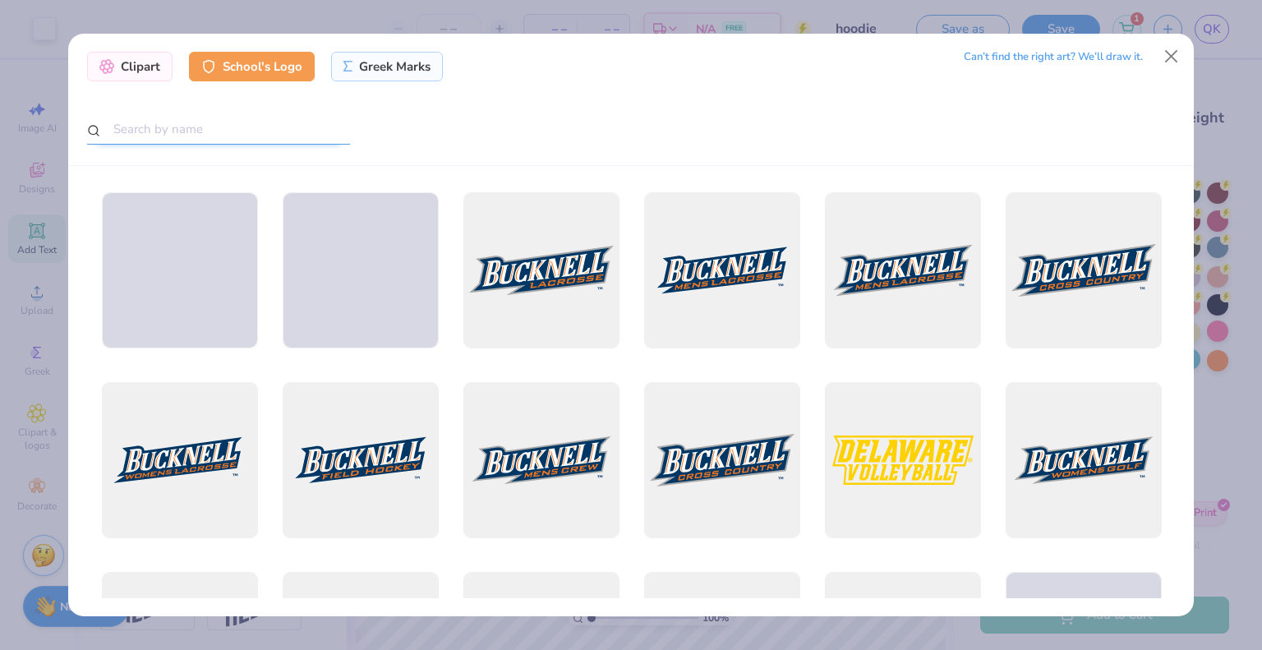
click at [230, 120] on input "text" at bounding box center [218, 129] width 263 height 30
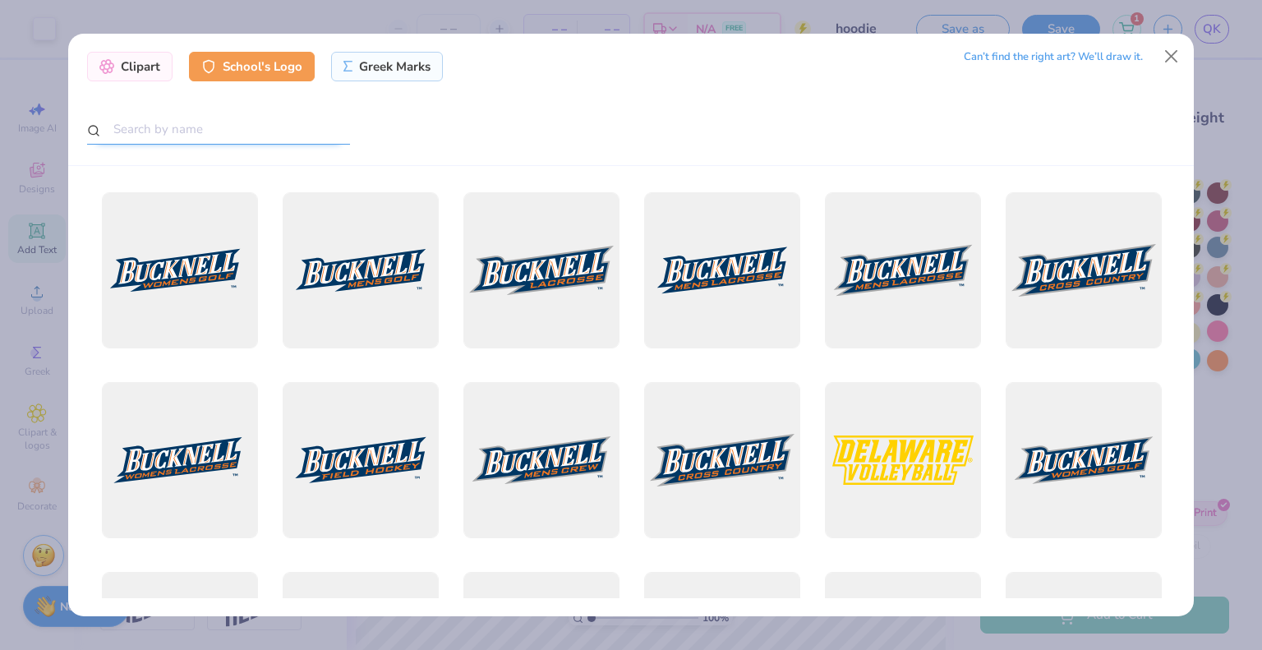
click at [232, 145] on input "text" at bounding box center [218, 129] width 263 height 30
click at [217, 133] on input "text" at bounding box center [218, 129] width 263 height 30
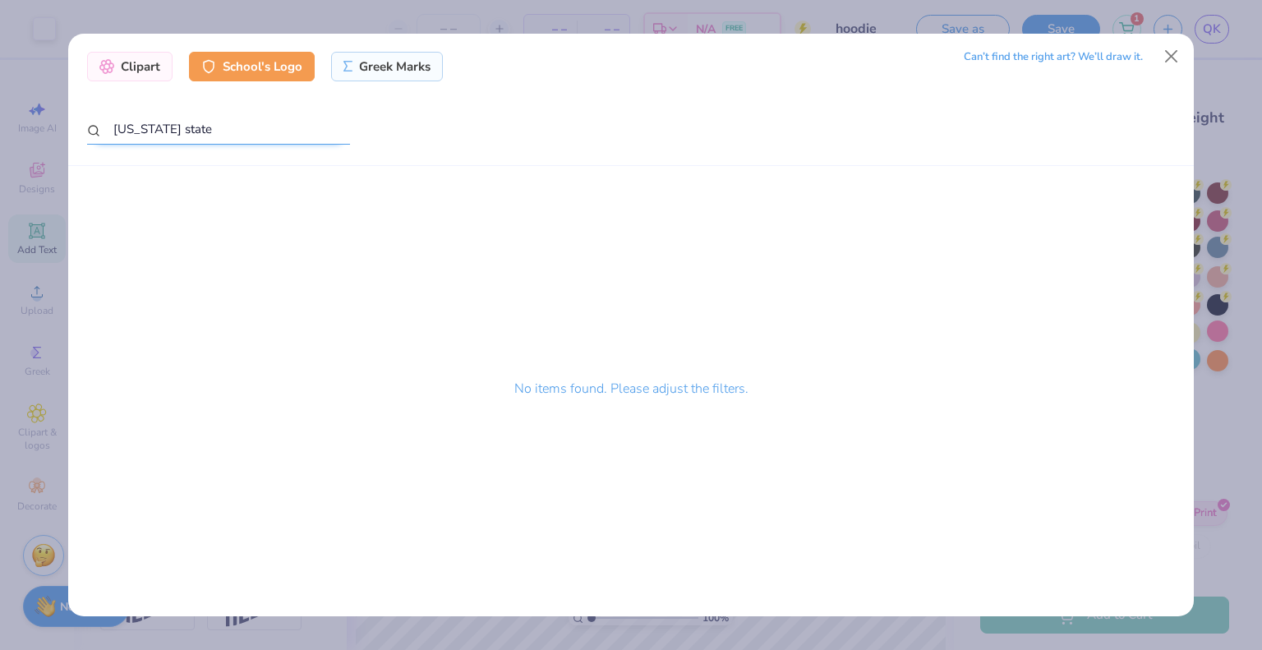
click at [203, 133] on input "[US_STATE] state" at bounding box center [218, 129] width 263 height 30
drag, startPoint x: 174, startPoint y: 127, endPoint x: 42, endPoint y: 134, distance: 132.5
click at [42, 134] on div "Clipart School's Logo Greek Marks Can’t find the right art? We’ll draw it. [US_…" at bounding box center [631, 325] width 1262 height 650
click at [127, 136] on input "brutus" at bounding box center [218, 129] width 263 height 30
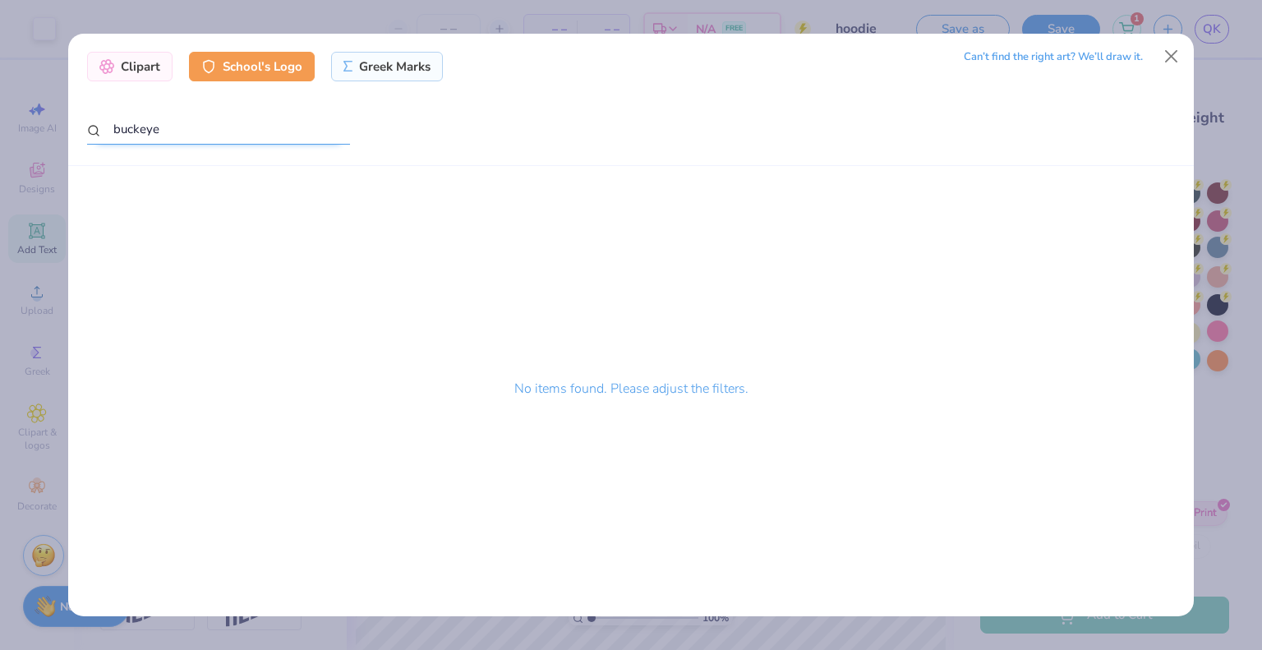
type input "buckeye"
drag, startPoint x: 173, startPoint y: 130, endPoint x: 68, endPoint y: 141, distance: 105.7
click at [68, 141] on div "Clipart School's Logo Greek Marks Can’t find the right art? We’ll draw it. buck…" at bounding box center [631, 100] width 1126 height 132
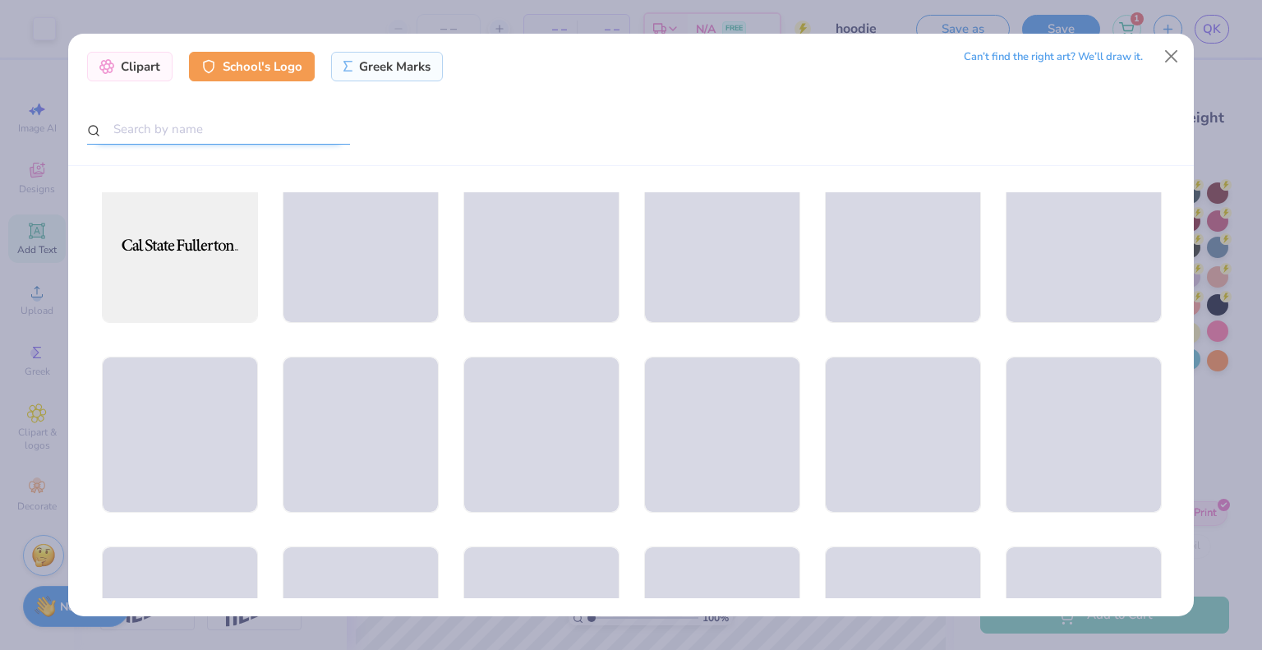
scroll to position [2872, 0]
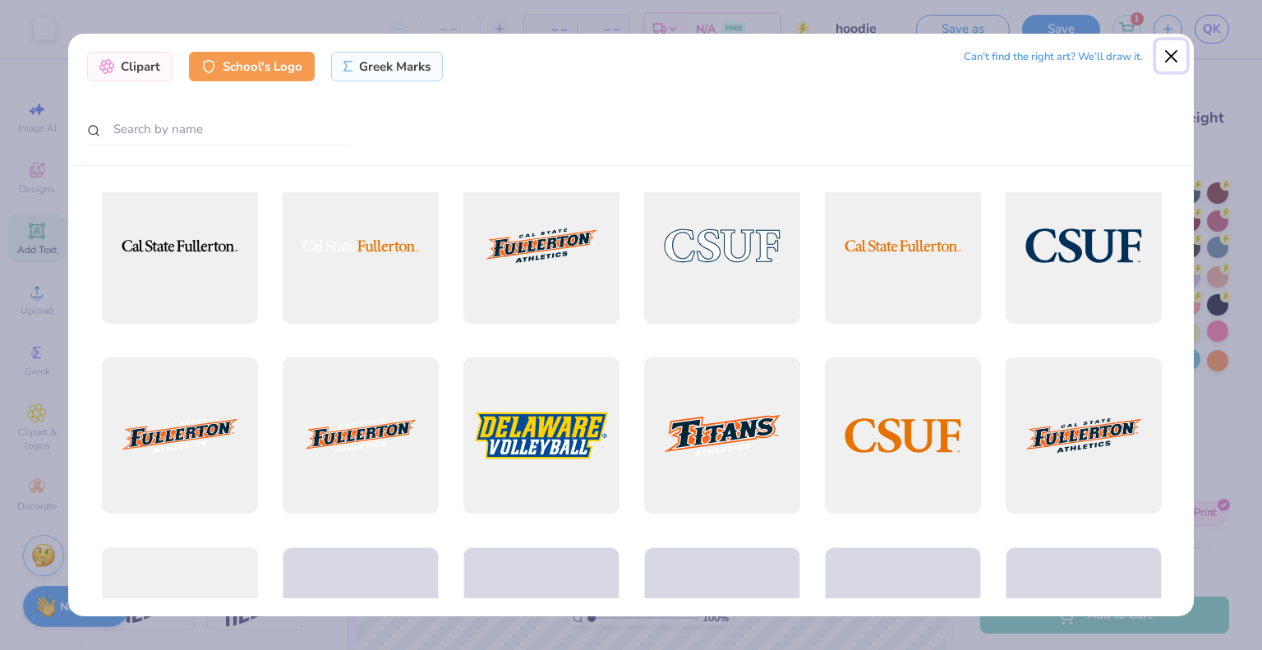
click at [1167, 60] on button "Close" at bounding box center [1171, 55] width 31 height 31
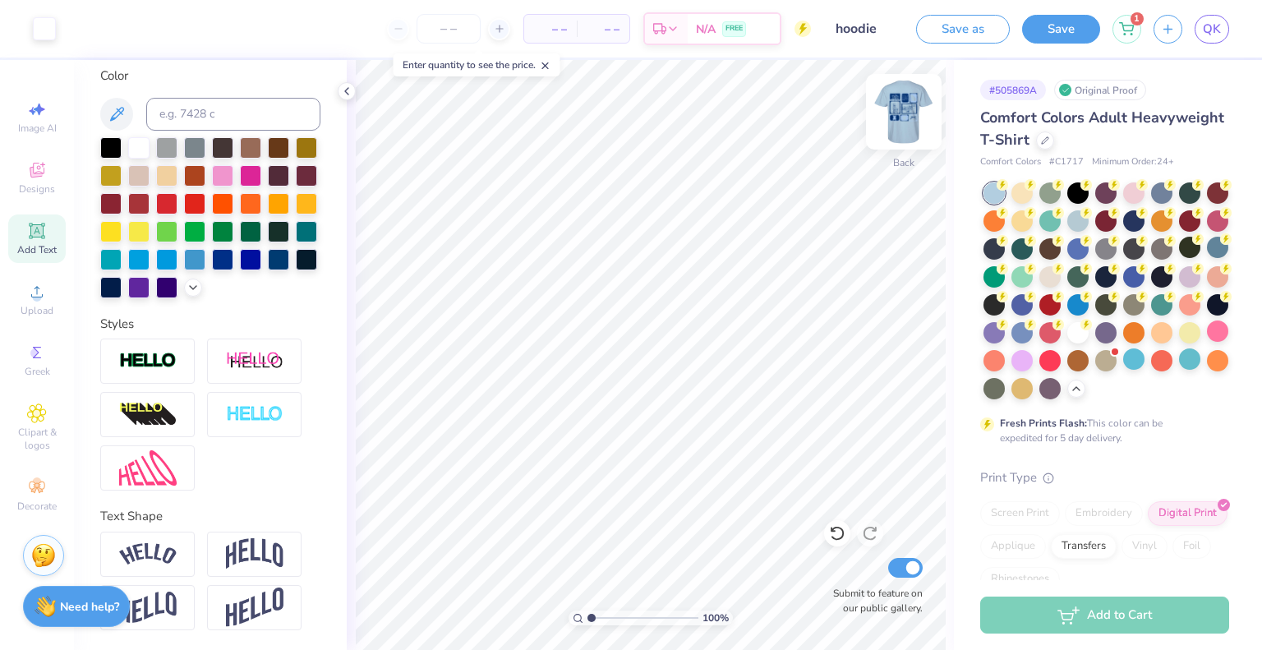
click at [912, 122] on img at bounding box center [904, 112] width 66 height 66
click at [912, 122] on img at bounding box center [903, 111] width 33 height 33
click at [1205, 35] on span "QK" at bounding box center [1212, 29] width 18 height 19
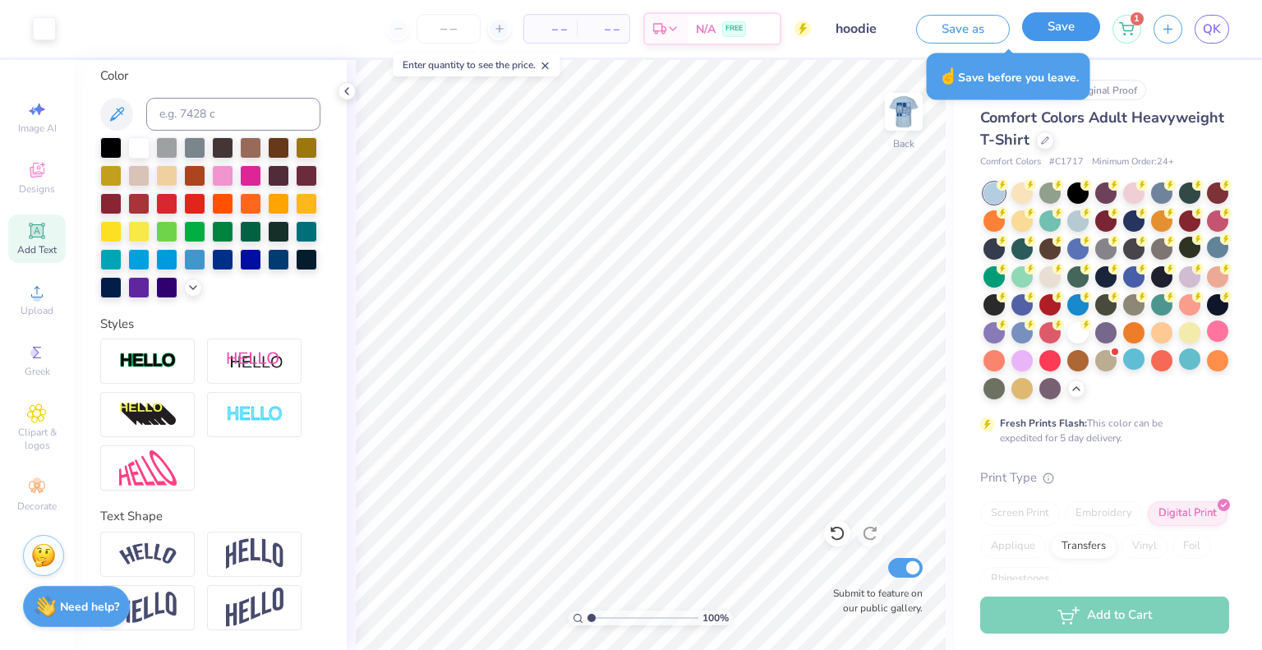
click at [1052, 34] on button "Save" at bounding box center [1061, 26] width 78 height 29
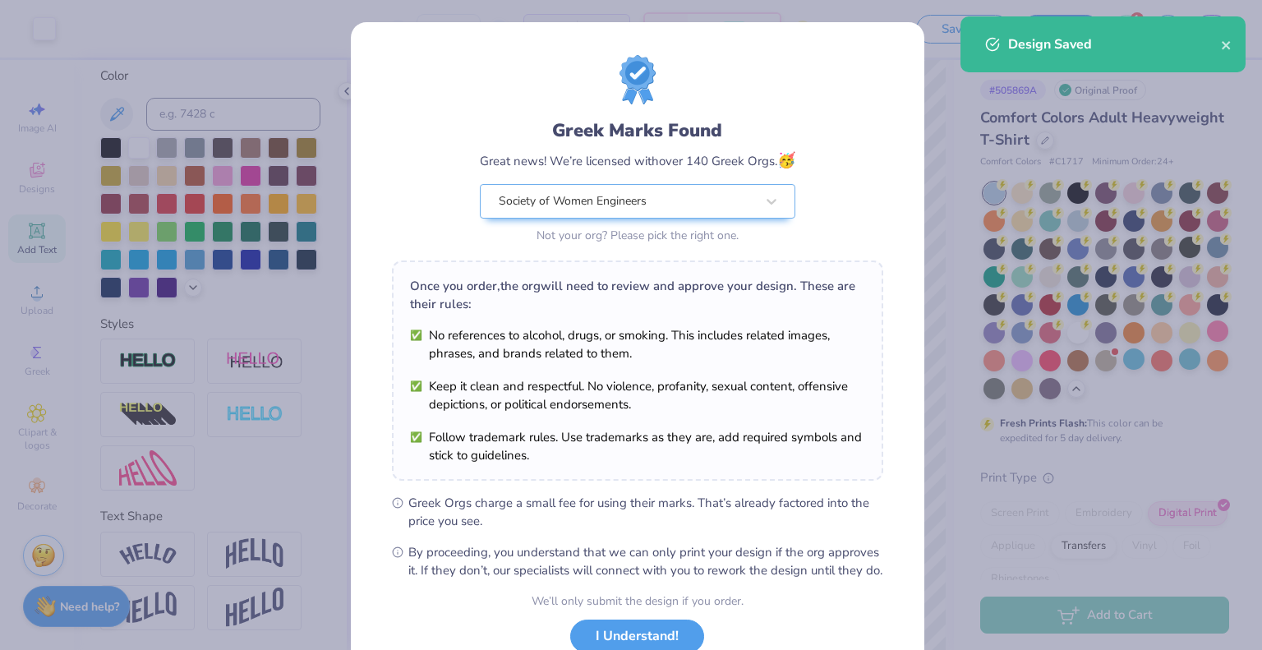
scroll to position [119, 0]
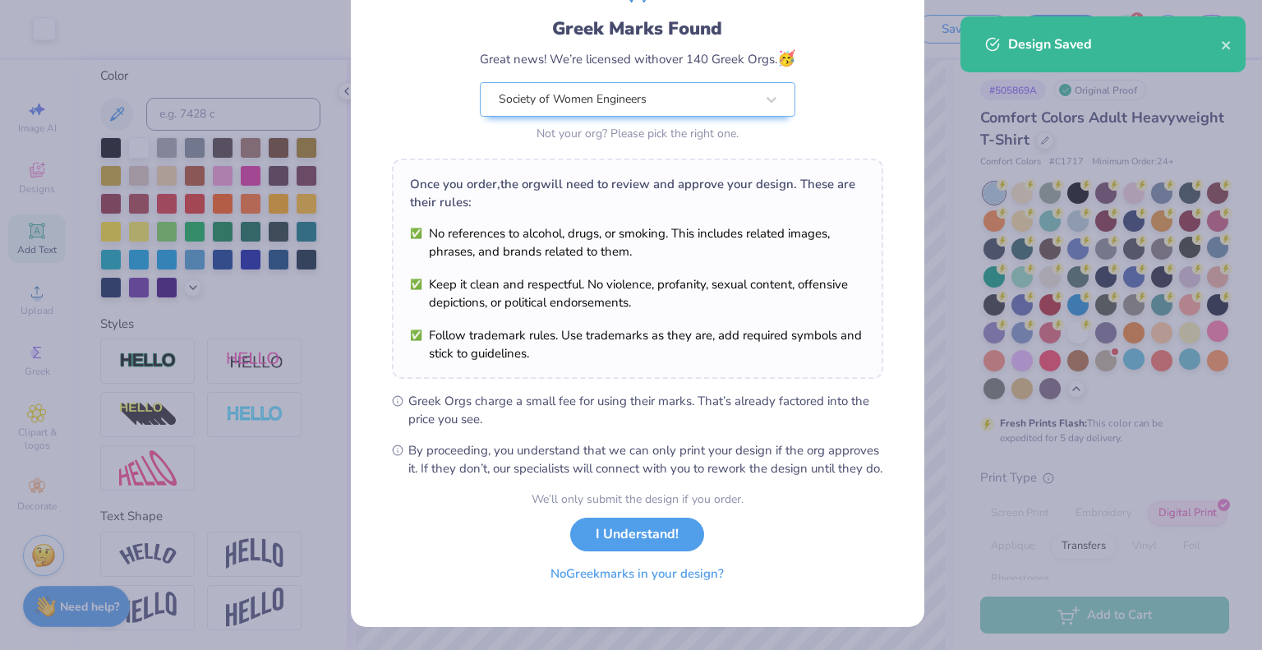
click at [642, 583] on button "No Greek marks in your design?" at bounding box center [637, 574] width 201 height 34
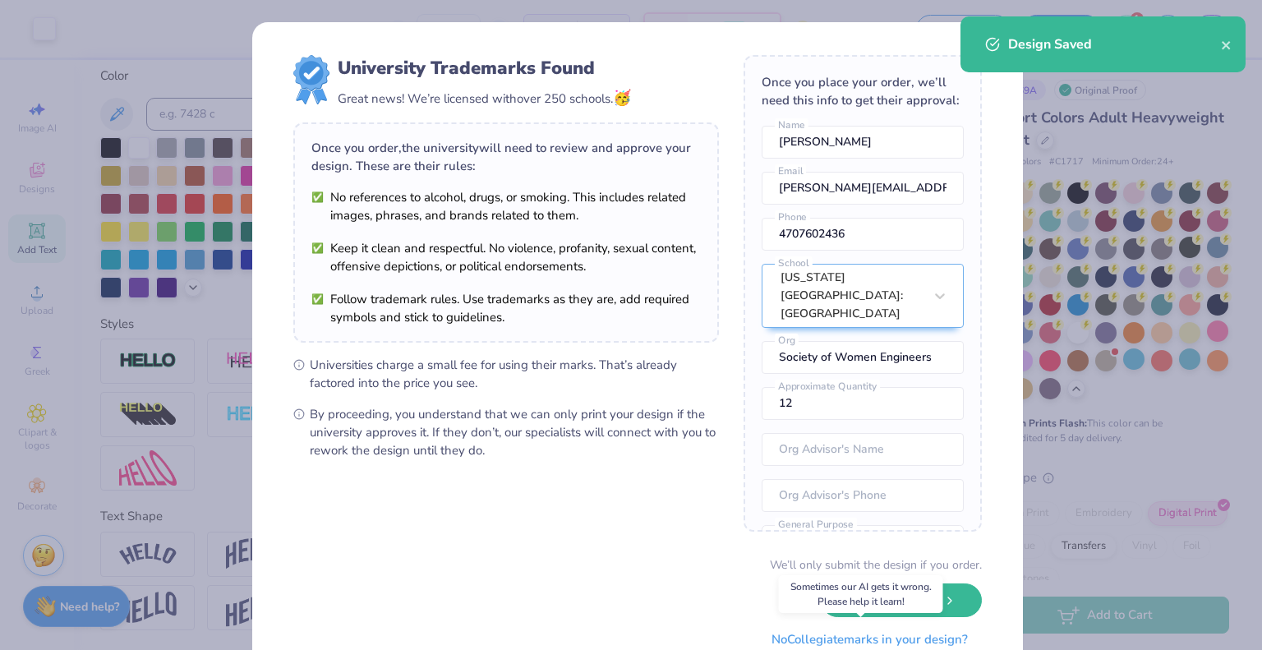
click at [826, 636] on button "No Collegiate marks in your design?" at bounding box center [870, 640] width 224 height 34
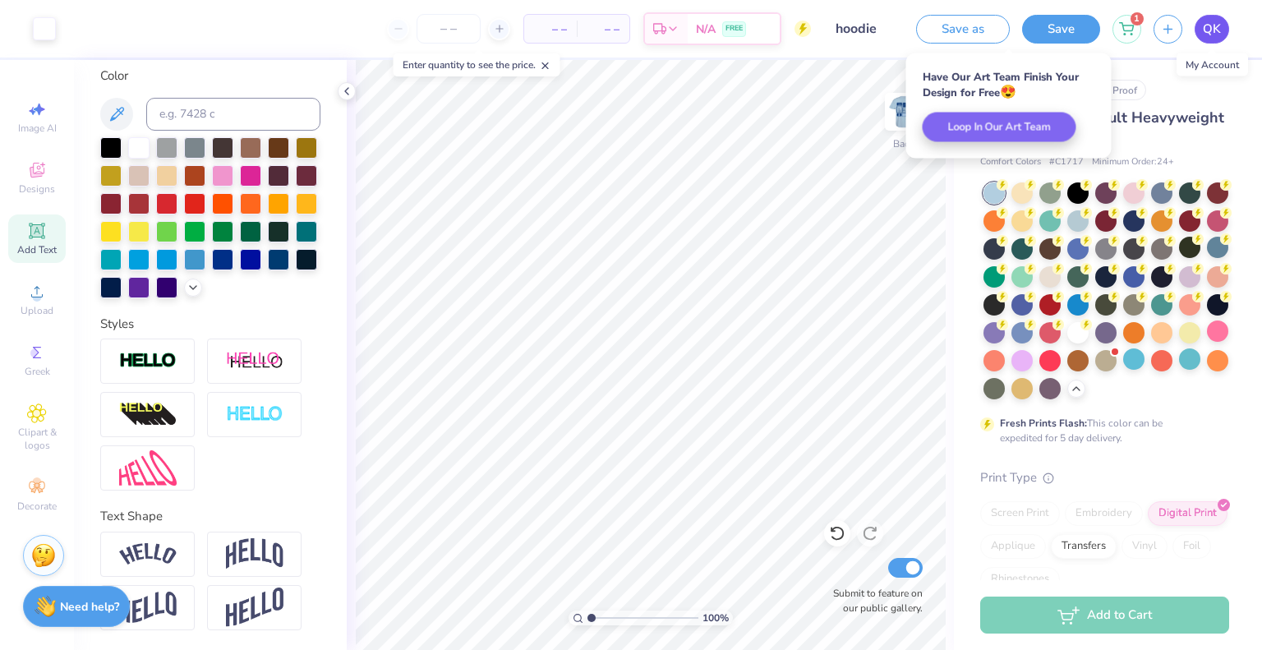
click at [1204, 42] on link "QK" at bounding box center [1212, 29] width 35 height 29
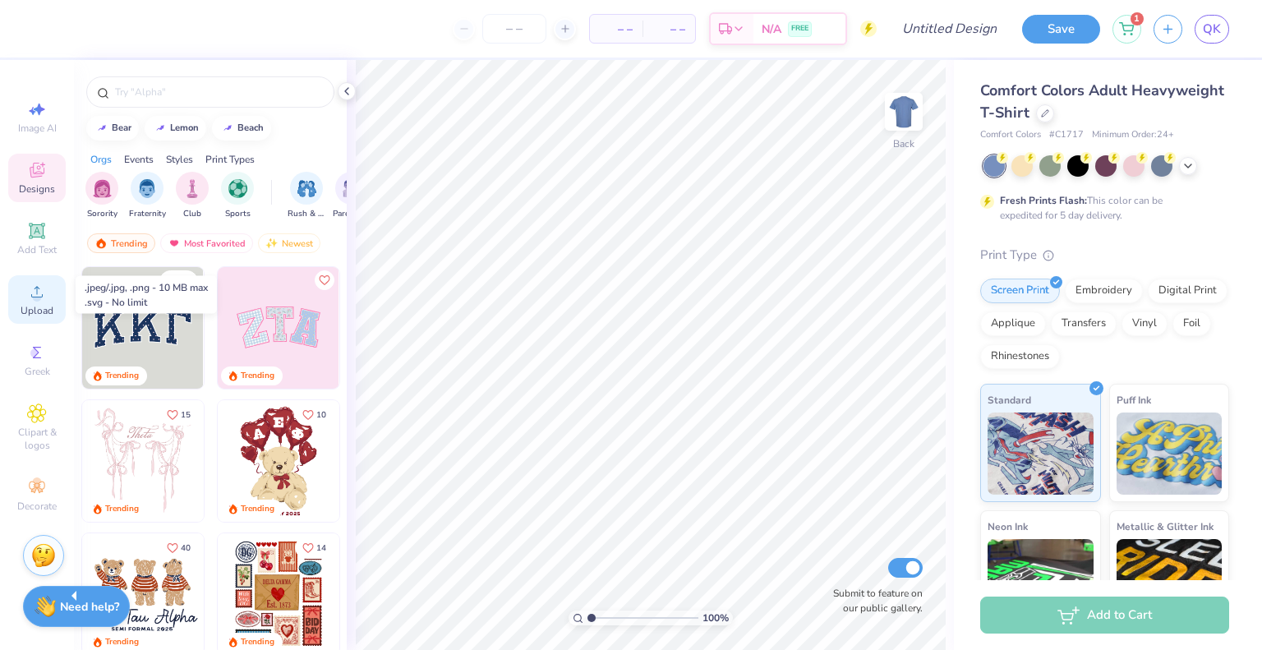
click at [37, 316] on span "Upload" at bounding box center [37, 310] width 33 height 13
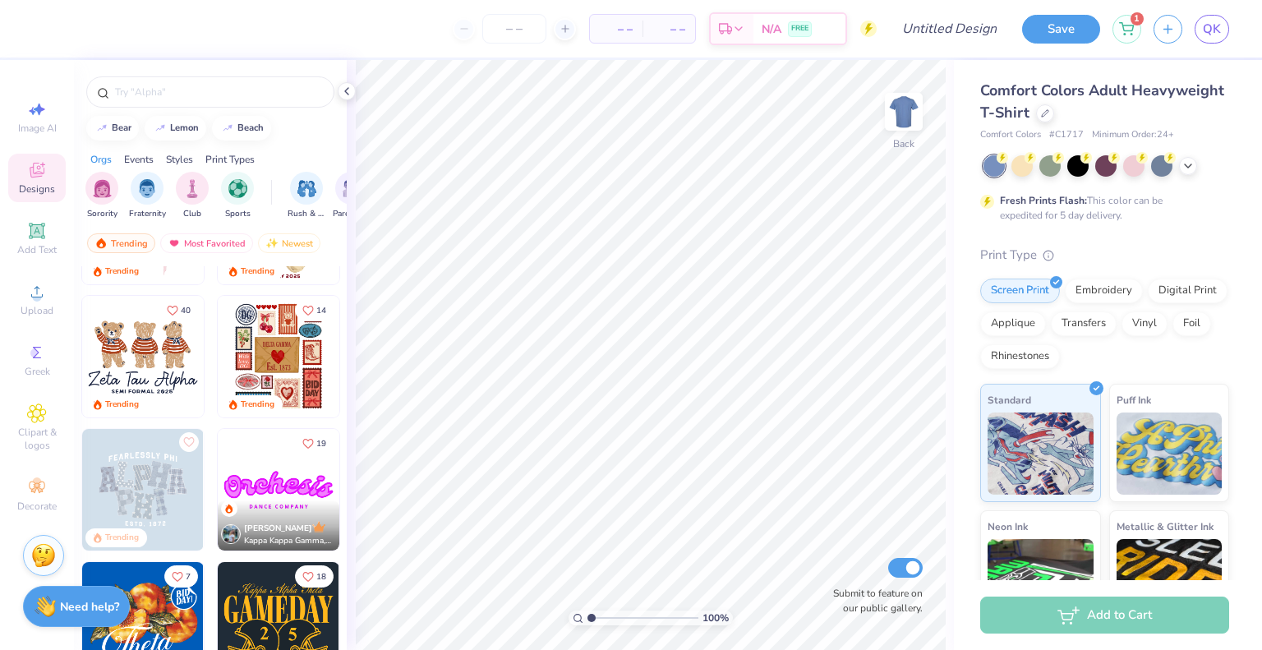
scroll to position [523, 0]
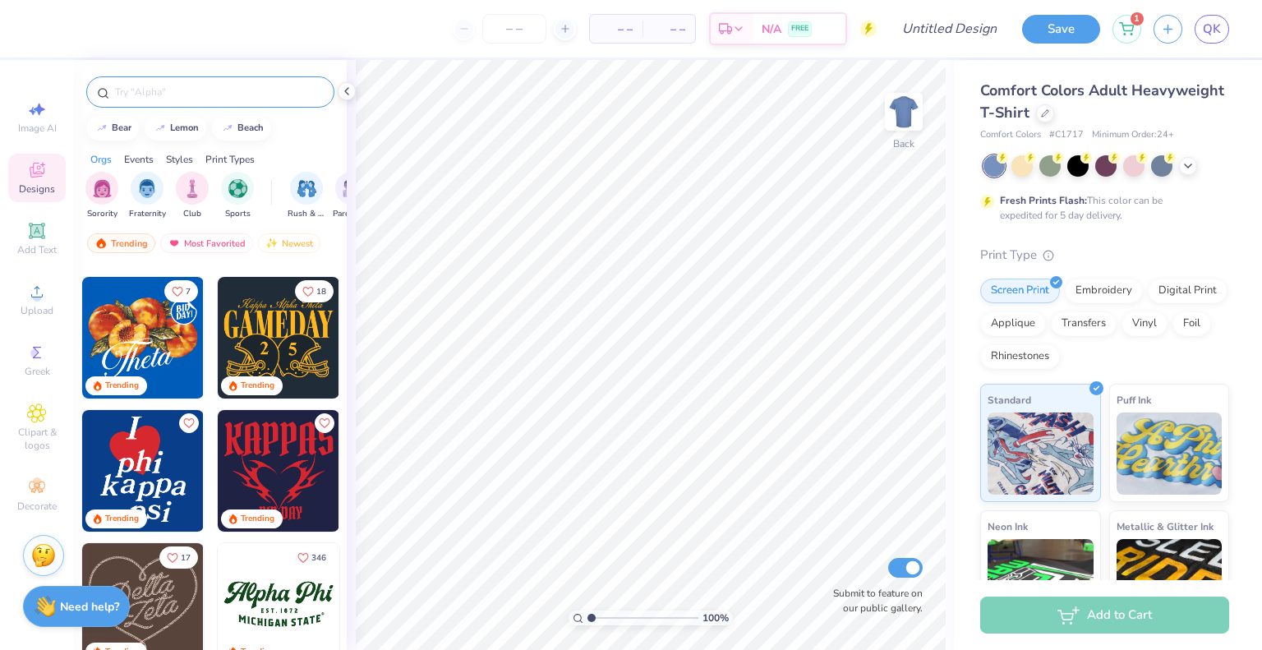
click at [170, 83] on div at bounding box center [210, 91] width 248 height 31
click at [168, 92] on input "text" at bounding box center [218, 92] width 210 height 16
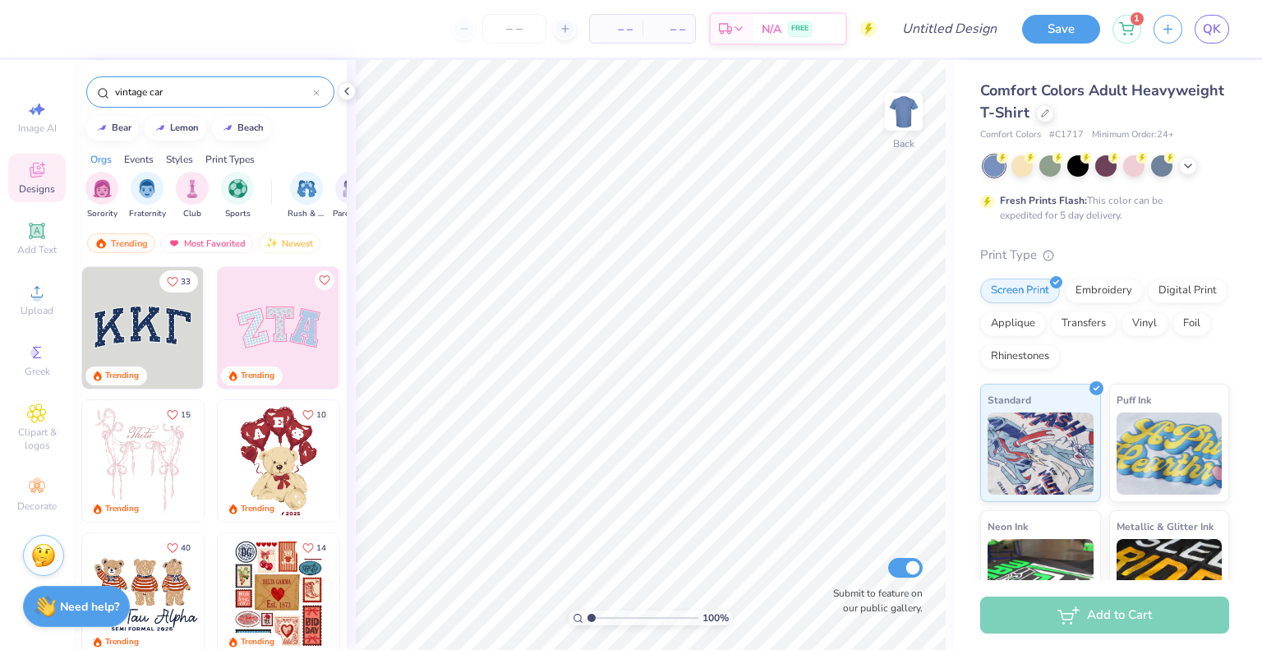
type input "vintage car"
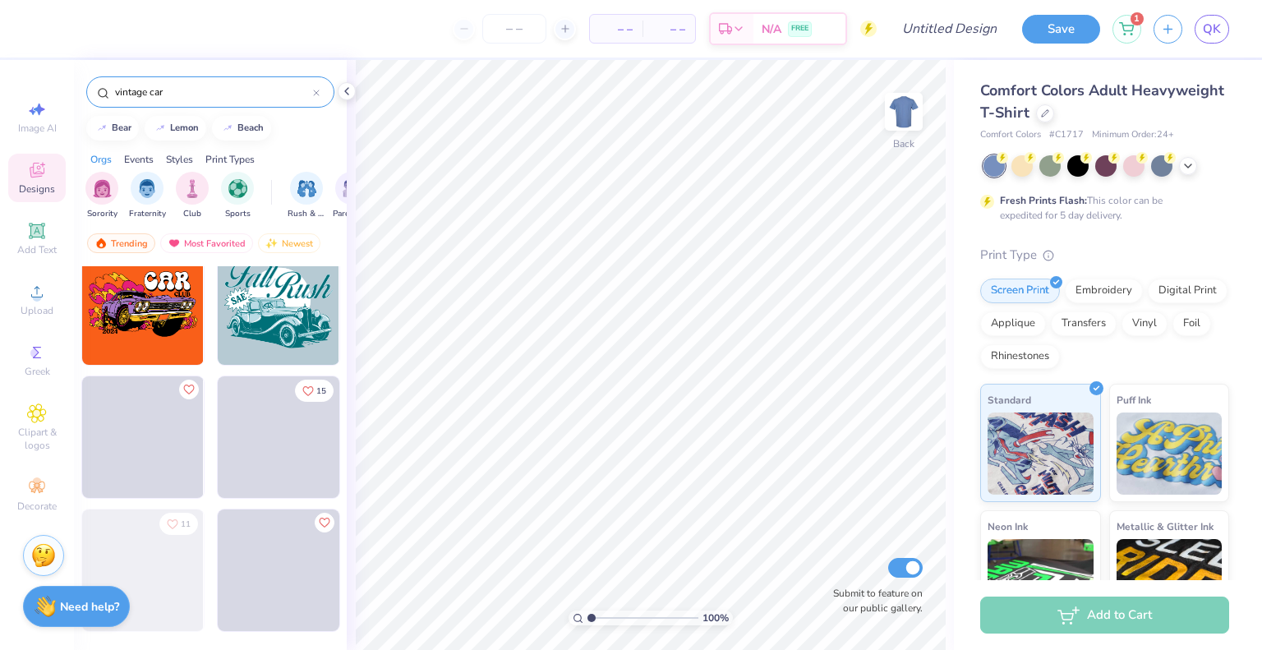
scroll to position [378, 0]
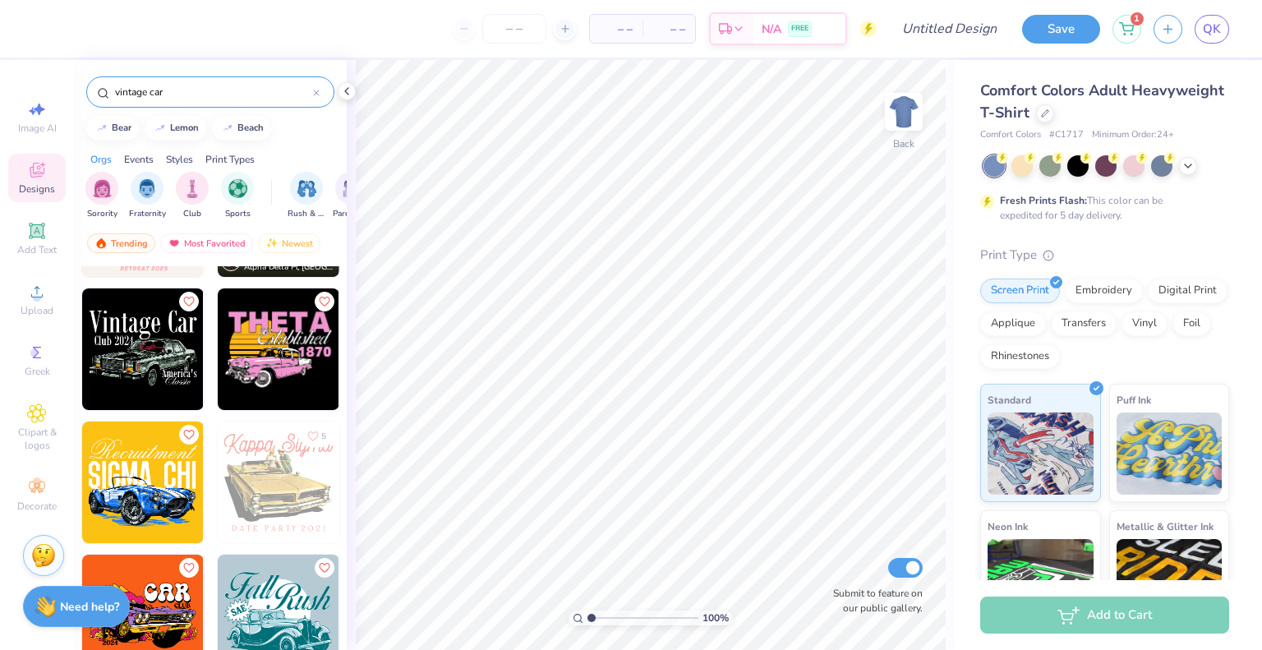
click at [144, 348] on img at bounding box center [143, 349] width 122 height 122
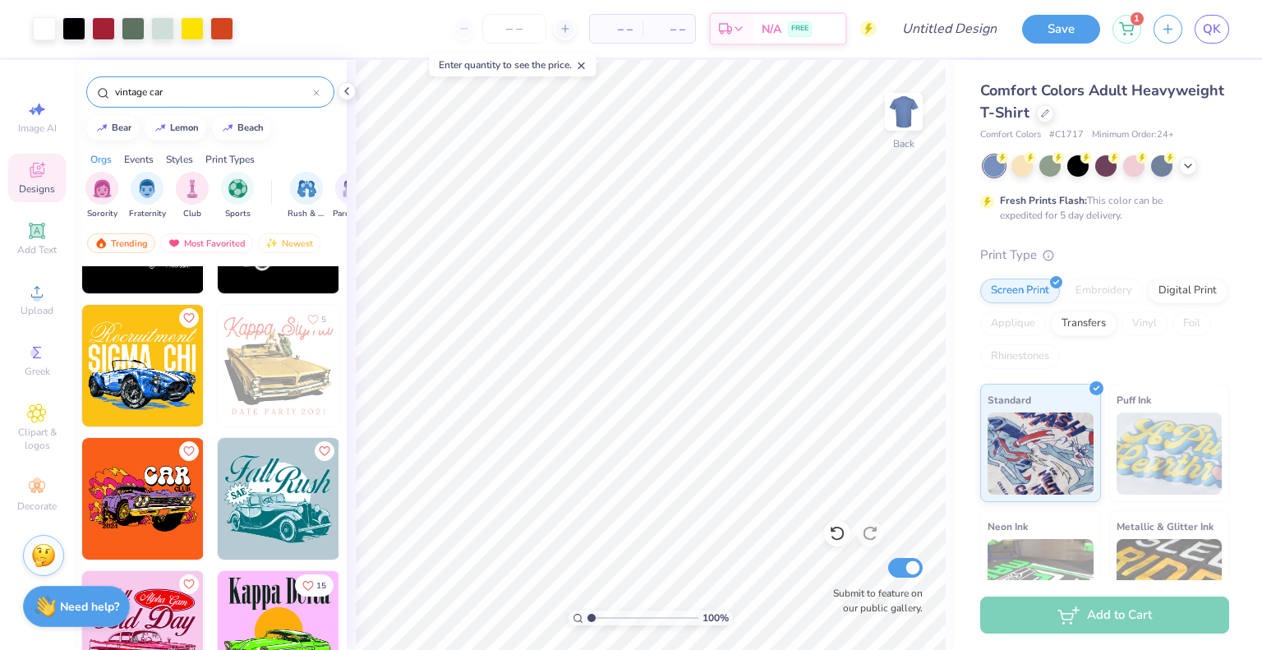
scroll to position [492, 0]
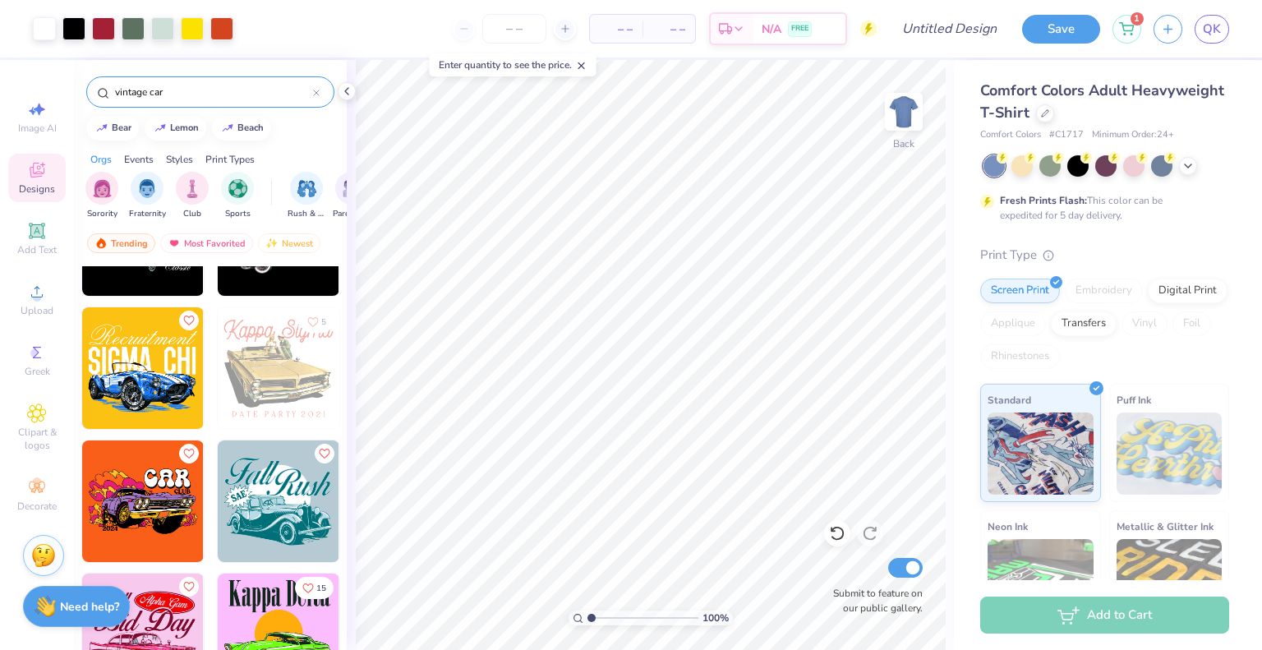
click at [244, 381] on img at bounding box center [279, 368] width 122 height 122
click at [1148, 301] on div "Digital Print" at bounding box center [1188, 288] width 80 height 25
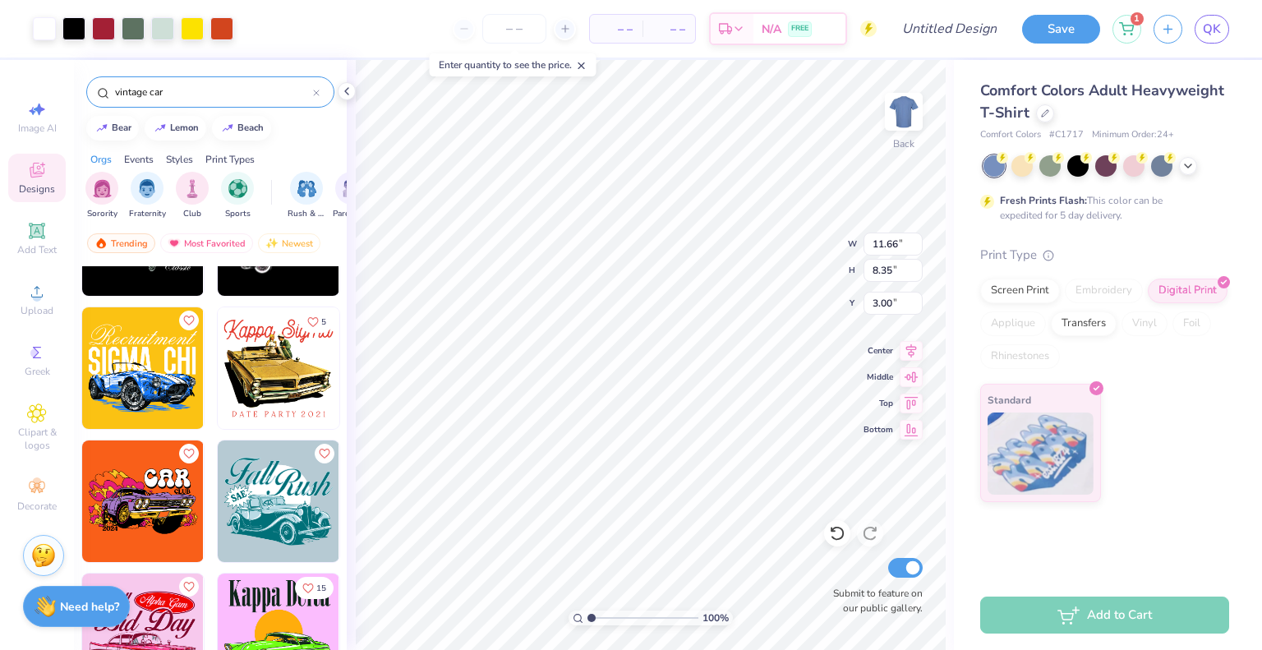
click at [260, 341] on img at bounding box center [279, 368] width 122 height 122
type input "7.39"
type input "6.66"
type input "3.01"
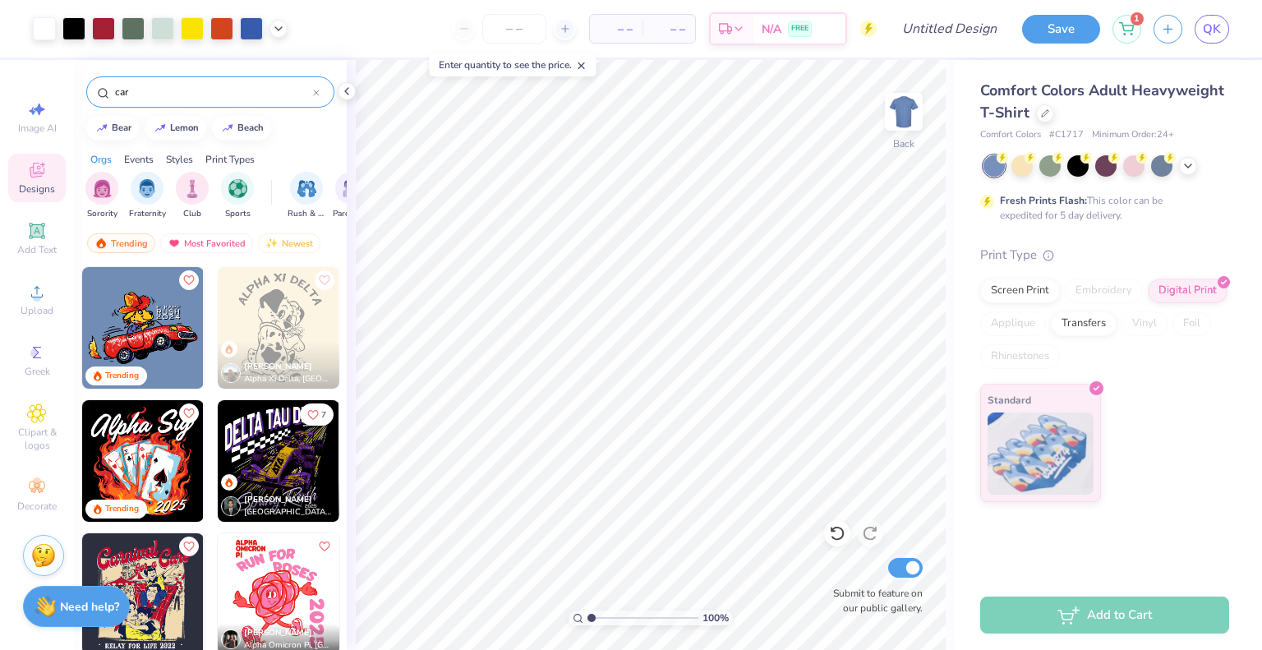
scroll to position [160, 0]
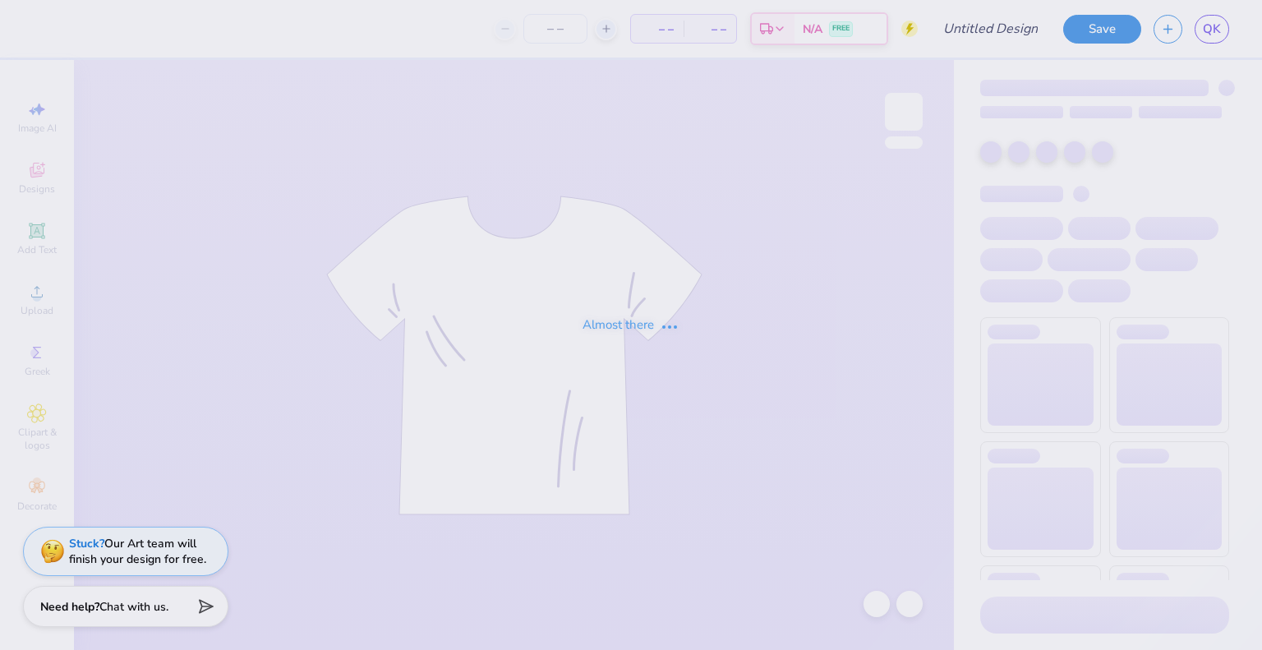
type input "shirt 6"
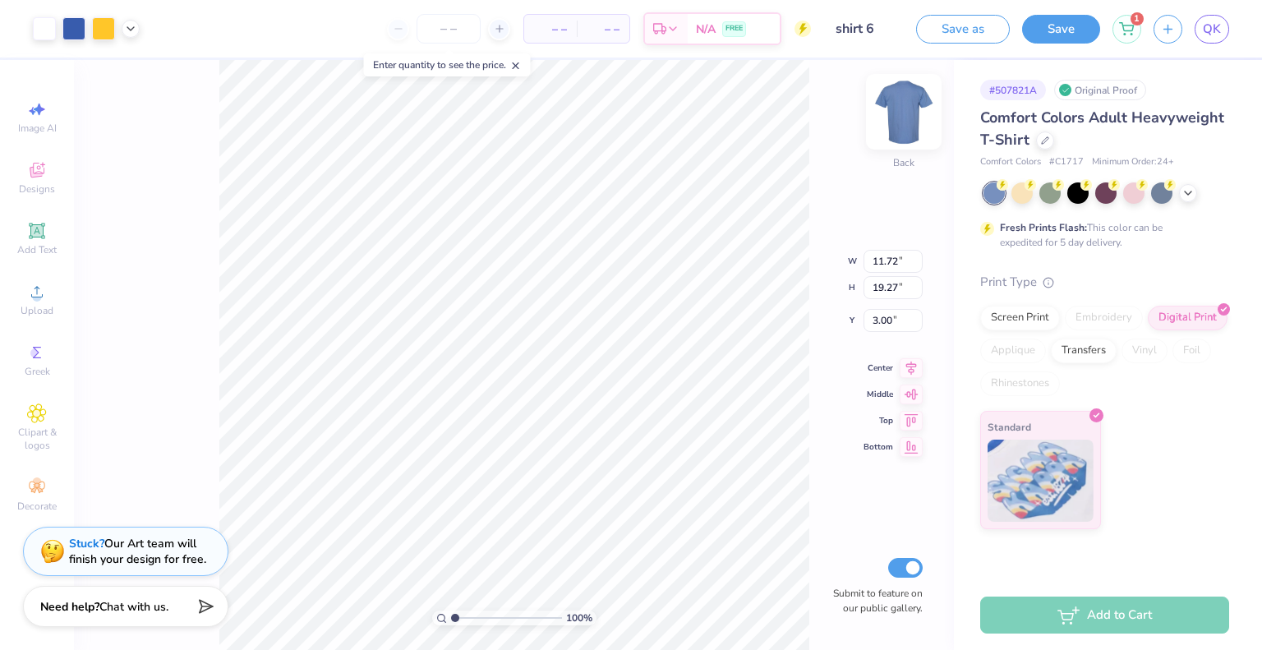
click at [901, 113] on img at bounding box center [904, 112] width 66 height 66
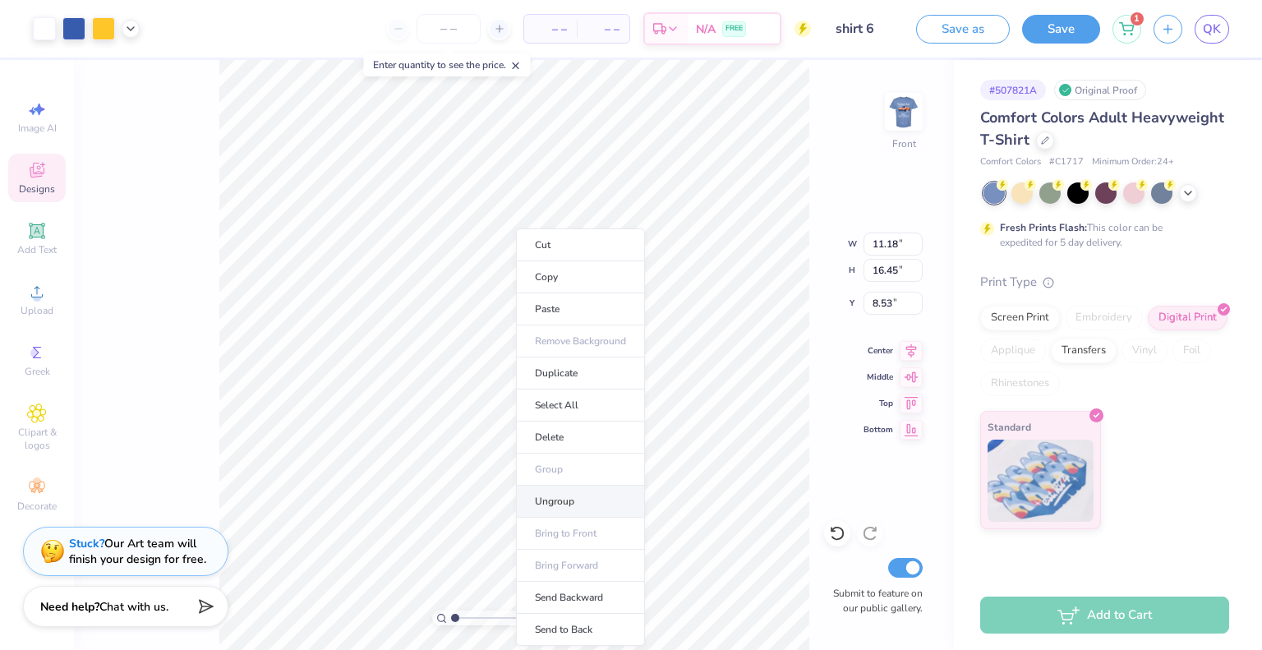
click at [562, 503] on li "Ungroup" at bounding box center [580, 502] width 129 height 32
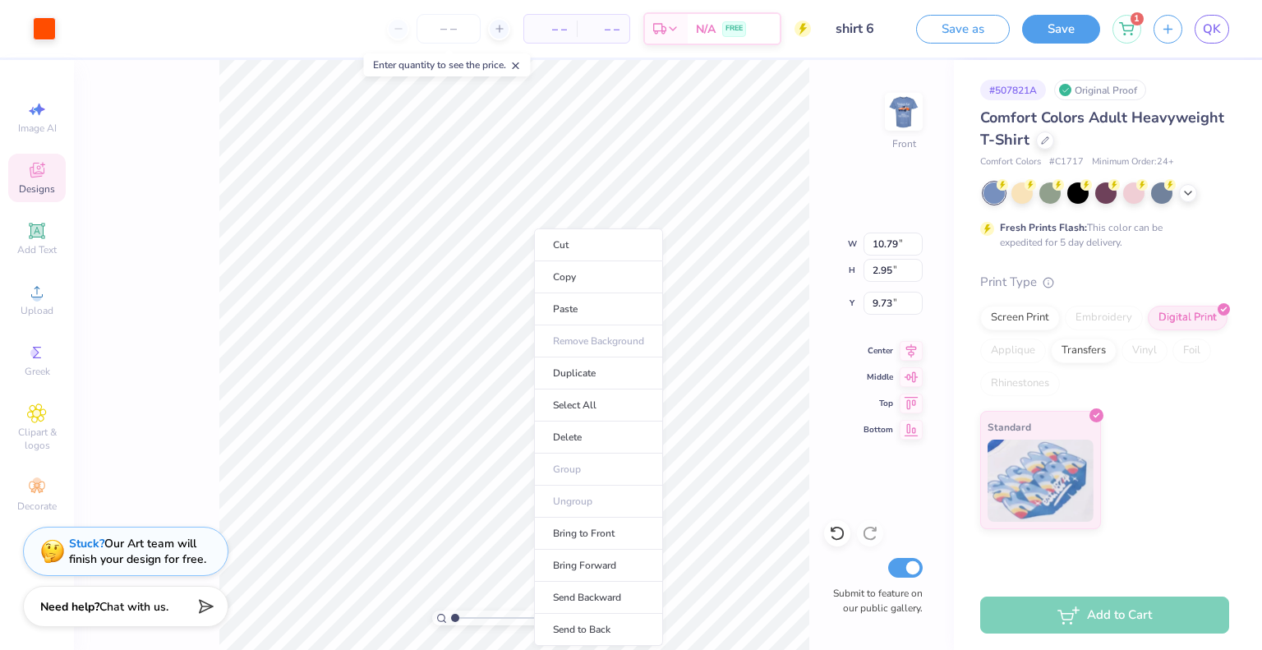
type input "10.79"
type input "2.95"
type input "9.73"
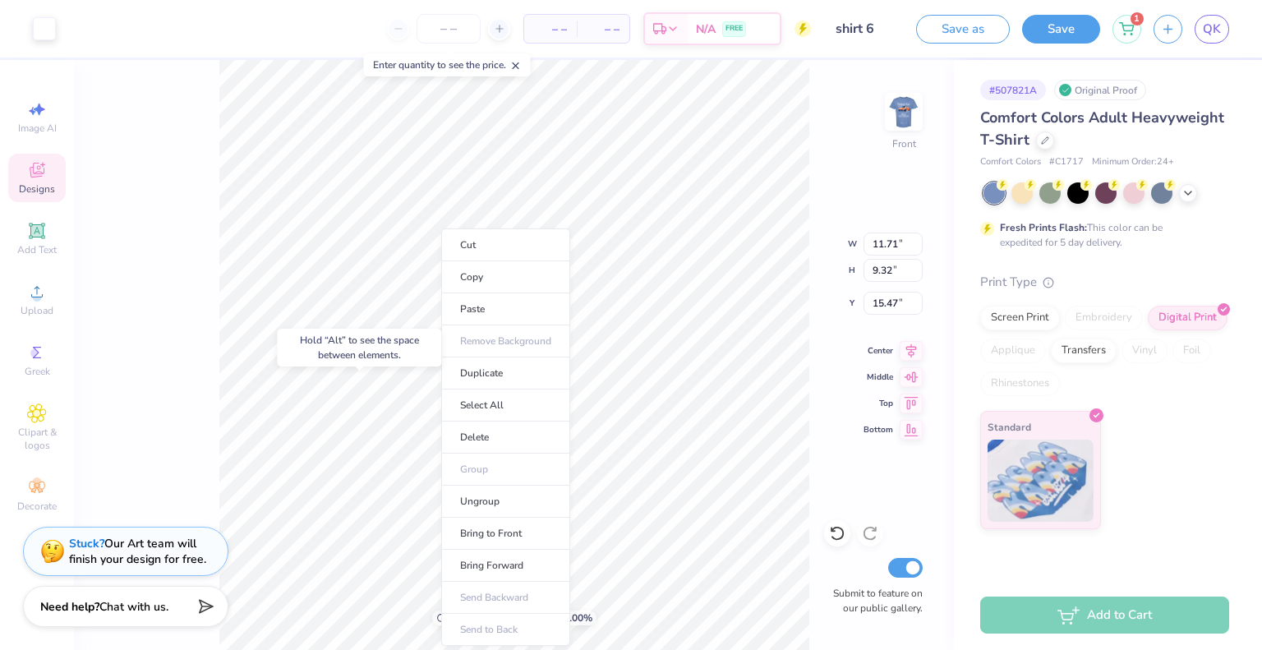
type input "15.47"
click at [470, 503] on li "Ungroup" at bounding box center [505, 502] width 129 height 32
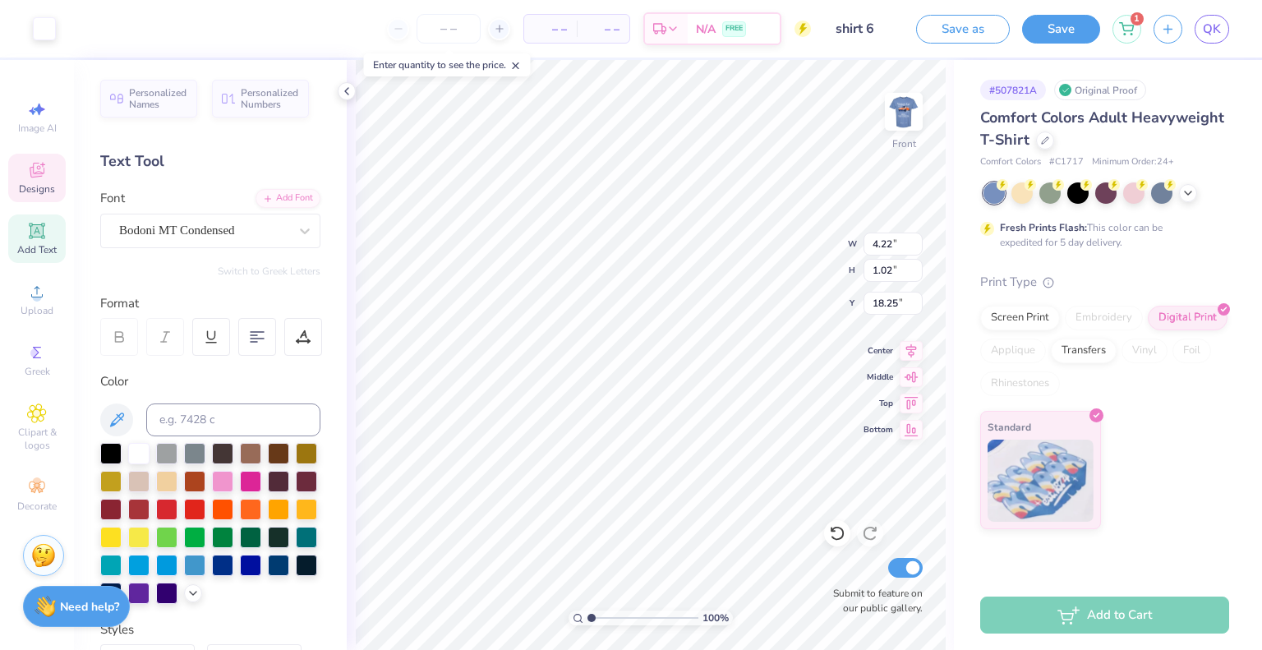
scroll to position [13, 2]
type input "7.70"
type input "3.15"
type input "15.51"
type input "7.70"
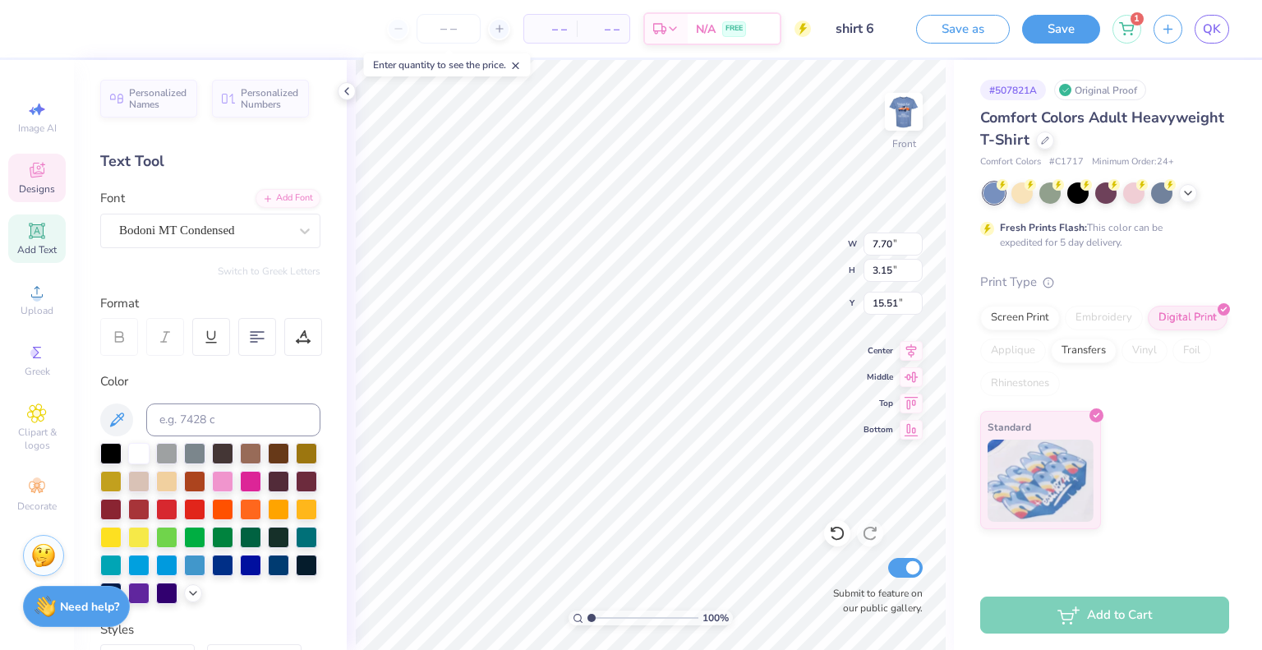
type input "3.15"
type input "15.51"
type textarea "2"
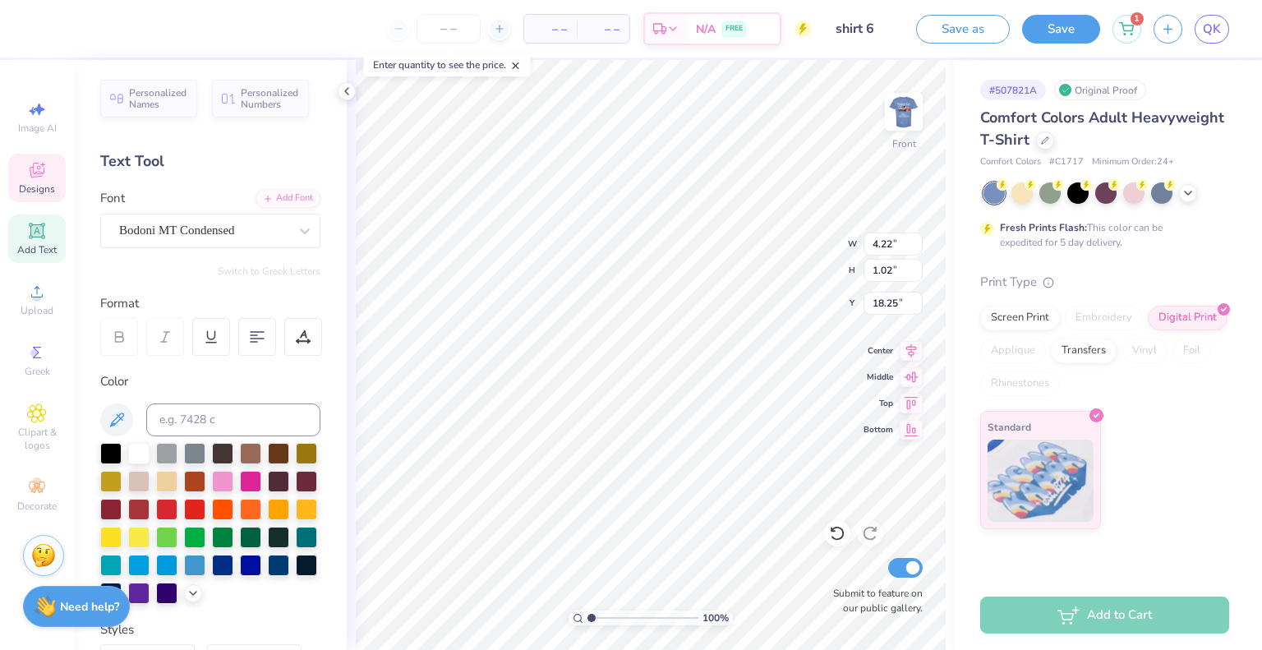
type textarea "2025"
type input "15.51"
type input "11.71"
type input "3.19"
type input "4.64"
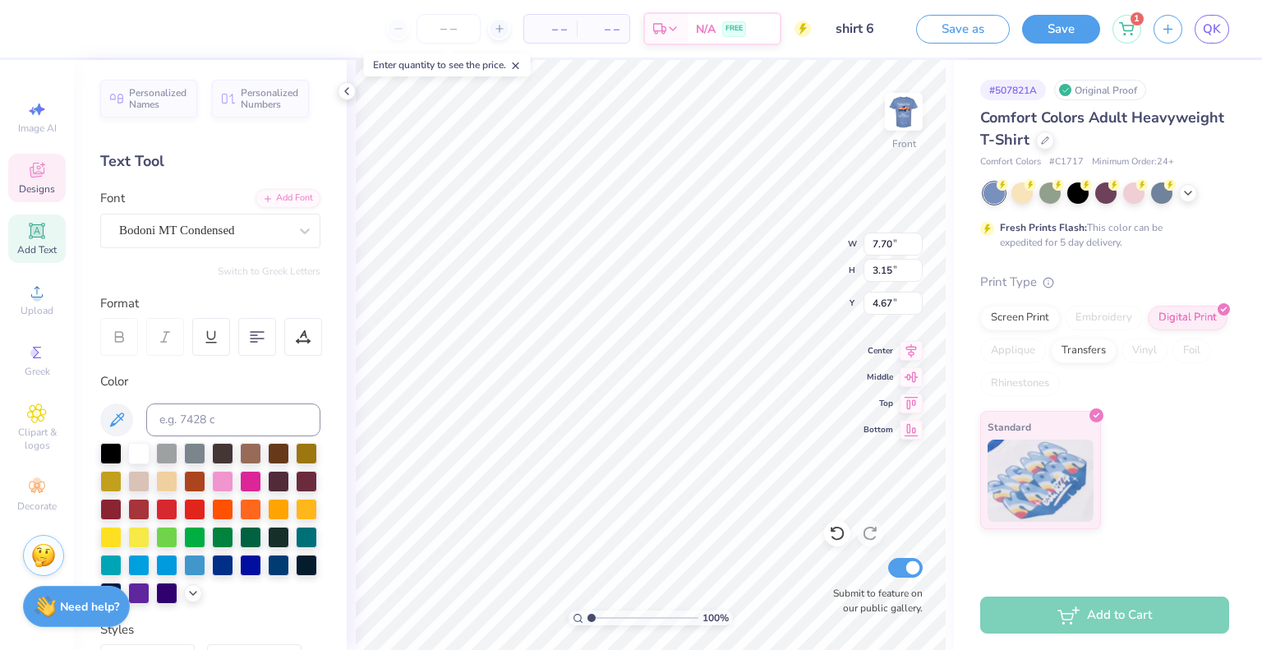
scroll to position [13, 2]
type textarea "Society"
type input "3.07"
type input "2.42"
type input "4.64"
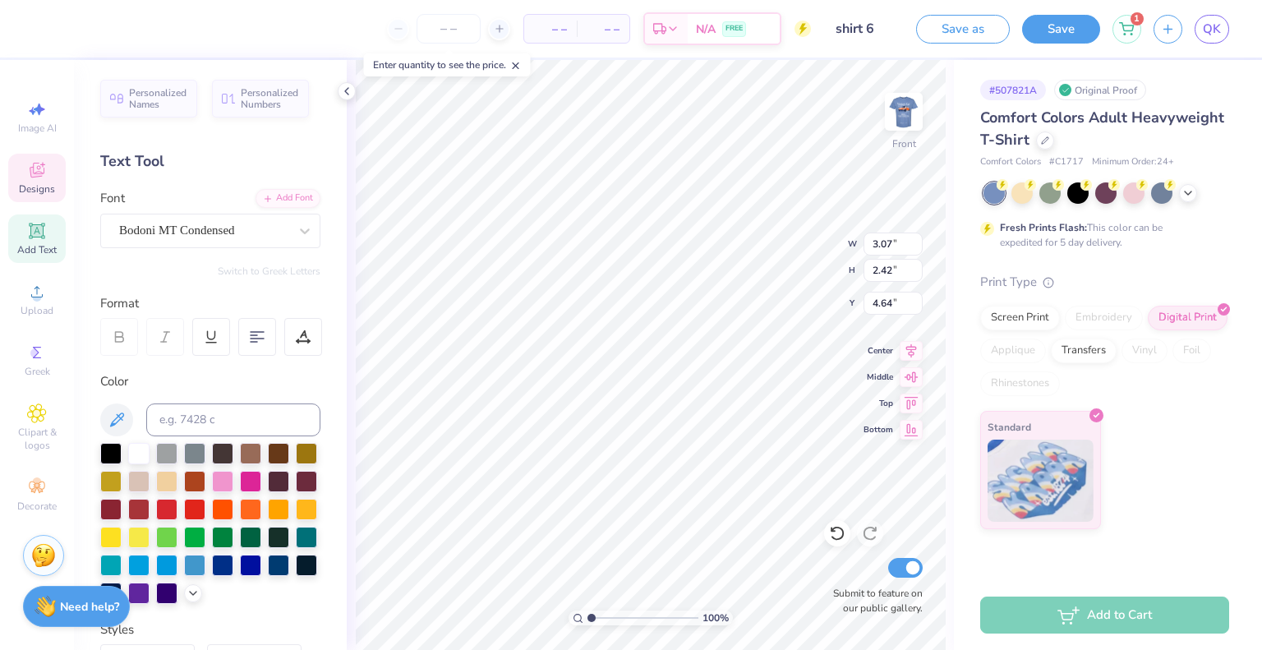
scroll to position [13, 2]
type textarea "of"
type input "4.66"
type input "8.53"
type input "4.94"
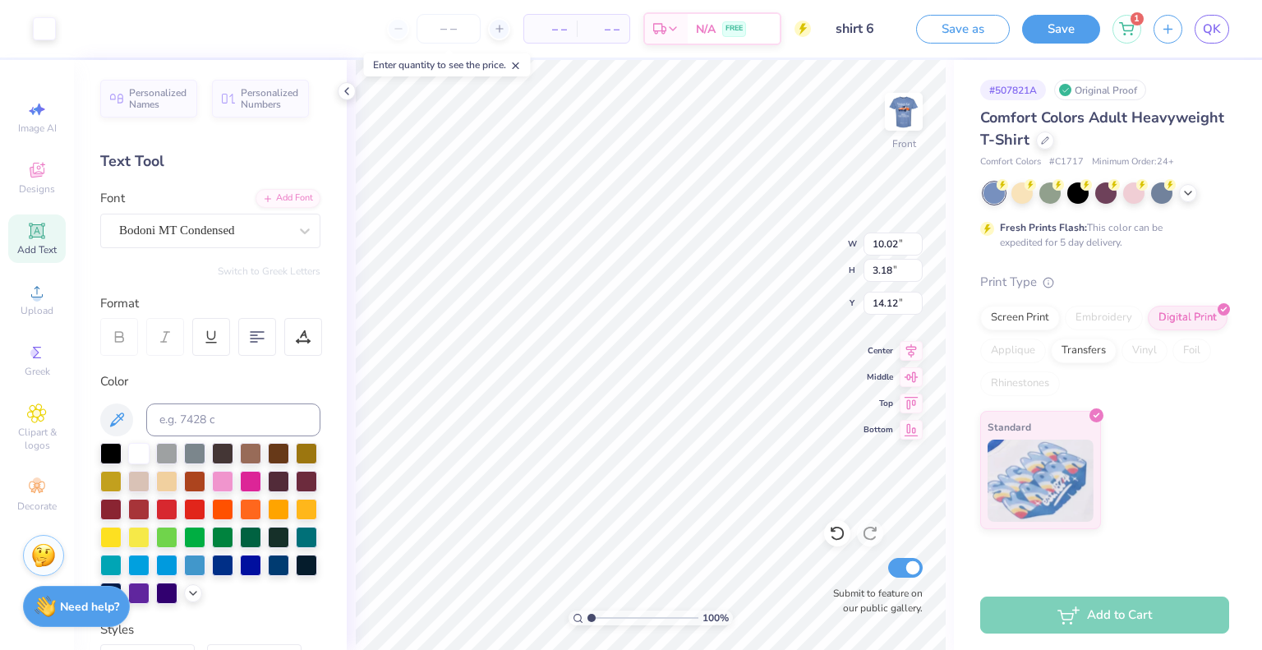
type input "14.12"
type input "18.49"
type textarea "Engineers"
type input "7.31"
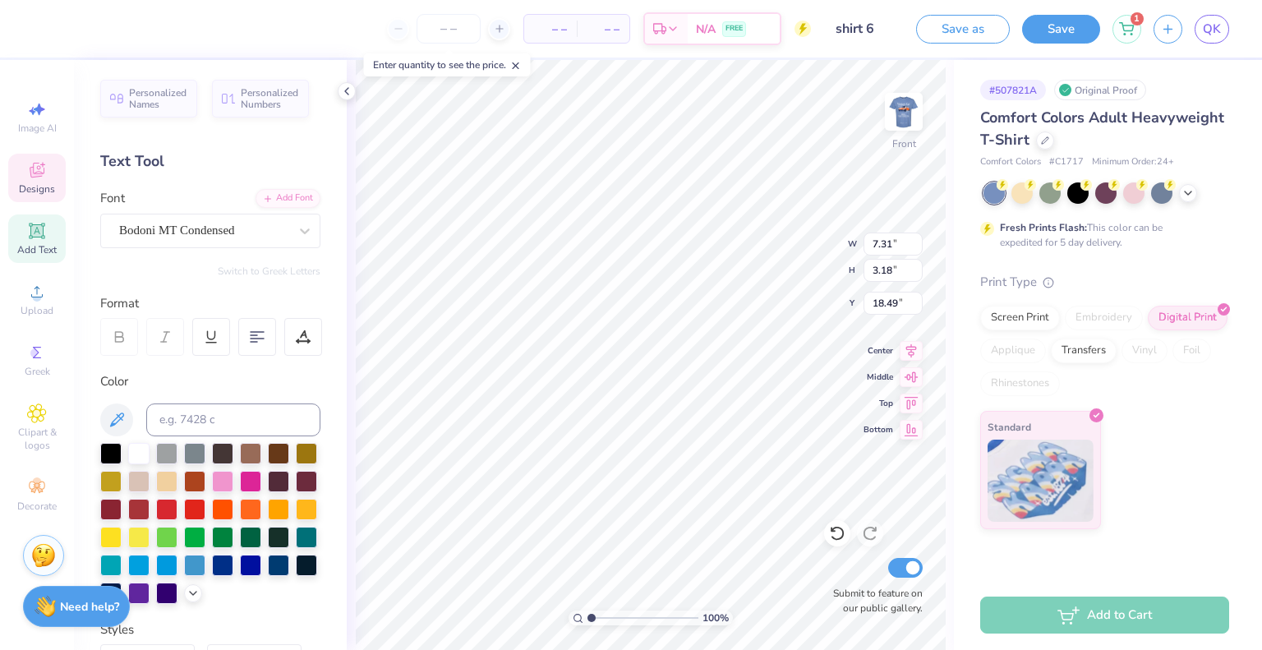
type input "3.18"
type input "14.12"
type textarea "Women"
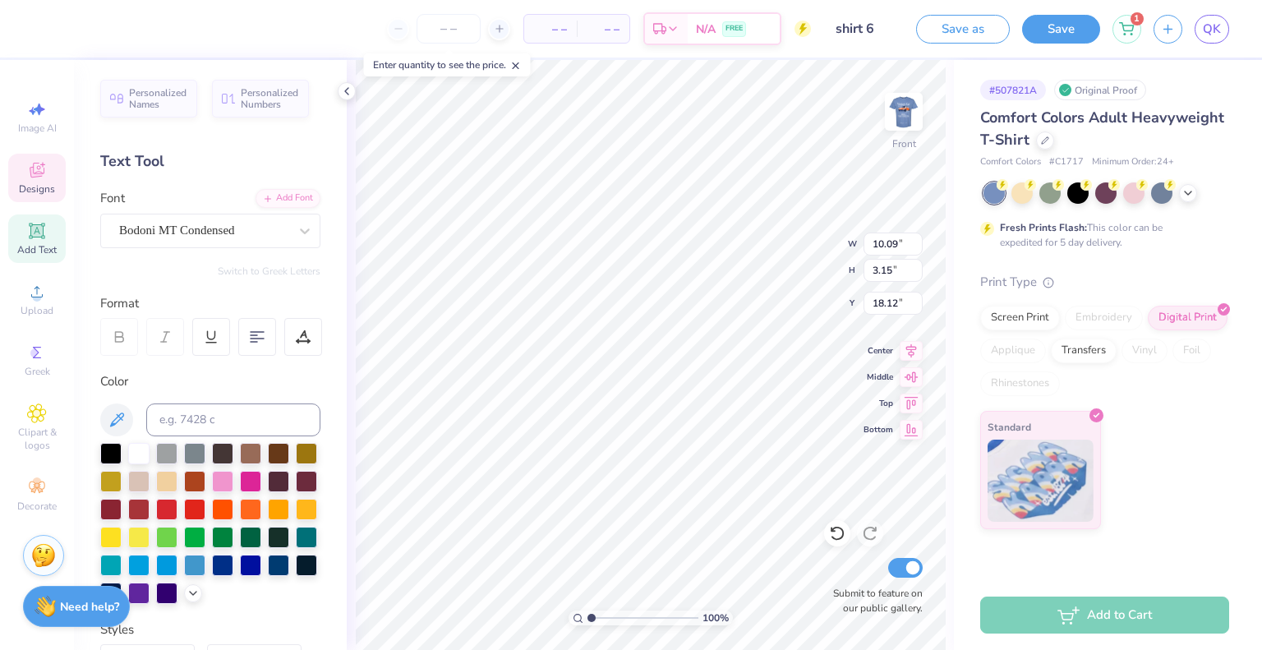
type input "10.09"
type input "3.15"
type input "18.12"
type input "7.38"
type input "2.40"
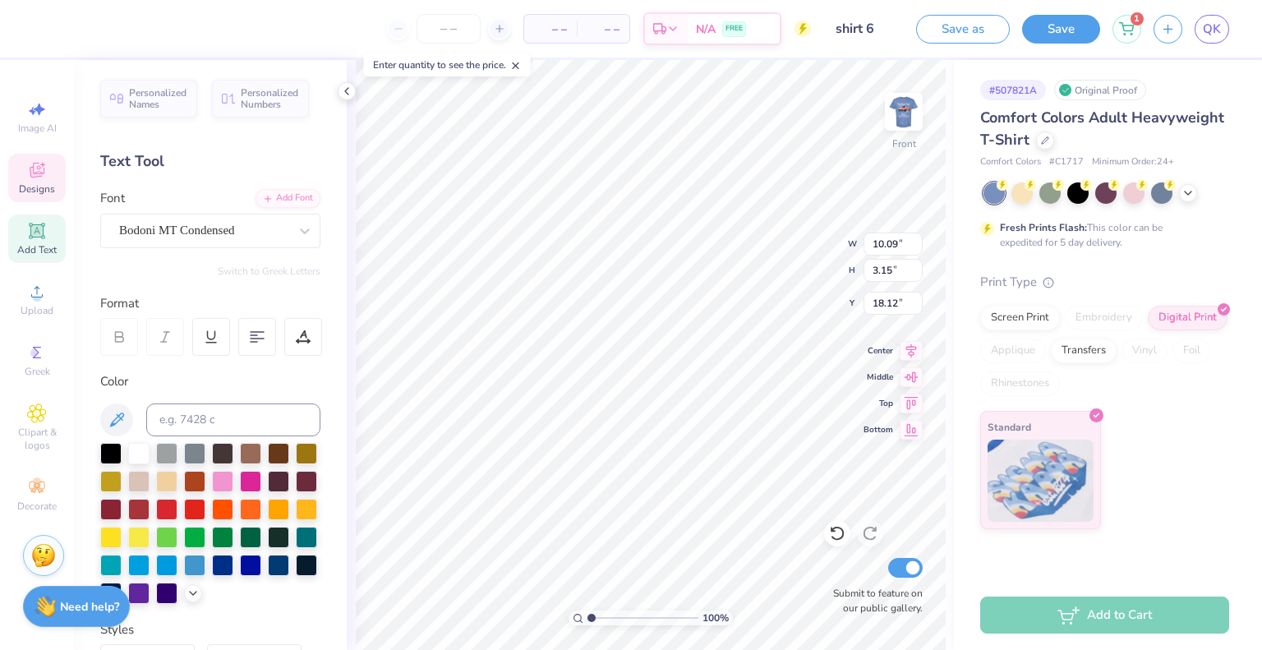
type input "13.51"
type input "10.09"
type input "3.15"
type input "16.45"
type input "23.49"
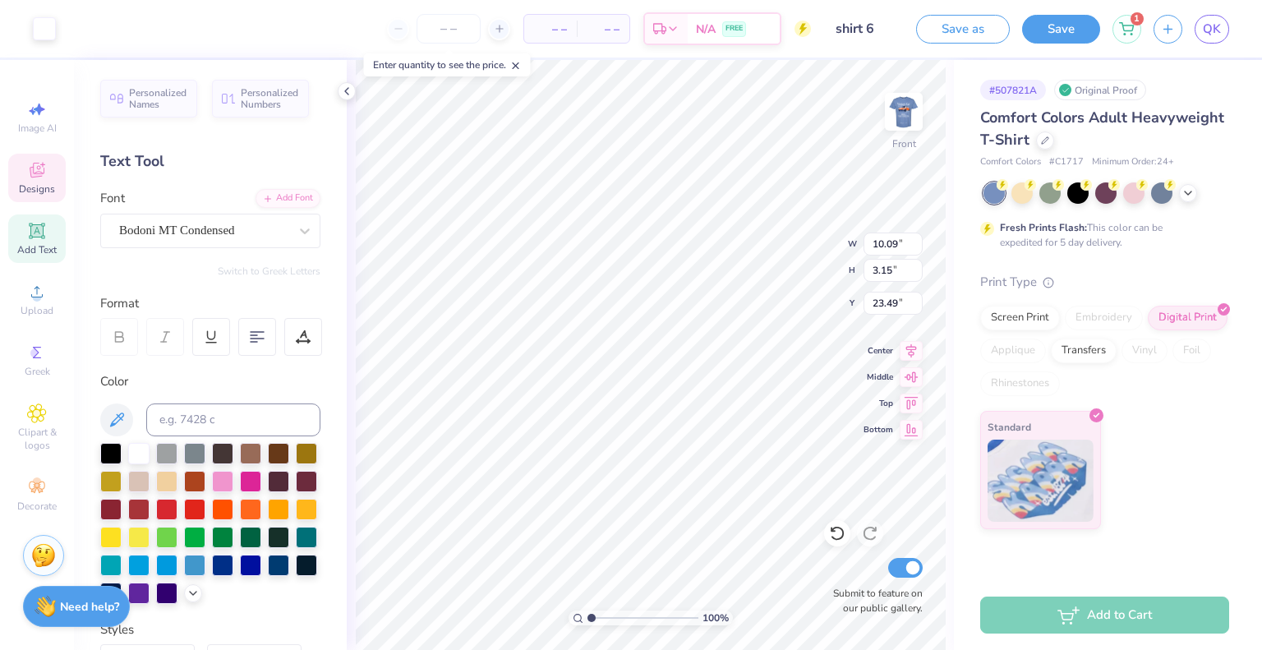
type input "10.09"
type input "3.15"
type input "16.45"
type input "10.09"
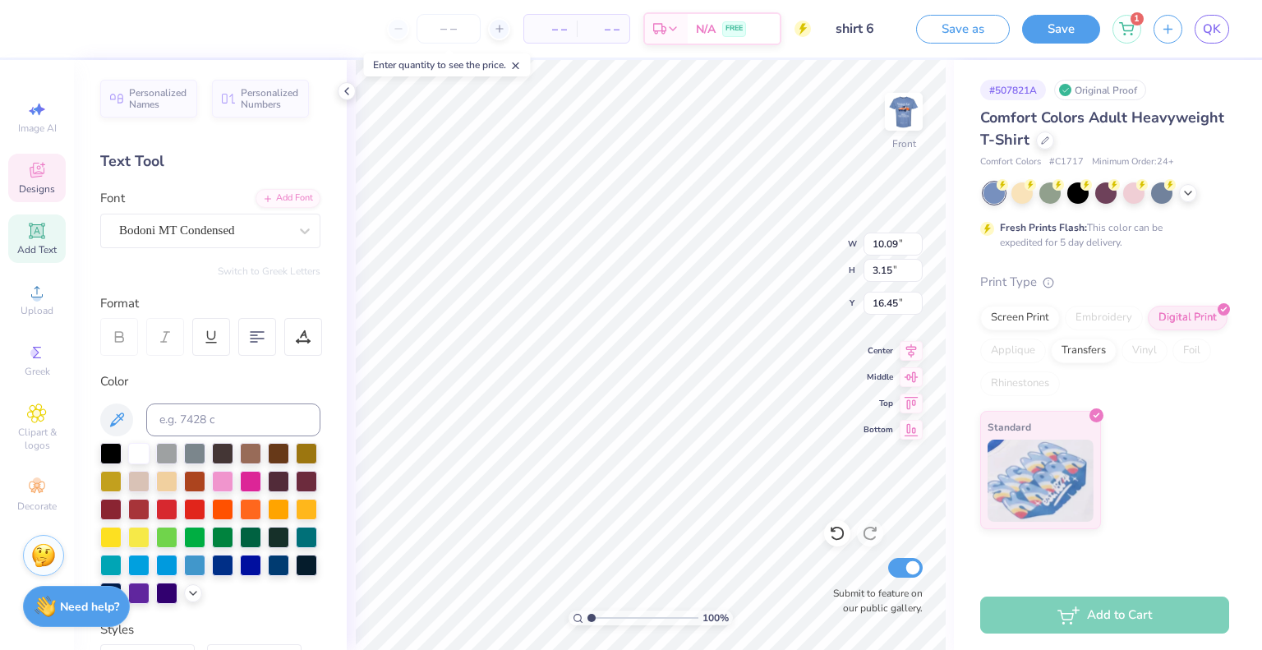
type input "3.15"
type input "16.45"
type input "12.90"
type input "10.02"
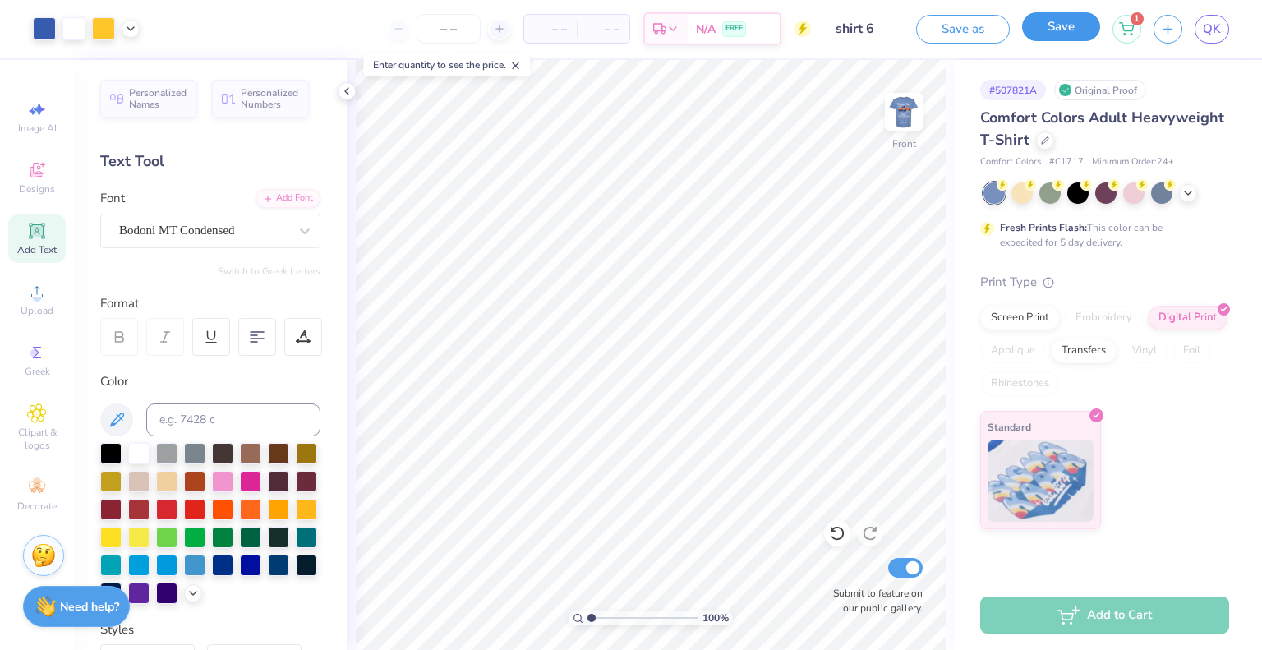
click at [1074, 25] on button "Save" at bounding box center [1061, 26] width 78 height 29
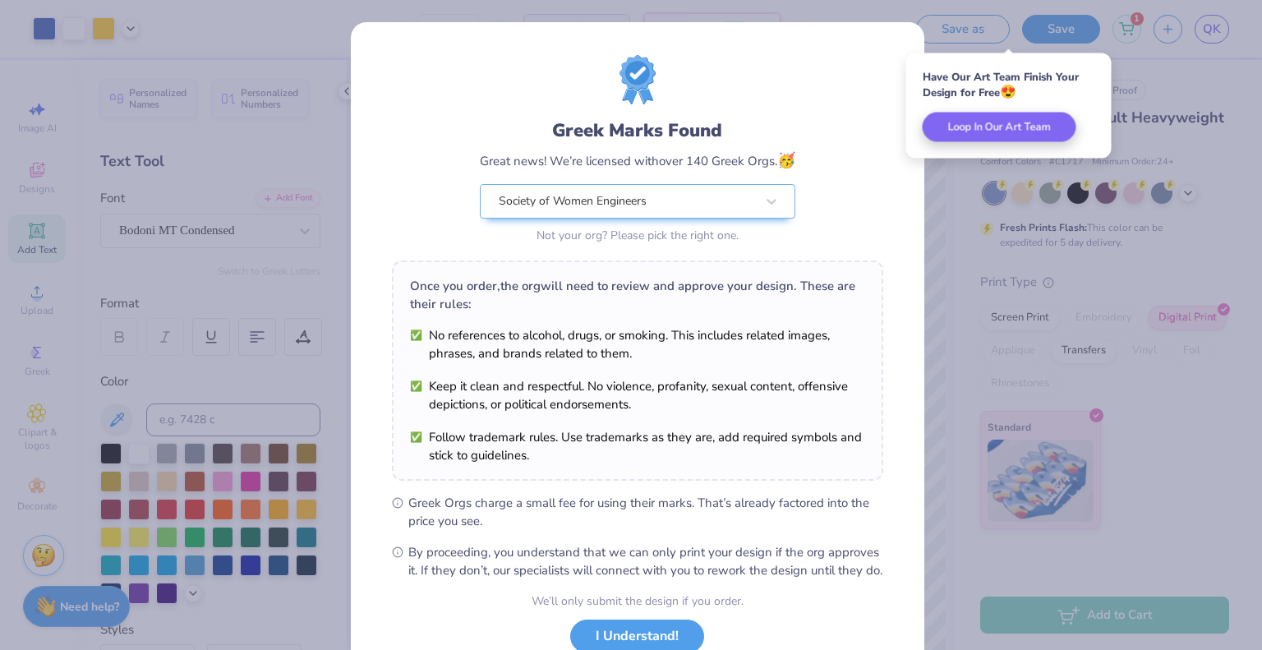
scroll to position [119, 0]
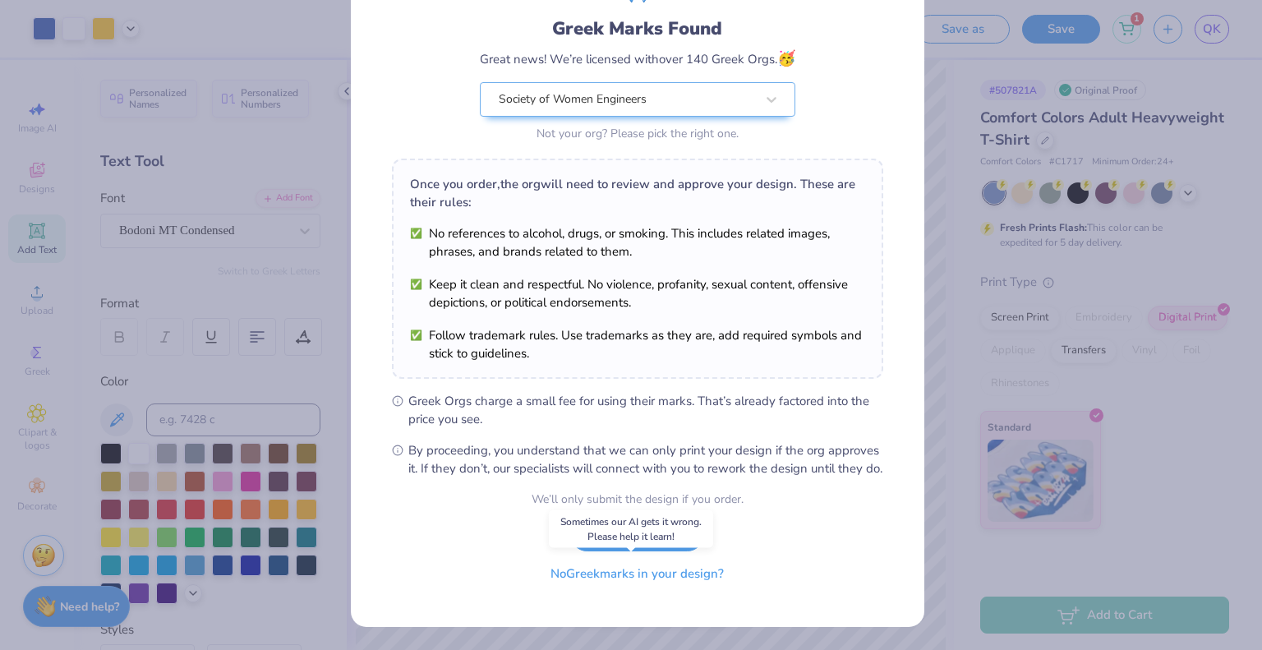
click at [655, 574] on button "No Greek marks in your design?" at bounding box center [637, 574] width 201 height 34
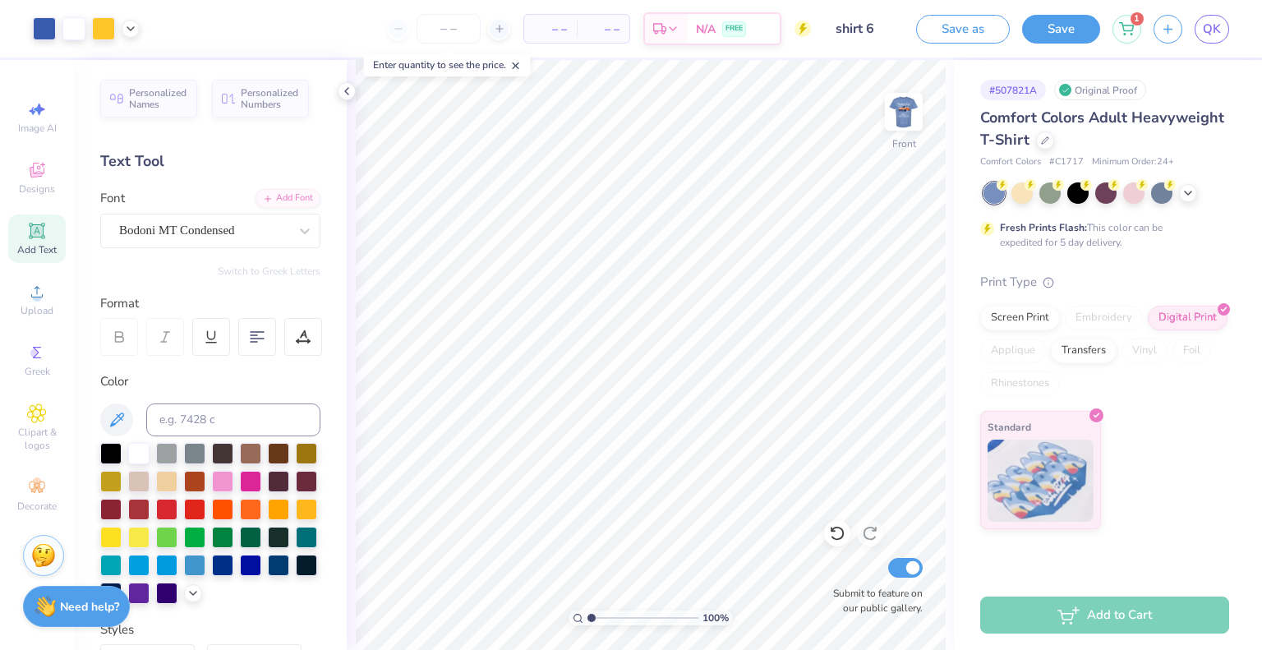
scroll to position [0, 0]
type input "10.09"
type input "5.77"
click at [905, 110] on img at bounding box center [904, 112] width 66 height 66
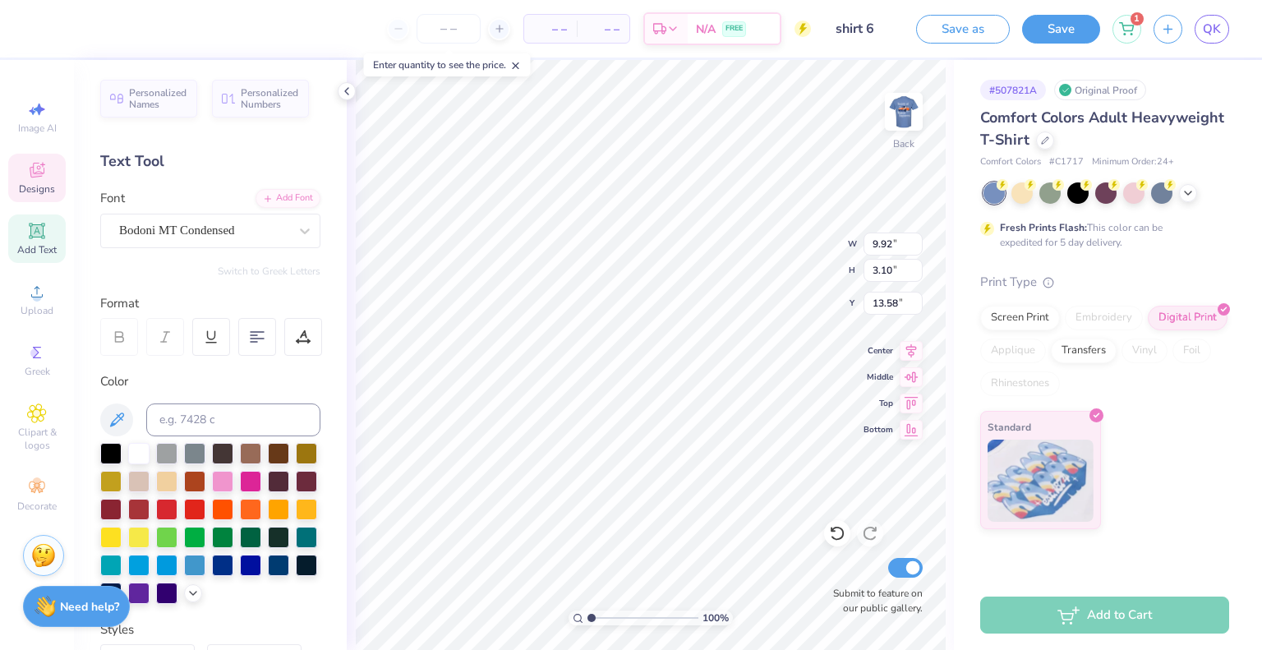
type textarea "SWE"
type input "2.94"
type input "1.05"
type input "11.01"
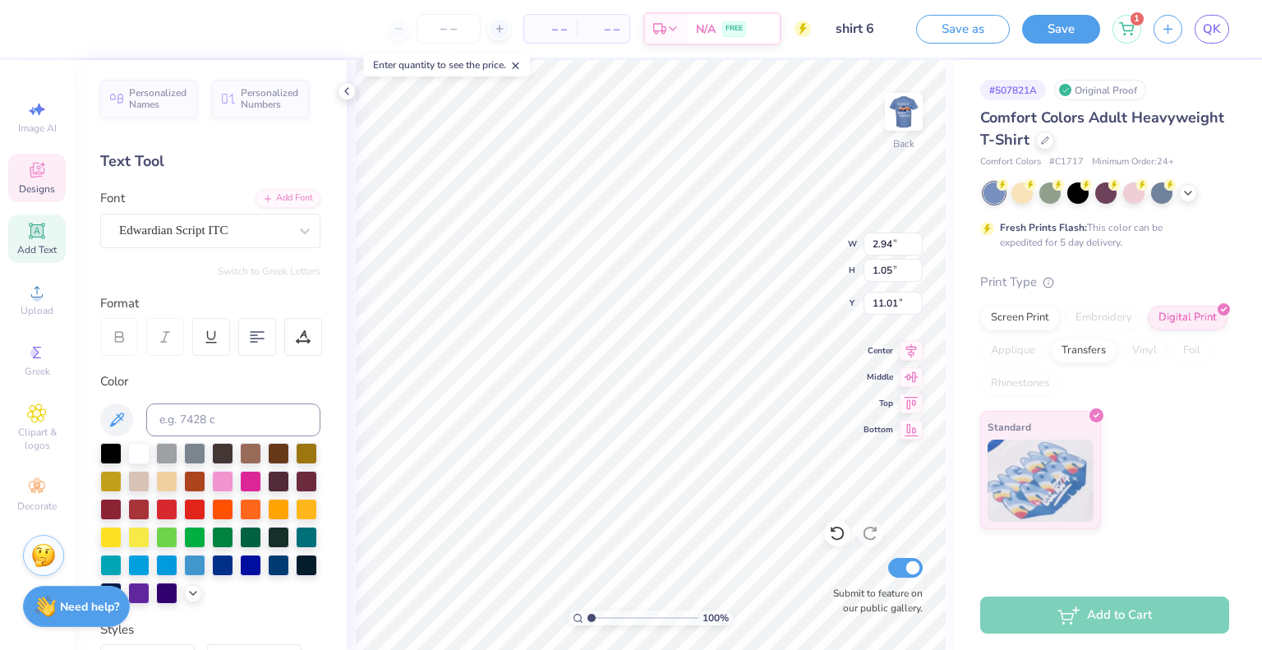
scroll to position [13, 2]
type textarea "[US_STATE] State"
type input "16.63"
click at [27, 420] on icon at bounding box center [36, 413] width 19 height 20
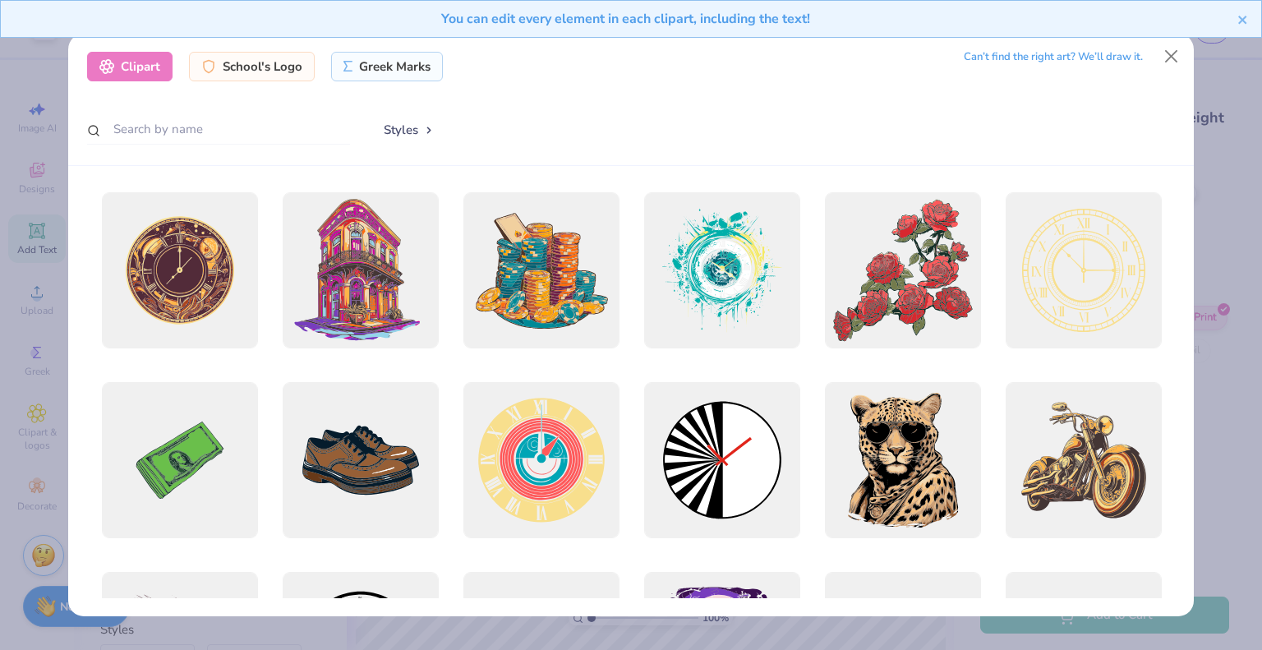
click at [223, 108] on div "Clipart School's Logo Greek Marks Can’t find the right art? We’ll draw it. Styl…" at bounding box center [631, 100] width 1126 height 132
click at [199, 139] on input "text" at bounding box center [218, 129] width 263 height 30
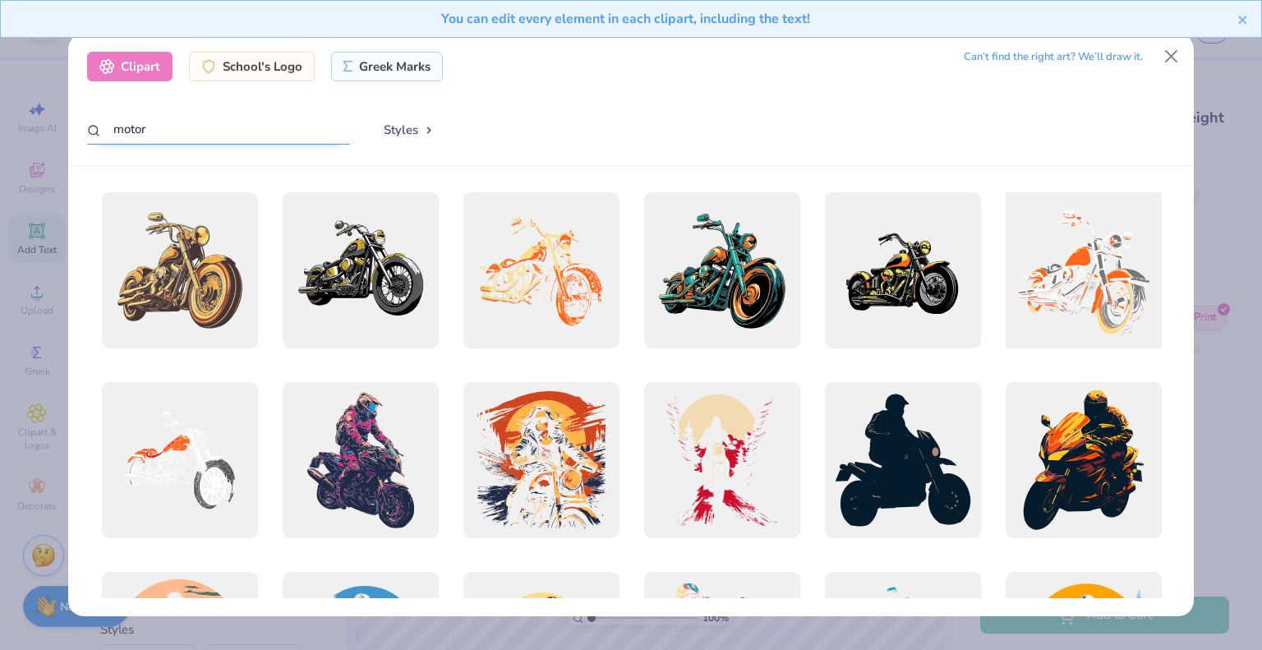
type input "motor"
click at [1099, 304] on div at bounding box center [1083, 271] width 172 height 172
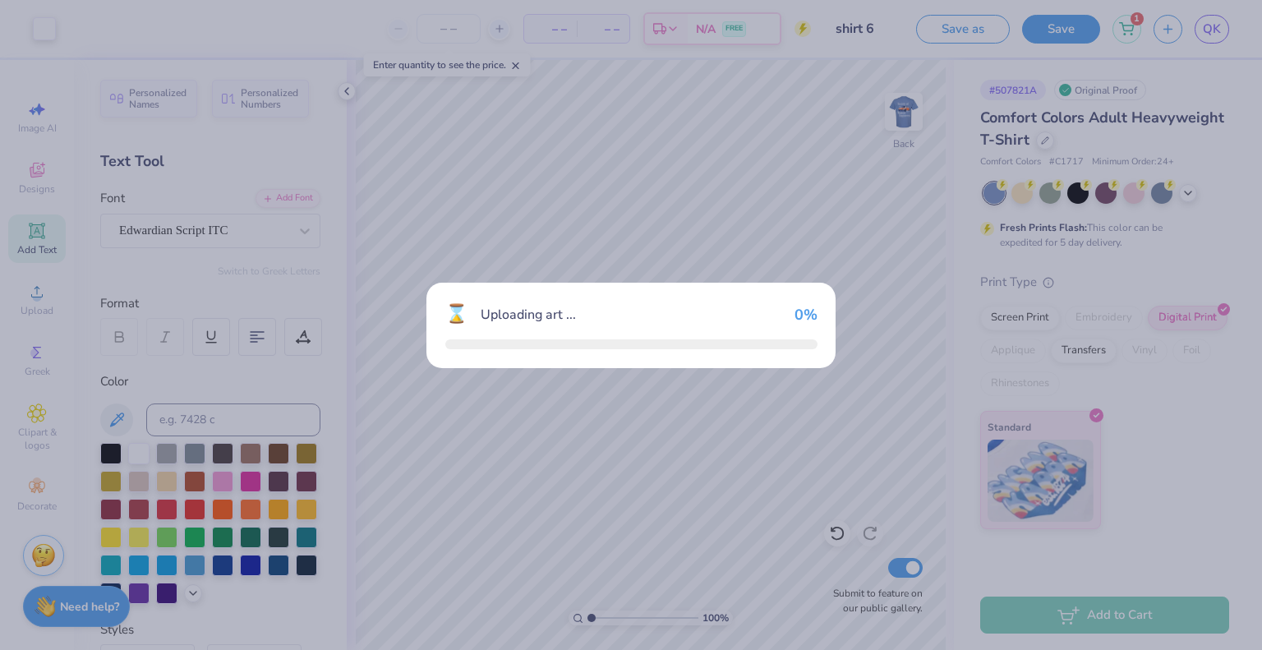
click at [1099, 304] on div "⌛ Uploading art ... 0 %" at bounding box center [631, 325] width 1262 height 650
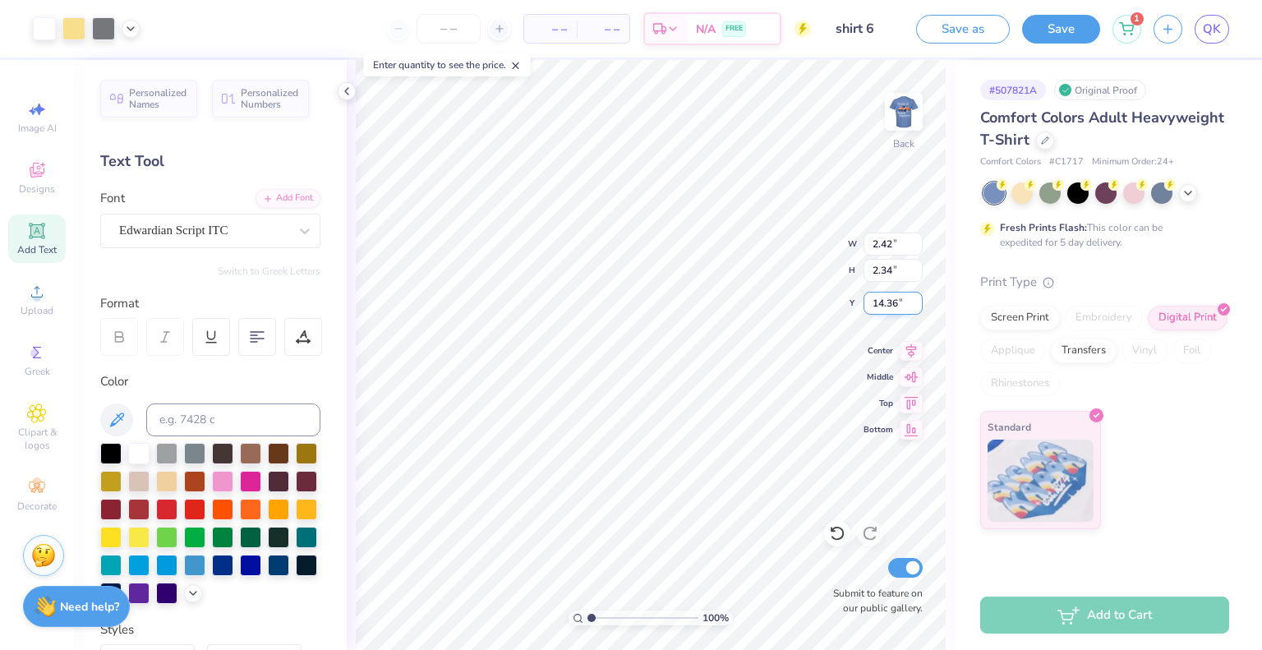
type input "2.42"
type input "2.34"
type input "5.95"
type input "4.23"
type input "2.39"
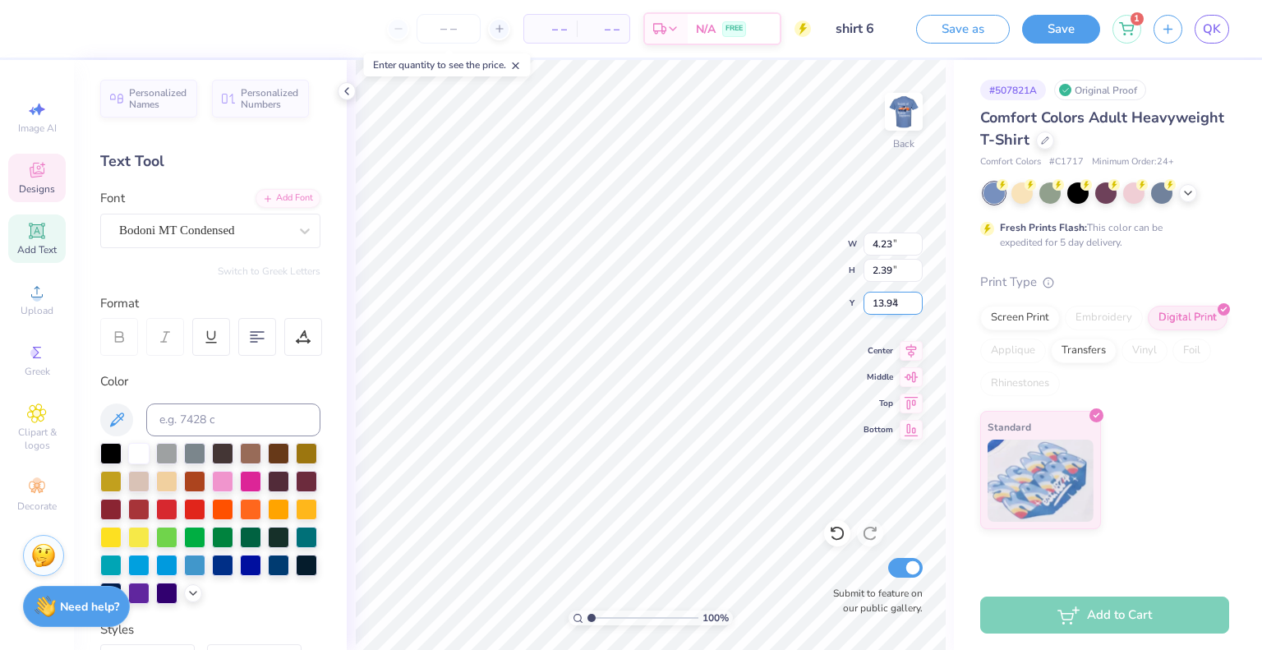
type input "5.95"
type input "3.53"
type input "1.99"
type input "6.35"
type input "6.30"
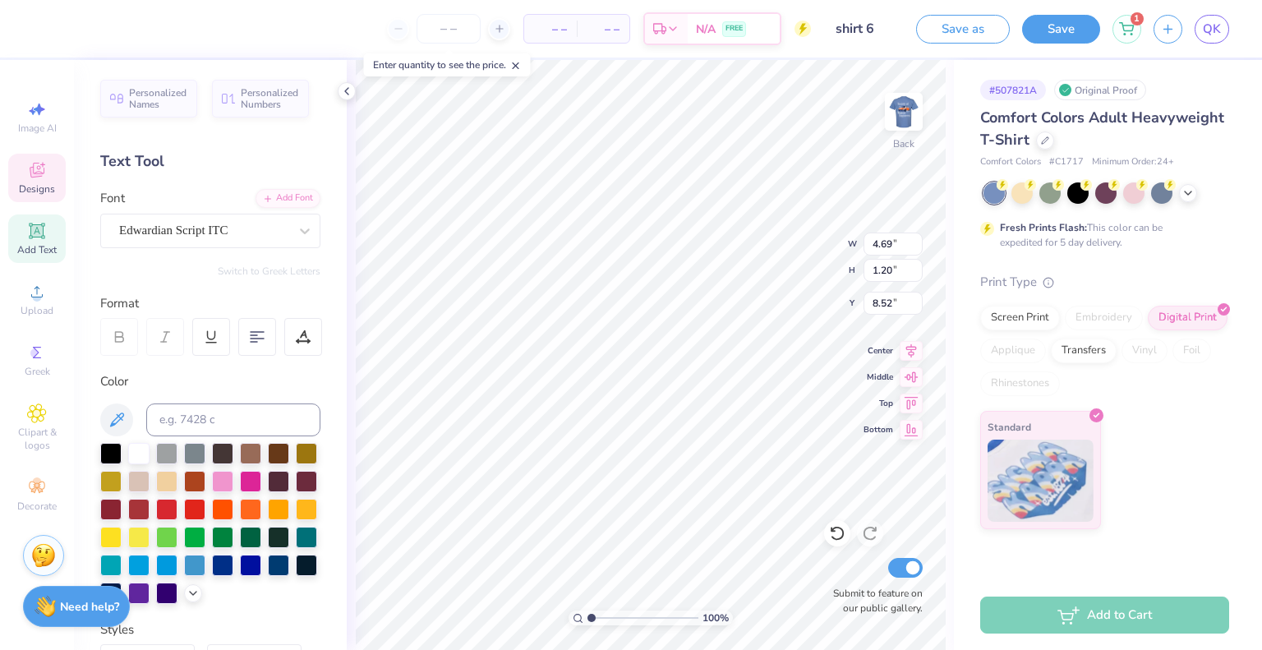
type input "8.52"
type input "6.00"
type input "1.54"
type input "8.66"
type input "3.00"
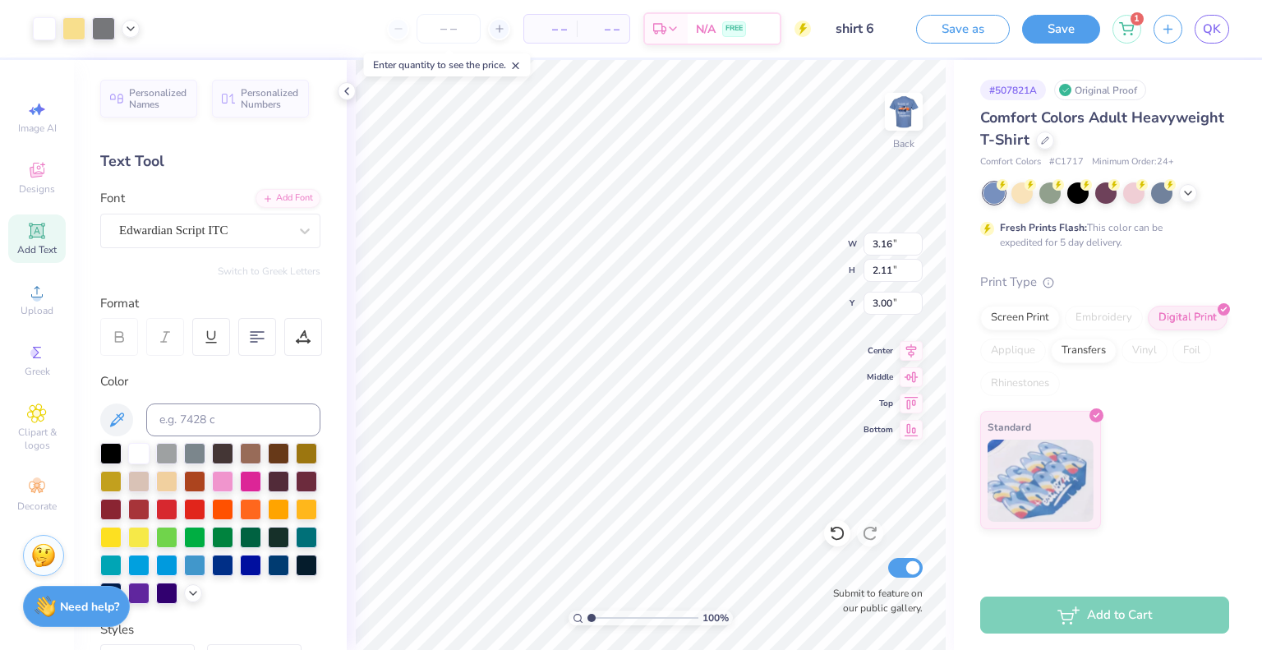
type input "3.16"
type input "2.11"
type input "1.30137211855506"
type input "4.39"
click at [1060, 27] on button "Save" at bounding box center [1061, 26] width 78 height 29
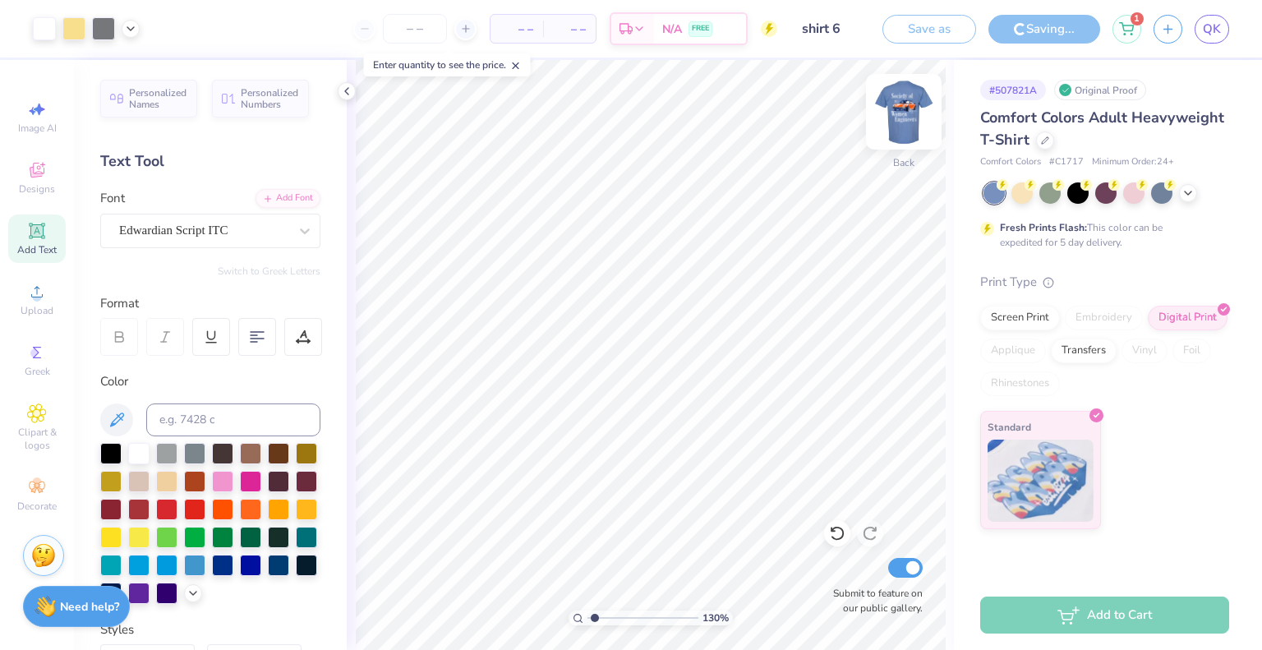
click at [916, 104] on img at bounding box center [904, 112] width 66 height 66
click at [908, 121] on img at bounding box center [904, 112] width 66 height 66
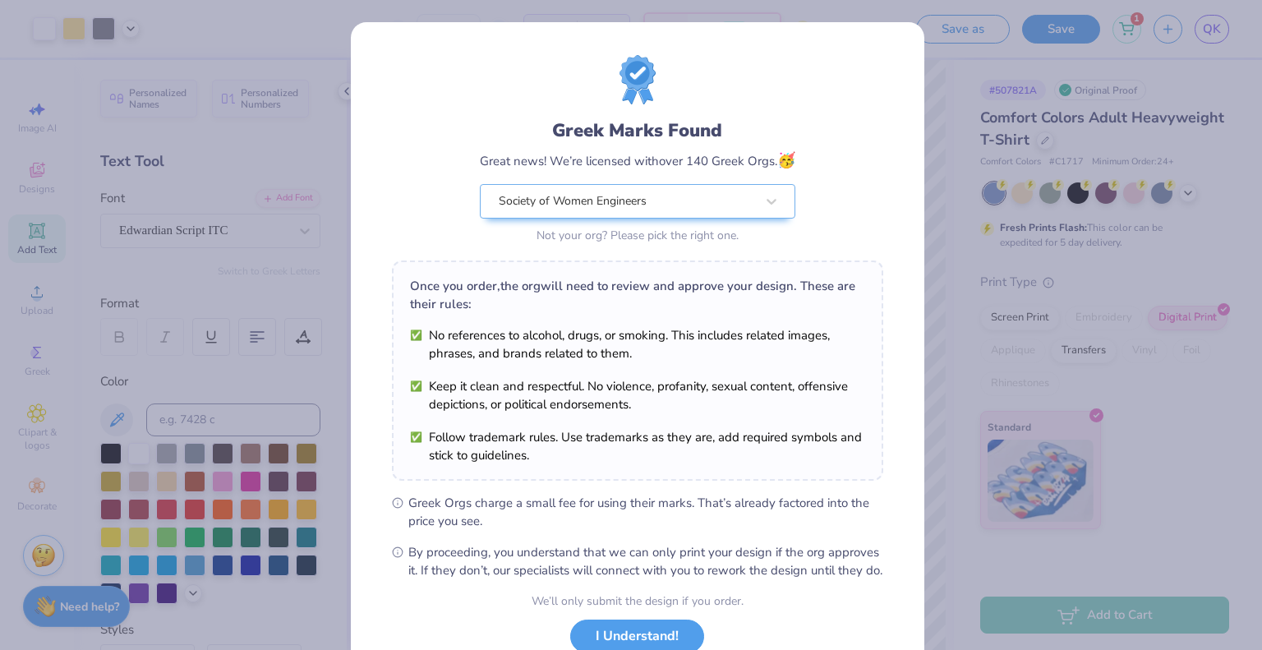
scroll to position [119, 0]
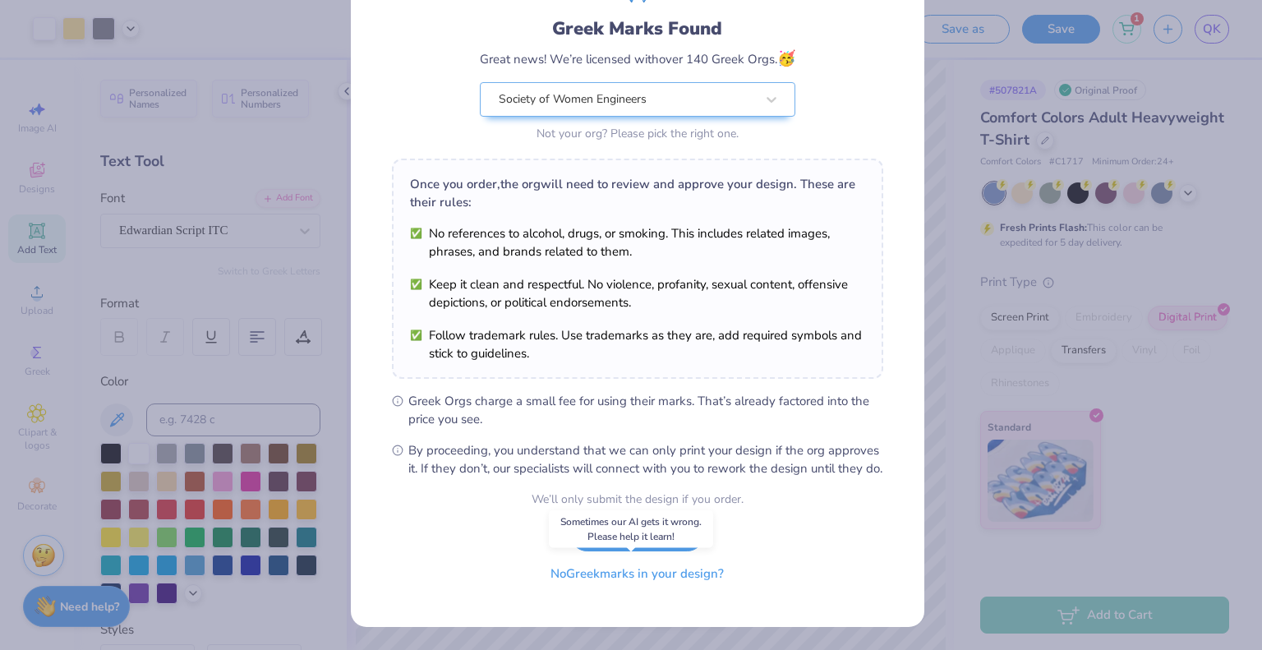
click at [651, 577] on button "No Greek marks in your design?" at bounding box center [637, 574] width 201 height 34
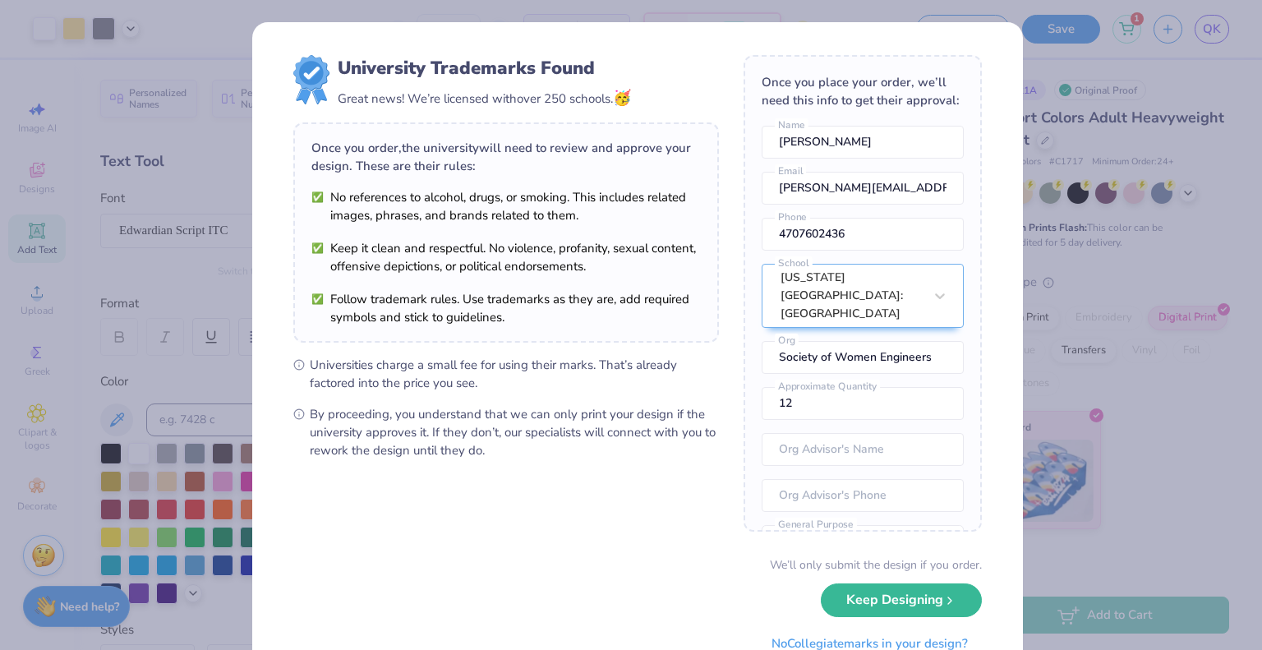
scroll to position [65, 0]
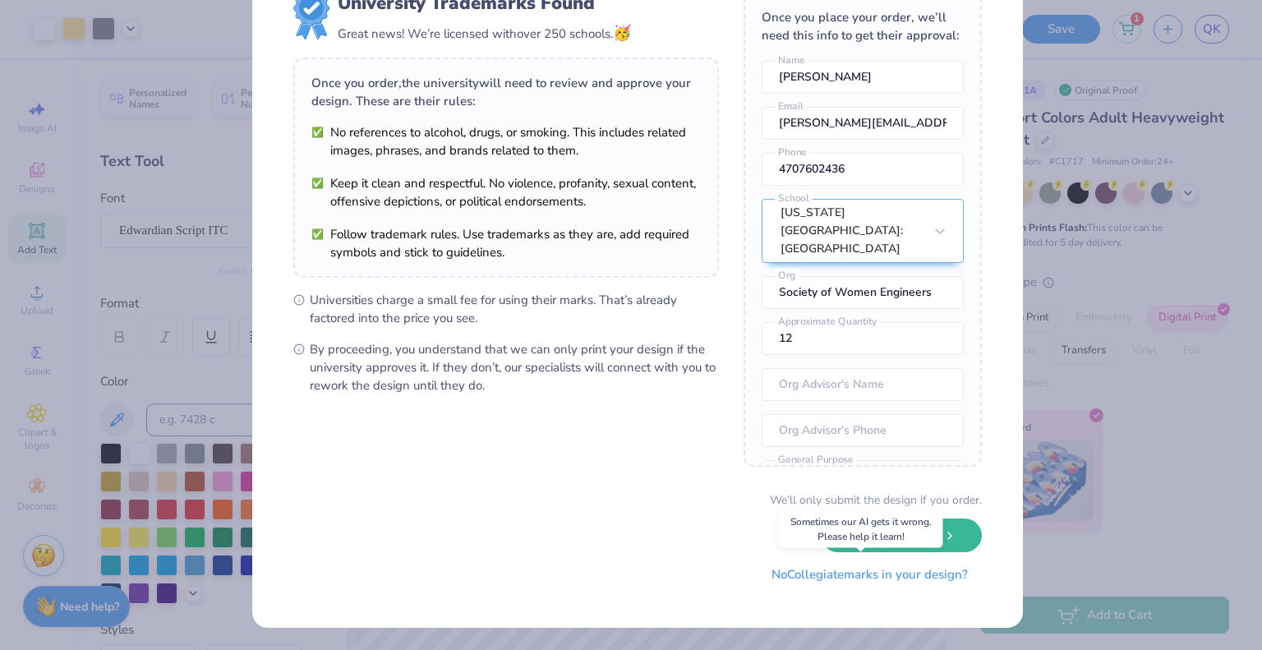
click at [805, 574] on button "No Collegiate marks in your design?" at bounding box center [870, 575] width 224 height 34
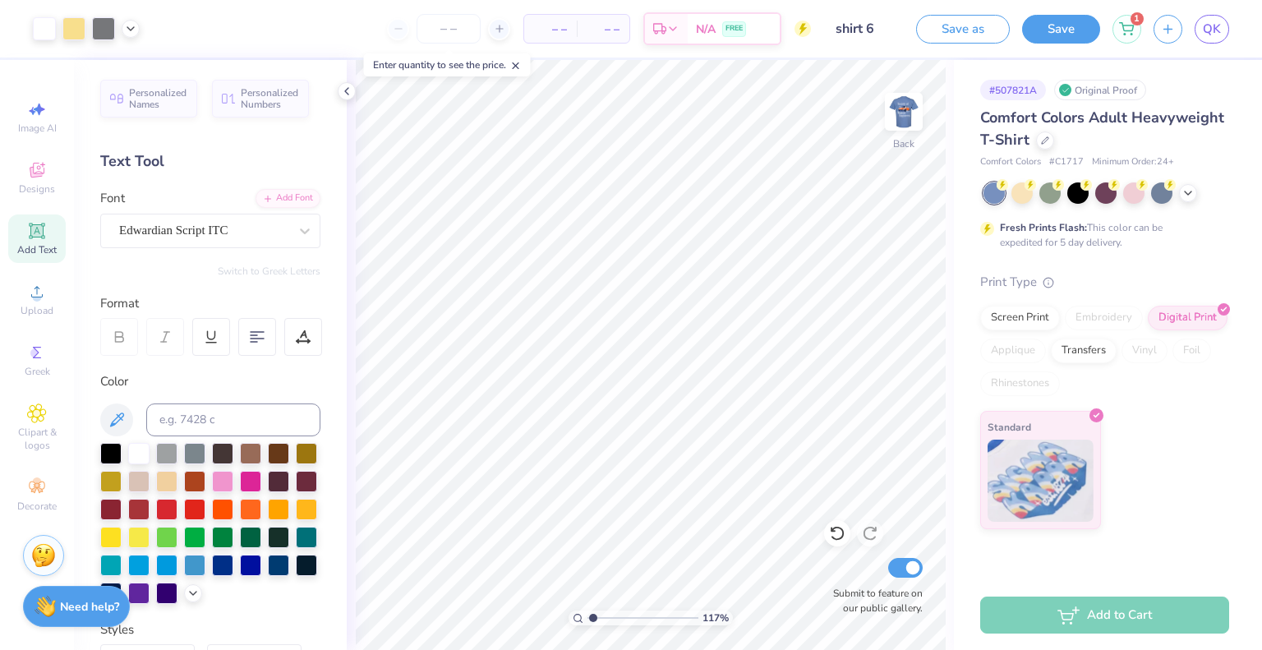
scroll to position [0, 0]
click at [915, 97] on img at bounding box center [904, 112] width 66 height 66
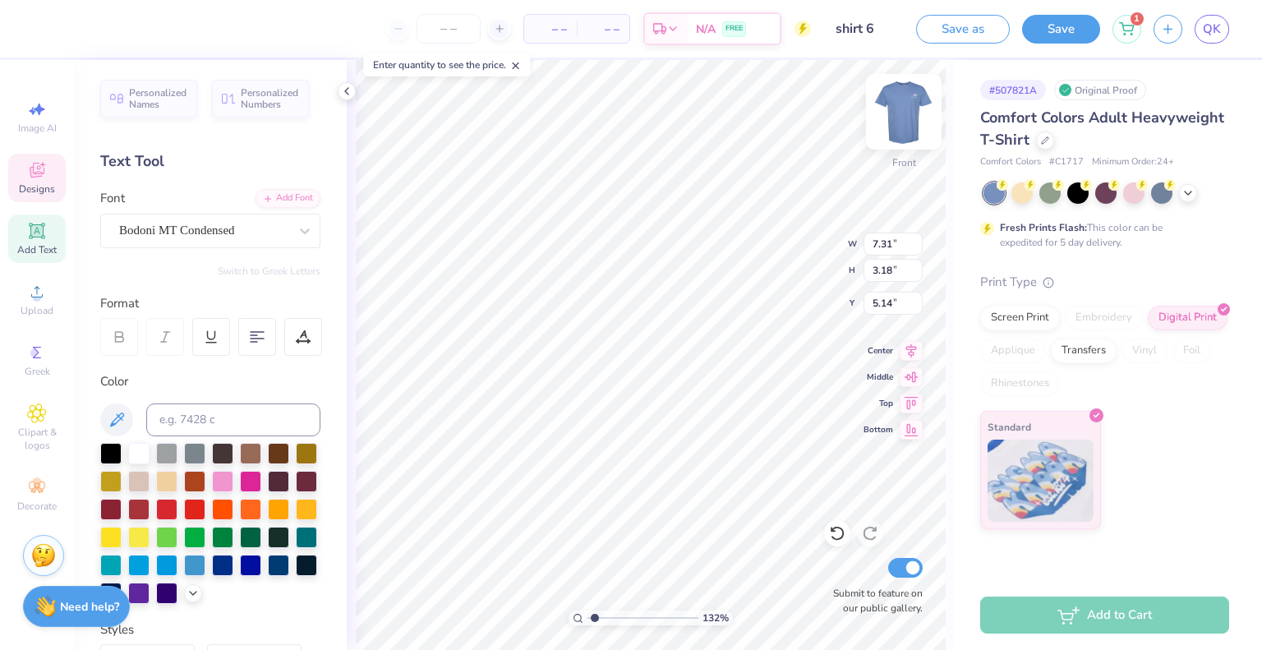
type input "1.32086859916833"
type input "10.02"
type input "1.32086859916833"
type input "11.13"
type input "13.28"
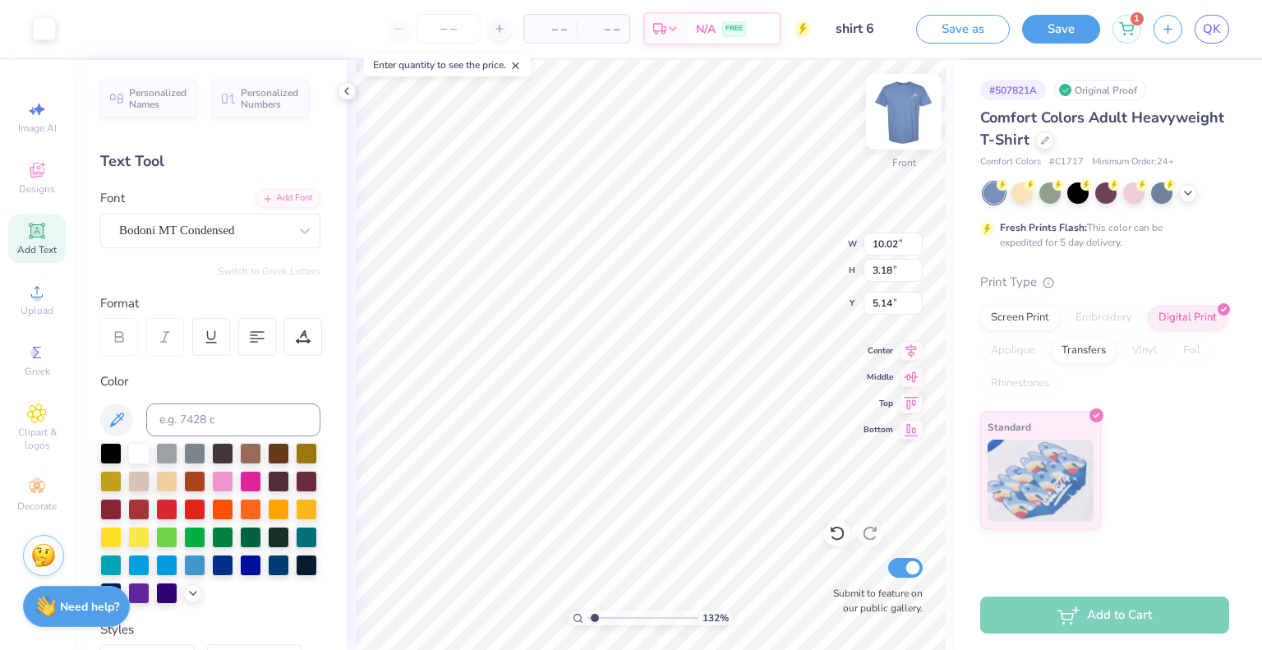
type input "6.02"
type input "1.32086859916833"
type input "8.86"
type input "2.81"
type input "1.32086859916833"
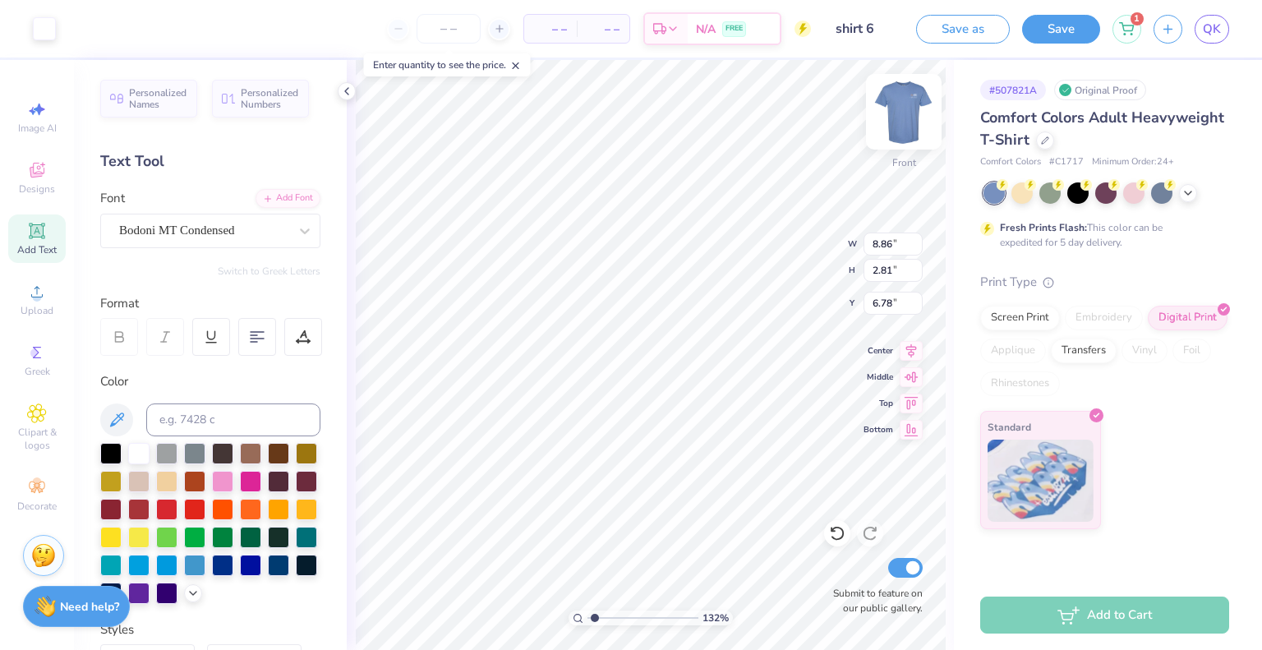
type input "5.48"
type input "1.32086859916833"
type input "13.54"
type input "1.32086859916833"
type input "10.49"
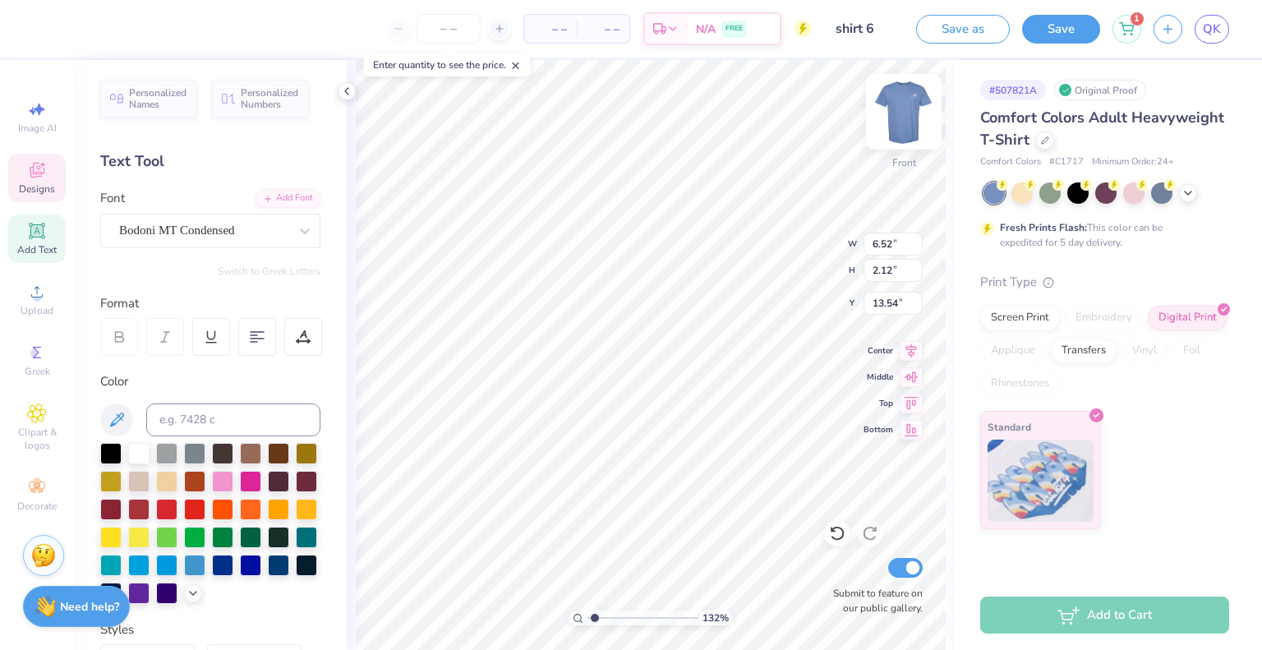
type input "5.04"
type input "1.32086859916833"
type input "10.49"
type input "5.04"
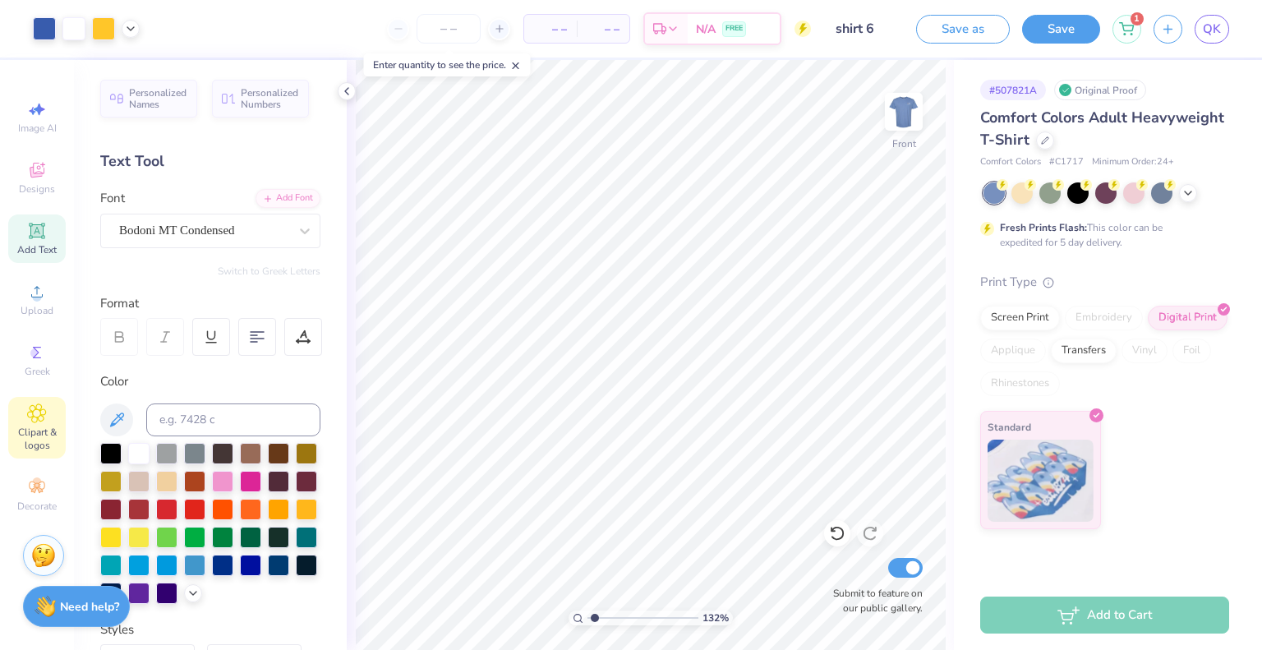
click at [9, 431] on span "Clipart & logos" at bounding box center [37, 439] width 58 height 26
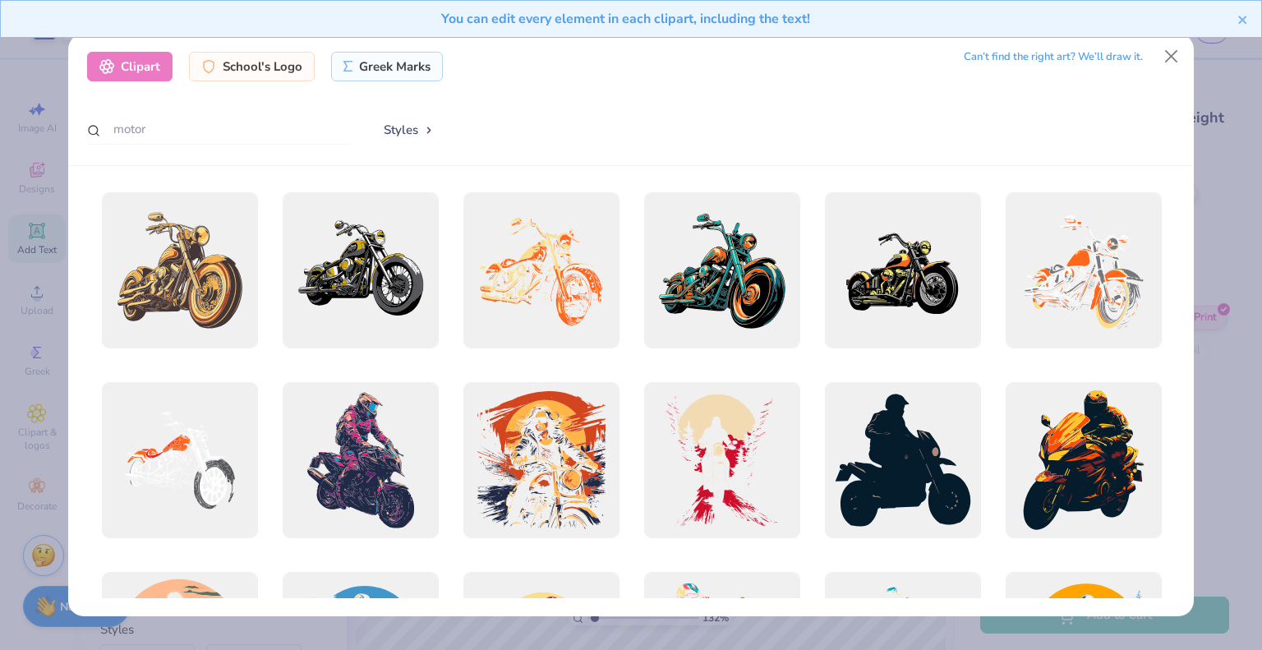
click at [9, 432] on div "Clipart School's Logo Greek Marks Can’t find the right art? We’ll draw it. moto…" at bounding box center [631, 325] width 1262 height 650
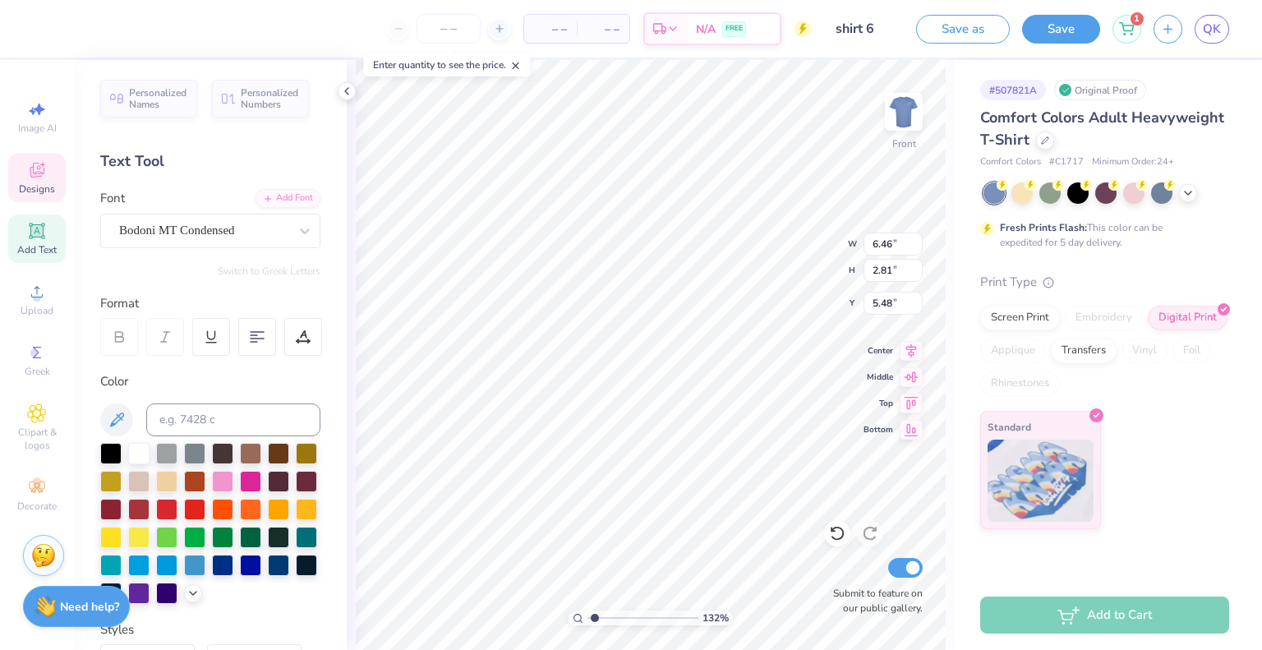
type input "1.32086859916833"
type input "8.86"
type input "1.32086859916833"
type input "1.08"
type input "1.40"
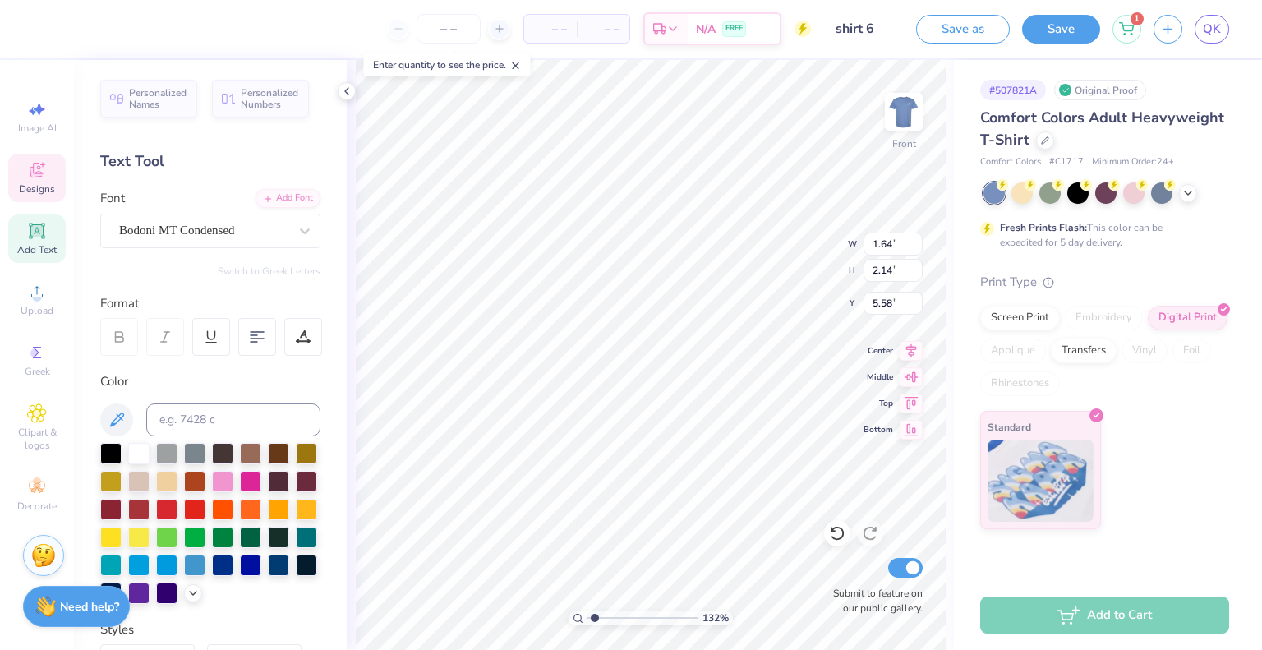
type input "6.31"
type input "1.32086859916833"
type input "5.52"
type input "1.32086859916833"
type input "5.58"
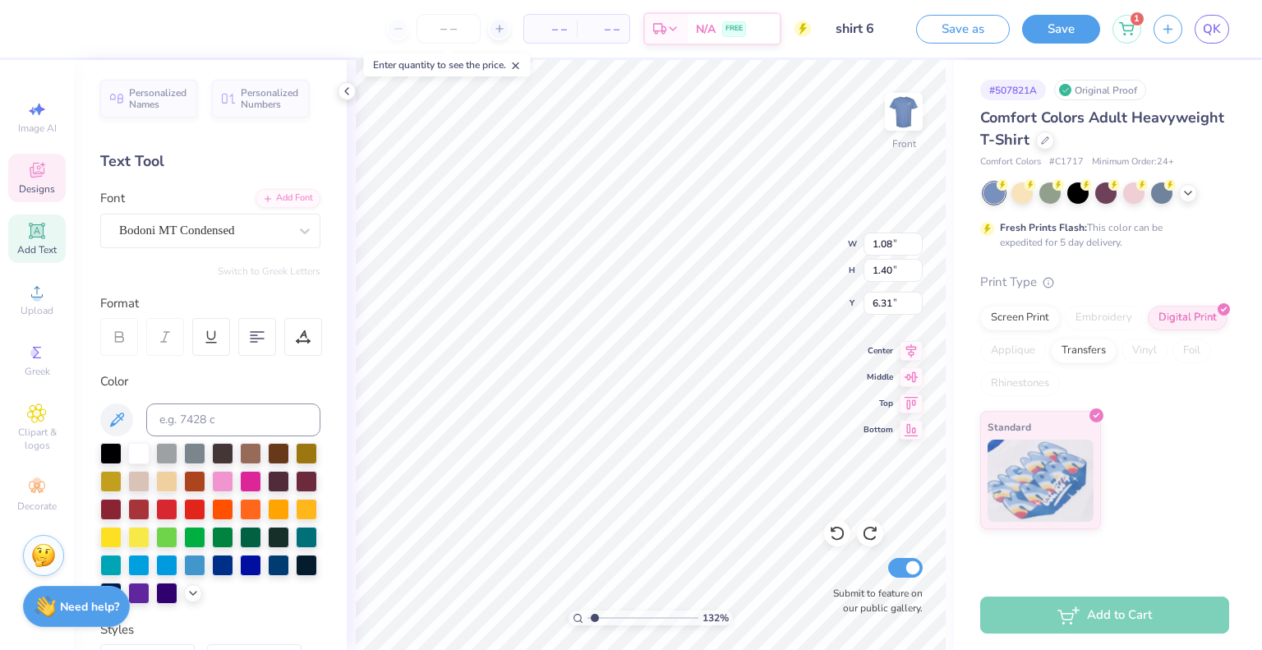
type input "1.32086859916833"
type input "11.02"
type input "4.72"
type input "8.71"
type input "1.32086859916833"
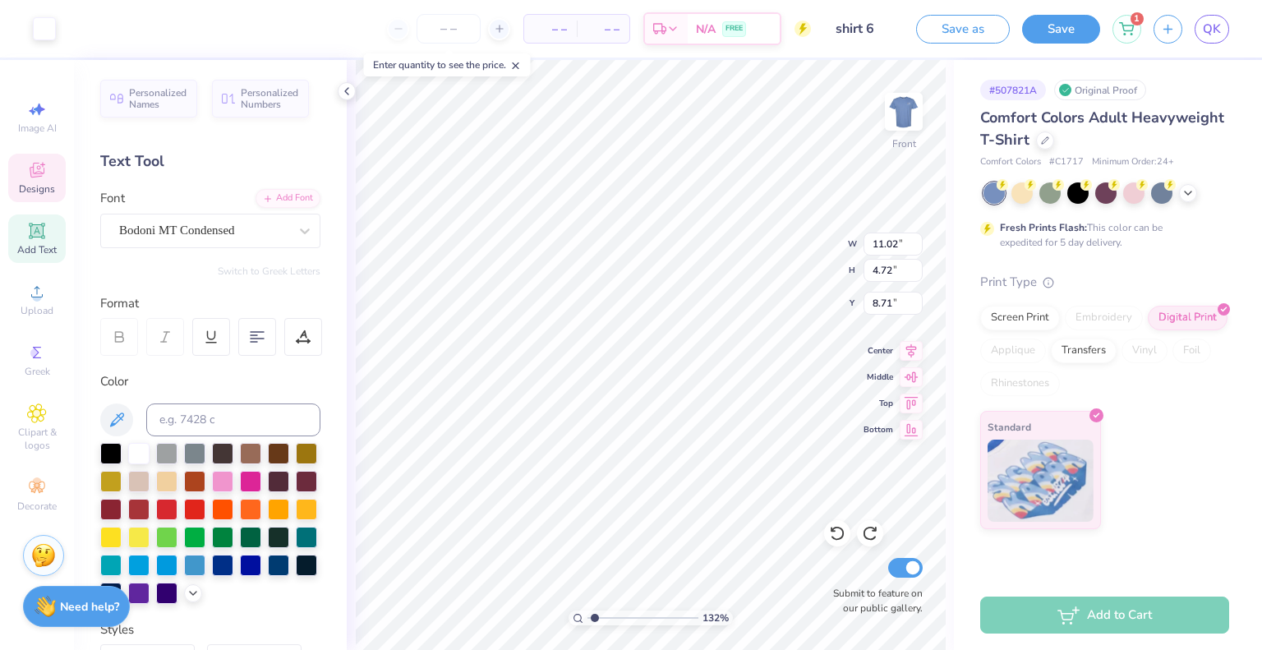
type input "1.08"
type input "1.40"
type input "6.31"
type input "1.32086859916833"
type input "6.99"
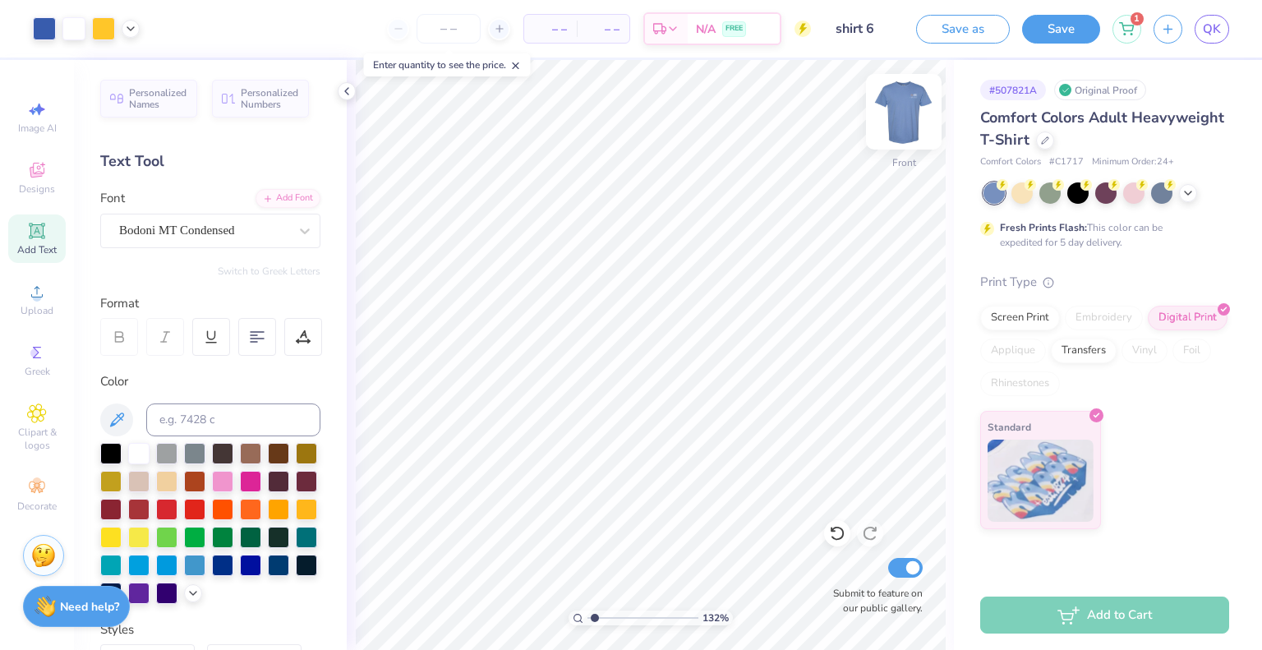
click at [901, 114] on img at bounding box center [904, 112] width 66 height 66
click at [27, 185] on span "Designs" at bounding box center [37, 188] width 36 height 13
type input "1.32086859916833"
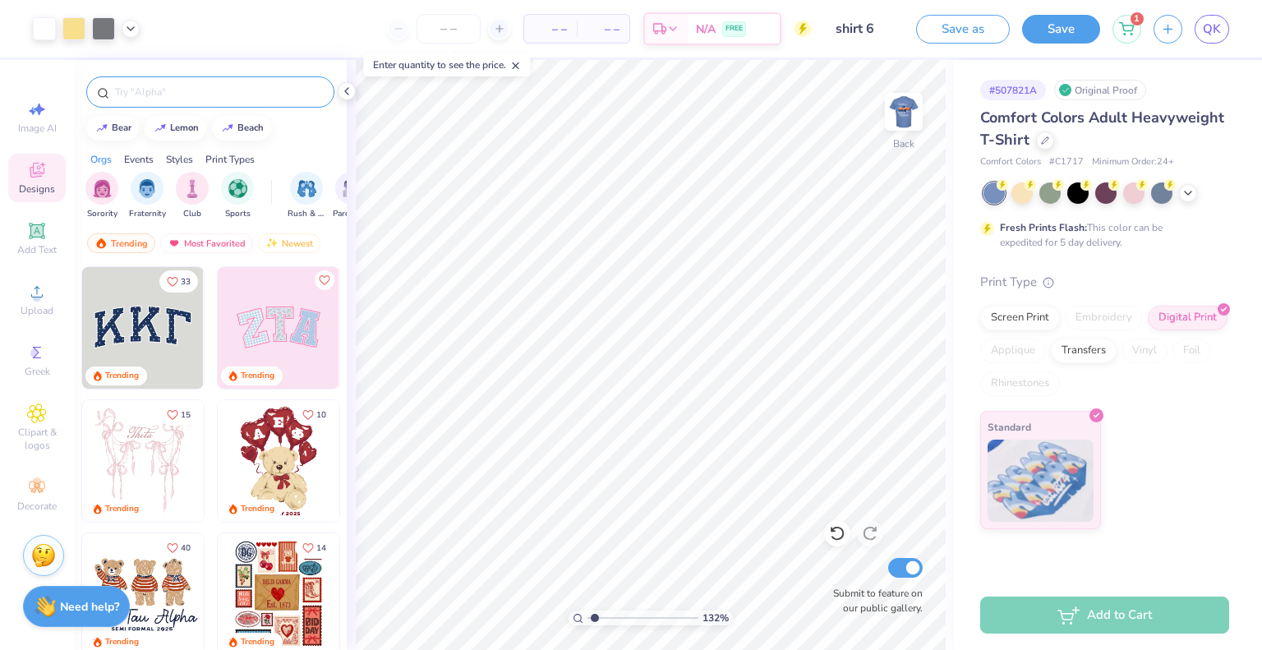
click at [125, 96] on input "text" at bounding box center [218, 92] width 210 height 16
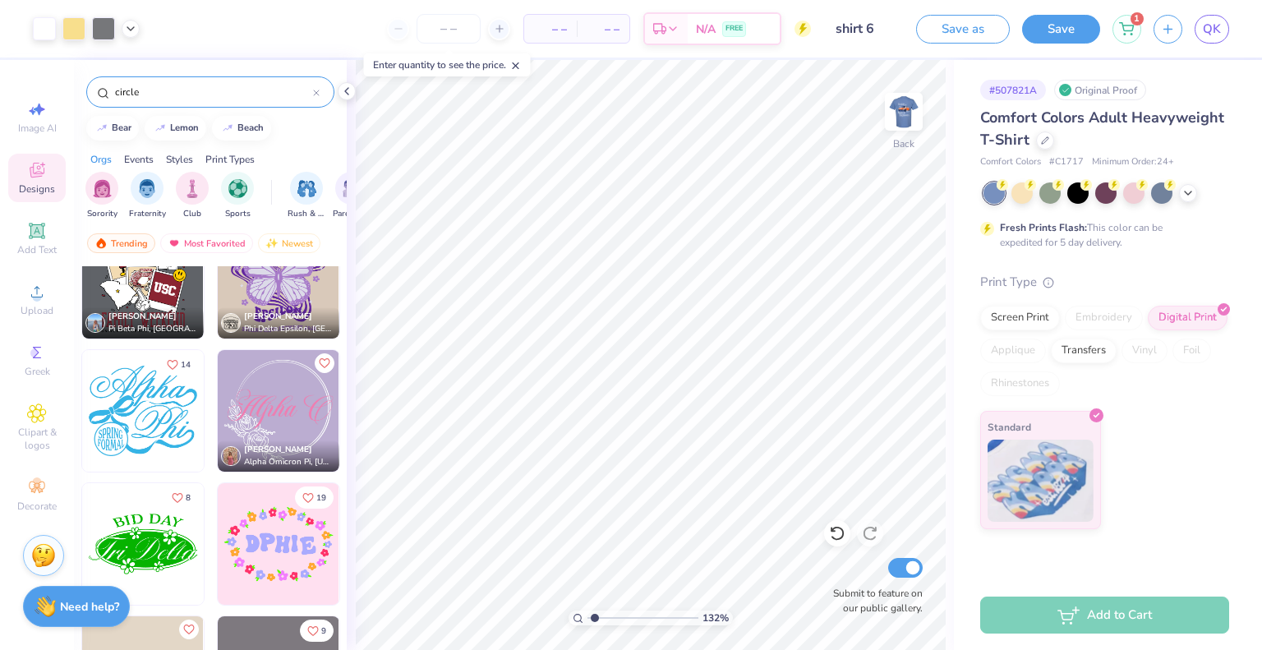
scroll to position [353, 0]
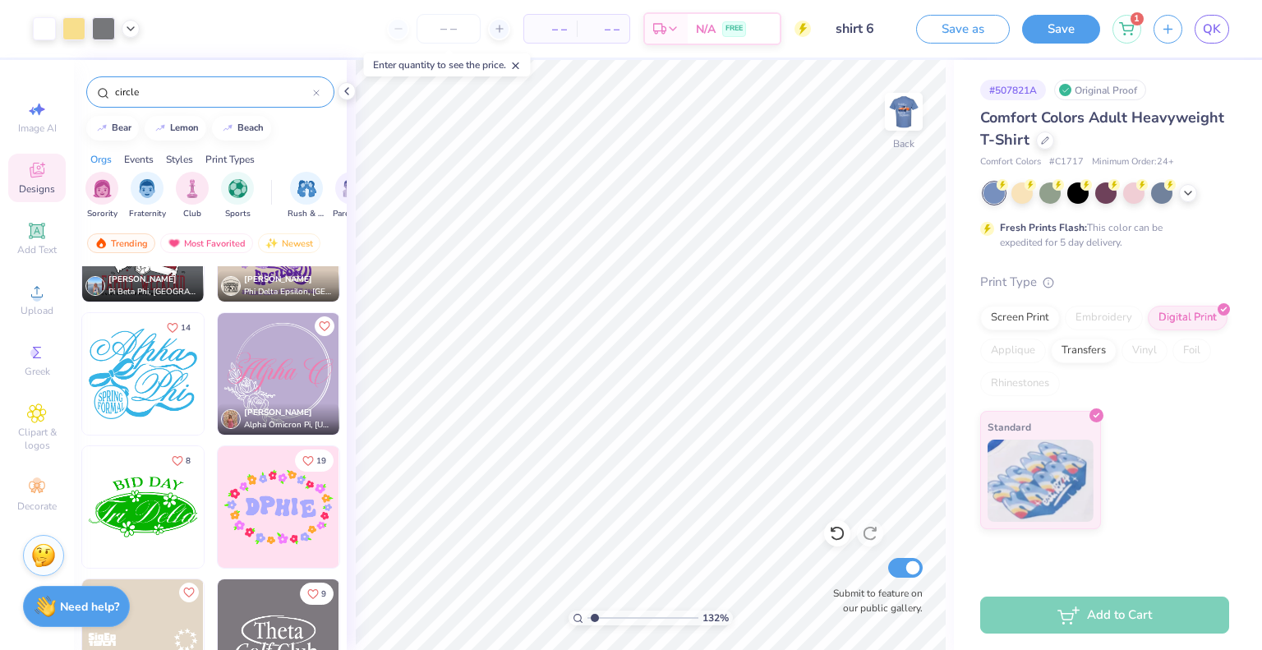
click at [195, 83] on div "circle" at bounding box center [210, 91] width 248 height 31
click at [179, 92] on input "circle" at bounding box center [213, 92] width 200 height 16
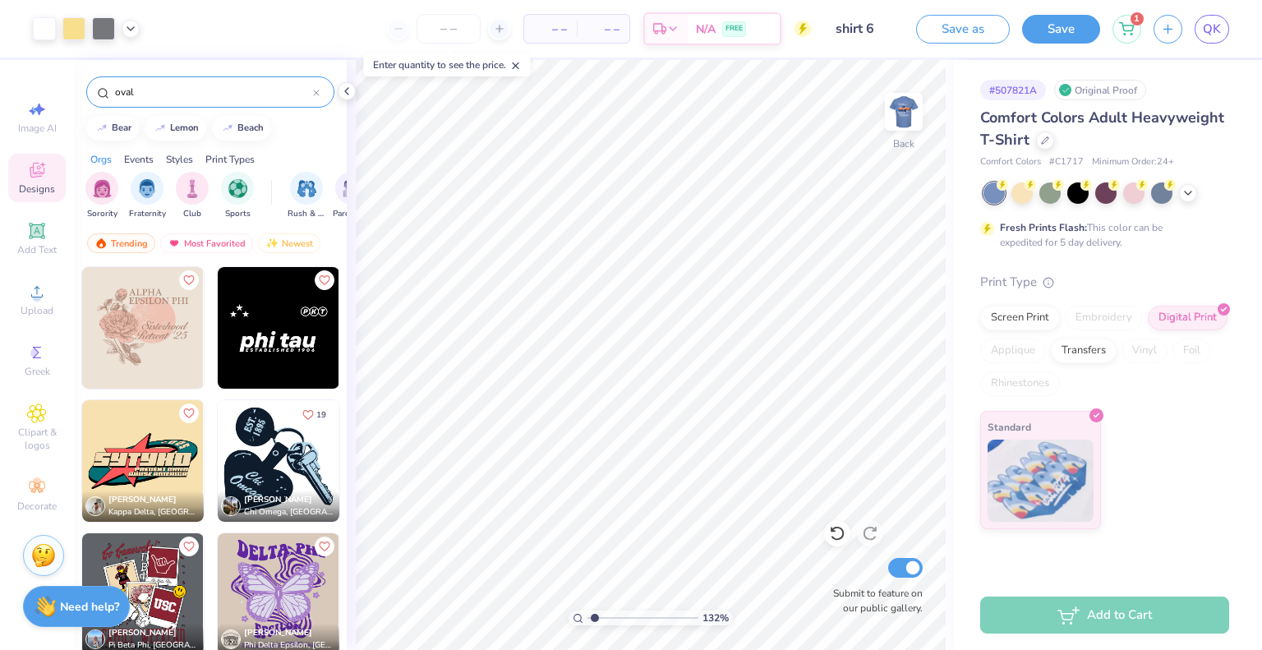
type input "oval"
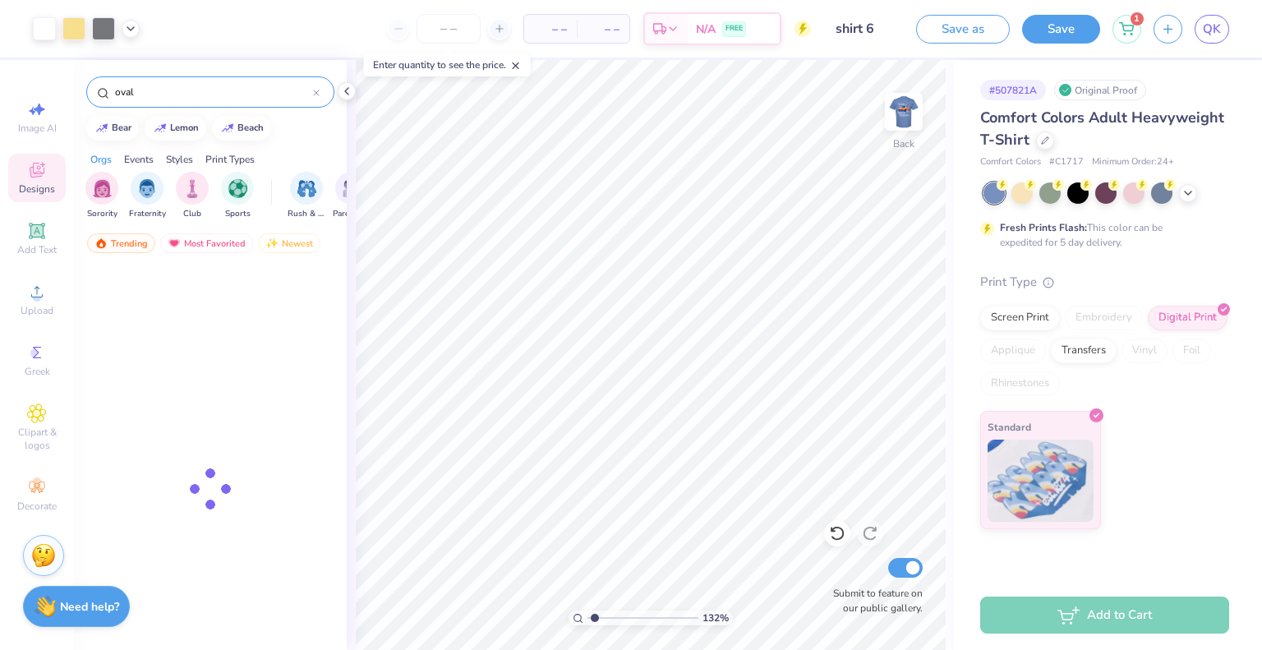
click at [518, 65] on icon at bounding box center [516, 66] width 12 height 12
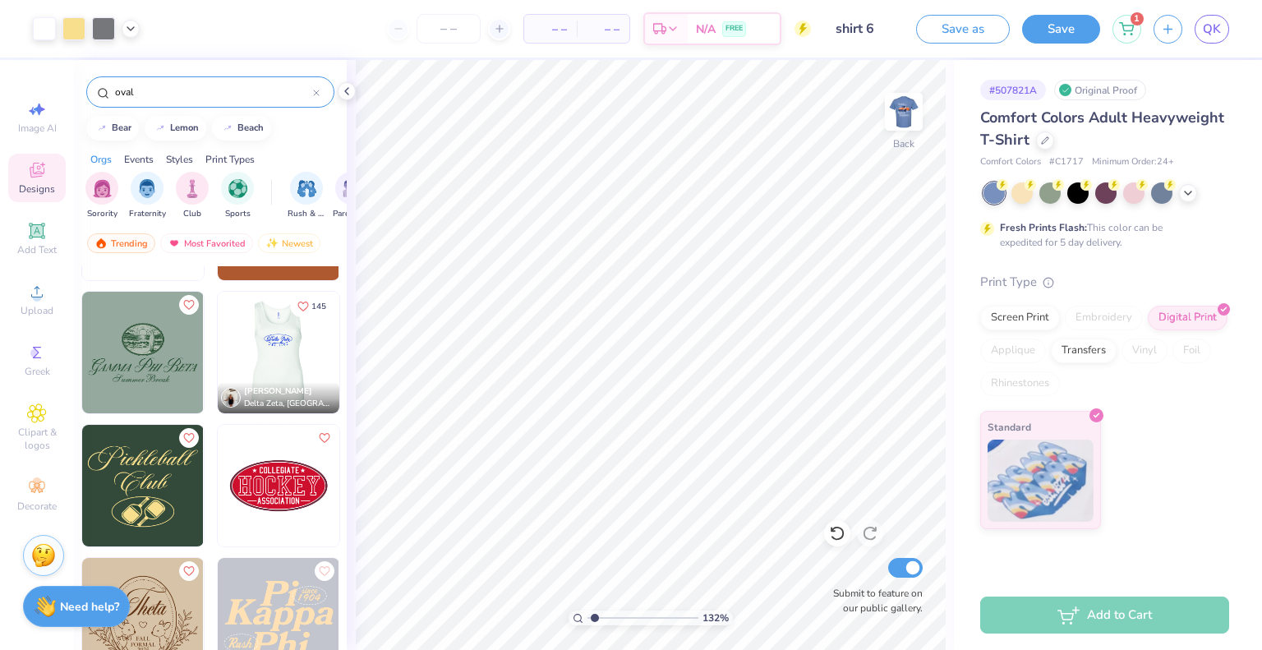
scroll to position [110, 0]
click at [262, 339] on img at bounding box center [278, 351] width 122 height 122
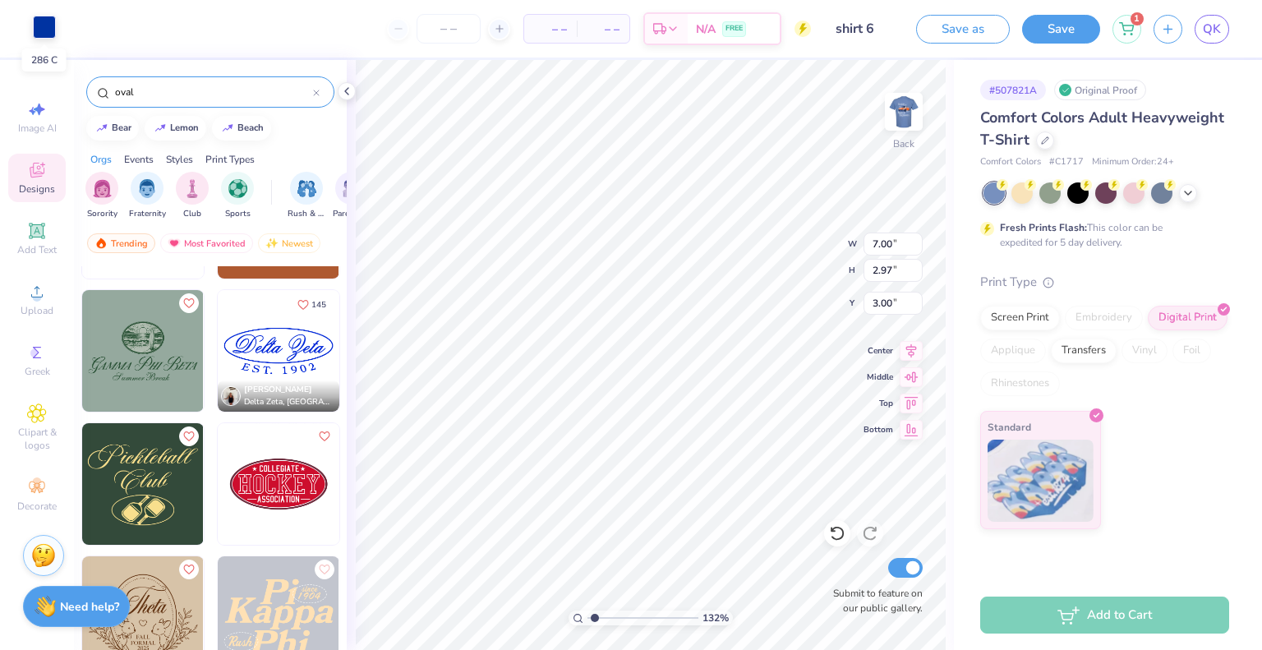
click at [35, 25] on div at bounding box center [44, 27] width 23 height 23
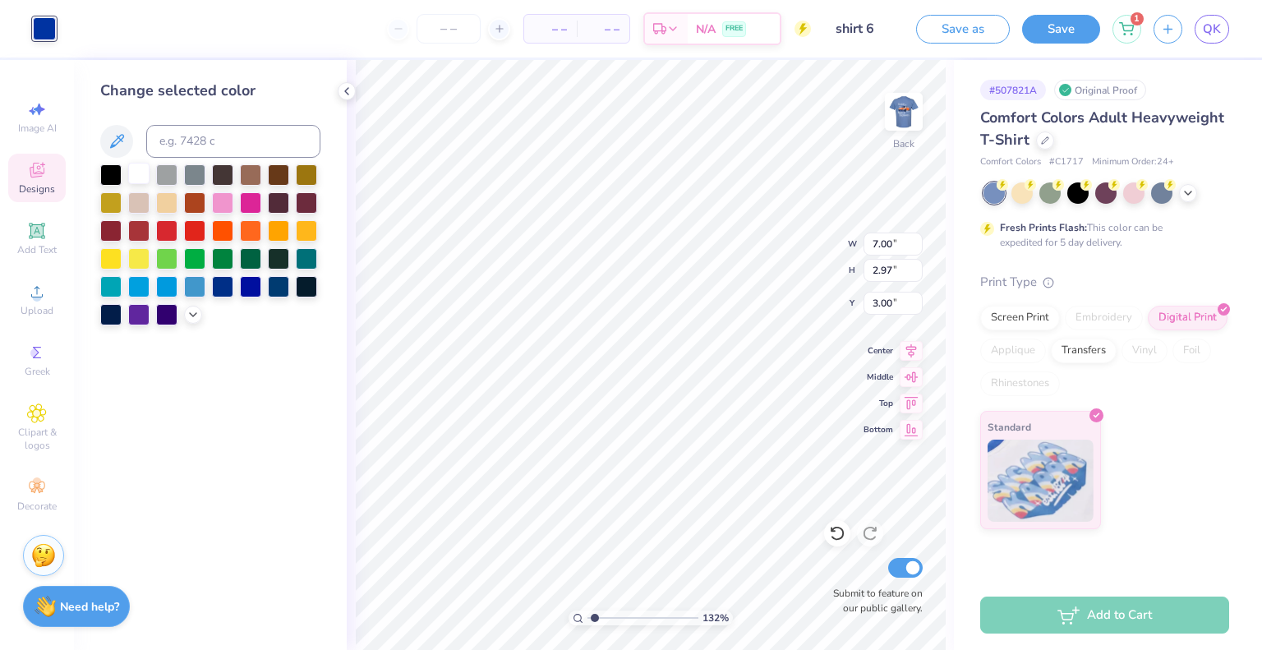
click at [140, 175] on div at bounding box center [138, 173] width 21 height 21
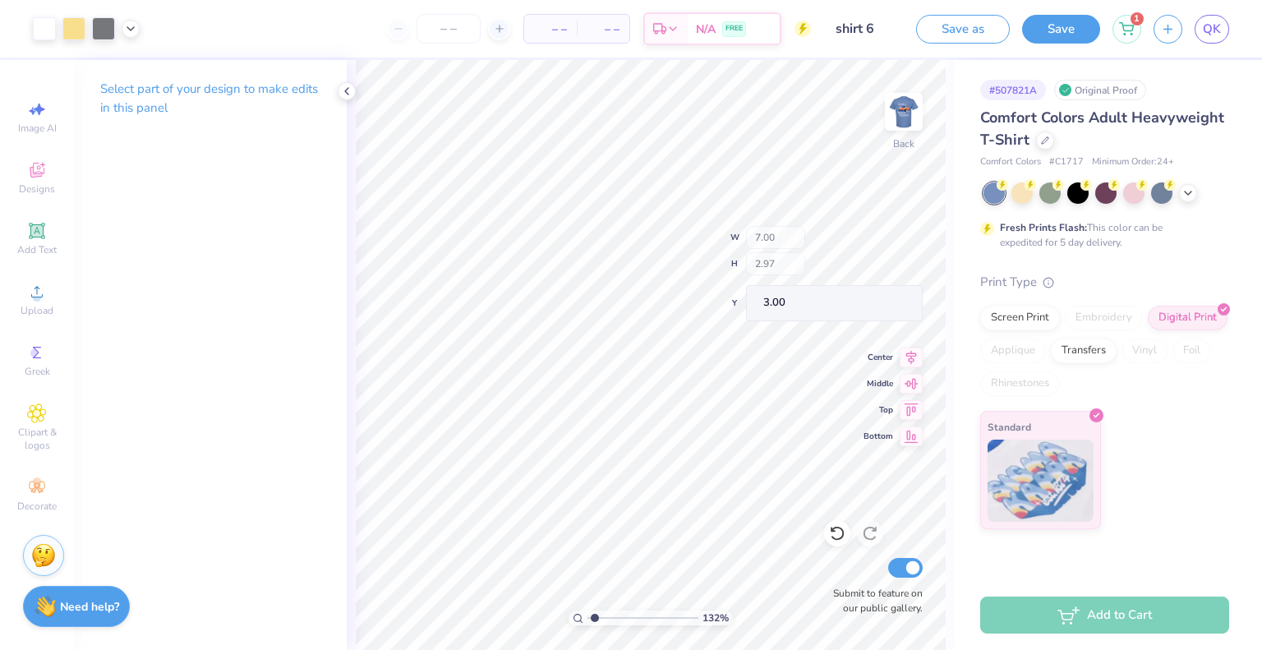
type input "1.32086859916833"
type input "3.17"
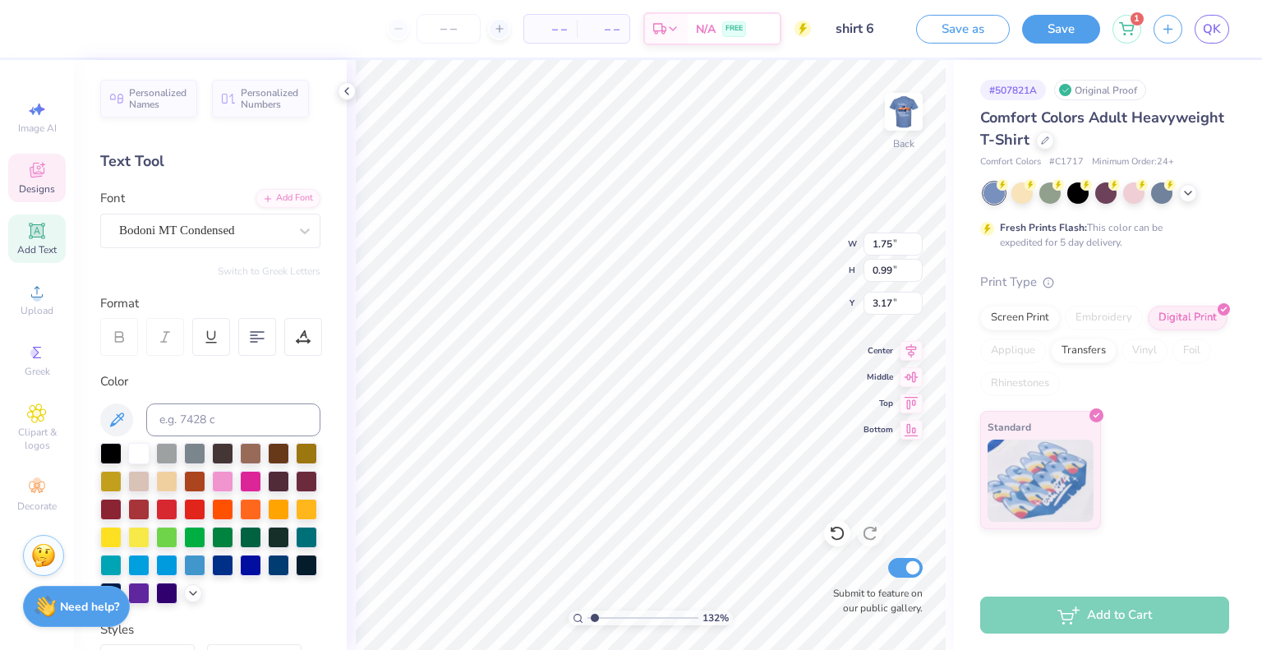
type input "1.32086859916833"
type input "7.00"
type input "2.97"
type input "1.32086859916833"
type input "5.97"
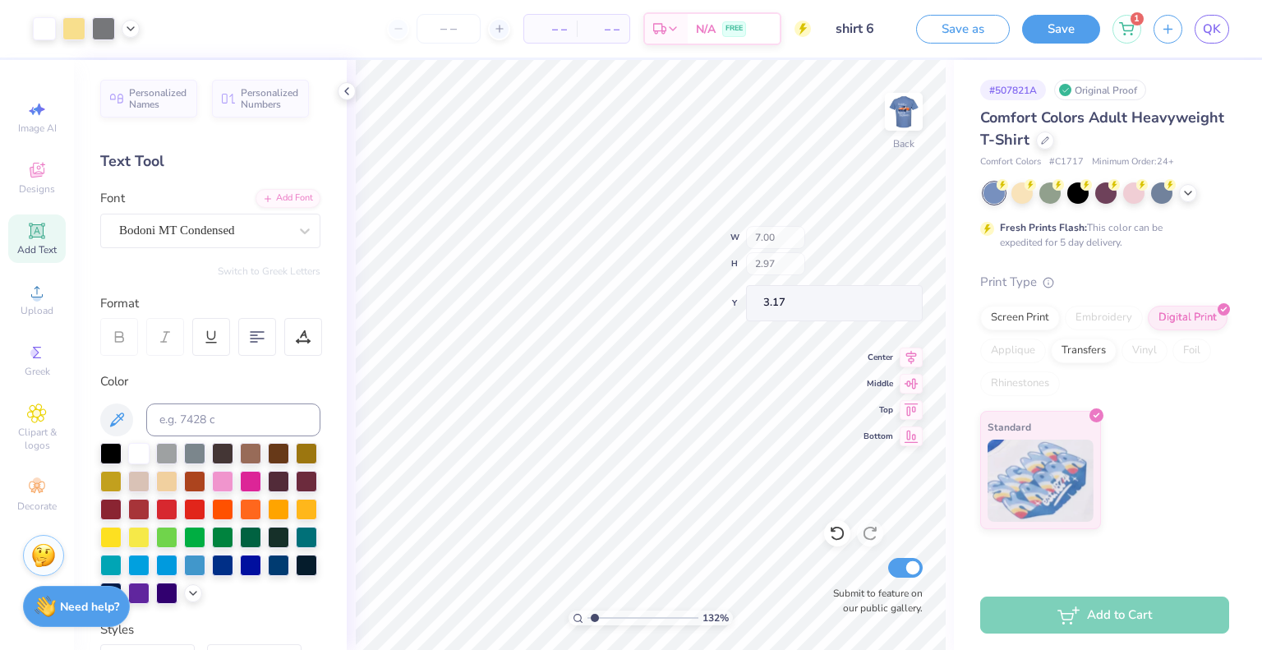
type input "1.70"
type input "3.59"
type input "1.32086859916833"
type input "3.33"
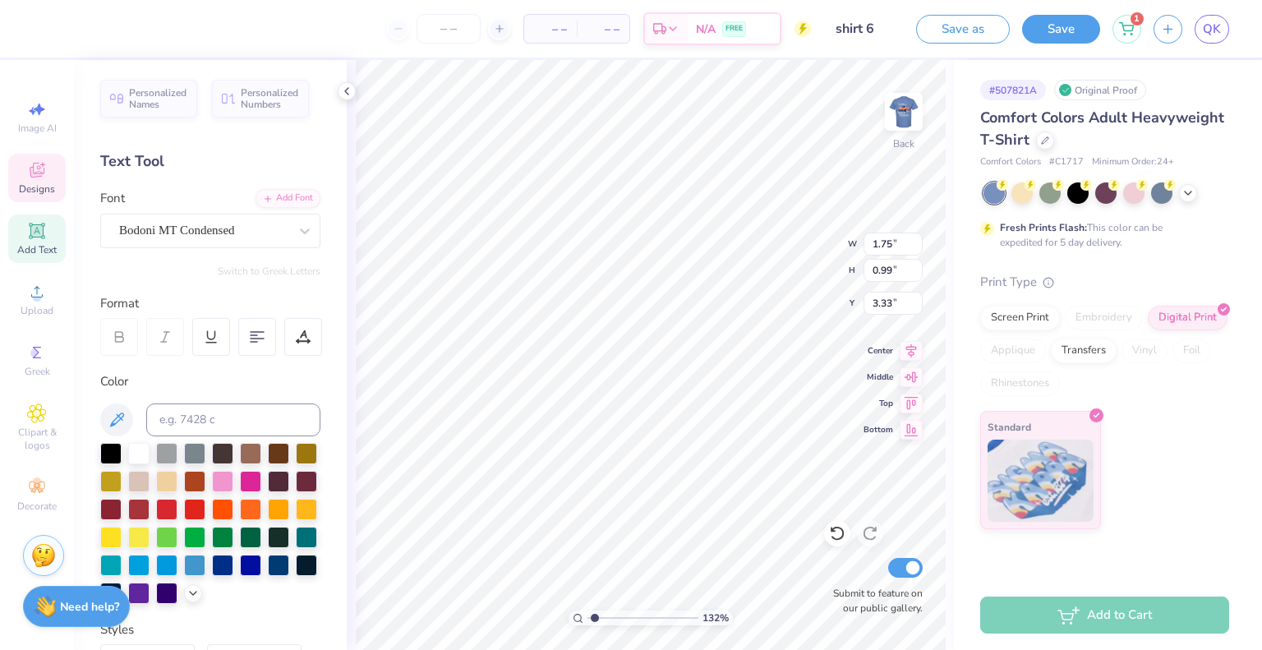
type input "1.32086859916833"
type input "3.17"
type input "1.79"
click at [1047, 39] on button "Save" at bounding box center [1061, 26] width 78 height 29
type input "1.32086859916833"
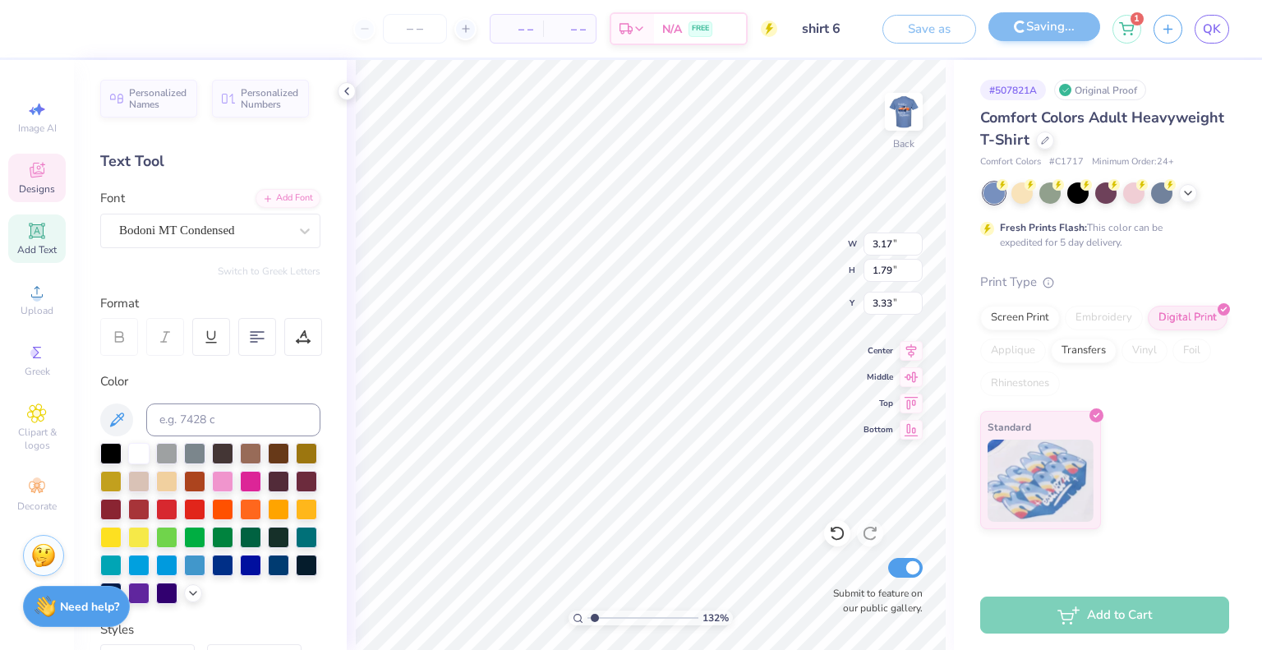
type input "3.42"
type input "1.32086859916833"
type input "6.70"
type input "1.32086859916833"
type textarea "O"
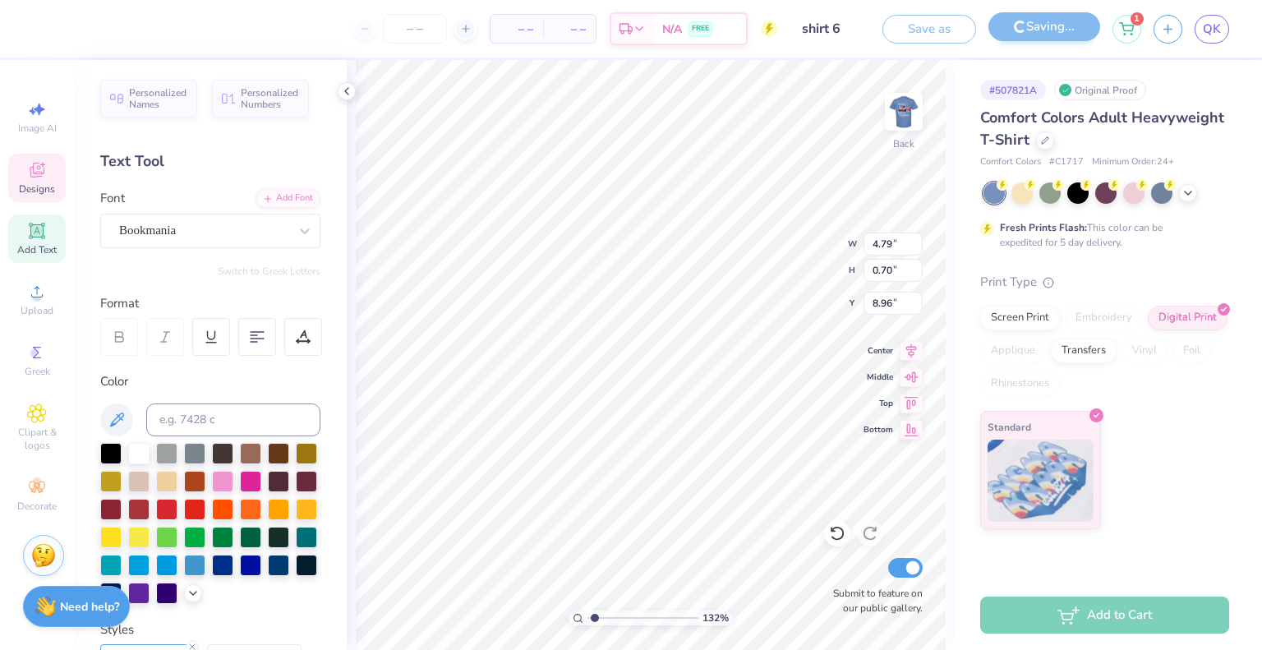
type input "1.32086859916833"
type textarea "[US_STATE]"
type input "1.32086859916833"
type textarea "[US_STATE]"
type input "1.32086859916833"
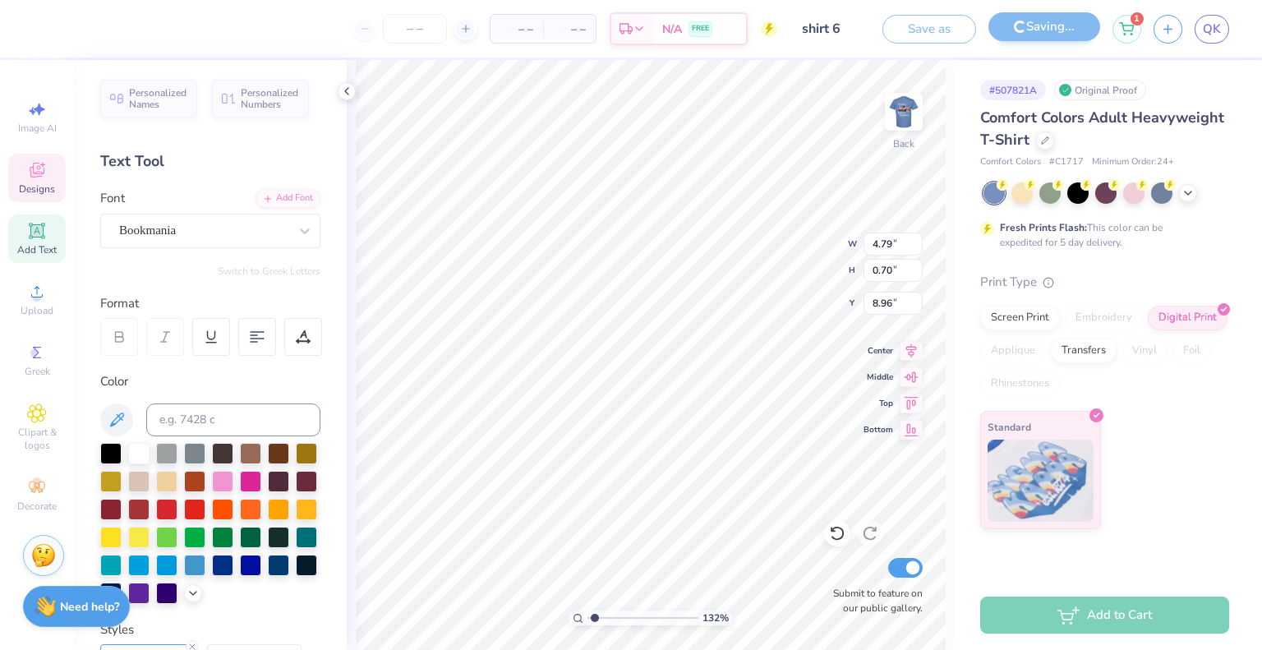
type textarea "[US_STATE] St"
type input "1.32086859916833"
type textarea "[US_STATE] State"
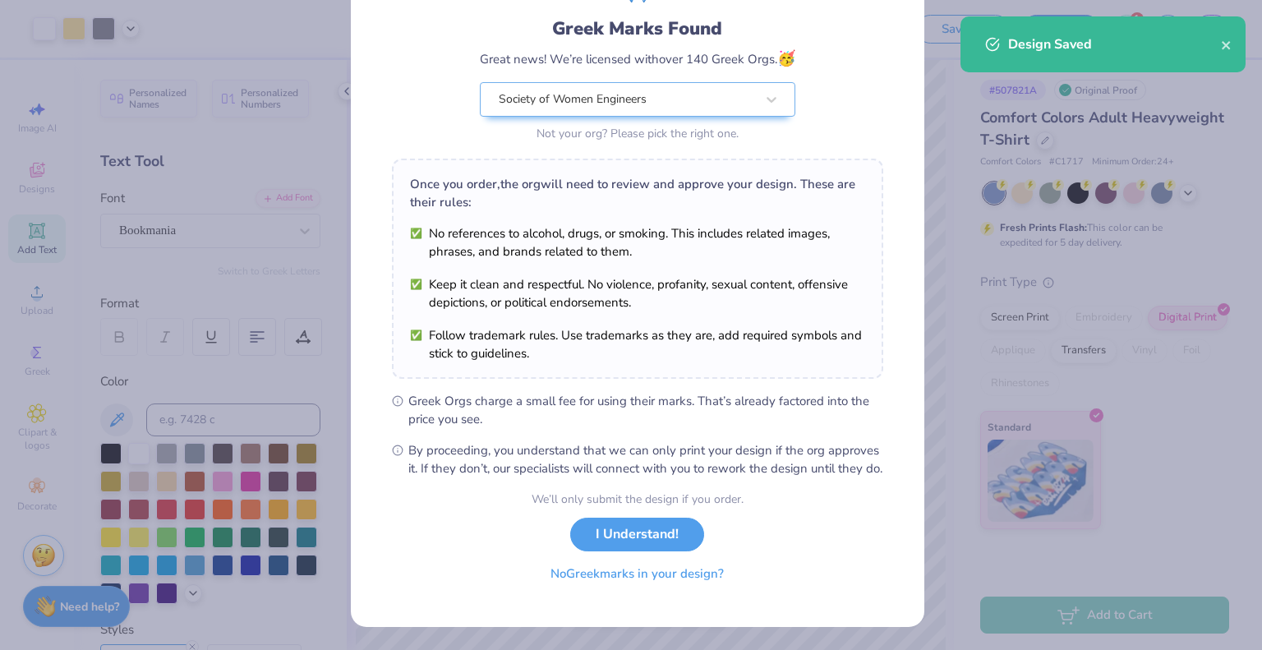
click at [620, 577] on button "No Greek marks in your design?" at bounding box center [637, 574] width 201 height 34
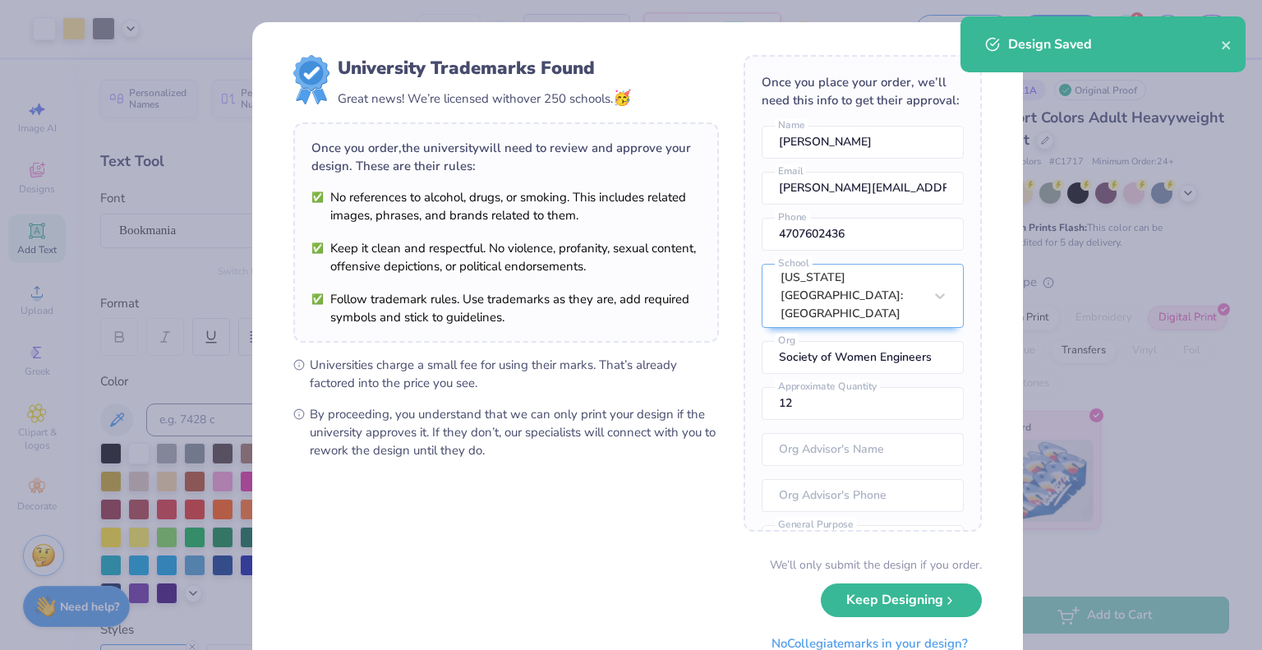
scroll to position [65, 0]
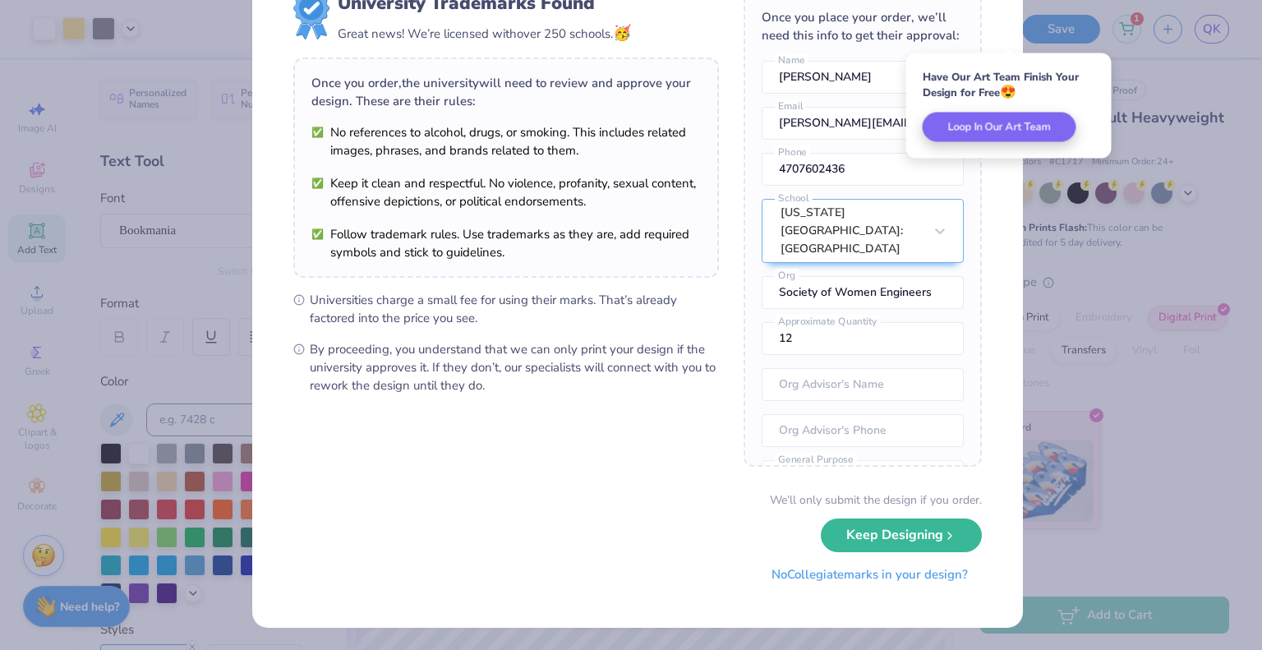
click at [863, 576] on button "No Collegiate marks in your design?" at bounding box center [870, 575] width 224 height 34
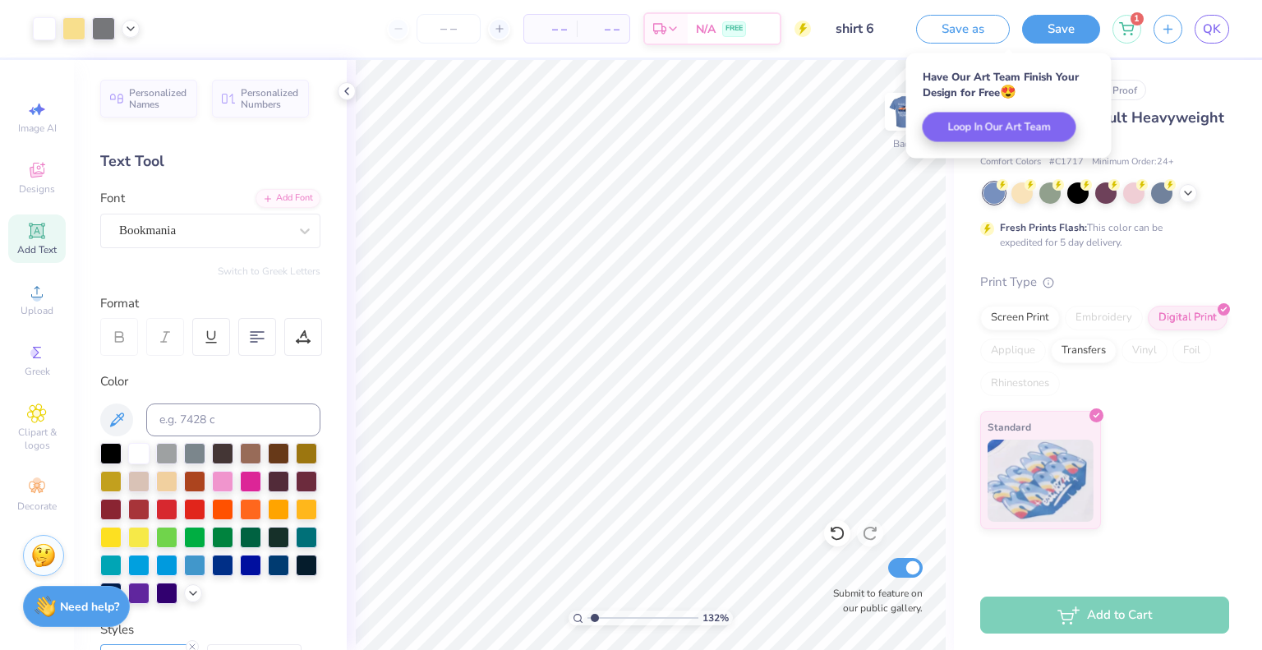
scroll to position [0, 0]
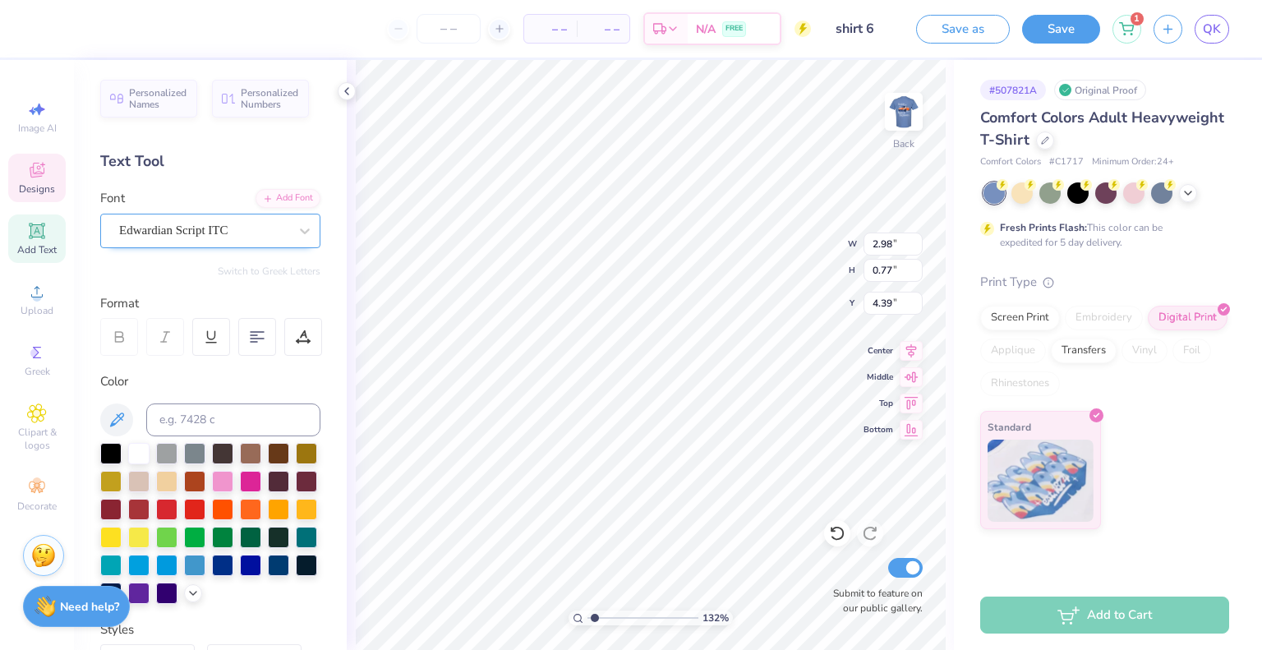
click at [161, 241] on div at bounding box center [203, 230] width 169 height 22
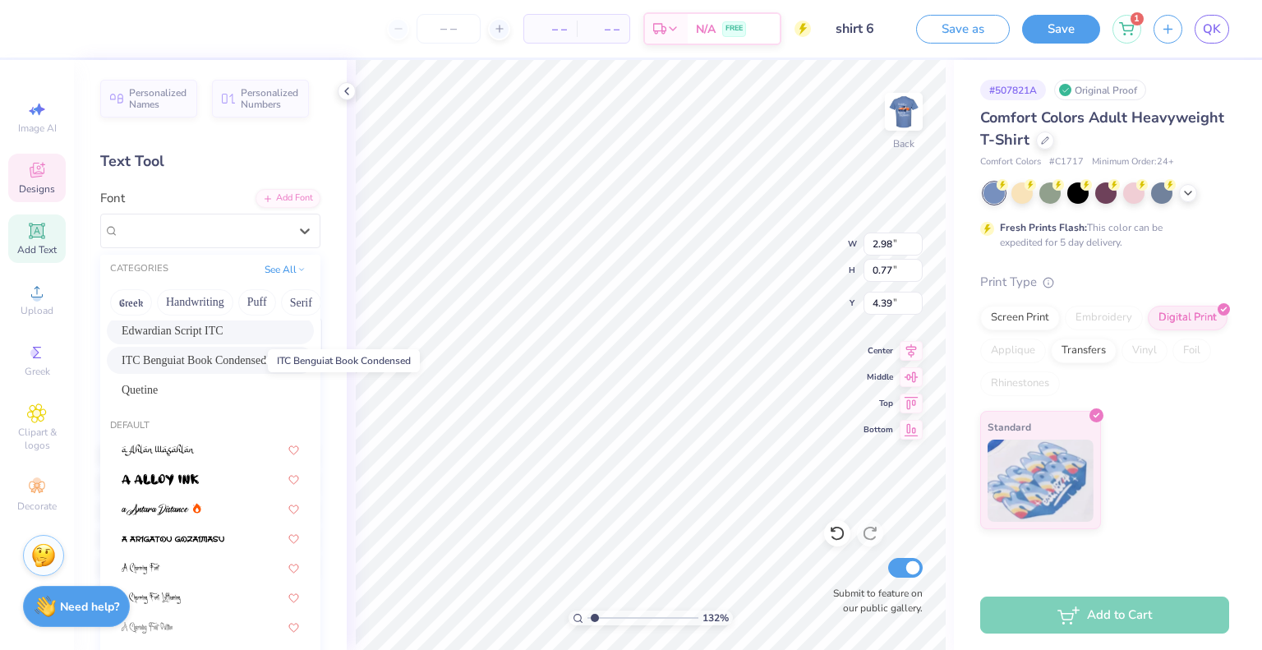
scroll to position [57, 0]
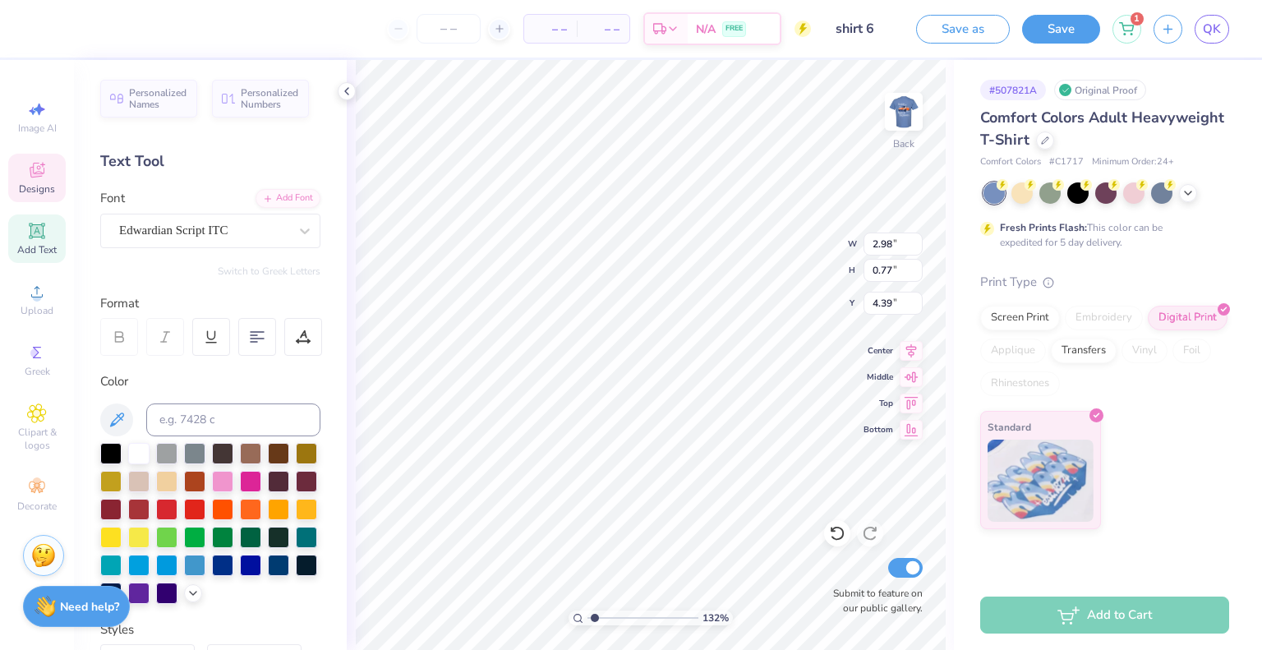
type input "1.32086859916833"
type input "3.50"
type input "0.61"
type input "9.03"
click at [226, 232] on div "Bookmania" at bounding box center [203, 230] width 173 height 25
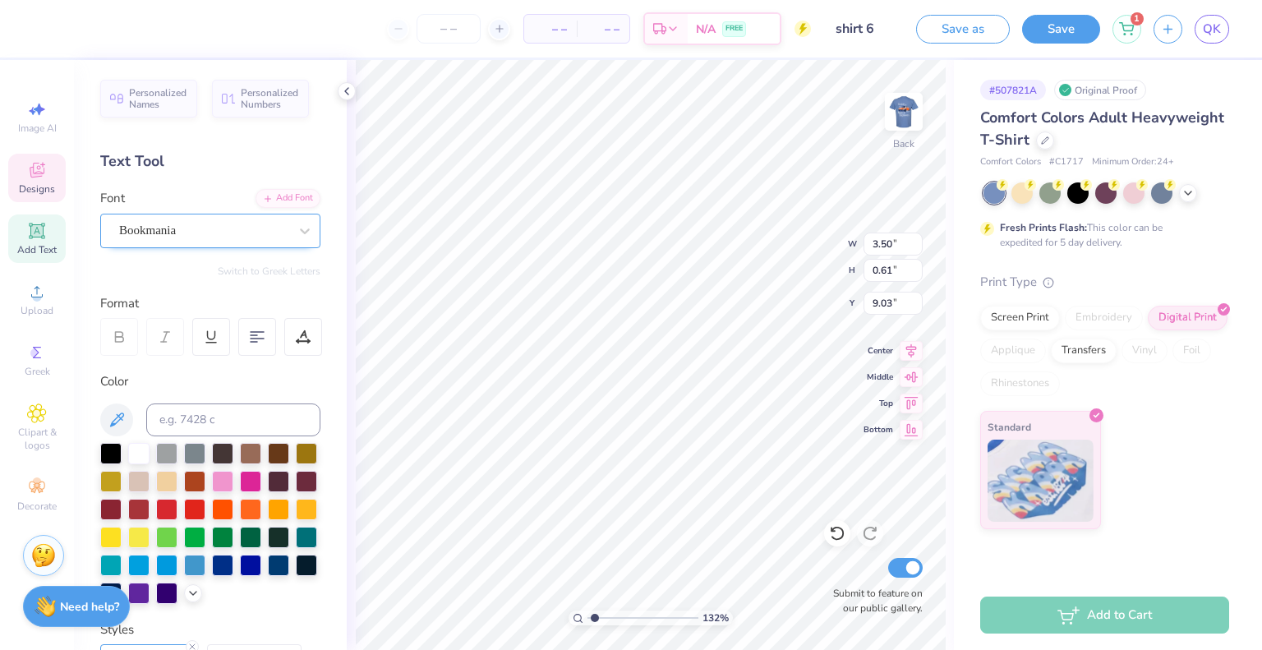
type input "1.32086859916833"
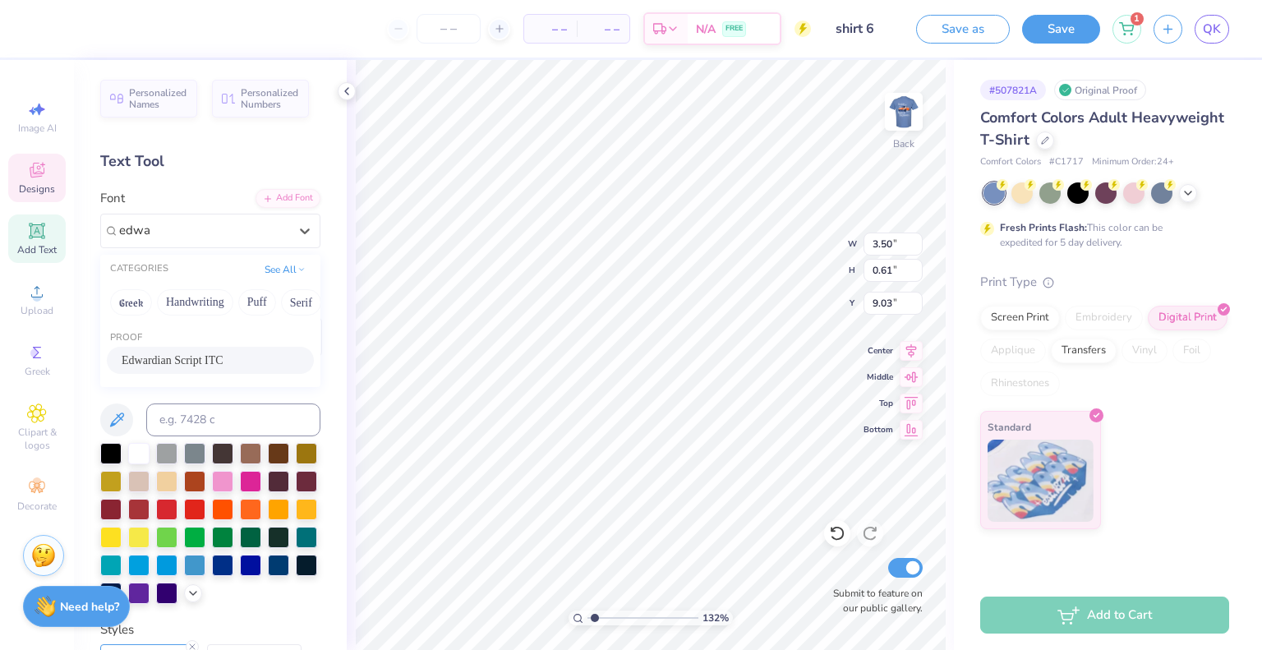
click at [191, 366] on span "Edwardian Script ITC" at bounding box center [173, 360] width 102 height 17
type input "edwa"
type input "1.32086859916833"
type input "2.56"
type input "0.59"
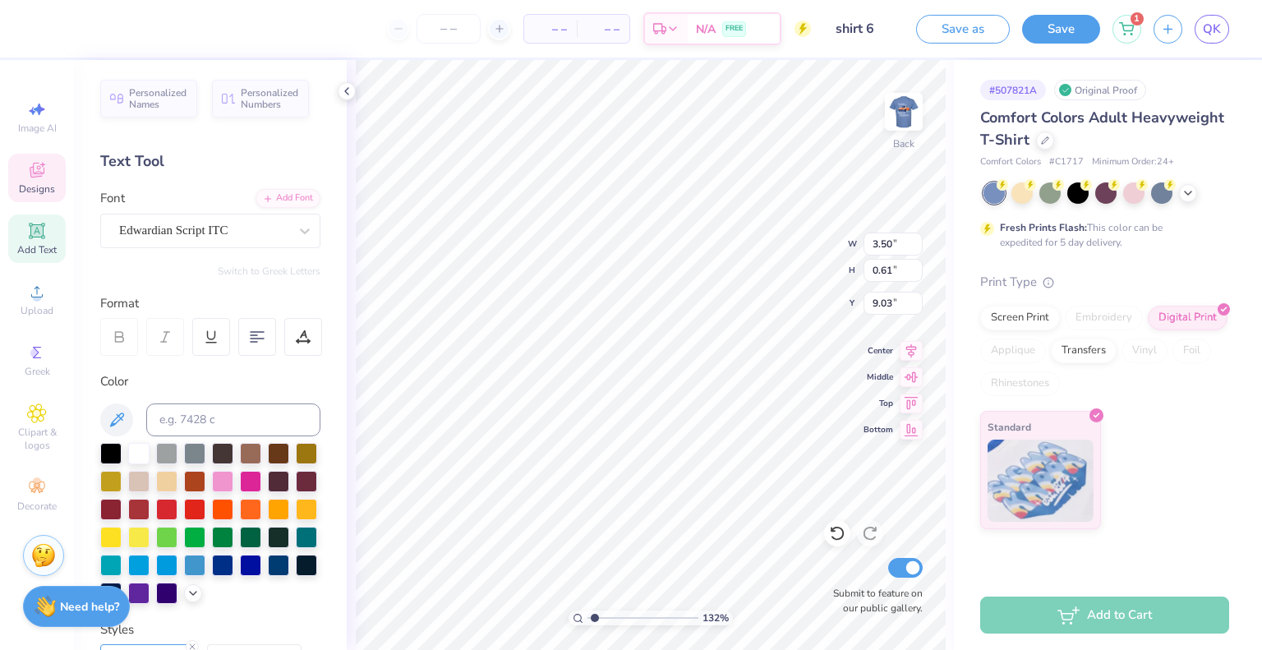
type input "9.08"
type input "1.32086859916833"
type input "3.50"
type input "0.61"
type input "9.03"
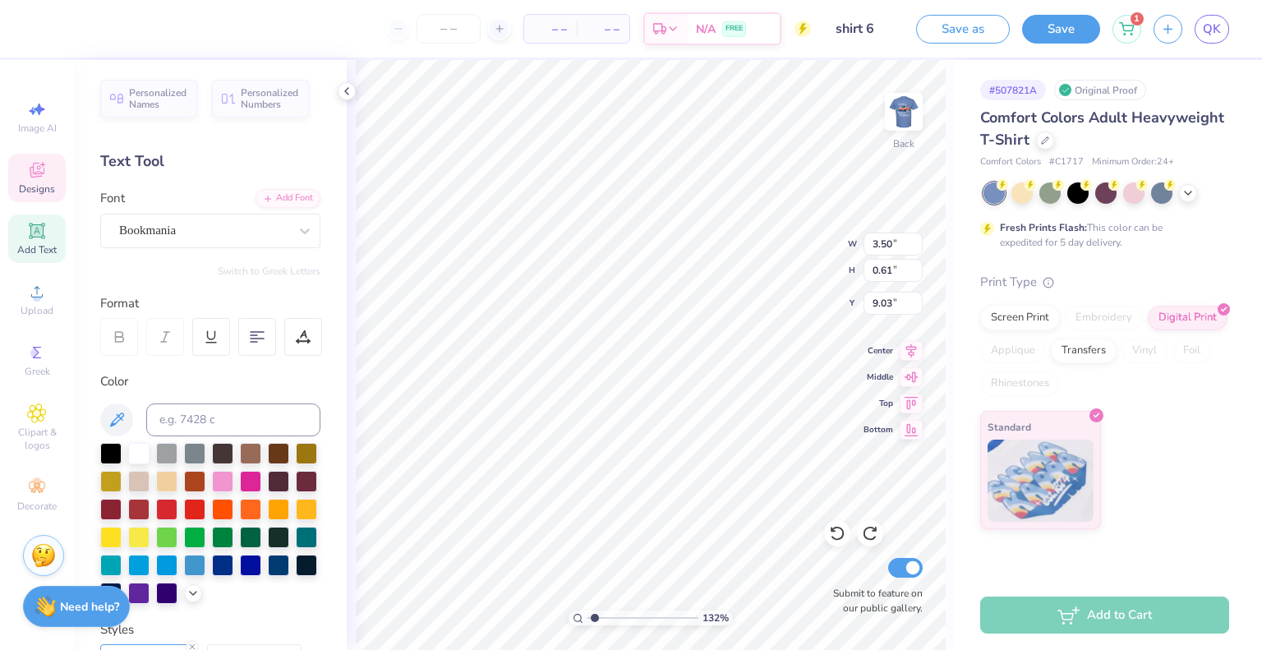
click at [206, 286] on div "Personalized Names Personalized Numbers Text Tool Add Font Font Bookmania Switc…" at bounding box center [210, 355] width 273 height 590
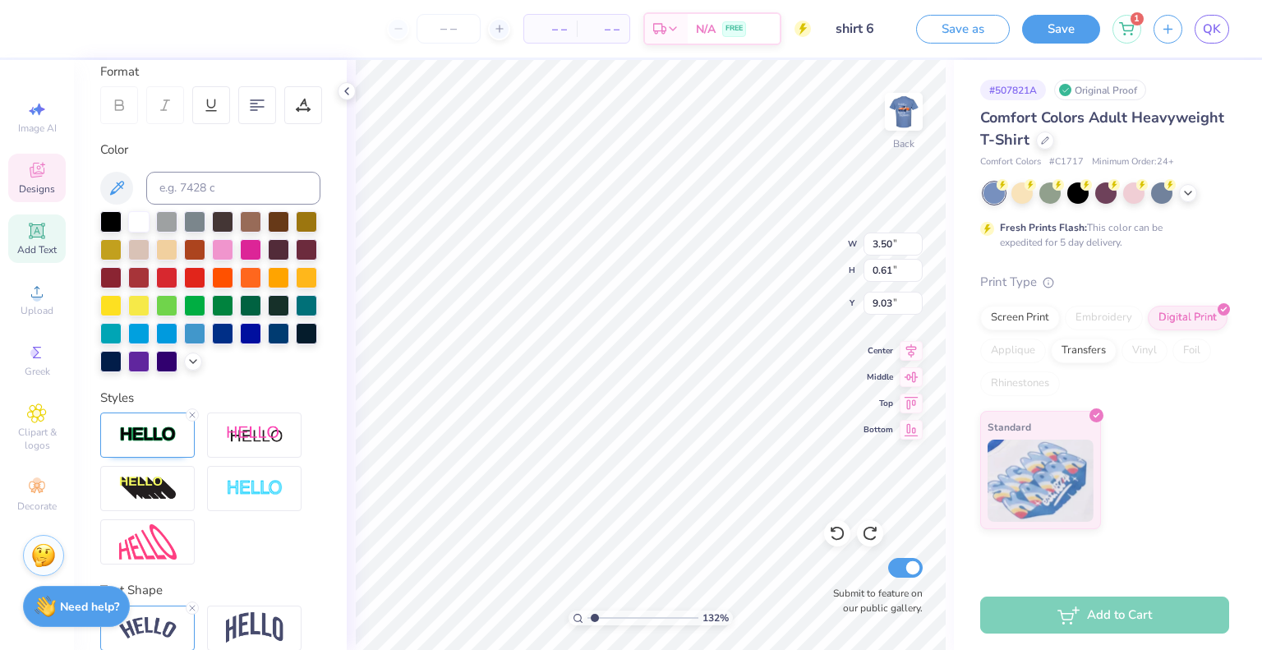
scroll to position [333, 0]
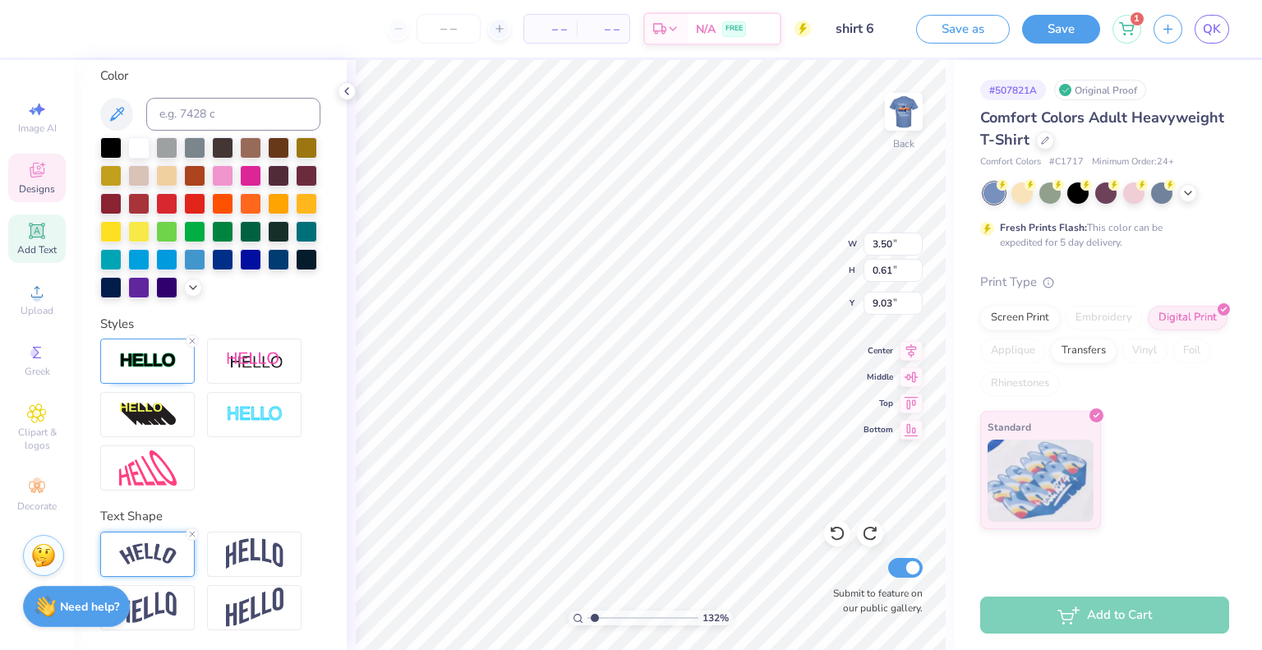
click at [142, 542] on div at bounding box center [147, 554] width 94 height 45
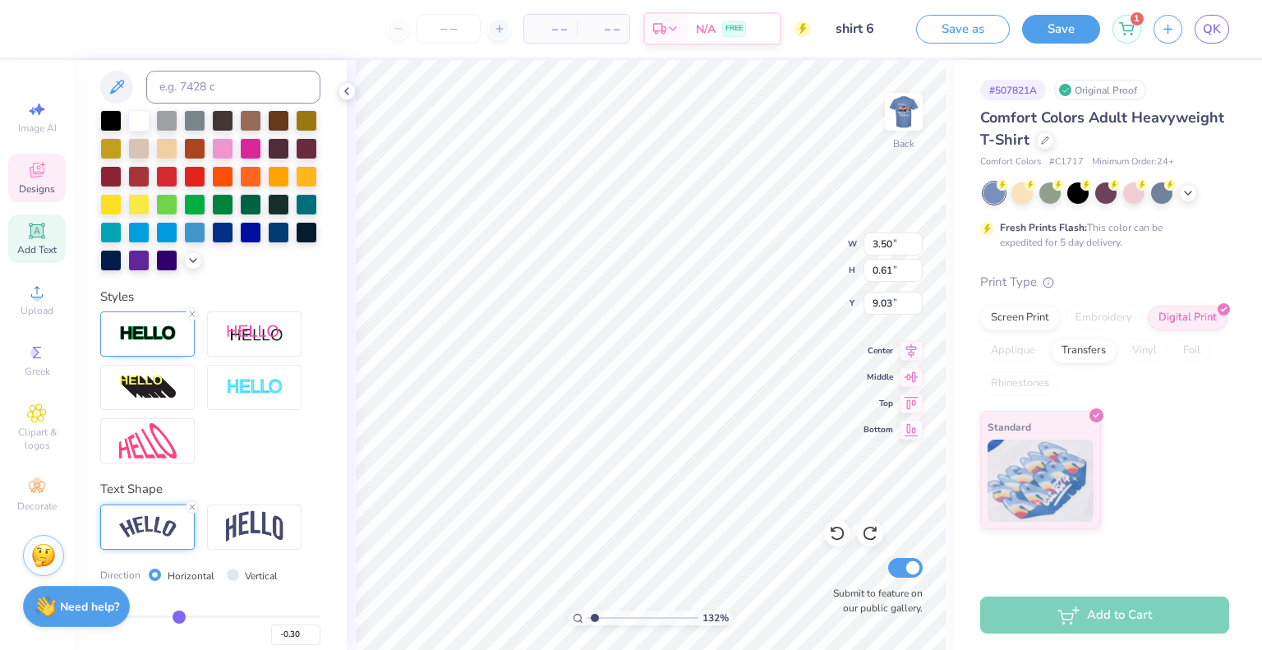
scroll to position [429, 0]
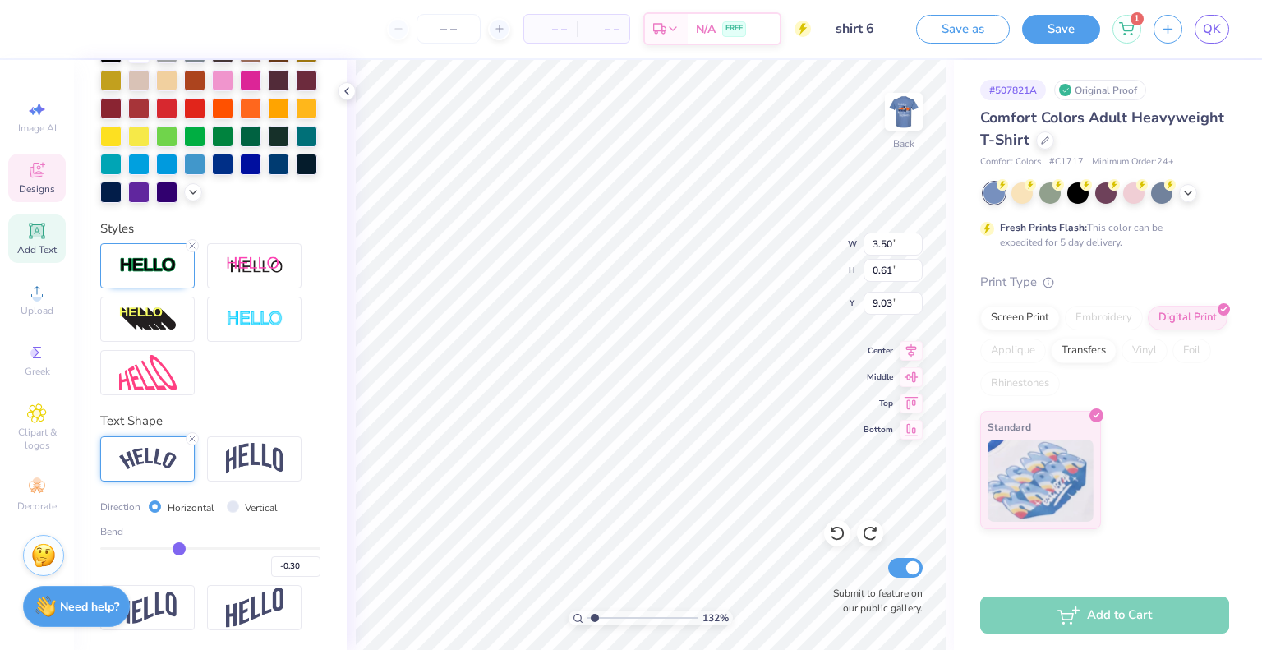
type input "-0.32"
type input "-0.33"
type input "-0.34"
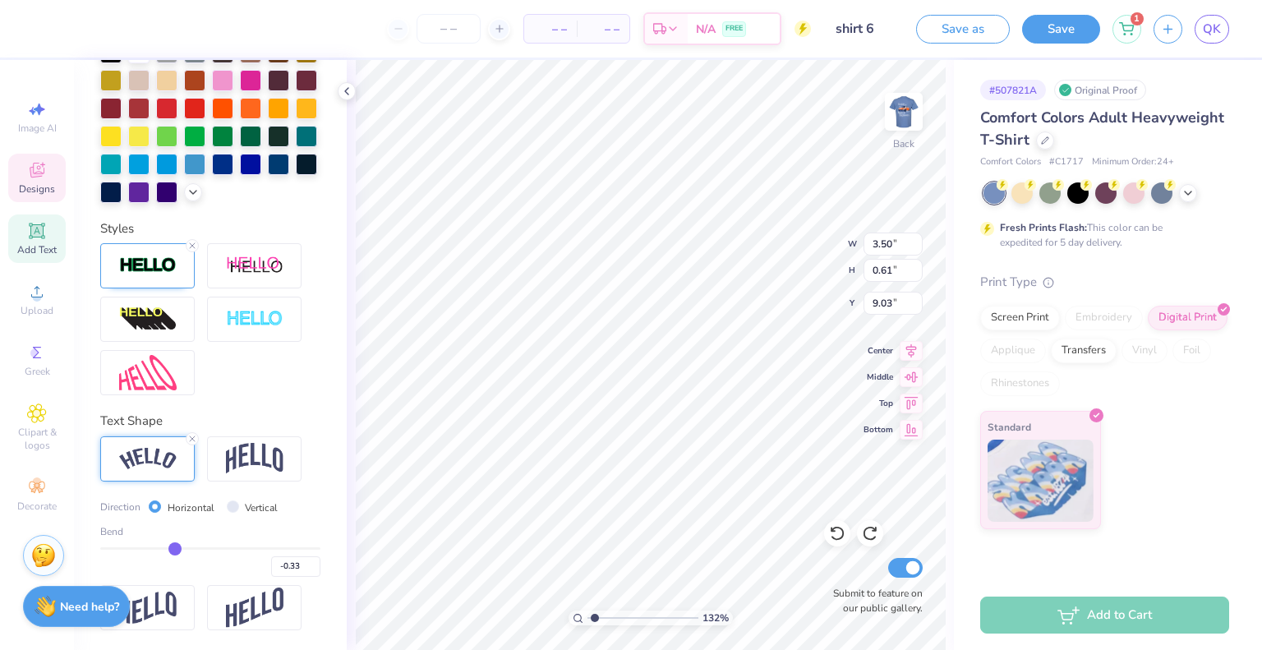
type input "-0.34"
type input "-0.35"
type input "-0.36"
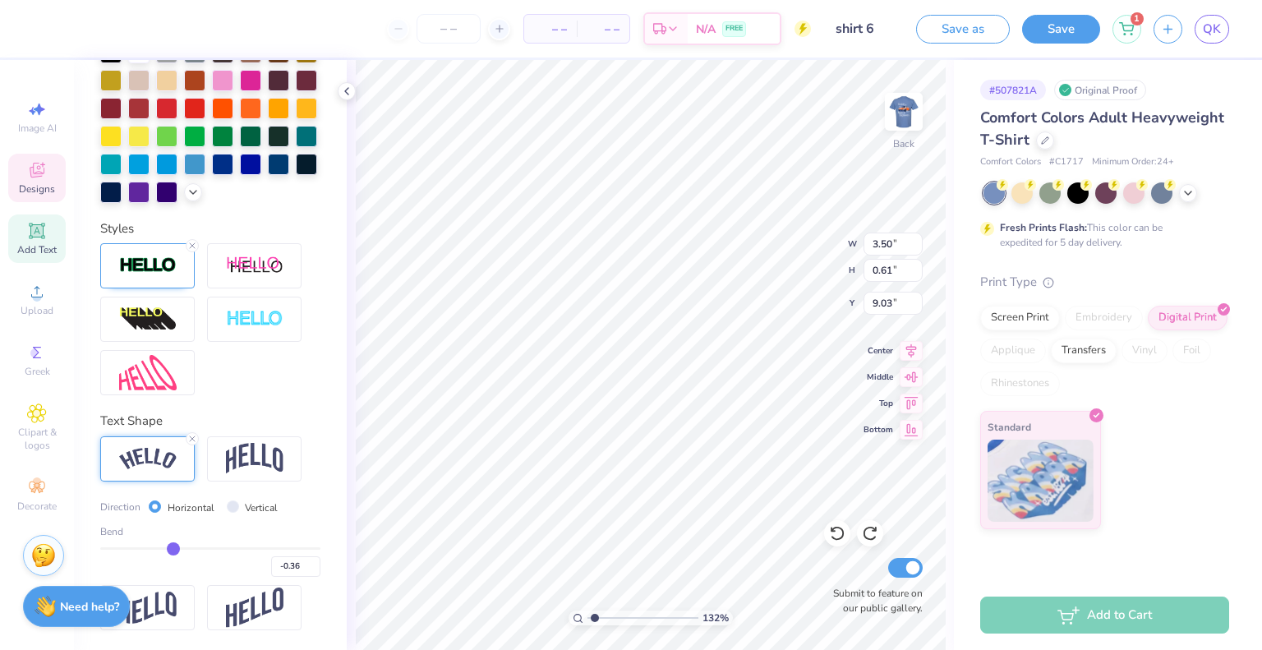
type input "-0.37"
type input "-0.38"
type input "-0.39"
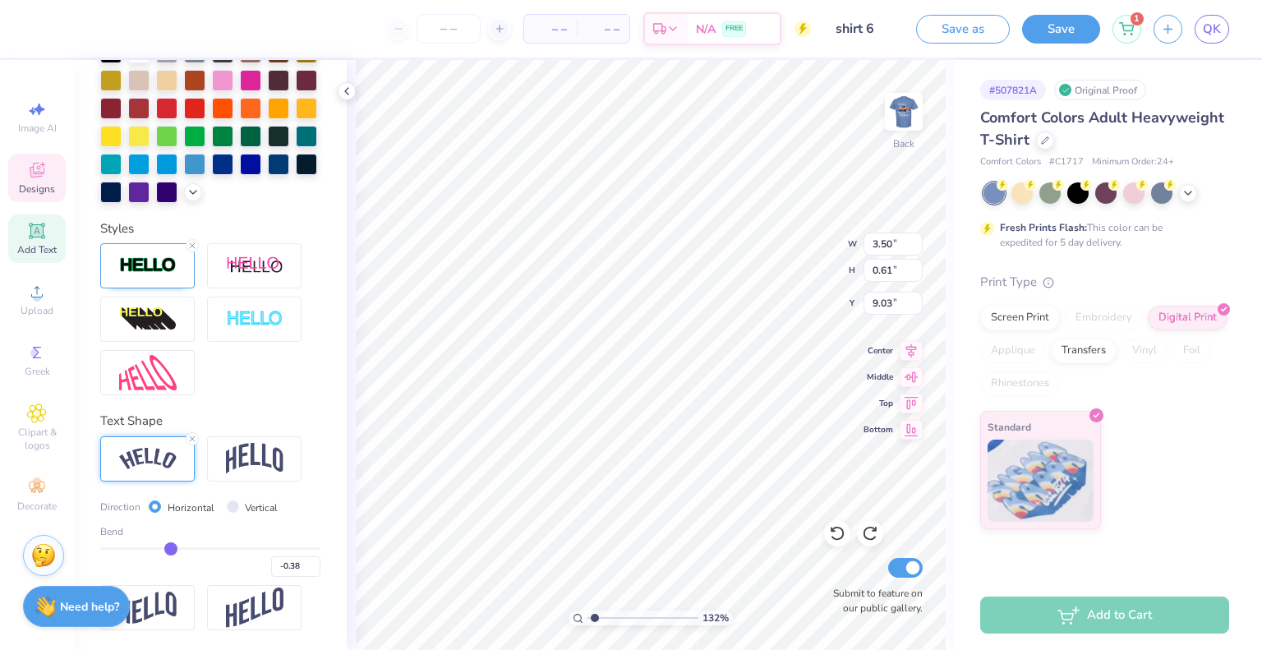
type input "-0.39"
type input "-0.4"
type input "-0.40"
type input "-0.41"
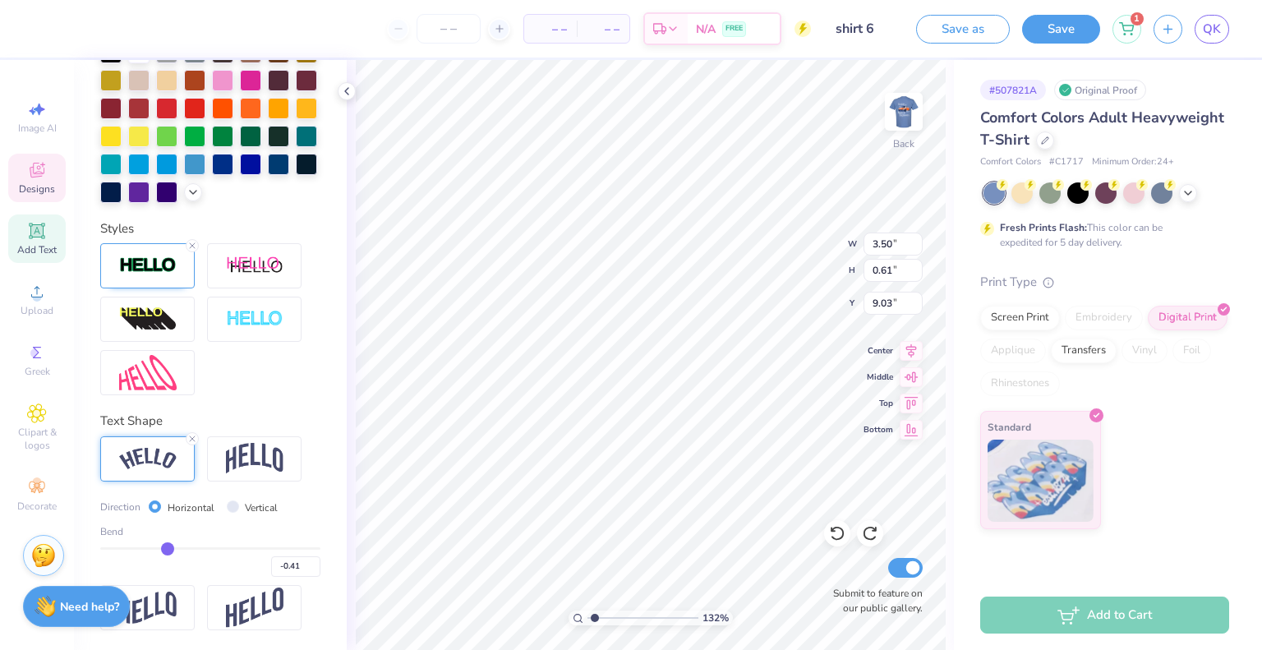
type input "-0.42"
type input "-0.43"
type input "-0.45"
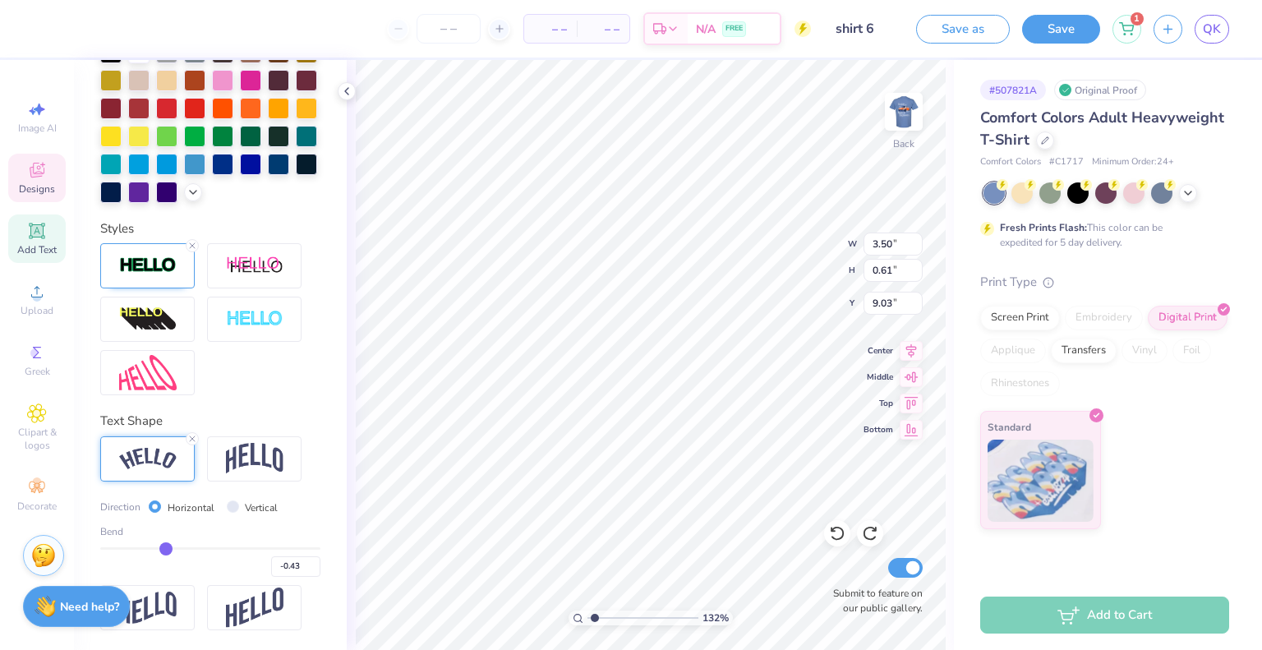
type input "-0.45"
type input "-0.46"
type input "-0.48"
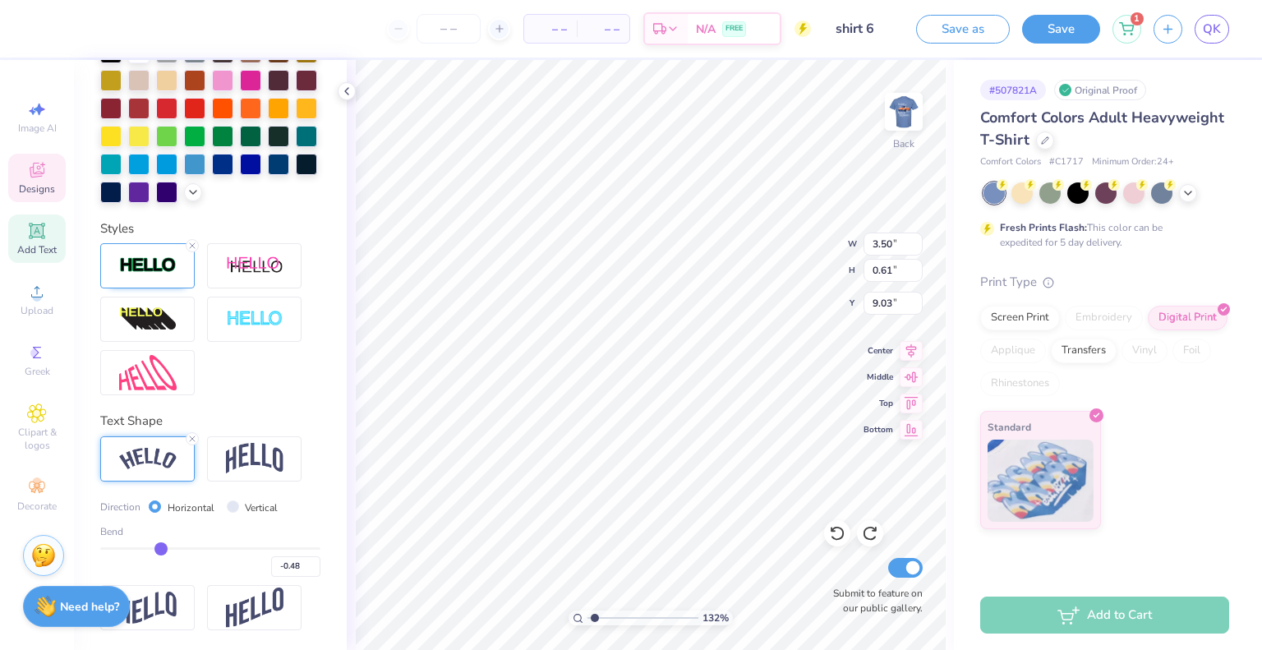
type input "-0.49"
type input "-0.5"
type input "-0.50"
drag, startPoint x: 173, startPoint y: 549, endPoint x: 155, endPoint y: 552, distance: 18.4
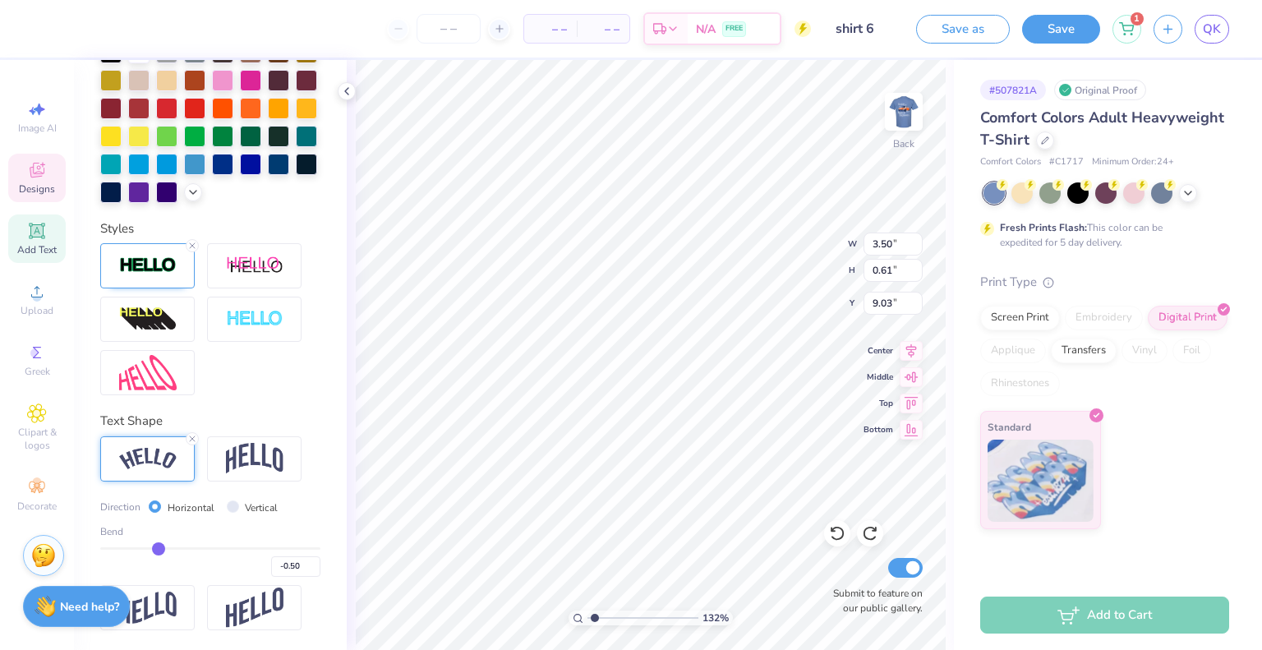
type input "-0.5"
click at [155, 550] on input "range" at bounding box center [210, 548] width 220 height 2
type input "1.32086859916833"
type input "3.79"
type input "0.87"
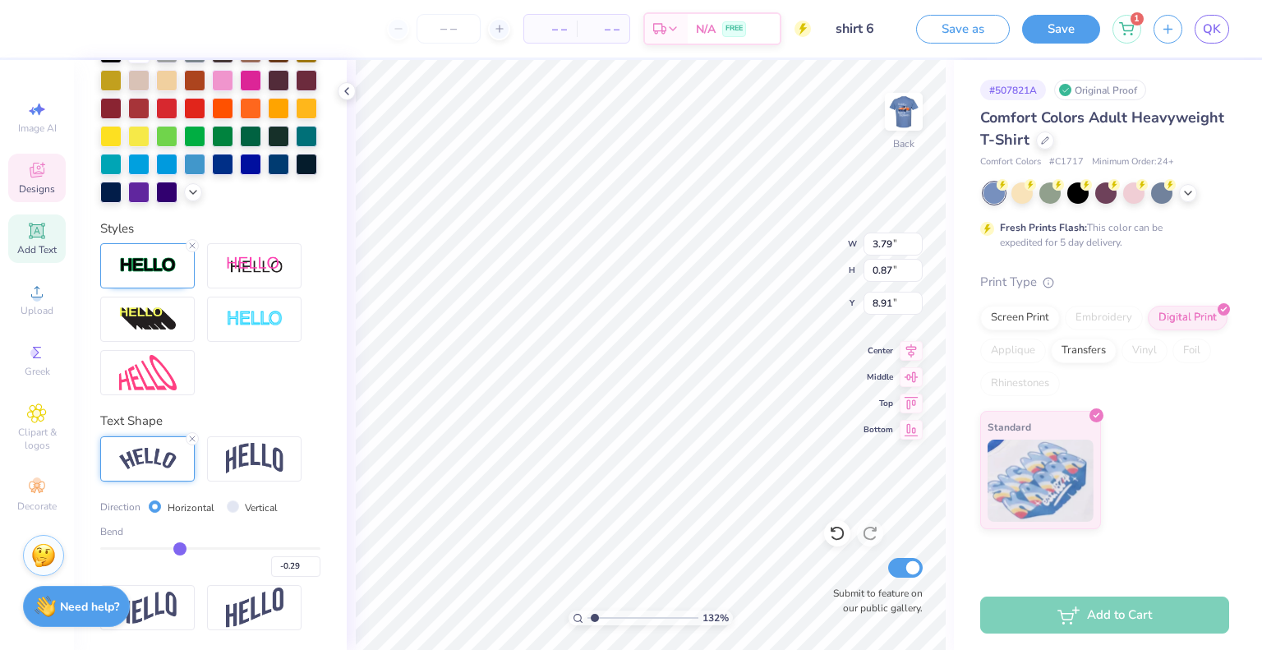
drag, startPoint x: 155, startPoint y: 552, endPoint x: 176, endPoint y: 552, distance: 20.5
click at [176, 550] on input "range" at bounding box center [210, 548] width 220 height 2
drag, startPoint x: 178, startPoint y: 549, endPoint x: 191, endPoint y: 549, distance: 12.3
click at [191, 549] on input "range" at bounding box center [210, 548] width 220 height 2
drag, startPoint x: 191, startPoint y: 549, endPoint x: 182, endPoint y: 551, distance: 9.2
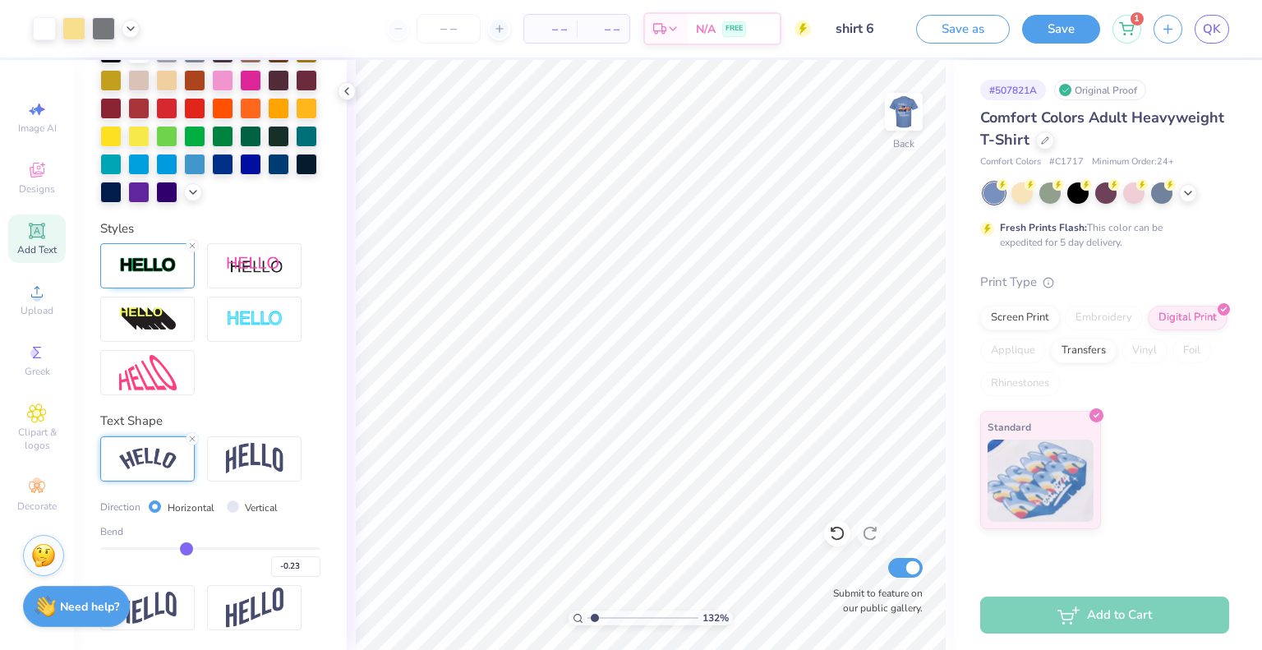
click at [182, 550] on input "range" at bounding box center [210, 548] width 220 height 2
drag, startPoint x: 180, startPoint y: 547, endPoint x: 190, endPoint y: 550, distance: 10.2
click at [190, 550] on input "range" at bounding box center [210, 548] width 220 height 2
drag, startPoint x: 190, startPoint y: 550, endPoint x: 172, endPoint y: 550, distance: 18.1
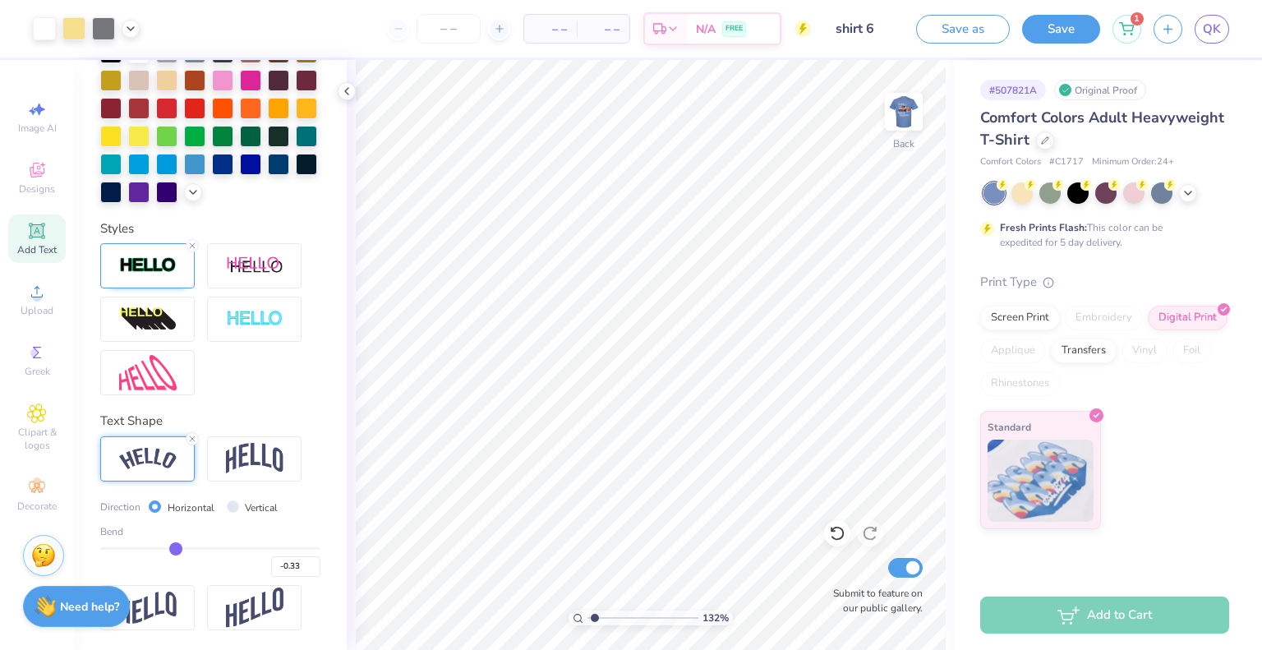
click at [172, 550] on input "range" at bounding box center [210, 548] width 220 height 2
click at [154, 550] on input "range" at bounding box center [210, 548] width 220 height 2
drag, startPoint x: 151, startPoint y: 551, endPoint x: 161, endPoint y: 551, distance: 9.9
click at [161, 550] on input "range" at bounding box center [210, 548] width 220 height 2
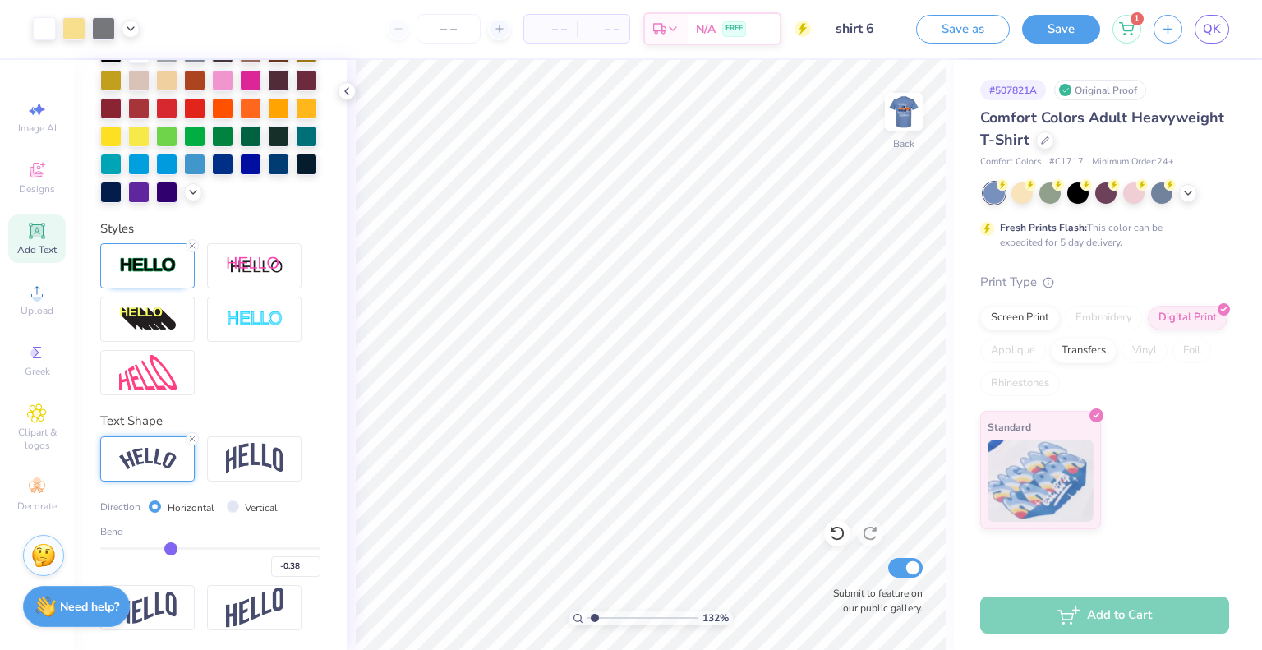
click at [167, 549] on input "range" at bounding box center [210, 548] width 220 height 2
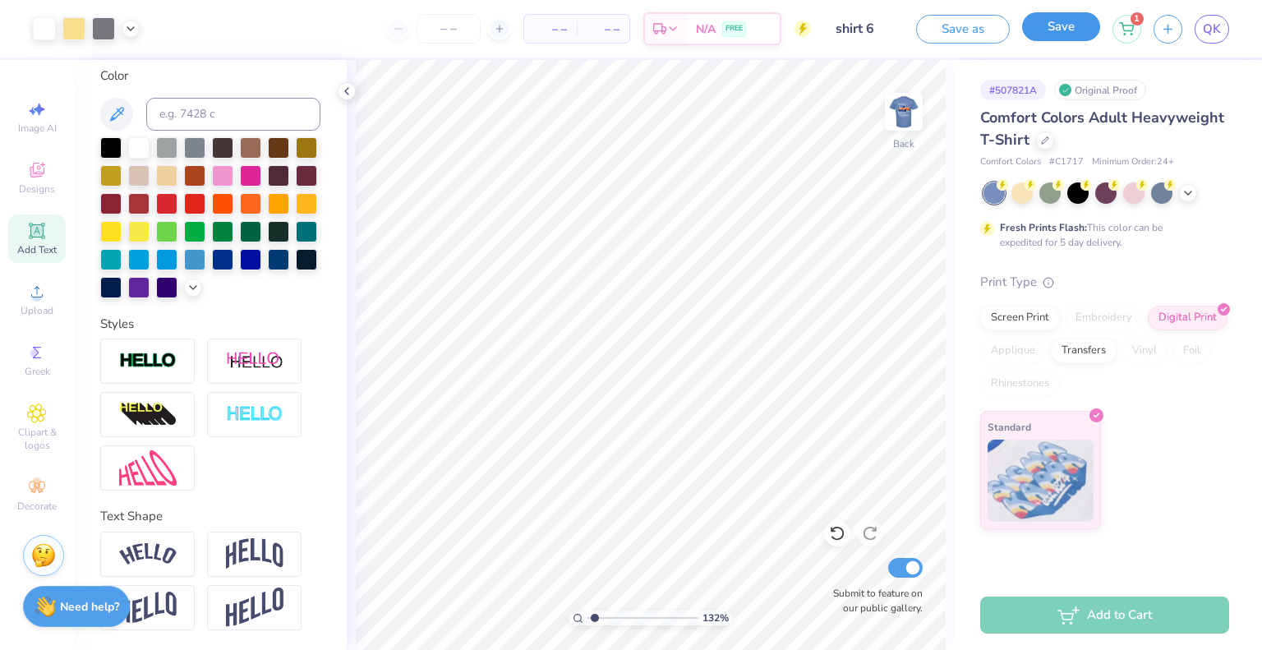
click at [1058, 35] on button "Save" at bounding box center [1061, 26] width 78 height 29
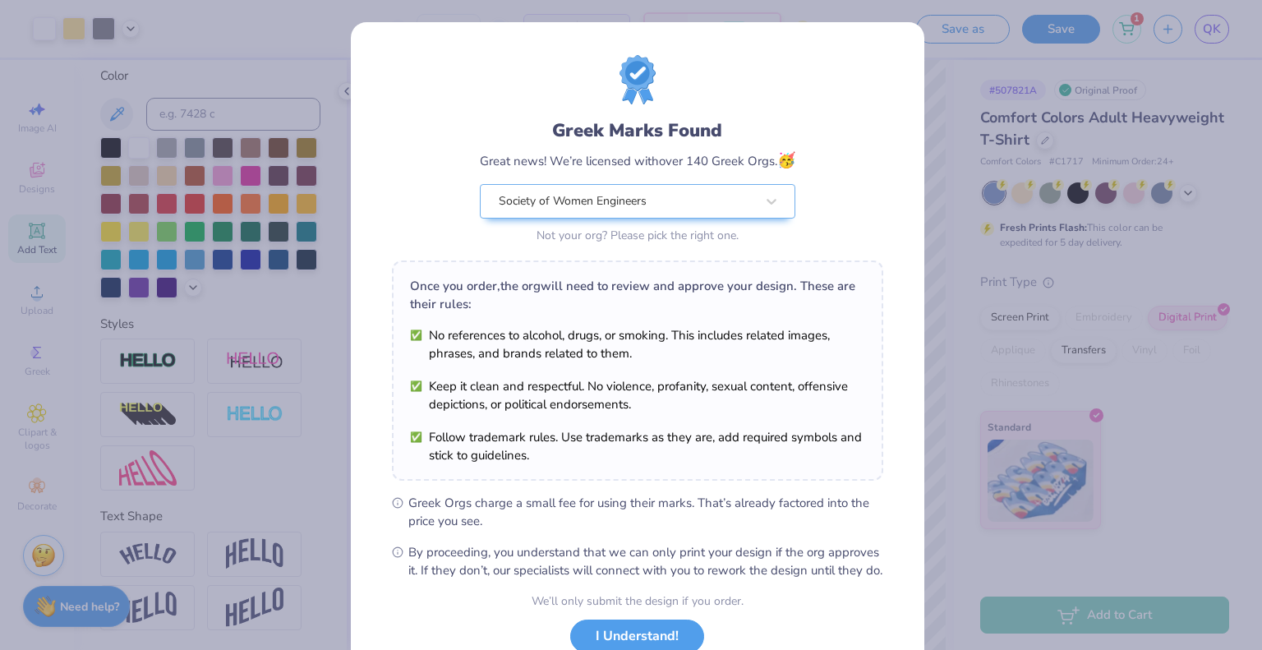
scroll to position [119, 0]
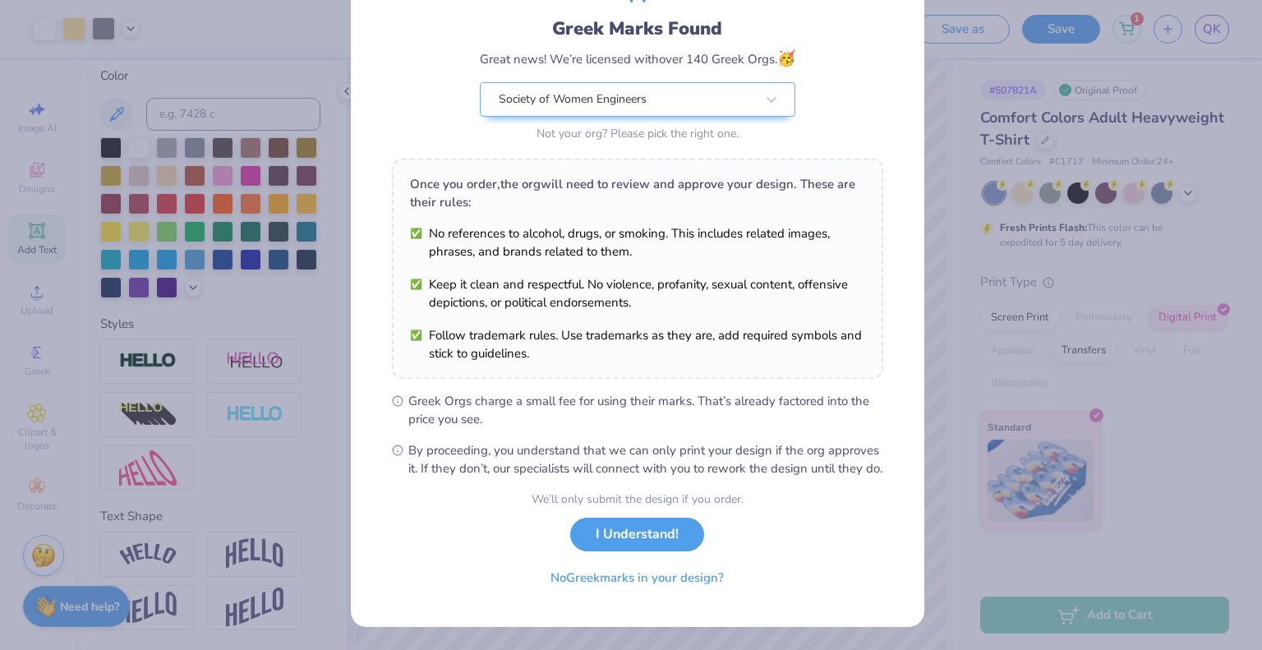
click at [670, 609] on div "Greek Marks Found Great news! We’re licensed with over 140 Greek Orgs. 🥳 Societ…" at bounding box center [638, 273] width 574 height 707
click at [710, 575] on button "No Greek marks in your design?" at bounding box center [637, 574] width 201 height 34
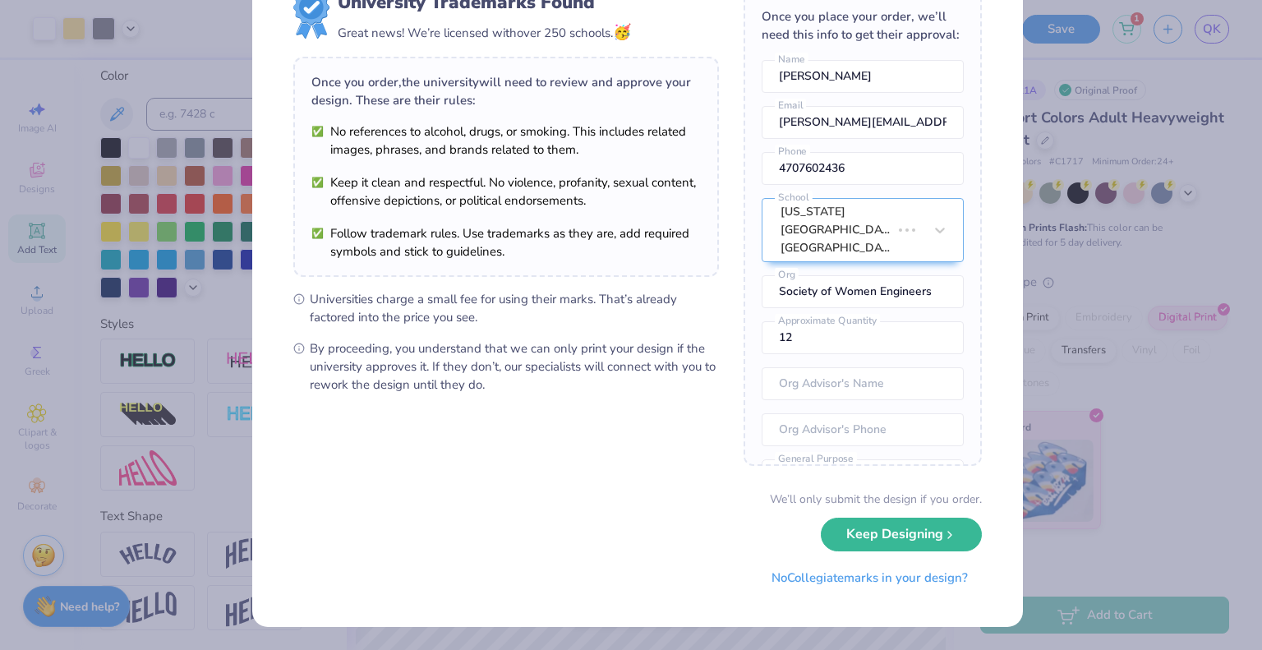
scroll to position [0, 0]
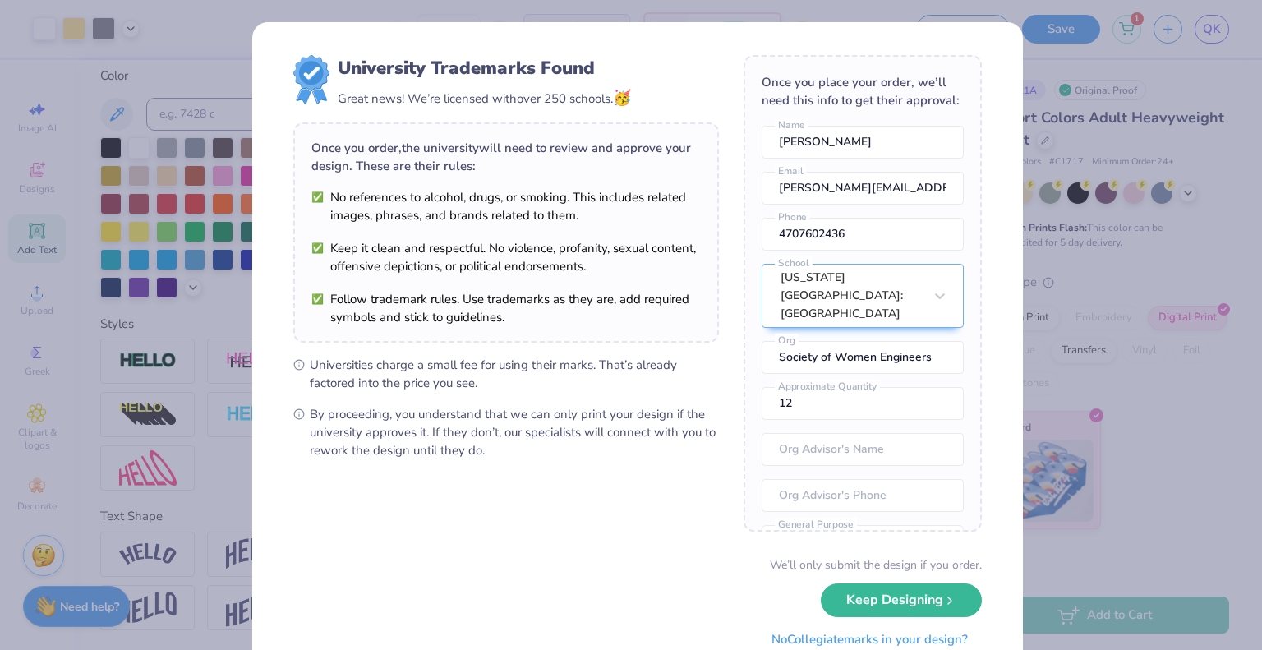
click at [910, 643] on button "No Collegiate marks in your design?" at bounding box center [870, 640] width 224 height 34
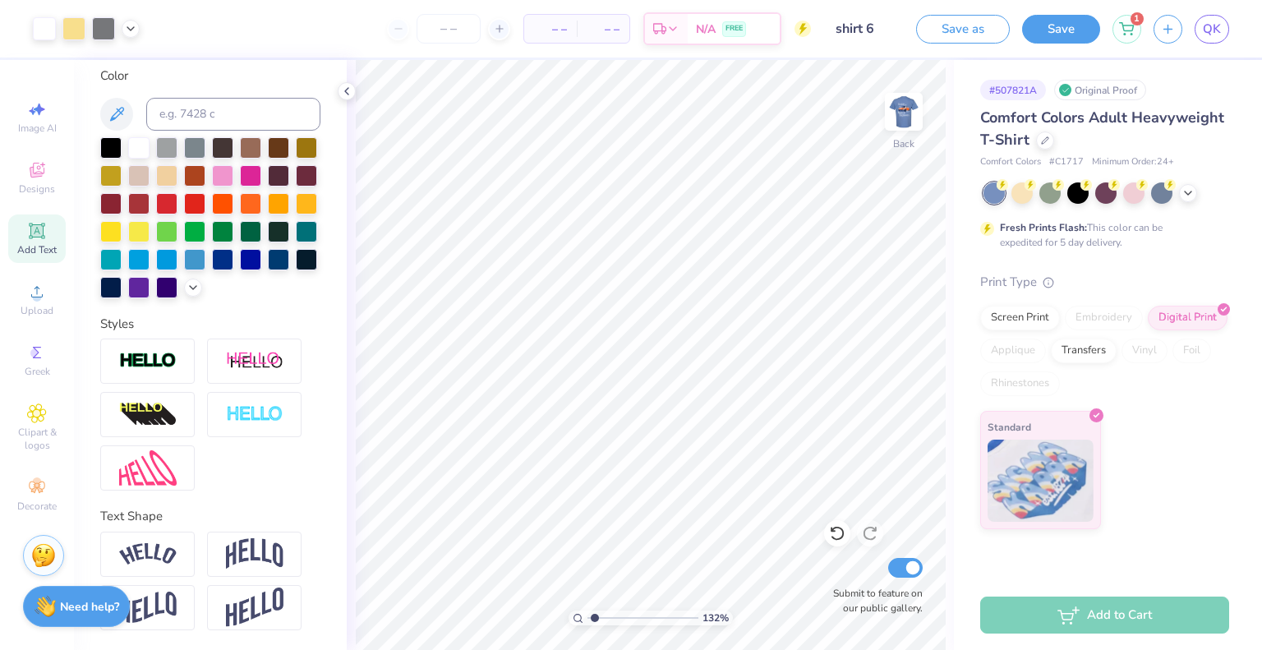
click at [1062, 25] on button "Save" at bounding box center [1061, 29] width 78 height 29
click at [1053, 32] on div "Saving..." at bounding box center [1044, 29] width 112 height 29
